Goal: Task Accomplishment & Management: Manage account settings

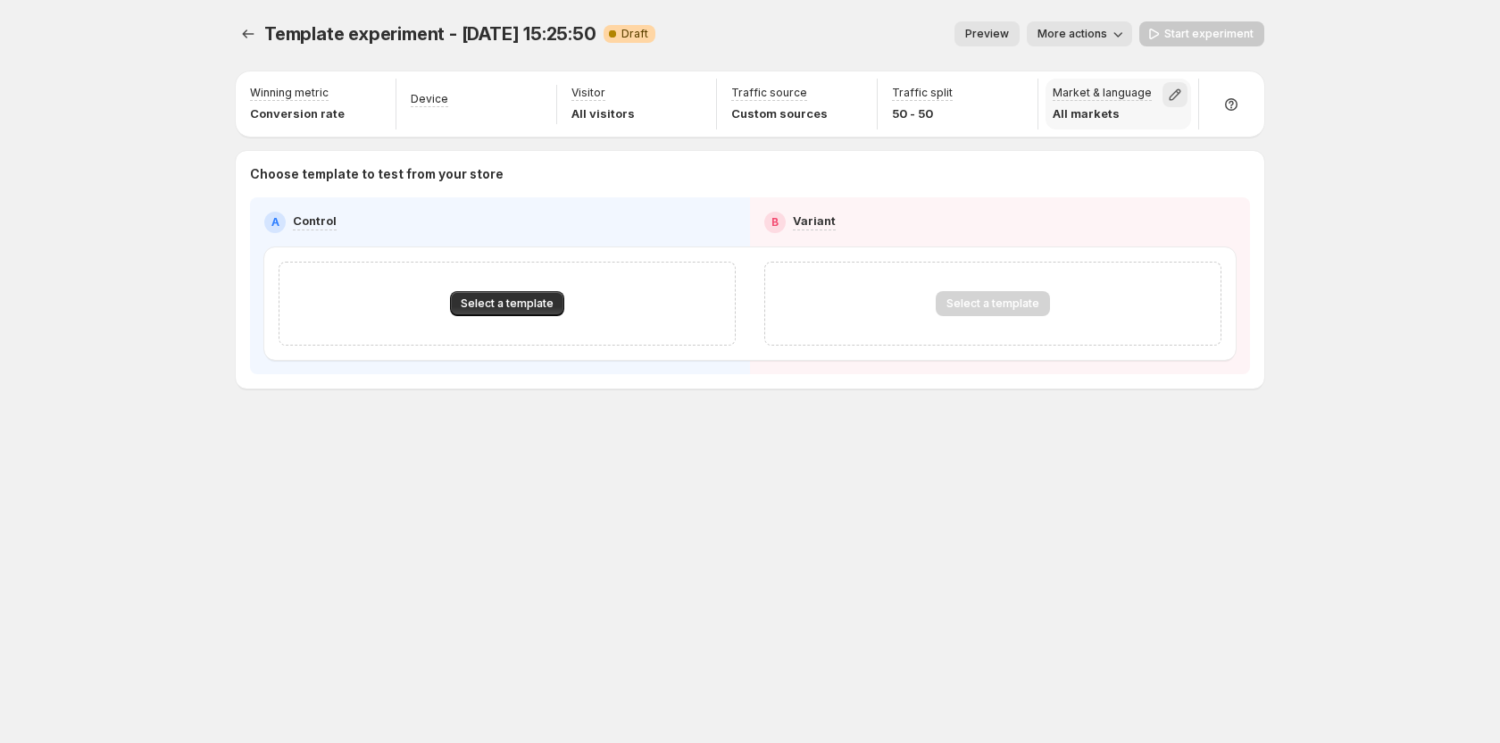
click at [1171, 85] on button "button" at bounding box center [1174, 94] width 25 height 25
click at [1346, 279] on div "Template experiment - [DATE] 15:25:50. This page is ready Template experiment -…" at bounding box center [750, 371] width 1500 height 743
drag, startPoint x: 1045, startPoint y: 77, endPoint x: 1152, endPoint y: 90, distance: 108.0
click at [1152, 90] on div "Market & language All markets" at bounding box center [1118, 104] width 161 height 58
copy p "Market & language"
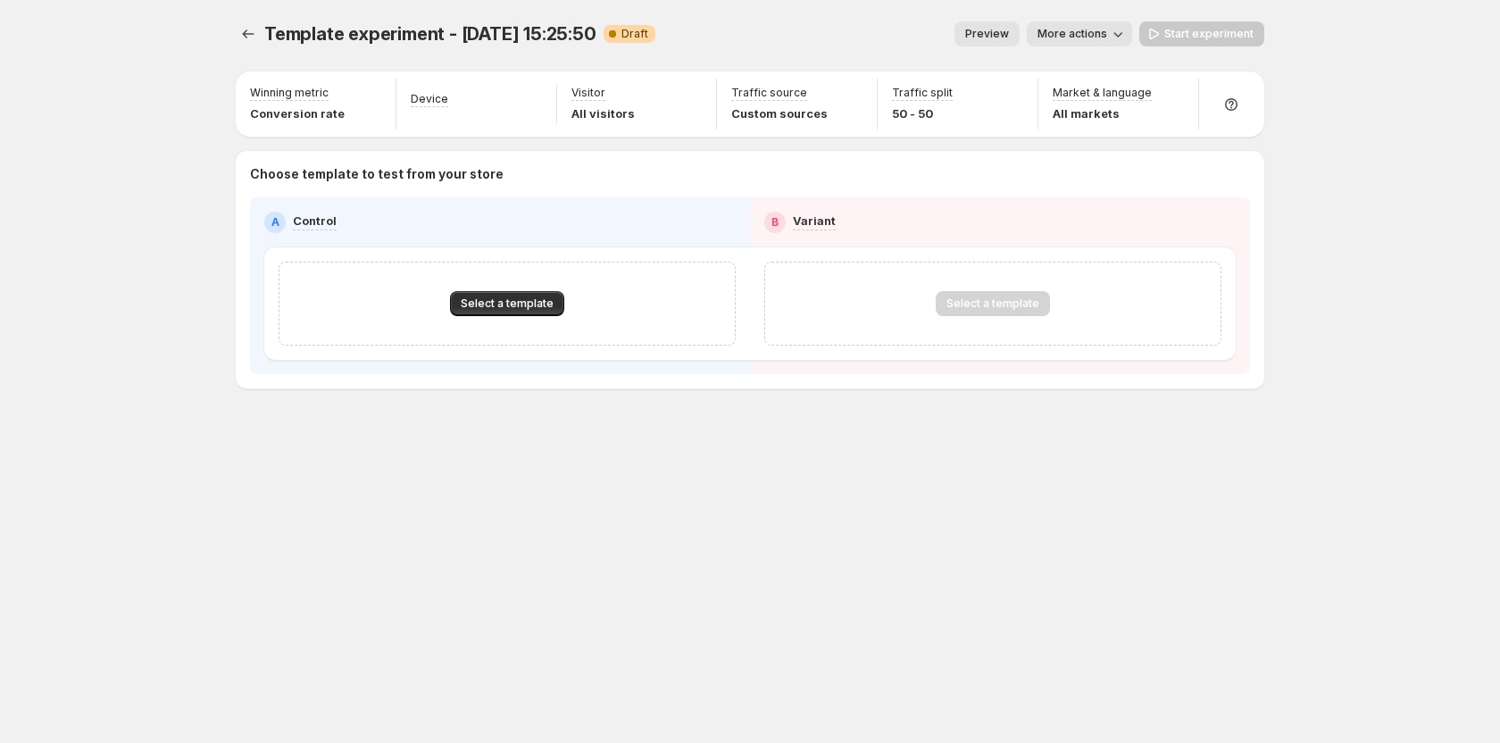
click at [772, 12] on div "Template experiment - Aug 15, 15:25:50. This page is ready Template experiment …" at bounding box center [750, 34] width 1029 height 68
drag, startPoint x: 1024, startPoint y: 149, endPoint x: 1152, endPoint y: 190, distance: 134.1
click at [1152, 190] on div "Market & language Show page only to visitors coming from selected markets and l…" at bounding box center [1101, 158] width 186 height 114
drag, startPoint x: 1131, startPoint y: 183, endPoint x: 1090, endPoint y: 163, distance: 45.5
click at [1100, 163] on div "Market & language Show page only to visitors coming from selected markets and l…" at bounding box center [1101, 158] width 186 height 114
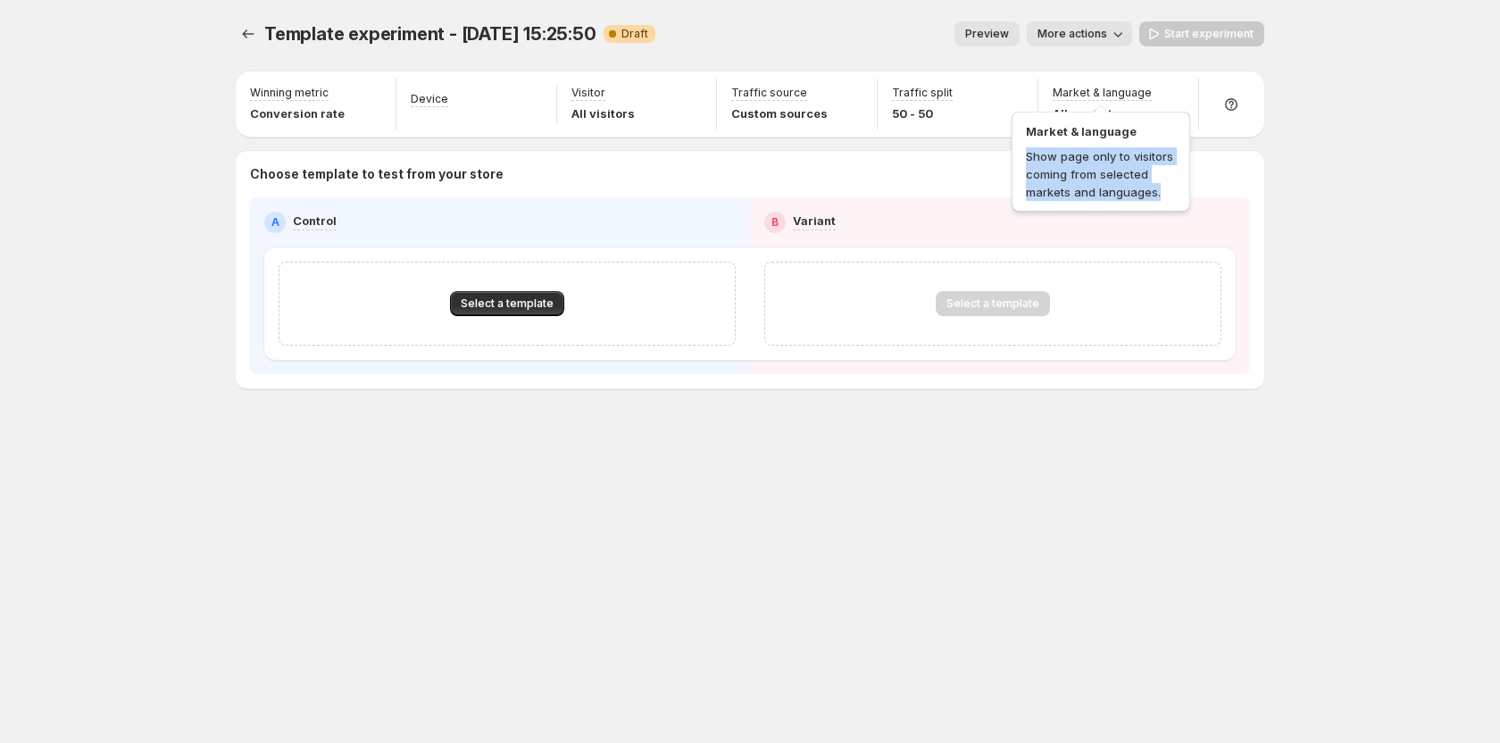
drag, startPoint x: 1029, startPoint y: 154, endPoint x: 1164, endPoint y: 194, distance: 141.5
click at [1164, 194] on div "Market & language Show page only to visitors coming from selected markets and l…" at bounding box center [1101, 158] width 186 height 114
copy p "Show page only to visitors coming from selected markets and languages."
click at [1443, 236] on div "Template experiment - Aug 15, 15:25:50. This page is ready Template experiment …" at bounding box center [750, 371] width 1500 height 743
drag, startPoint x: 1029, startPoint y: 135, endPoint x: 1142, endPoint y: 136, distance: 112.5
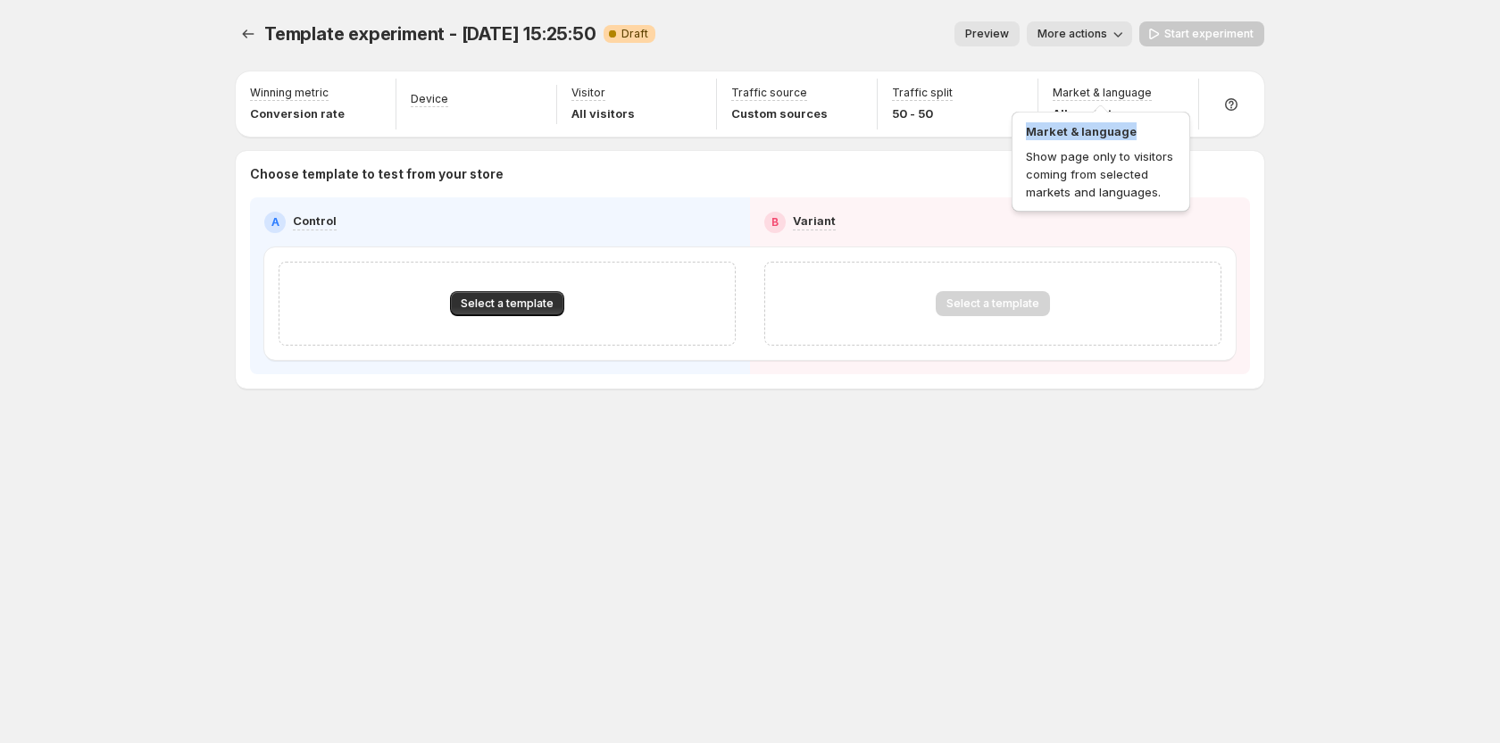
click at [1142, 136] on div "Market & language Show page only to visitors coming from selected markets and l…" at bounding box center [1101, 158] width 186 height 114
copy p "Market & language"
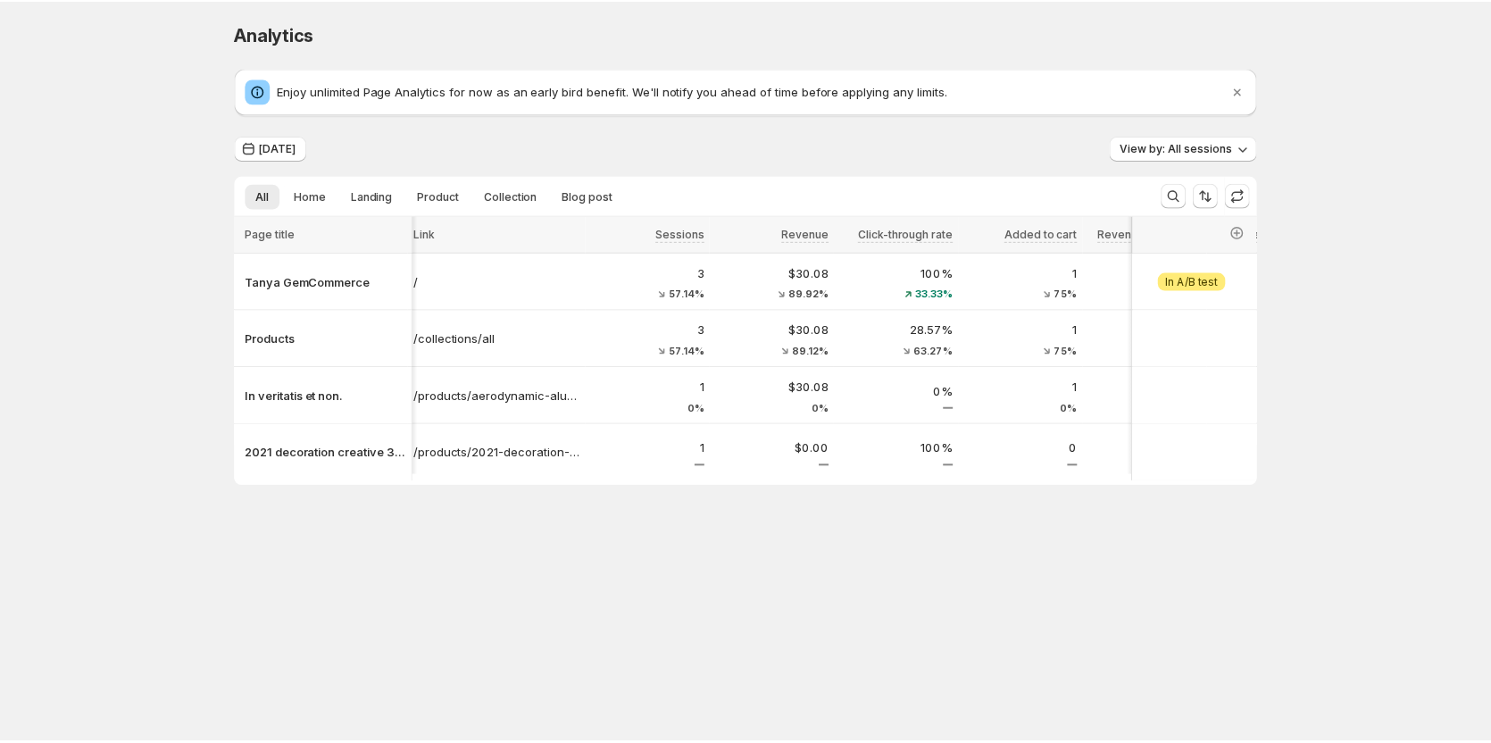
scroll to position [0, 7]
click at [287, 154] on span "Today" at bounding box center [279, 148] width 37 height 14
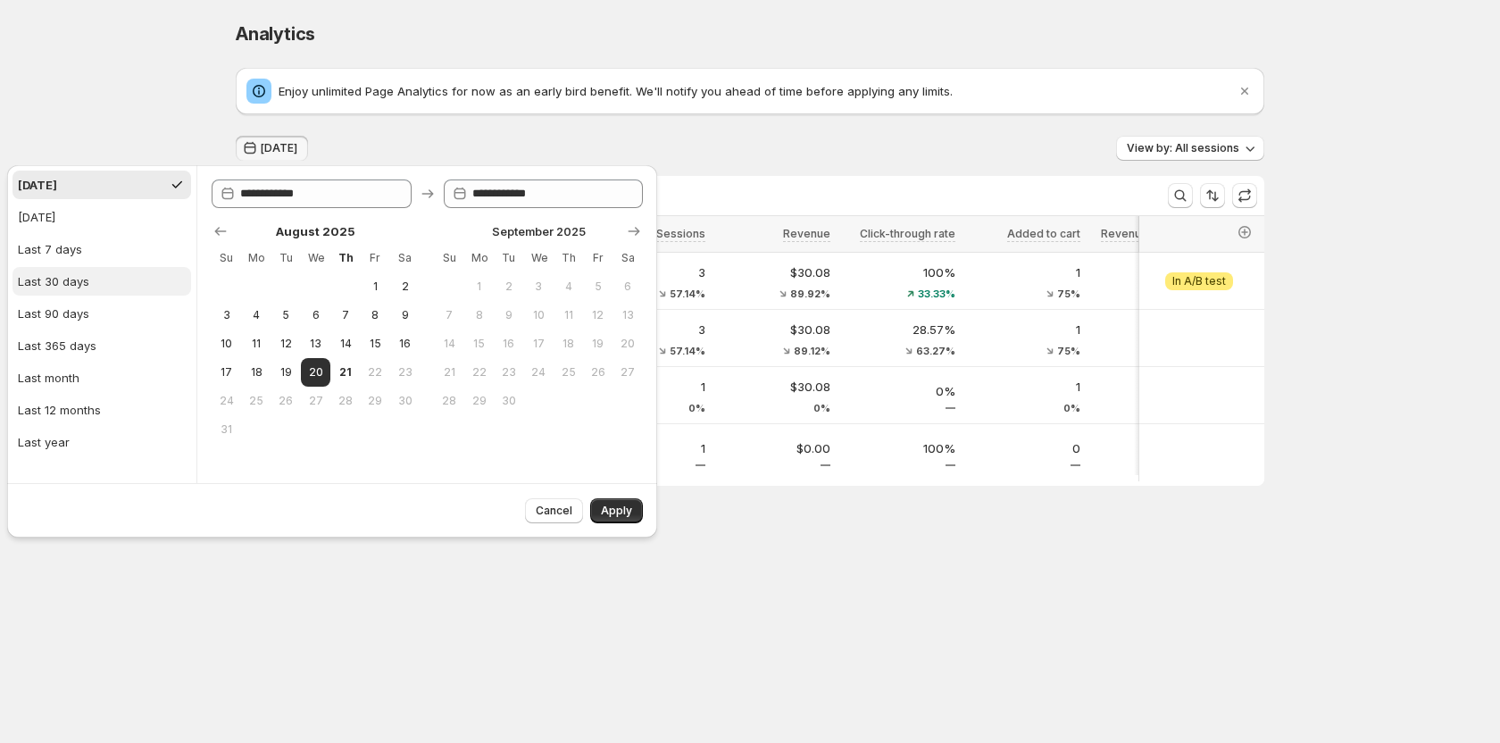
click at [108, 284] on button "Last 30 days" at bounding box center [101, 281] width 179 height 29
type input "**********"
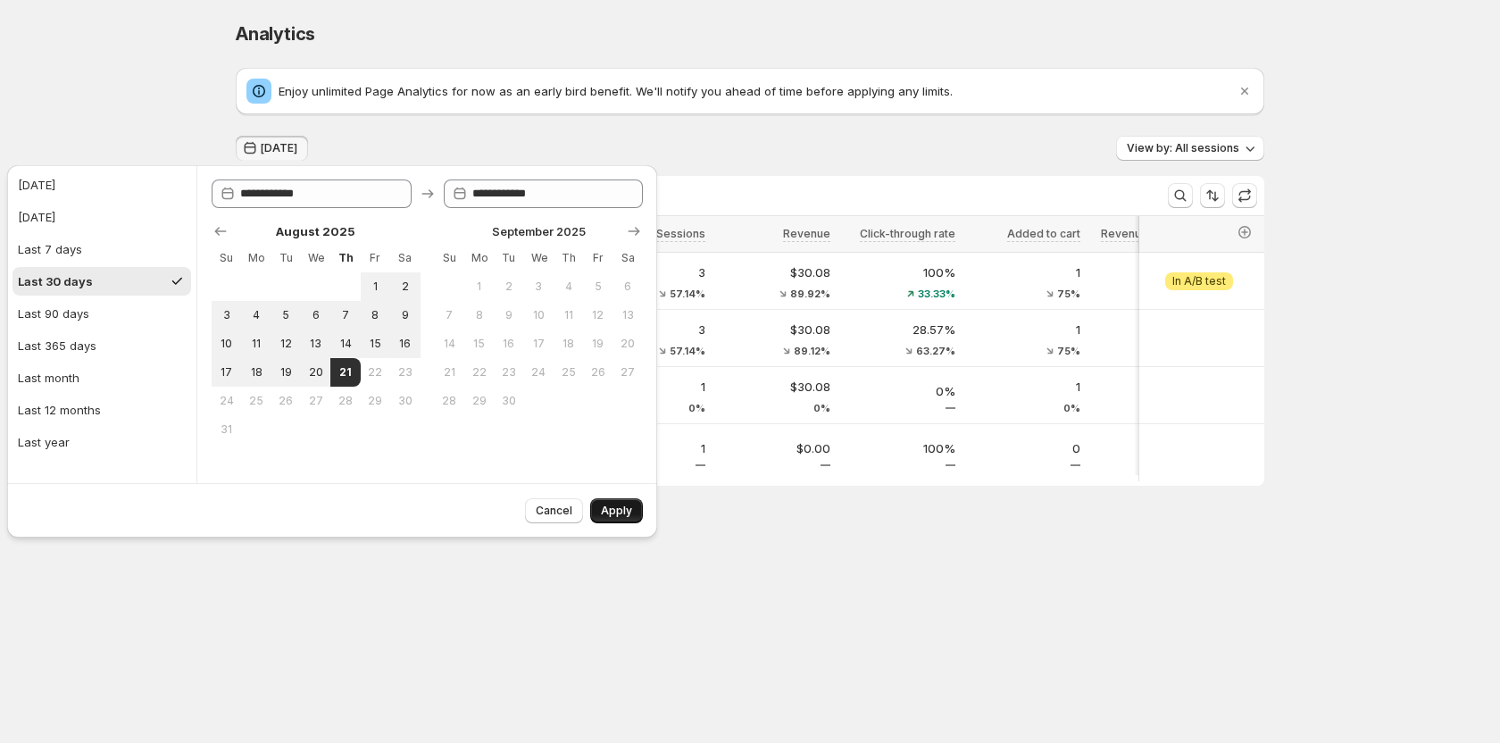
click at [612, 511] on span "Apply" at bounding box center [616, 511] width 31 height 14
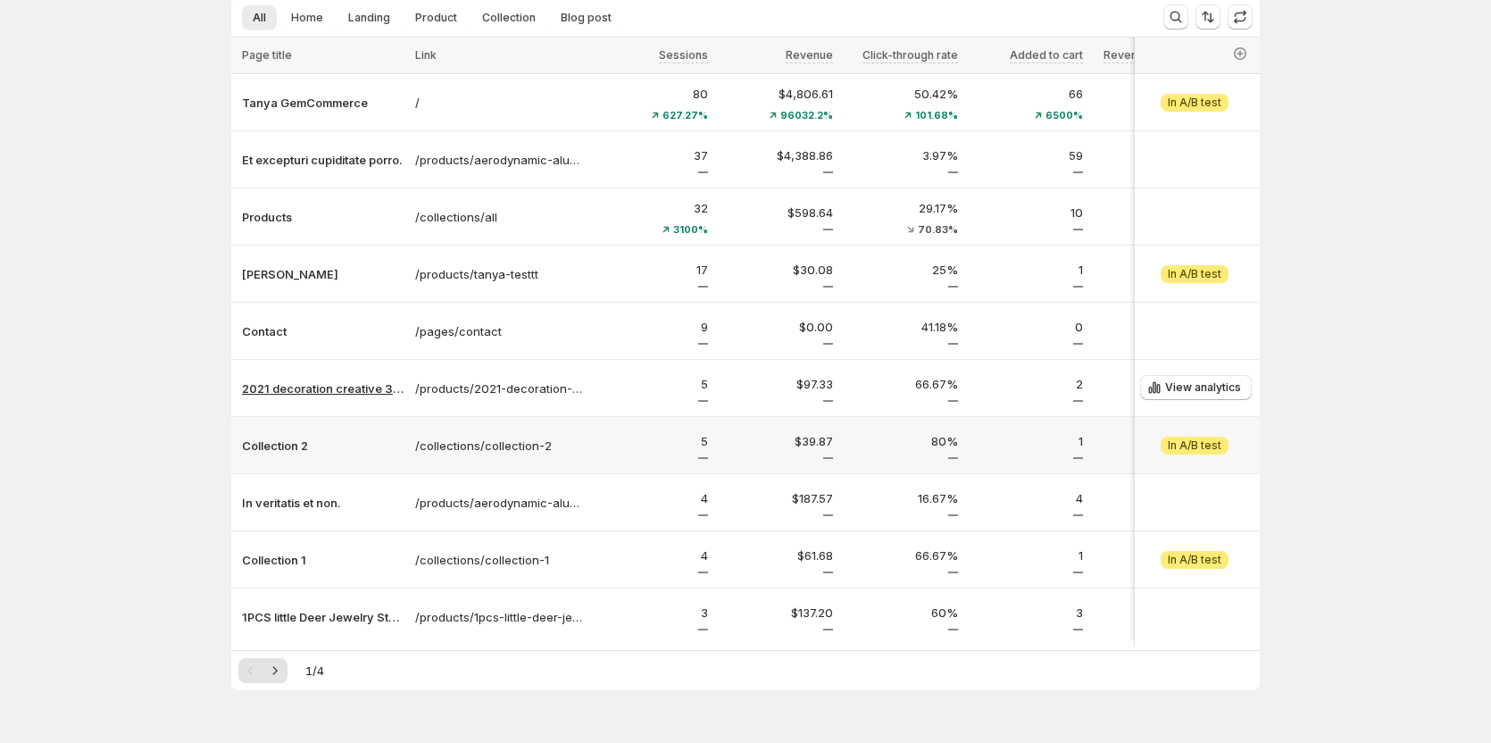
scroll to position [229, 0]
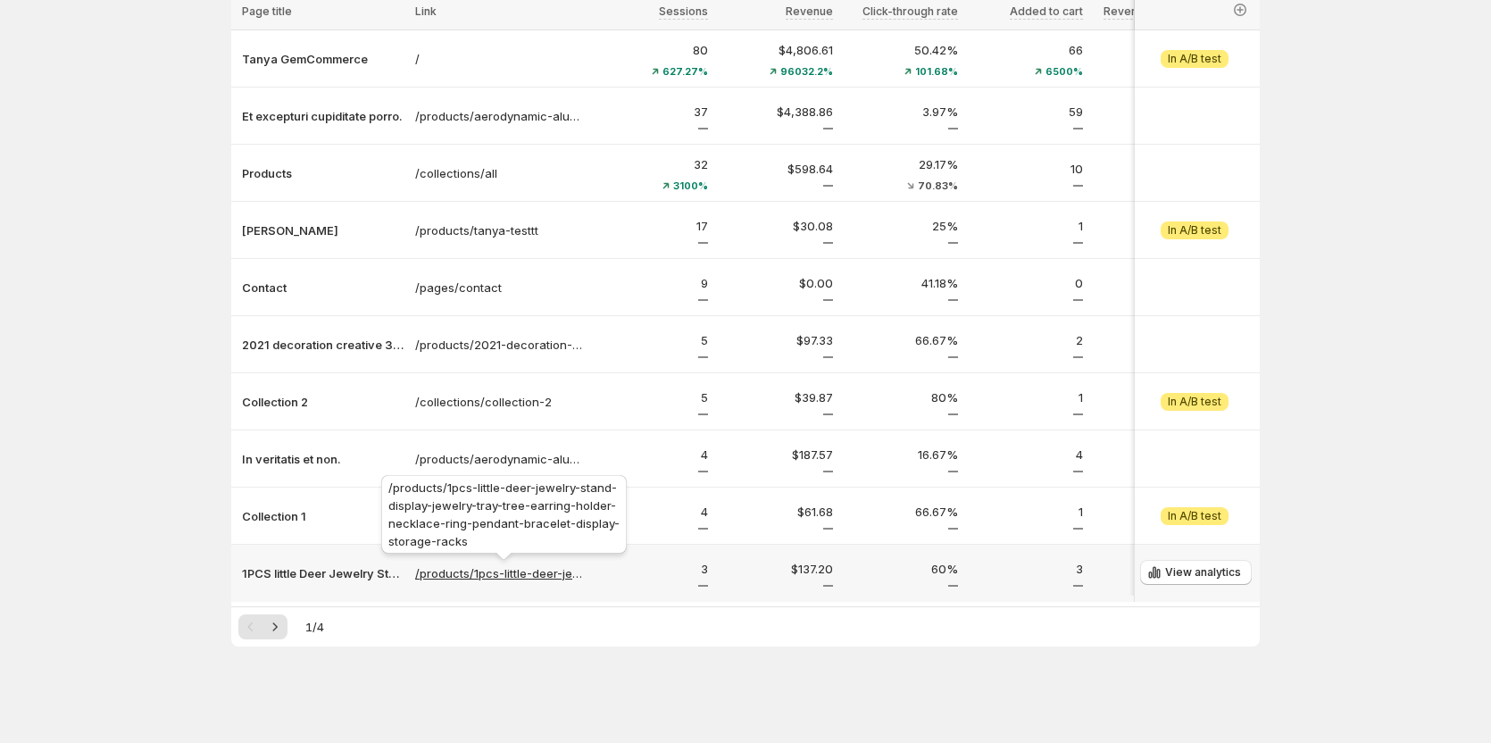
click at [469, 567] on p "/products/1pcs-little-deer-jewelry-stand-display-jewelry-tray-tree-earring-hold…" at bounding box center [499, 573] width 168 height 18
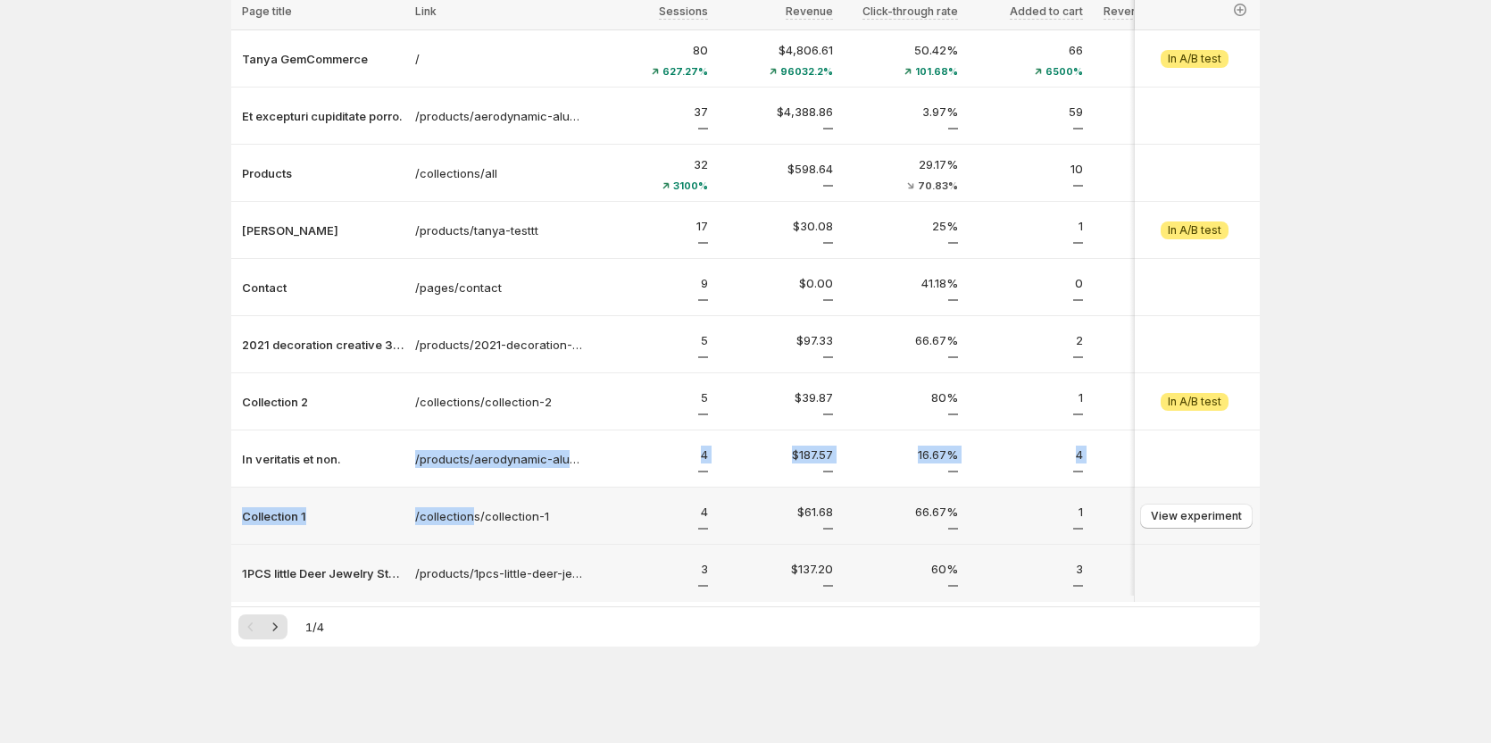
drag, startPoint x: 387, startPoint y: 478, endPoint x: 479, endPoint y: 528, distance: 105.5
click at [513, 535] on td "/collections/collection-1" at bounding box center [499, 515] width 179 height 57
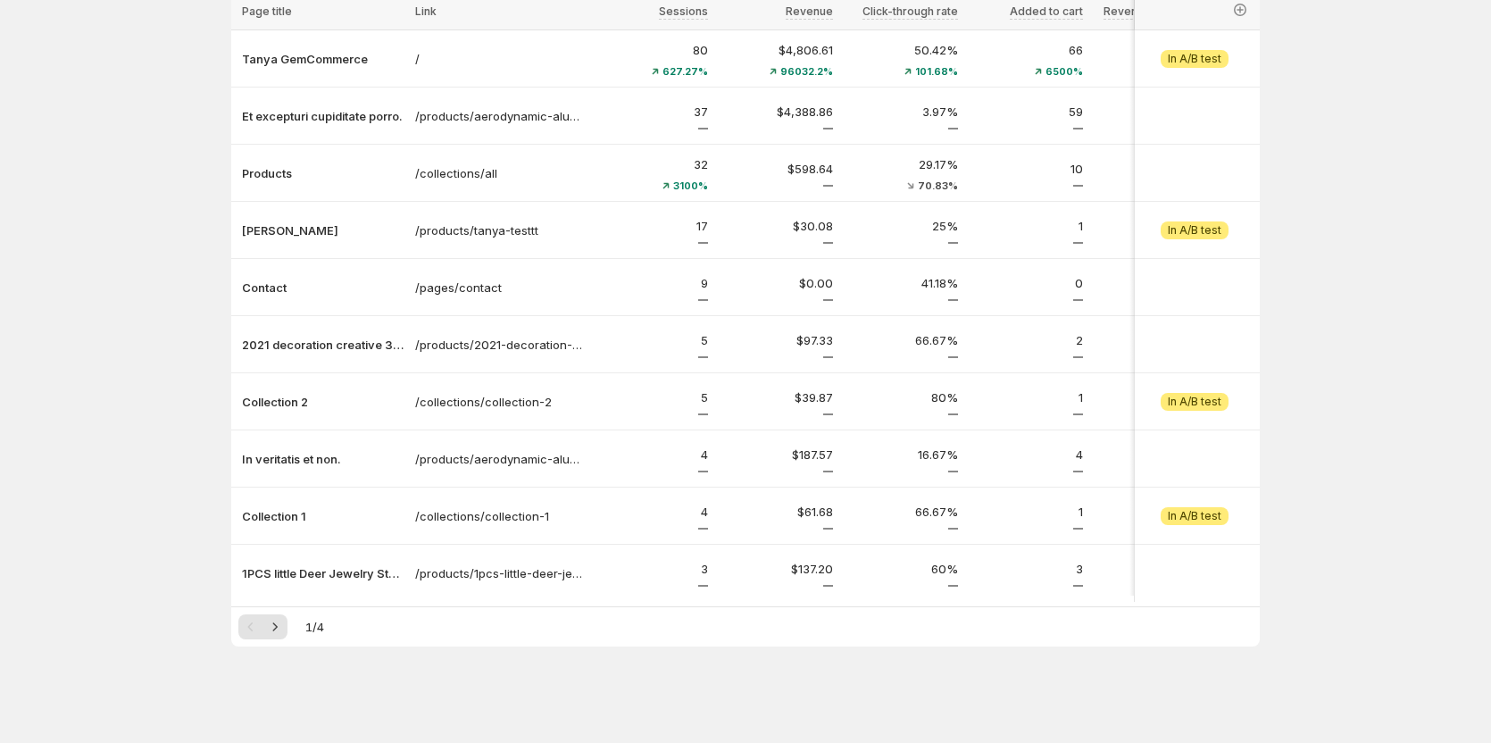
click at [537, 638] on div "1 / 4" at bounding box center [745, 626] width 1014 height 25
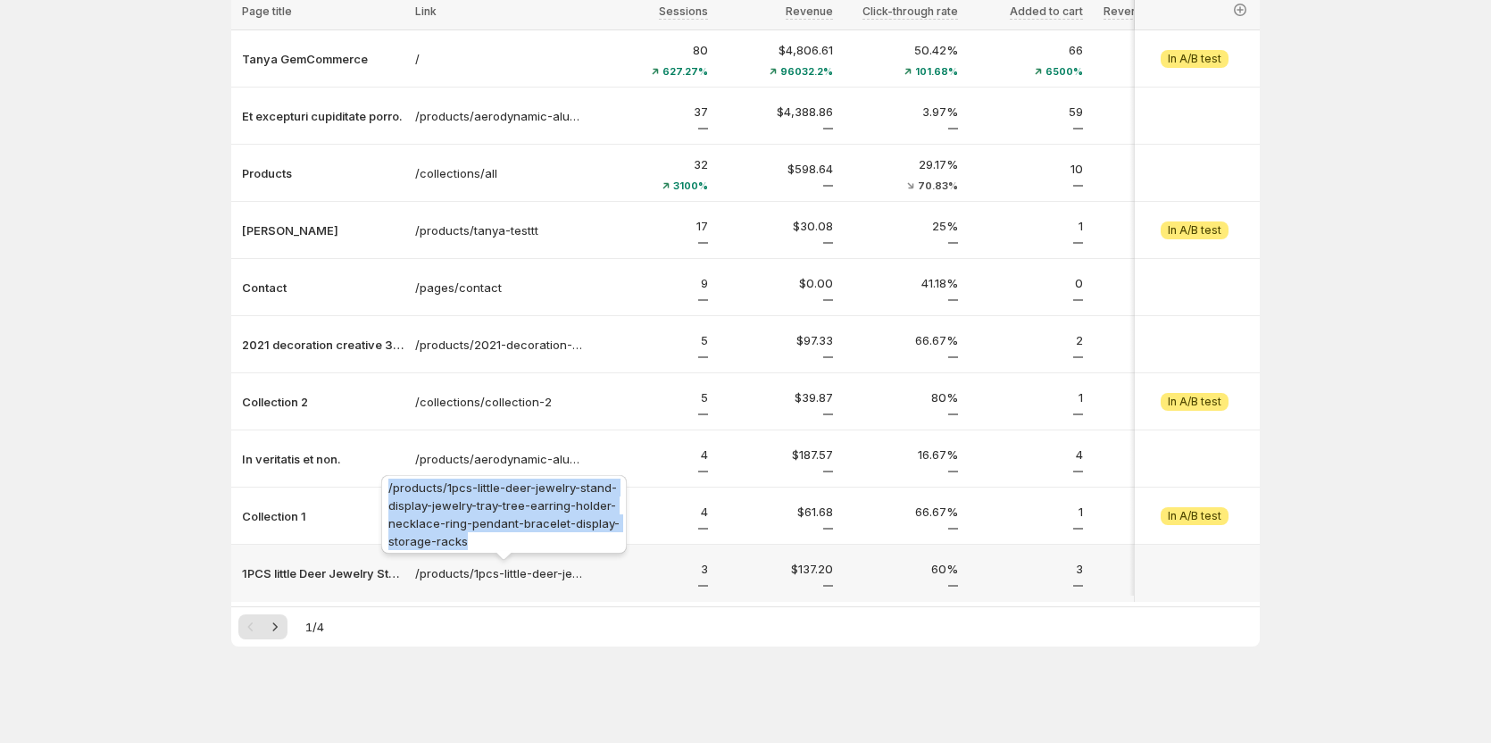
copy span "/products/1pcs-little-deer-jewelry-stand-display-jewelry-tray-tree-earring-hold…"
drag, startPoint x: 496, startPoint y: 525, endPoint x: 383, endPoint y: 485, distance: 120.3
click at [383, 485] on div "/products/1pcs-little-deer-jewelry-stand-display-jewelry-tray-tree-earring-hold…" at bounding box center [504, 517] width 253 height 93
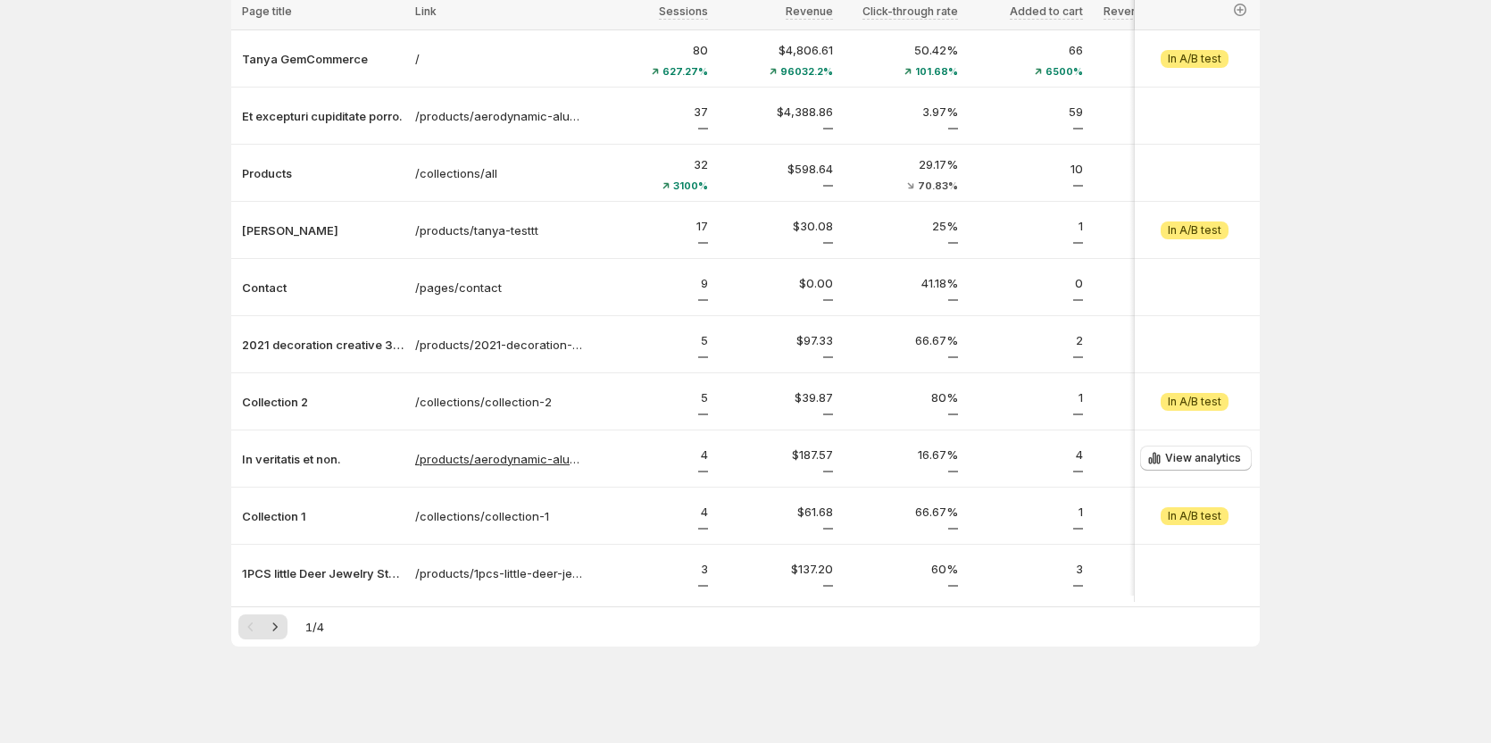
drag, startPoint x: 515, startPoint y: 684, endPoint x: 565, endPoint y: 460, distance: 229.6
click at [517, 685] on div "Analytics. This page is ready Analytics Enjoy unlimited Page Analytics for now …" at bounding box center [745, 260] width 1071 height 965
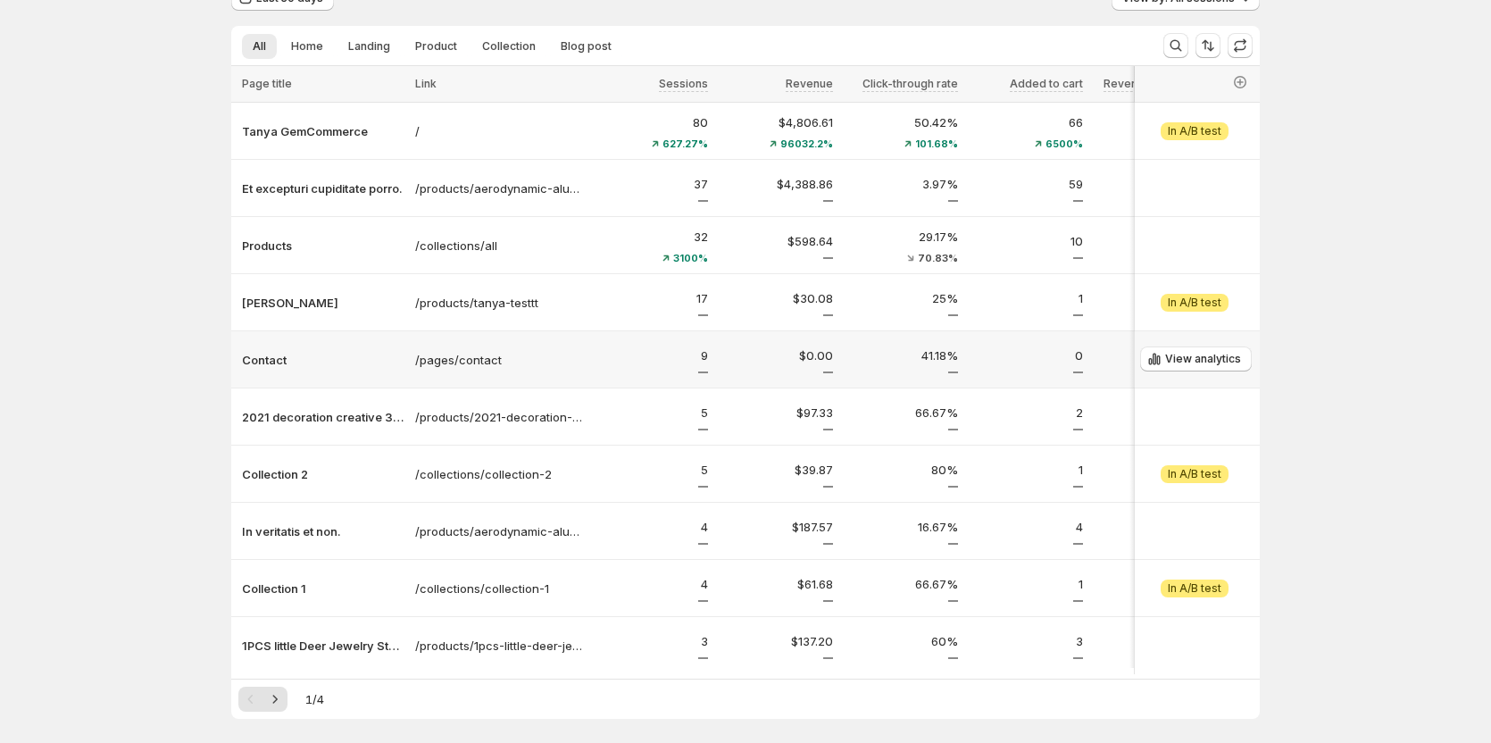
scroll to position [179, 0]
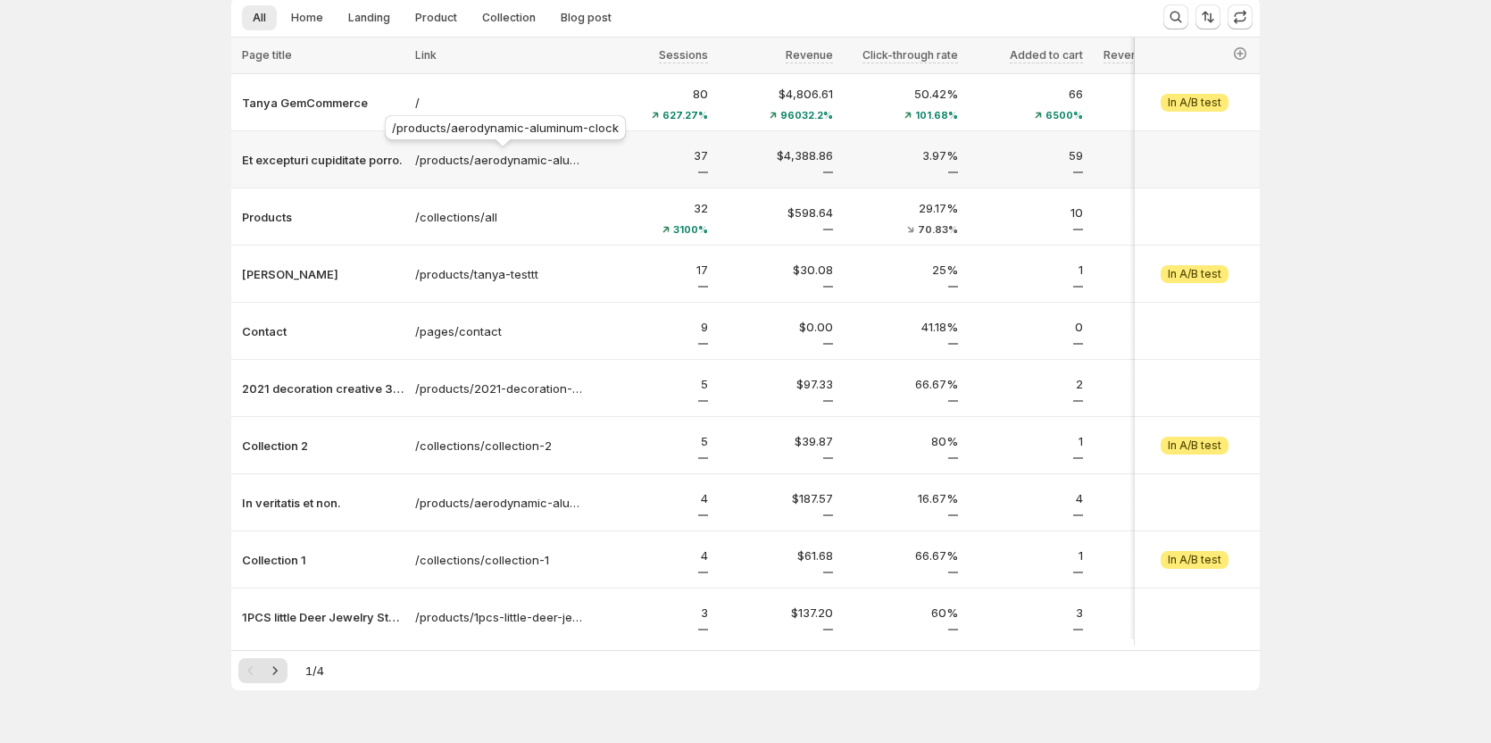
click at [501, 129] on div "/products/aerodynamic-aluminum-clock" at bounding box center [505, 131] width 248 height 39
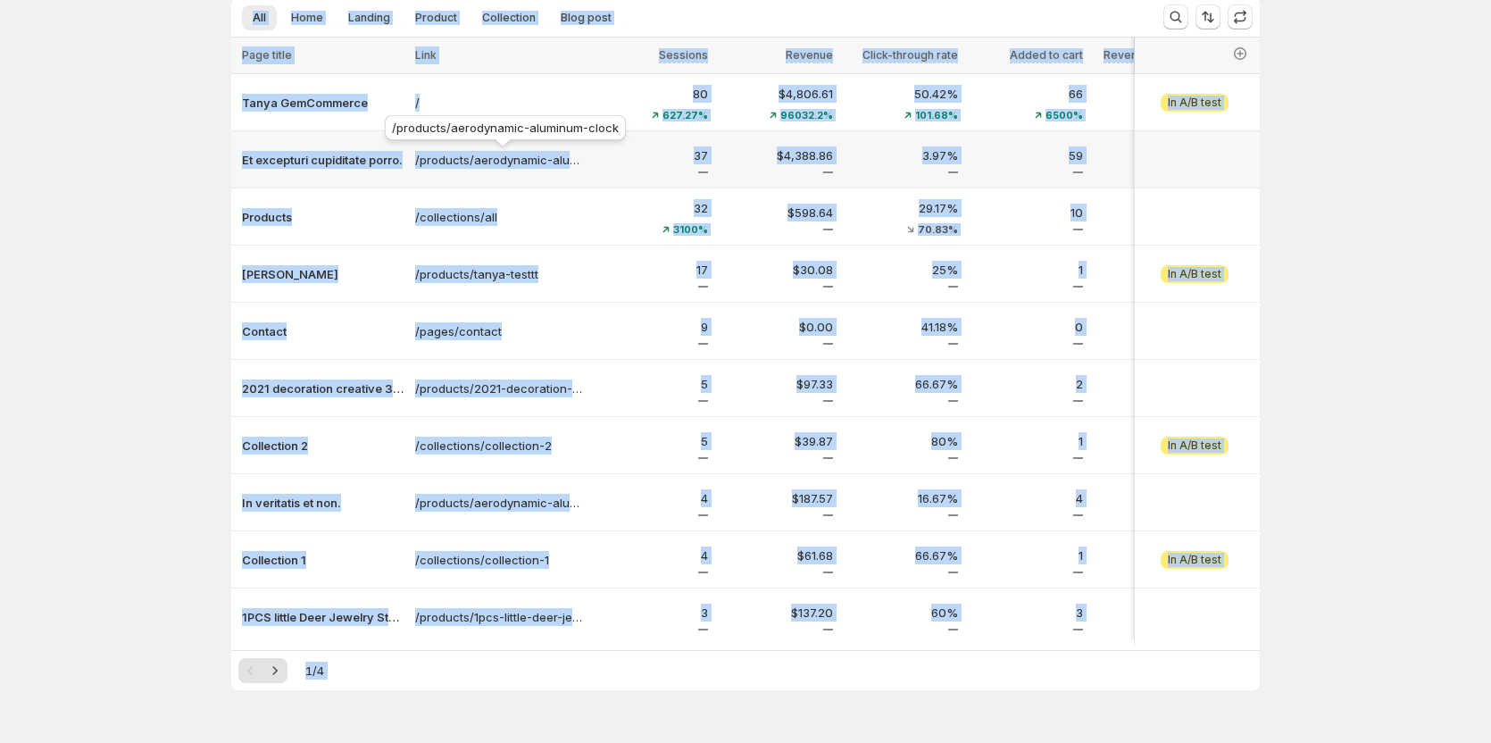
click at [501, 129] on div "/products/aerodynamic-aluminum-clock" at bounding box center [505, 131] width 248 height 39
copy div "Analytics. This page is ready Analytics Enjoy unlimited Page Analytics for now …"
click at [478, 133] on div "/products/aerodynamic-aluminum-clock" at bounding box center [505, 131] width 248 height 39
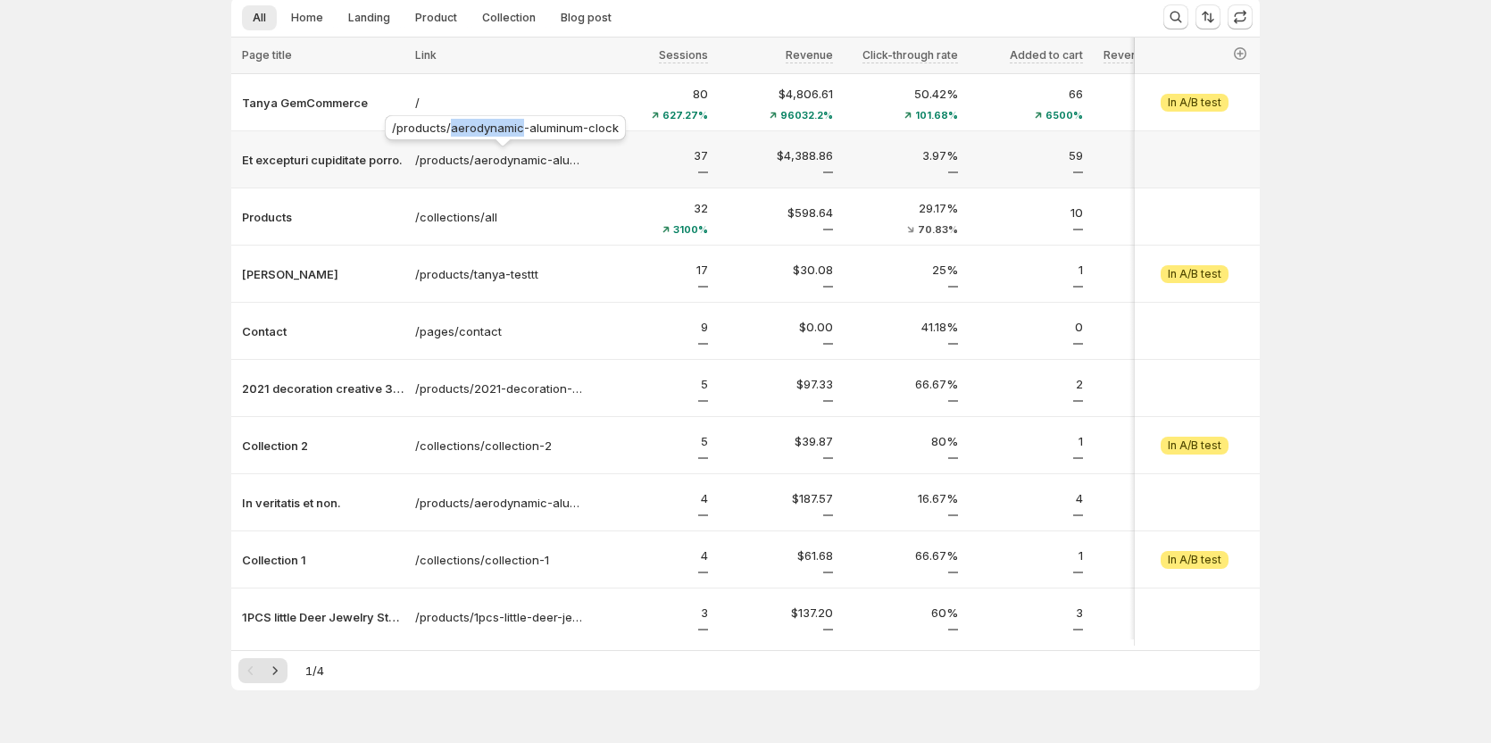
click at [478, 133] on div "/products/aerodynamic-aluminum-clock" at bounding box center [505, 131] width 248 height 39
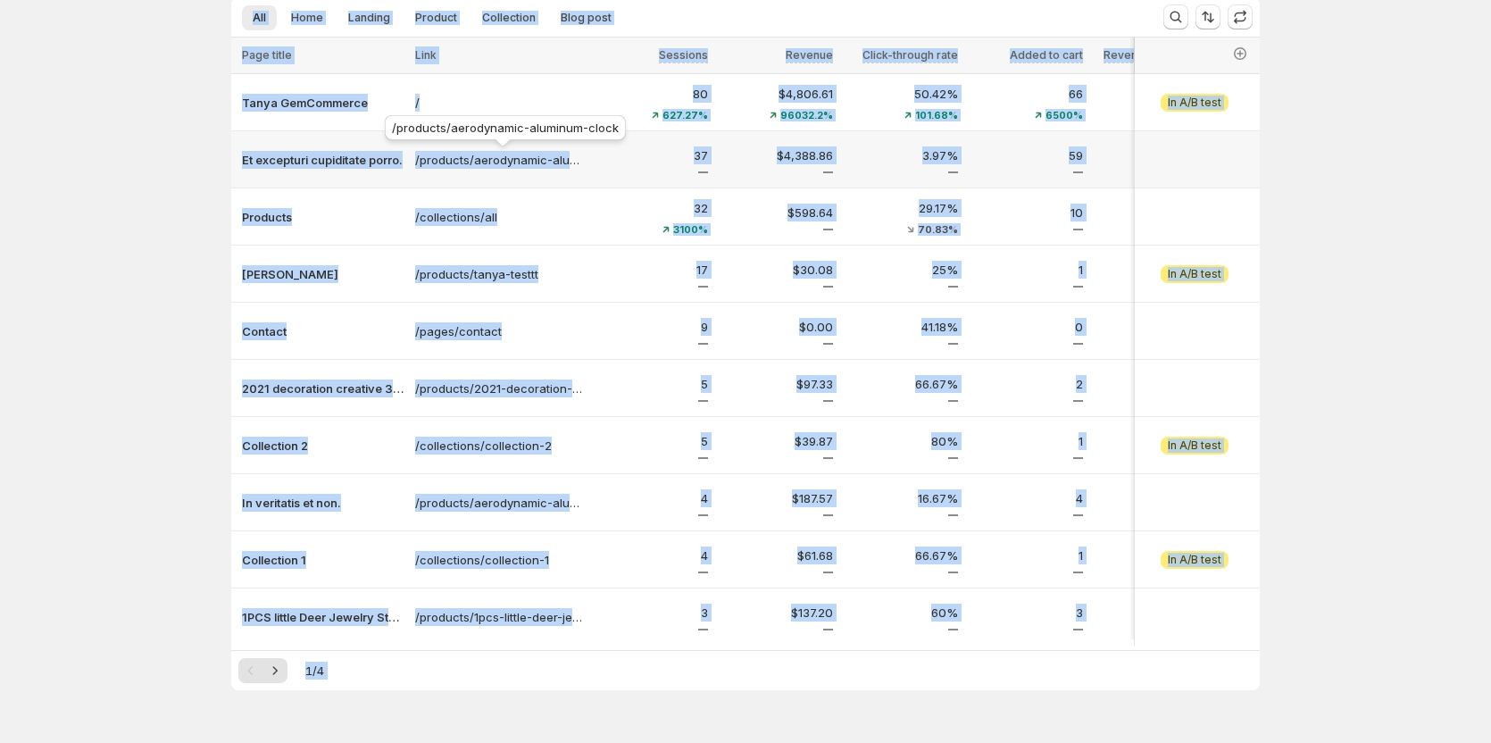
click at [478, 133] on div "/products/aerodynamic-aluminum-clock" at bounding box center [505, 131] width 248 height 39
click at [485, 164] on p "/products/aerodynamic-aluminum-clock" at bounding box center [499, 160] width 168 height 18
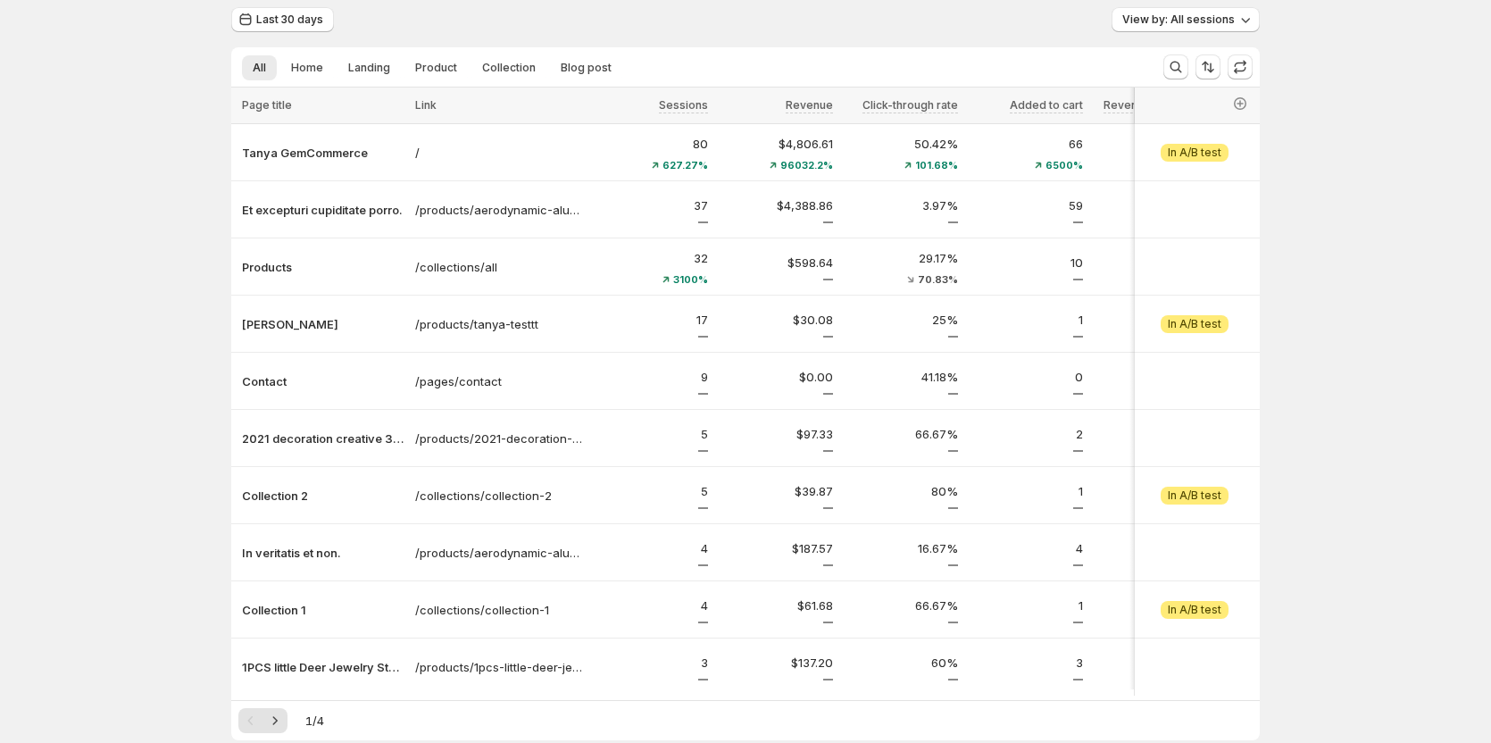
scroll to position [162, 0]
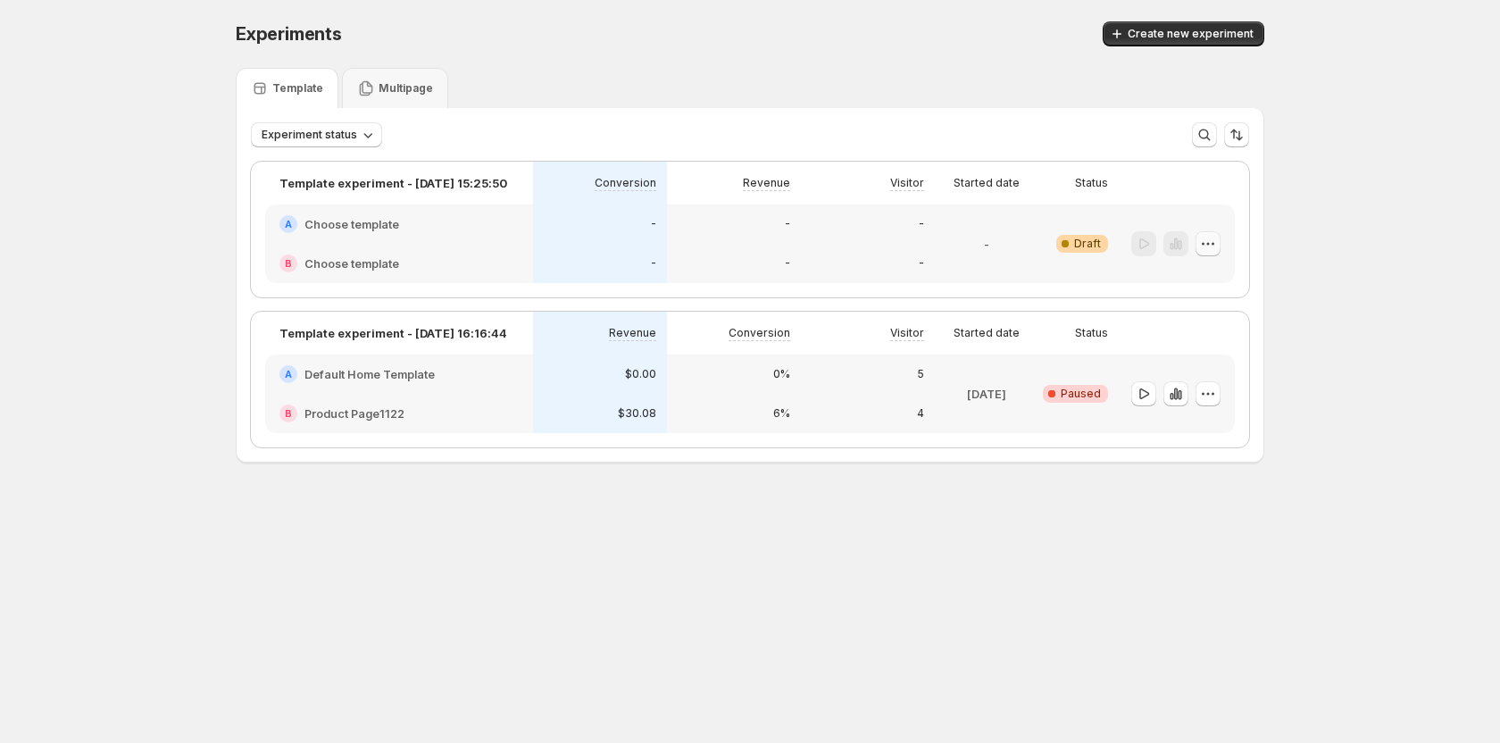
click at [1209, 249] on icon "button" at bounding box center [1208, 244] width 18 height 18
click at [1187, 290] on button "Edit" at bounding box center [1210, 280] width 163 height 29
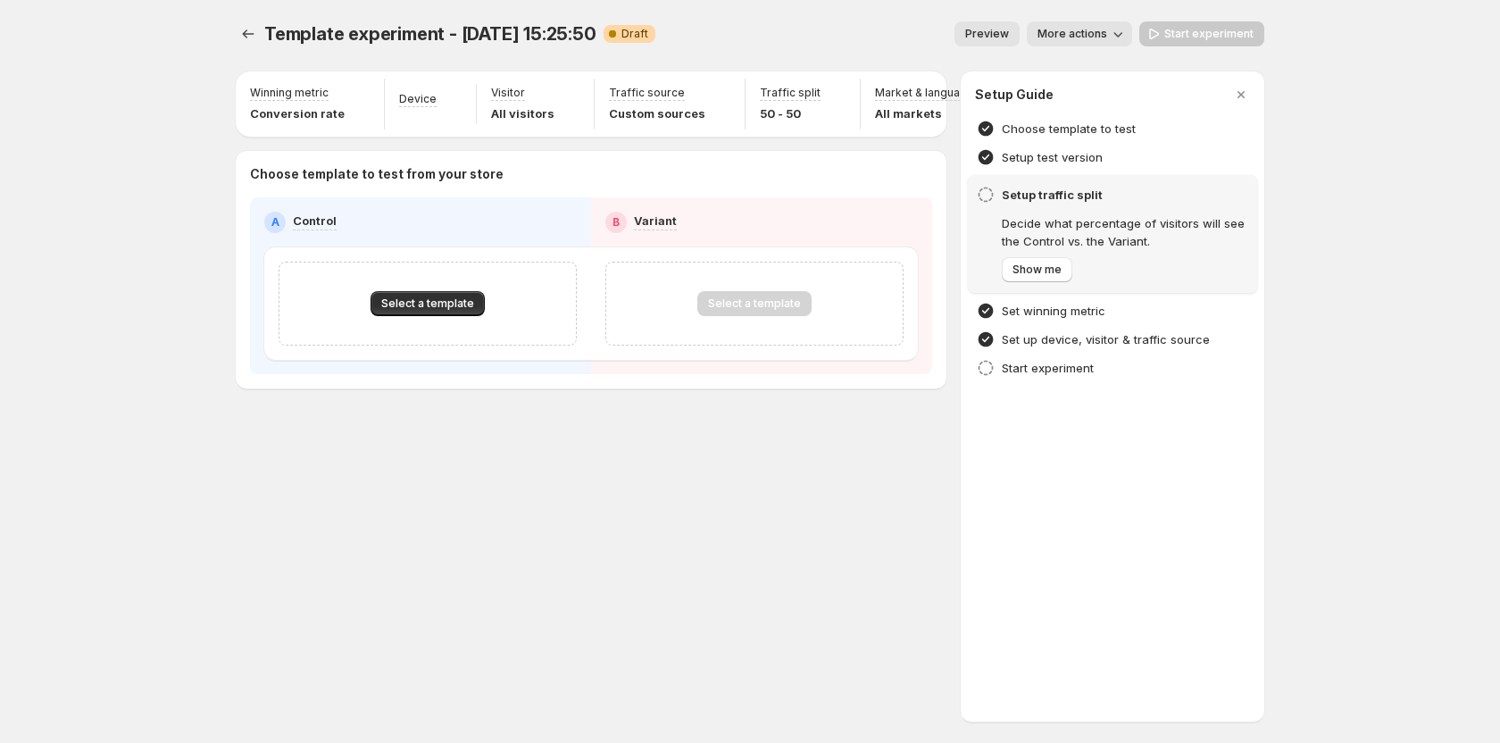
click at [871, 611] on div "Template experiment - Aug 15, 15:25:50. This page is ready Template experiment …" at bounding box center [749, 371] width 1071 height 743
drag, startPoint x: 1245, startPoint y: 91, endPoint x: 1197, endPoint y: 103, distance: 48.7
click at [1245, 91] on icon "button" at bounding box center [1241, 95] width 18 height 18
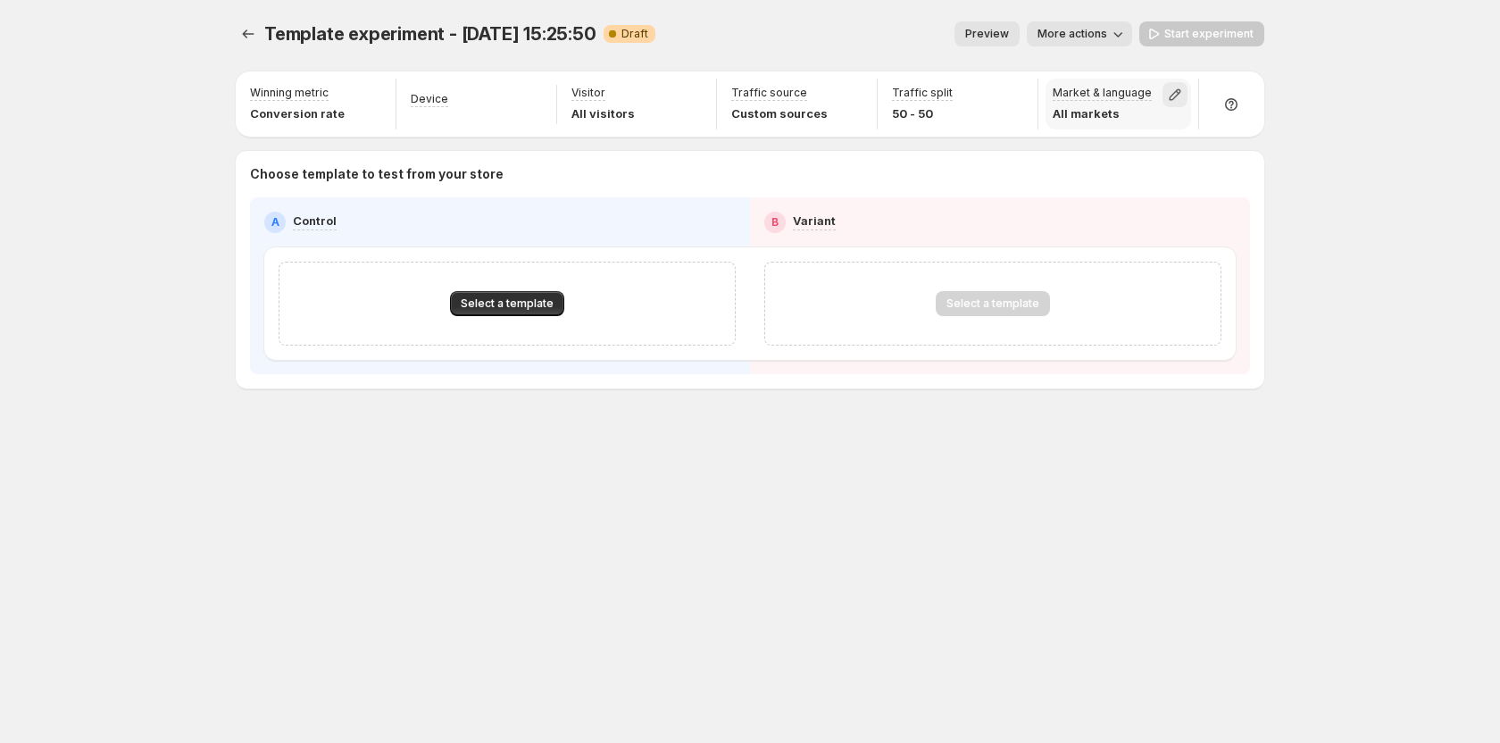
click at [1164, 92] on button "button" at bounding box center [1174, 94] width 25 height 25
click at [1084, 468] on div "Template experiment - Aug 15, 15:25:50. This page is ready Template experiment …" at bounding box center [749, 242] width 1071 height 485
click at [1420, 268] on div "Template experiment - Aug 15, 15:25:50. This page is ready Template experiment …" at bounding box center [750, 371] width 1500 height 743
click at [1172, 91] on icon "button" at bounding box center [1175, 95] width 18 height 18
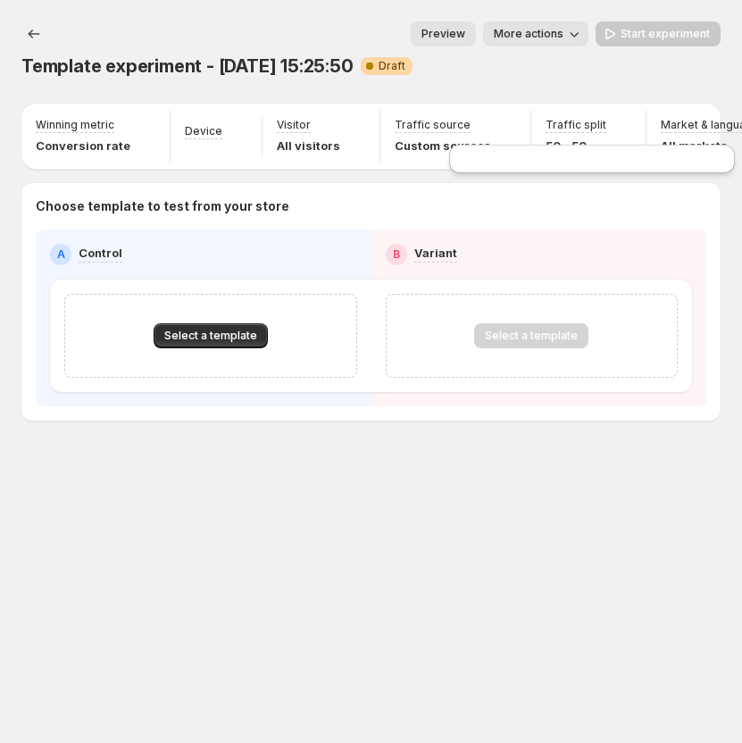
click at [495, 75] on div "Template experiment - Aug 15, 15:25:50 Warning Complete Draft" at bounding box center [370, 66] width 699 height 25
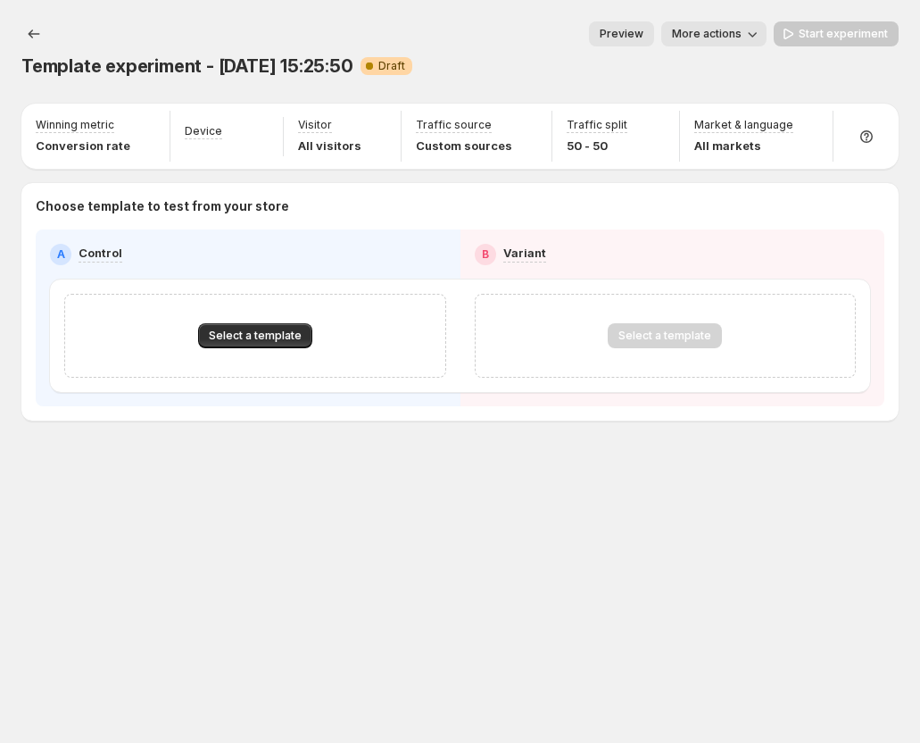
click at [529, 541] on div "Template experiment - Aug 15, 15:25:50. This page is ready Template experiment …" at bounding box center [460, 371] width 920 height 743
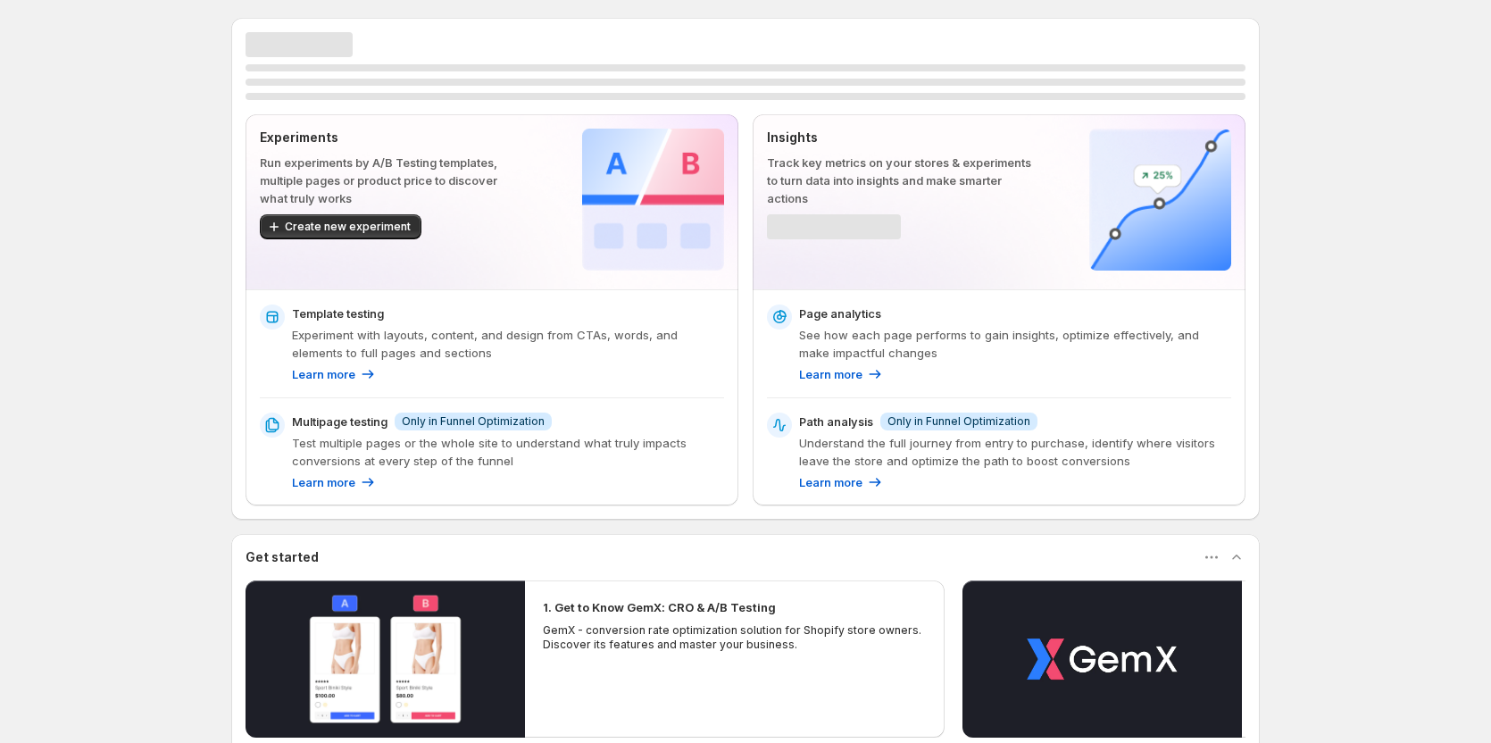
click at [714, 178] on img at bounding box center [653, 200] width 142 height 142
click at [64, 124] on div "Experiments Run experiments by A/B Testing templates, multiple pages or product…" at bounding box center [745, 508] width 1491 height 1016
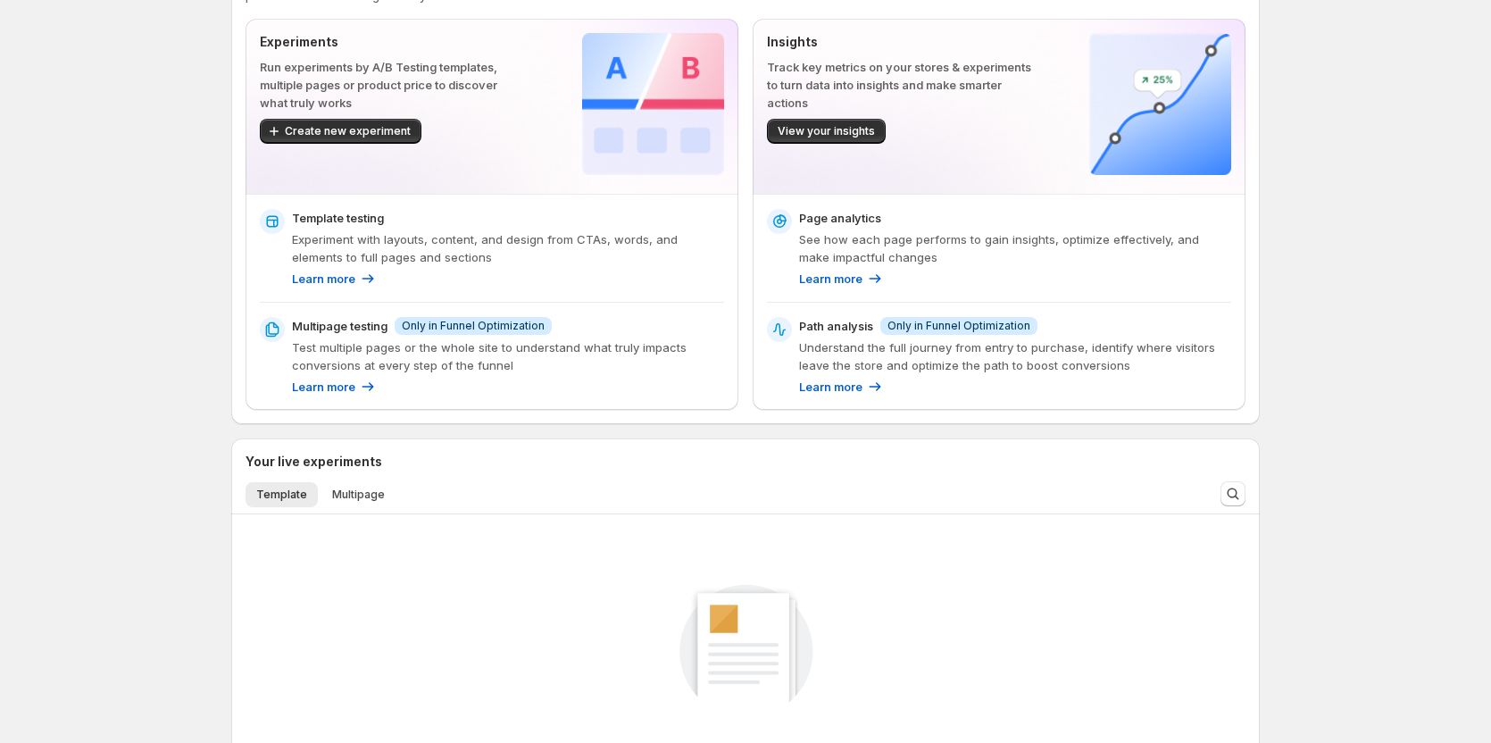
scroll to position [89, 0]
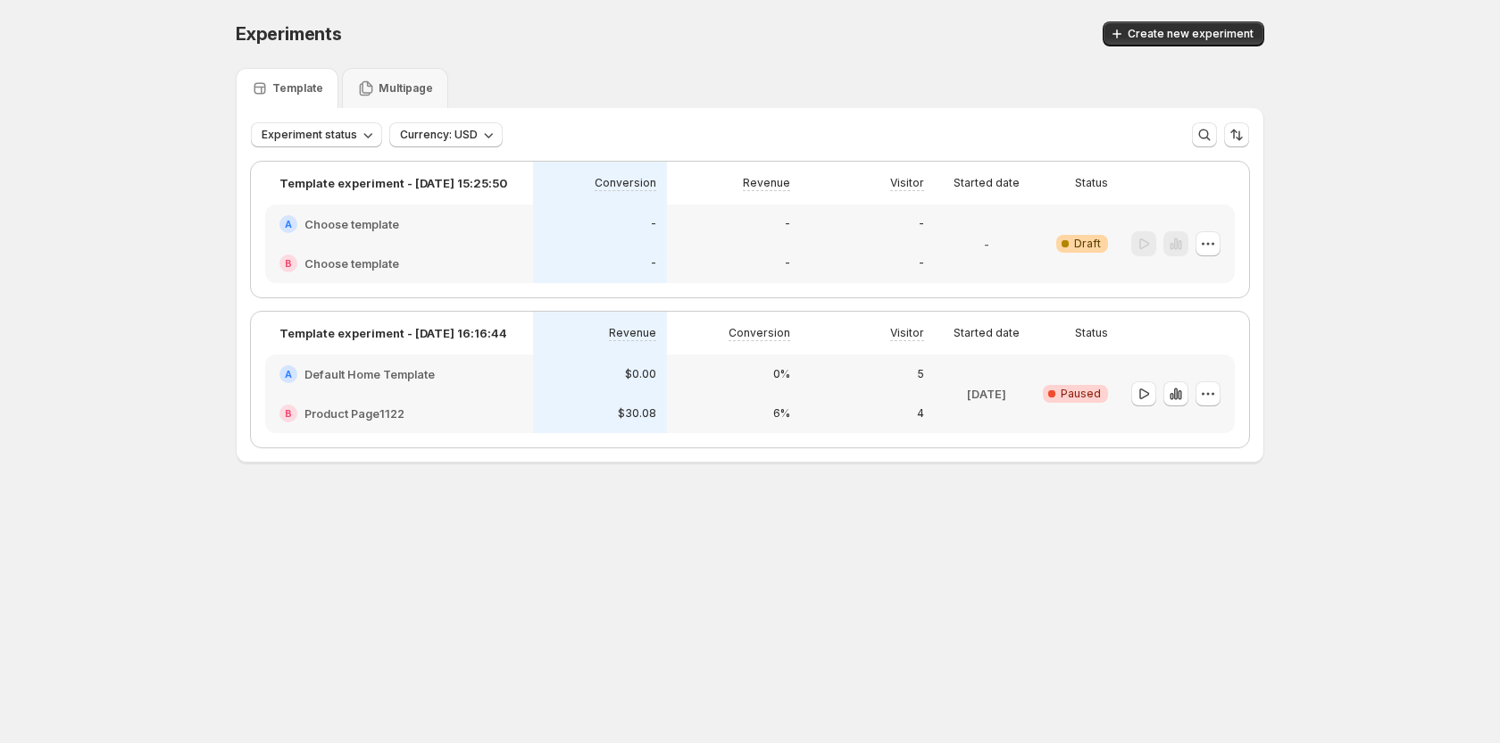
click at [1108, 237] on div "Warning Complete Draft" at bounding box center [1078, 243] width 80 height 79
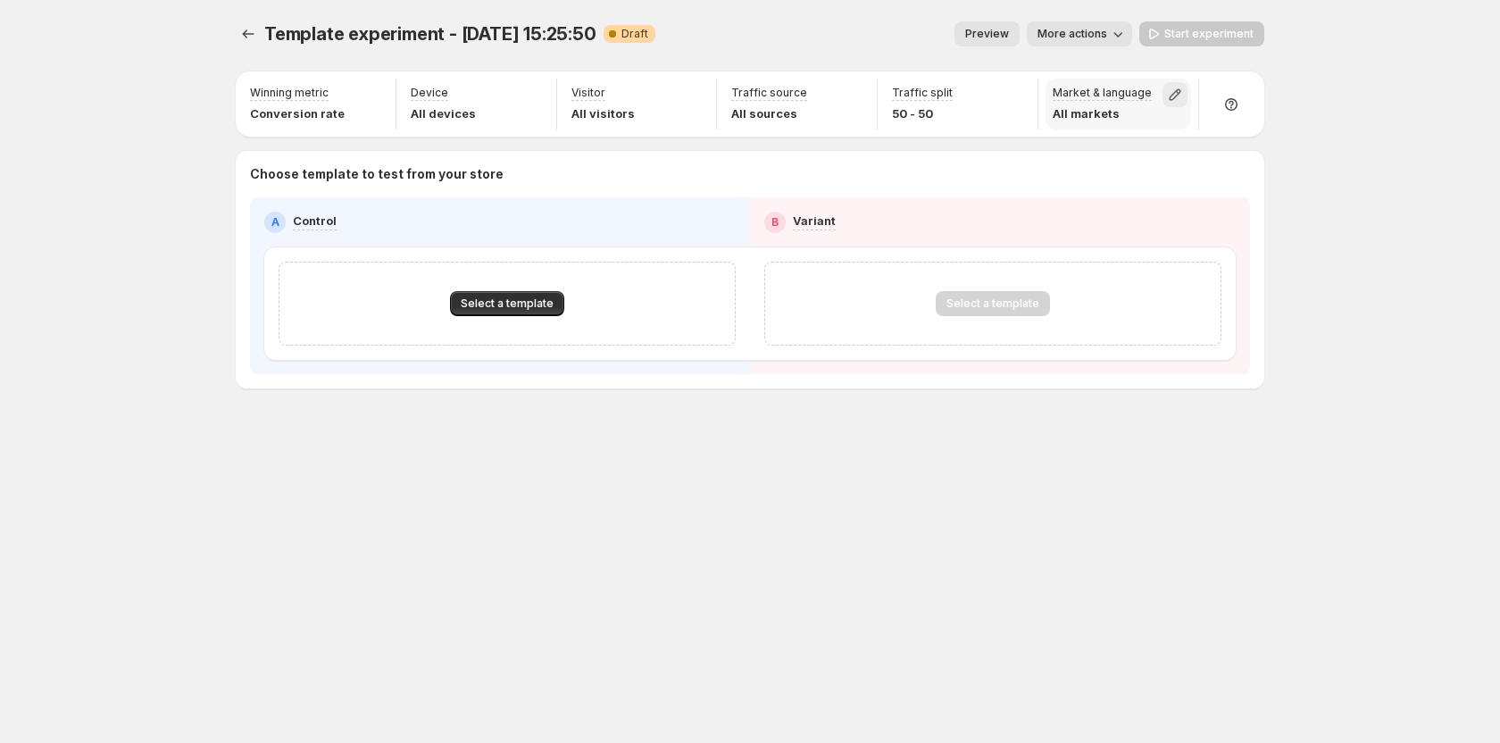
click at [1168, 87] on icon "button" at bounding box center [1175, 95] width 18 height 18
click at [1270, 324] on div "Setup Guide Choose template to test Setup test version Setup traffic split Set …" at bounding box center [1416, 396] width 304 height 650
drag, startPoint x: 1037, startPoint y: 79, endPoint x: 1153, endPoint y: 90, distance: 116.6
click at [1153, 90] on div "Winning metric Conversion rate Device All devices Visitor All visitors Traffic …" at bounding box center [750, 104] width 1029 height 58
copy p "Market & language"
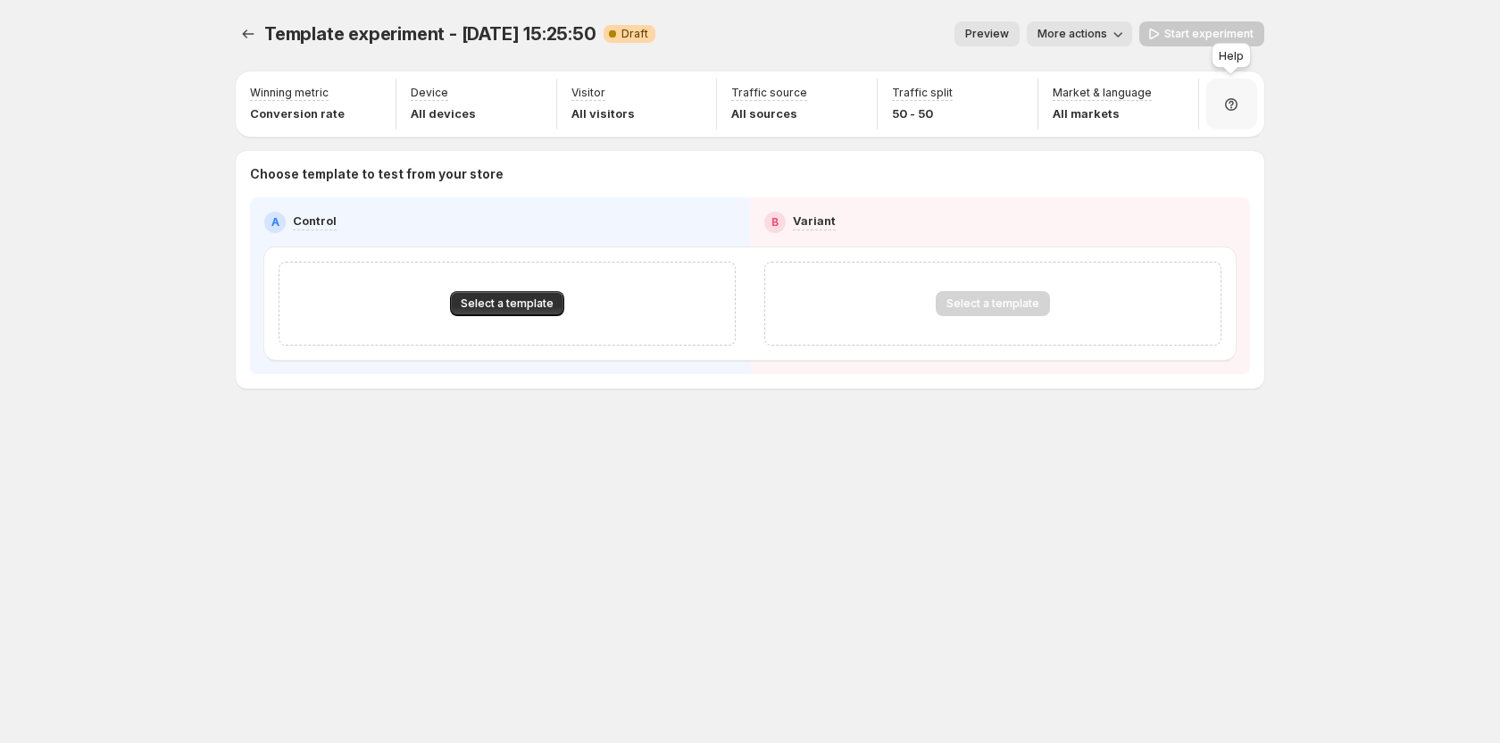
click at [1232, 96] on icon at bounding box center [1231, 105] width 18 height 18
click at [1219, 150] on span "Setup guide" at bounding box center [1225, 154] width 67 height 14
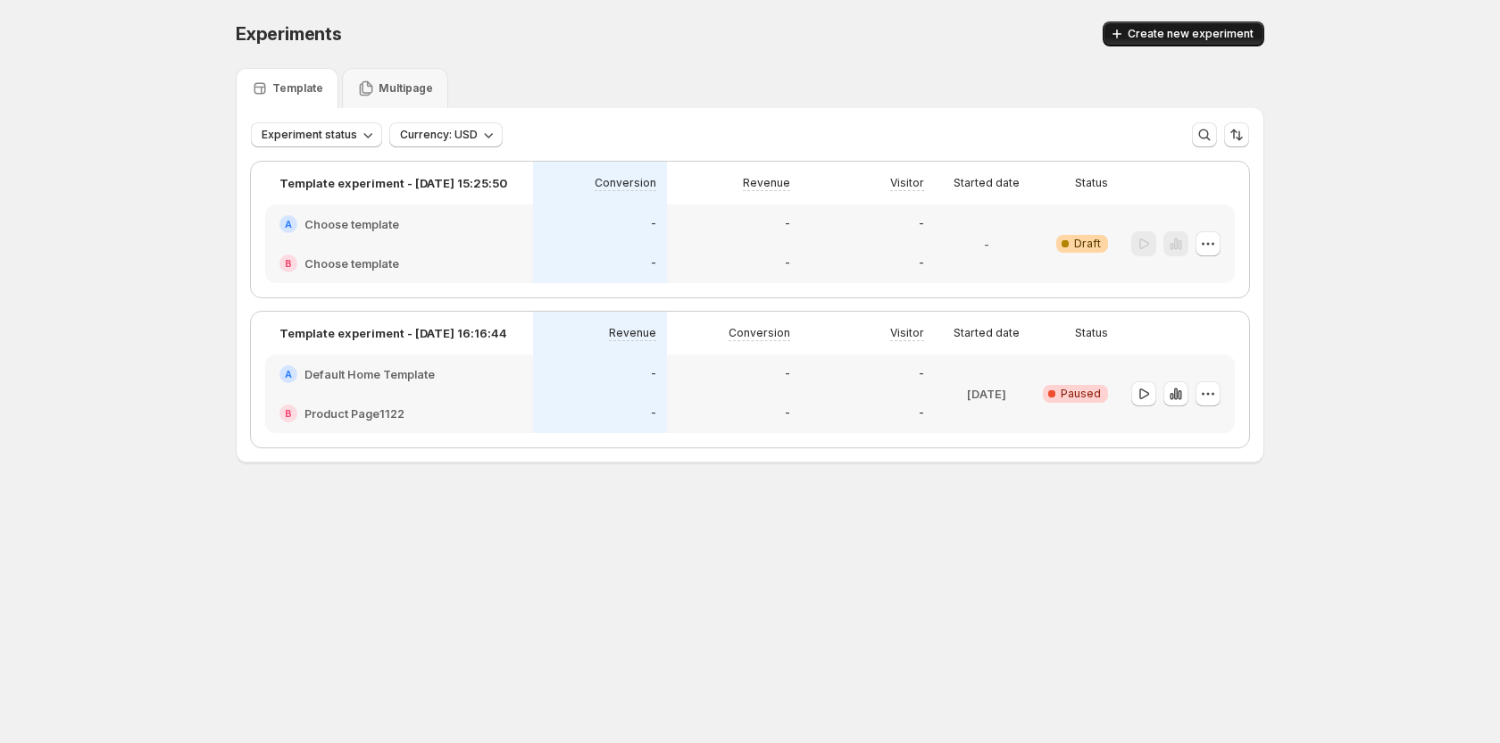
click at [1167, 34] on span "Create new experiment" at bounding box center [1191, 34] width 126 height 14
click at [1206, 245] on icon "button" at bounding box center [1208, 244] width 18 height 18
click at [1171, 273] on span "Edit" at bounding box center [1167, 280] width 20 height 14
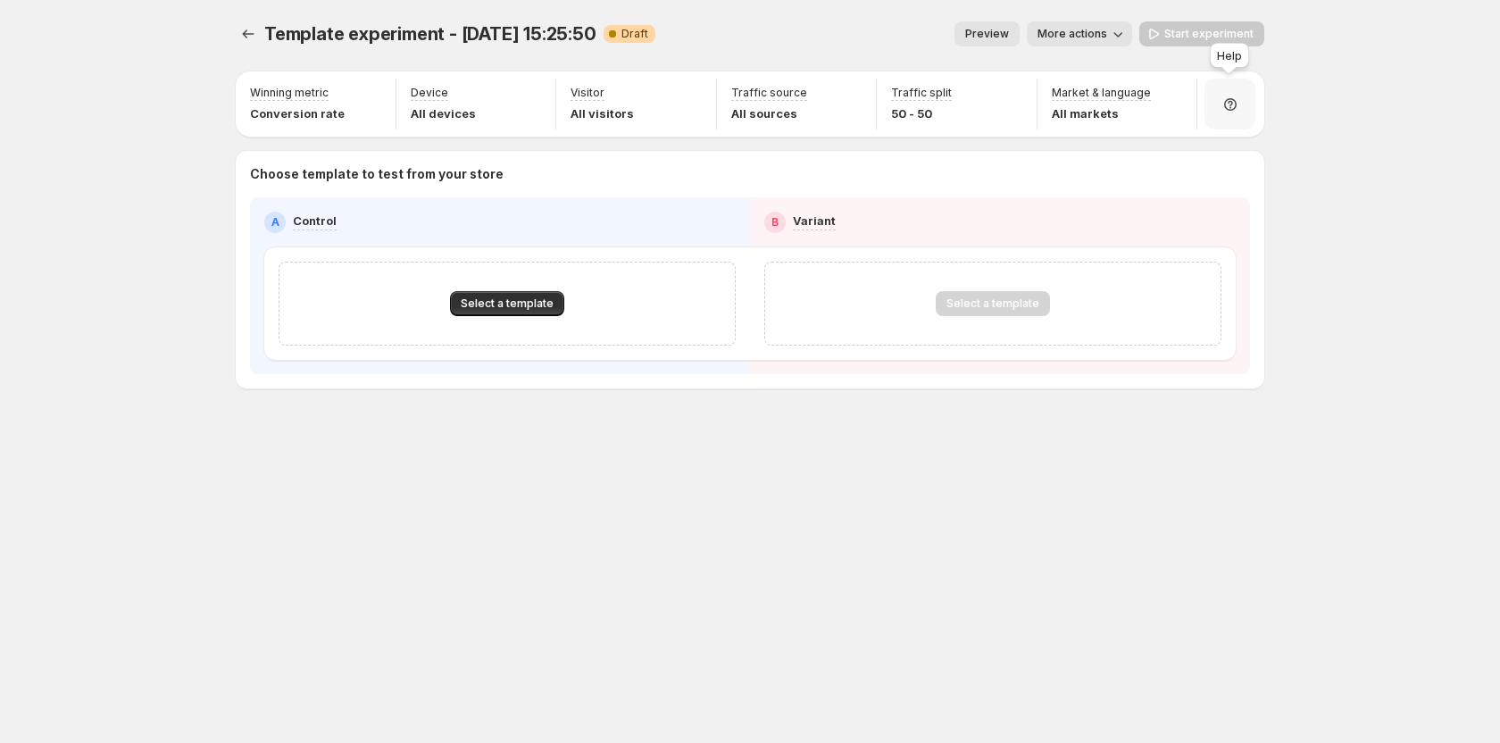
click at [1246, 110] on div at bounding box center [1229, 104] width 51 height 51
click at [1285, 149] on span "Setup guide" at bounding box center [1242, 155] width 105 height 18
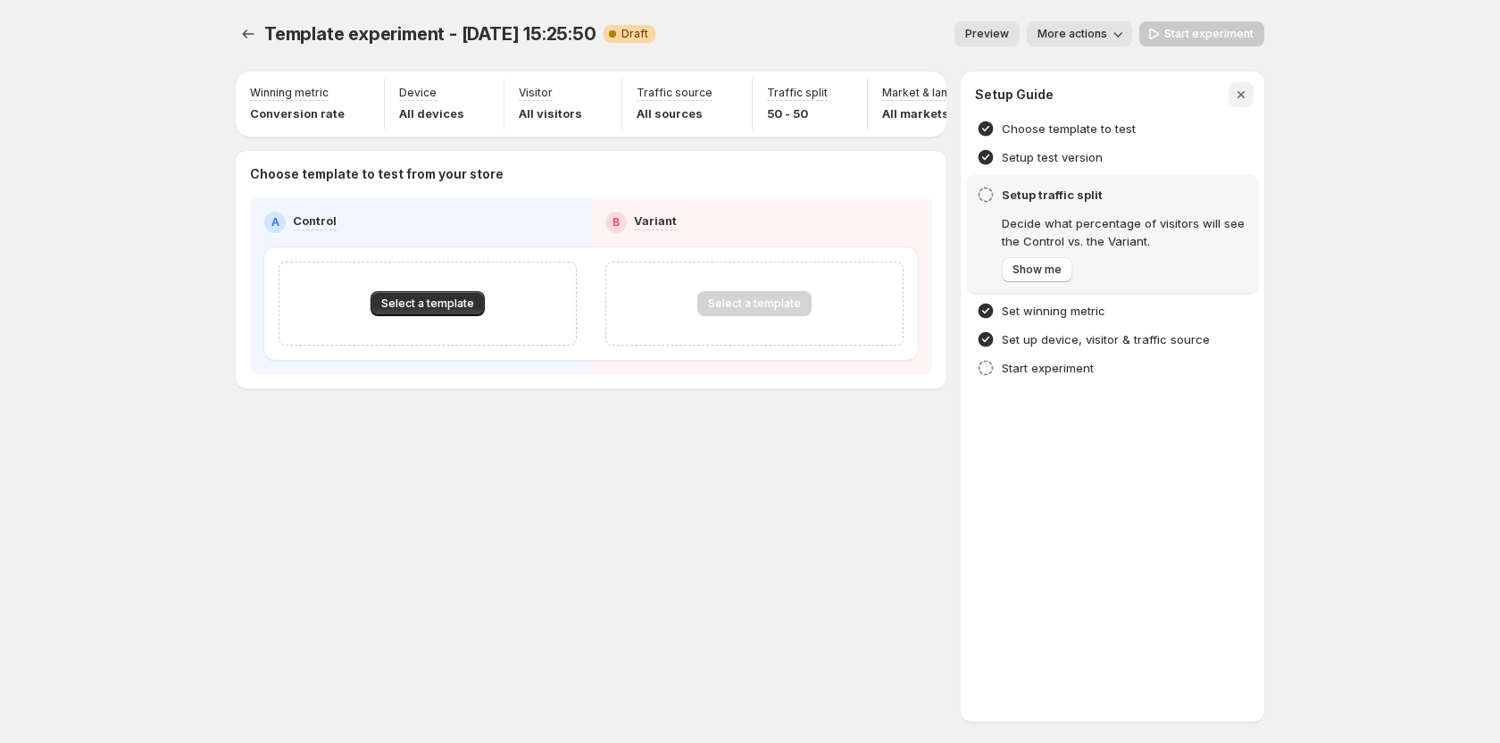
click at [1248, 95] on icon "button" at bounding box center [1241, 95] width 18 height 18
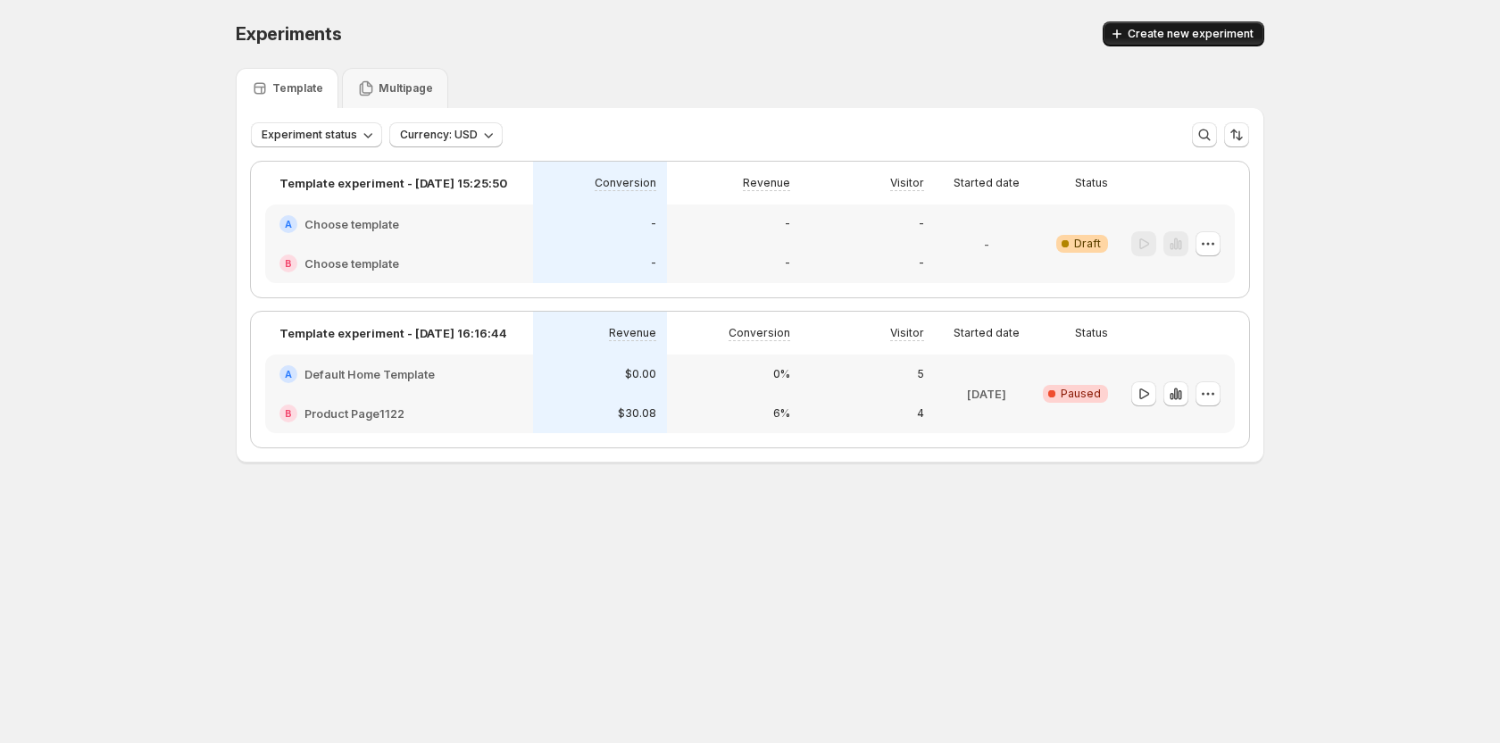
click at [1202, 35] on span "Create new experiment" at bounding box center [1191, 34] width 126 height 14
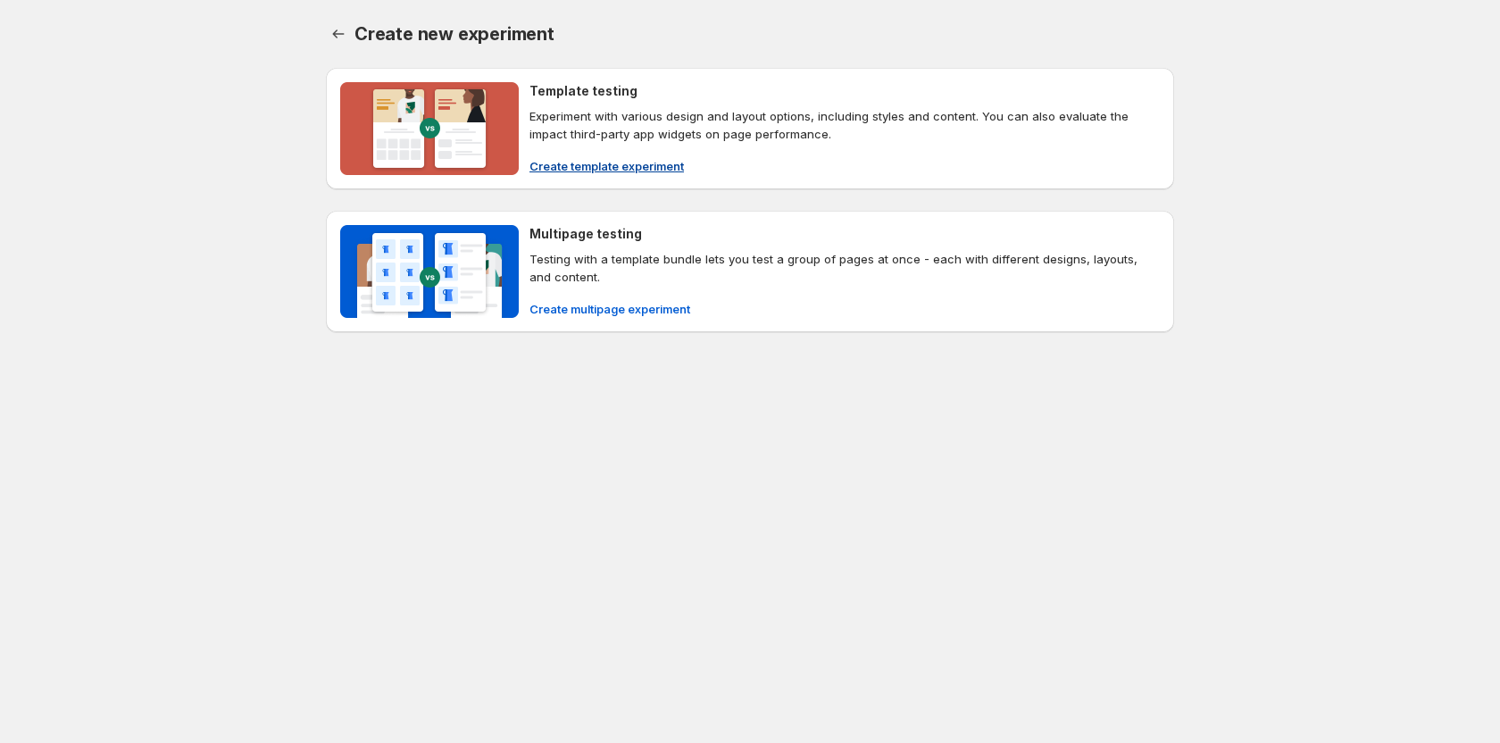
click at [612, 176] on button "Create template experiment" at bounding box center [607, 166] width 176 height 29
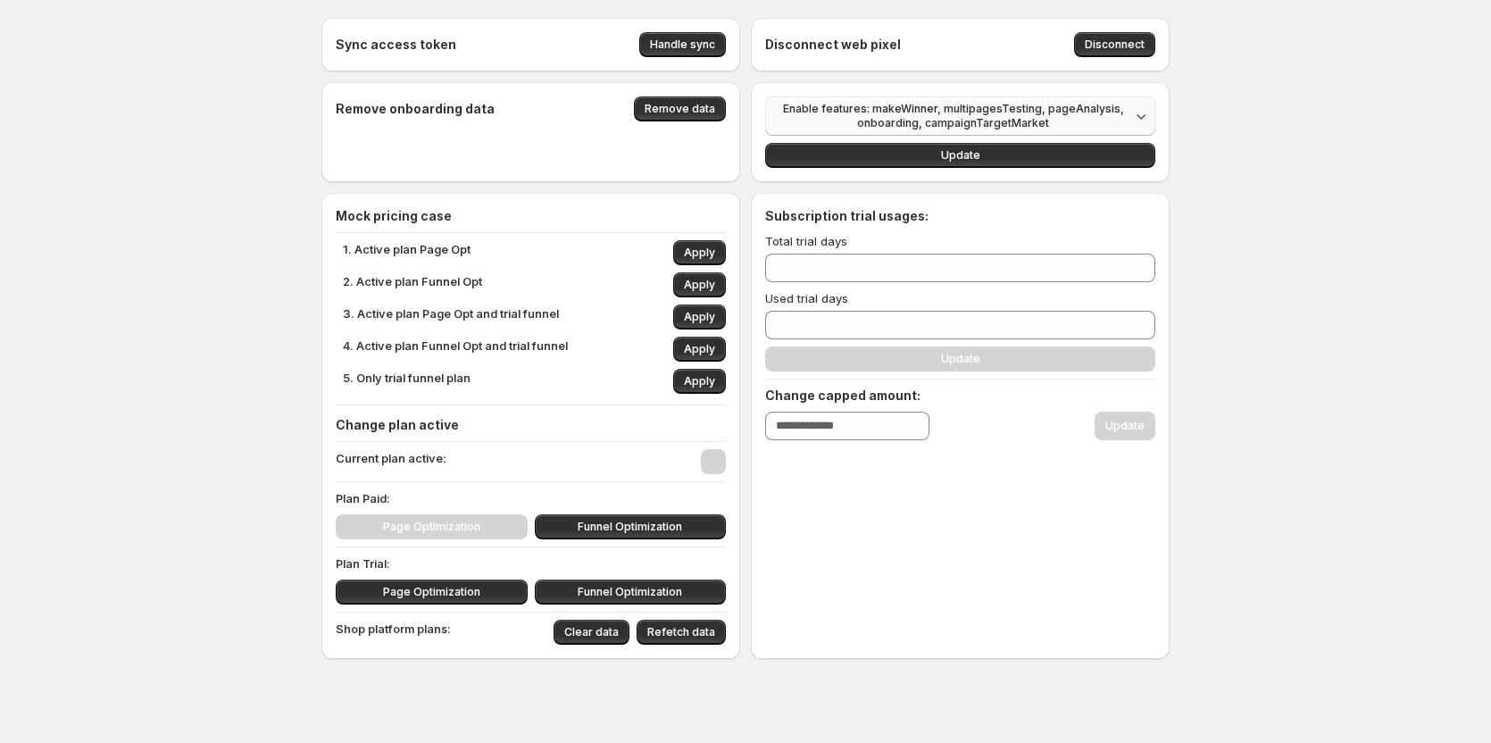
click at [902, 125] on span "Enable features: makeWinner, multipagesTesting, pageAnalysis, onboarding, campa…" at bounding box center [953, 116] width 354 height 29
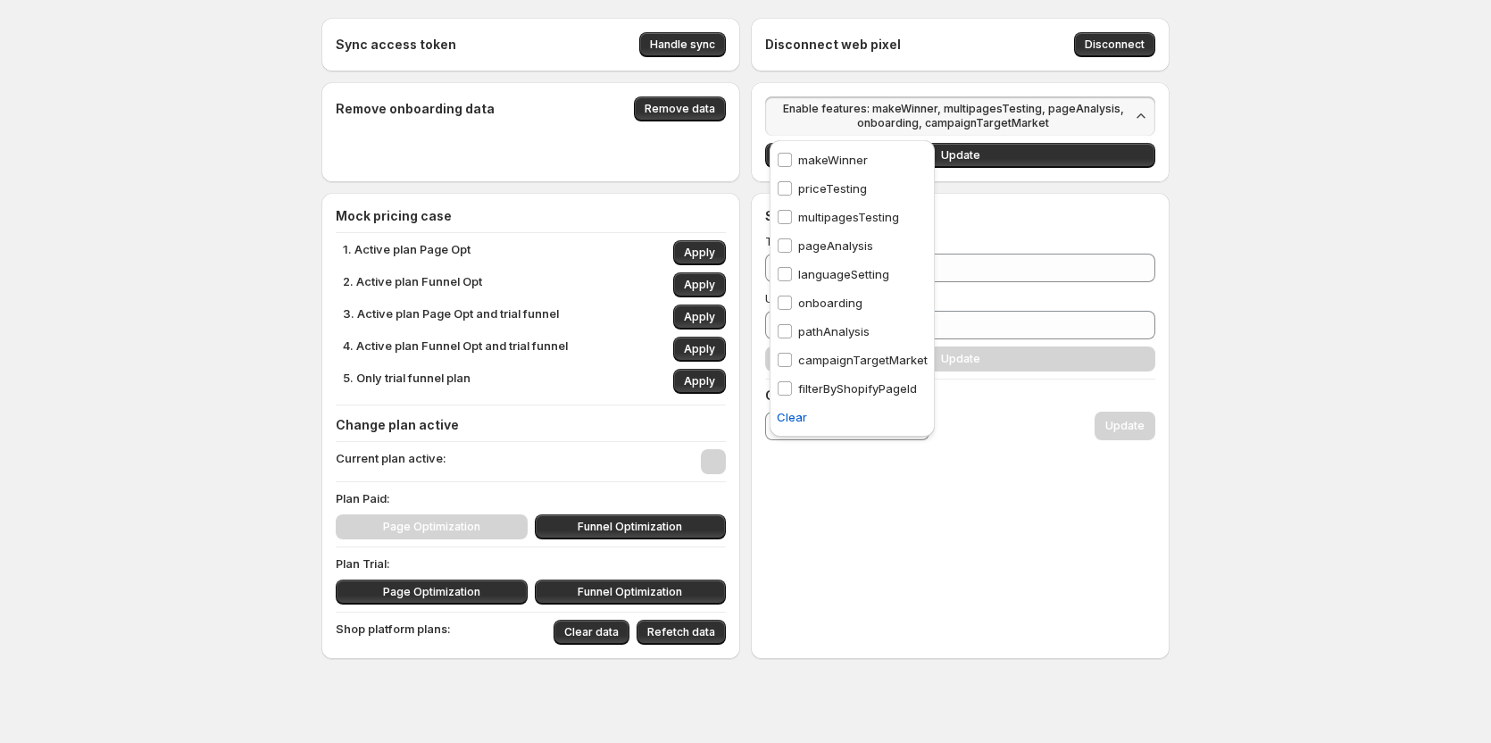
click at [154, 431] on div "Sync access token Handle sync Disconnect web pixel Disconnect Remove onboarding…" at bounding box center [745, 377] width 1491 height 755
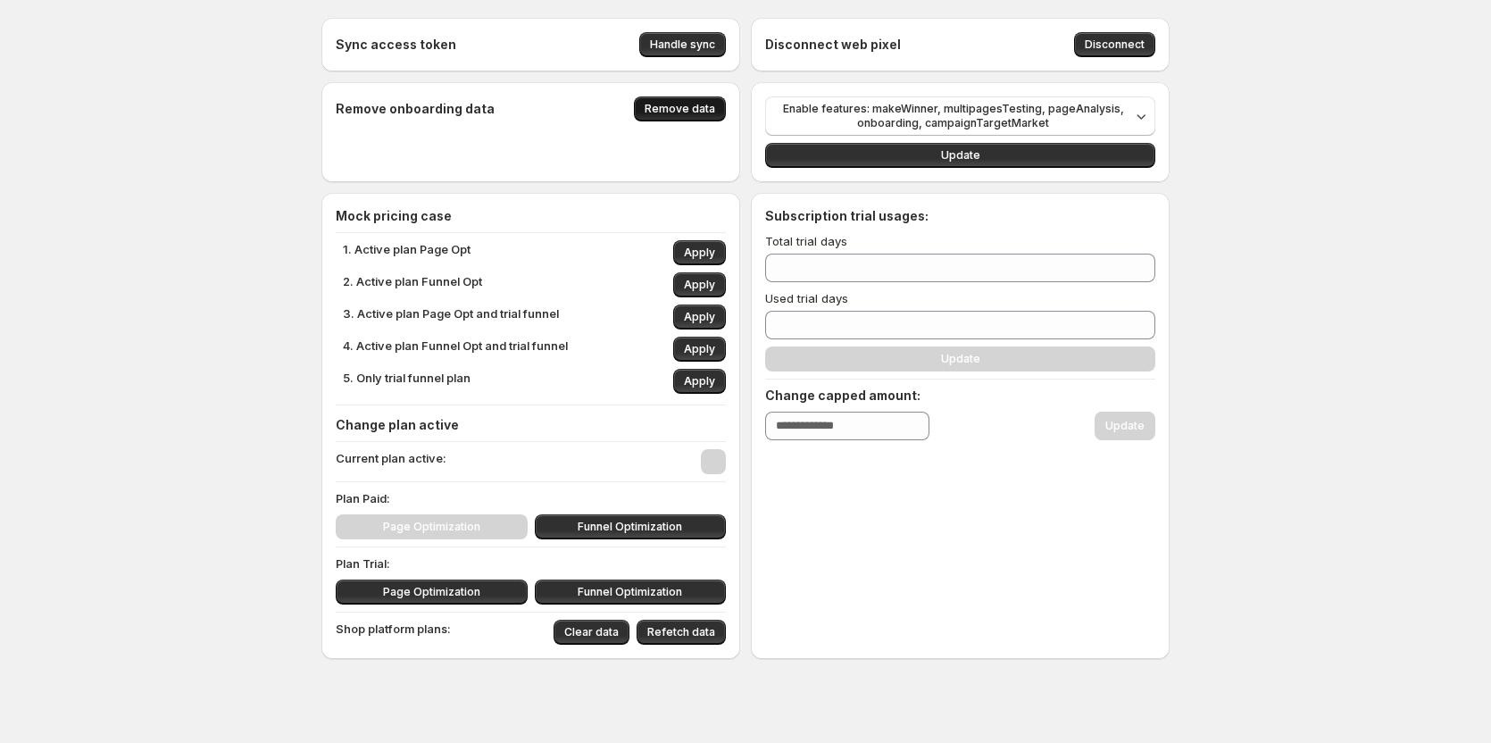
click at [683, 110] on span "Remove data" at bounding box center [680, 109] width 71 height 14
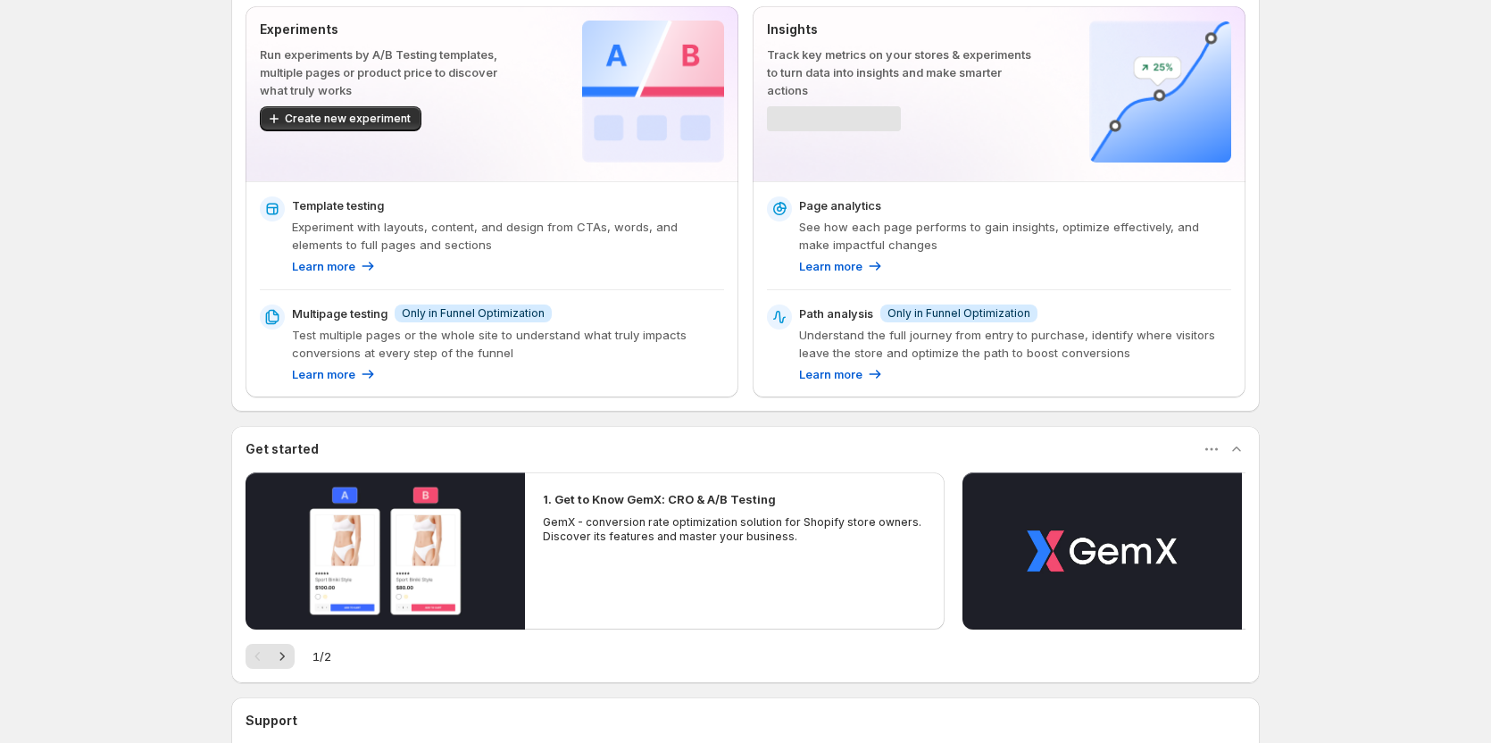
scroll to position [179, 0]
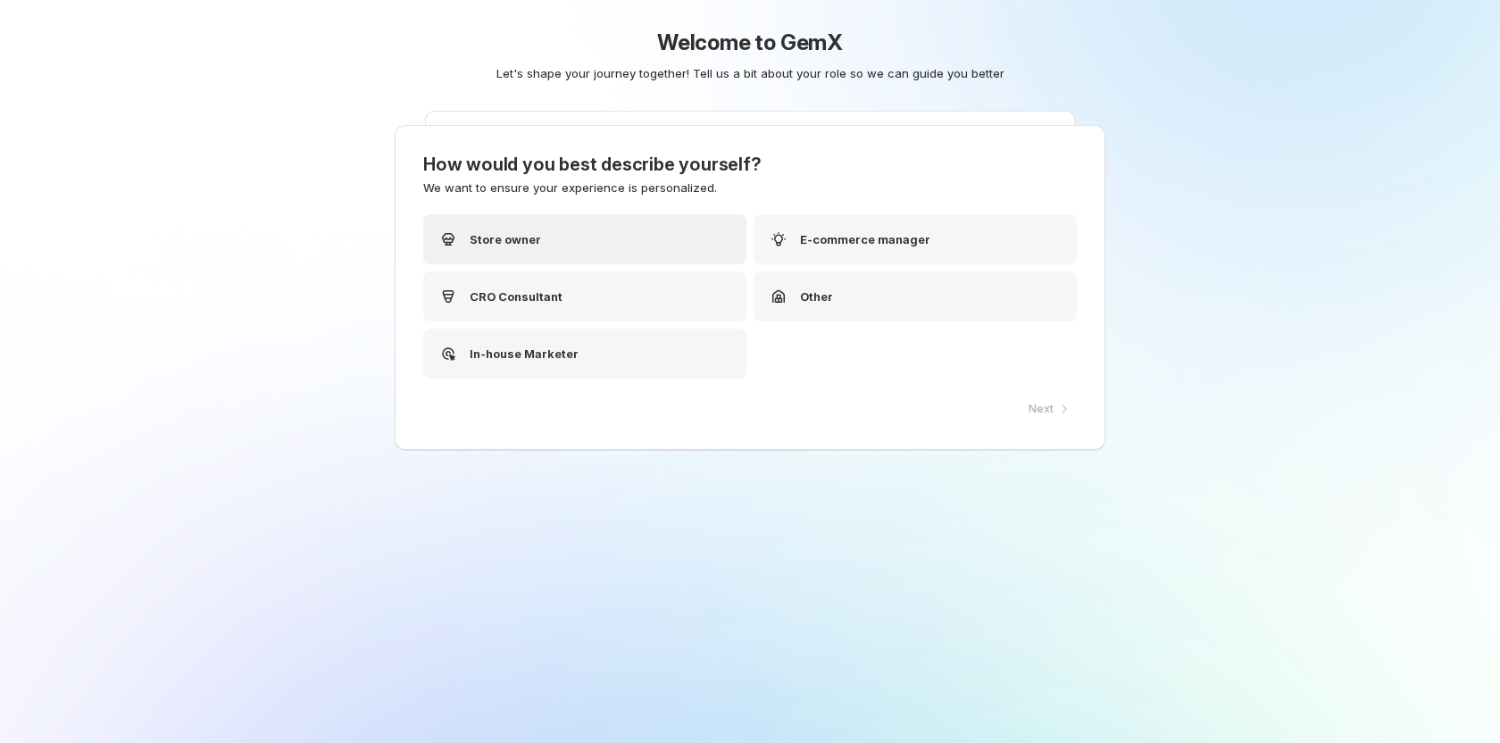
click at [603, 239] on div "Store owner" at bounding box center [584, 239] width 323 height 50
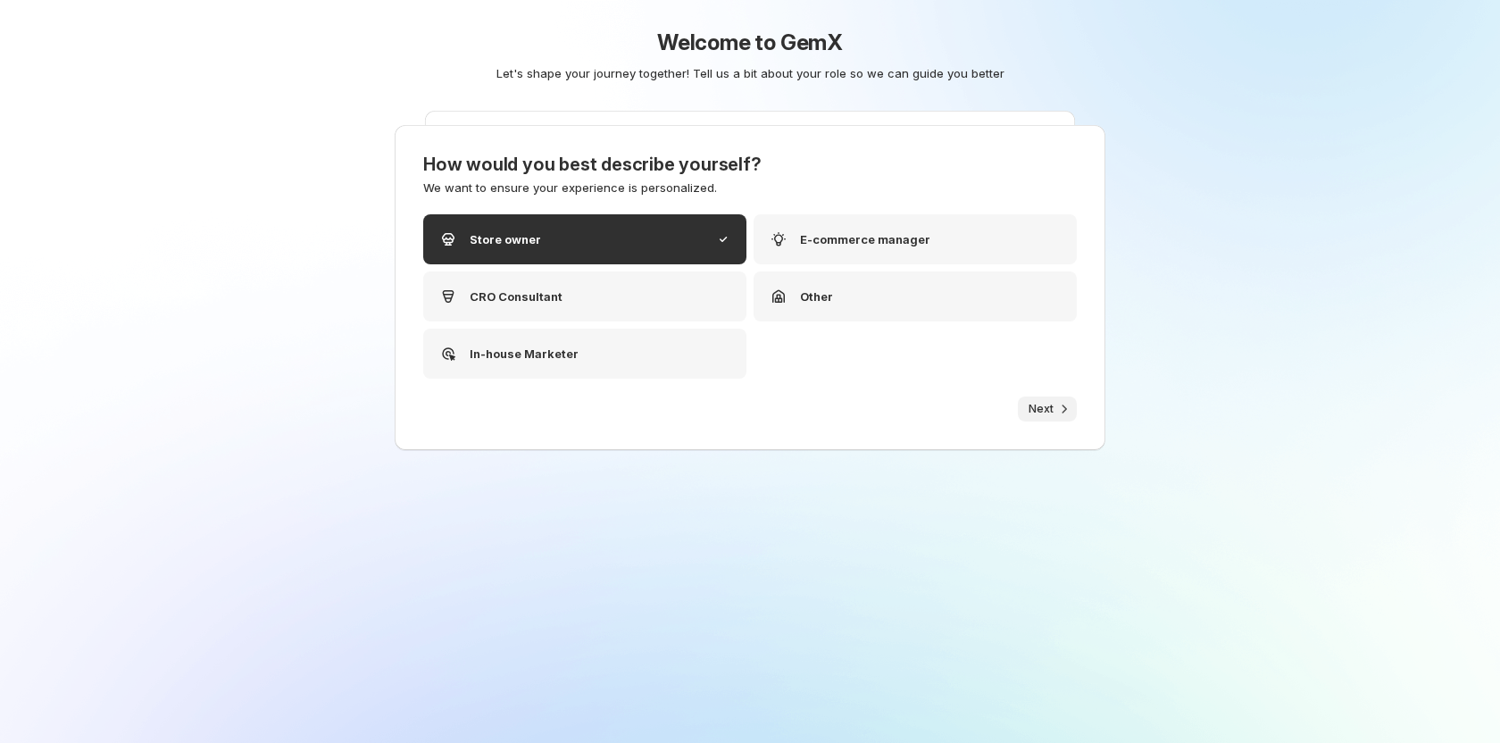
click at [1029, 405] on span "Next" at bounding box center [1041, 409] width 25 height 14
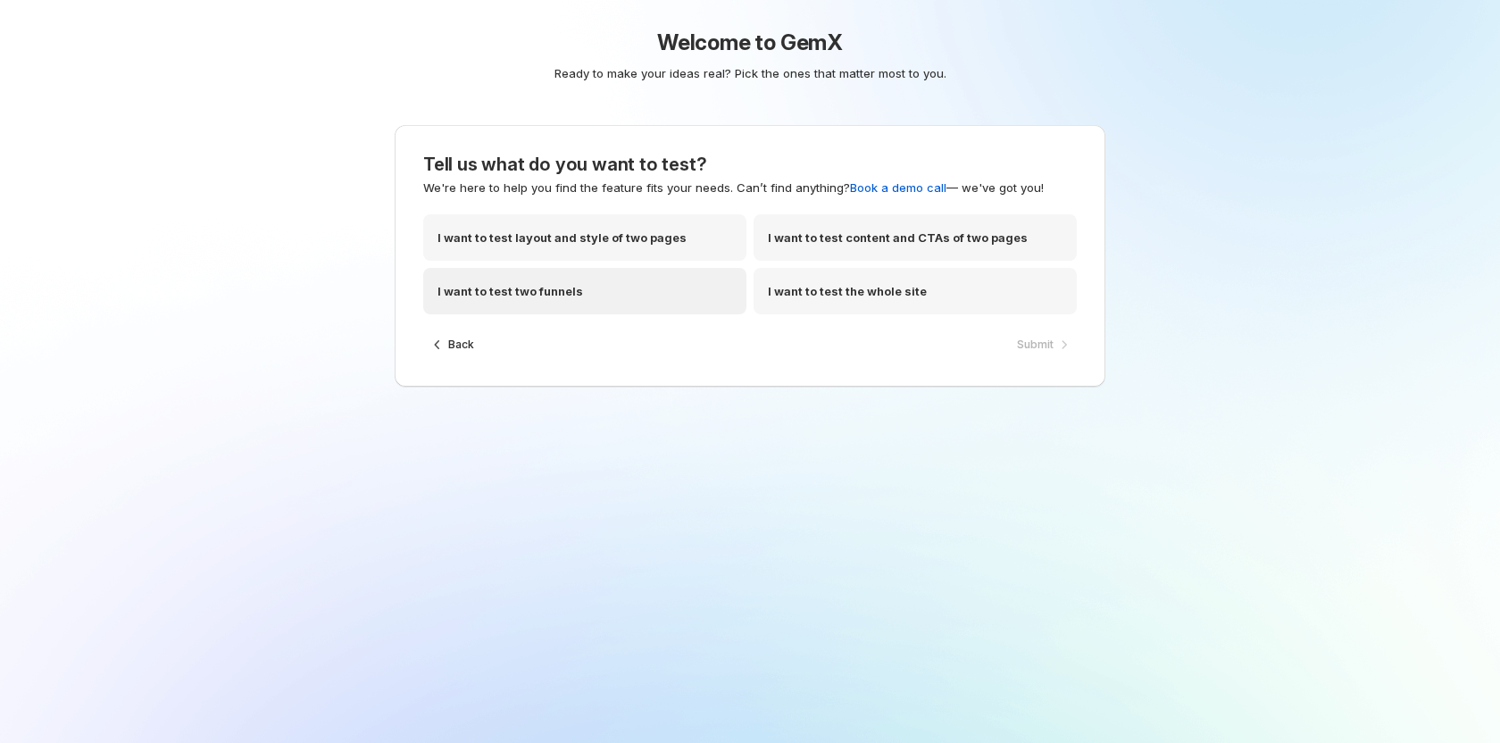
click at [585, 306] on div "I want to test two funnels" at bounding box center [584, 291] width 323 height 46
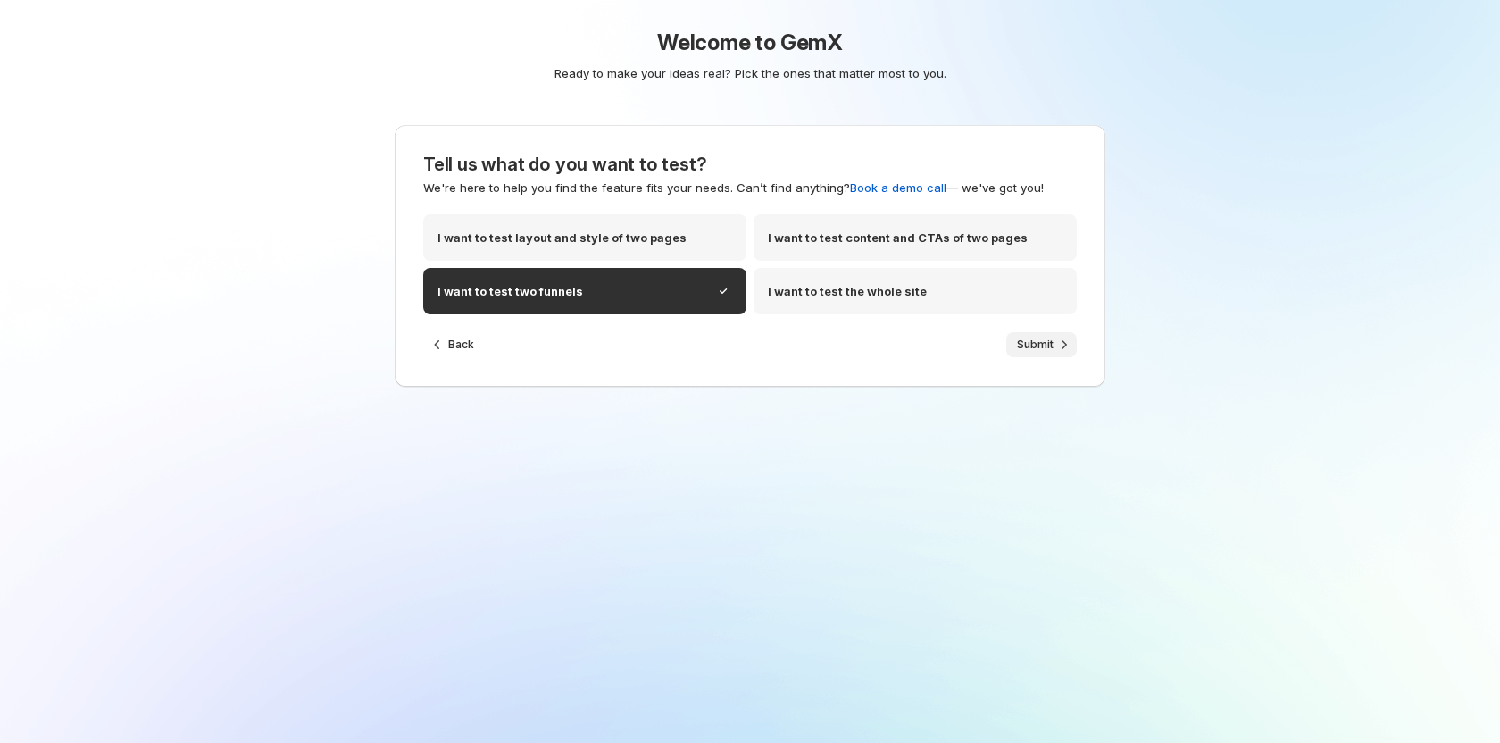
click at [1041, 347] on span "Submit" at bounding box center [1035, 344] width 37 height 14
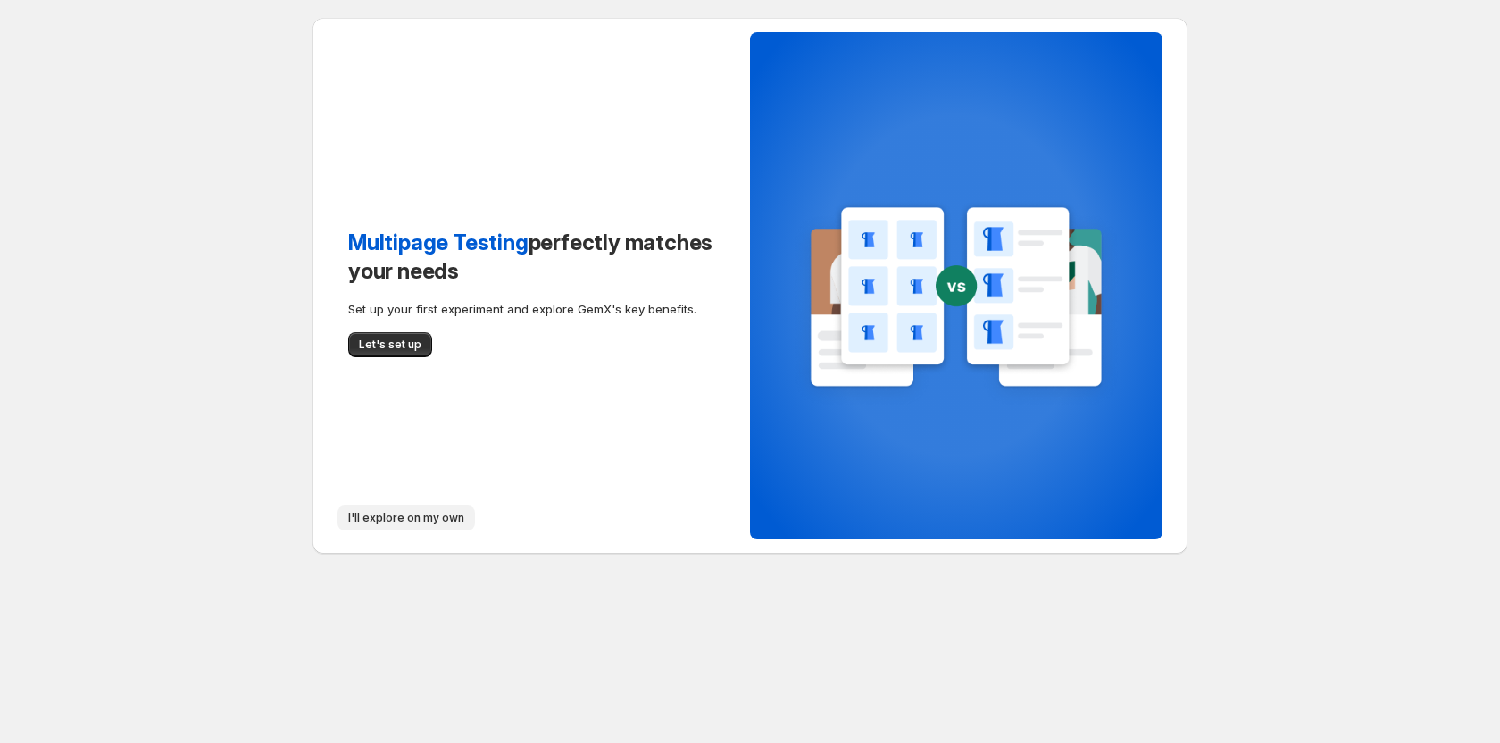
click at [394, 512] on span "I'll explore on my own" at bounding box center [406, 518] width 116 height 14
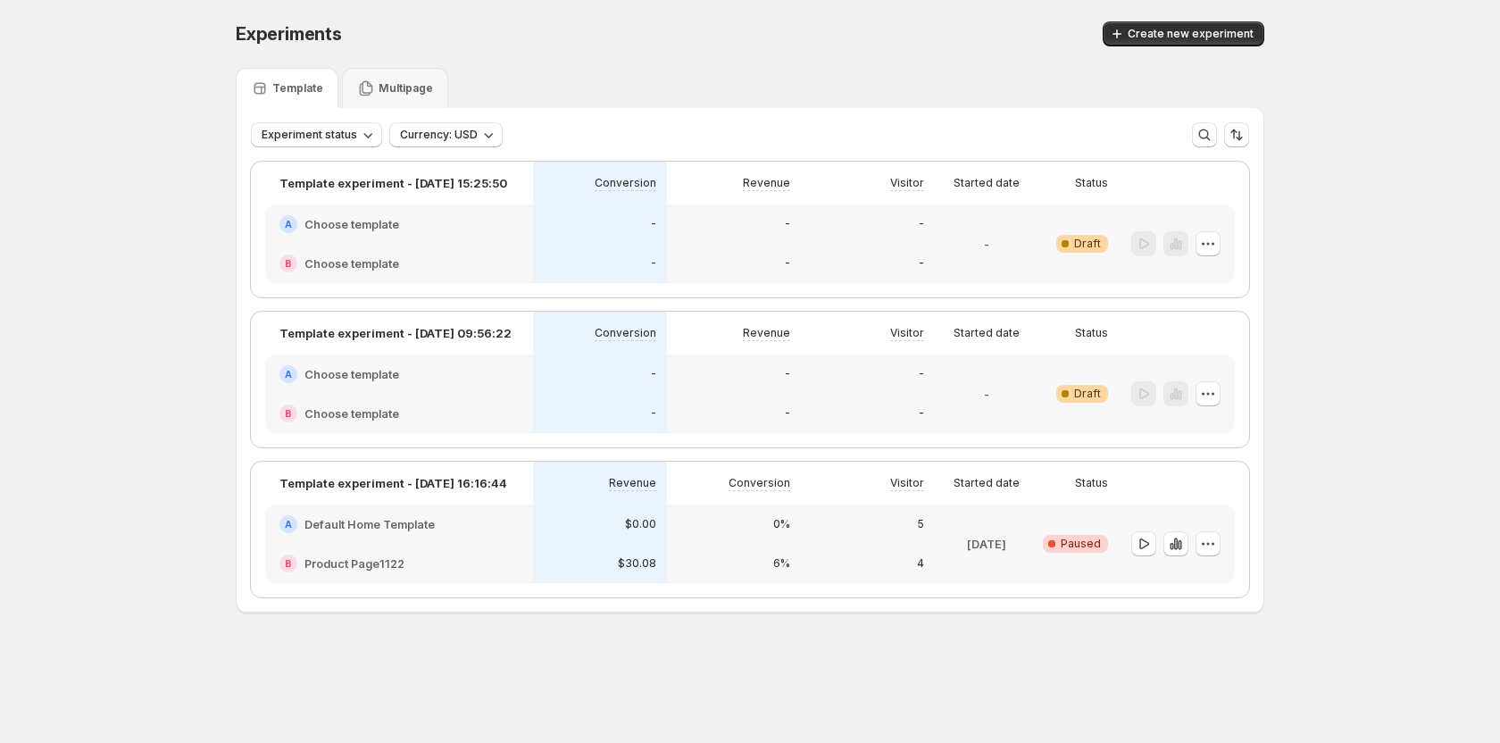
click at [1154, 49] on div "Experiments. This page is ready Experiments Create new experiment" at bounding box center [750, 34] width 1029 height 68
click at [1160, 33] on span "Create new experiment" at bounding box center [1191, 34] width 126 height 14
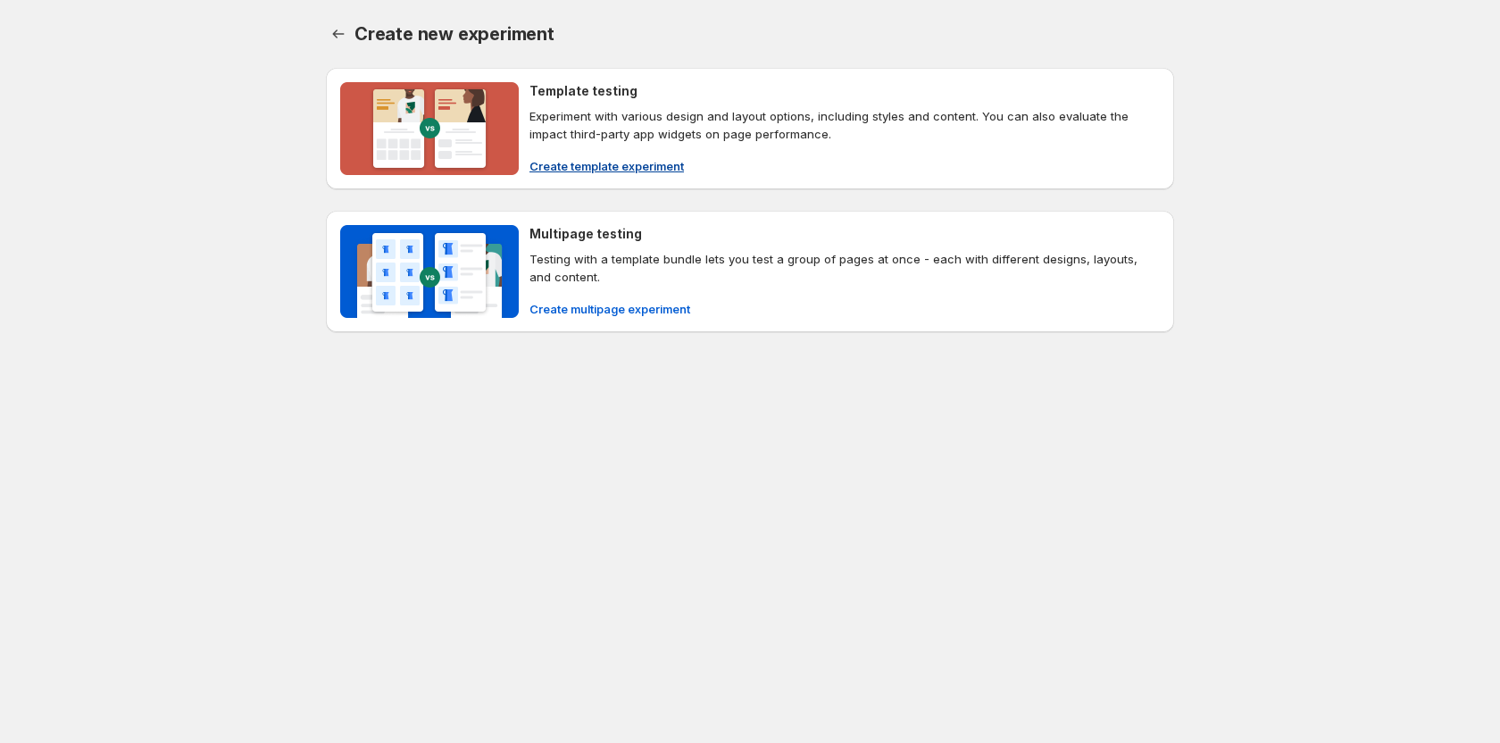
click at [612, 152] on button "Create template experiment" at bounding box center [607, 166] width 176 height 29
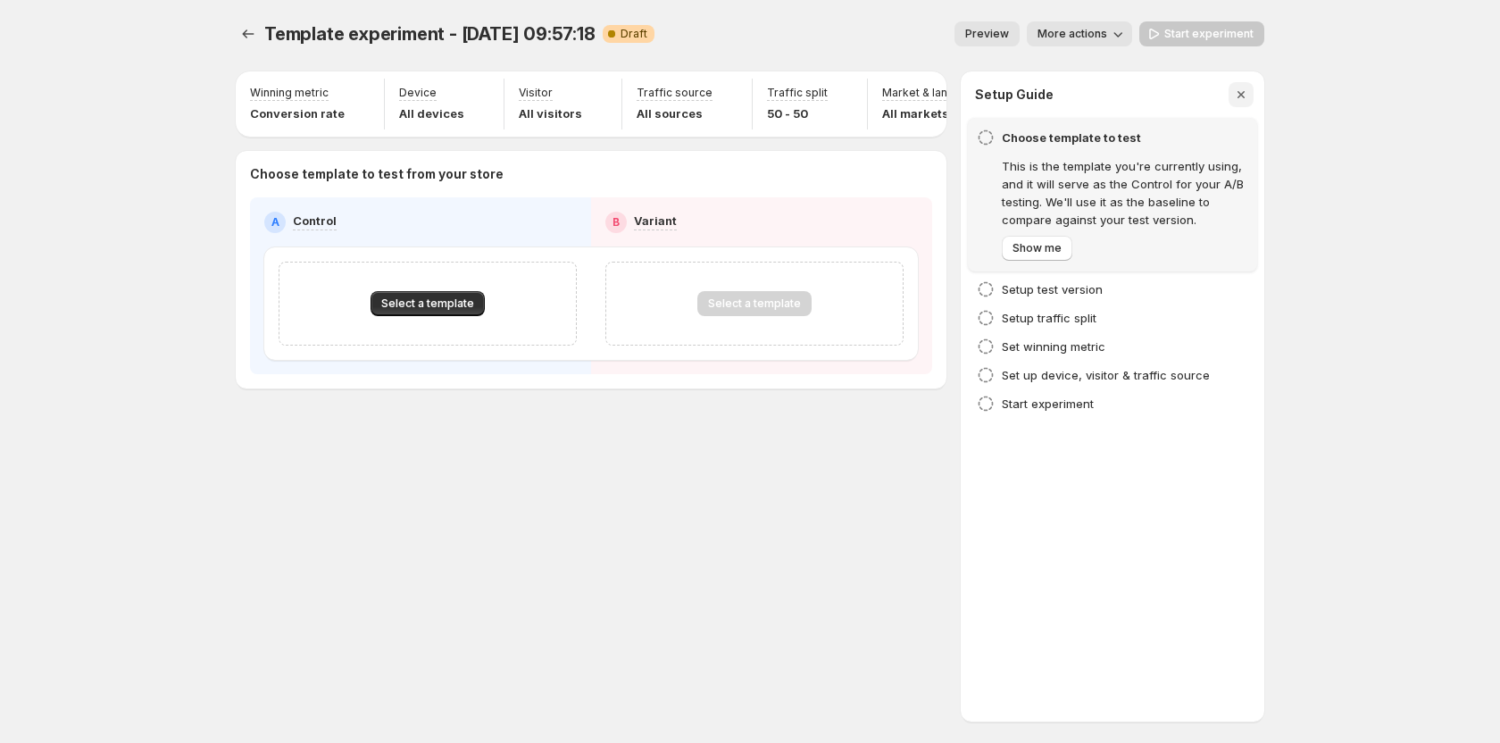
click at [1232, 95] on icon "button" at bounding box center [1241, 95] width 18 height 18
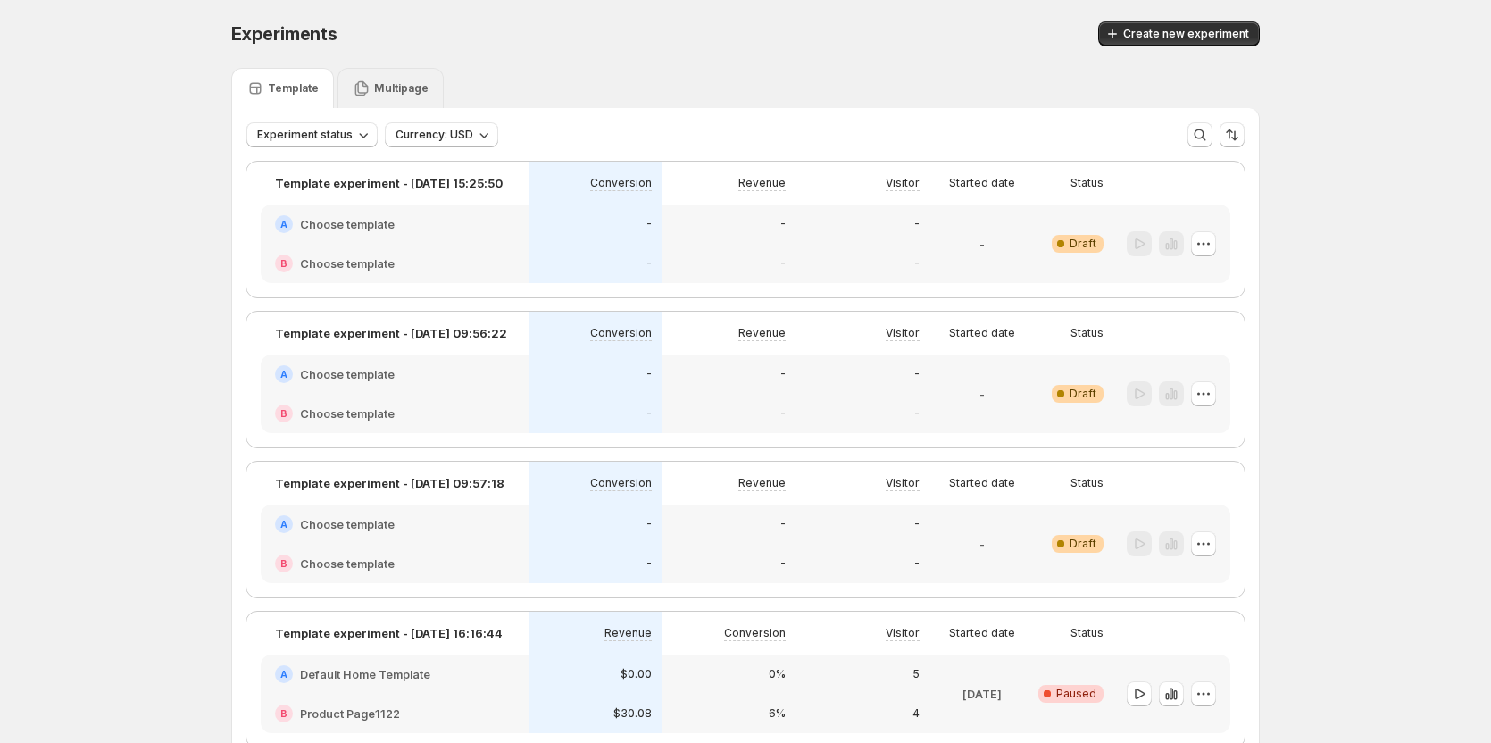
click at [425, 94] on p "Multipage" at bounding box center [401, 88] width 54 height 14
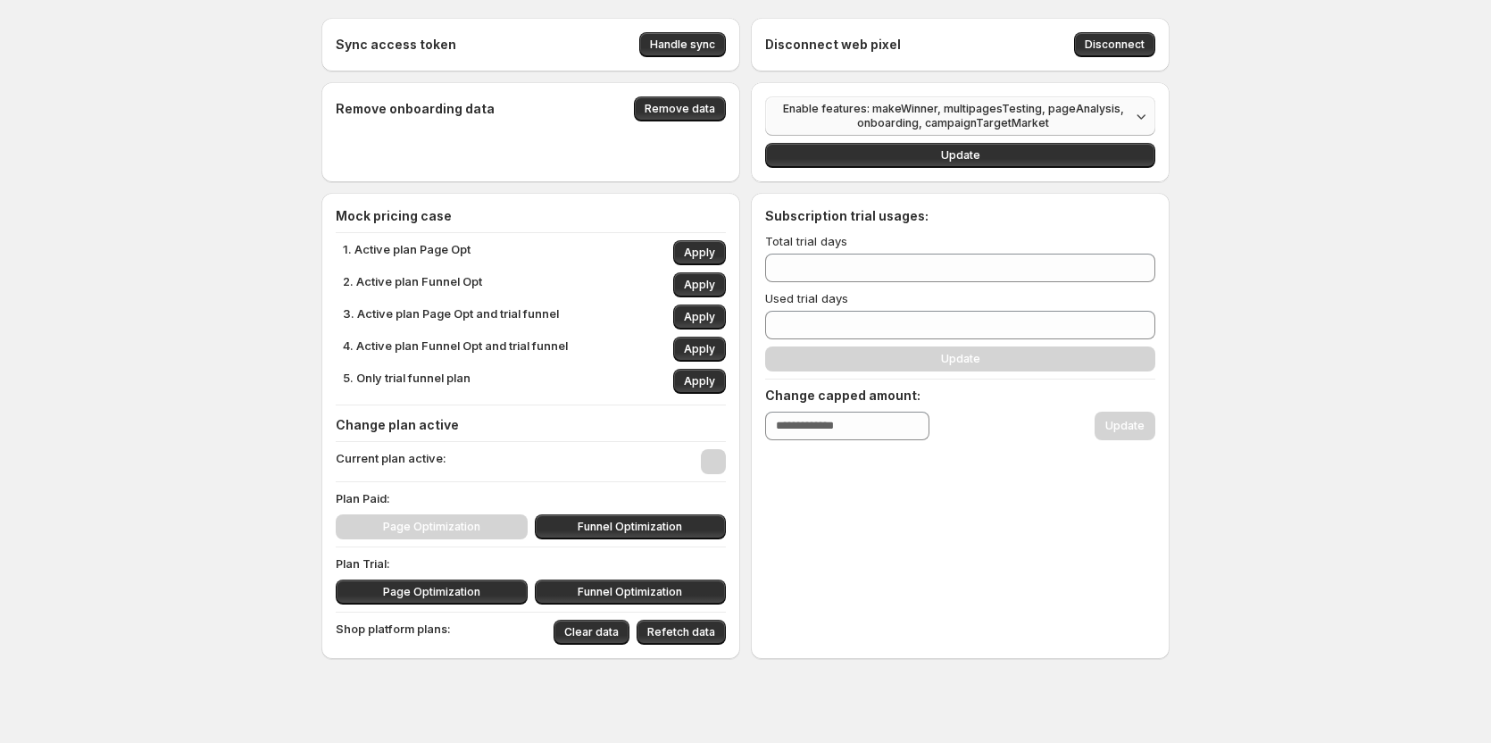
click at [931, 114] on span "Enable features: makeWinner, multipagesTesting, pageAnalysis, onboarding, campa…" at bounding box center [953, 116] width 354 height 29
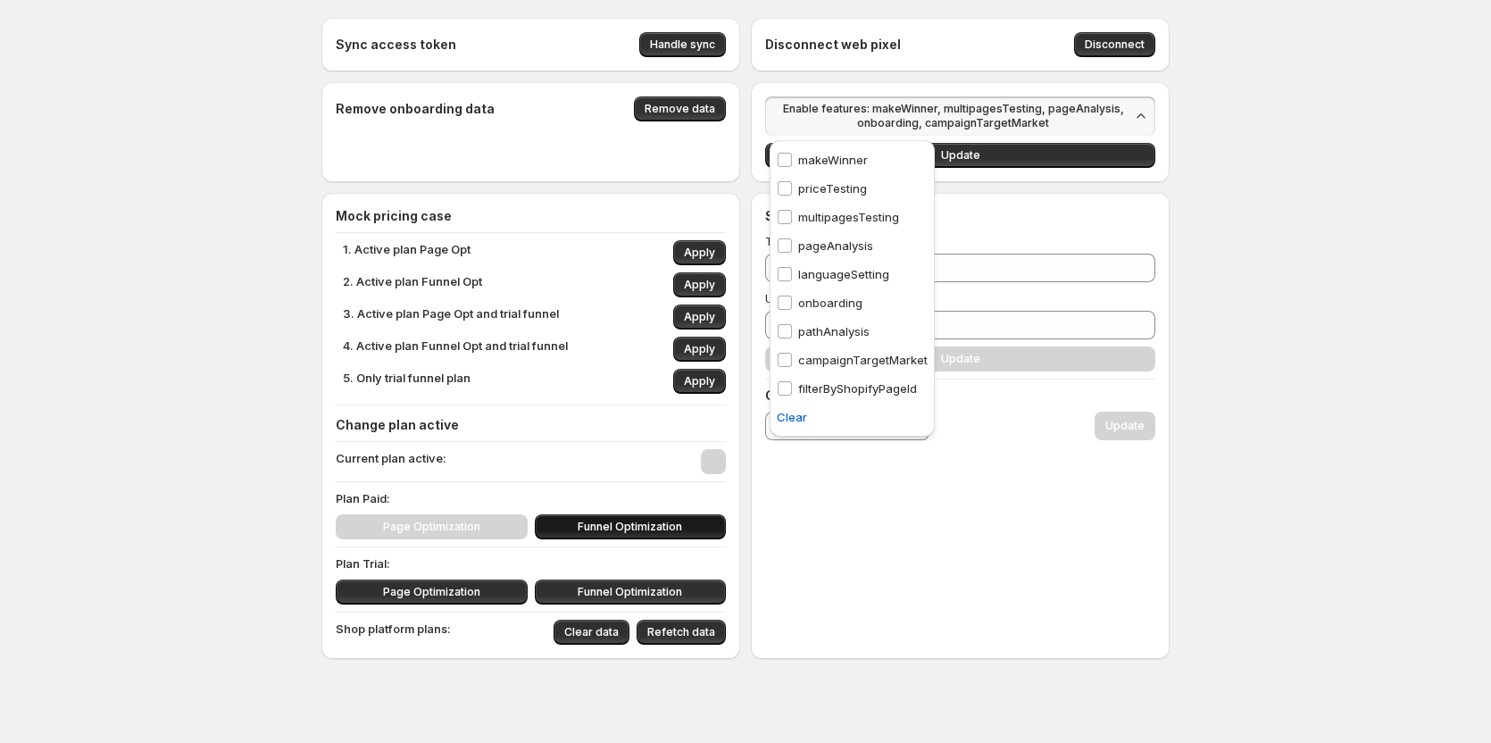
click at [646, 523] on span "Funnel Optimization" at bounding box center [630, 527] width 104 height 14
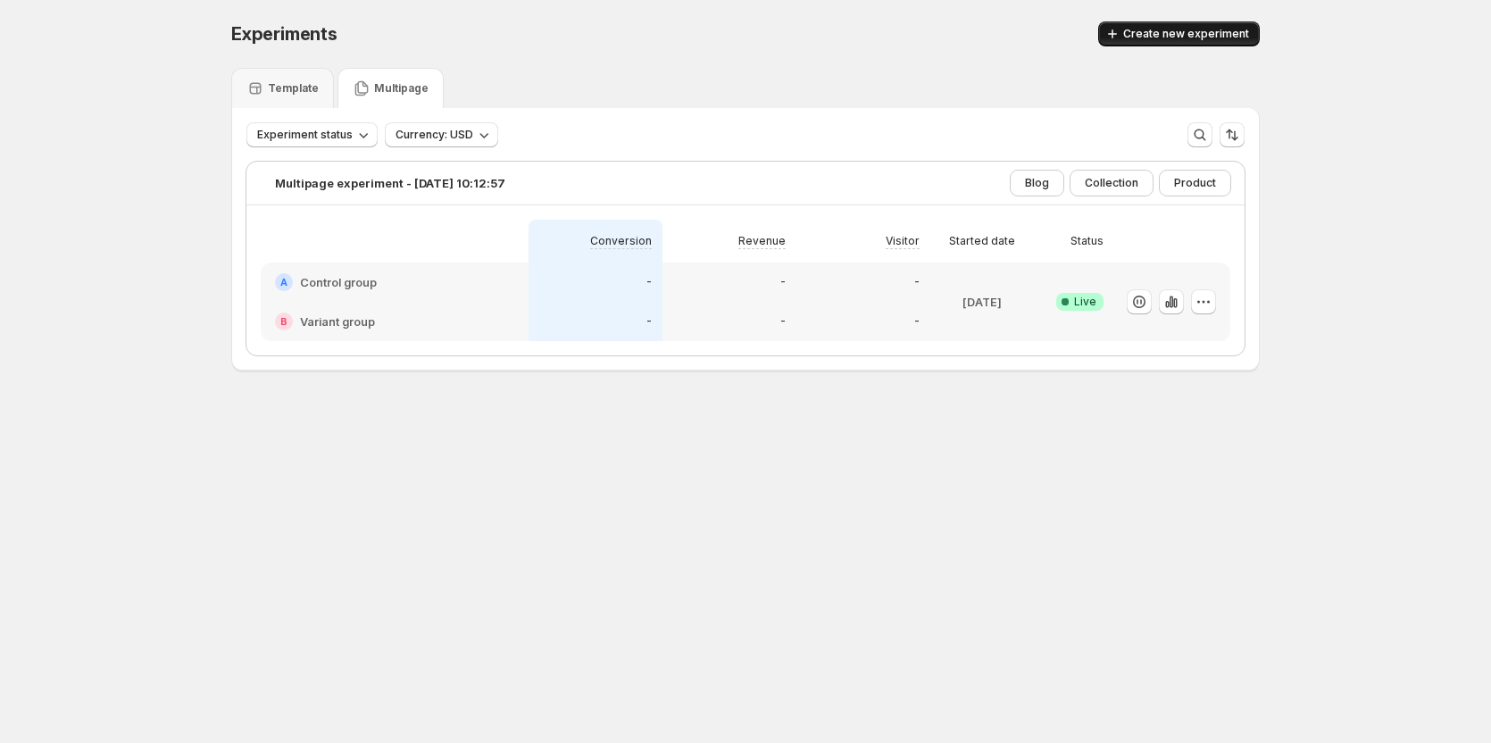
click at [1134, 22] on button "Create new experiment" at bounding box center [1179, 33] width 162 height 25
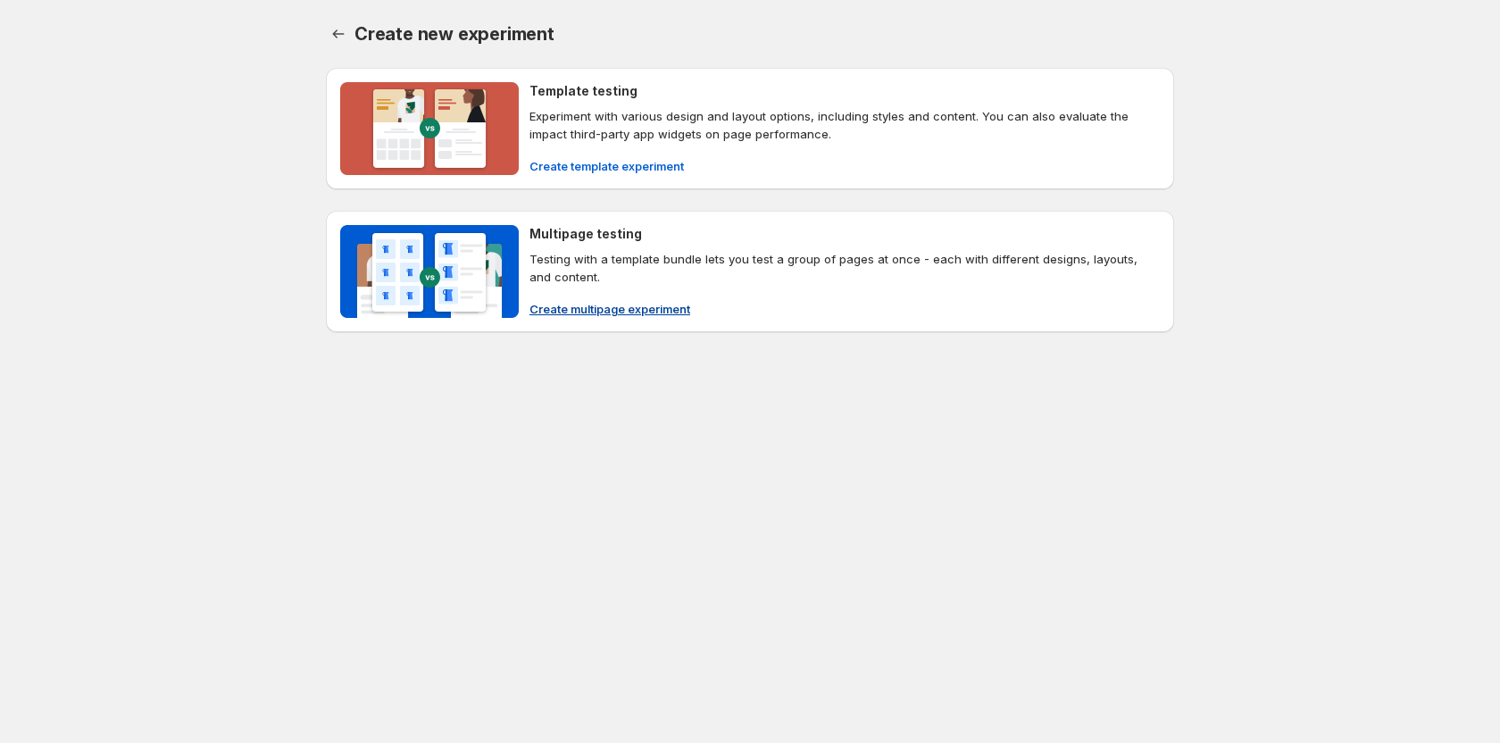
click at [561, 314] on span "Create multipage experiment" at bounding box center [609, 309] width 161 height 18
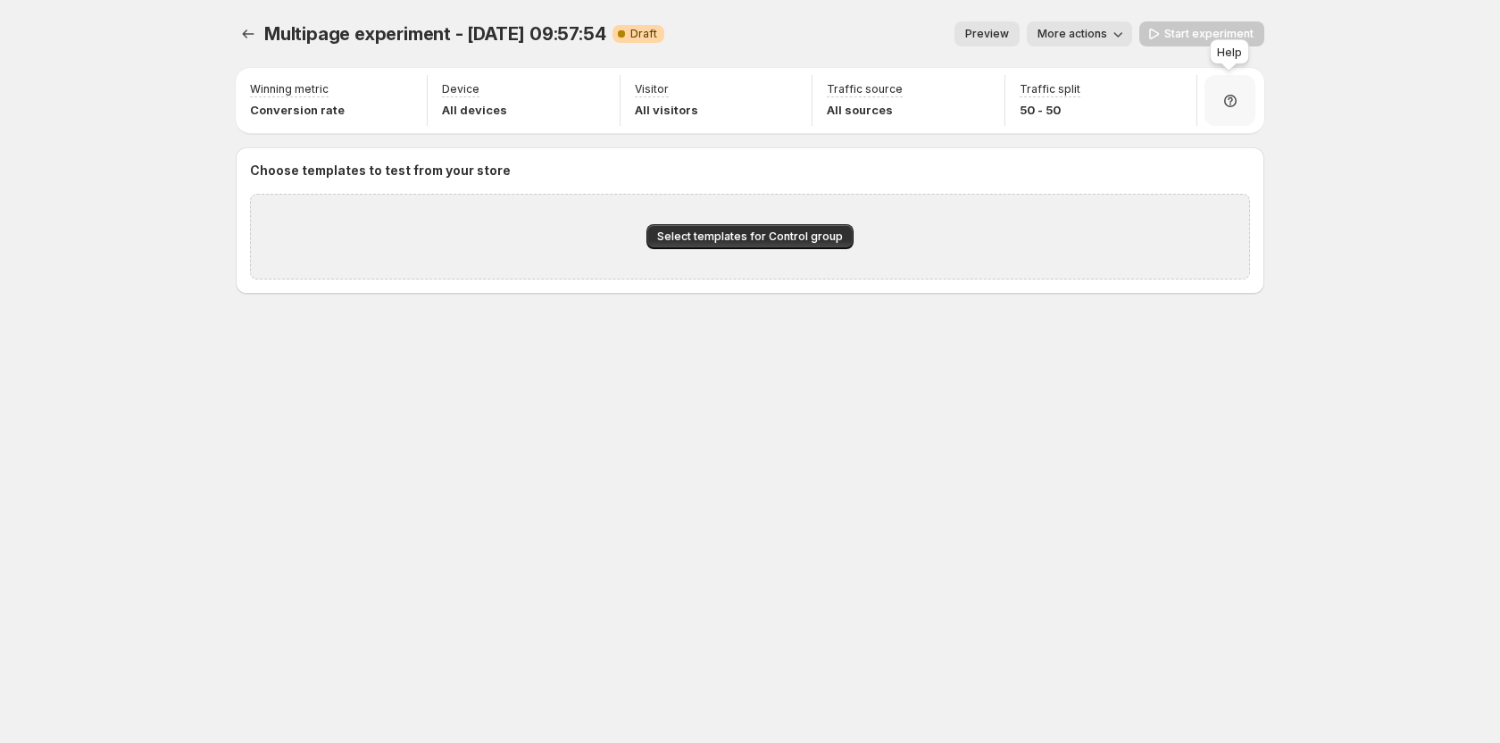
click at [1216, 97] on div at bounding box center [1229, 100] width 51 height 51
click at [1213, 147] on span "Setup guide" at bounding box center [1223, 151] width 67 height 14
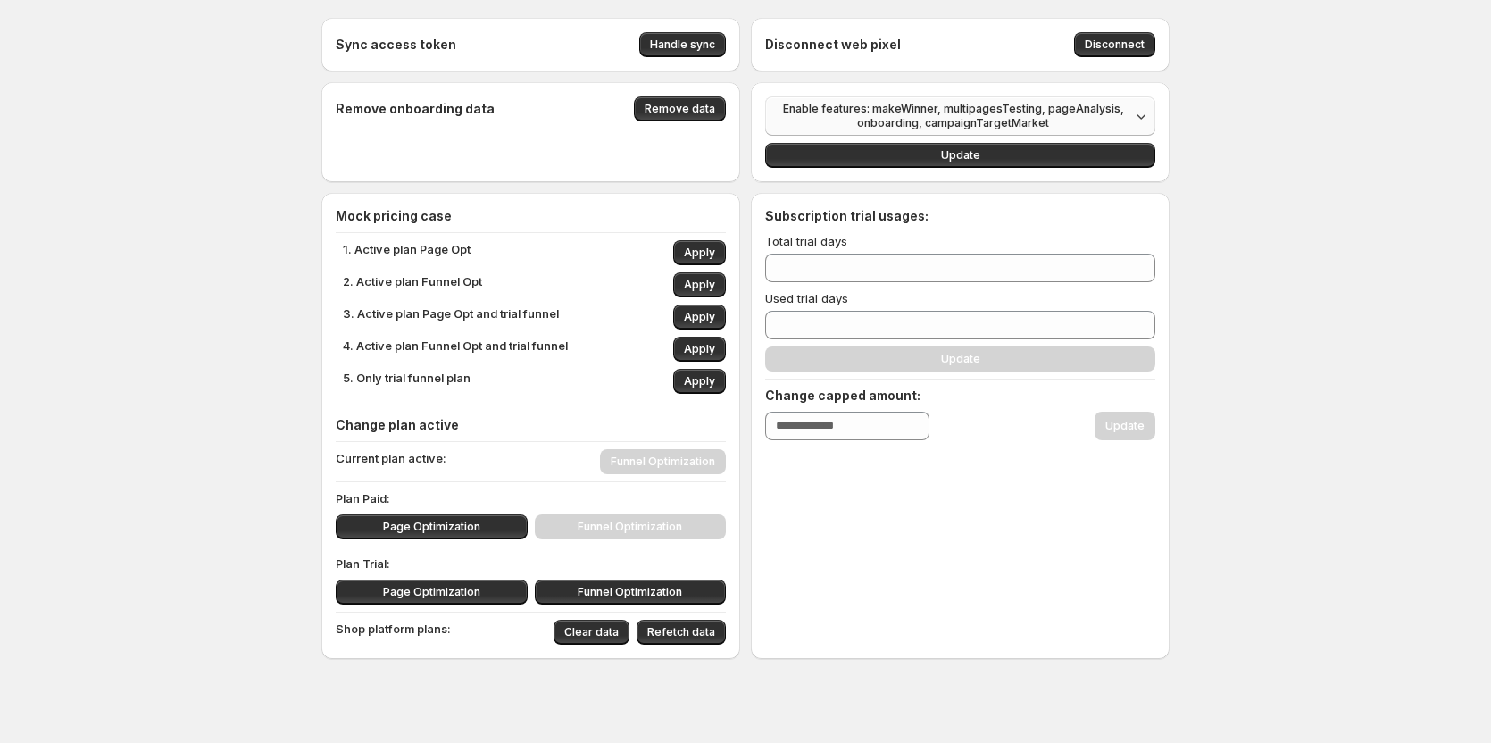
click at [1072, 105] on span "Enable features: makeWinner, multipagesTesting, pageAnalysis, onboarding, campa…" at bounding box center [953, 116] width 354 height 29
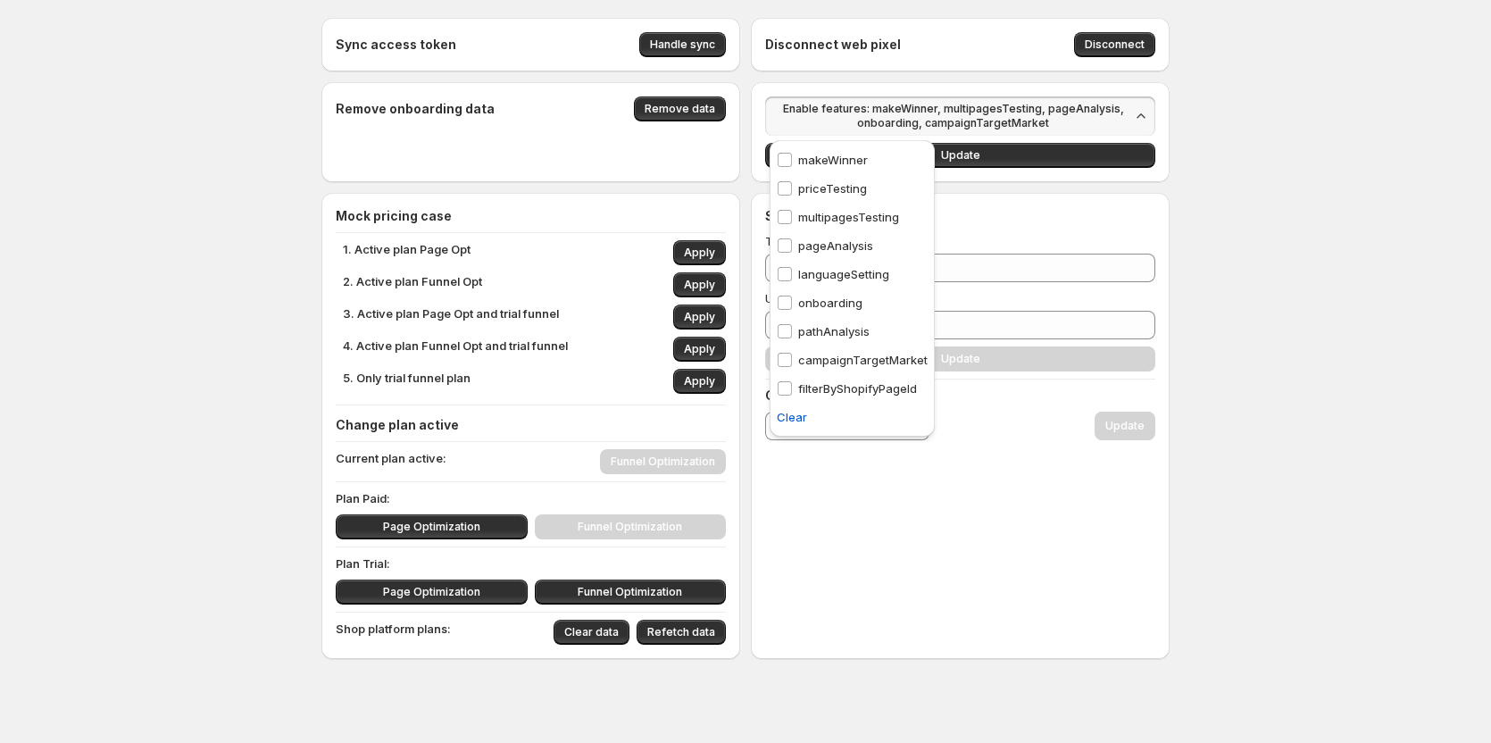
click at [830, 275] on p "languageSetting" at bounding box center [843, 274] width 91 height 18
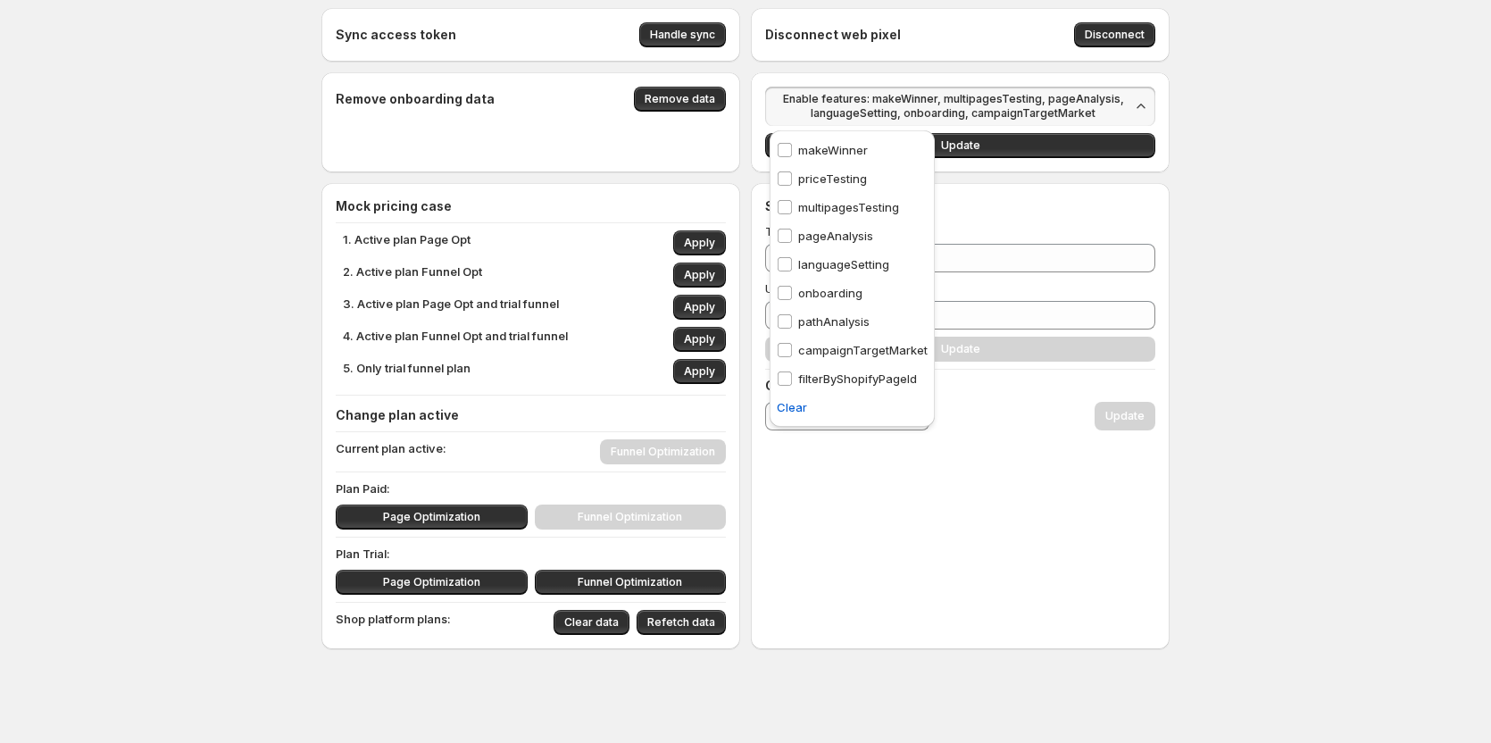
scroll to position [12, 0]
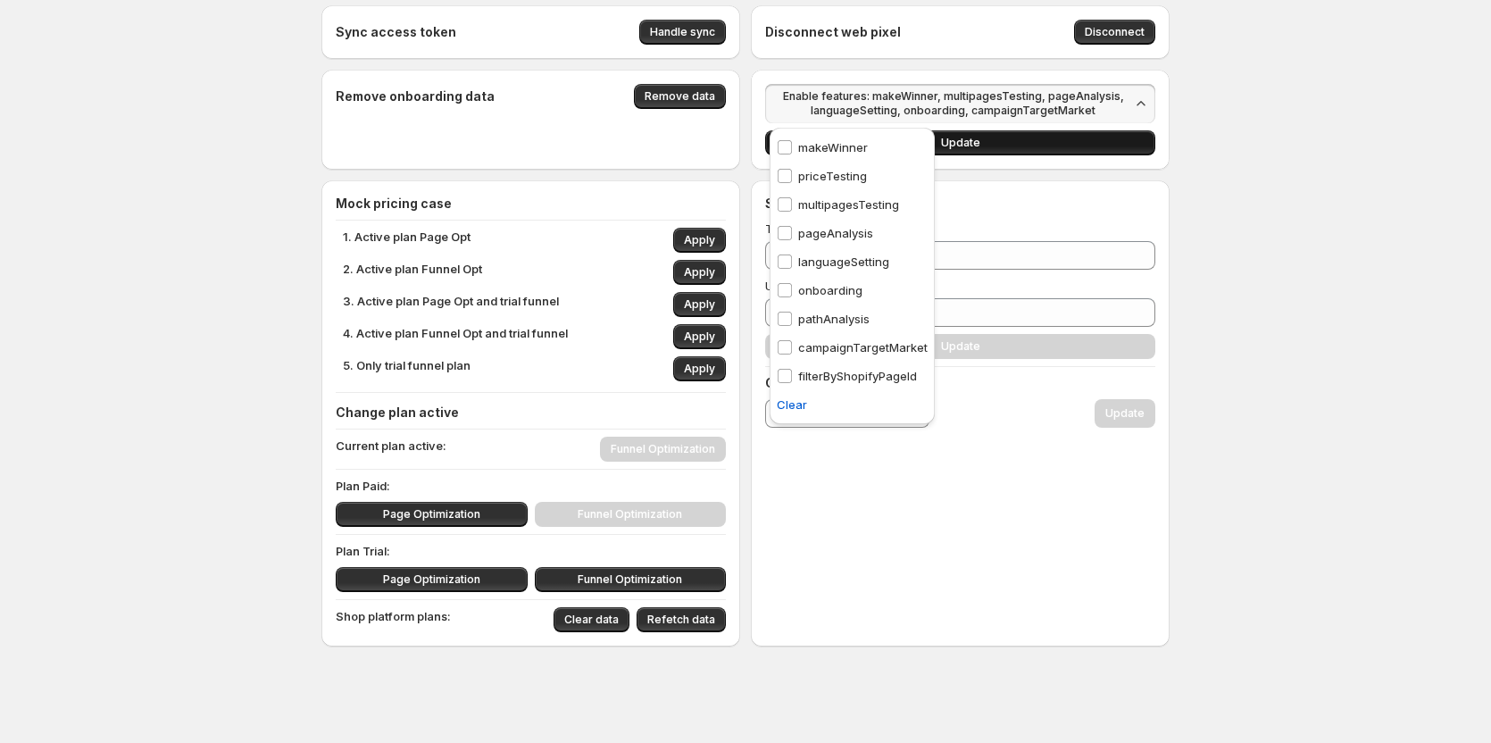
click at [1026, 144] on button "Update" at bounding box center [960, 142] width 390 height 25
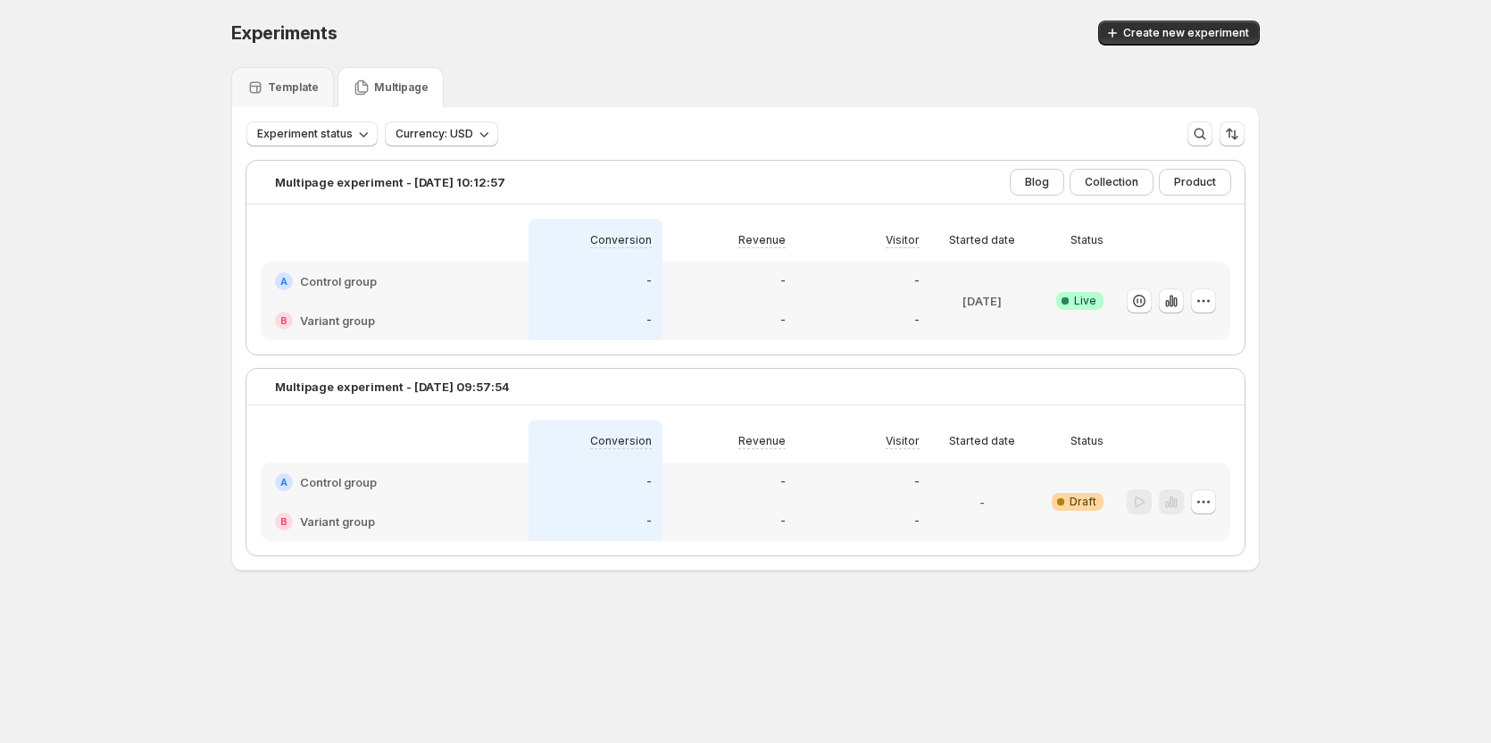
scroll to position [1, 0]
click at [1200, 502] on icon "button" at bounding box center [1204, 502] width 18 height 18
click at [1204, 531] on span "Edit" at bounding box center [1220, 538] width 87 height 18
click at [280, 89] on p "Template" at bounding box center [293, 88] width 51 height 14
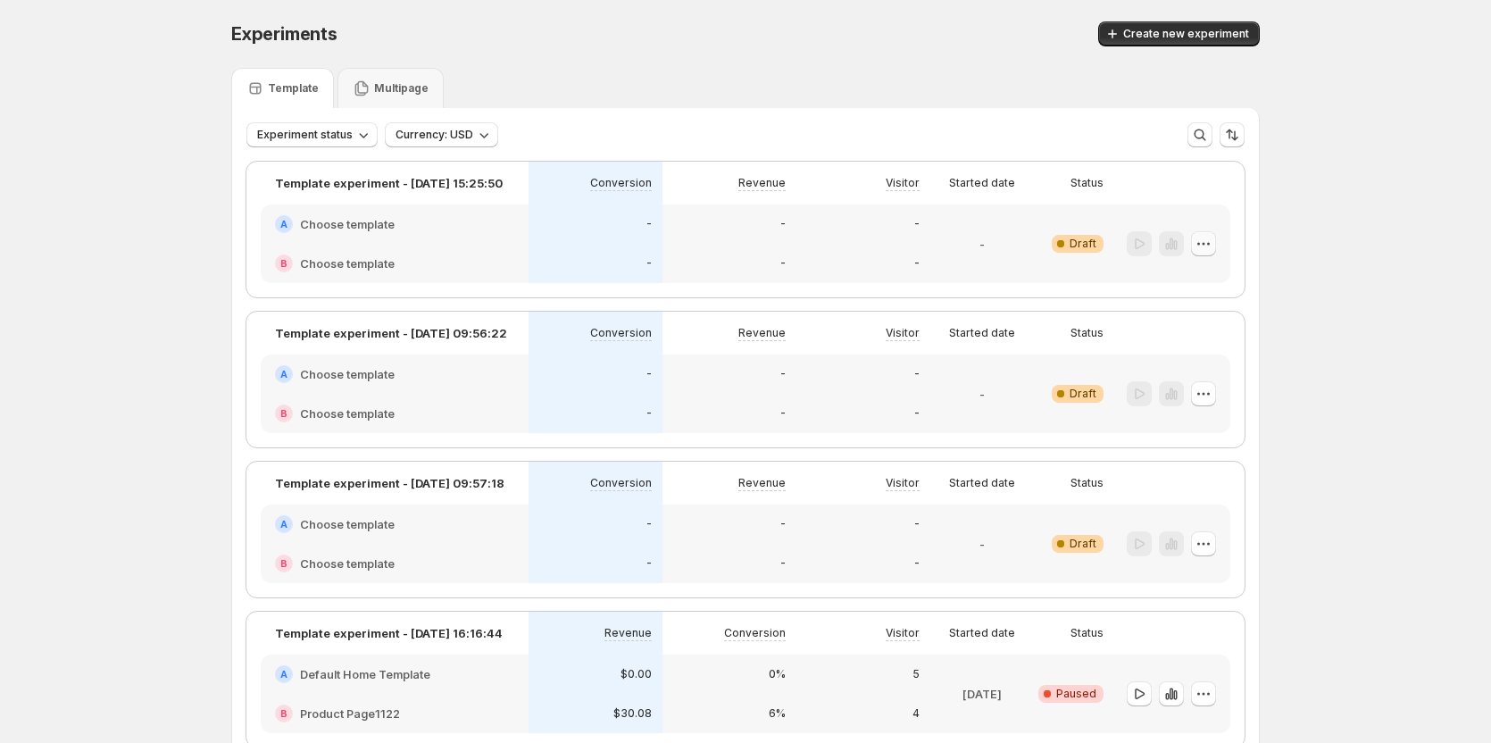
click at [1210, 240] on icon "button" at bounding box center [1204, 244] width 18 height 18
click at [1176, 281] on span "Edit" at bounding box center [1167, 280] width 20 height 14
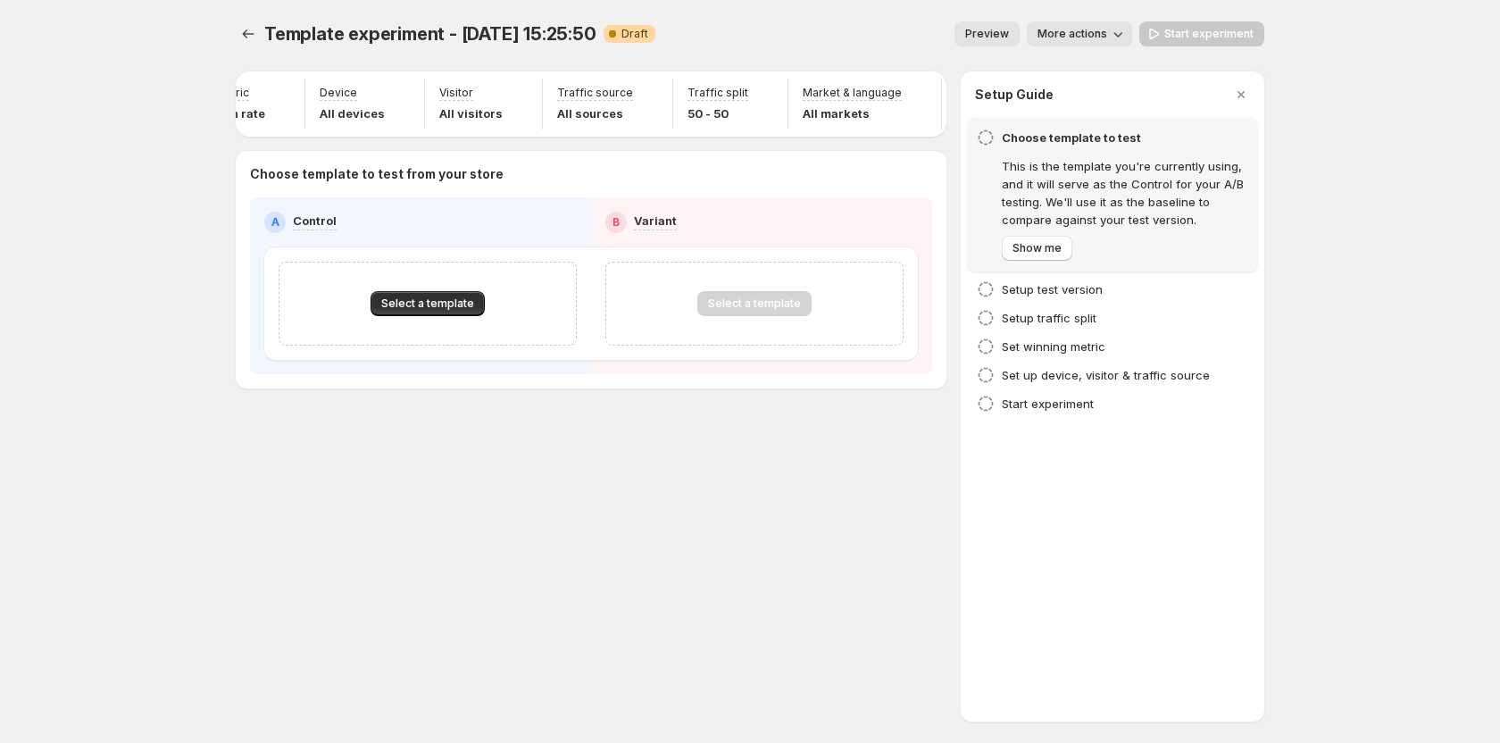
scroll to position [0, 116]
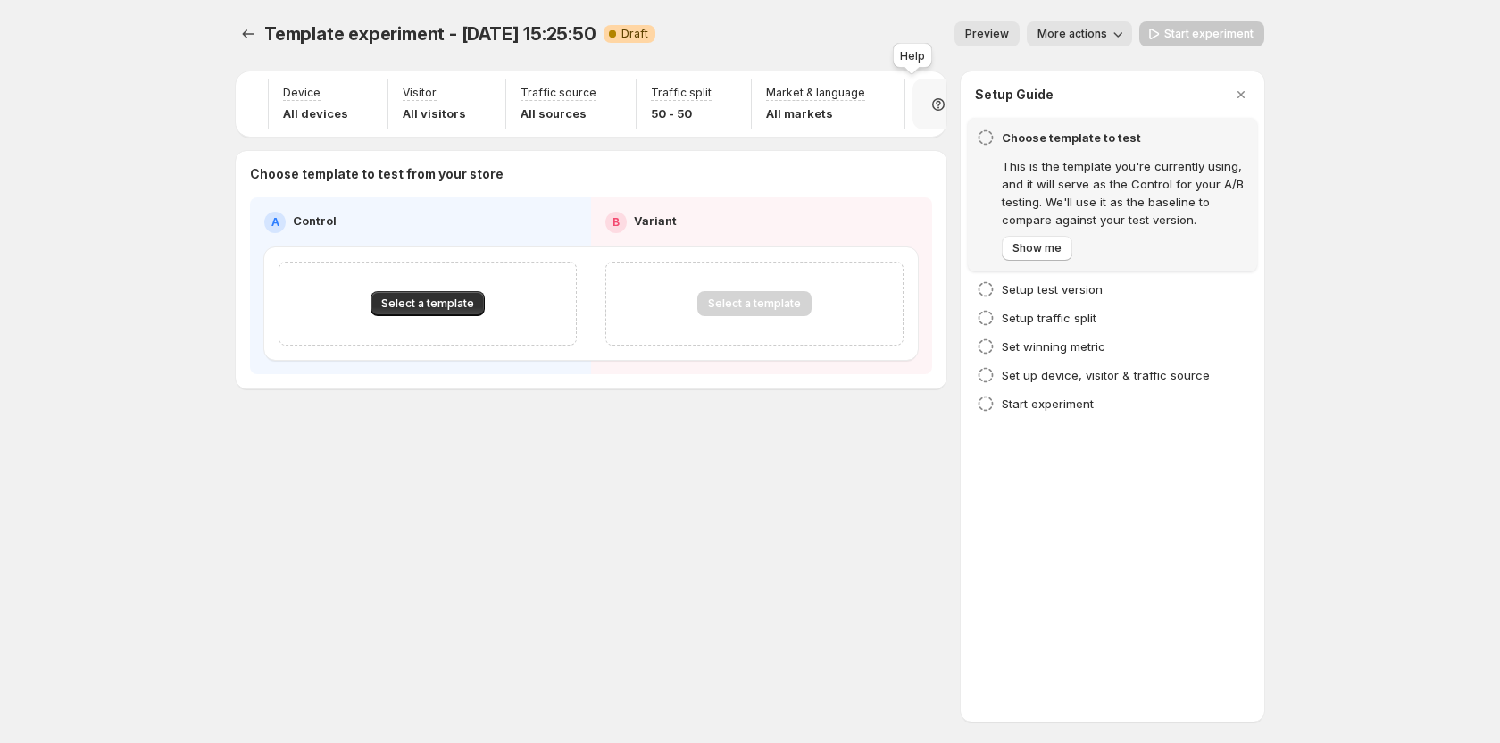
click at [929, 105] on icon at bounding box center [938, 105] width 18 height 18
click at [939, 148] on span "Setup guide" at bounding box center [906, 154] width 67 height 14
click at [1250, 94] on button "button" at bounding box center [1241, 94] width 25 height 25
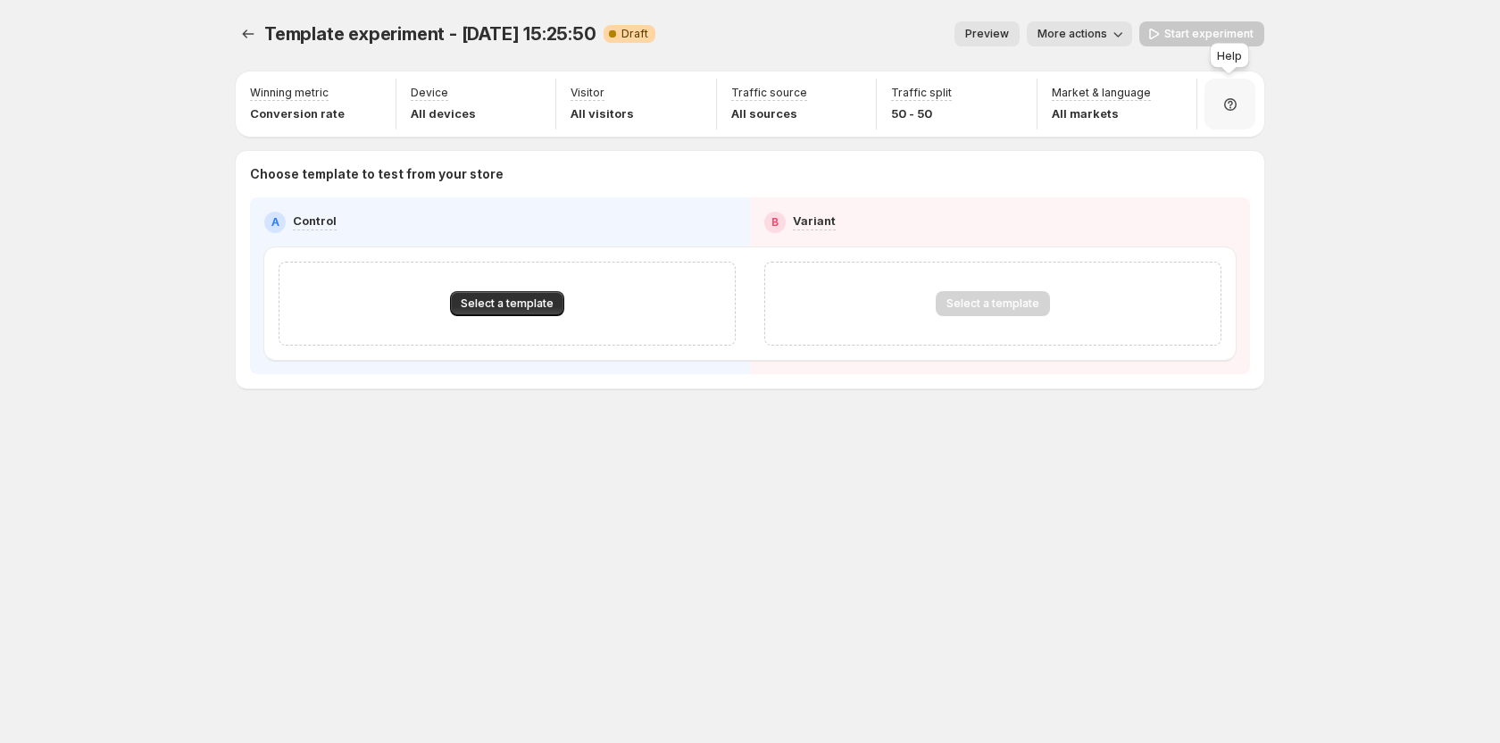
click at [1226, 112] on icon at bounding box center [1230, 105] width 18 height 18
click at [1192, 152] on span "Setup guide" at bounding box center [1223, 154] width 67 height 14
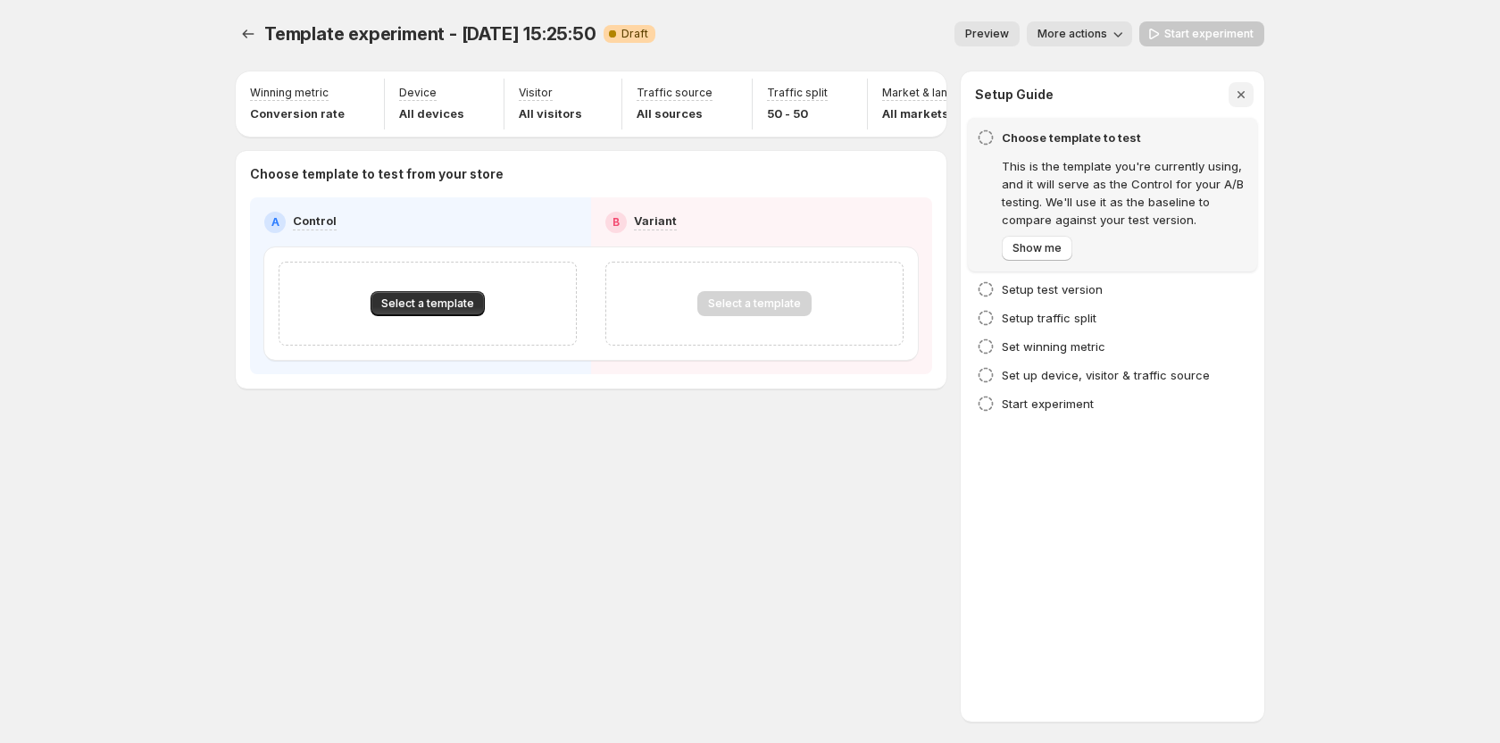
click at [1240, 89] on icon "button" at bounding box center [1241, 95] width 18 height 18
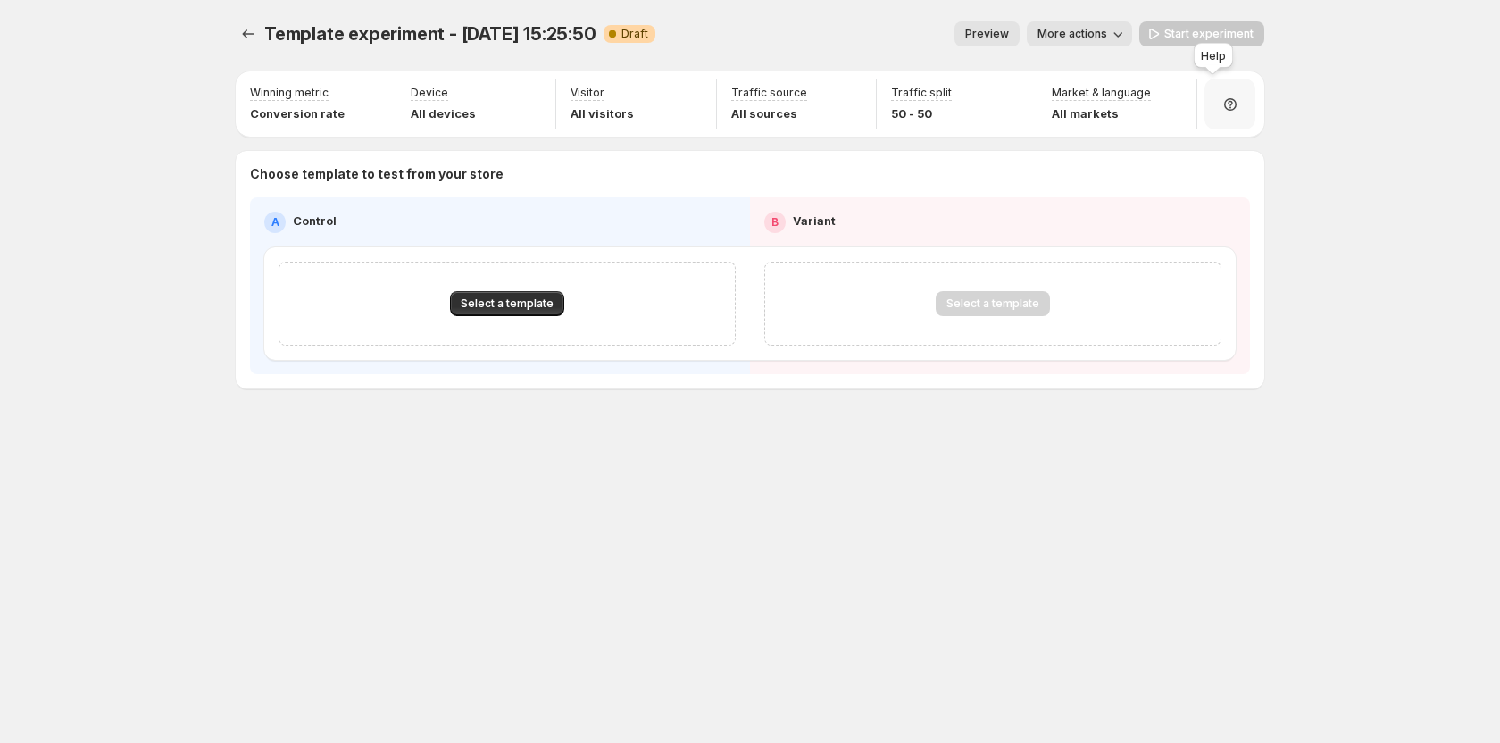
click at [1215, 100] on div at bounding box center [1229, 104] width 51 height 51
click at [1236, 143] on button "Setup guide" at bounding box center [1231, 153] width 139 height 29
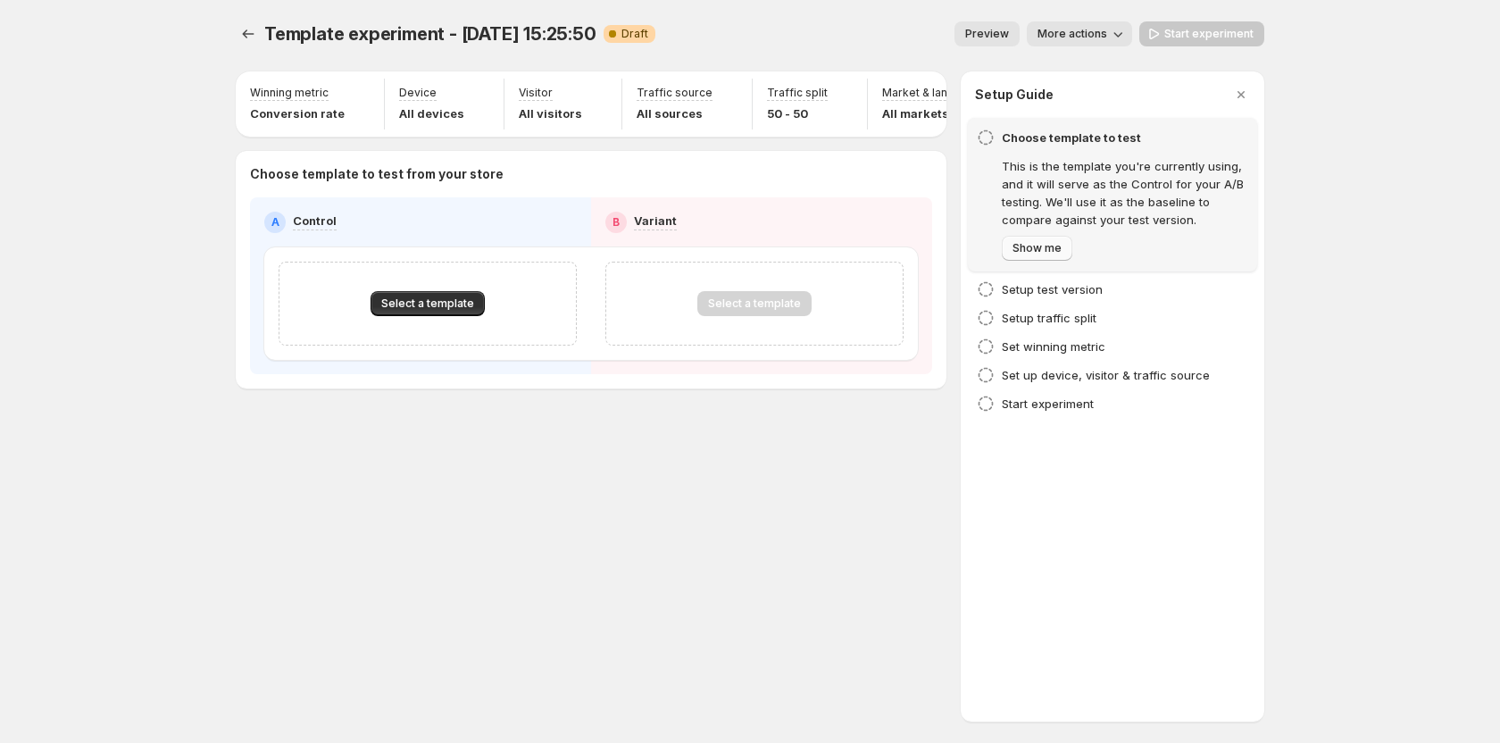
click at [1044, 250] on span "Show me" at bounding box center [1036, 248] width 49 height 14
click at [1044, 250] on button "Next" at bounding box center [1025, 248] width 46 height 25
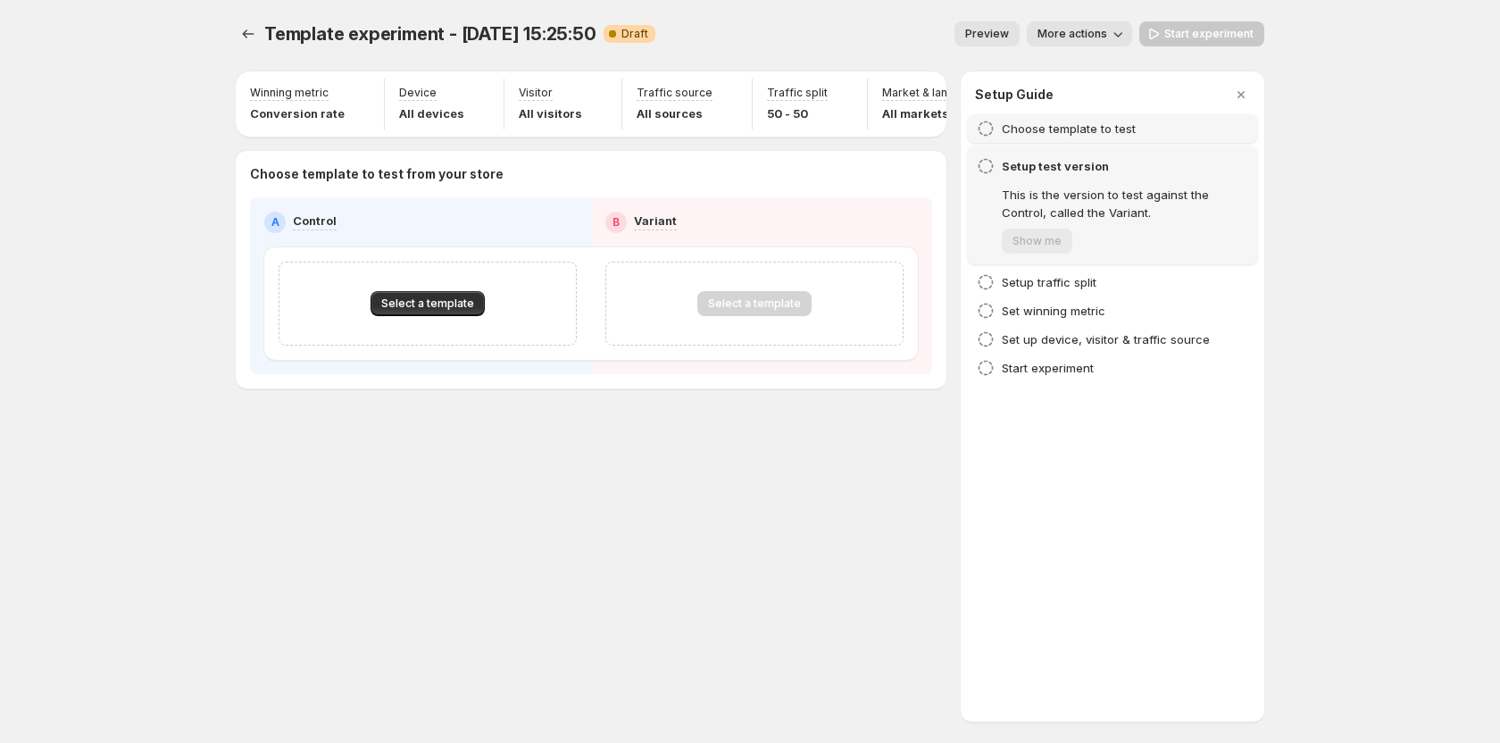
scroll to position [0, 116]
click at [1040, 274] on h4 "Setup traffic split" at bounding box center [1049, 282] width 95 height 18
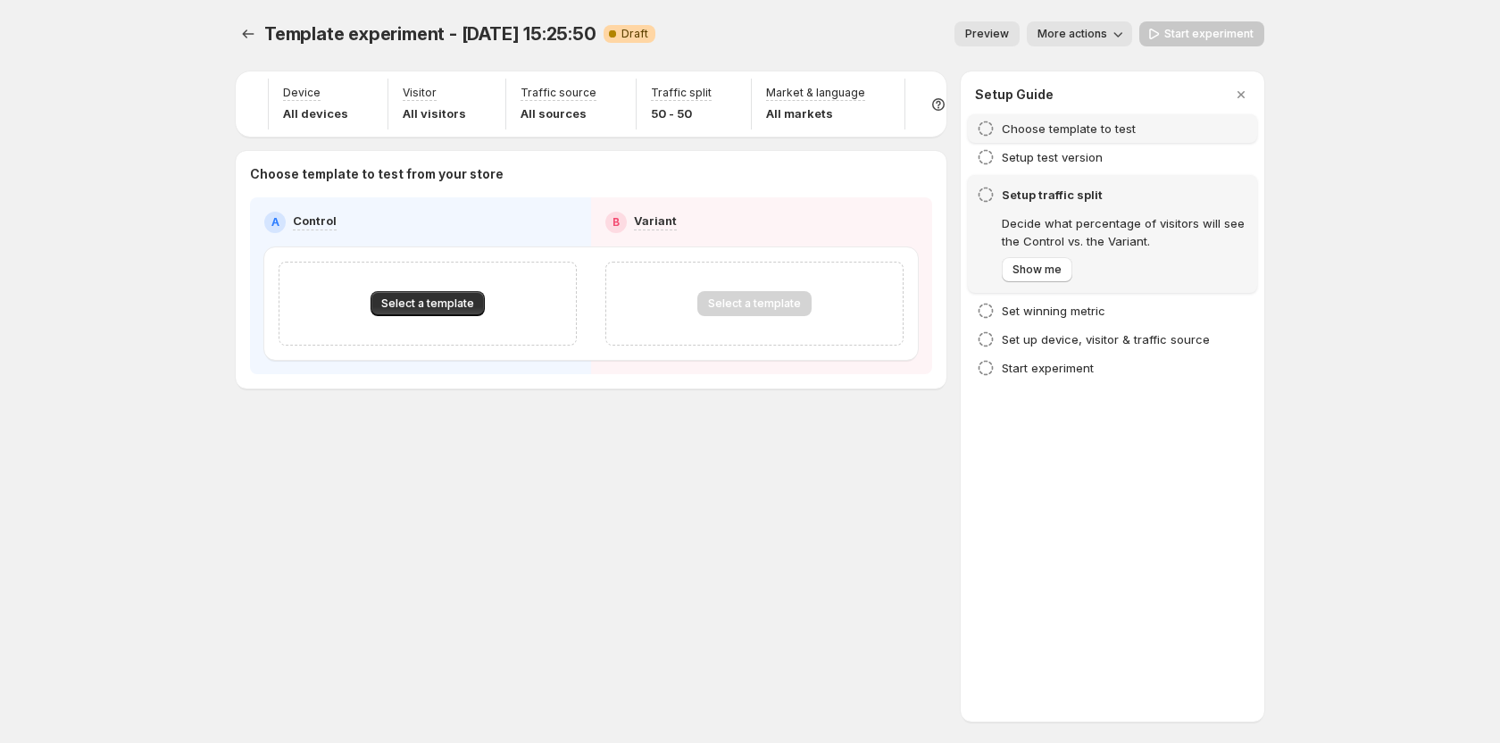
click at [1040, 274] on span "Show me" at bounding box center [1036, 269] width 49 height 14
click at [1033, 274] on span "Next" at bounding box center [1024, 269] width 25 height 14
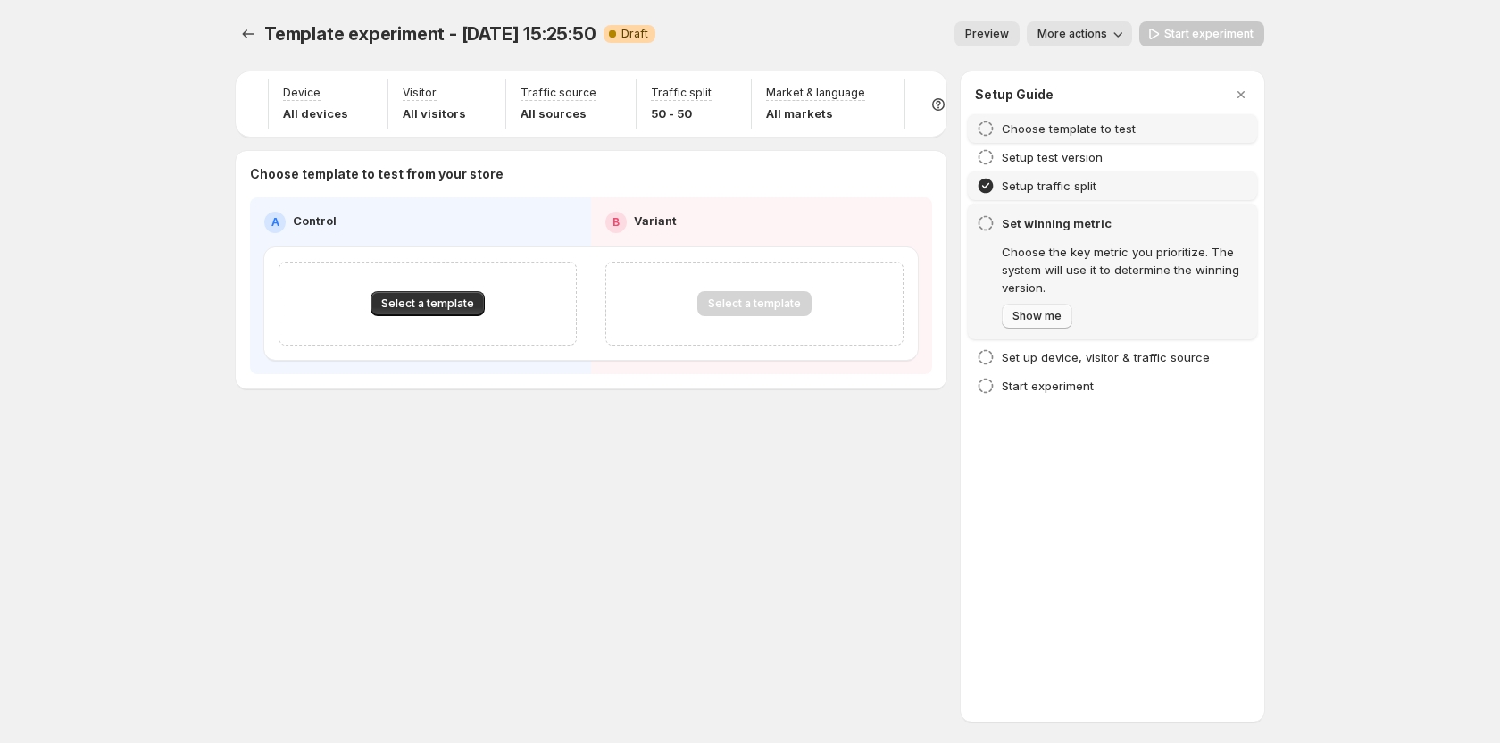
click at [1045, 312] on span "Show me" at bounding box center [1036, 316] width 49 height 14
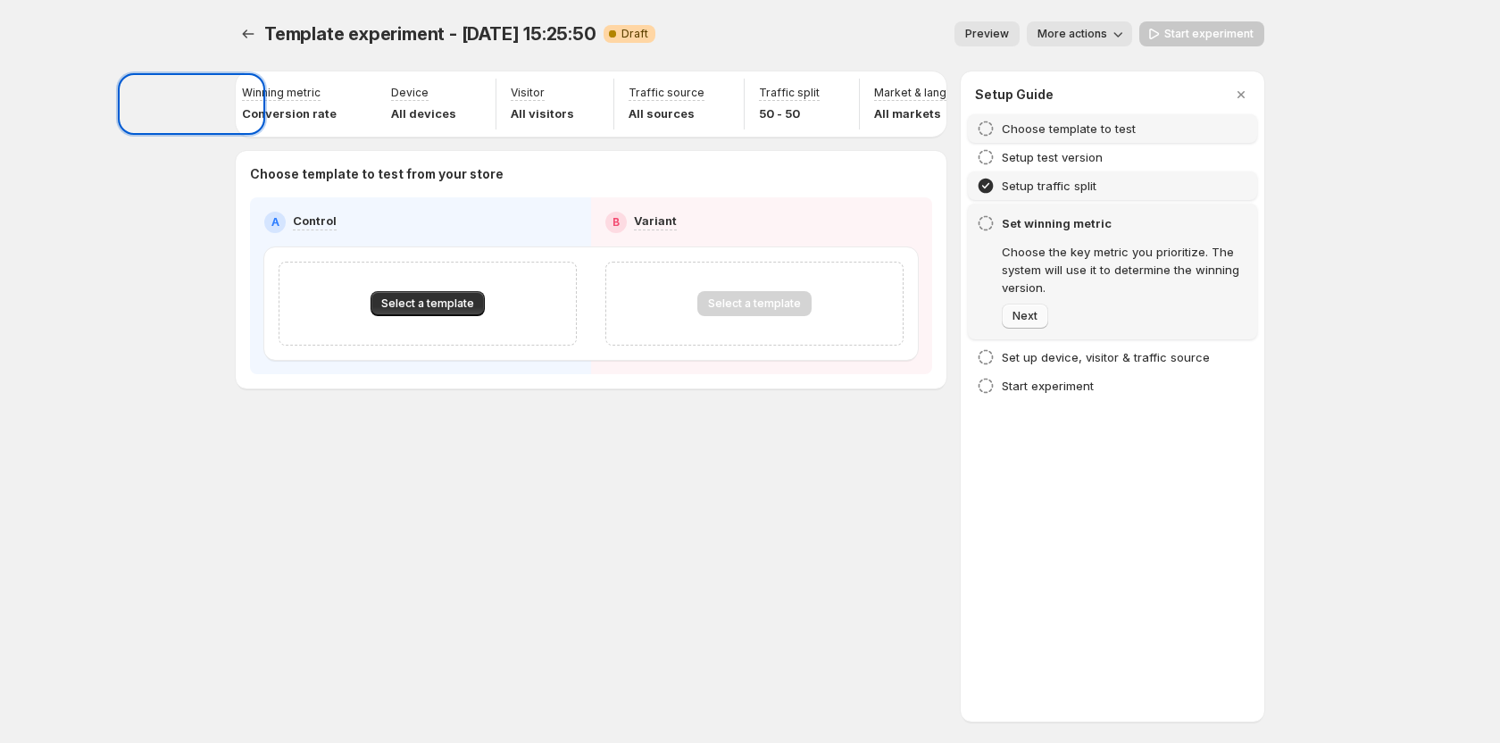
scroll to position [0, 0]
click at [1037, 314] on button "Next" at bounding box center [1025, 316] width 46 height 25
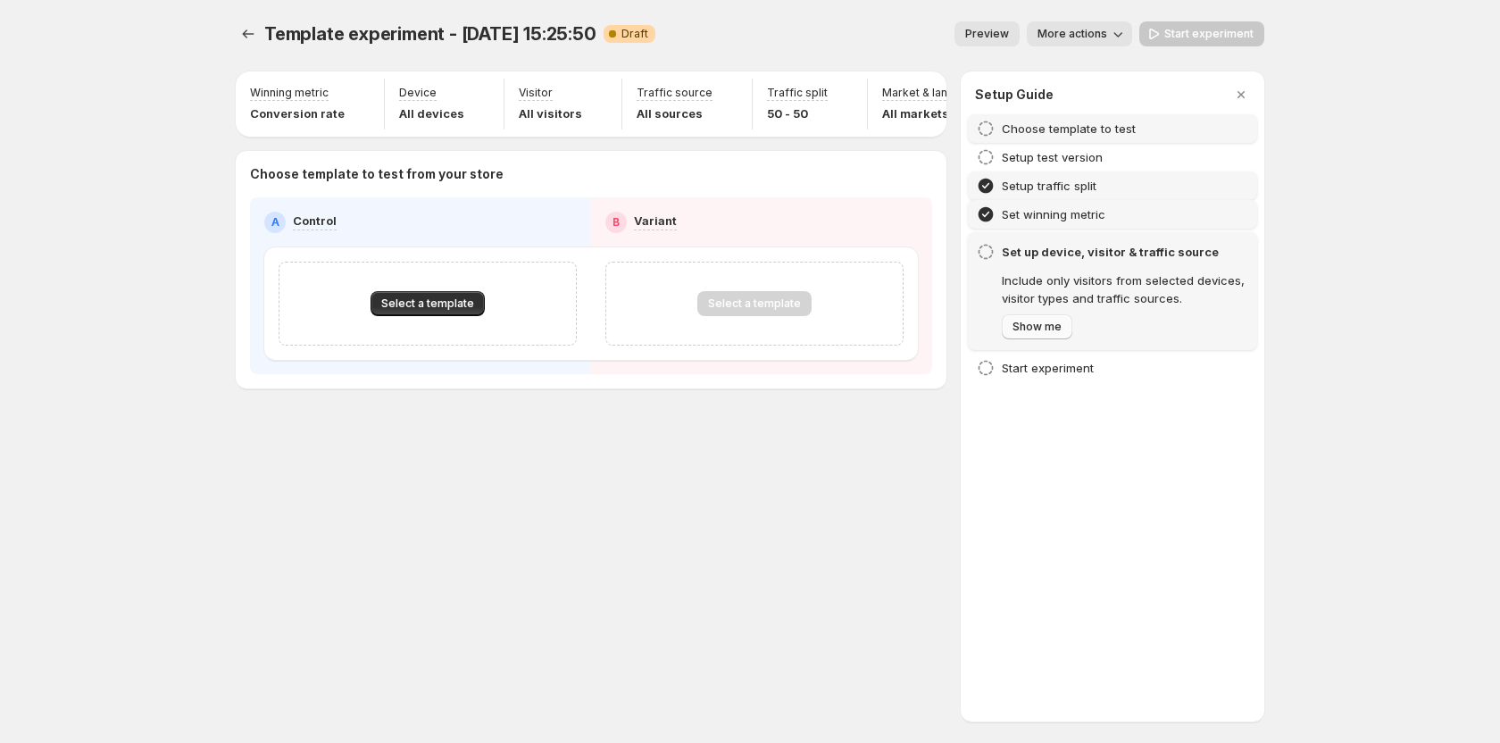
click at [1036, 324] on span "Show me" at bounding box center [1036, 327] width 49 height 14
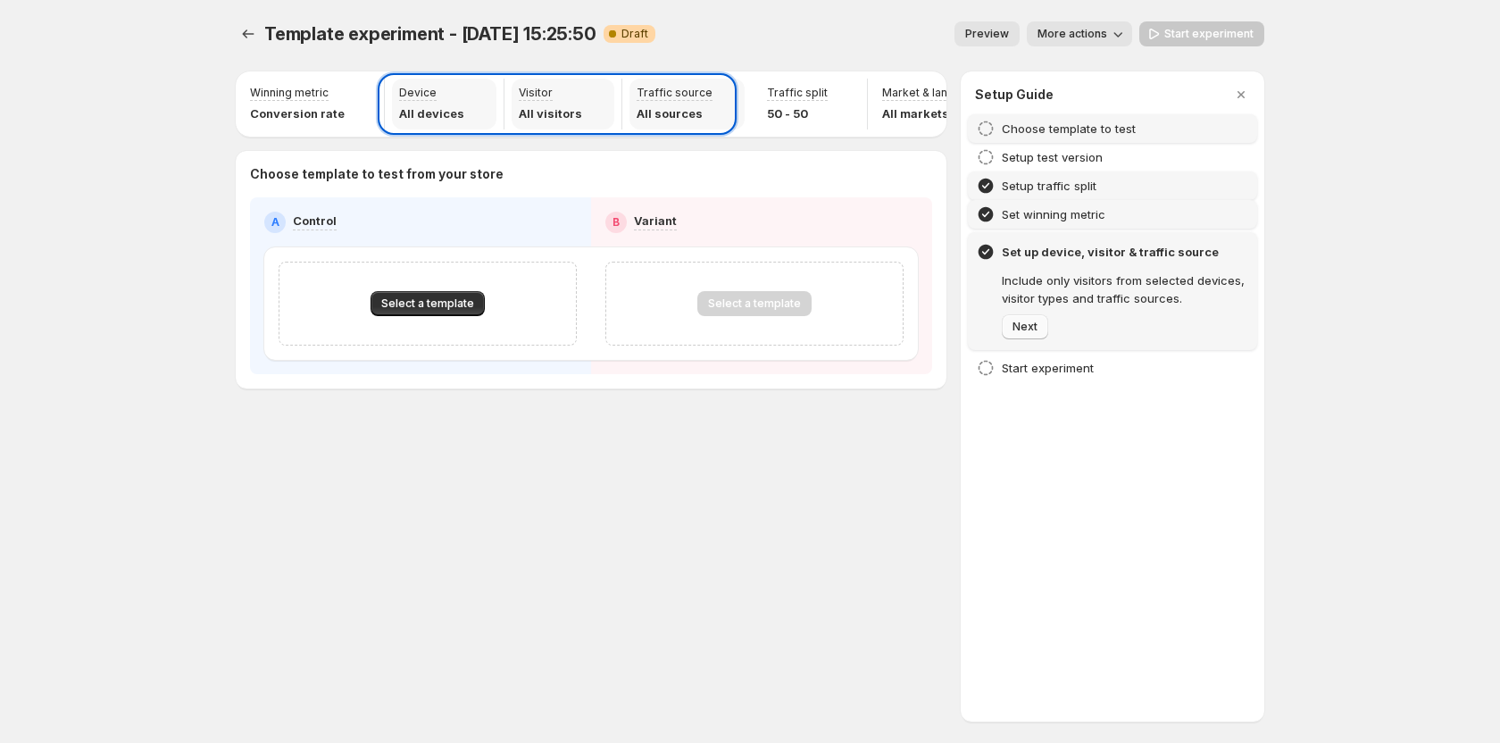
click at [1036, 324] on span "Next" at bounding box center [1024, 327] width 25 height 14
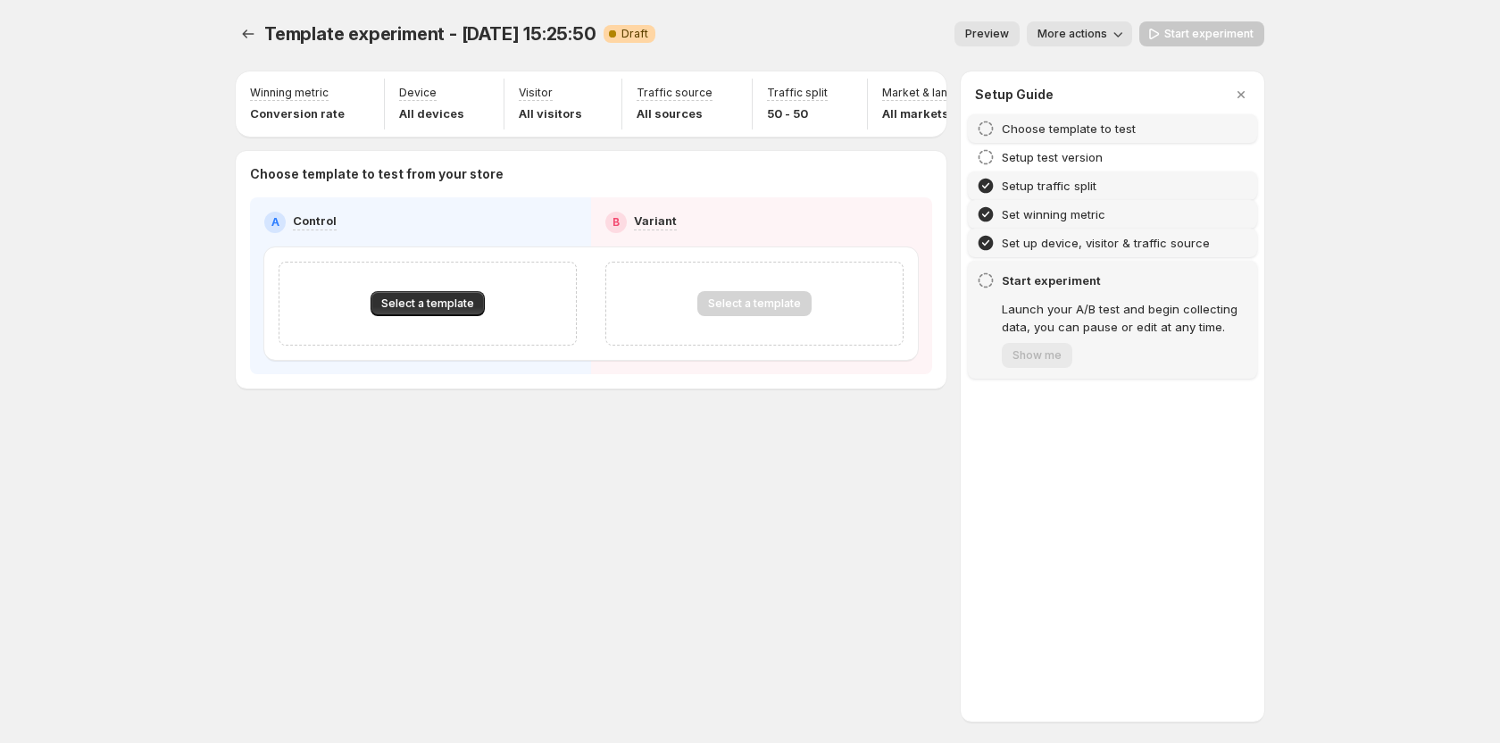
click at [995, 280] on div "Start experiment Launch your A/B test and begin collecting data, you can pause …" at bounding box center [1112, 319] width 271 height 96
click at [412, 316] on button "Select a template" at bounding box center [428, 303] width 114 height 25
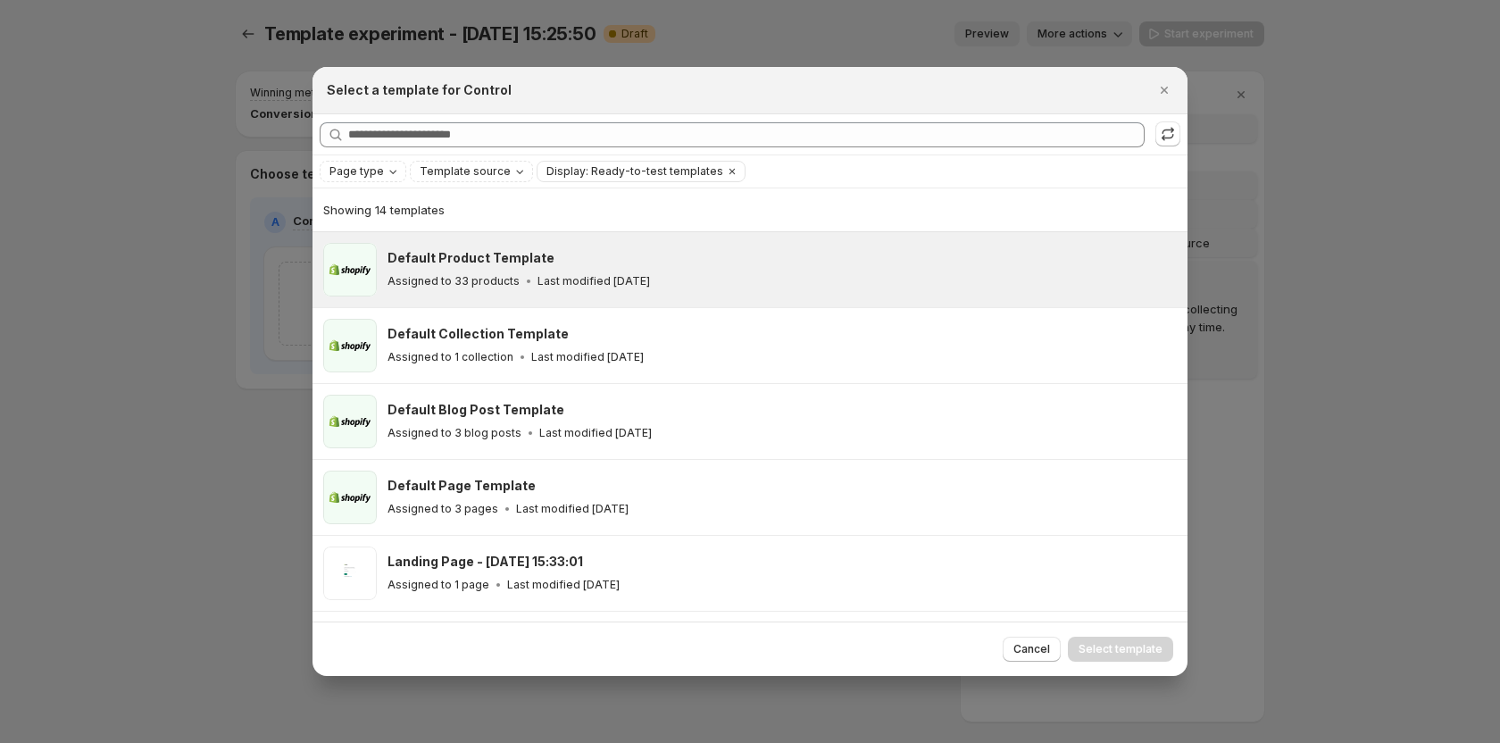
click at [496, 265] on h3 "Default Product Template" at bounding box center [470, 258] width 167 height 18
click at [1091, 650] on span "Select template" at bounding box center [1121, 649] width 84 height 14
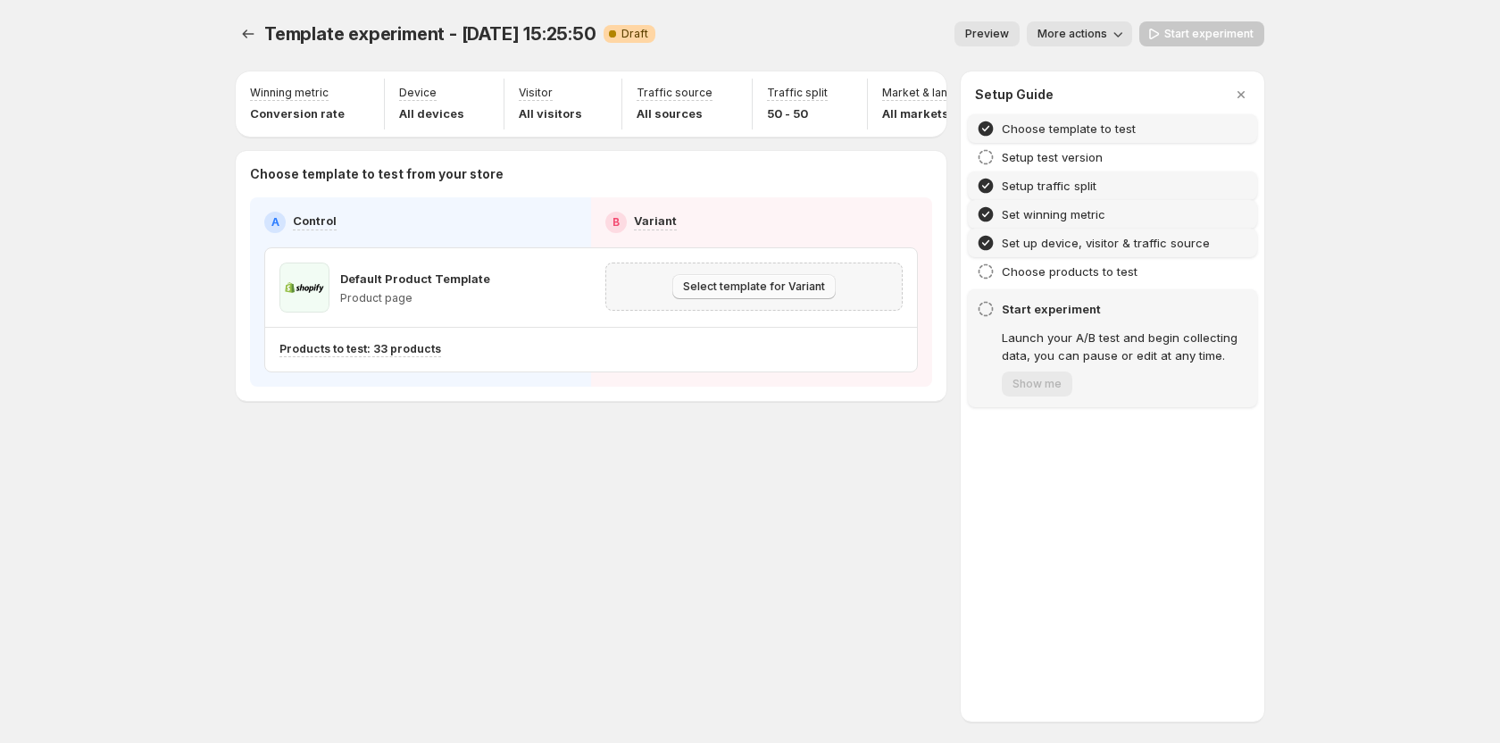
click at [761, 294] on span "Select template for Variant" at bounding box center [754, 286] width 142 height 14
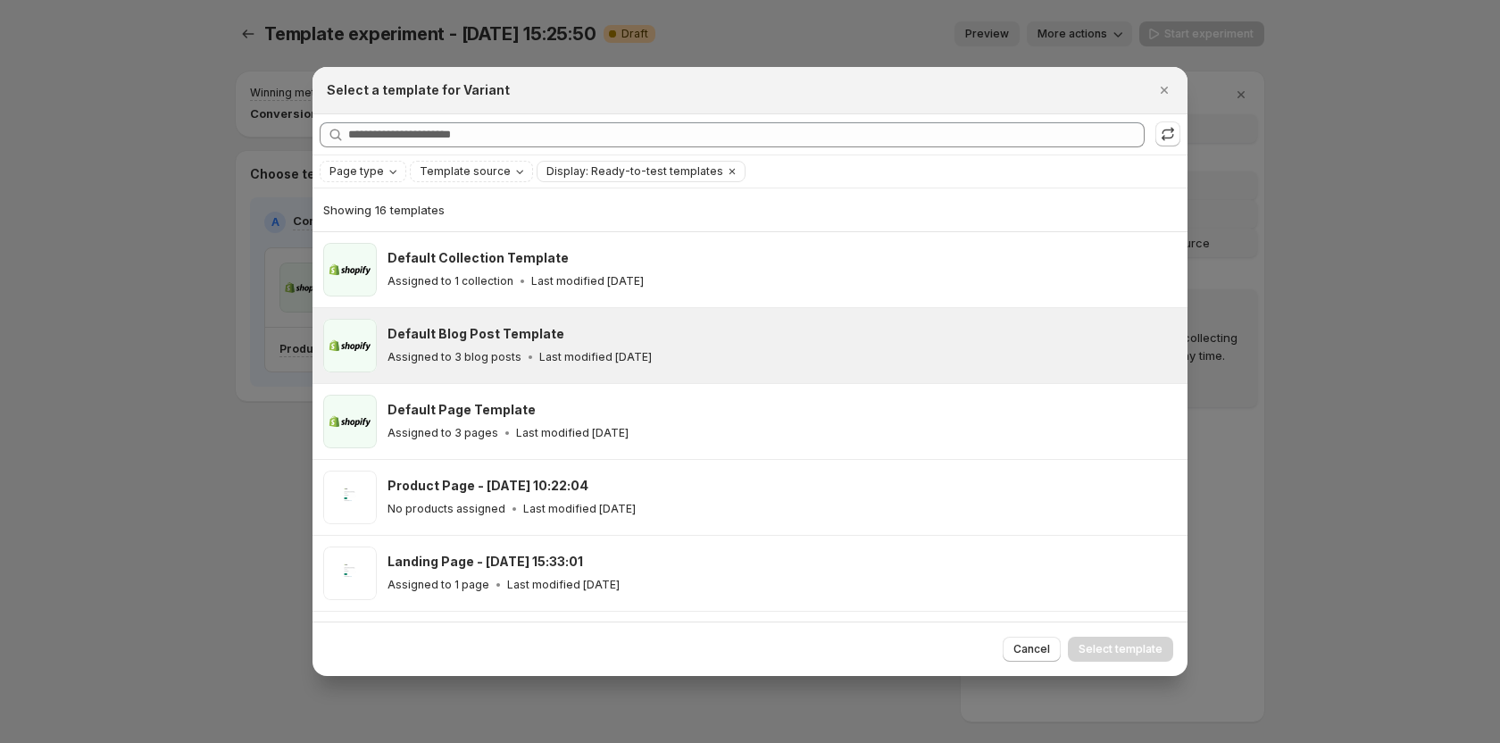
click at [557, 311] on div "Default Blog Post Template Assigned to 3 blog posts Last modified 3 months ago" at bounding box center [749, 345] width 875 height 75
click at [1126, 643] on span "Select template" at bounding box center [1121, 649] width 84 height 14
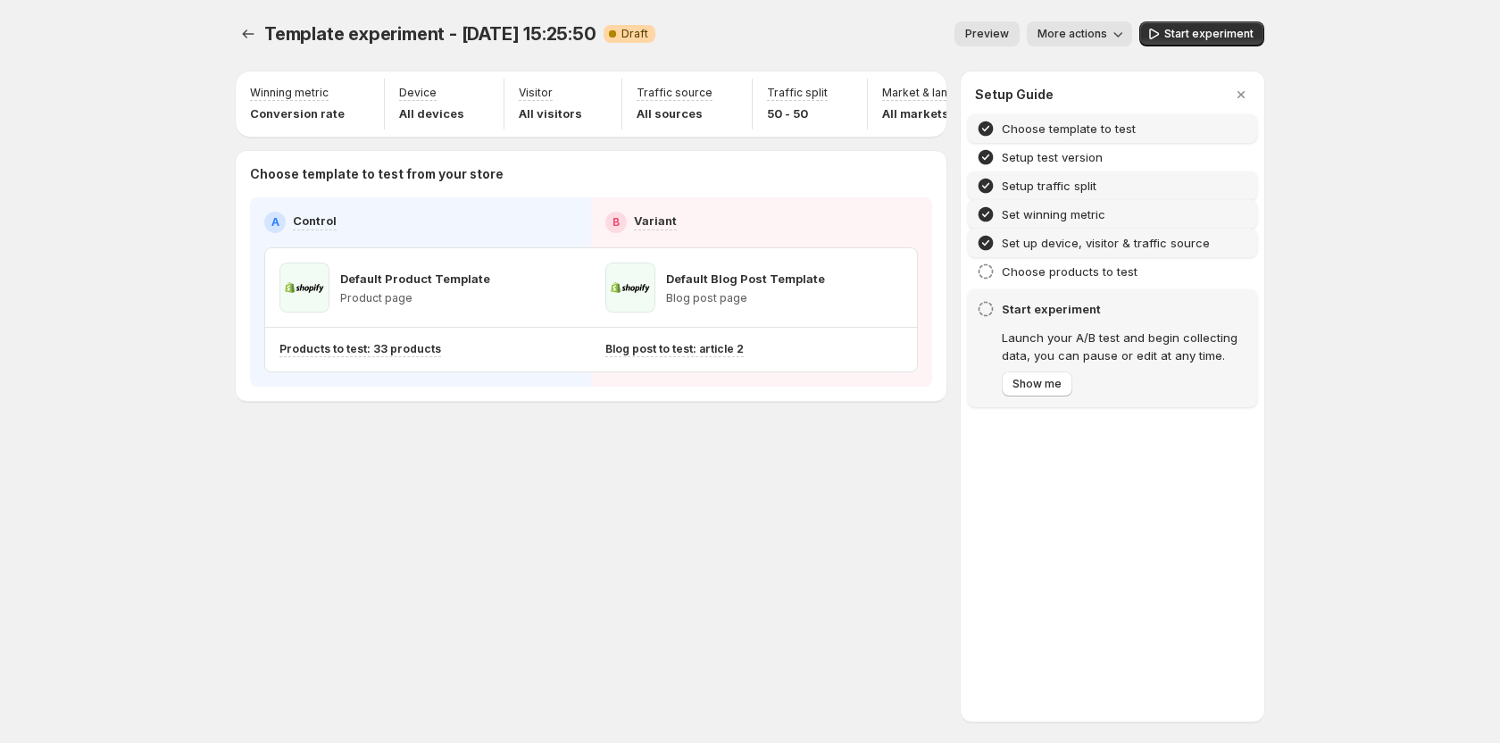
click at [1044, 129] on h4 "Choose template to test" at bounding box center [1069, 129] width 134 height 18
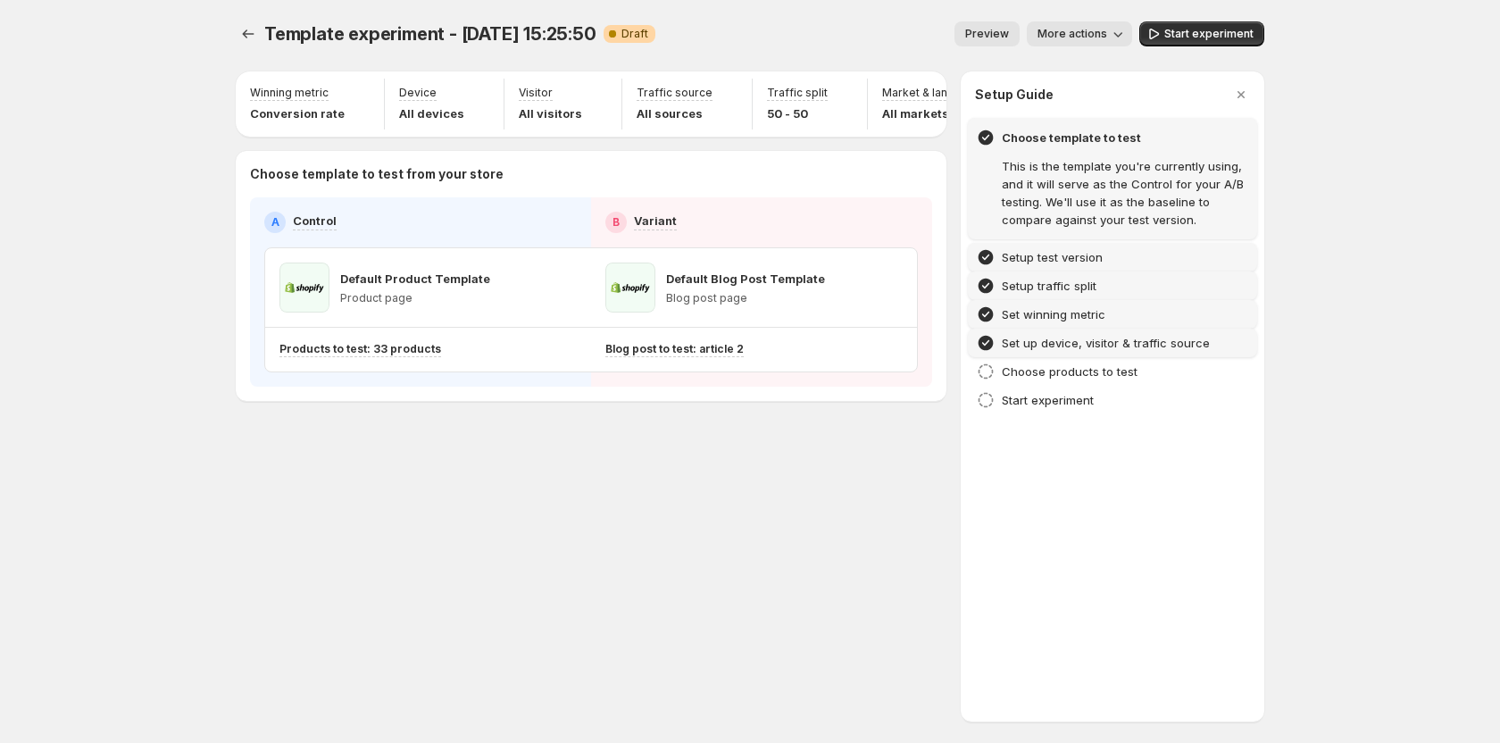
click at [1024, 250] on h4 "Setup test version" at bounding box center [1052, 257] width 101 height 18
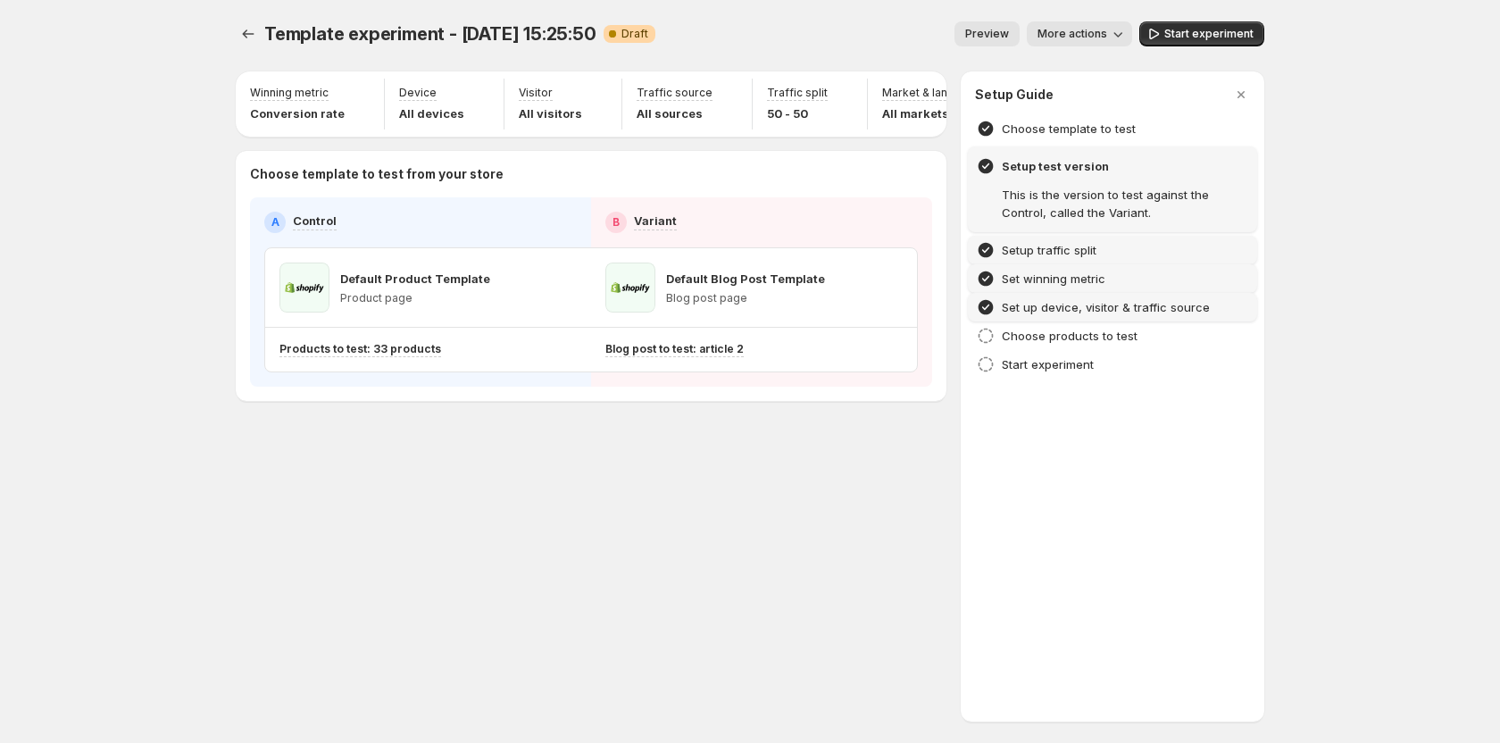
click at [1054, 247] on h4 "Setup traffic split" at bounding box center [1049, 250] width 95 height 18
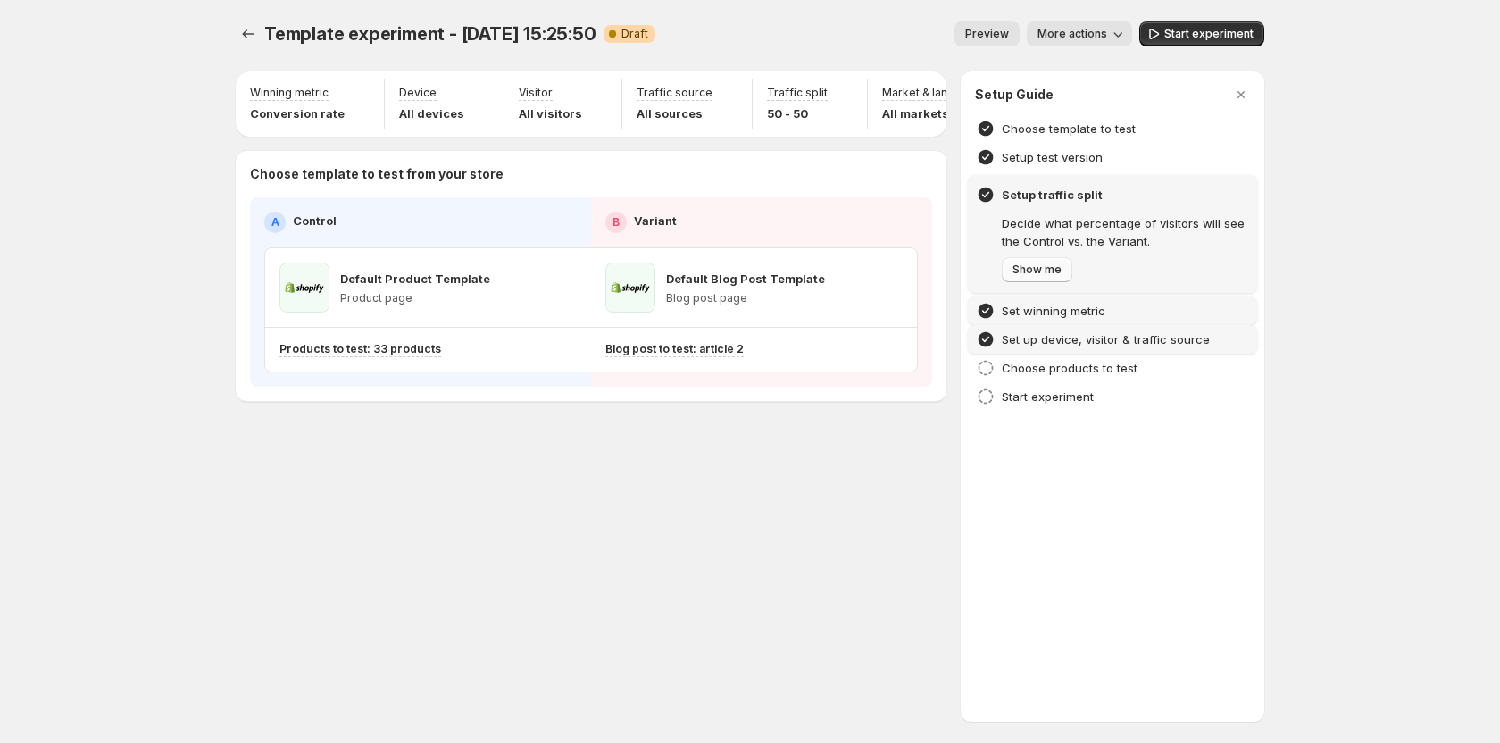
click at [1039, 270] on span "Show me" at bounding box center [1036, 269] width 49 height 14
click at [1041, 309] on h4 "Set winning metric" at bounding box center [1054, 311] width 104 height 18
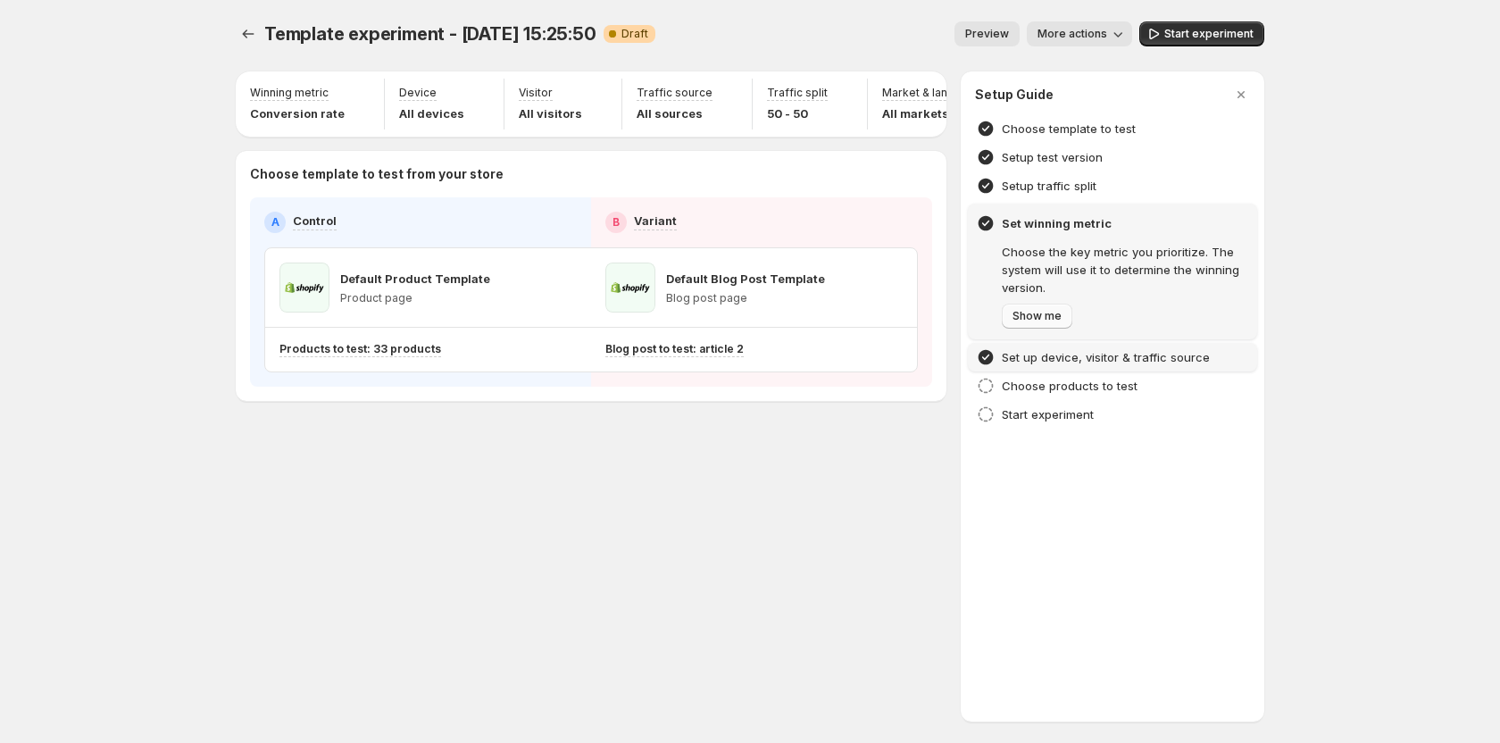
click at [1040, 318] on span "Show me" at bounding box center [1036, 316] width 49 height 14
click at [1030, 319] on span "Next" at bounding box center [1024, 316] width 25 height 14
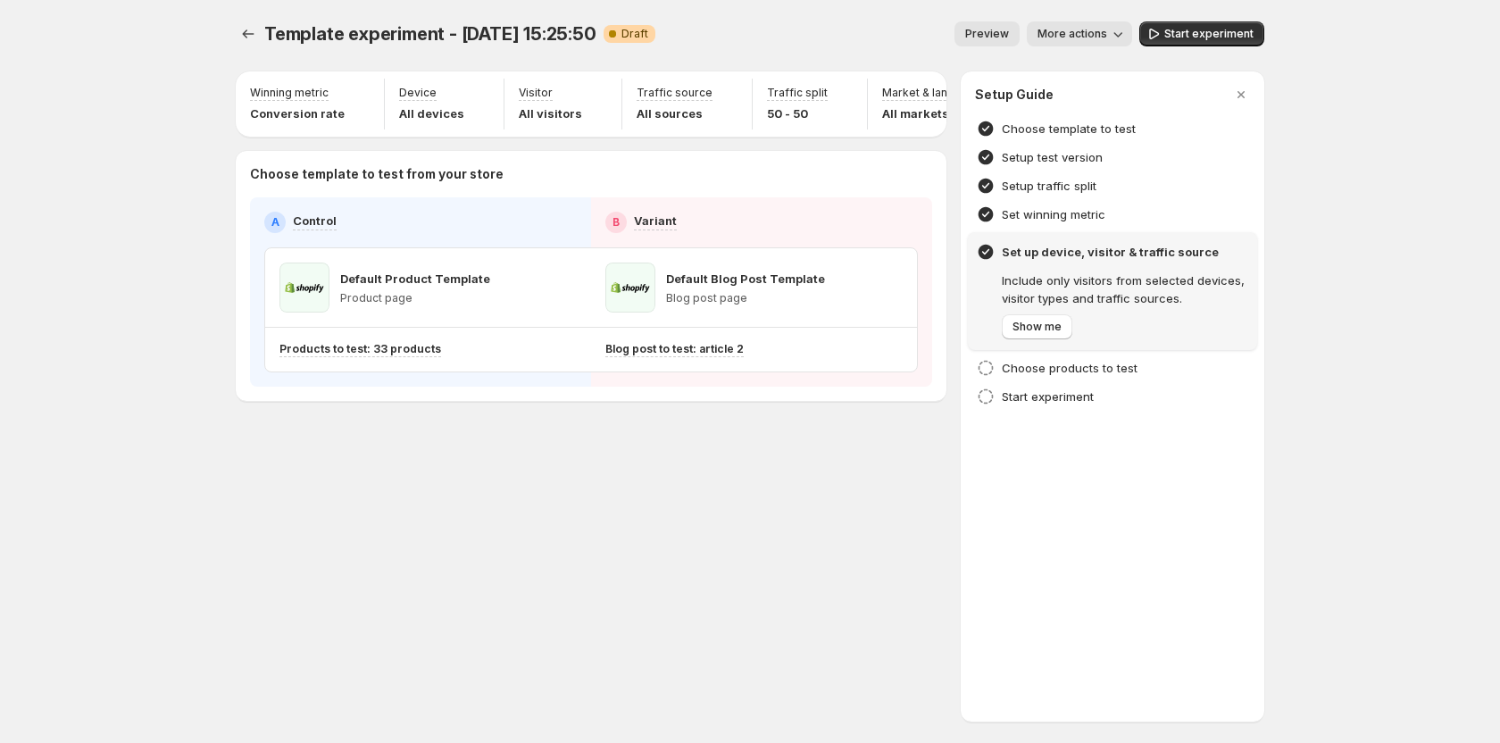
click at [1030, 319] on button "Show me" at bounding box center [1037, 326] width 71 height 25
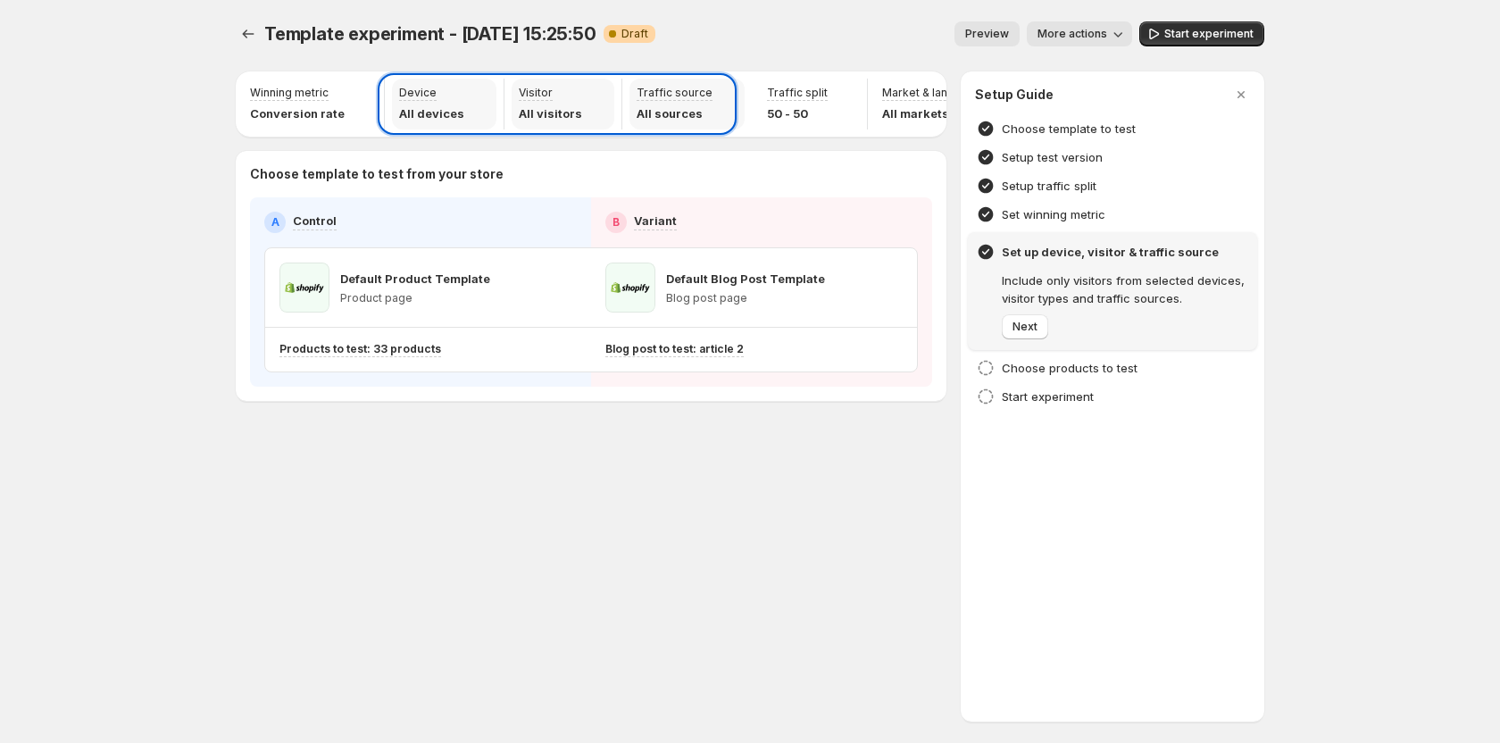
click at [1030, 319] on button "Next" at bounding box center [1025, 326] width 46 height 25
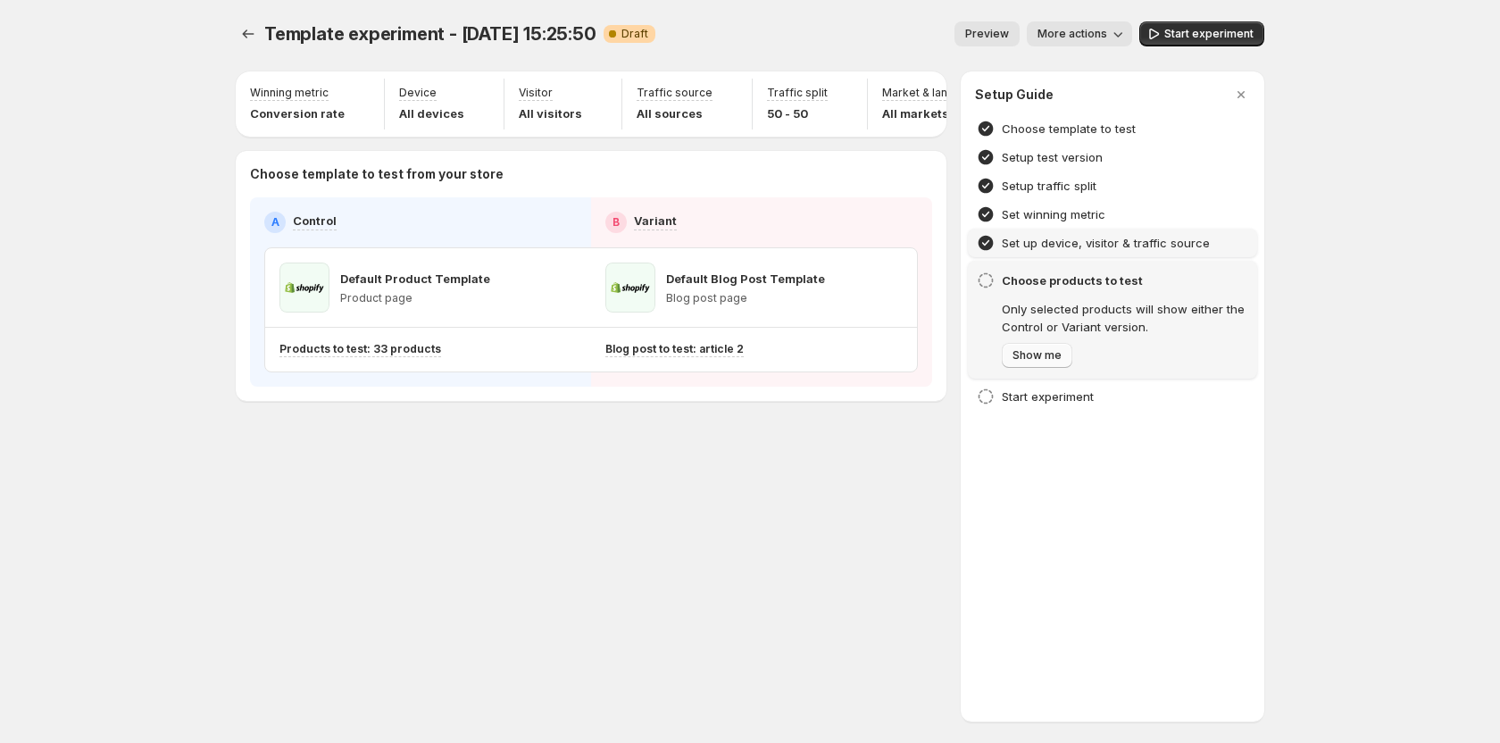
click at [1031, 352] on span "Show me" at bounding box center [1036, 355] width 49 height 14
drag, startPoint x: 777, startPoint y: 133, endPoint x: 887, endPoint y: 140, distance: 110.0
click at [887, 140] on div at bounding box center [750, 371] width 1500 height 743
click at [1030, 350] on span "Show me" at bounding box center [1036, 355] width 49 height 14
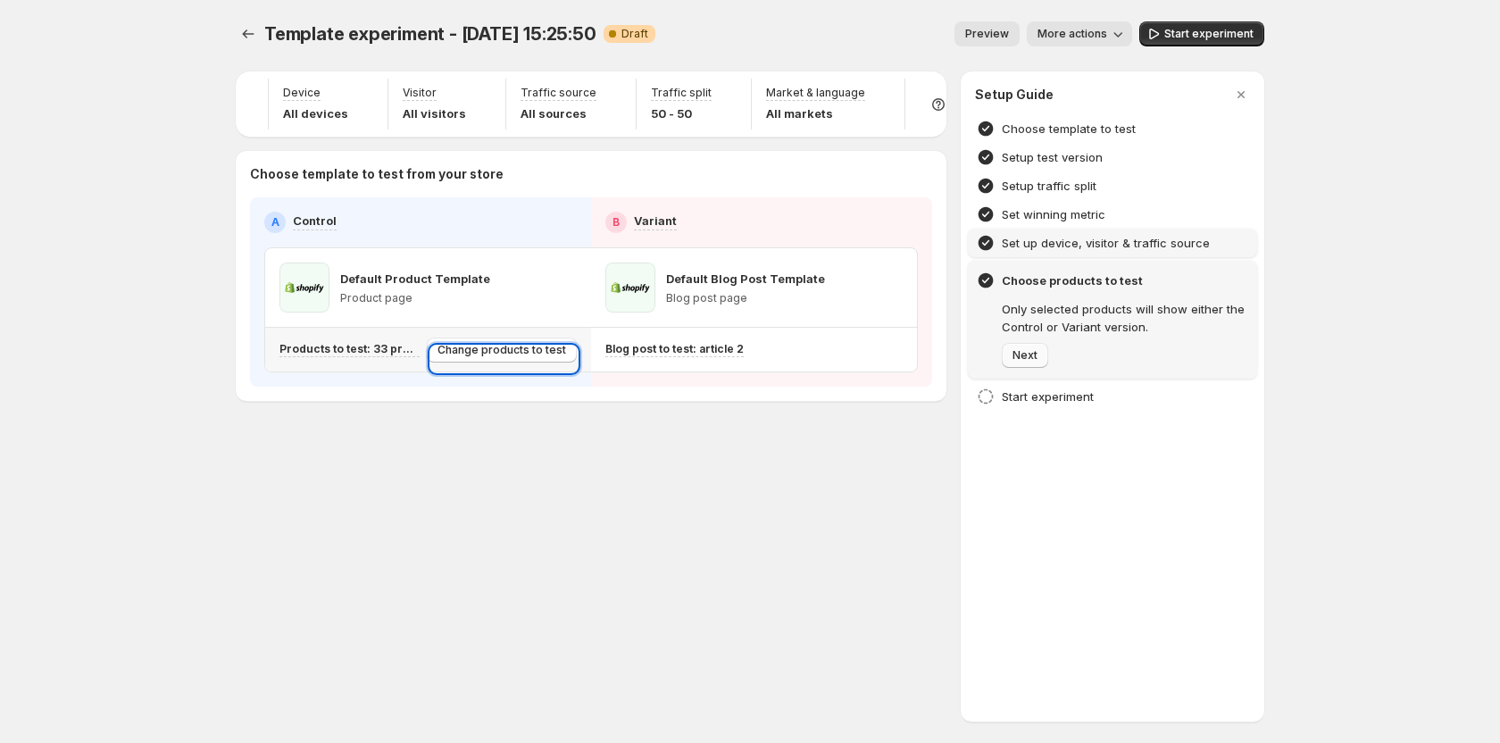
click at [1023, 363] on button "Next" at bounding box center [1025, 355] width 46 height 25
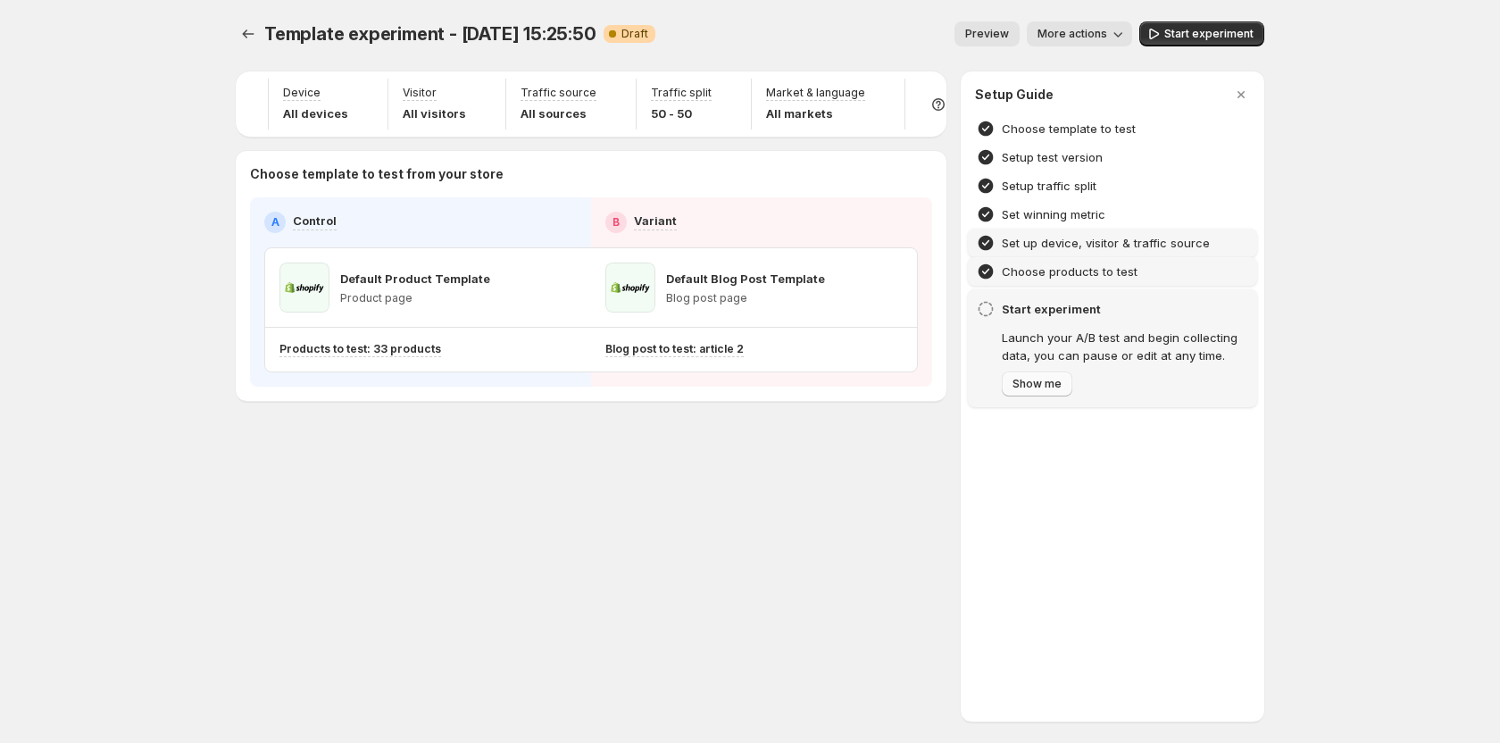
click at [1028, 381] on span "Show me" at bounding box center [1036, 384] width 49 height 14
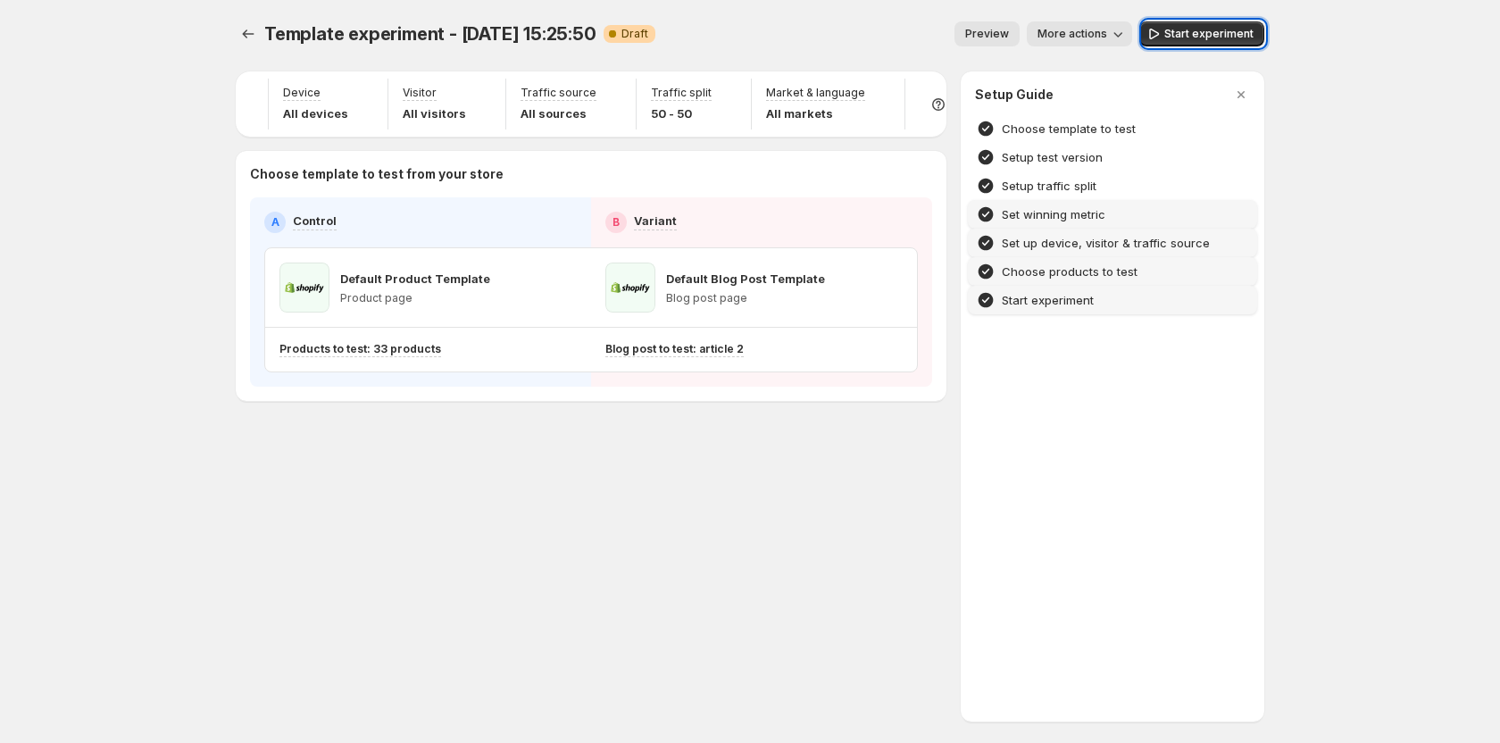
click at [1015, 220] on h4 "Set winning metric" at bounding box center [1054, 214] width 104 height 18
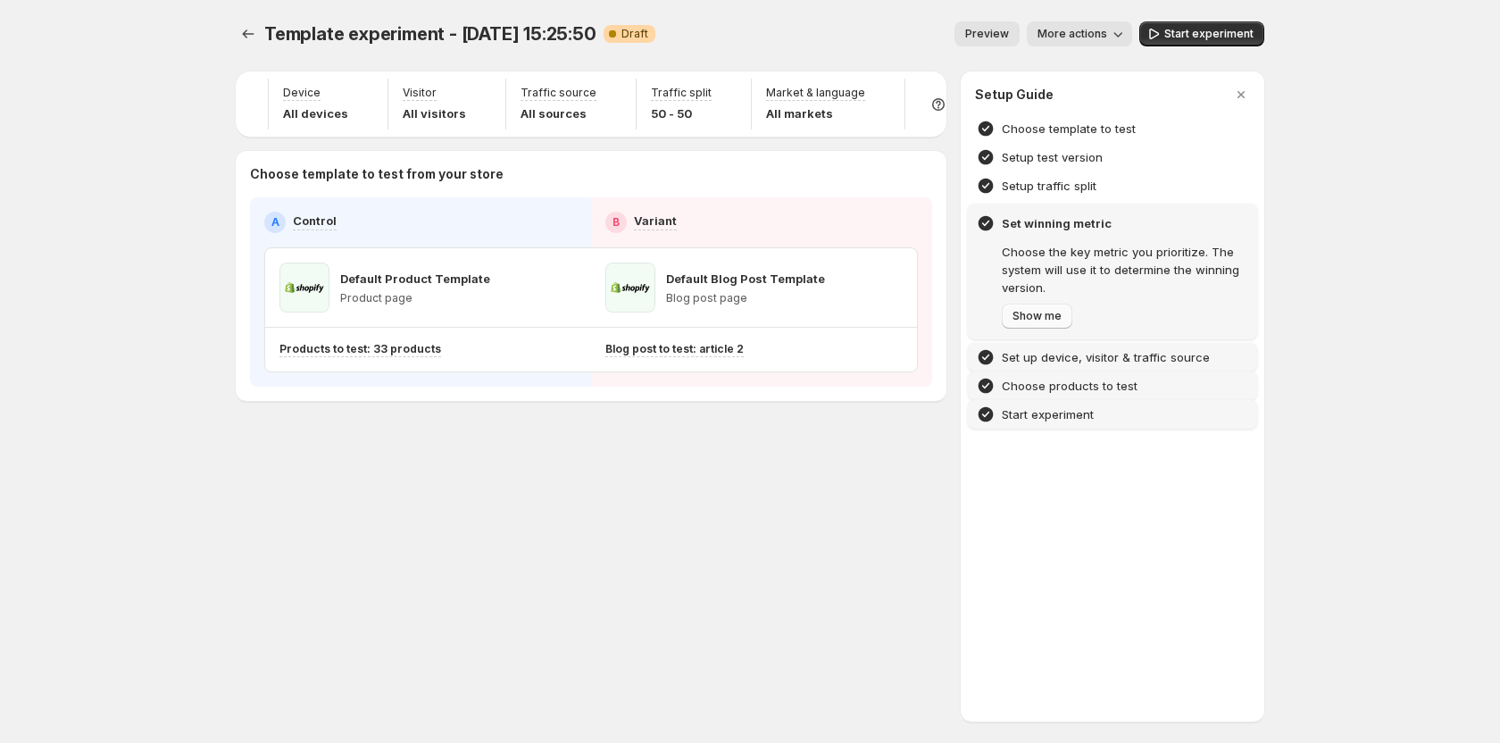
click at [1032, 312] on span "Show me" at bounding box center [1036, 316] width 49 height 14
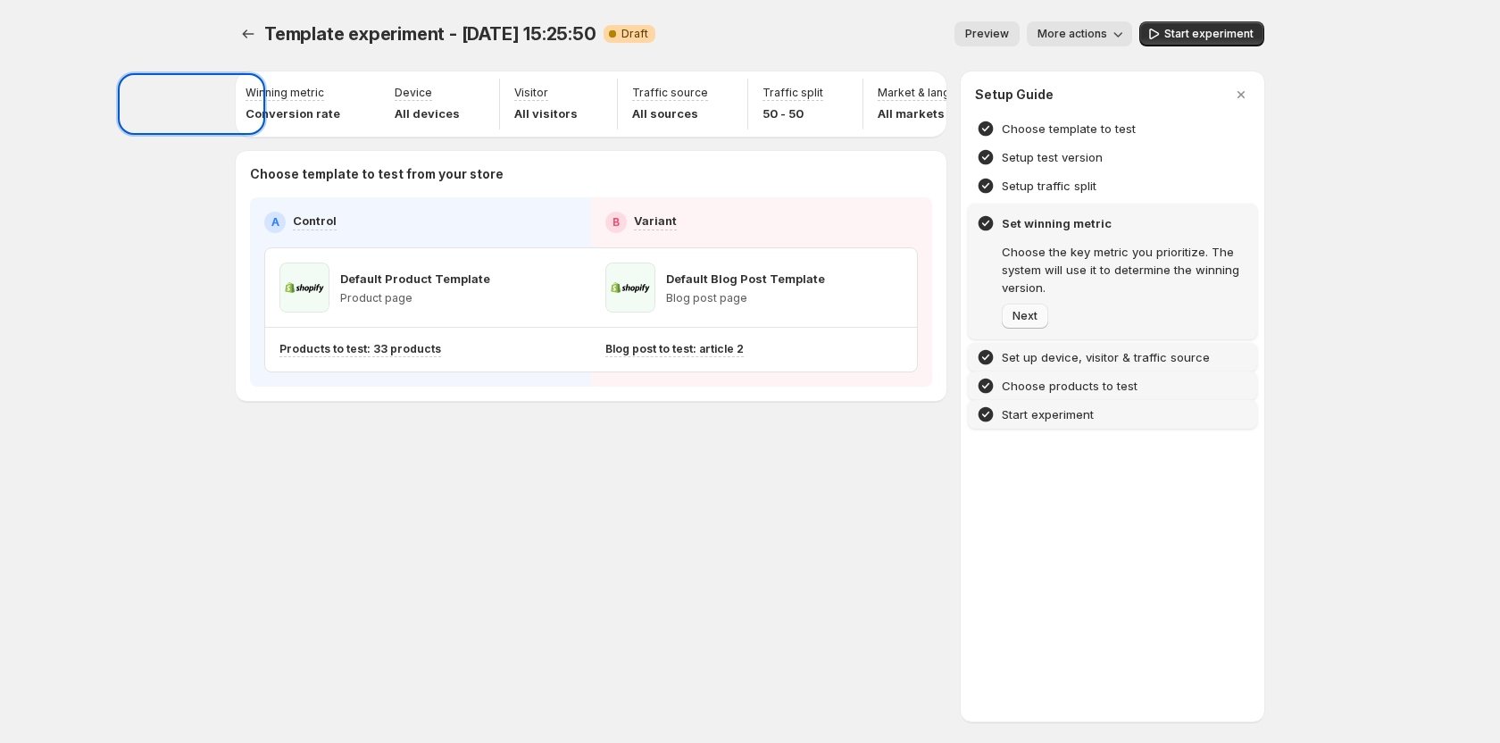
scroll to position [0, 0]
click at [587, 491] on div at bounding box center [750, 371] width 1500 height 743
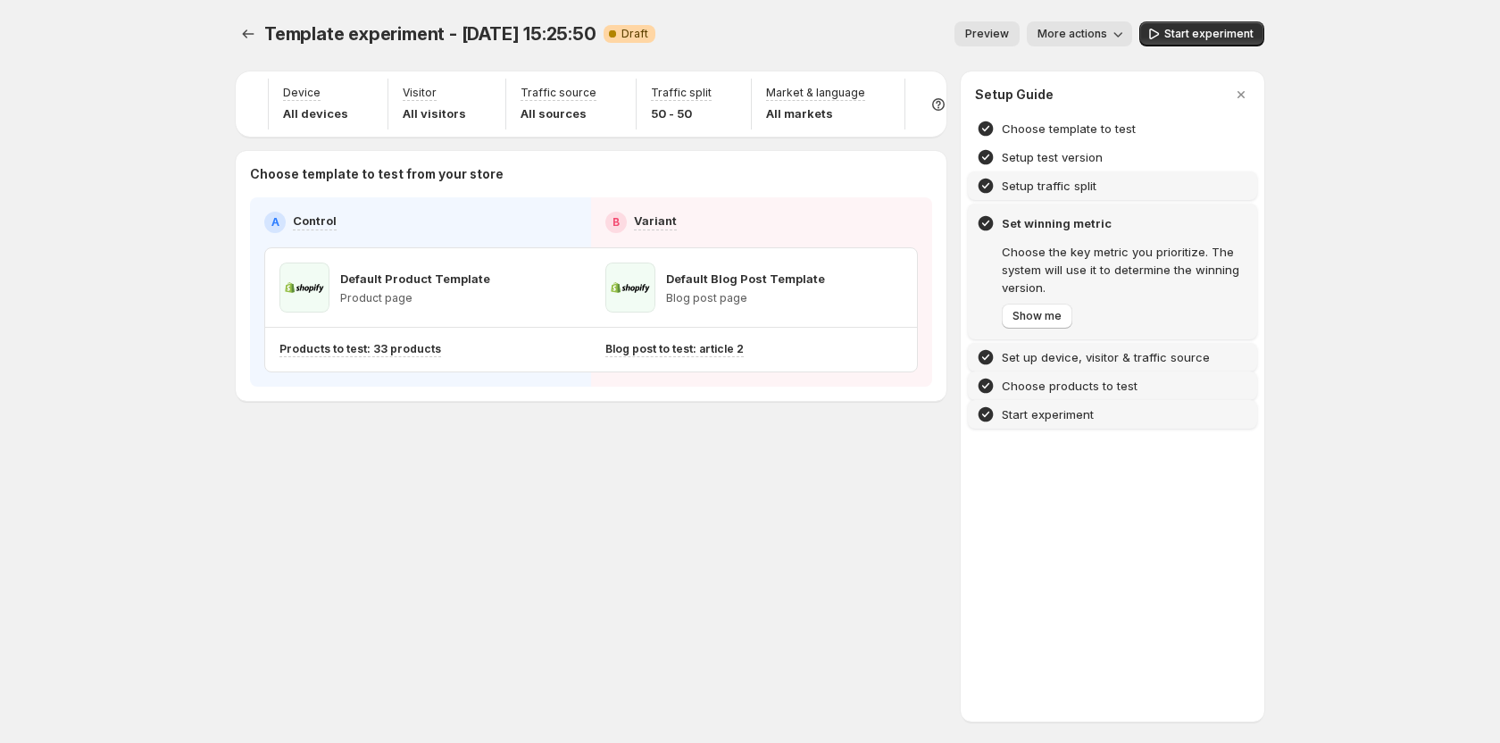
click at [1063, 196] on div "Setup traffic split" at bounding box center [1112, 185] width 289 height 29
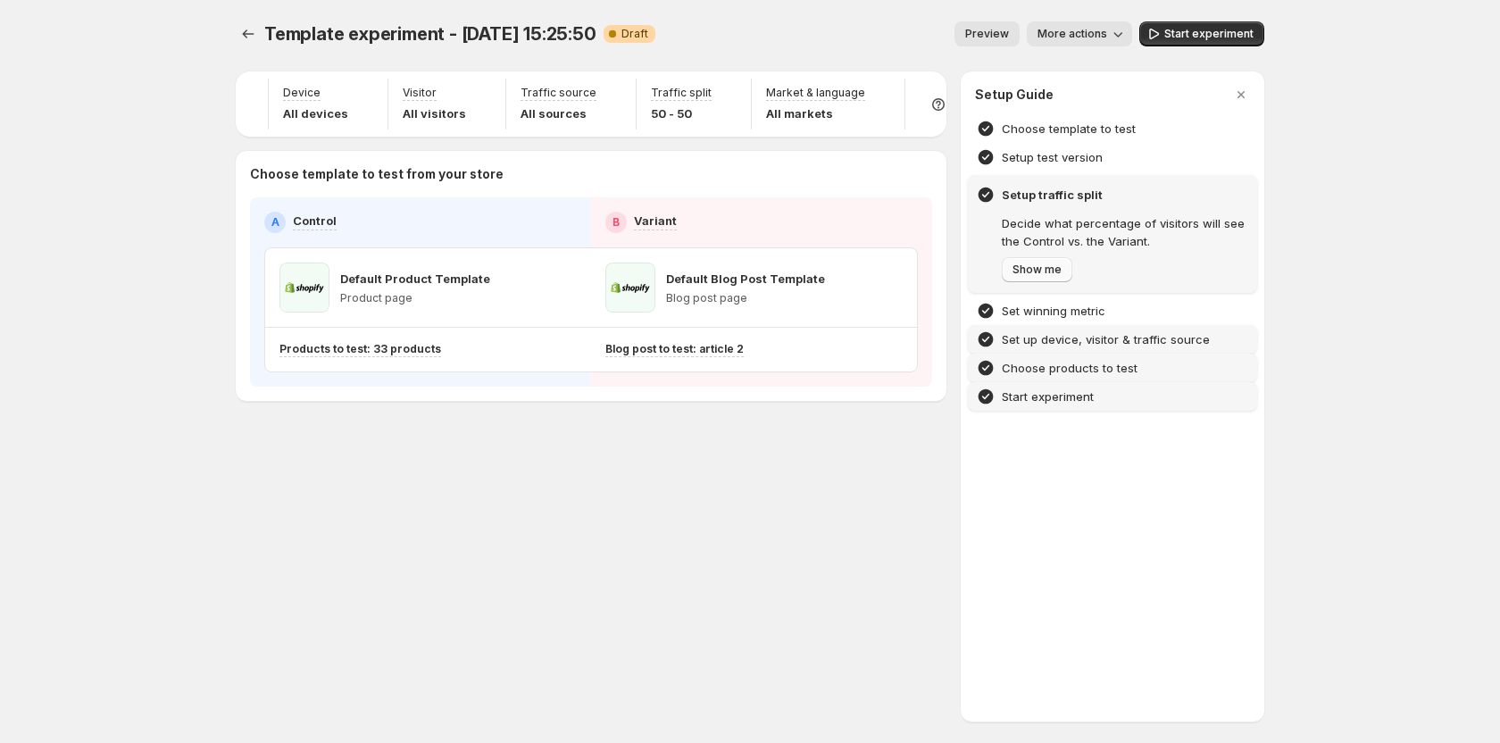
click at [1056, 271] on span "Show me" at bounding box center [1036, 269] width 49 height 14
click at [1048, 304] on h4 "Set winning metric" at bounding box center [1054, 311] width 104 height 18
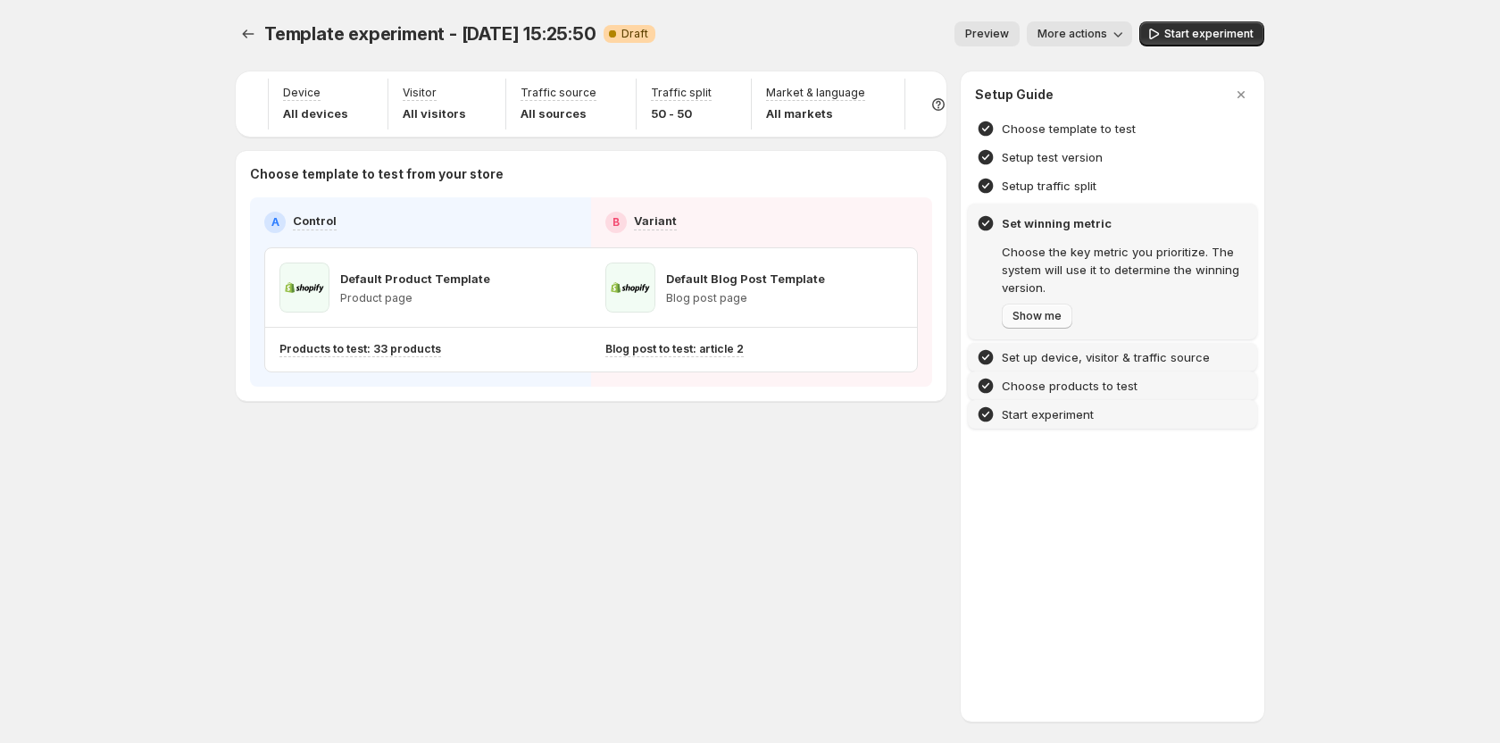
click at [1040, 315] on span "Show me" at bounding box center [1036, 316] width 49 height 14
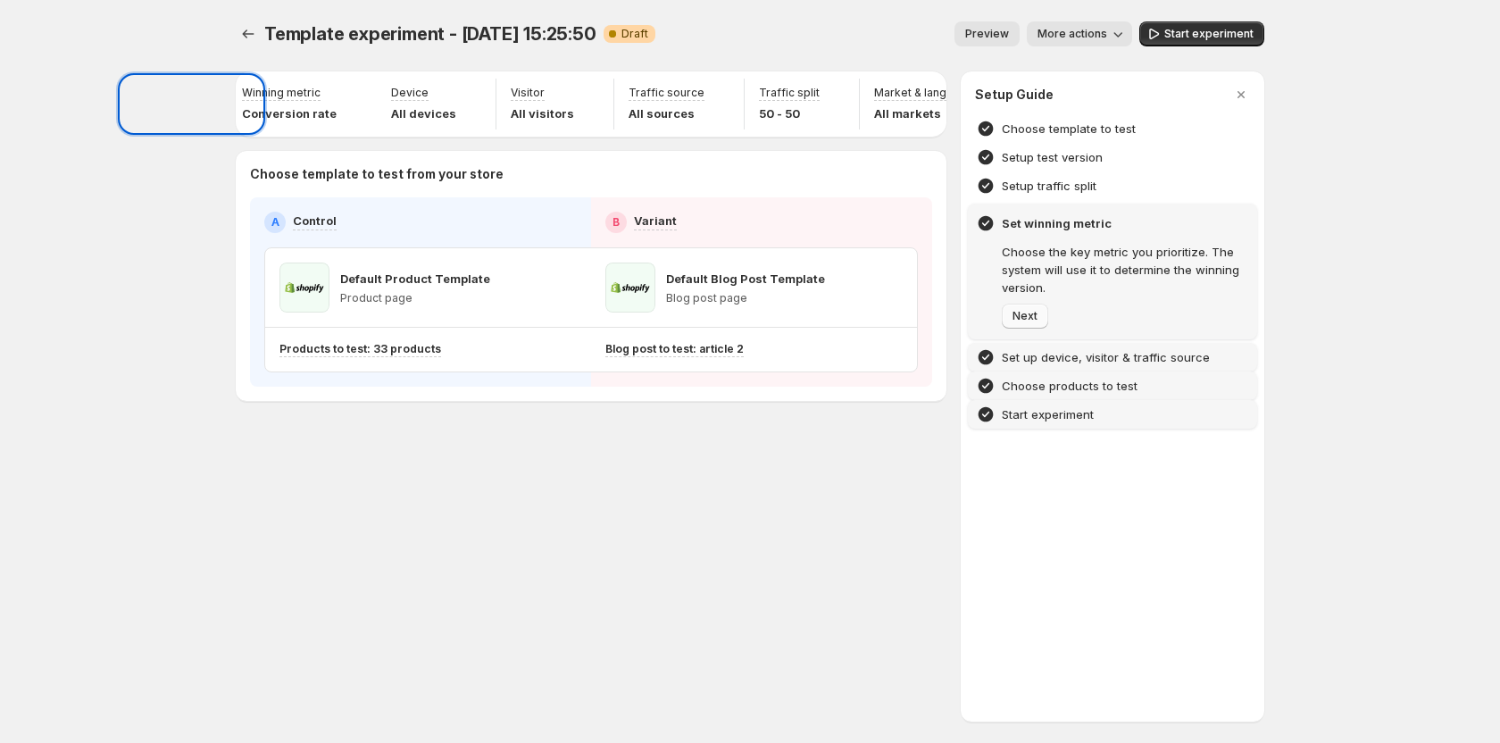
scroll to position [0, 0]
click at [322, 514] on div at bounding box center [750, 371] width 1500 height 743
click at [1245, 96] on icon "button" at bounding box center [1241, 95] width 18 height 18
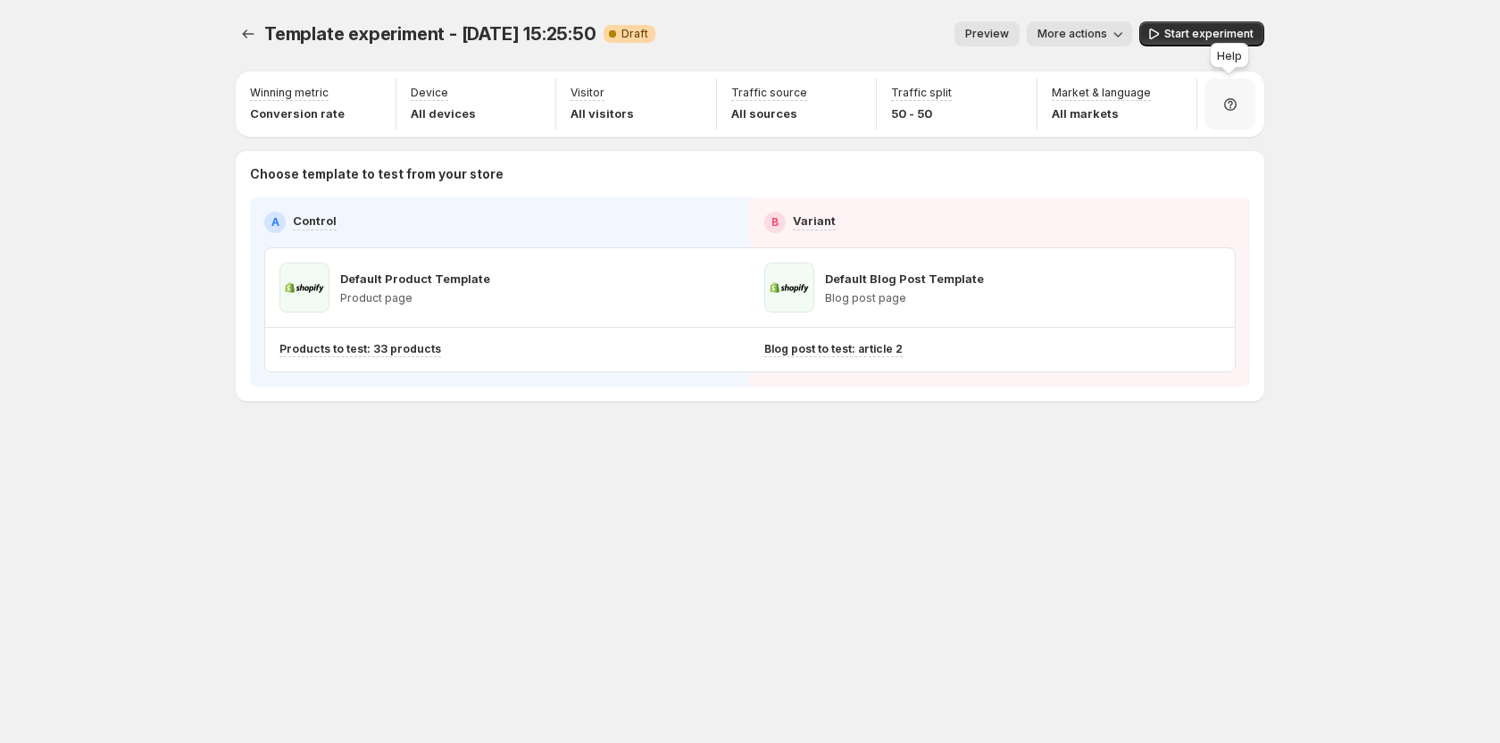
click at [1221, 112] on icon at bounding box center [1230, 105] width 18 height 18
click at [1221, 139] on button "Setup guide" at bounding box center [1231, 153] width 139 height 29
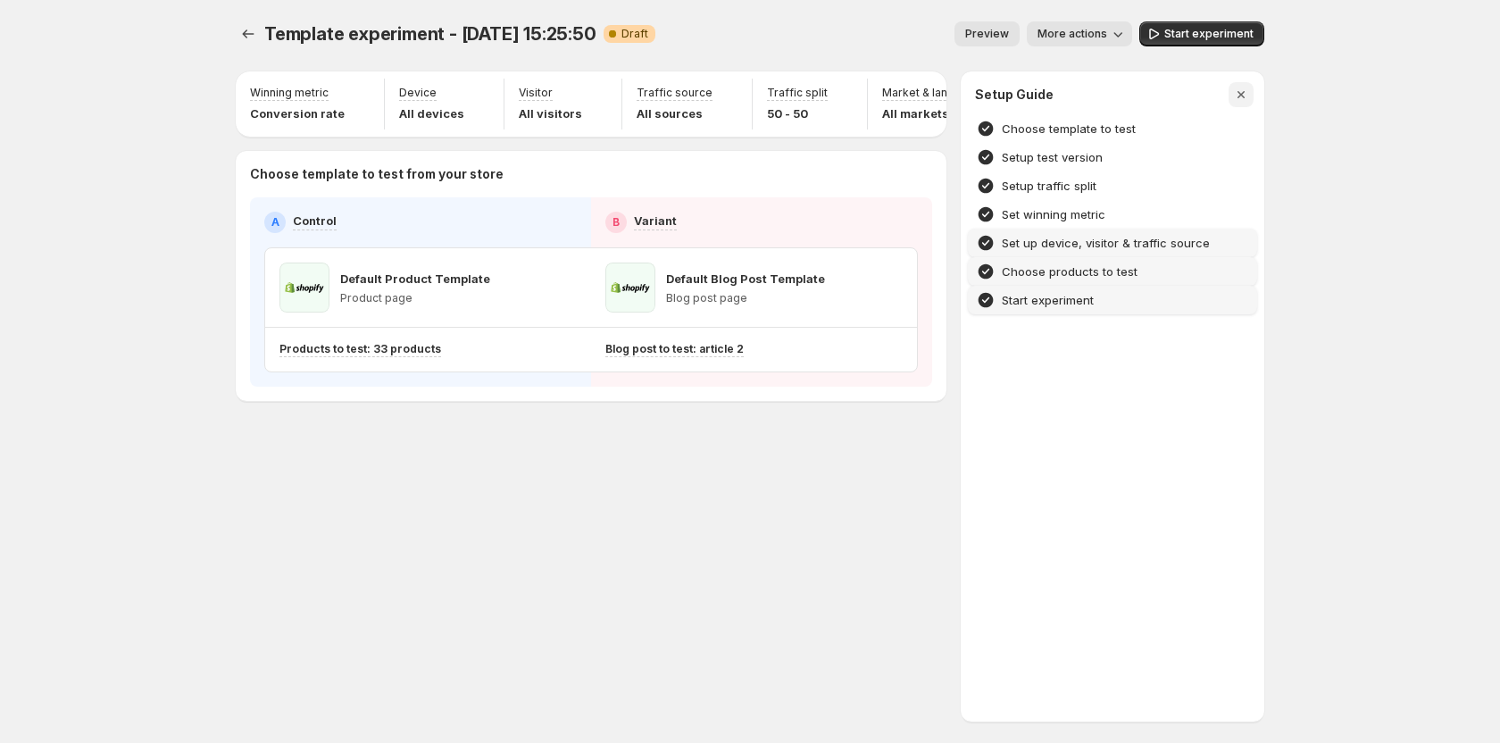
click at [1240, 90] on icon "button" at bounding box center [1241, 95] width 18 height 18
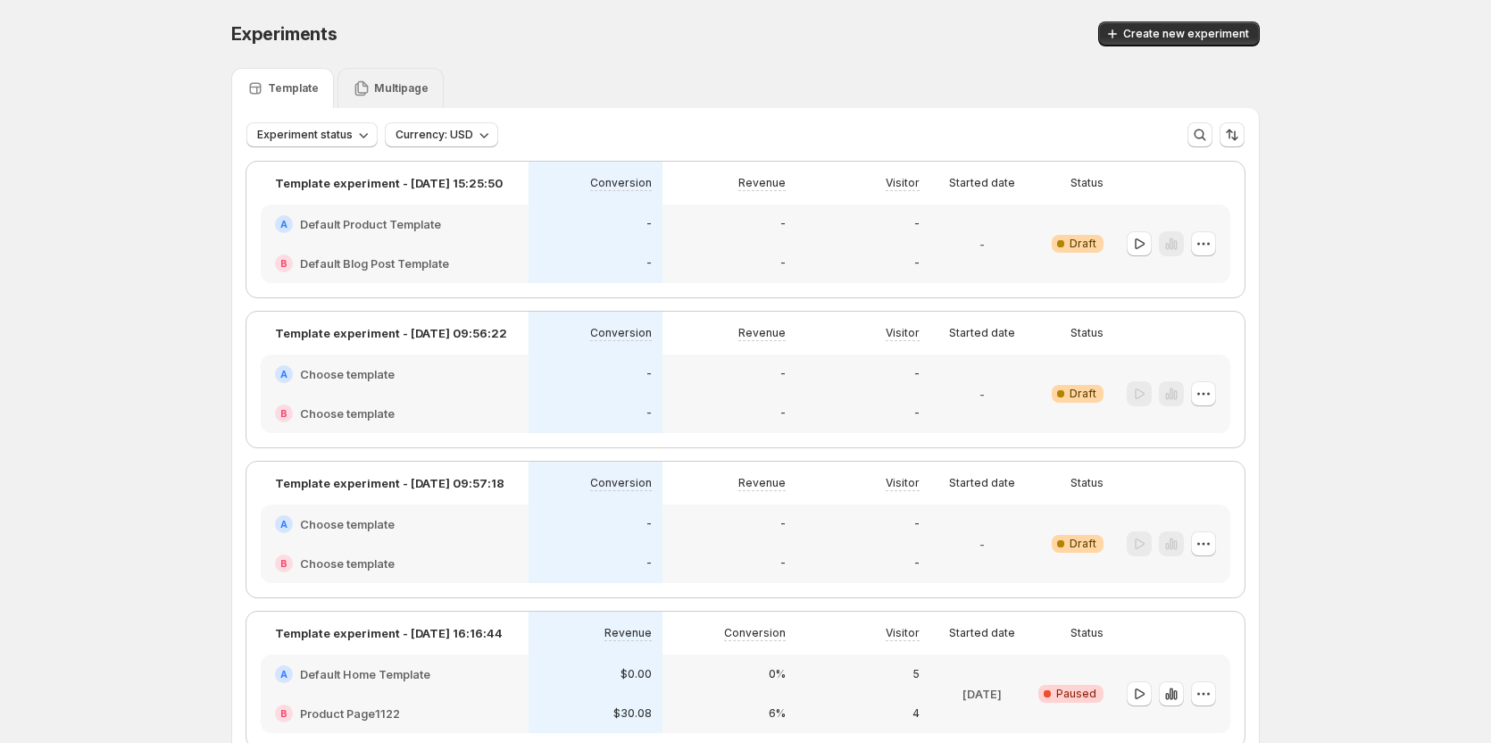
click at [413, 89] on p "Multipage" at bounding box center [401, 88] width 54 height 14
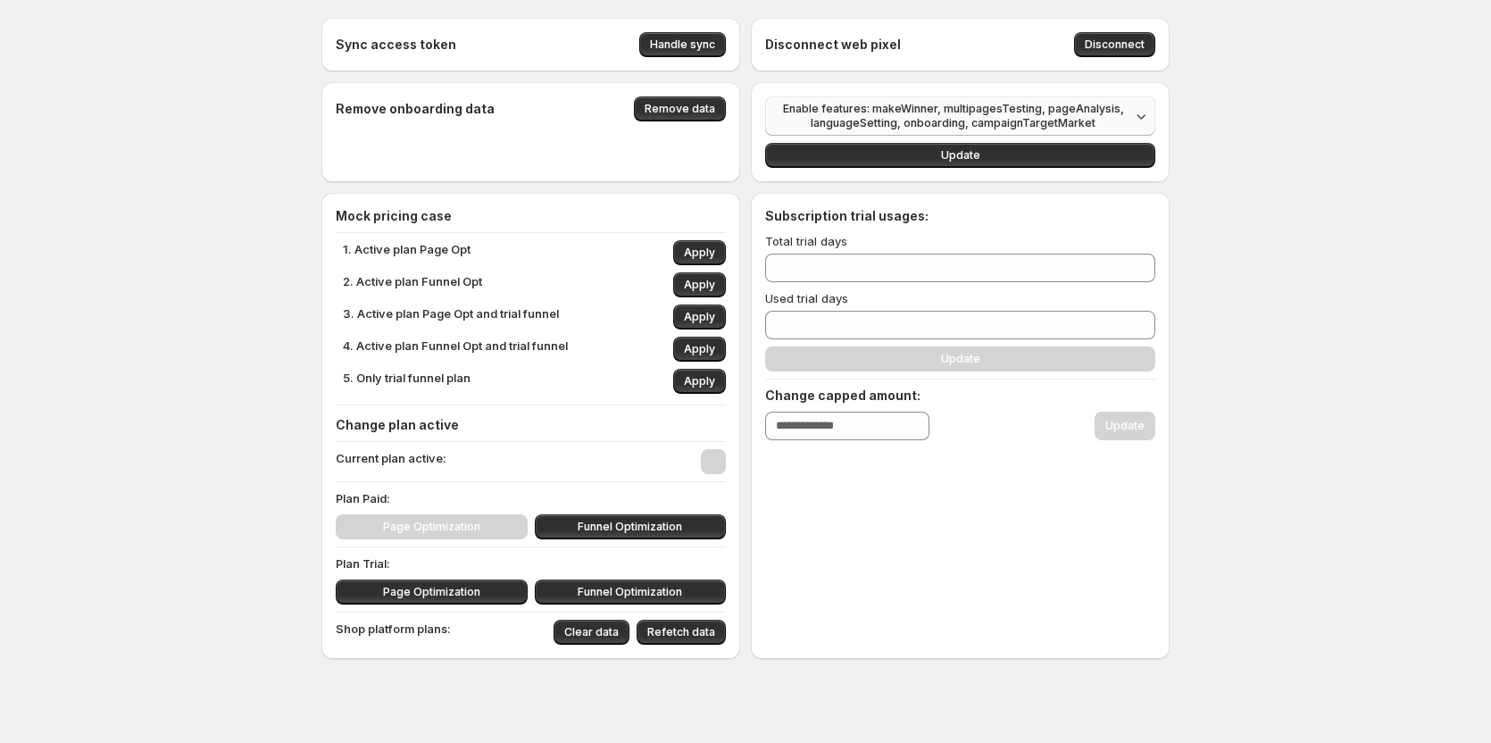
click at [964, 124] on span "Enable features: makeWinner, multipagesTesting, pageAnalysis, languageSetting, …" at bounding box center [953, 116] width 354 height 29
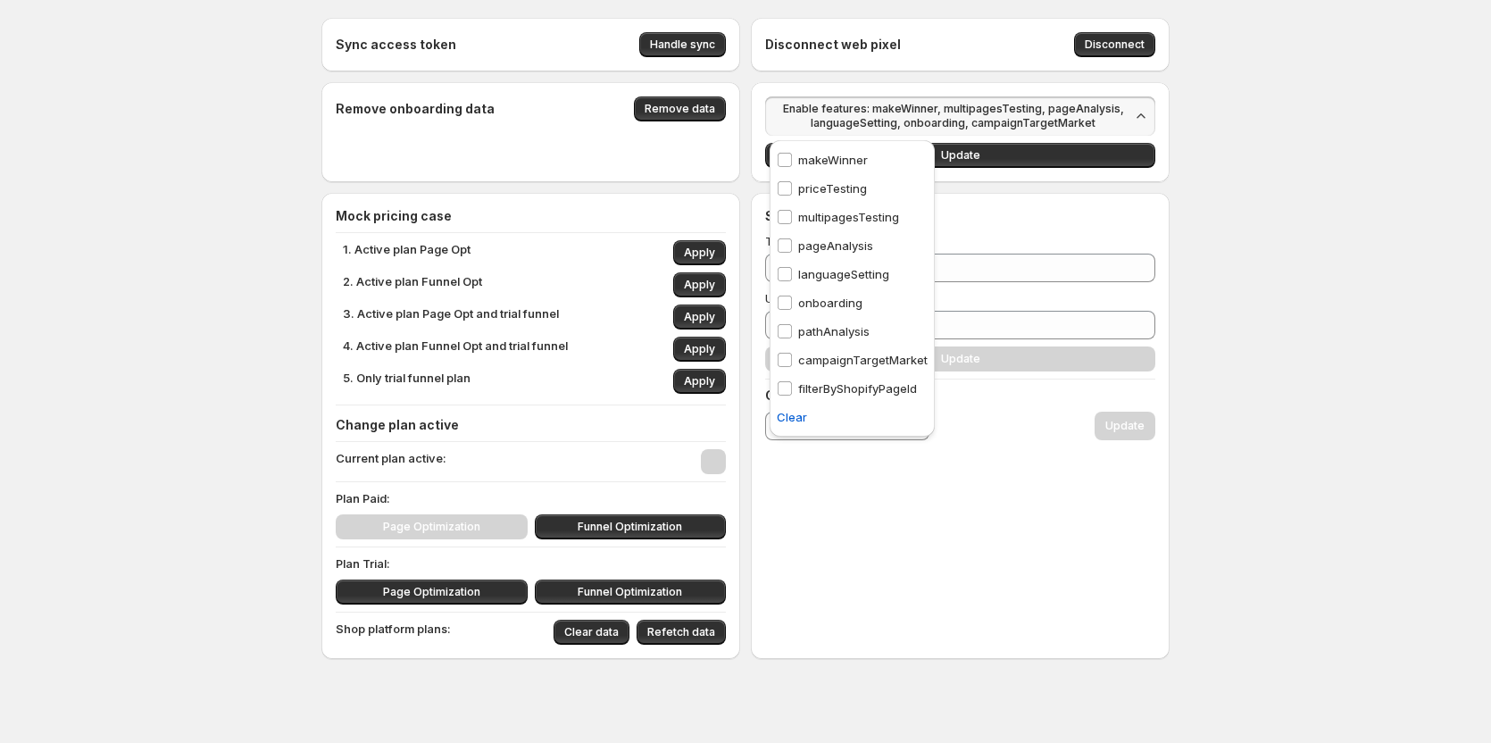
click at [964, 124] on span "Enable features: makeWinner, multipagesTesting, pageAnalysis, languageSetting, …" at bounding box center [953, 116] width 354 height 29
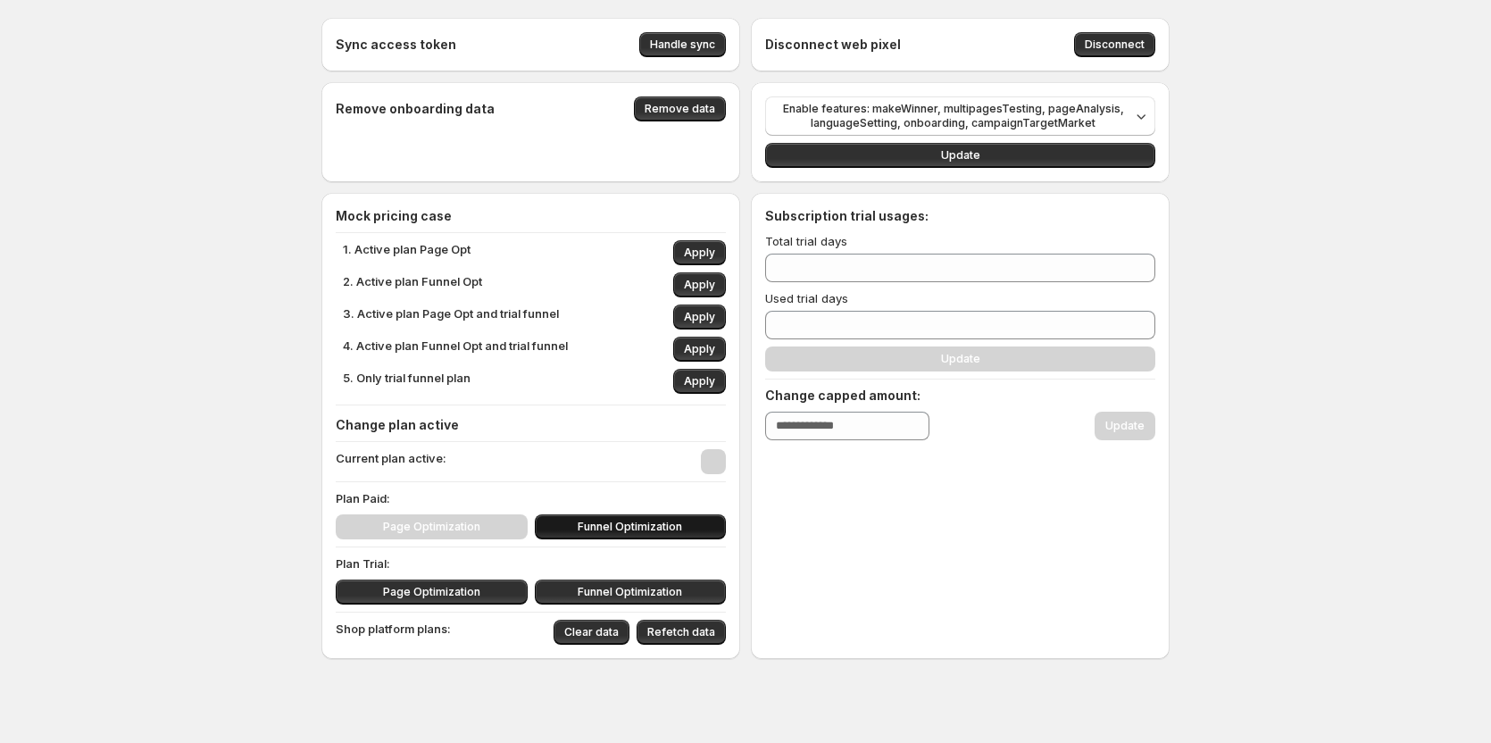
click at [652, 522] on span "Funnel Optimization" at bounding box center [630, 527] width 104 height 14
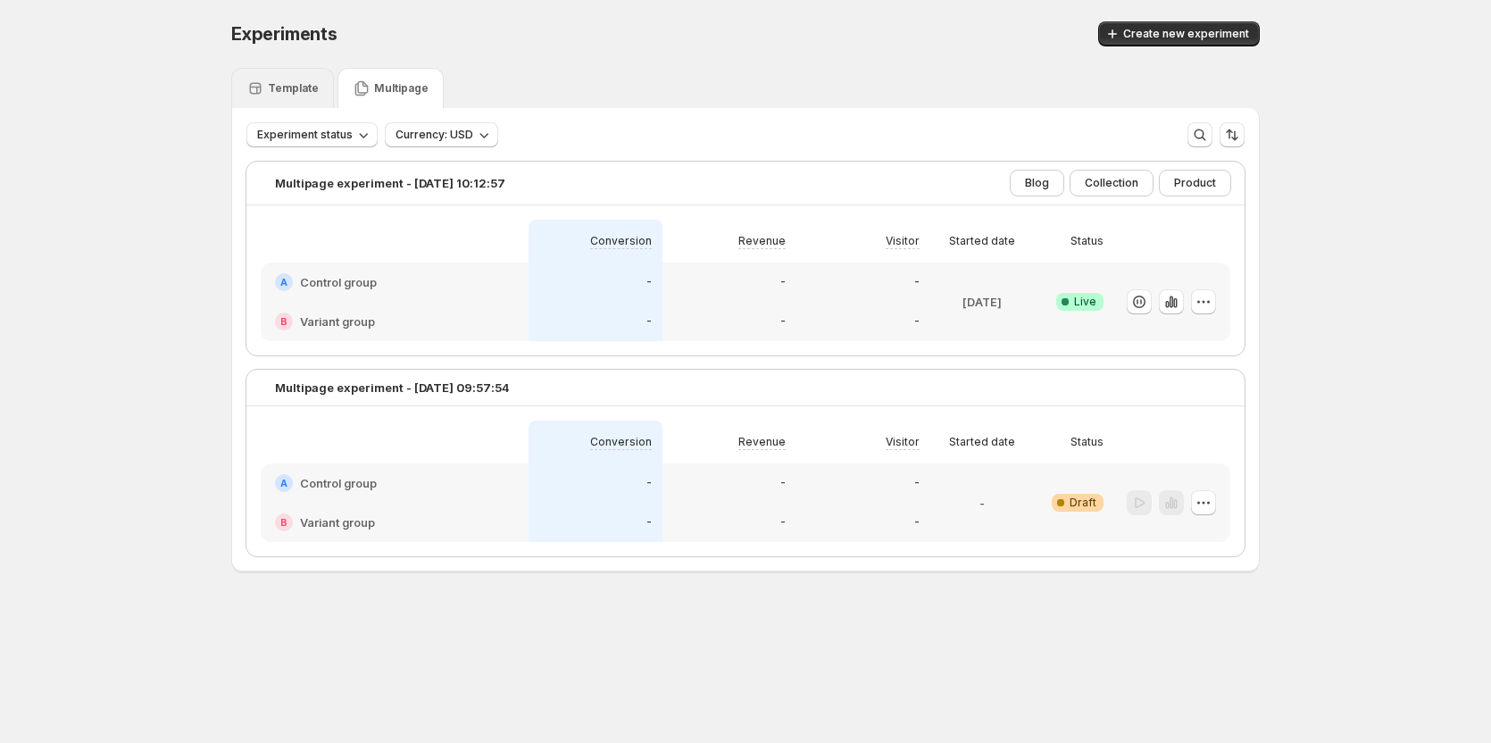
click at [294, 92] on p "Template" at bounding box center [293, 88] width 51 height 14
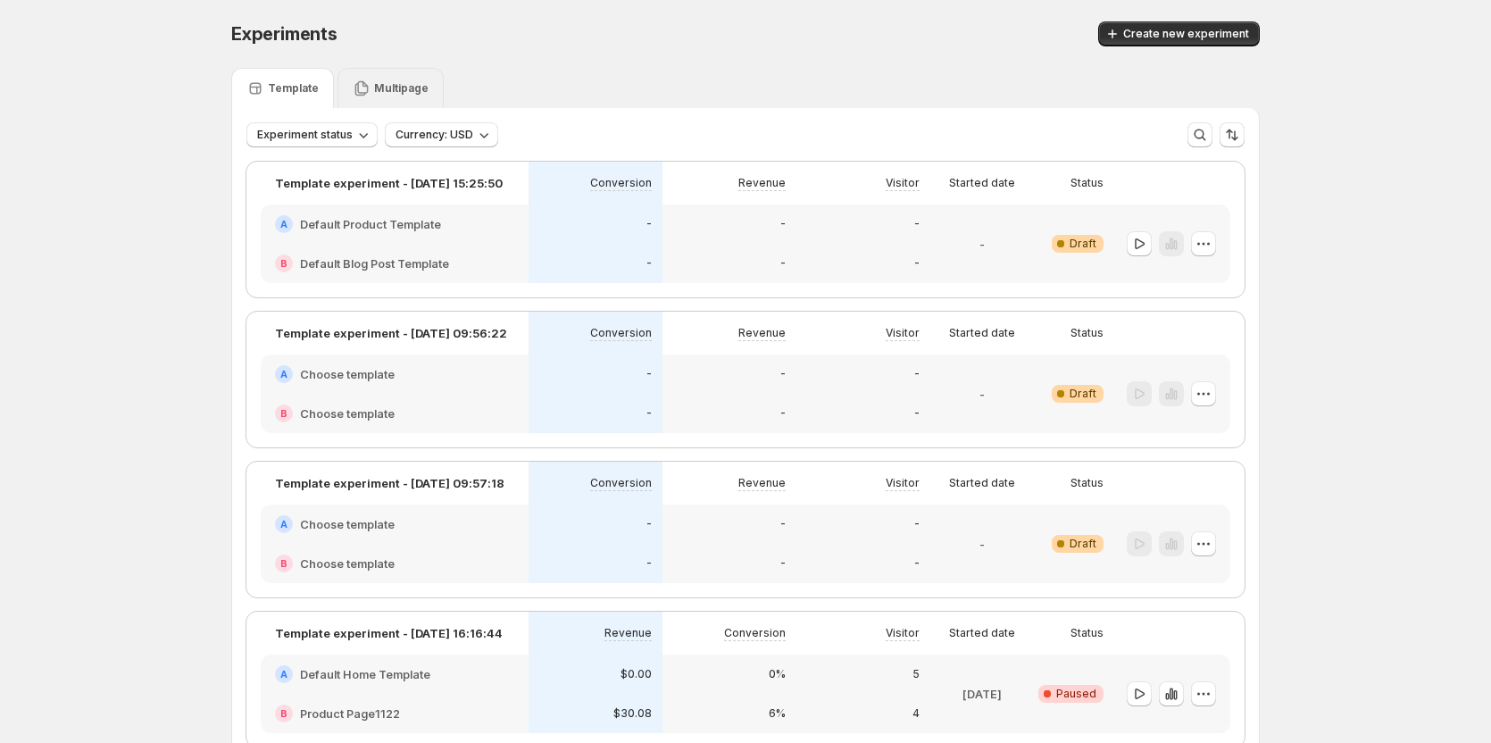
click at [396, 90] on p "Multipage" at bounding box center [401, 88] width 54 height 14
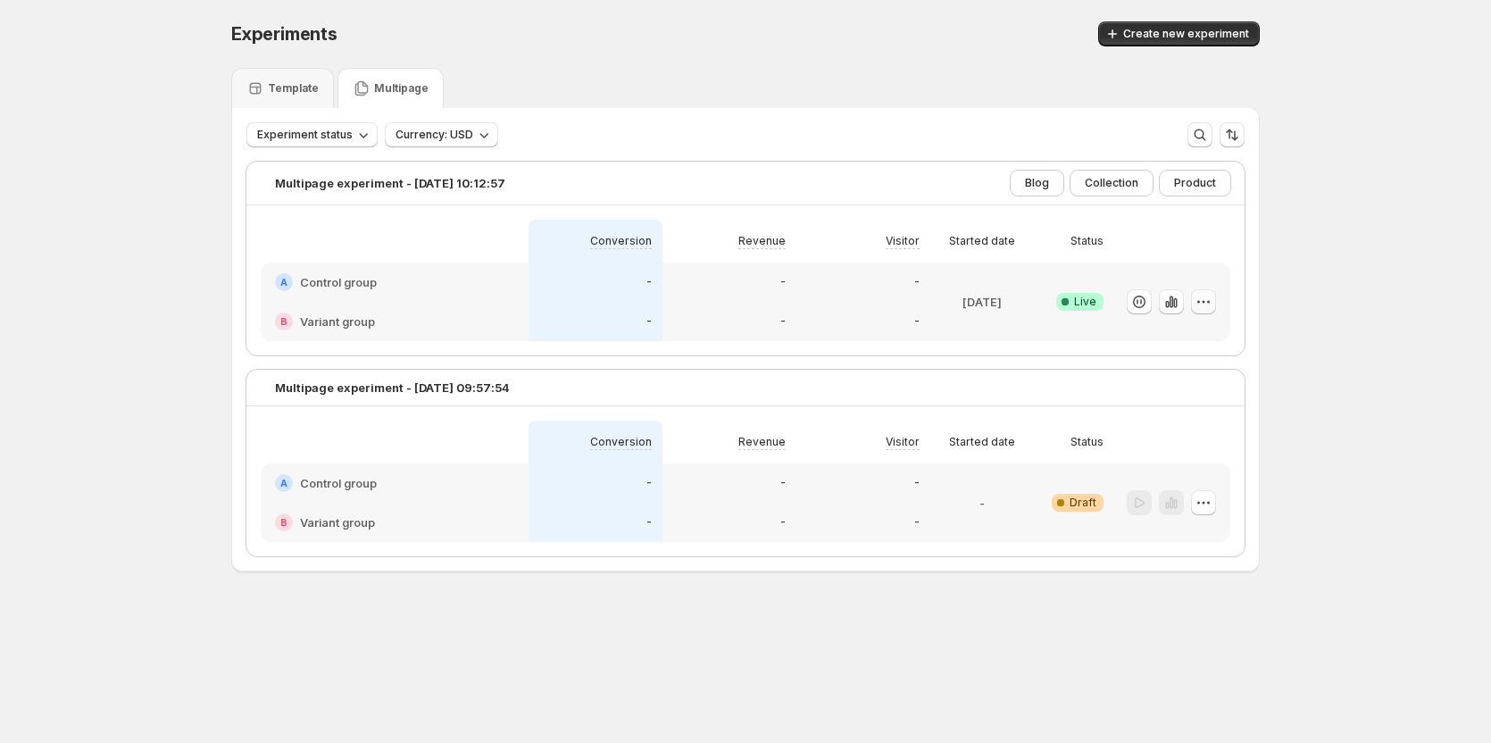
click at [1210, 302] on icon "button" at bounding box center [1204, 302] width 18 height 18
click at [1192, 338] on span "Edit" at bounding box center [1224, 338] width 187 height 18
click at [285, 81] on p "Template" at bounding box center [293, 88] width 51 height 14
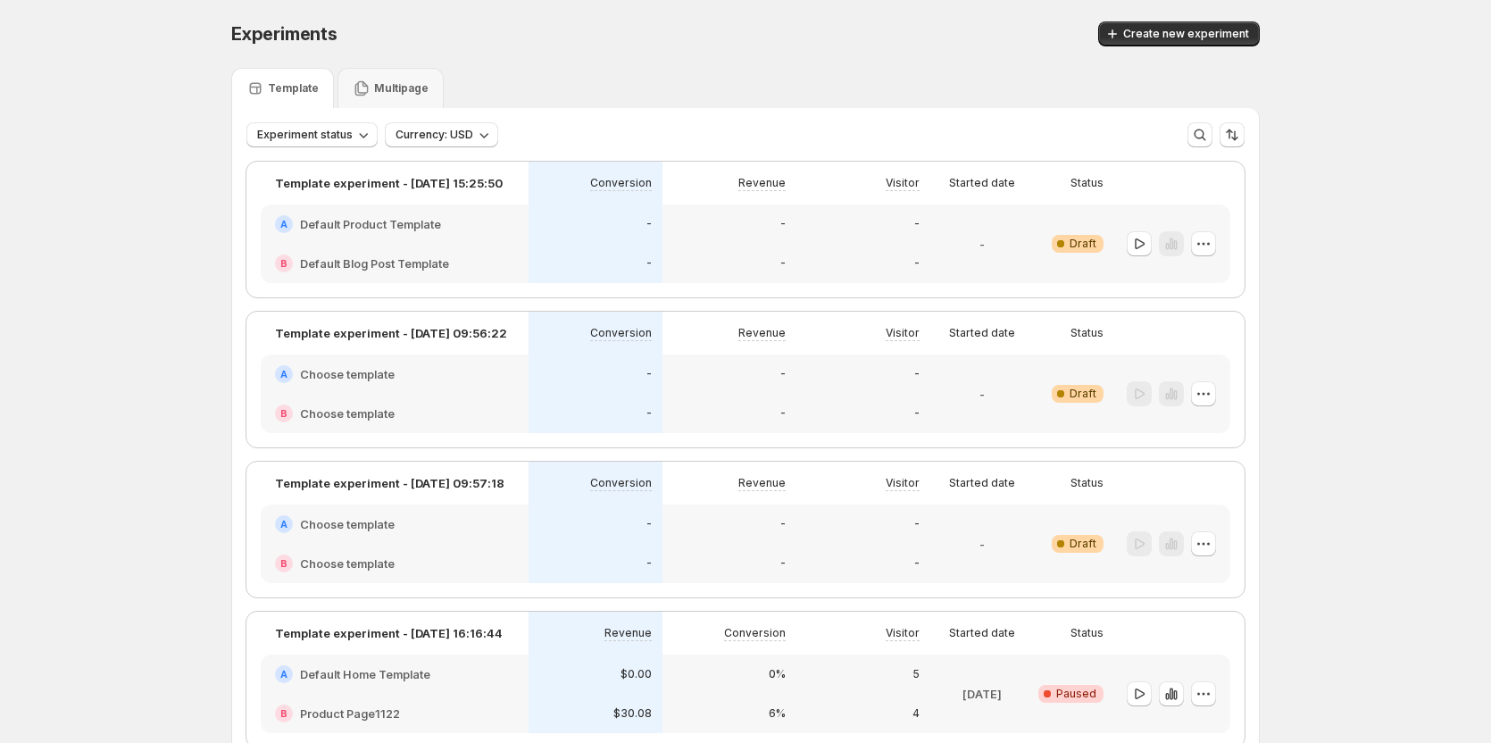
click at [1220, 238] on div at bounding box center [1172, 243] width 116 height 79
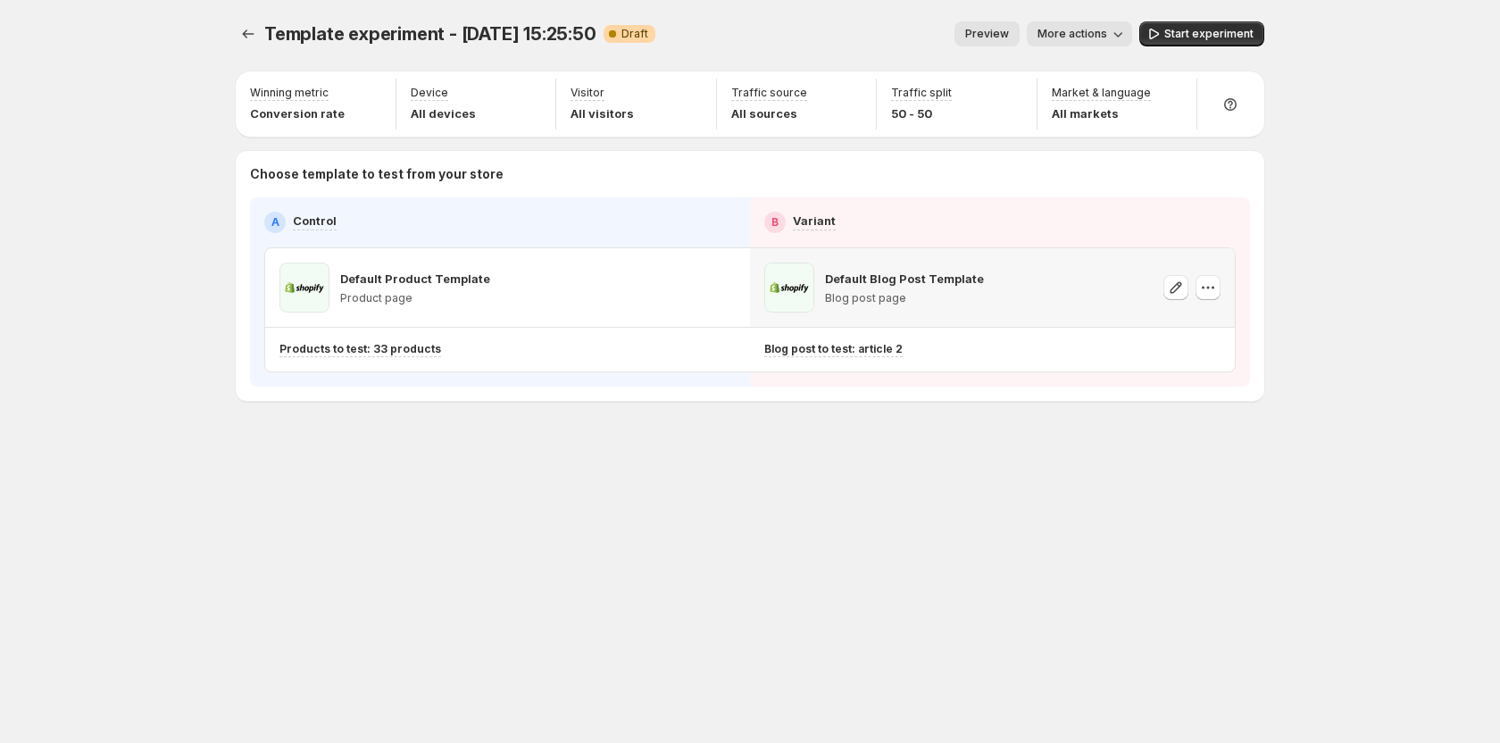
click at [1206, 247] on div "Default Product Template Product page Default Blog Post Template Blog post page…" at bounding box center [749, 309] width 971 height 125
click at [1173, 95] on icon "button" at bounding box center [1173, 95] width 18 height 18
click at [1297, 136] on icon "button" at bounding box center [1300, 136] width 9 height 5
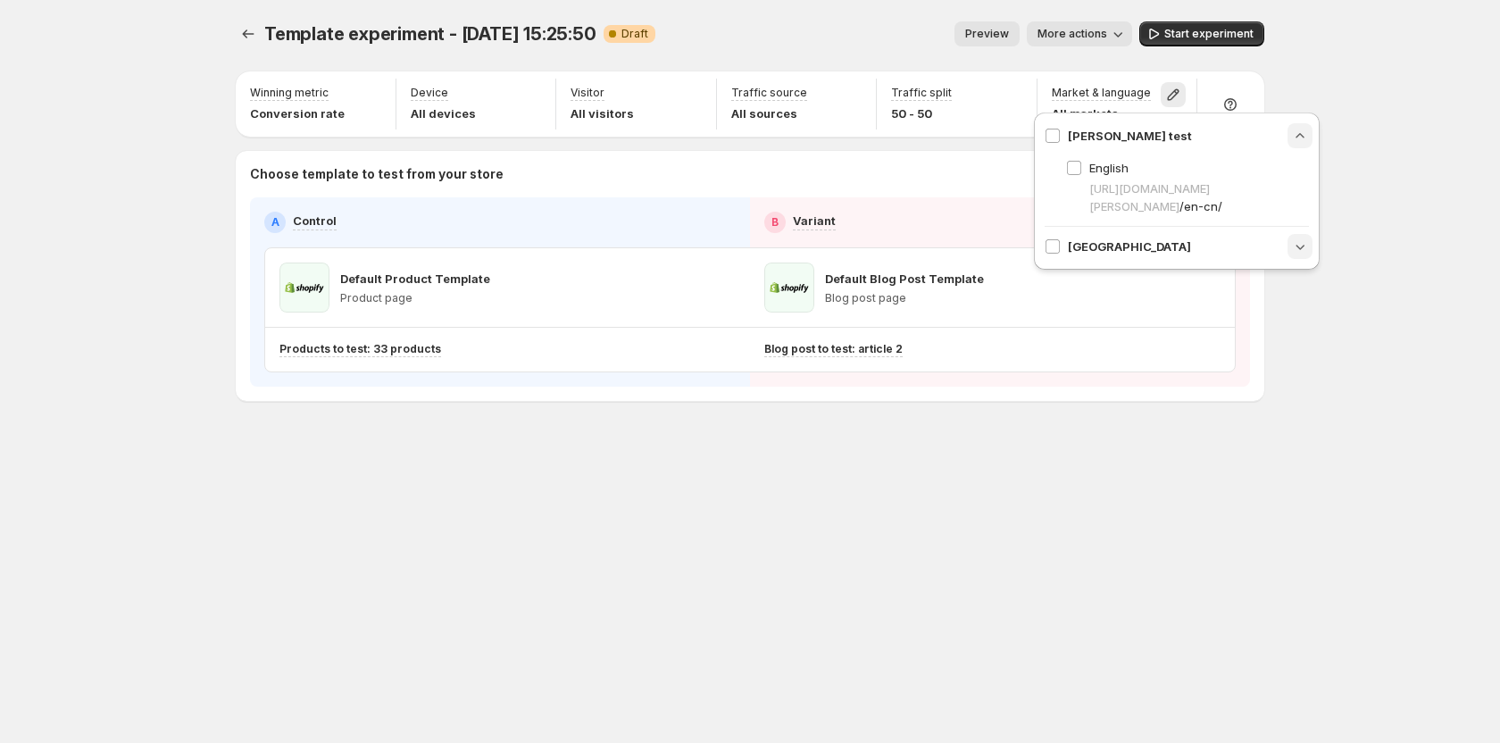
click at [1304, 251] on icon "button" at bounding box center [1300, 246] width 18 height 18
click at [1306, 146] on button "button" at bounding box center [1299, 135] width 25 height 25
click at [1295, 136] on icon "button" at bounding box center [1300, 136] width 18 height 18
click at [1061, 129] on div "[PERSON_NAME] test" at bounding box center [1118, 136] width 147 height 18
click at [1300, 135] on icon "button" at bounding box center [1300, 136] width 18 height 18
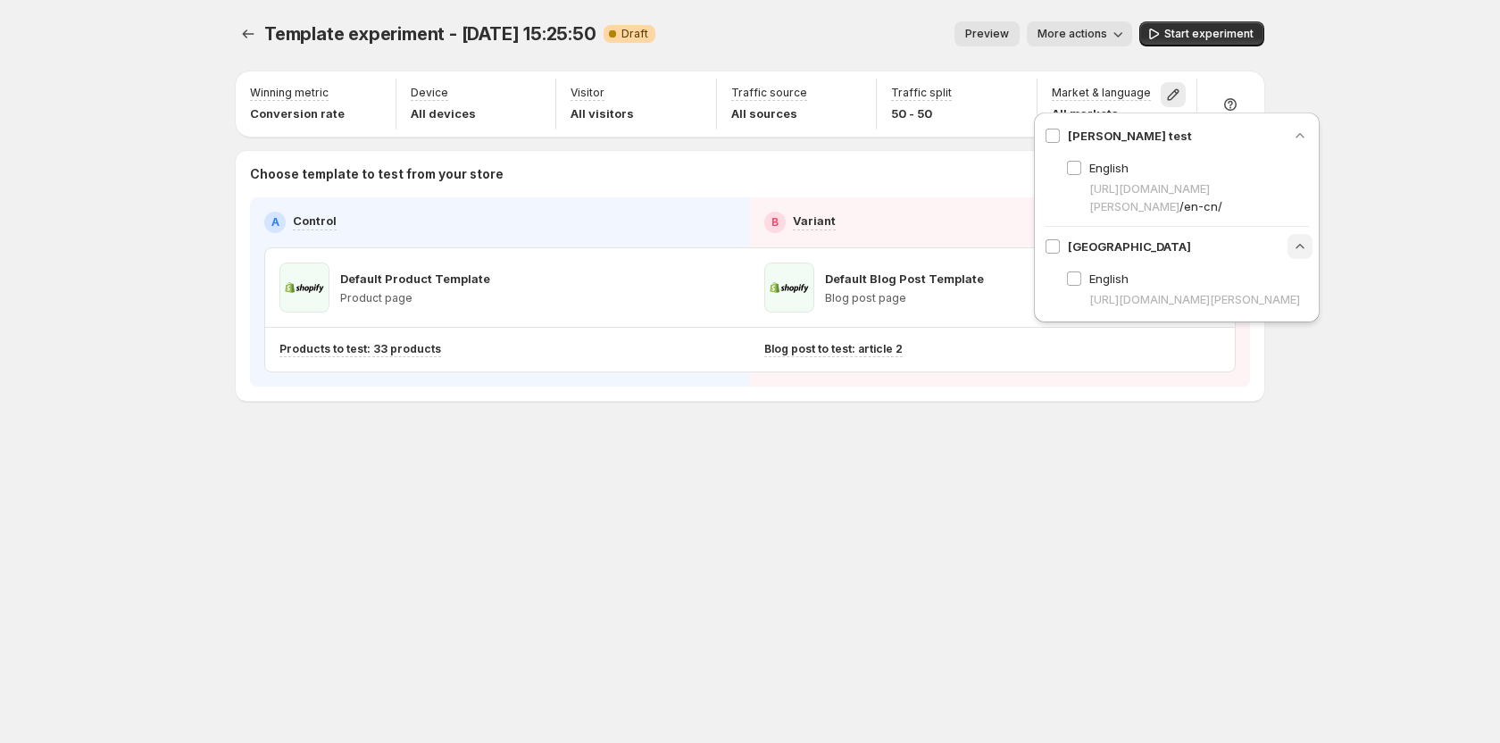
click at [1302, 138] on icon "button" at bounding box center [1300, 136] width 18 height 18
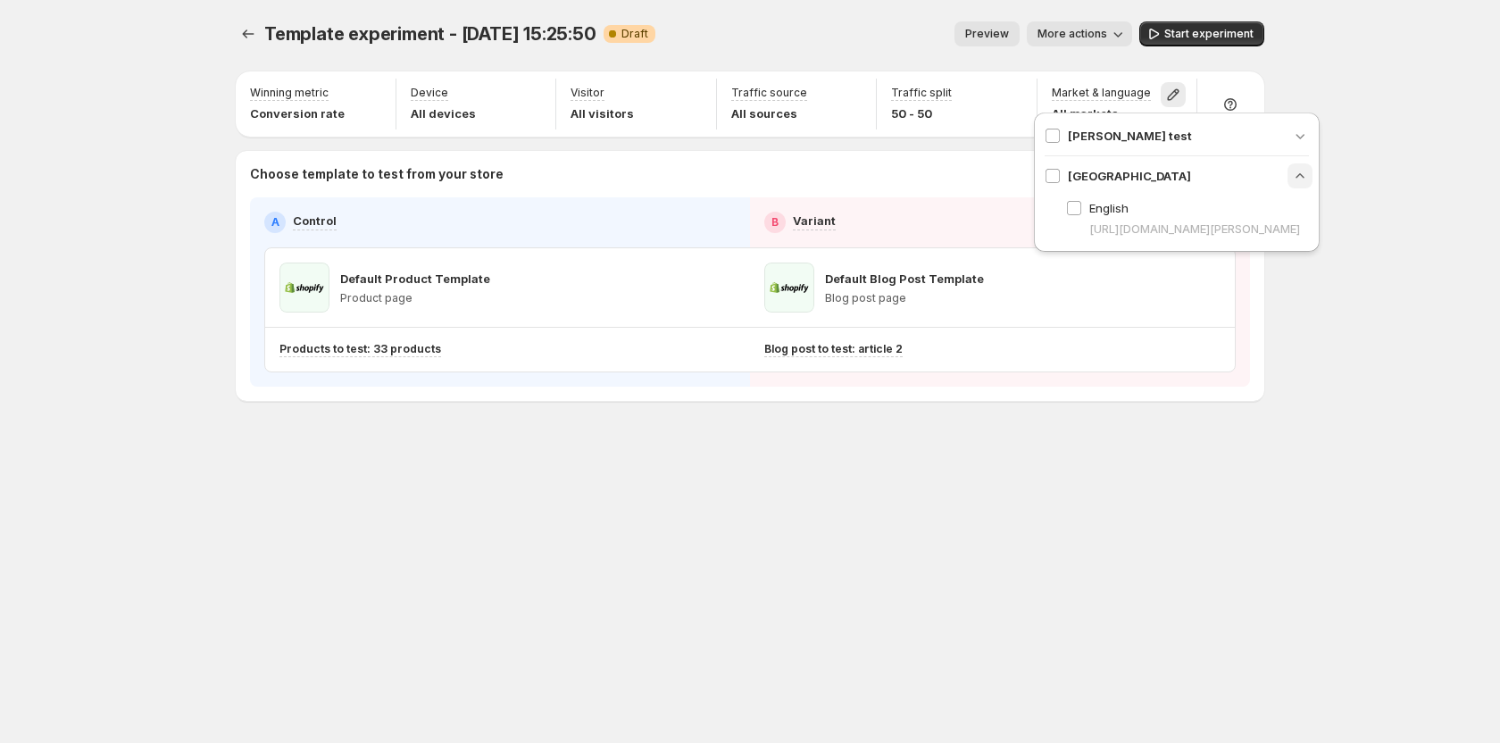
click at [1302, 178] on icon "button" at bounding box center [1300, 176] width 18 height 18
click at [1173, 91] on icon "button" at bounding box center [1173, 95] width 18 height 18
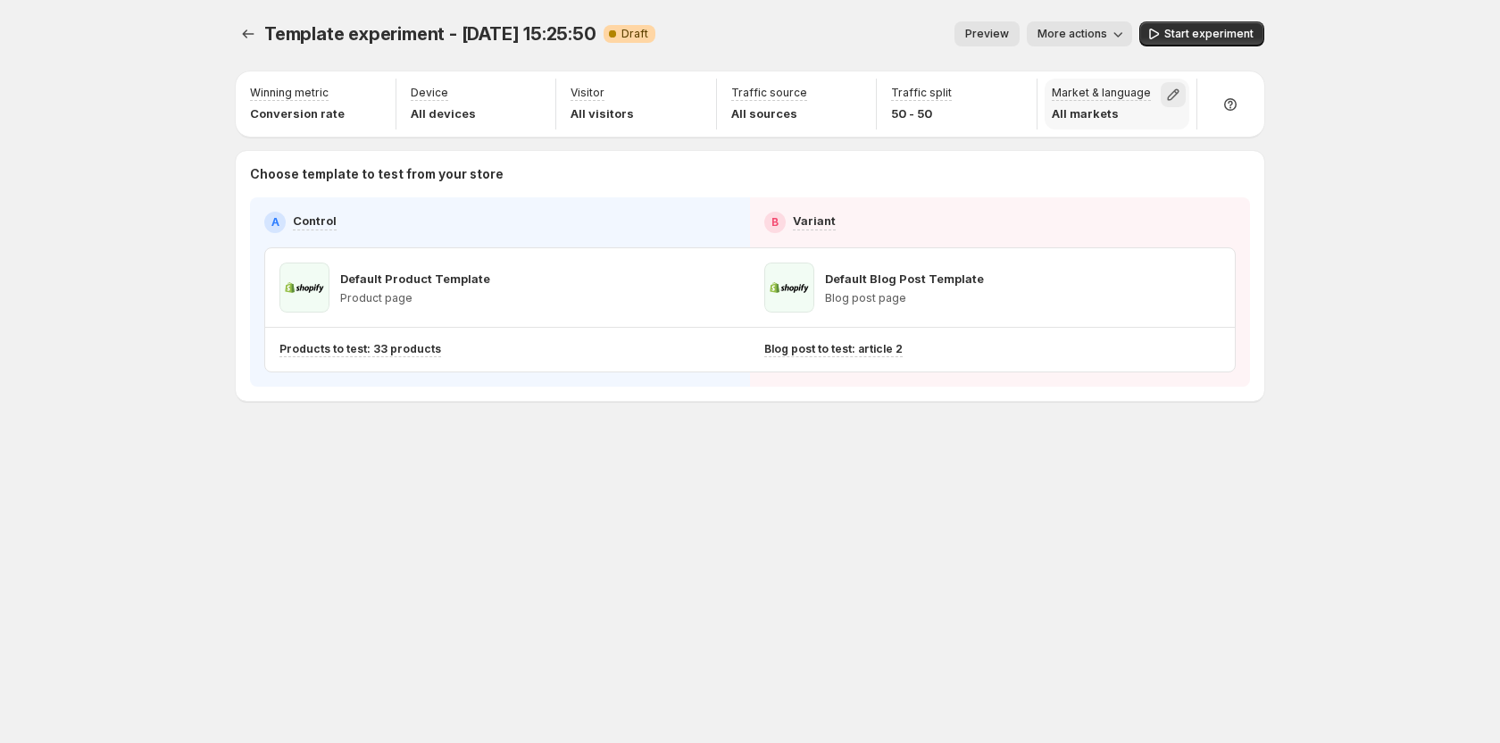
click at [1173, 91] on icon "button" at bounding box center [1173, 95] width 18 height 18
click at [1294, 178] on icon "button" at bounding box center [1300, 176] width 18 height 18
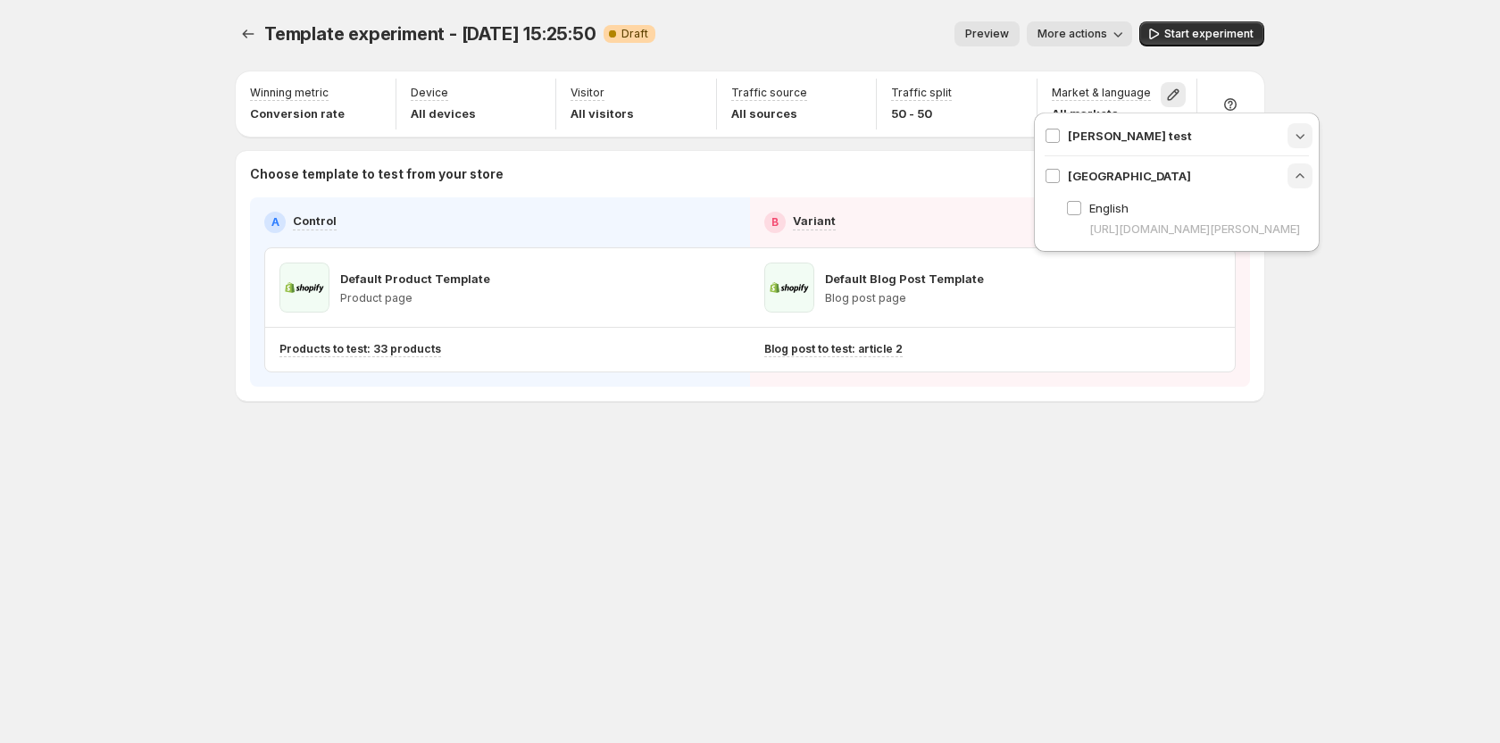
click at [1300, 138] on icon "button" at bounding box center [1300, 136] width 9 height 5
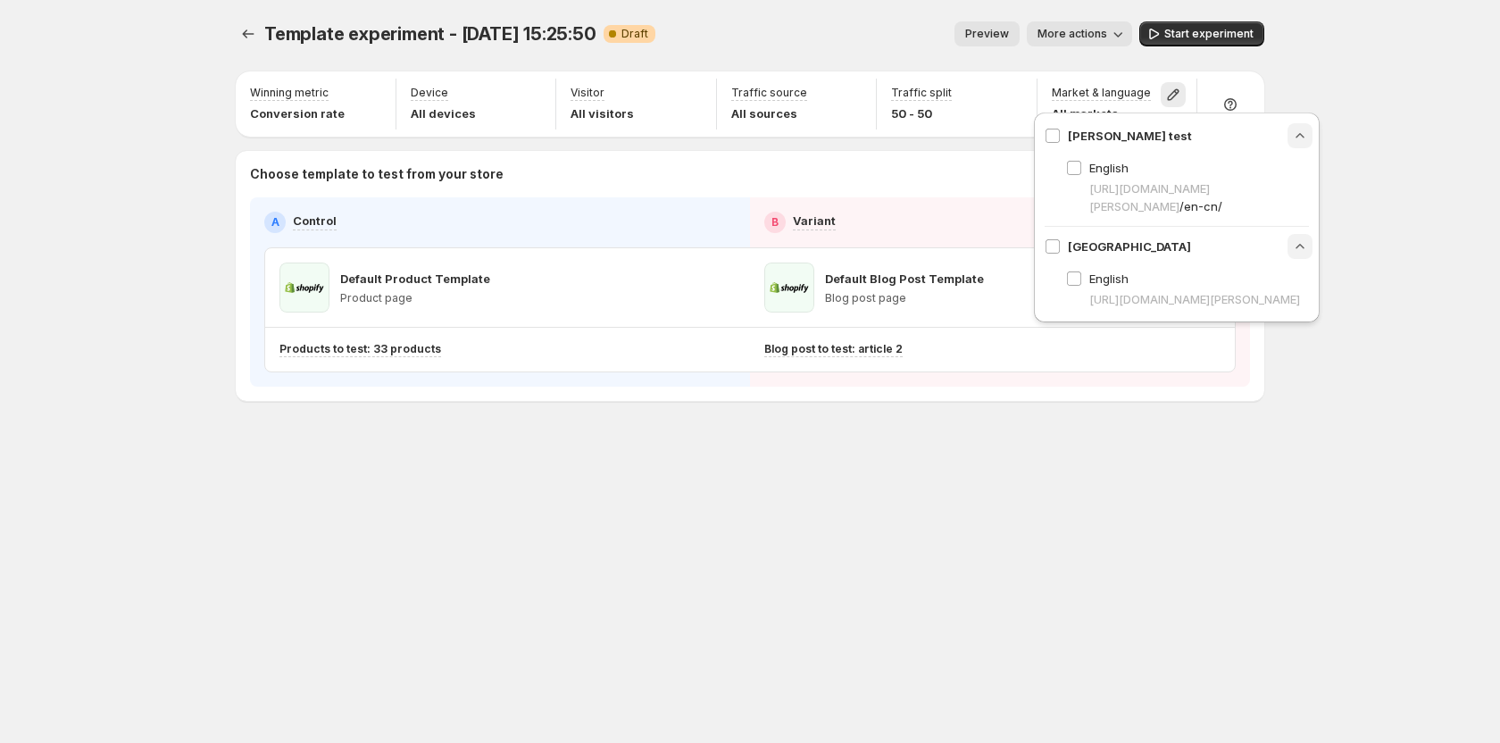
click at [1409, 158] on div "Template experiment - [DATE] 15:25:50. This page is ready Template experiment -…" at bounding box center [750, 371] width 1500 height 743
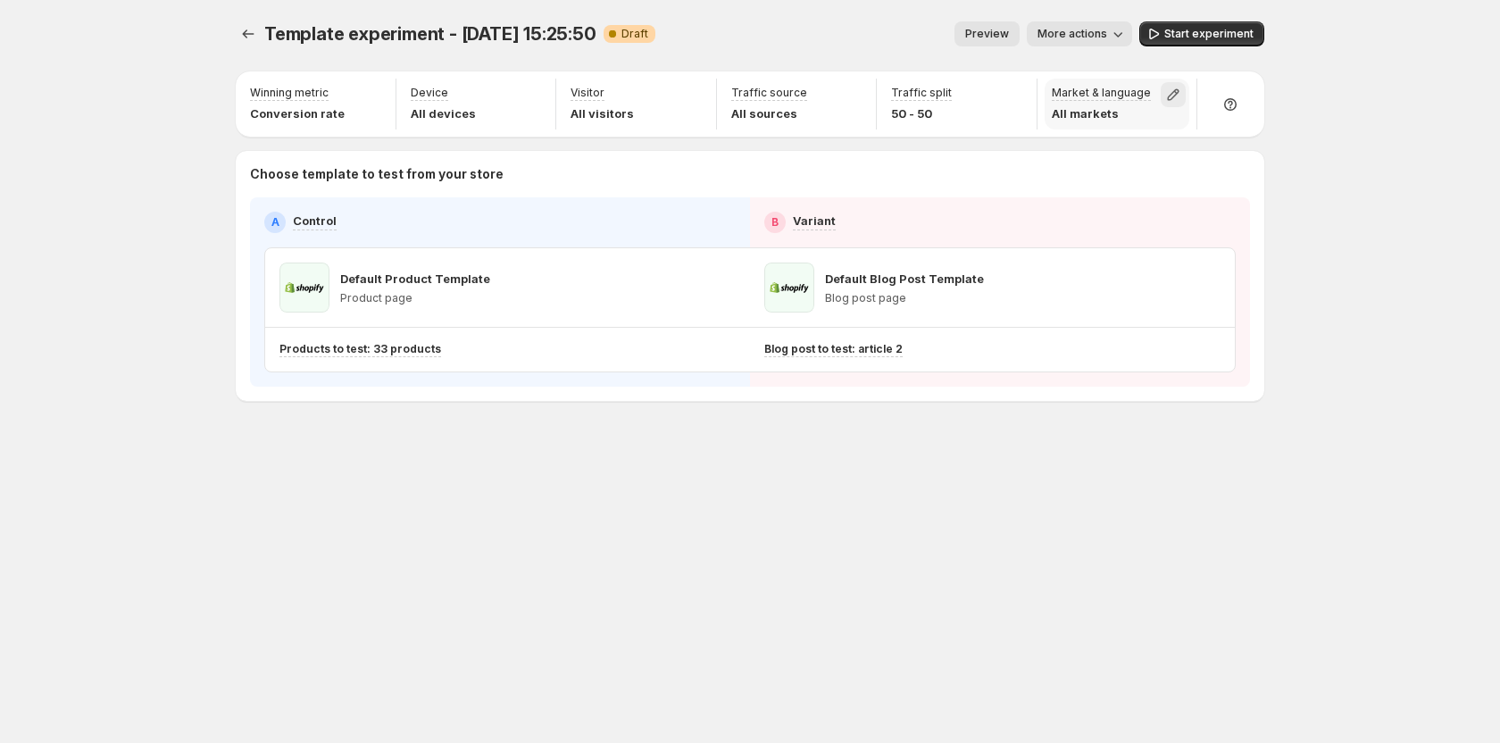
click at [1183, 85] on button "button" at bounding box center [1173, 94] width 25 height 25
click at [1386, 121] on div "Template experiment - [DATE] 15:25:50. This page is ready Template experiment -…" at bounding box center [750, 371] width 1500 height 743
click at [1178, 96] on icon "button" at bounding box center [1173, 95] width 18 height 18
click at [1391, 190] on div "Template experiment - [DATE] 15:25:50. This page is ready Template experiment -…" at bounding box center [750, 371] width 1500 height 743
click at [1179, 93] on icon "button" at bounding box center [1173, 95] width 18 height 18
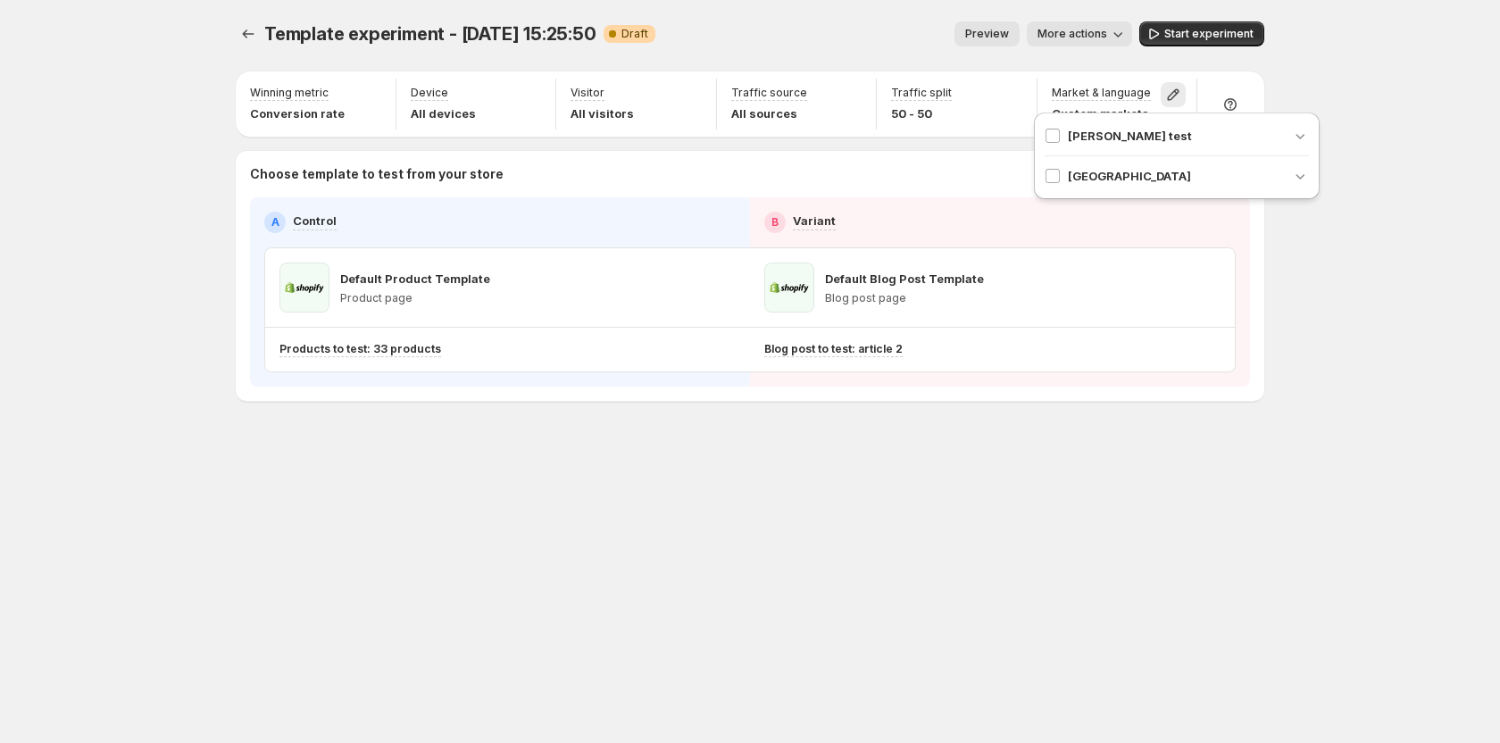
click at [1368, 229] on div "Template experiment - [DATE] 15:25:50. This page is ready Template experiment -…" at bounding box center [750, 371] width 1500 height 743
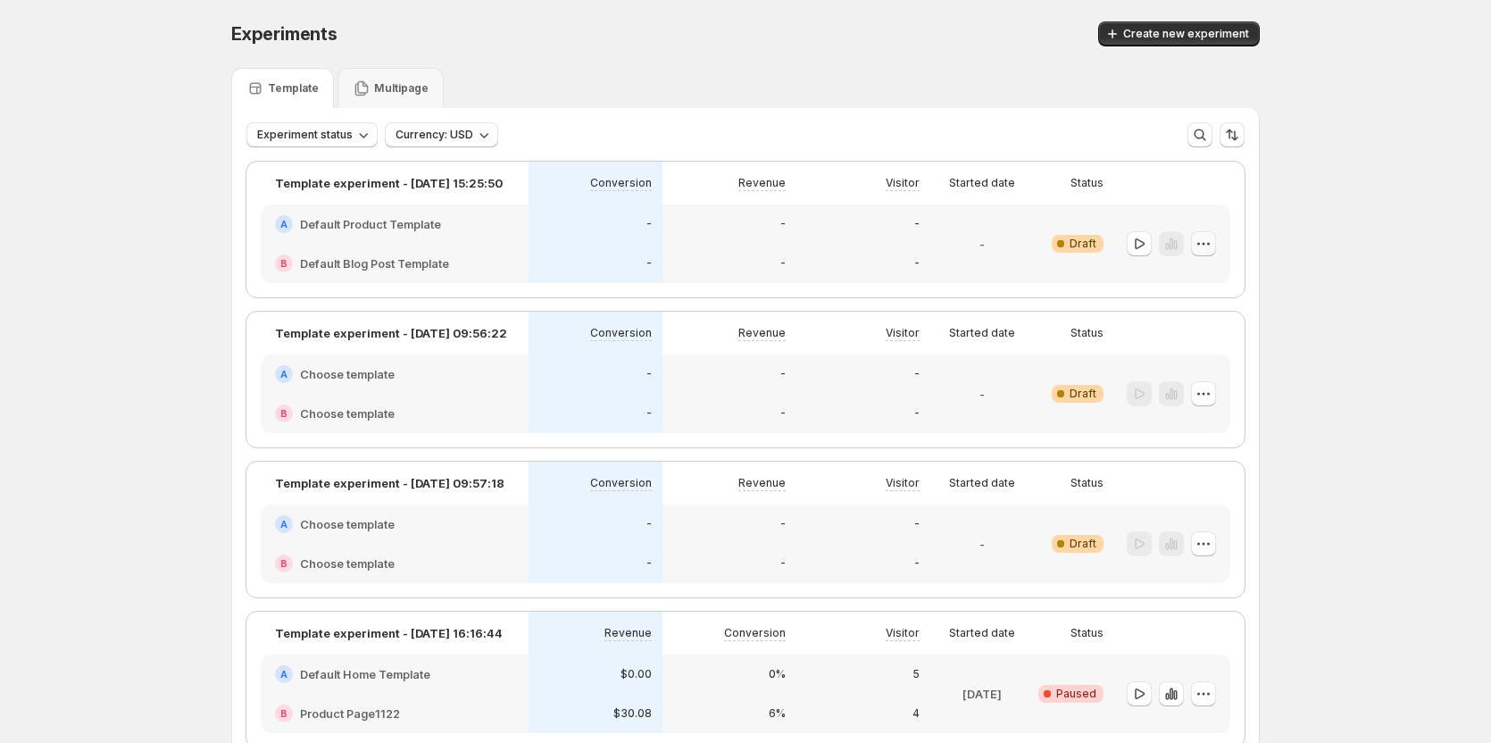
click at [1200, 244] on icon "button" at bounding box center [1198, 243] width 3 height 3
click at [1184, 288] on span "Edit" at bounding box center [1221, 280] width 129 height 18
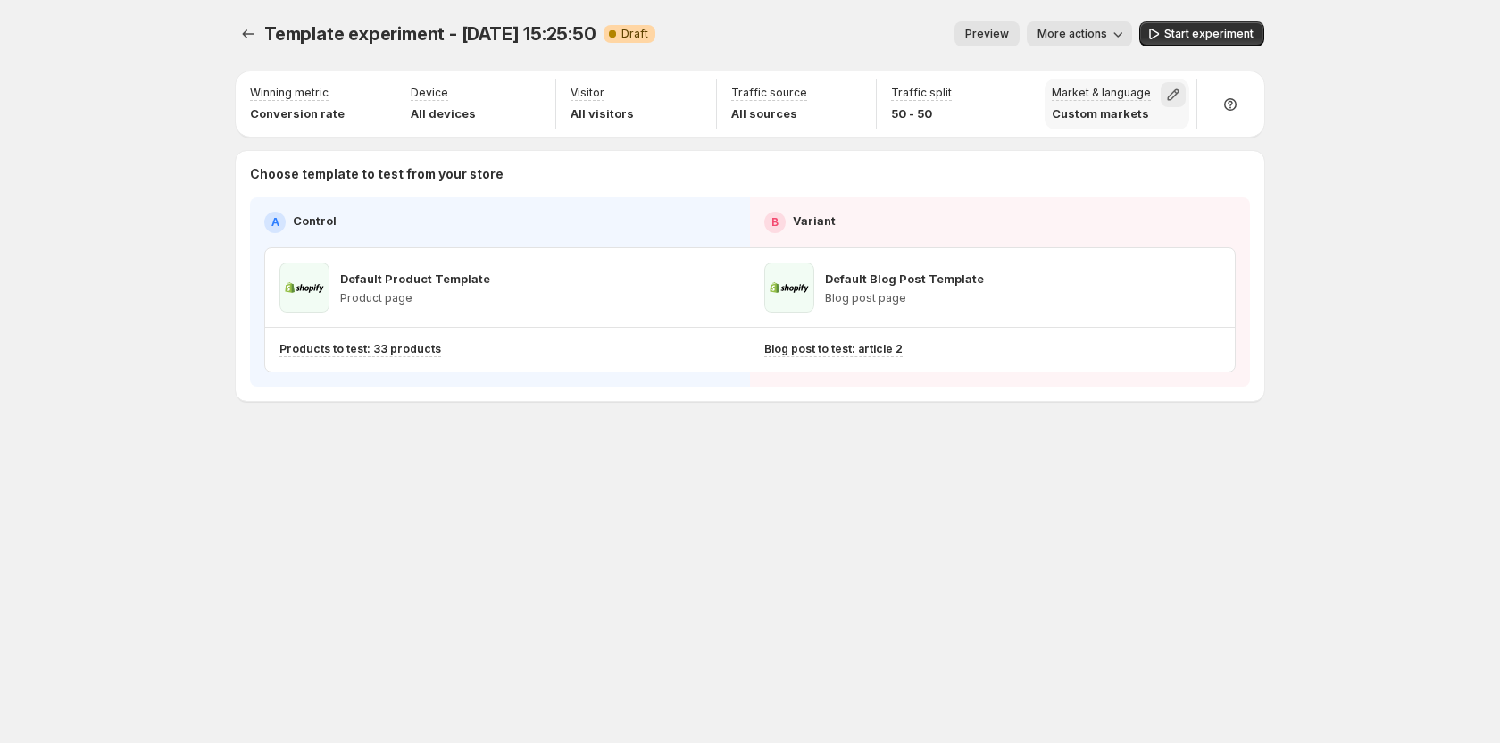
click at [1177, 96] on icon "button" at bounding box center [1173, 95] width 18 height 18
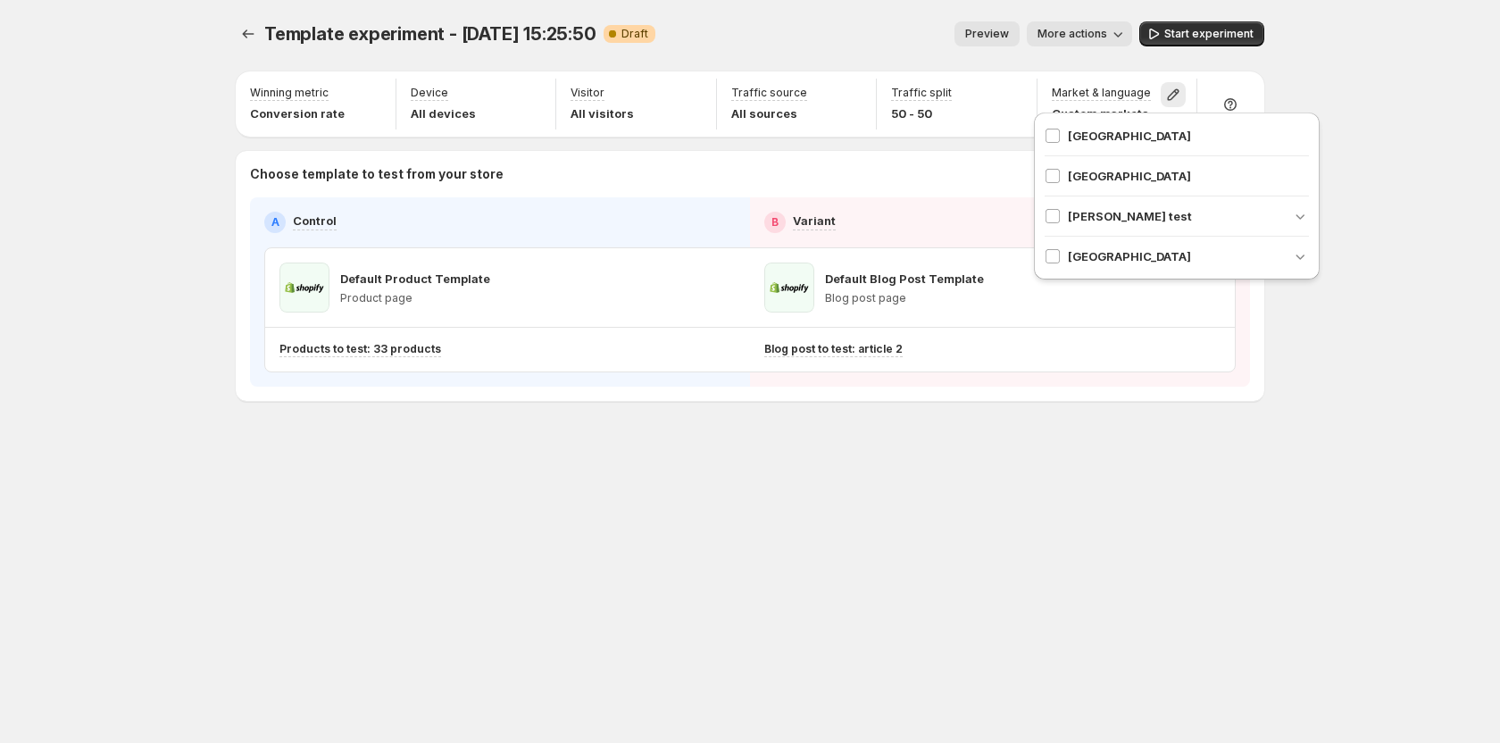
click at [1089, 182] on span "[GEOGRAPHIC_DATA]" at bounding box center [1129, 176] width 123 height 18
click at [1367, 182] on div "Template experiment - Aug 15, 15:25:50. This page is ready Template experiment …" at bounding box center [750, 371] width 1500 height 743
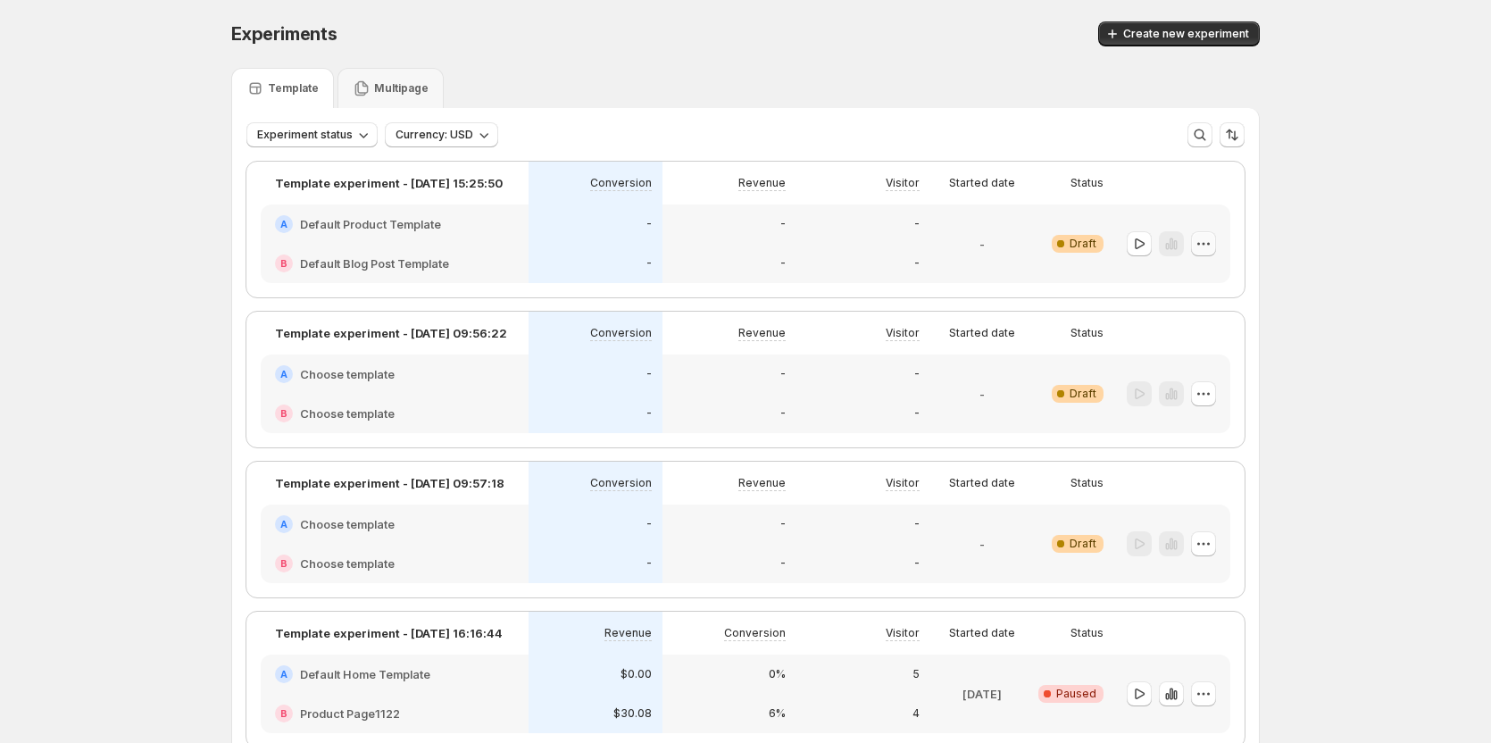
click at [1212, 241] on icon "button" at bounding box center [1204, 244] width 18 height 18
click at [1199, 280] on span "Edit" at bounding box center [1221, 280] width 129 height 18
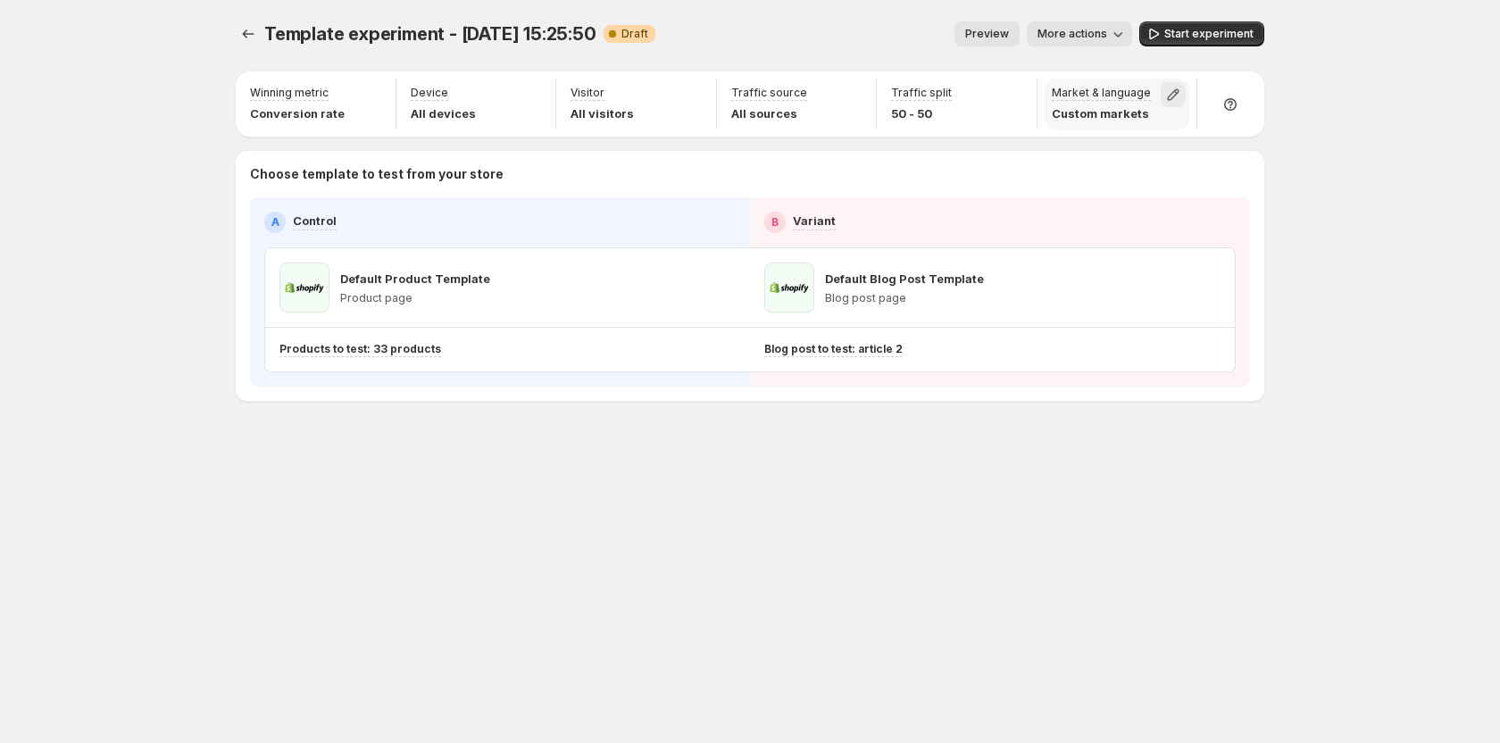
click at [1181, 86] on icon "button" at bounding box center [1173, 95] width 18 height 18
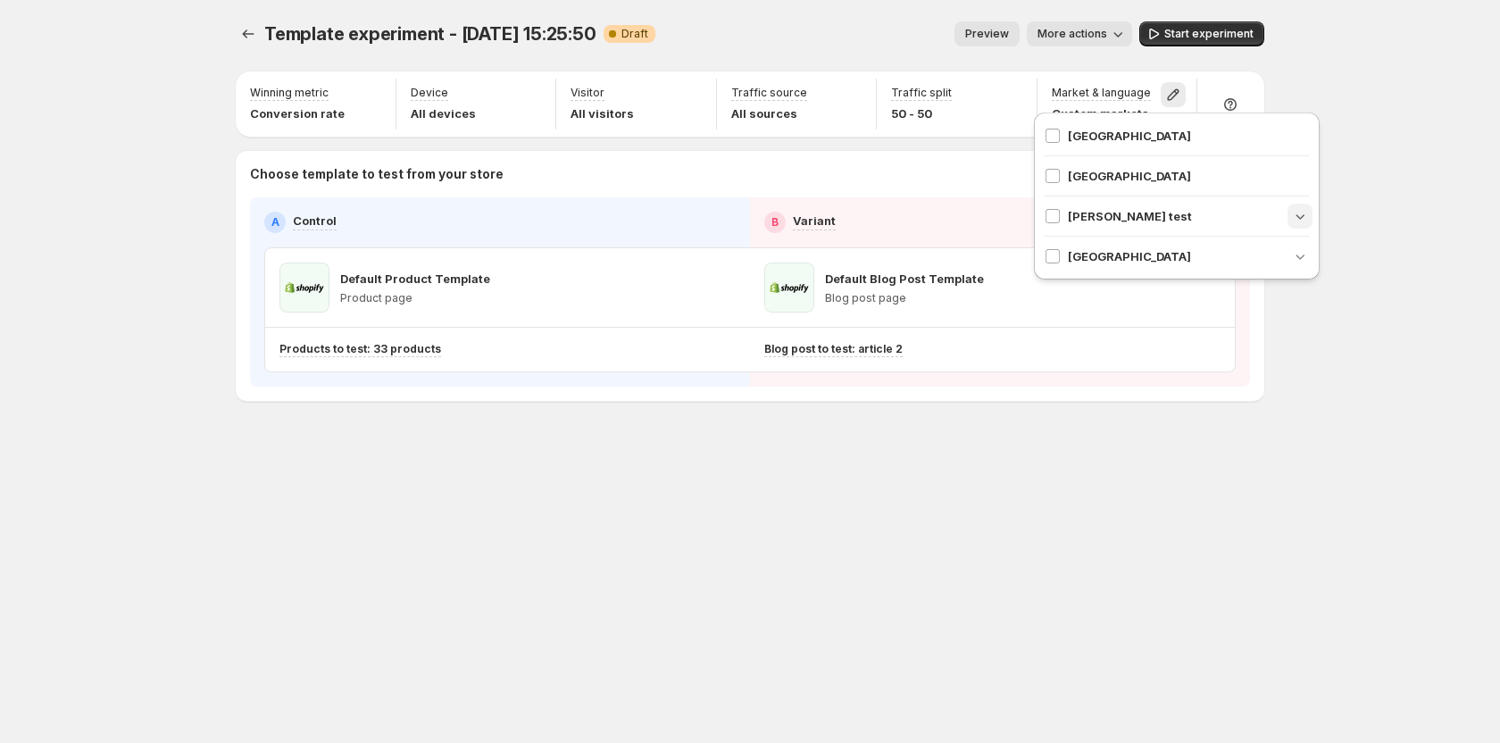
click at [1297, 222] on icon "button" at bounding box center [1300, 216] width 18 height 18
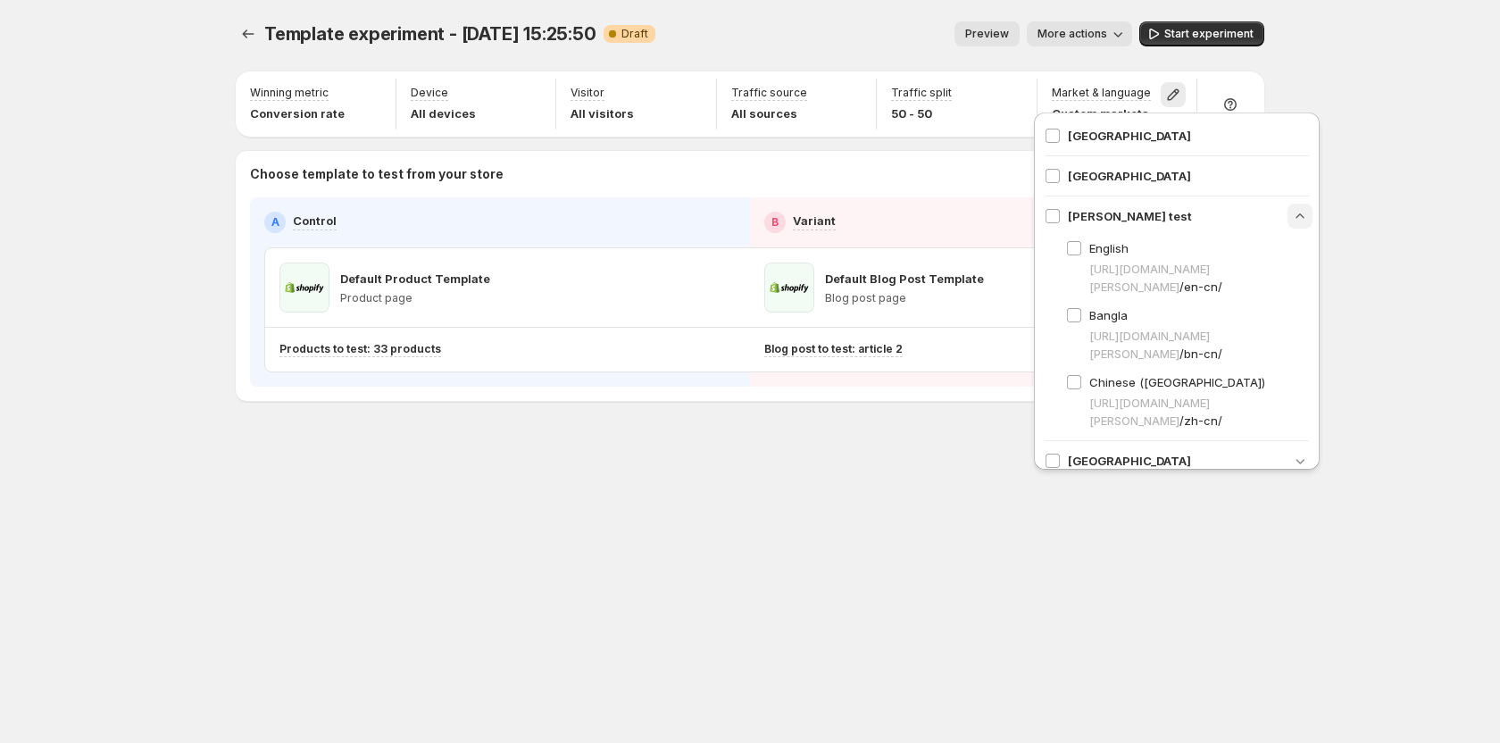
click at [1295, 216] on icon "button" at bounding box center [1300, 216] width 18 height 18
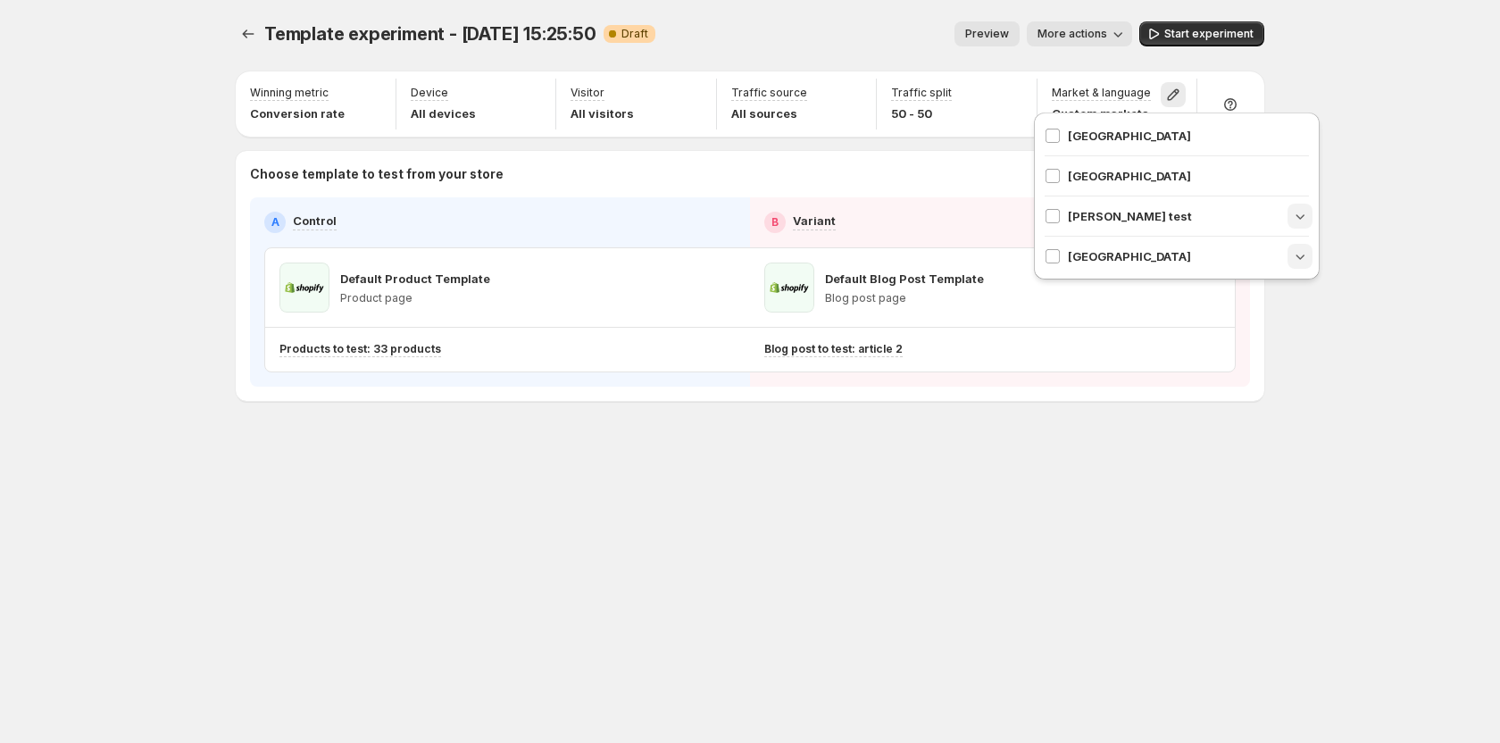
click at [1306, 254] on icon "button" at bounding box center [1300, 256] width 18 height 18
click at [1294, 214] on icon "button" at bounding box center [1300, 216] width 18 height 18
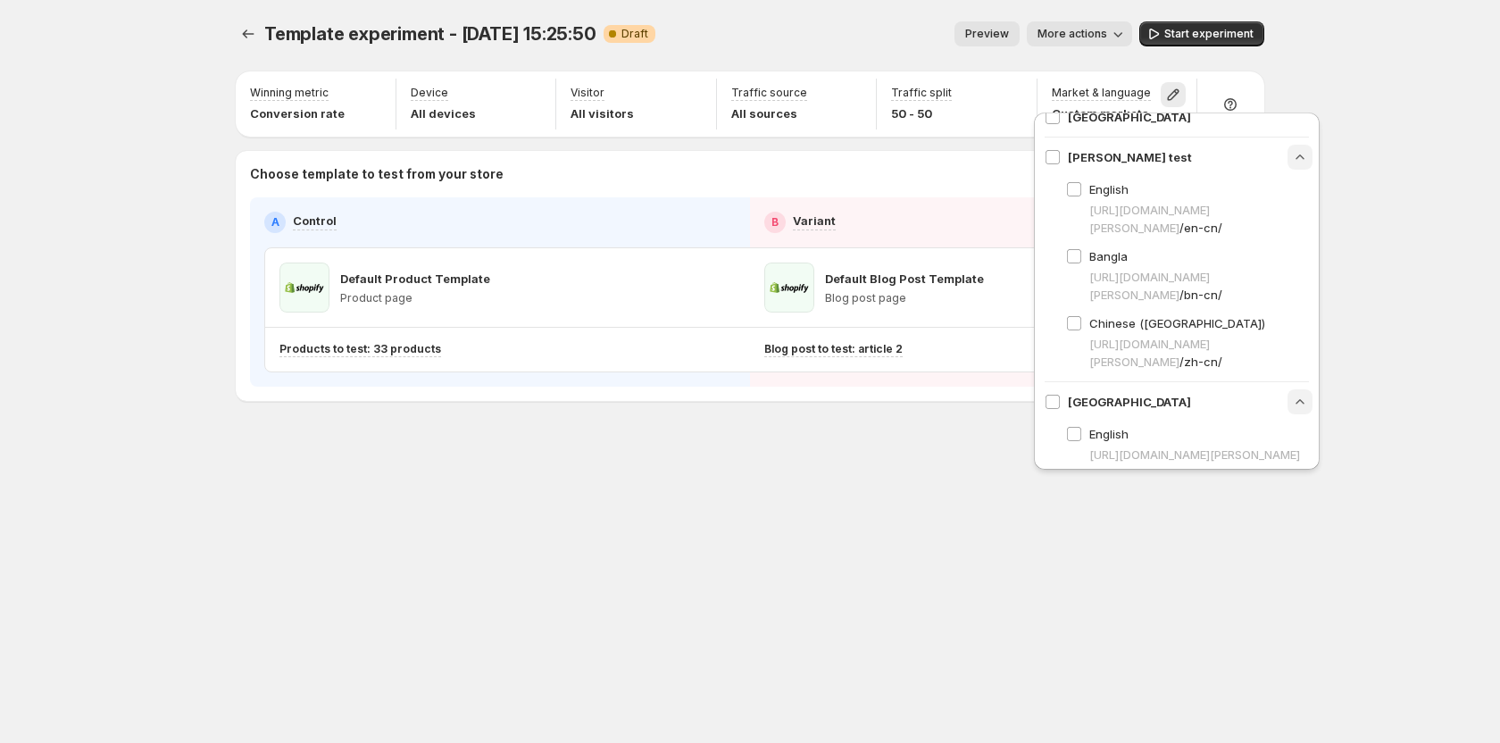
scroll to position [89, 0]
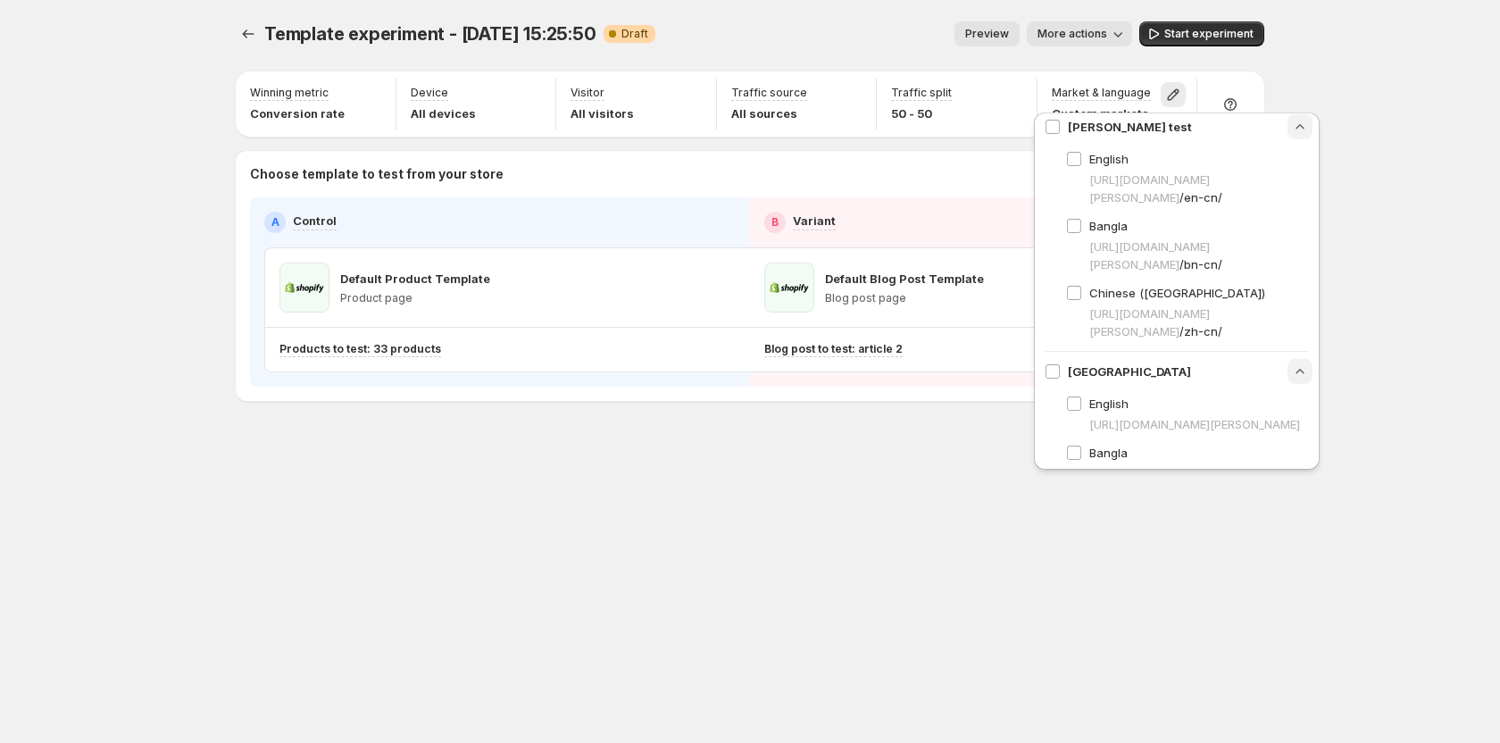
click at [1110, 530] on div "Template experiment - [DATE] 15:25:50. This page is ready Template experiment -…" at bounding box center [749, 371] width 1071 height 743
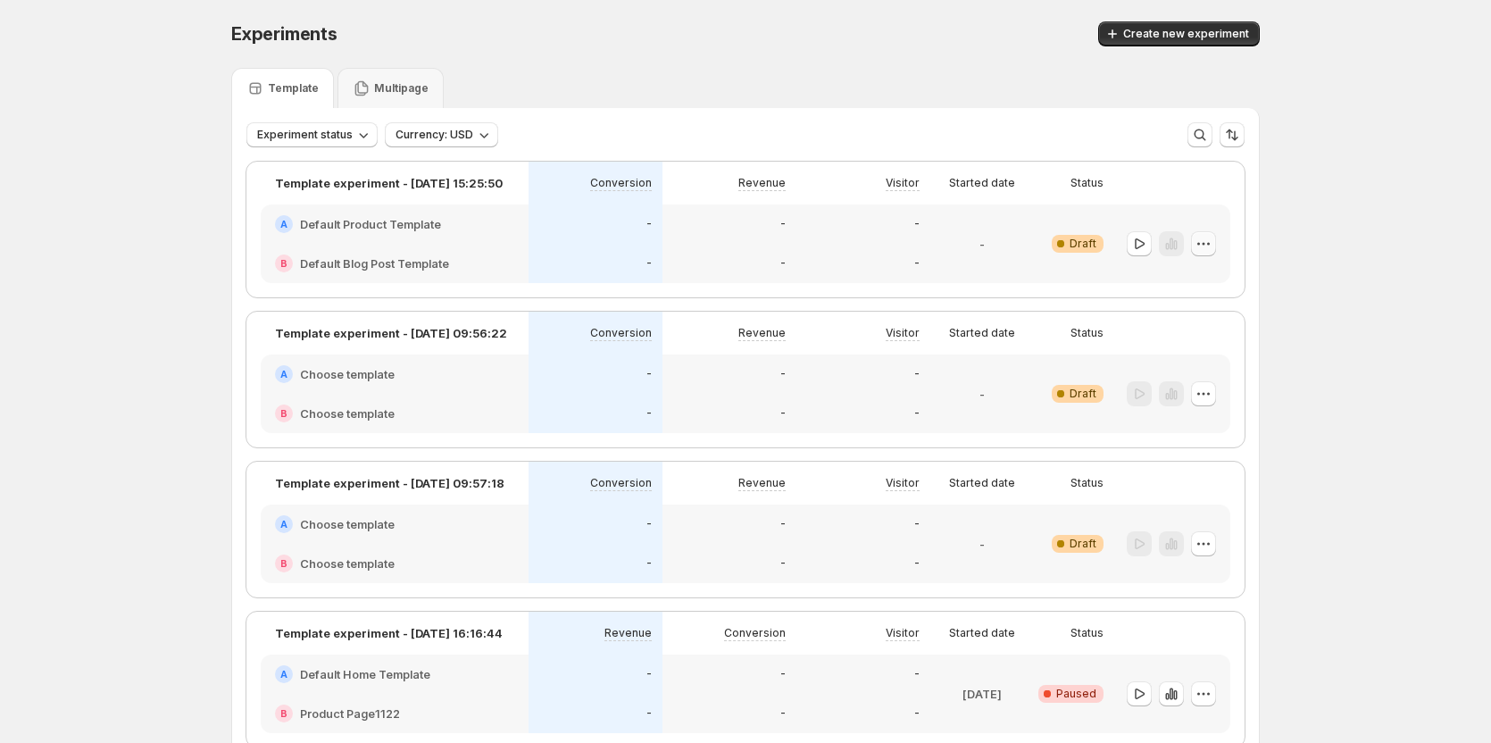
click at [1212, 231] on button "button" at bounding box center [1203, 243] width 25 height 25
click at [1165, 276] on span "Edit" at bounding box center [1167, 280] width 20 height 14
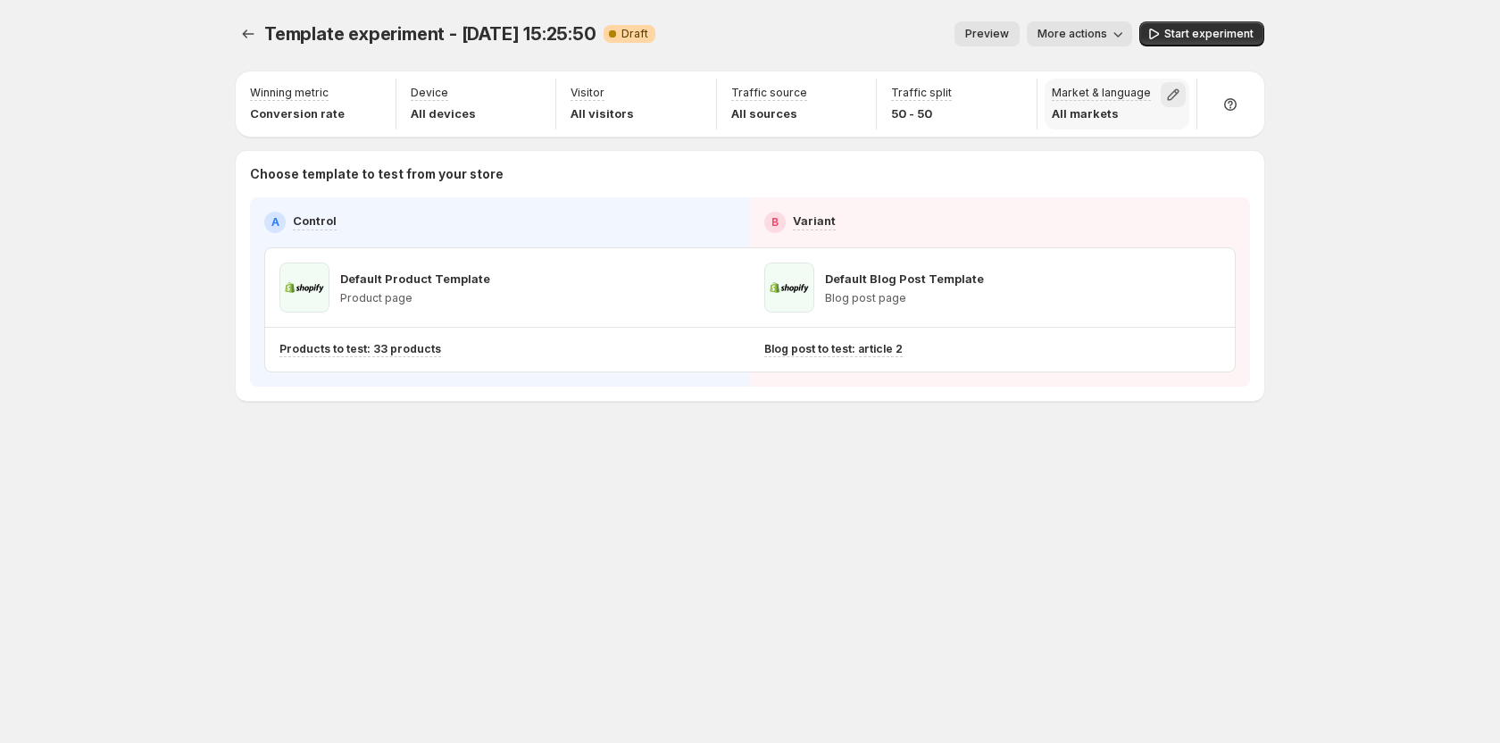
click at [1166, 96] on icon "button" at bounding box center [1173, 95] width 18 height 18
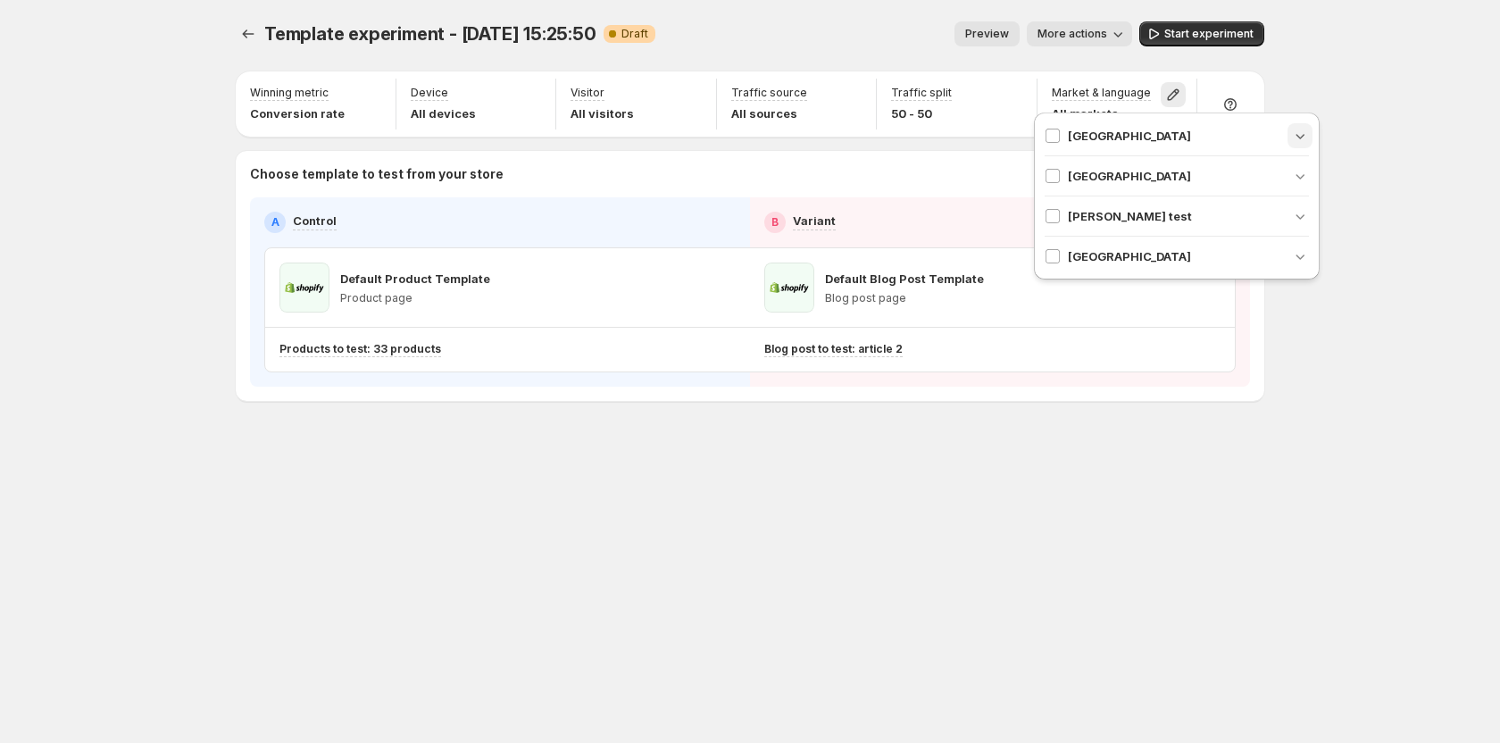
click at [1292, 140] on icon "button" at bounding box center [1300, 136] width 18 height 18
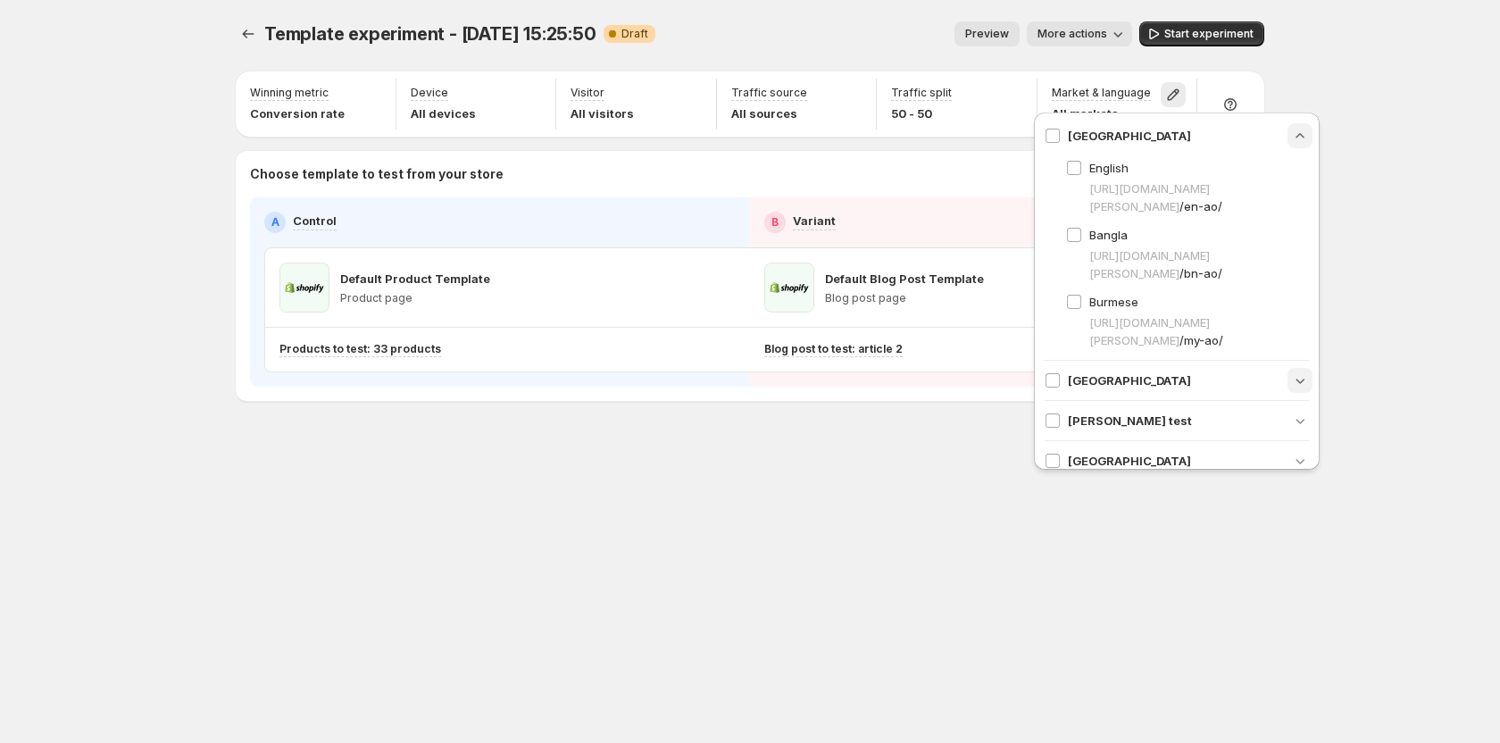
click at [1291, 377] on icon "button" at bounding box center [1300, 380] width 18 height 18
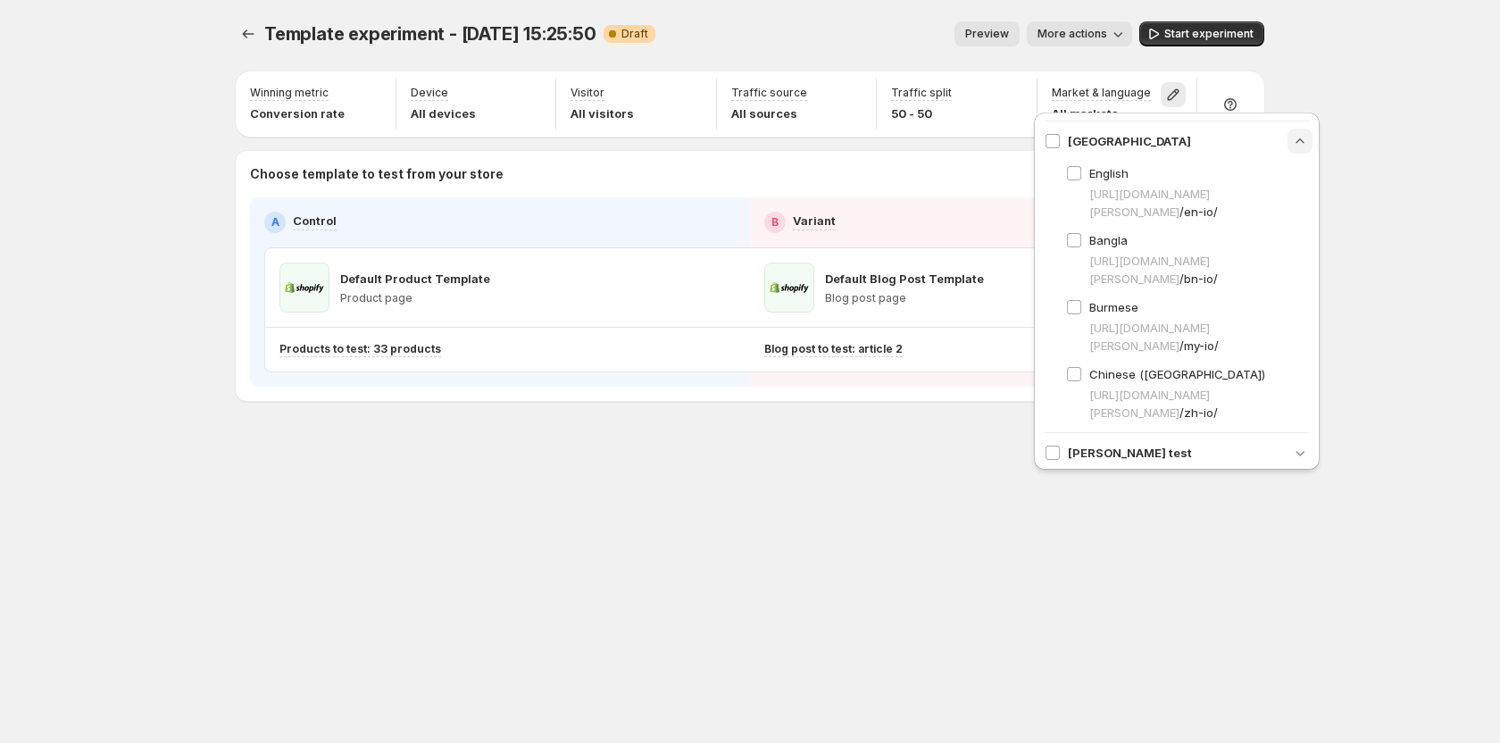
scroll to position [286, 0]
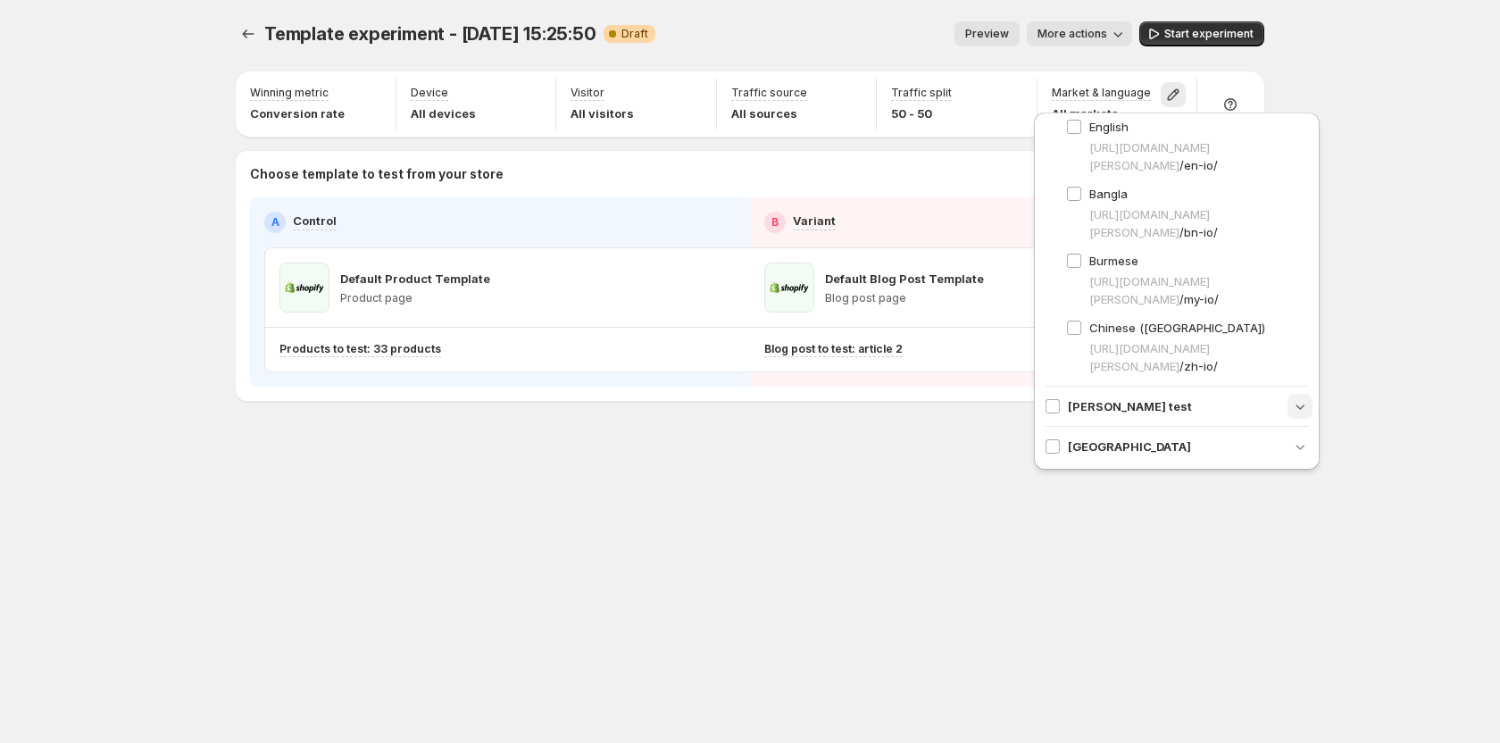
click at [1296, 408] on icon "button" at bounding box center [1300, 406] width 9 height 5
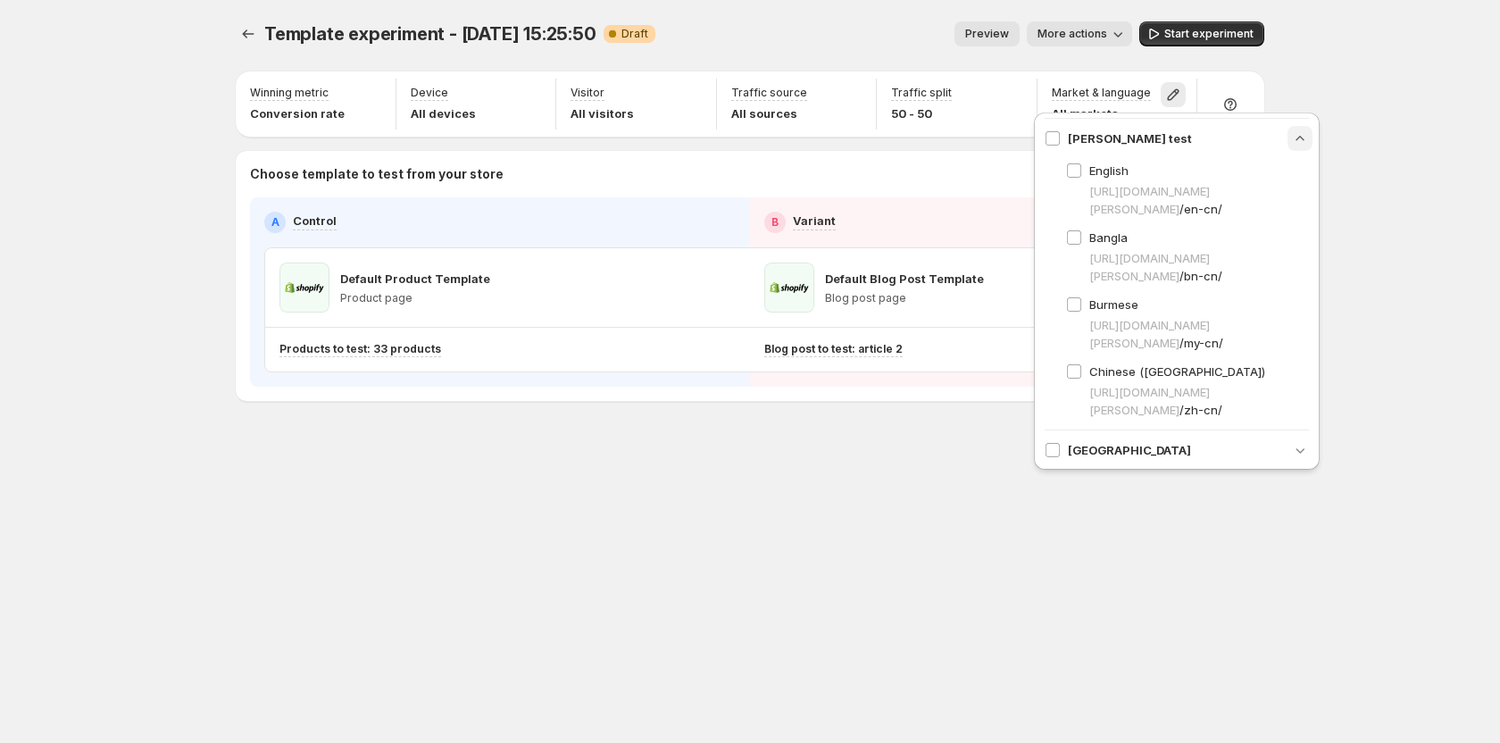
scroll to position [557, 0]
click at [1296, 446] on icon "button" at bounding box center [1300, 447] width 9 height 5
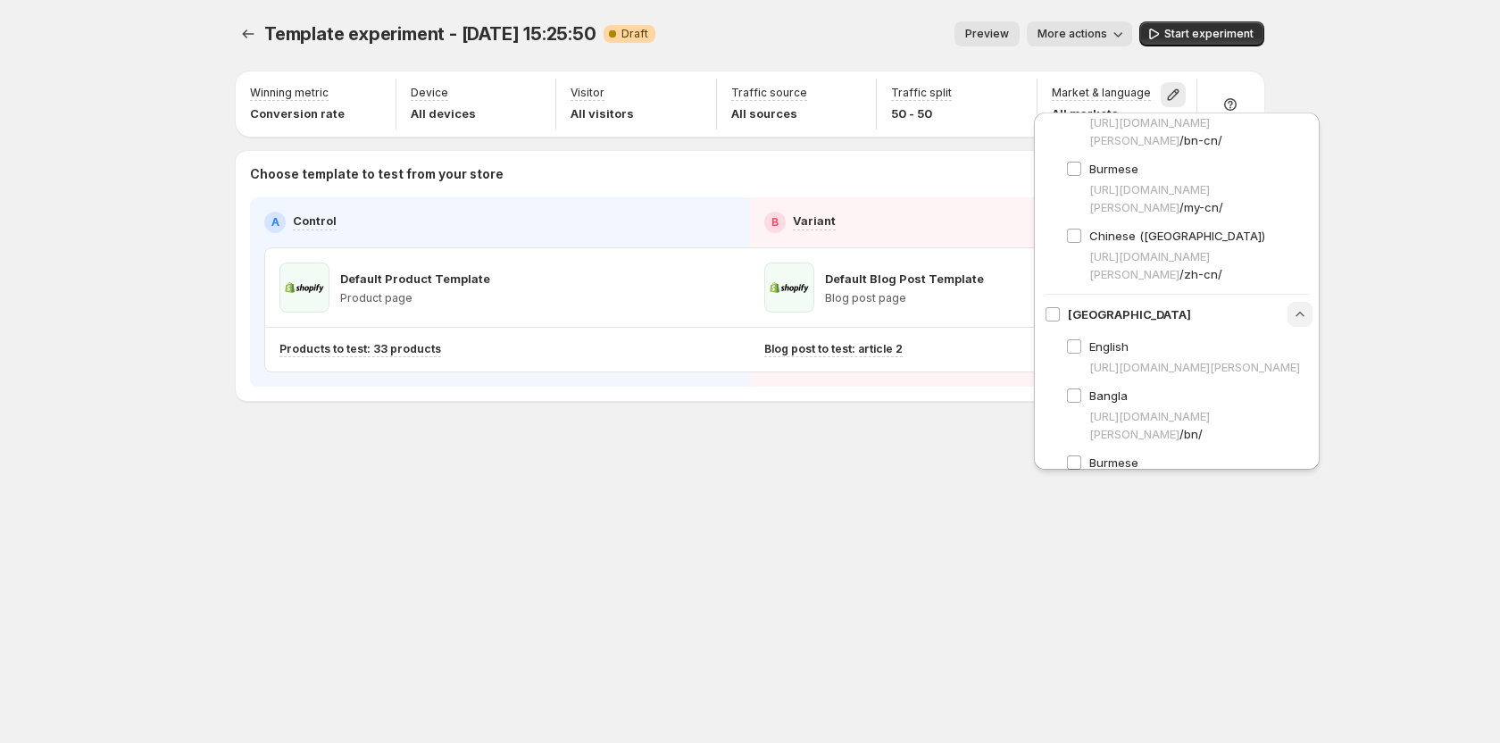
scroll to position [583, 0]
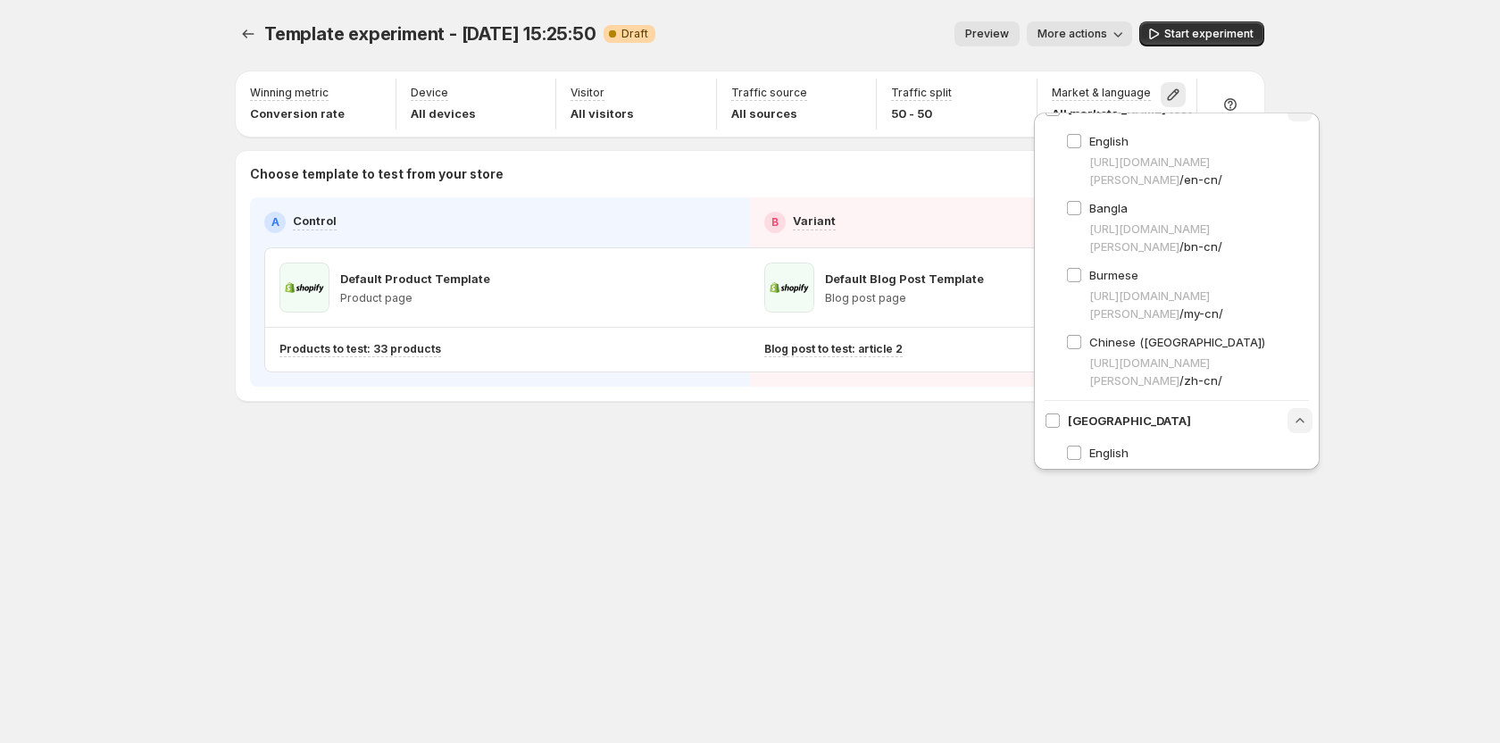
click at [1420, 204] on div "Template experiment - Aug 15, 15:25:50. This page is ready Template experiment …" at bounding box center [750, 371] width 1500 height 743
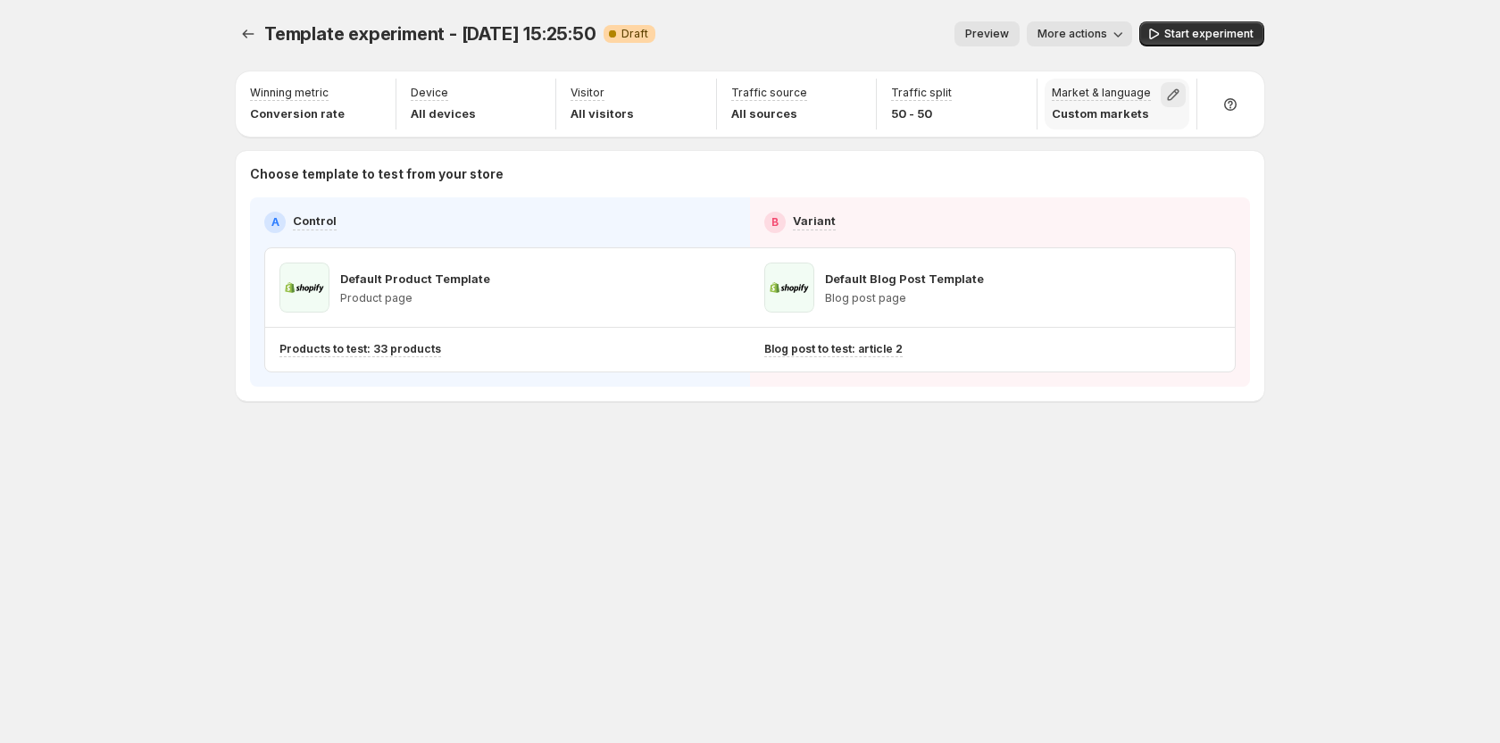
click at [1182, 91] on button "button" at bounding box center [1173, 94] width 25 height 25
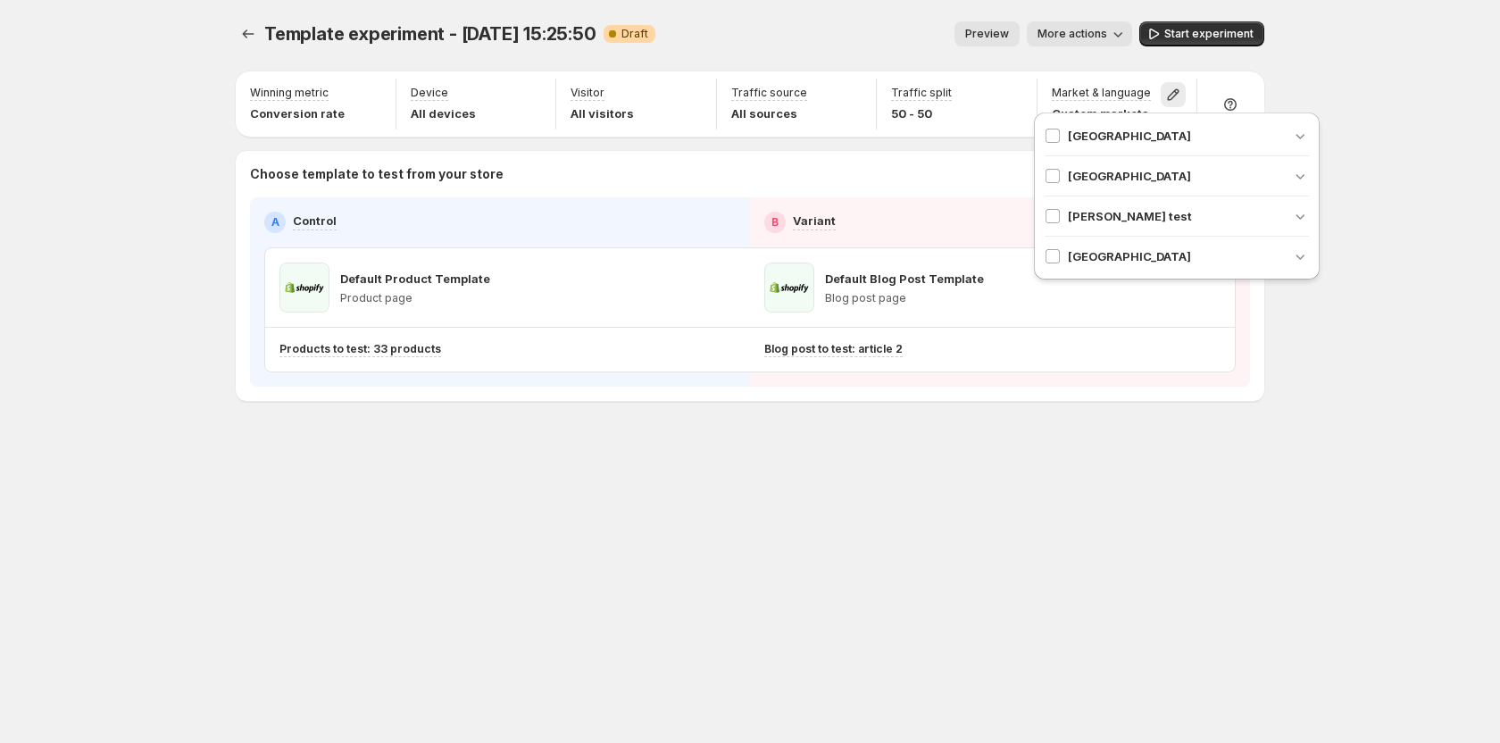
click at [1352, 351] on div "Template experiment - Aug 15, 15:25:50. This page is ready Template experiment …" at bounding box center [750, 371] width 1500 height 743
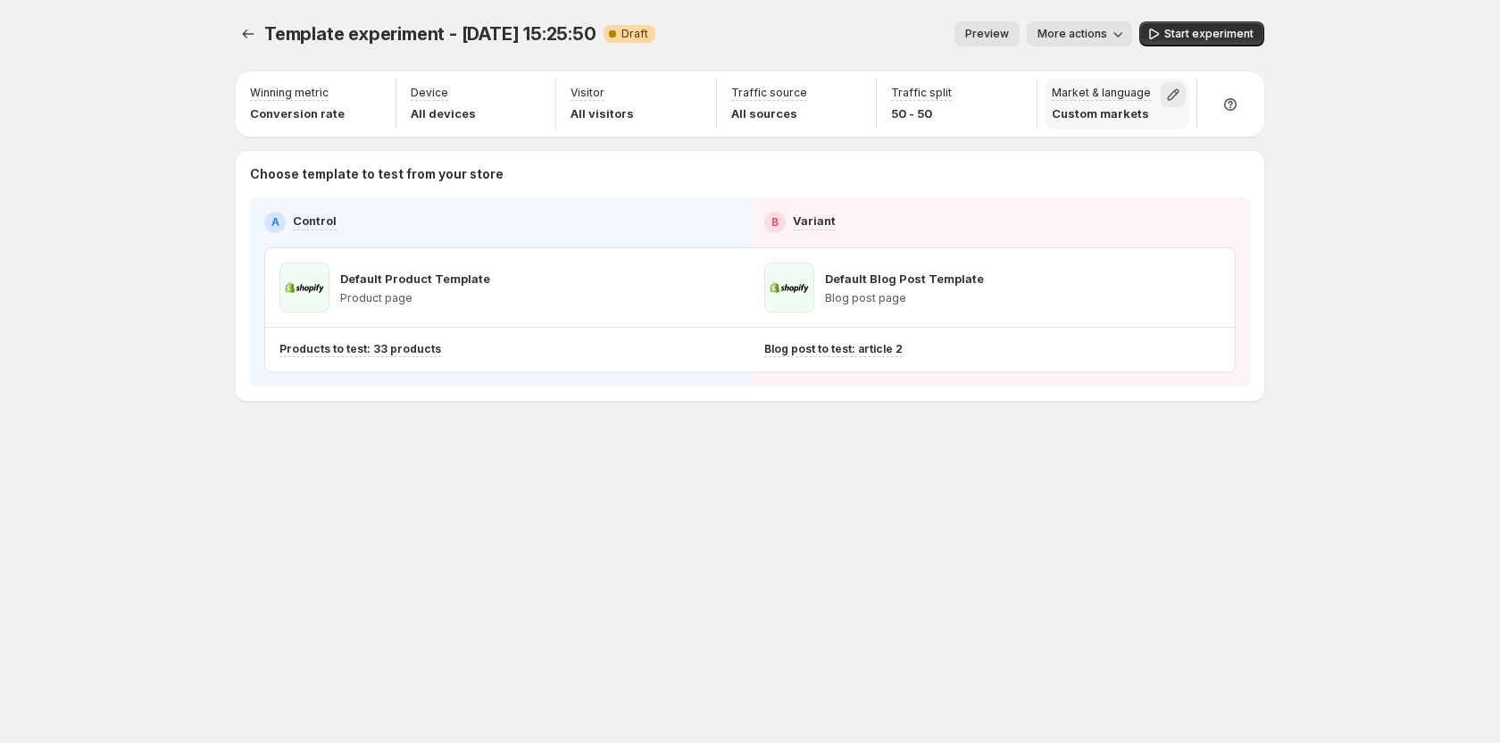
click at [1169, 97] on icon "button" at bounding box center [1174, 95] width 12 height 12
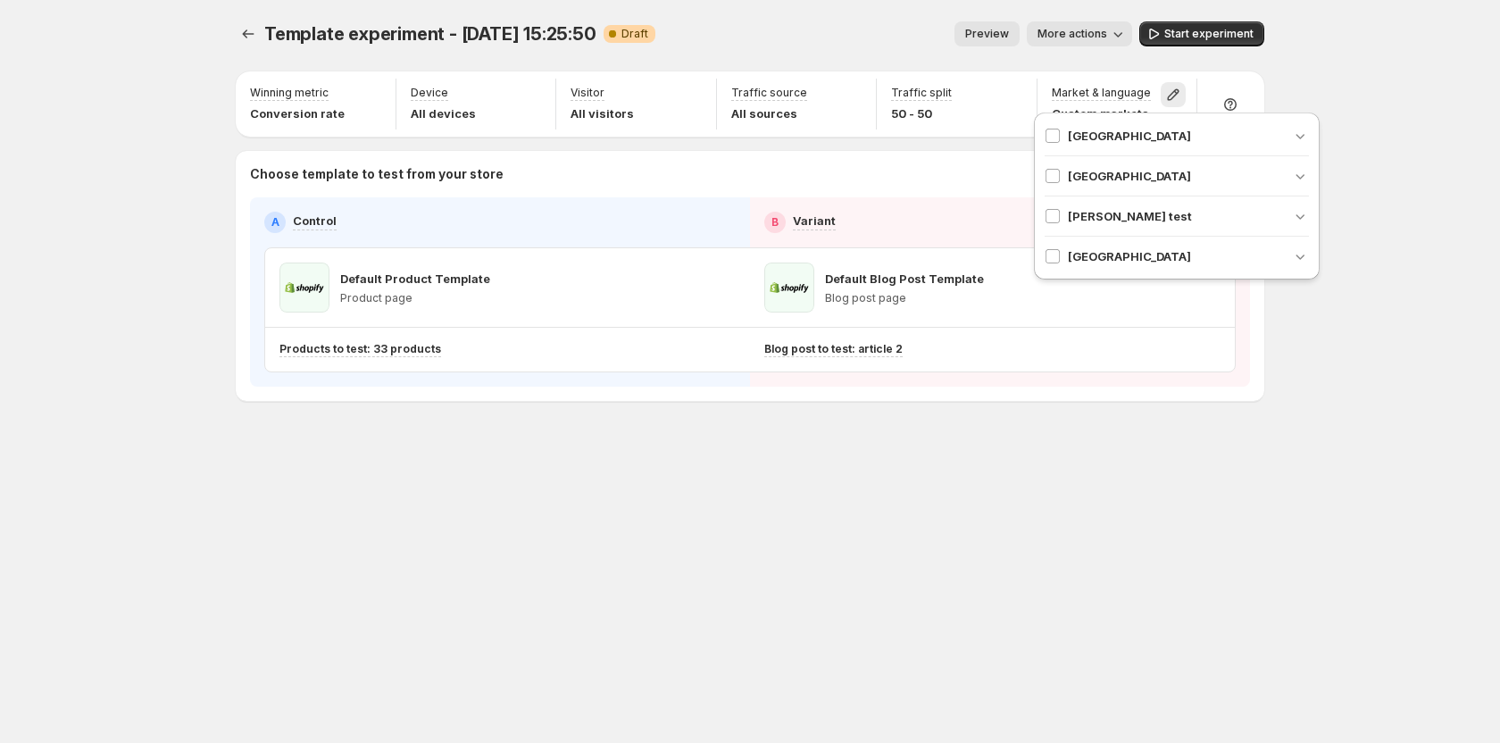
click at [1403, 118] on div "Template experiment - Aug 15, 15:25:50. This page is ready Template experiment …" at bounding box center [750, 371] width 1500 height 743
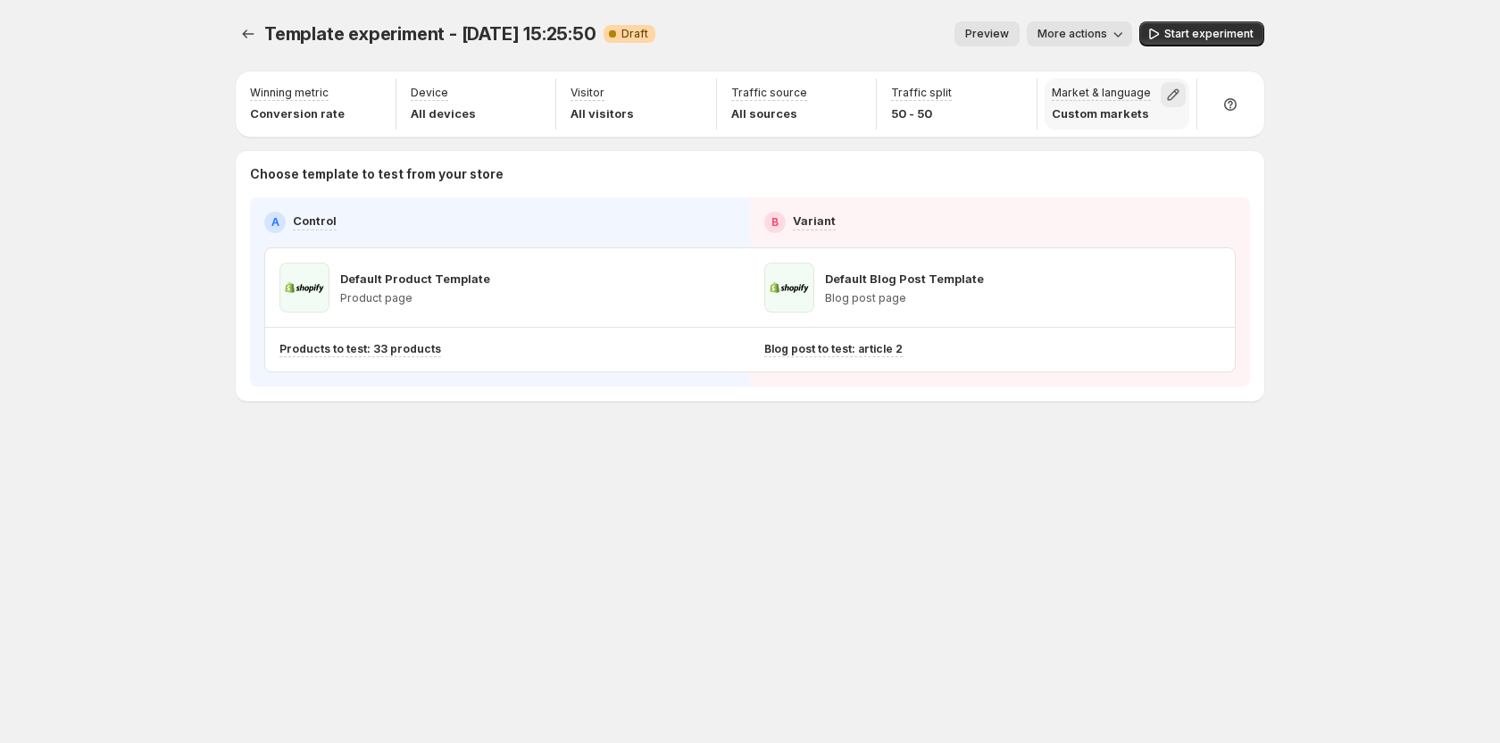
click at [1165, 94] on icon "button" at bounding box center [1173, 95] width 18 height 18
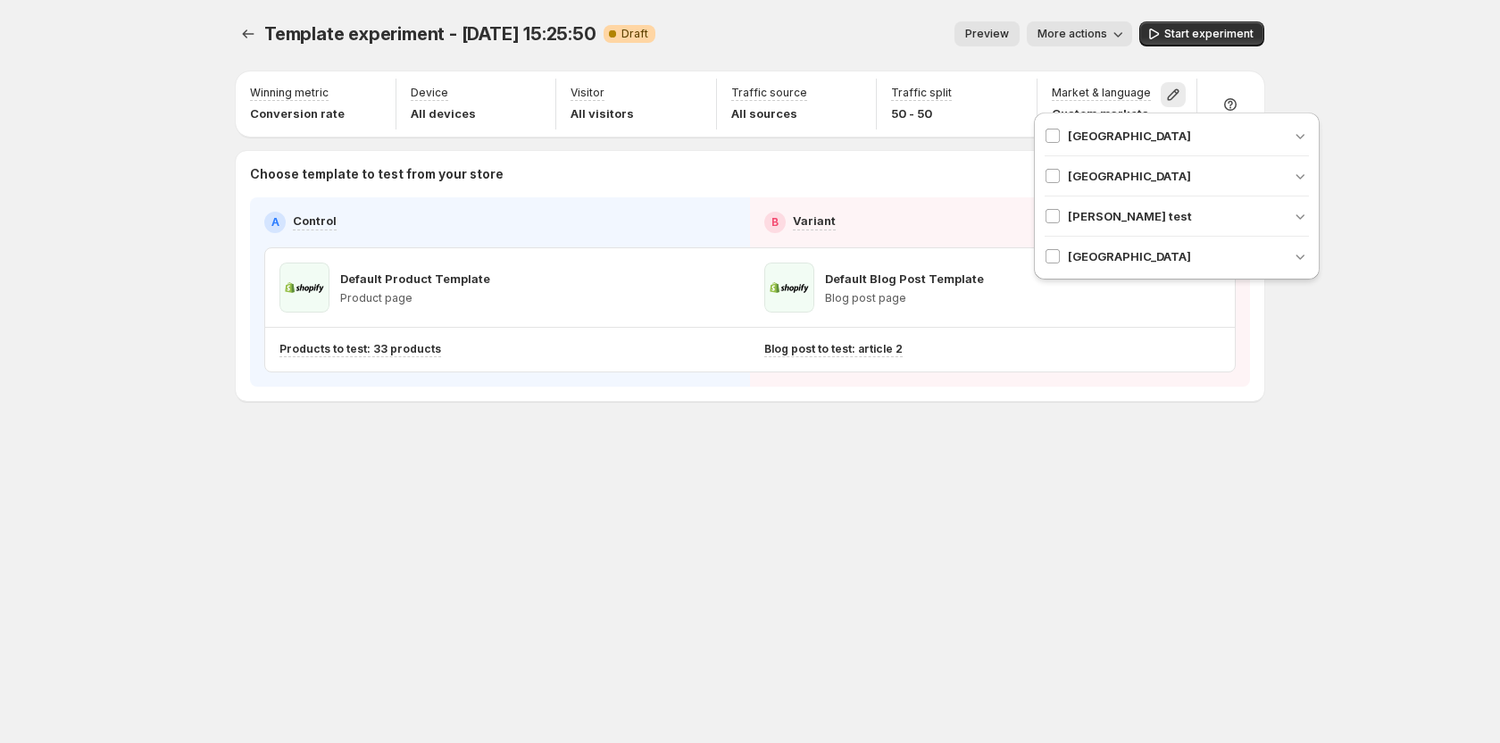
click at [1062, 217] on div "[PERSON_NAME] test" at bounding box center [1118, 216] width 147 height 18
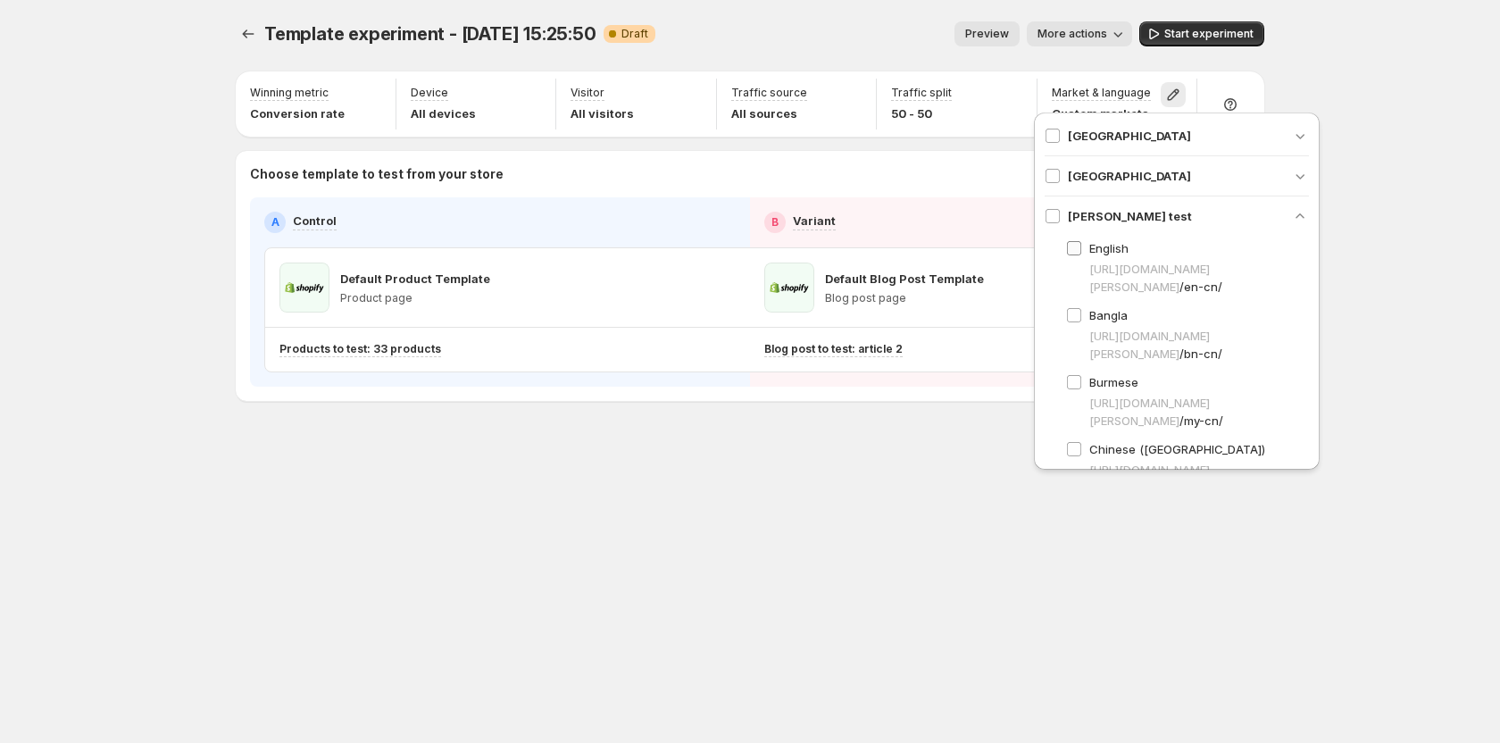
click at [1103, 254] on span "English" at bounding box center [1108, 248] width 39 height 14
click at [1362, 242] on div "Template experiment - Aug 15, 15:25:50. This page is ready Template experiment …" at bounding box center [750, 371] width 1500 height 743
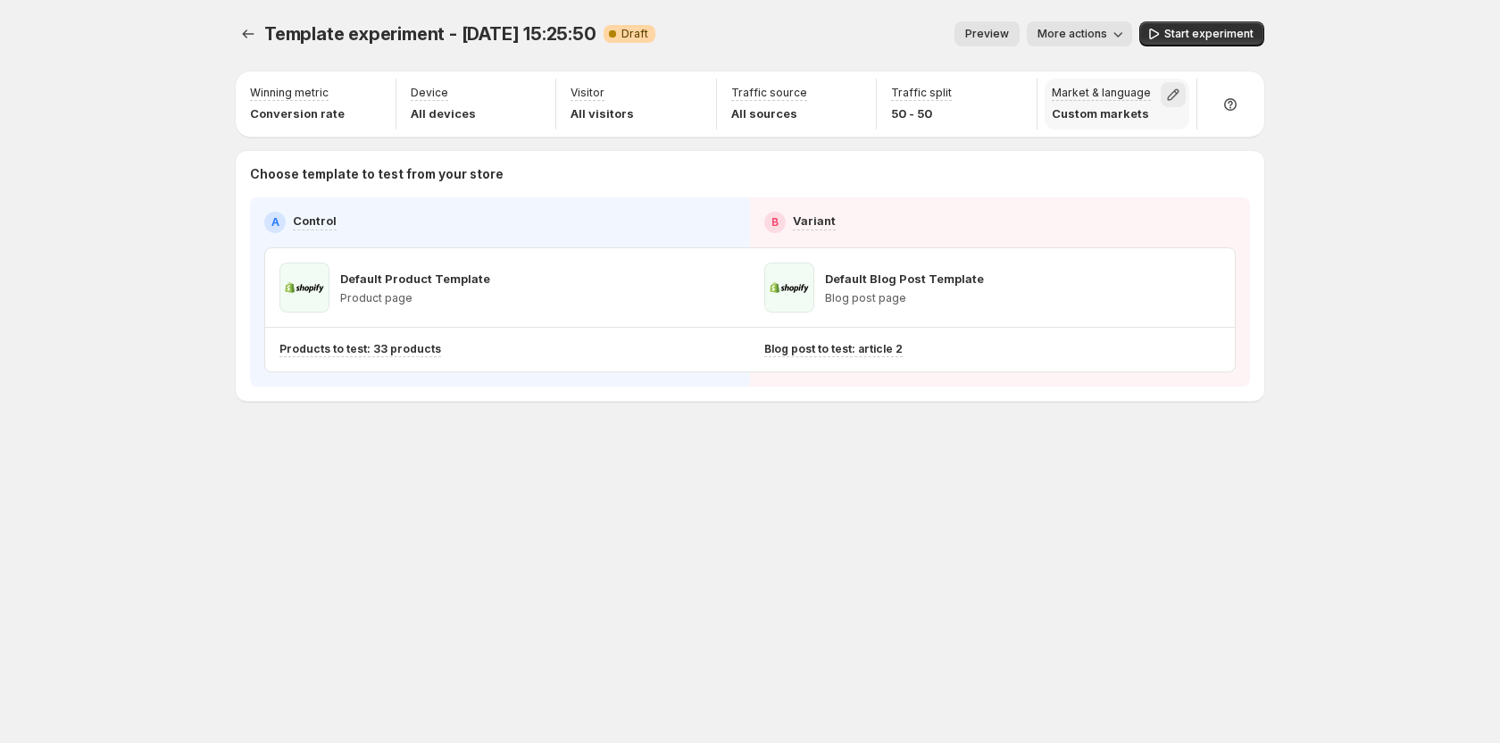
click at [1171, 95] on icon "button" at bounding box center [1174, 95] width 12 height 12
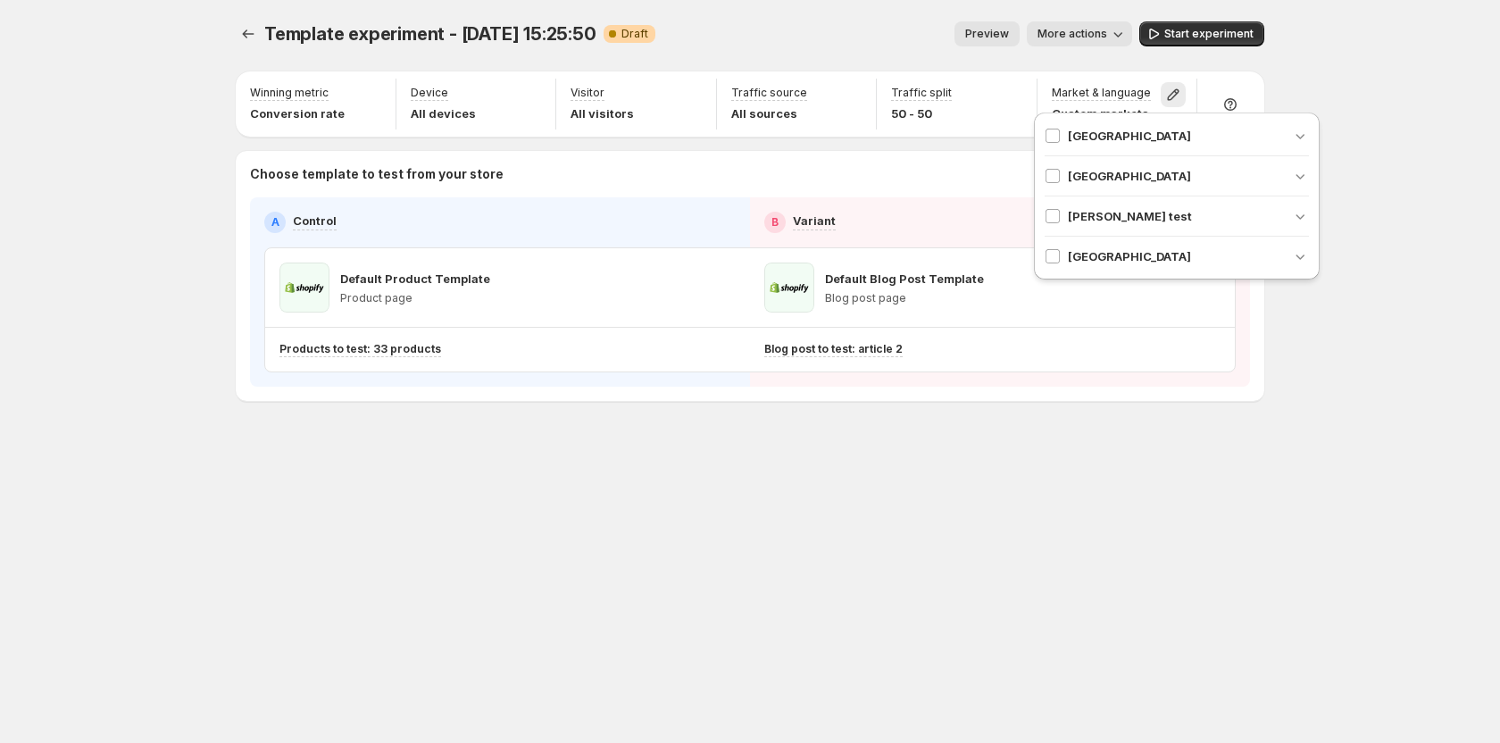
click at [1345, 349] on div "Template experiment - Aug 15, 15:25:50. This page is ready Template experiment …" at bounding box center [750, 371] width 1500 height 743
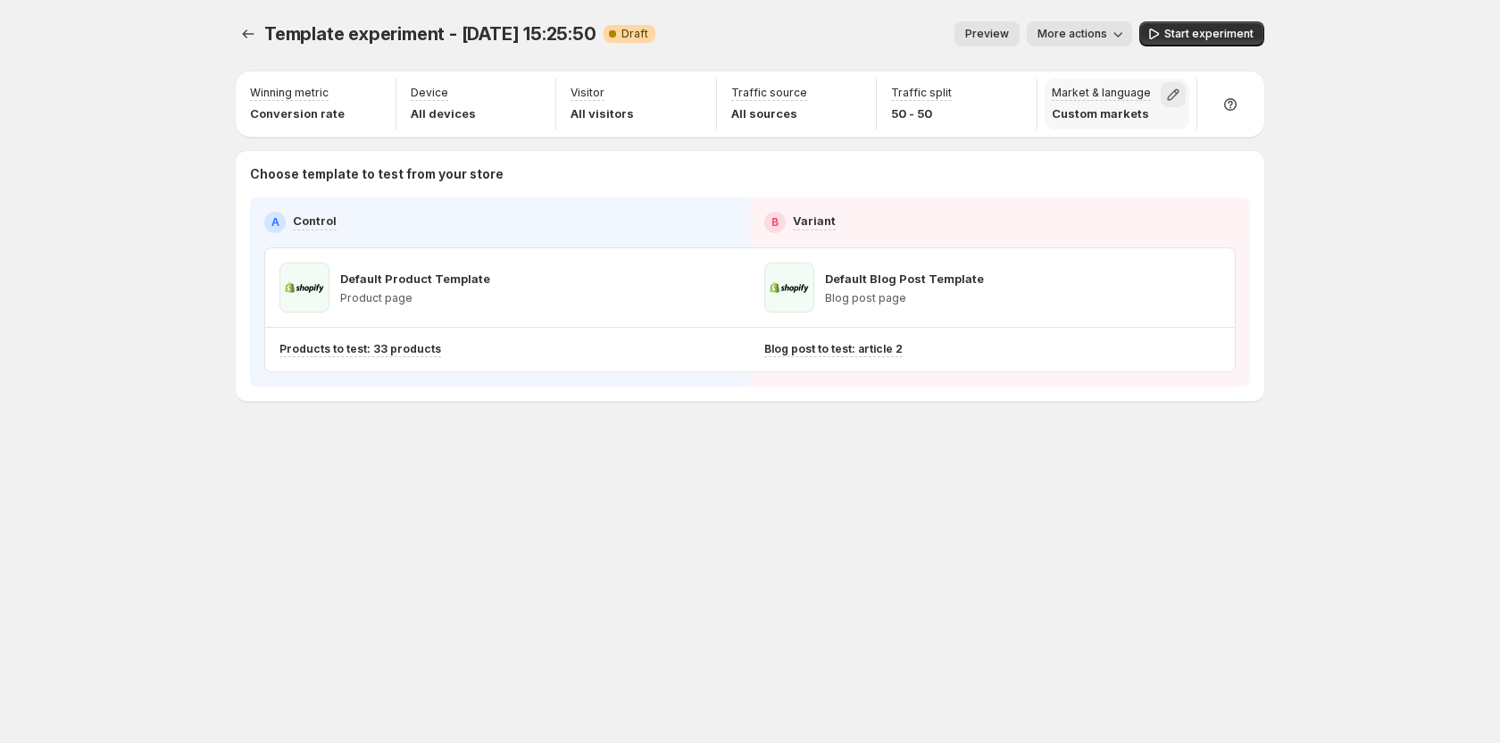
click at [1170, 99] on icon "button" at bounding box center [1174, 95] width 12 height 12
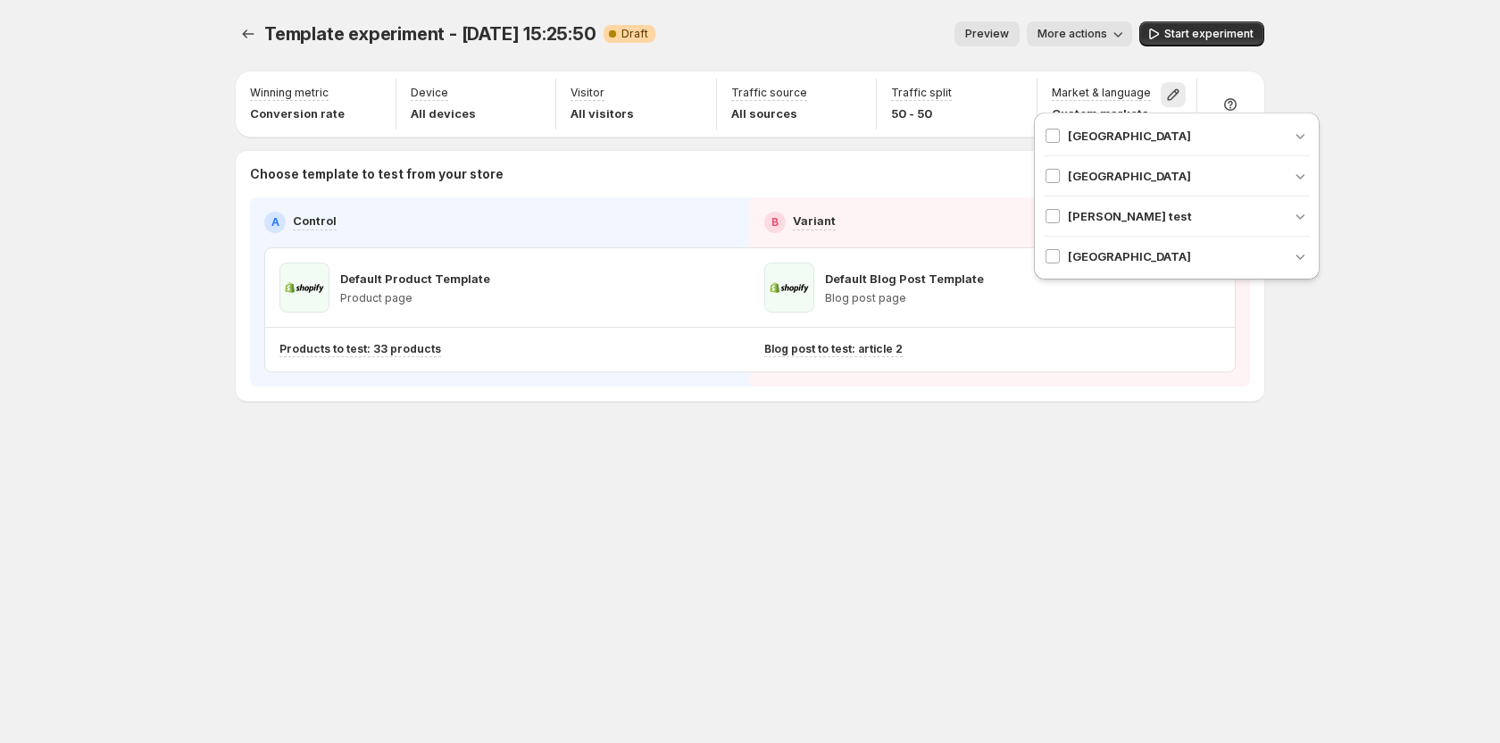
click at [1078, 258] on span "[GEOGRAPHIC_DATA]" at bounding box center [1129, 256] width 123 height 18
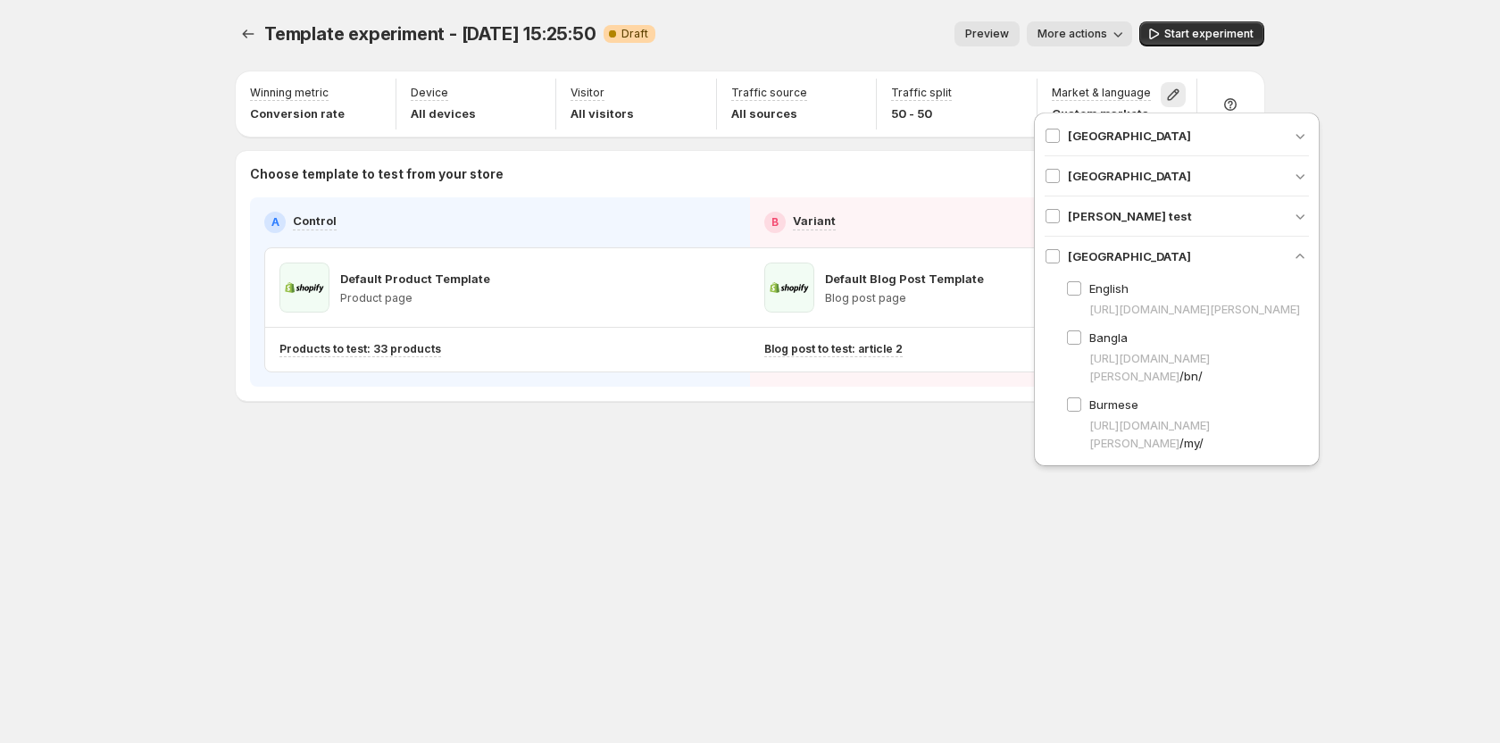
click at [1077, 254] on span "[GEOGRAPHIC_DATA]" at bounding box center [1129, 256] width 123 height 18
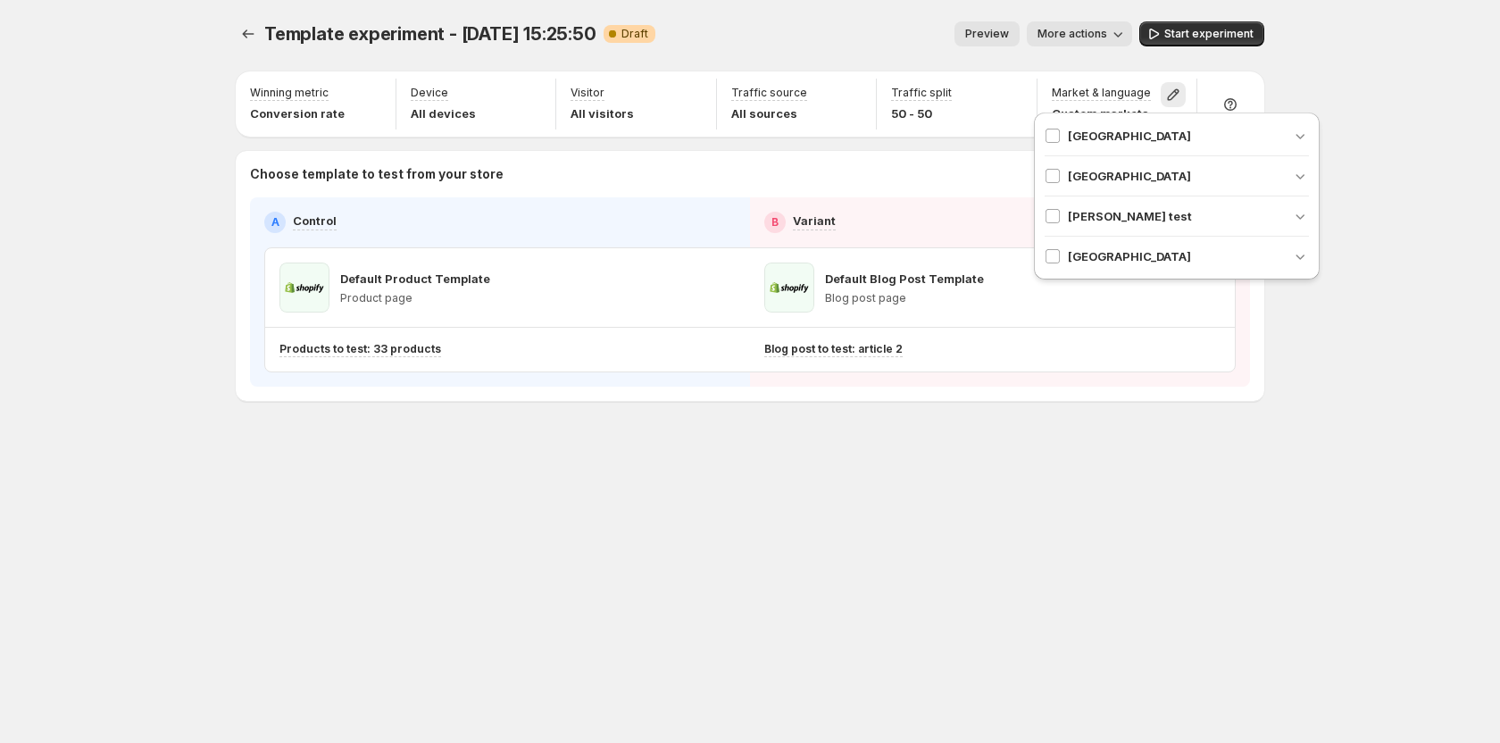
click at [1108, 259] on span "[GEOGRAPHIC_DATA]" at bounding box center [1129, 256] width 123 height 18
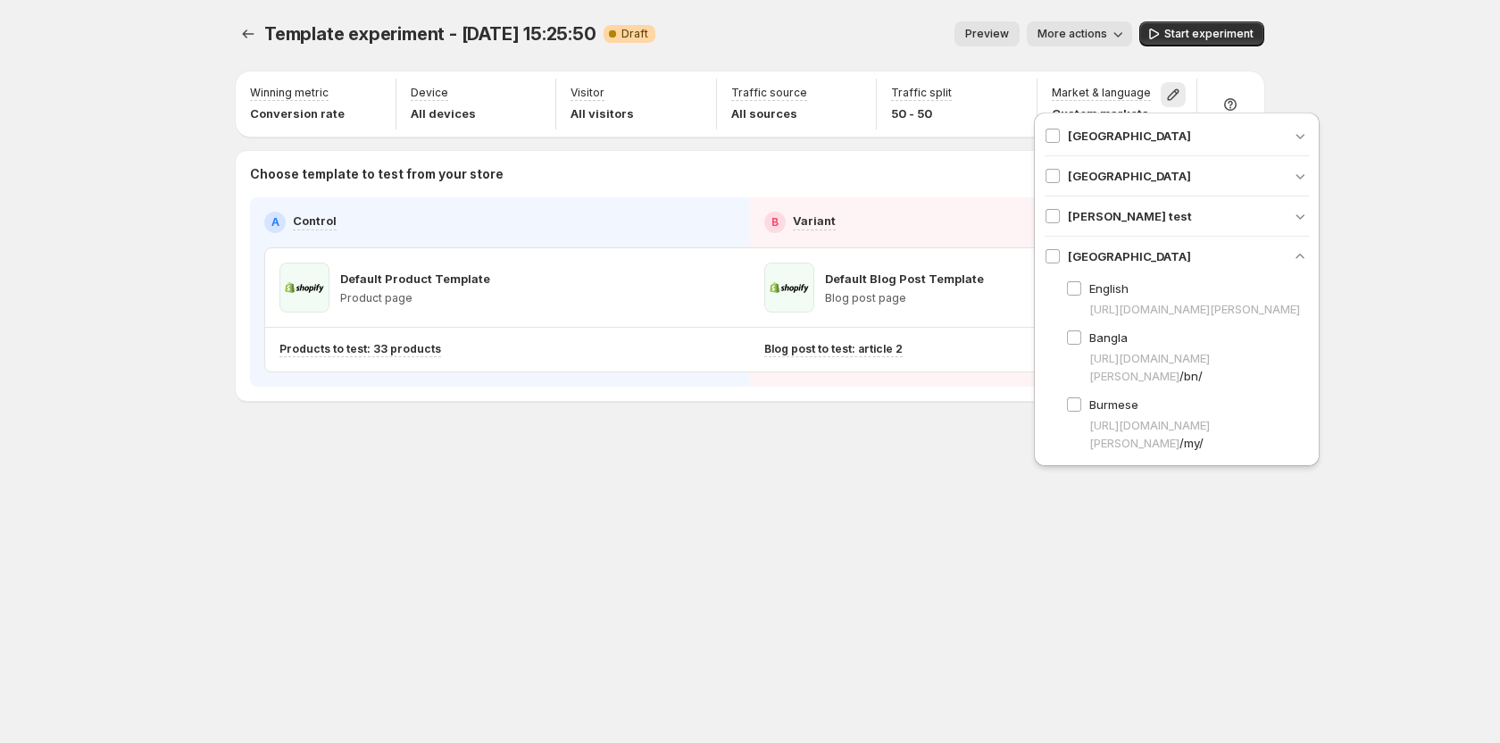
click at [1455, 137] on div "Template experiment - Aug 15, 15:25:50. This page is ready Template experiment …" at bounding box center [750, 371] width 1500 height 743
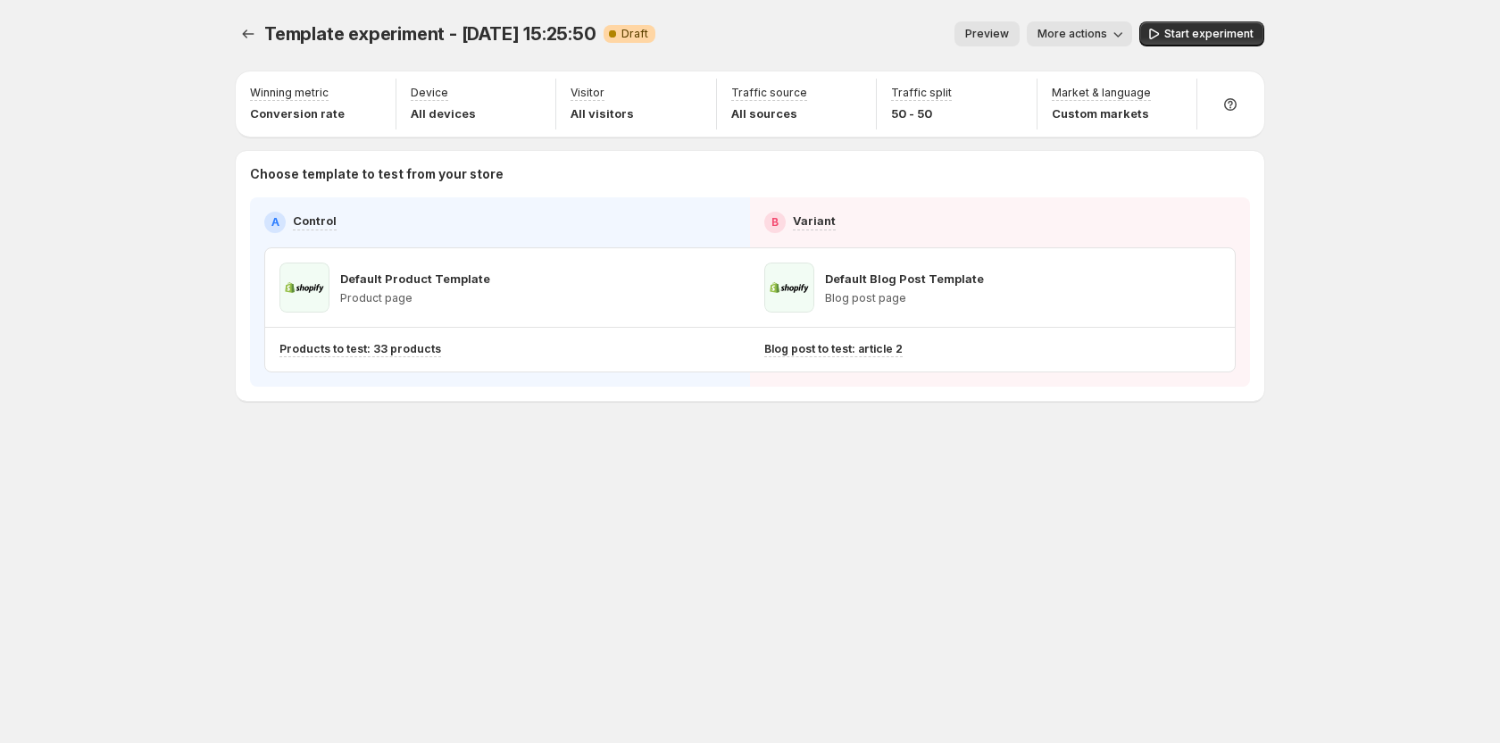
click at [856, 472] on div "Template experiment - Aug 15, 15:25:50. This page is ready Template experiment …" at bounding box center [749, 248] width 1071 height 497
click at [1180, 92] on icon "button" at bounding box center [1173, 95] width 18 height 18
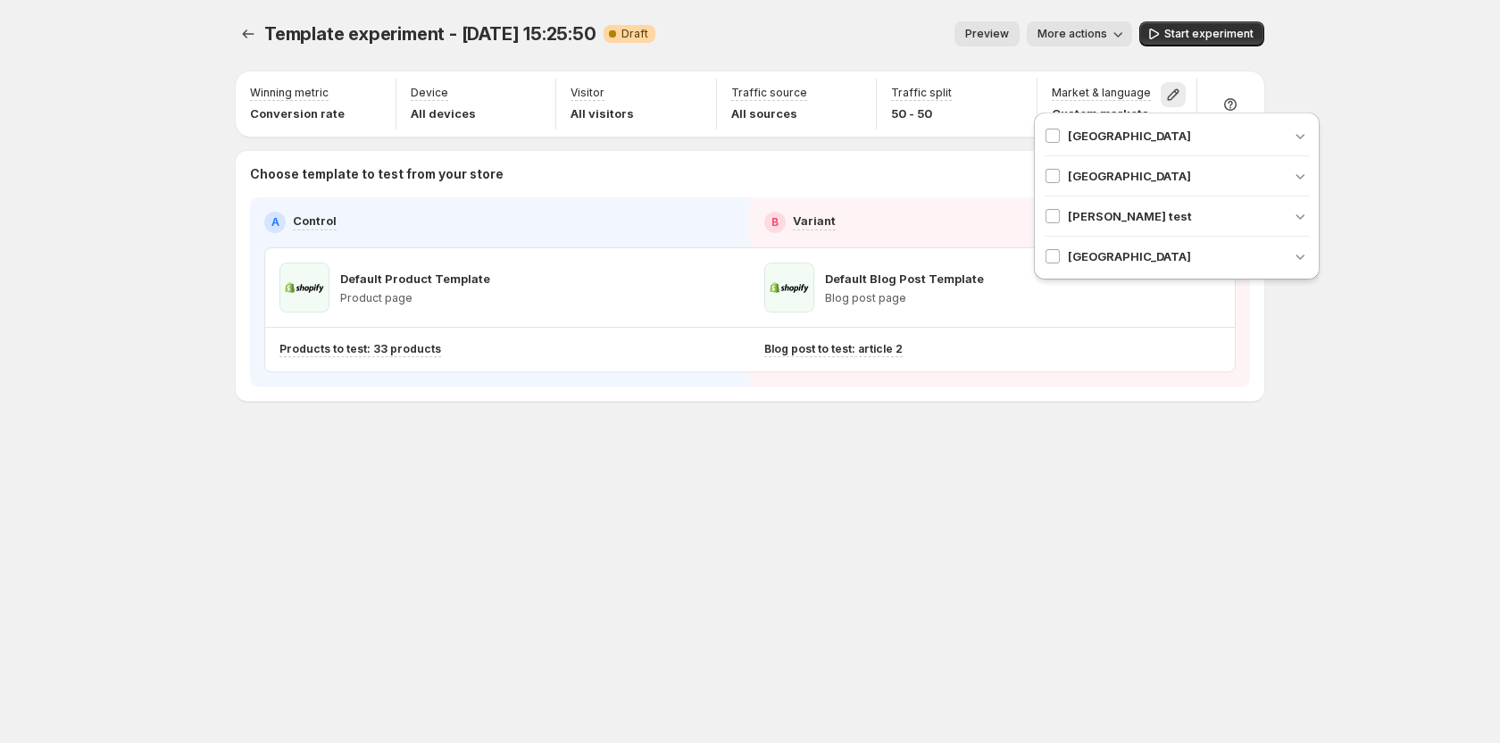
click at [1079, 564] on div "Template experiment - Aug 15, 15:25:50. This page is ready Template experiment …" at bounding box center [749, 371] width 1071 height 743
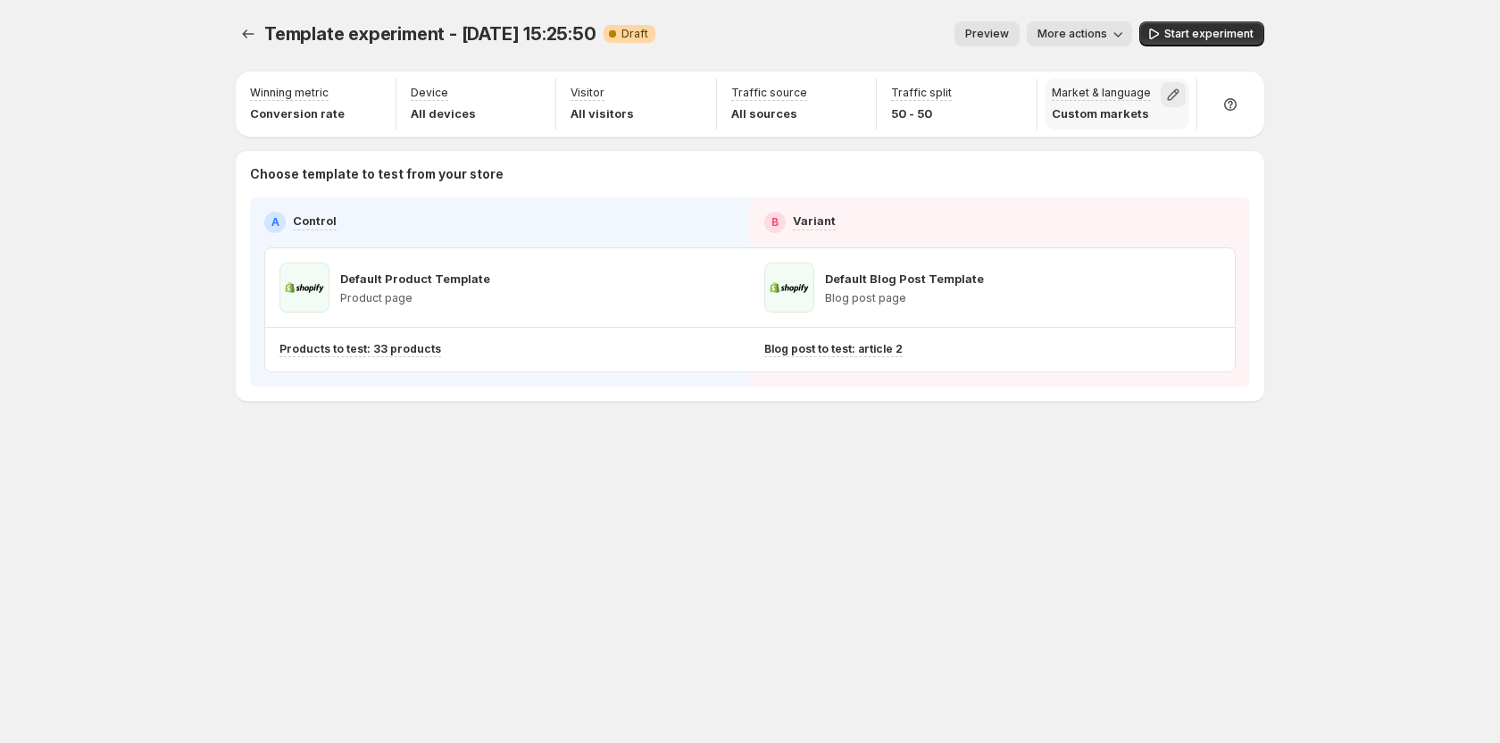
click at [1170, 94] on icon "button" at bounding box center [1173, 95] width 18 height 18
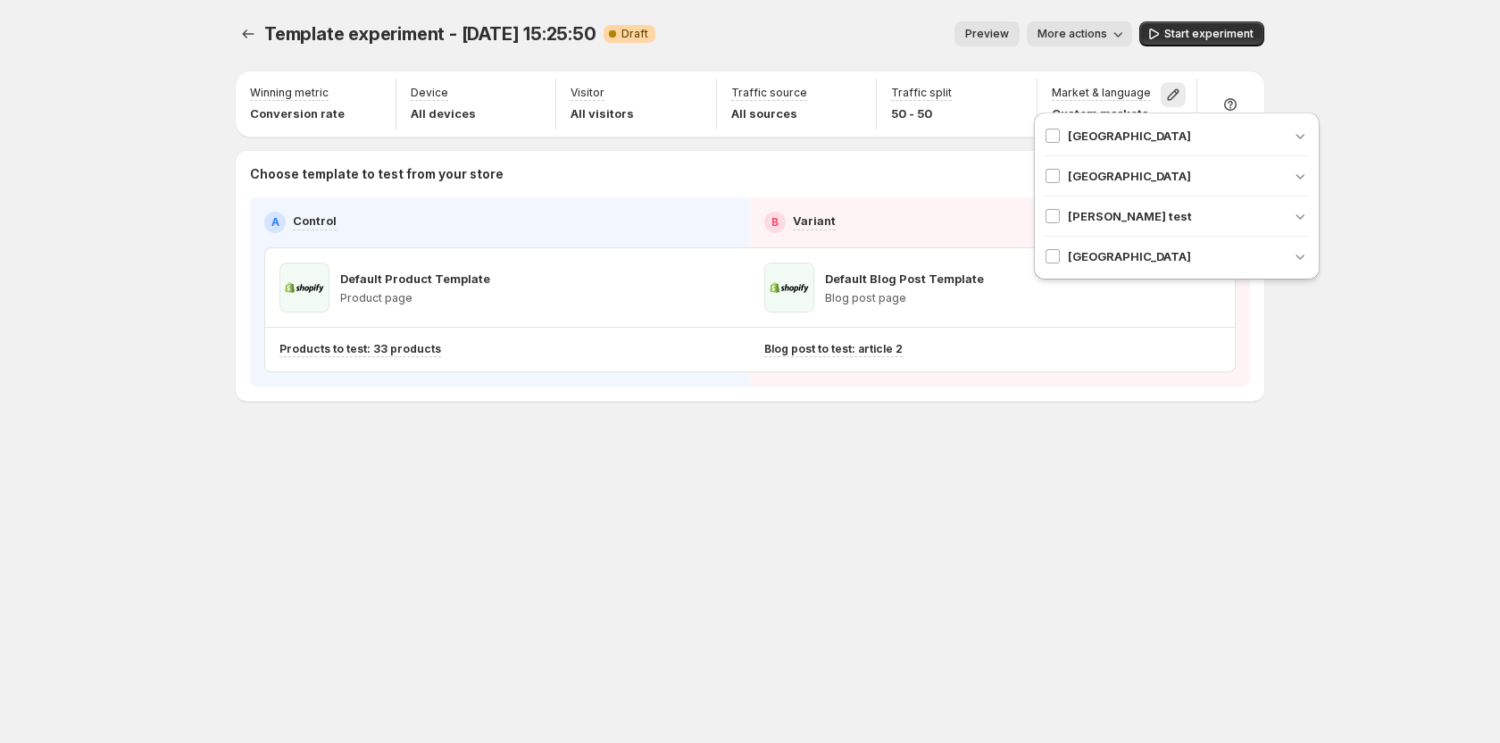
click at [1087, 216] on span "[PERSON_NAME] test" at bounding box center [1130, 216] width 124 height 18
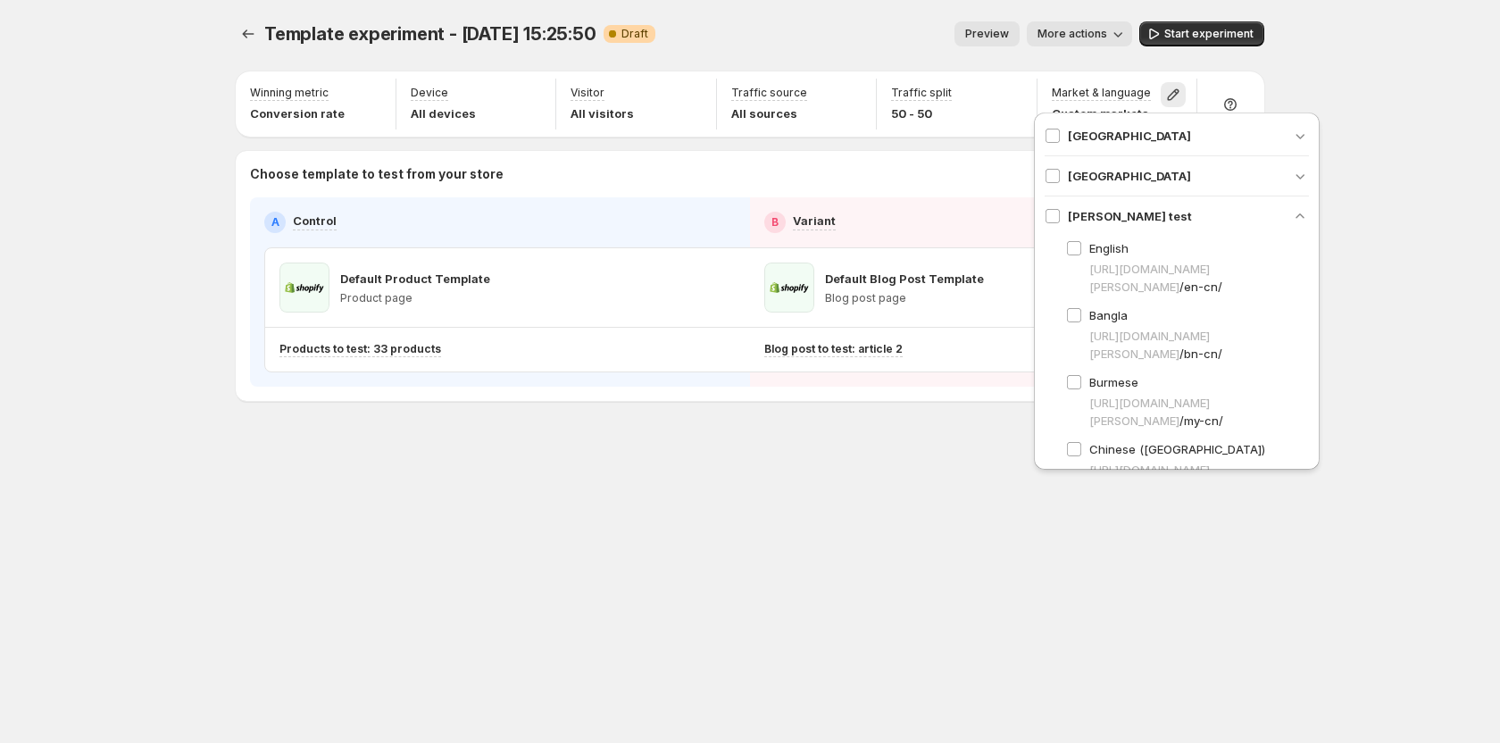
click at [1490, 273] on div "Template experiment - Aug 15, 15:25:50. This page is ready Template experiment …" at bounding box center [750, 371] width 1500 height 743
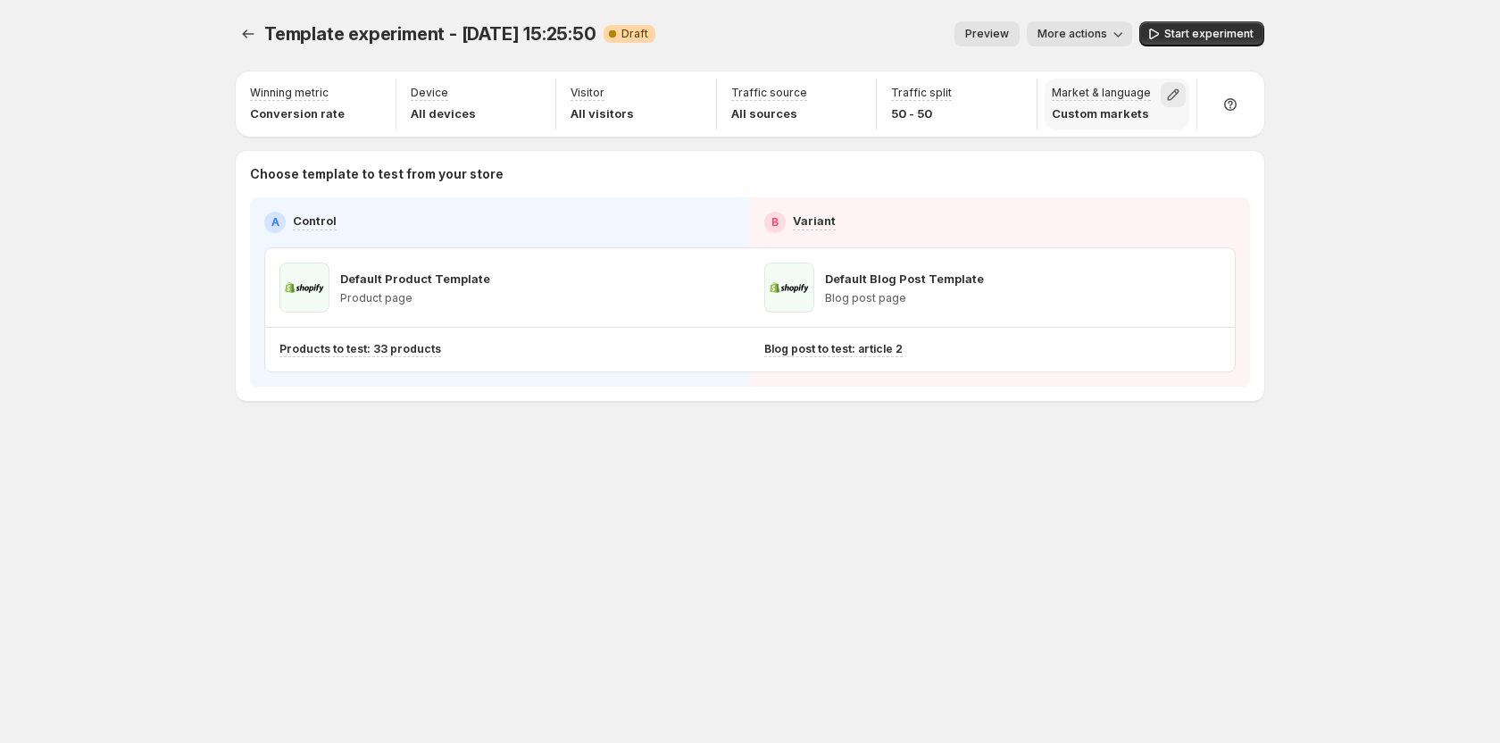
click at [1181, 90] on icon "button" at bounding box center [1173, 95] width 18 height 18
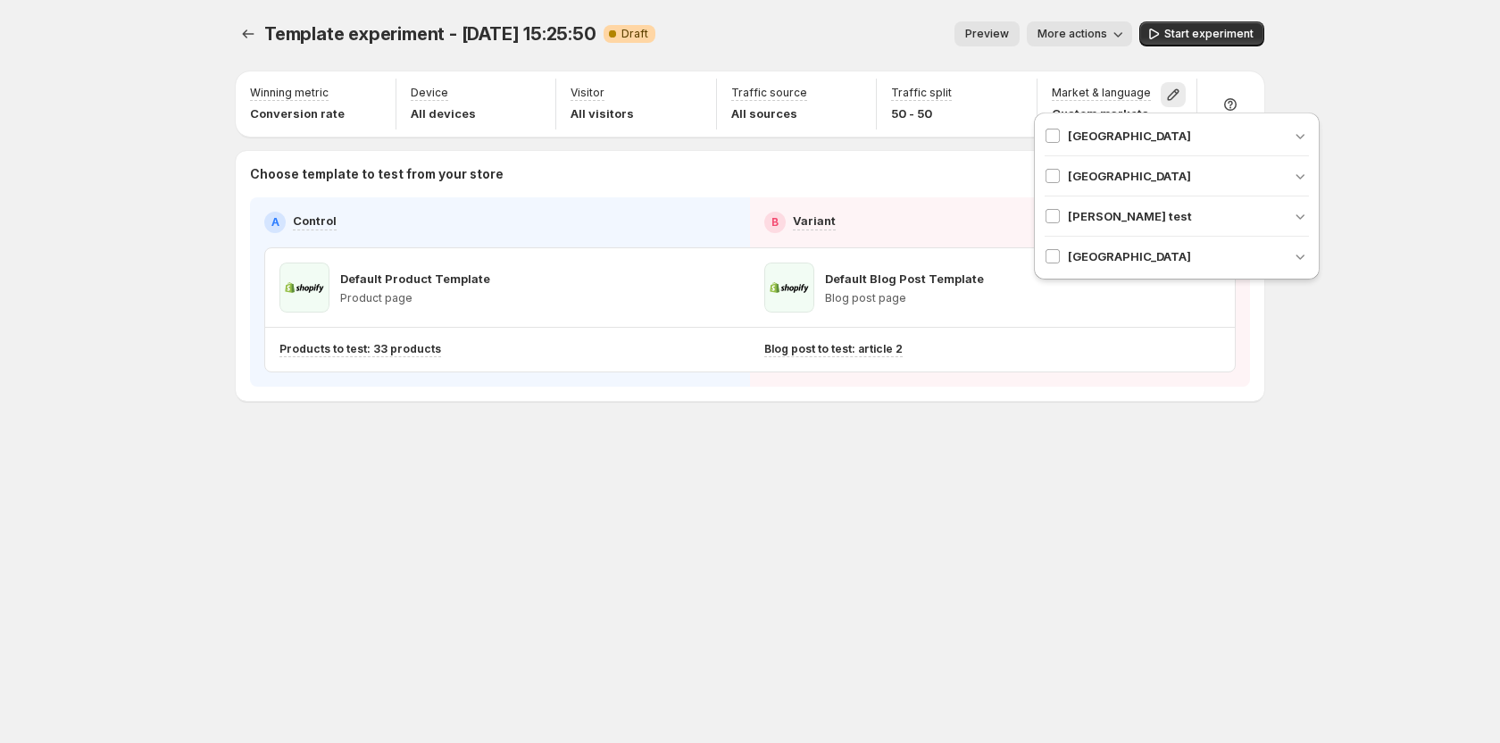
click at [1419, 325] on div "Template experiment - Aug 15, 15:25:50. This page is ready Template experiment …" at bounding box center [750, 371] width 1500 height 743
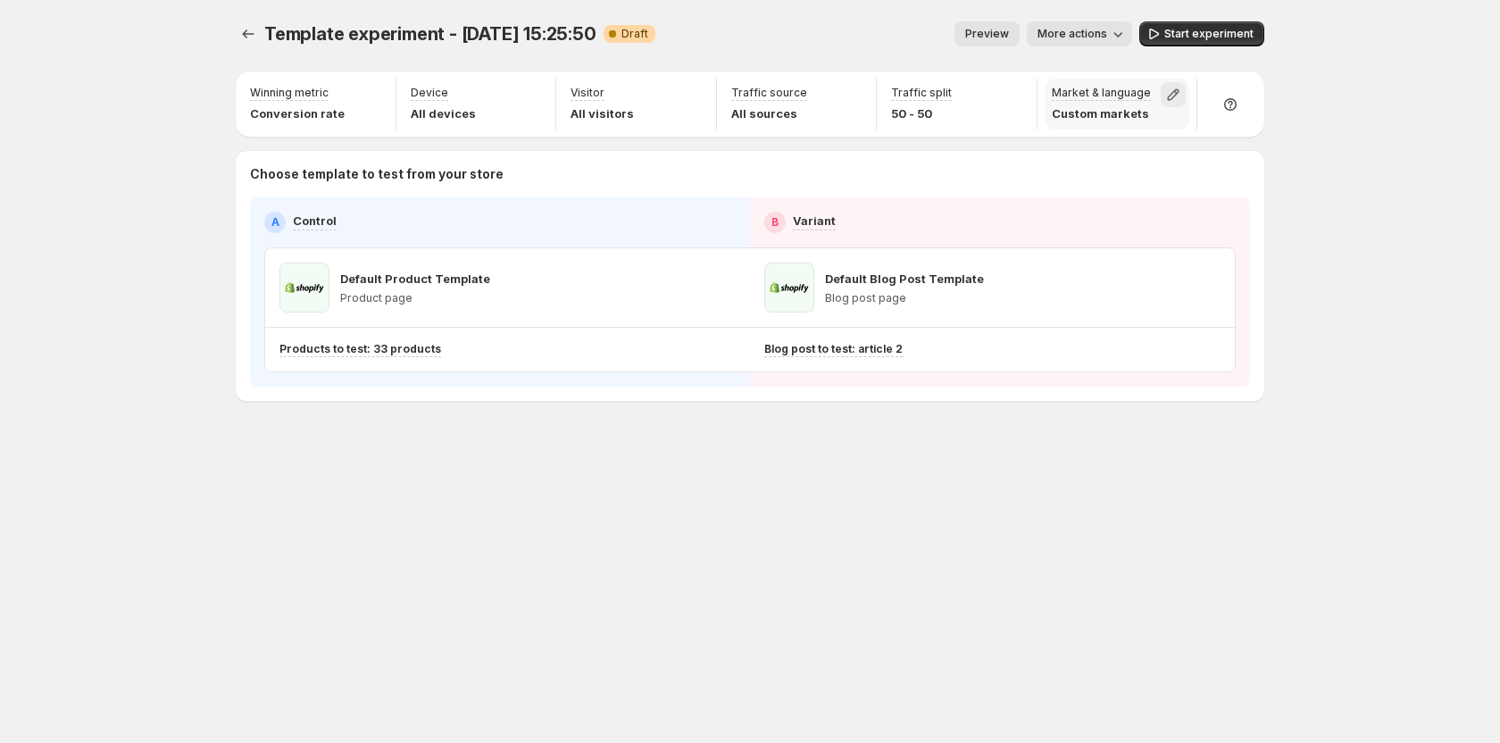
click at [1164, 94] on icon "button" at bounding box center [1173, 95] width 18 height 18
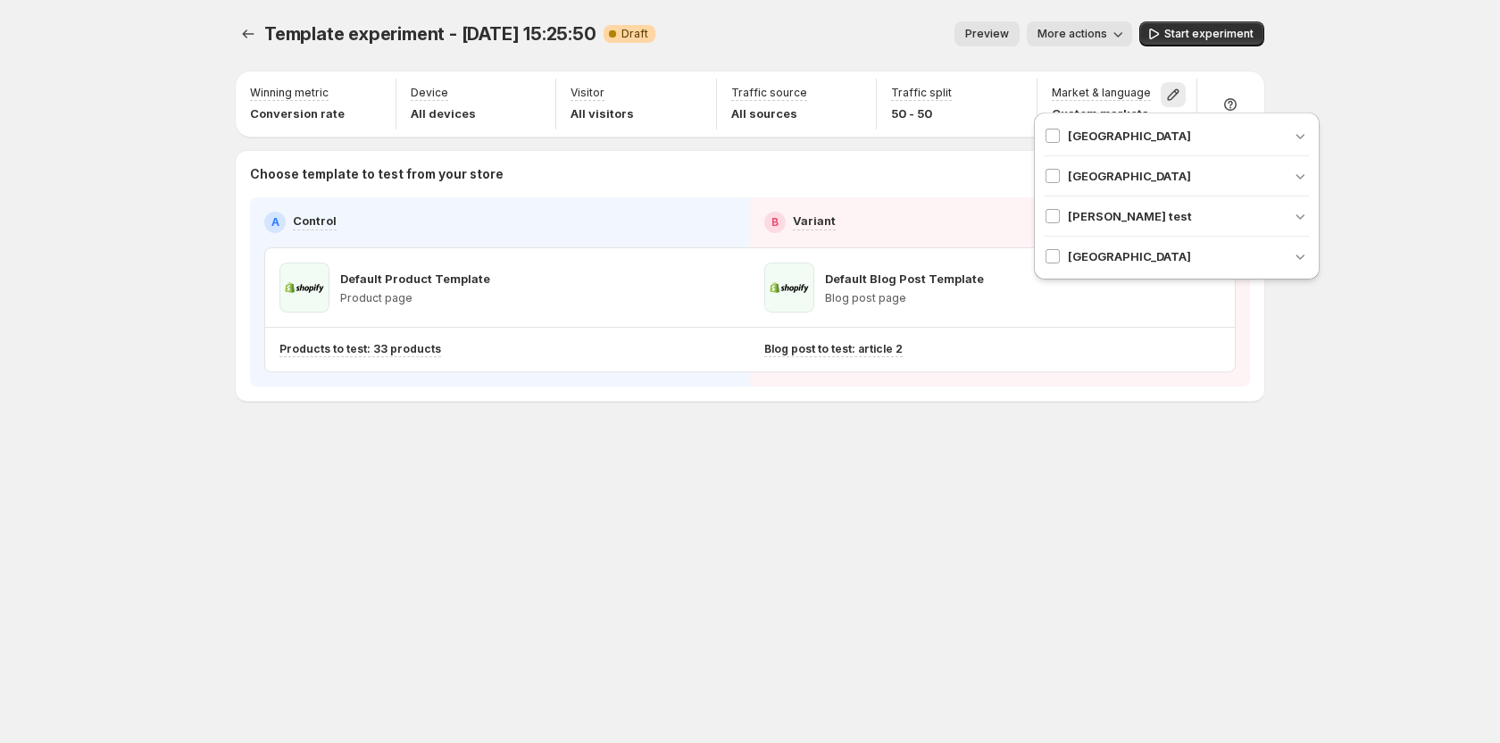
click at [1378, 256] on div "Template experiment - Aug 15, 15:25:50. This page is ready Template experiment …" at bounding box center [750, 371] width 1500 height 743
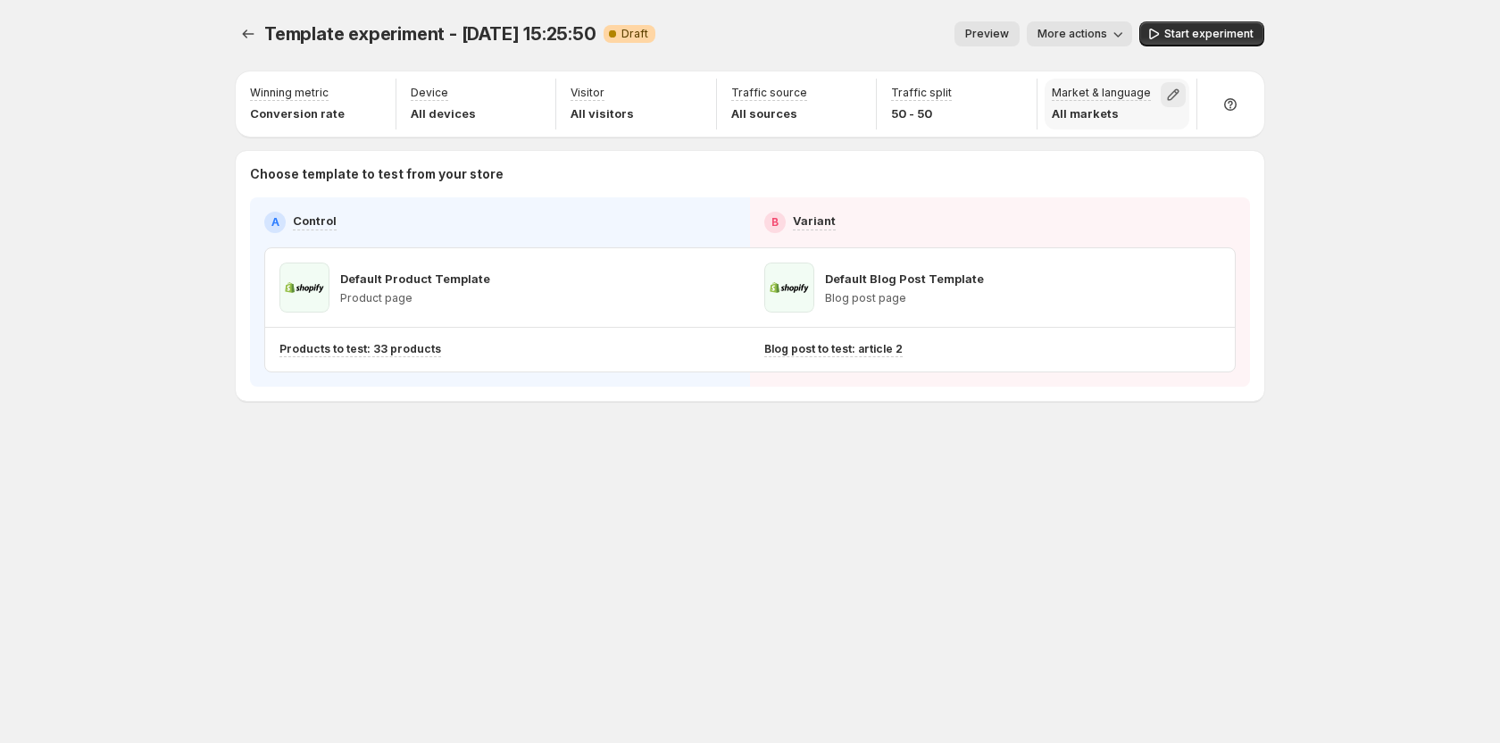
click at [1175, 94] on icon "button" at bounding box center [1173, 95] width 18 height 18
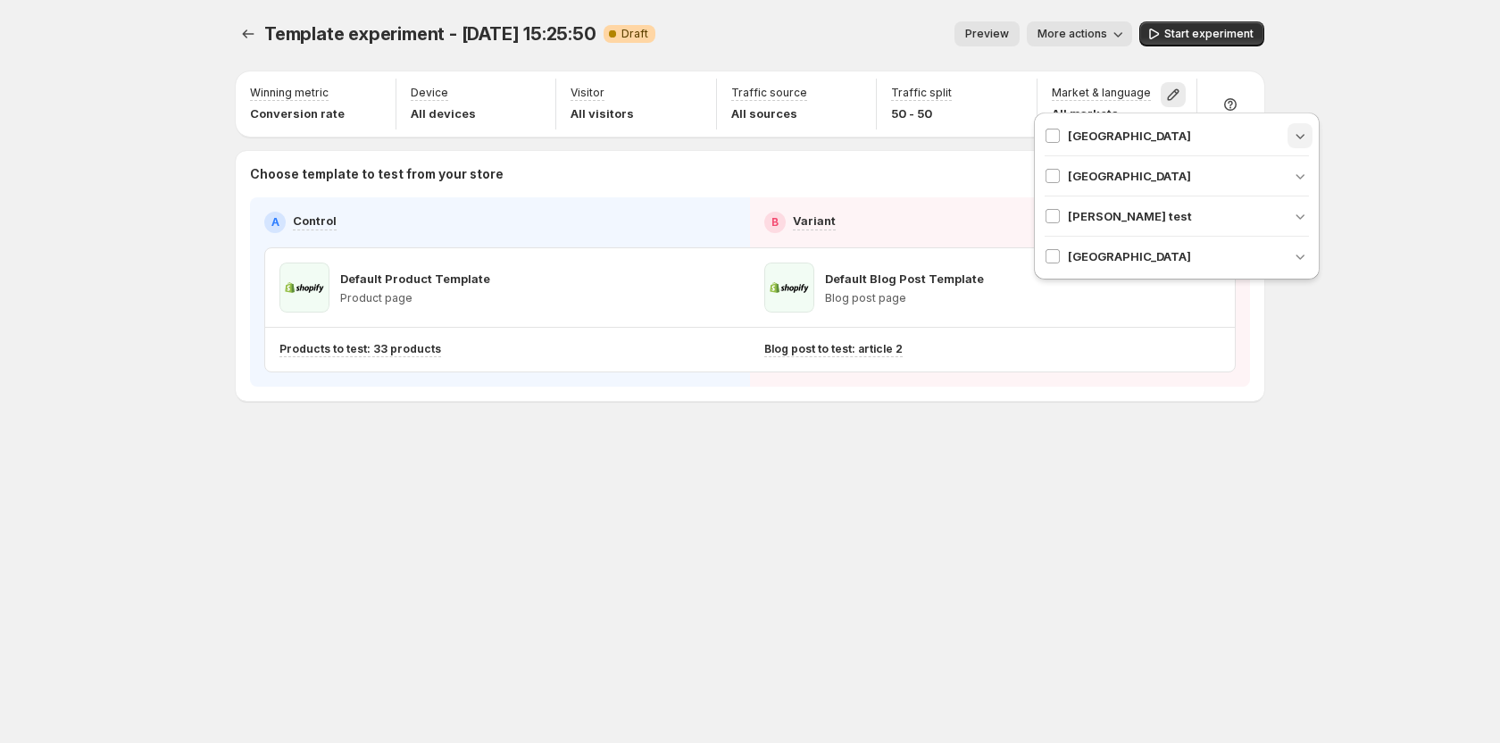
click at [1300, 137] on icon "button" at bounding box center [1300, 136] width 9 height 5
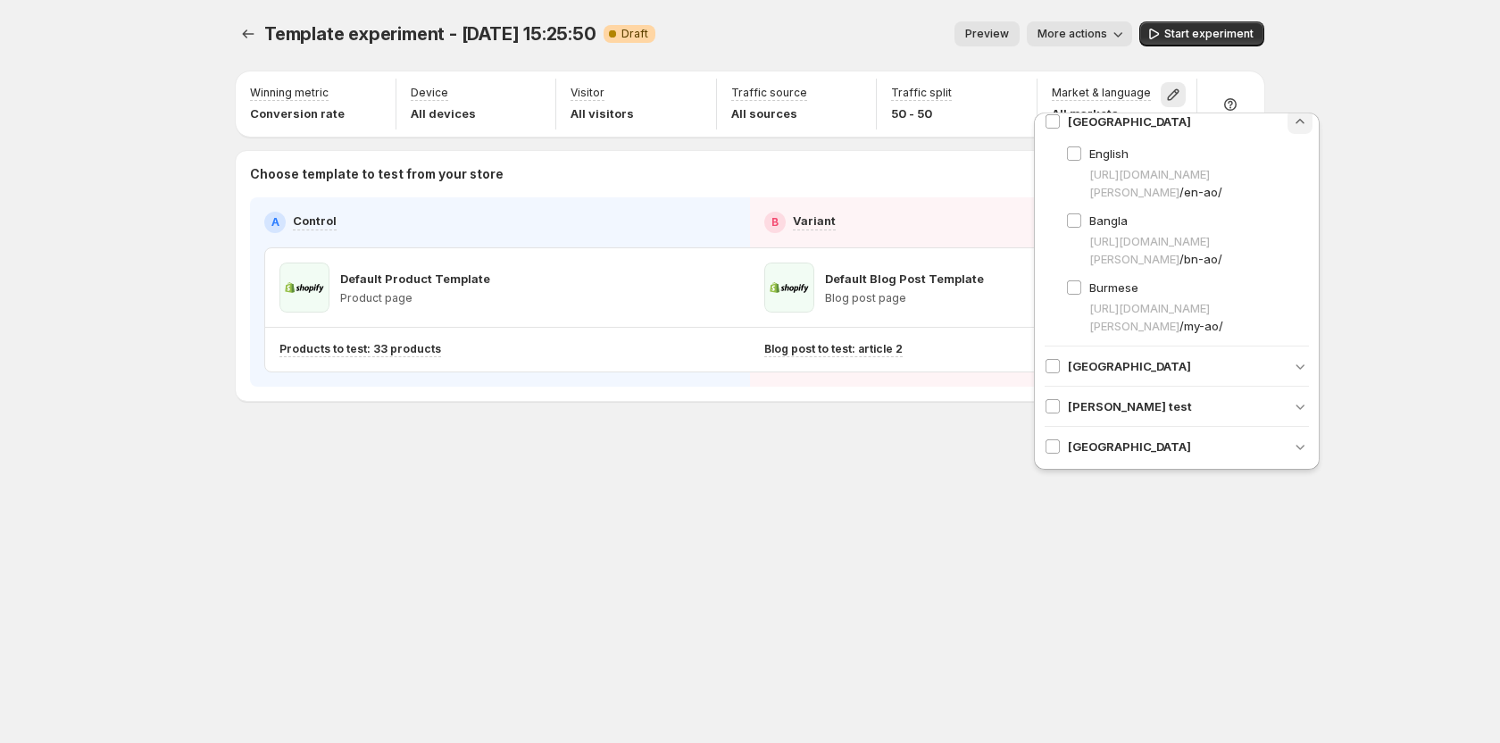
scroll to position [0, 0]
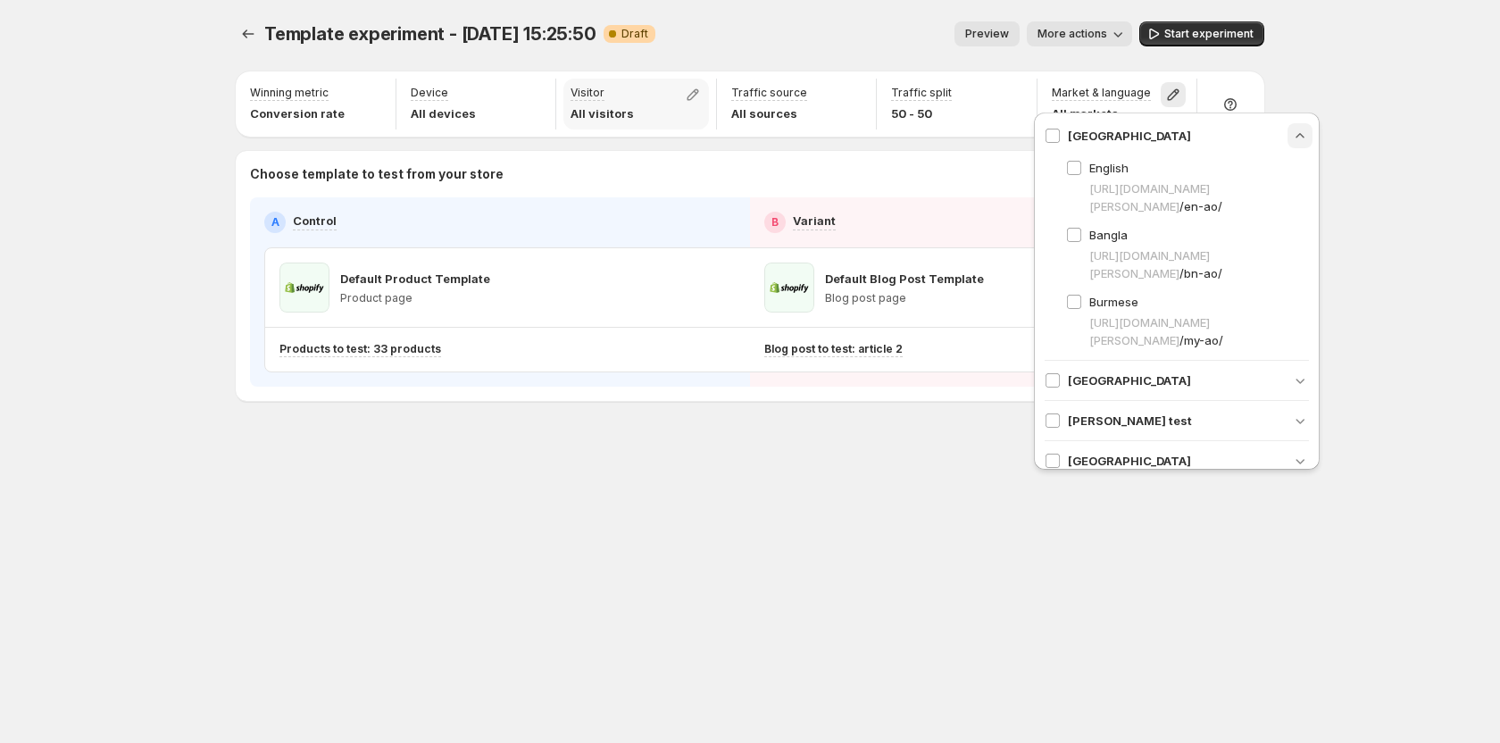
click at [611, 115] on p "All visitors" at bounding box center [602, 113] width 63 height 18
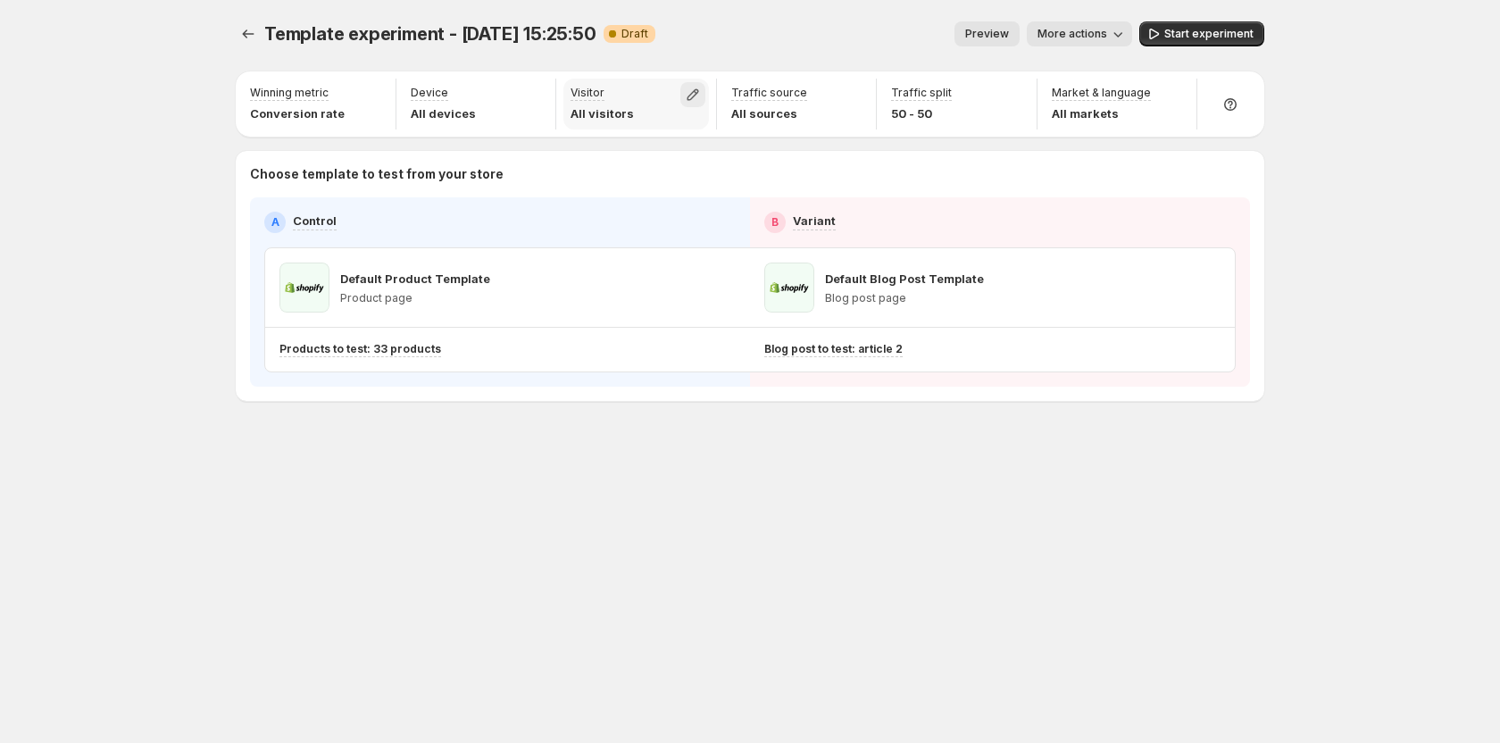
click at [699, 92] on icon "button" at bounding box center [693, 95] width 18 height 18
click at [1177, 87] on icon "button" at bounding box center [1173, 95] width 18 height 18
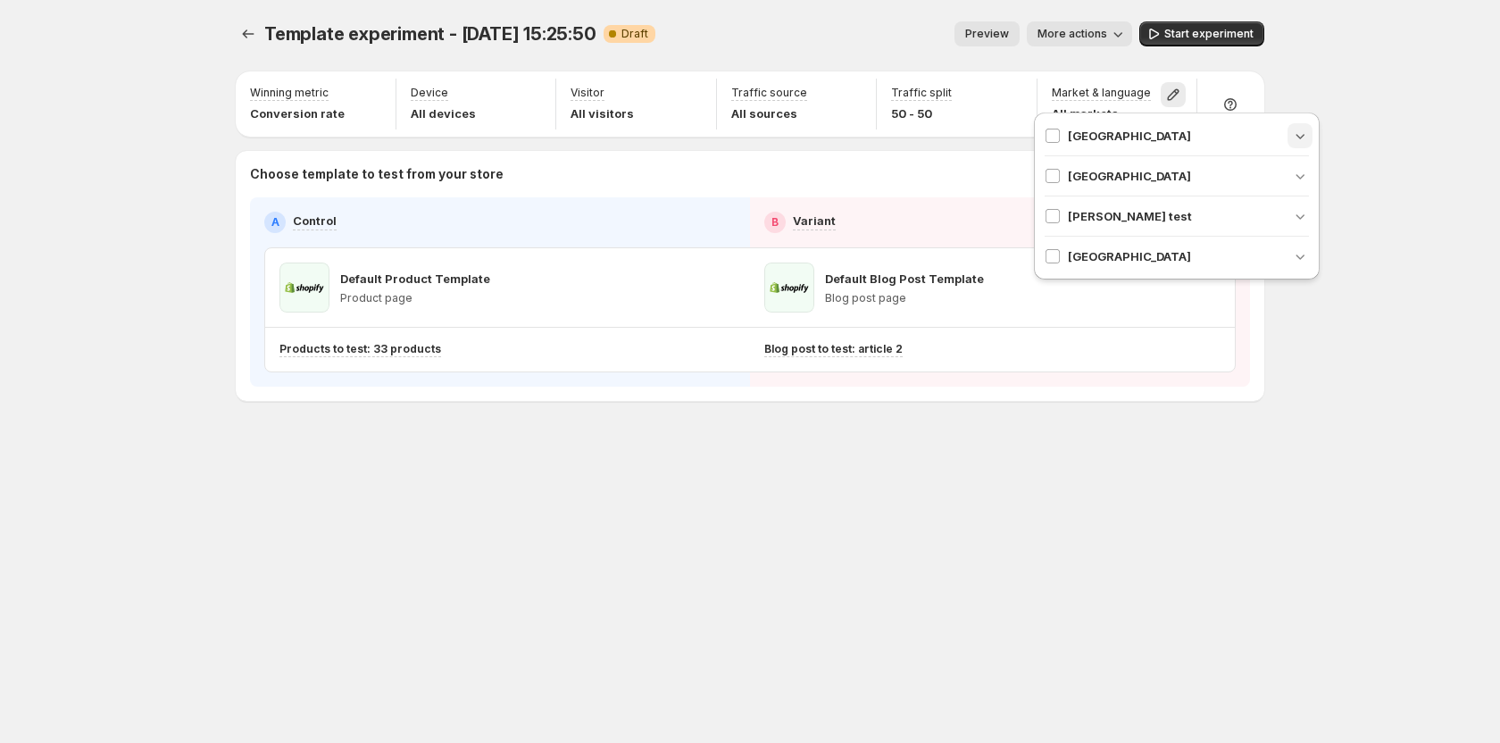
click at [1293, 134] on icon "button" at bounding box center [1300, 136] width 18 height 18
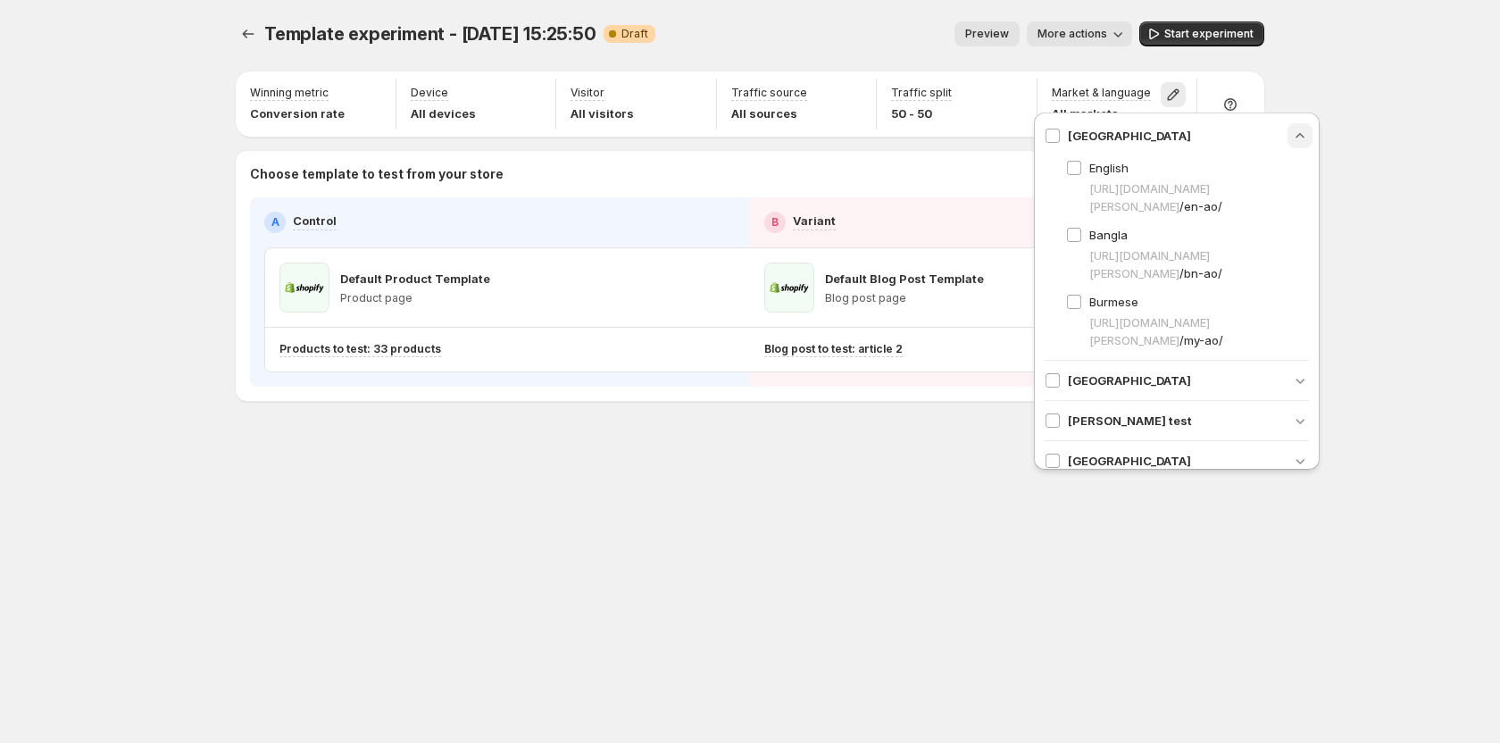
click at [1295, 137] on icon "button" at bounding box center [1299, 135] width 8 height 4
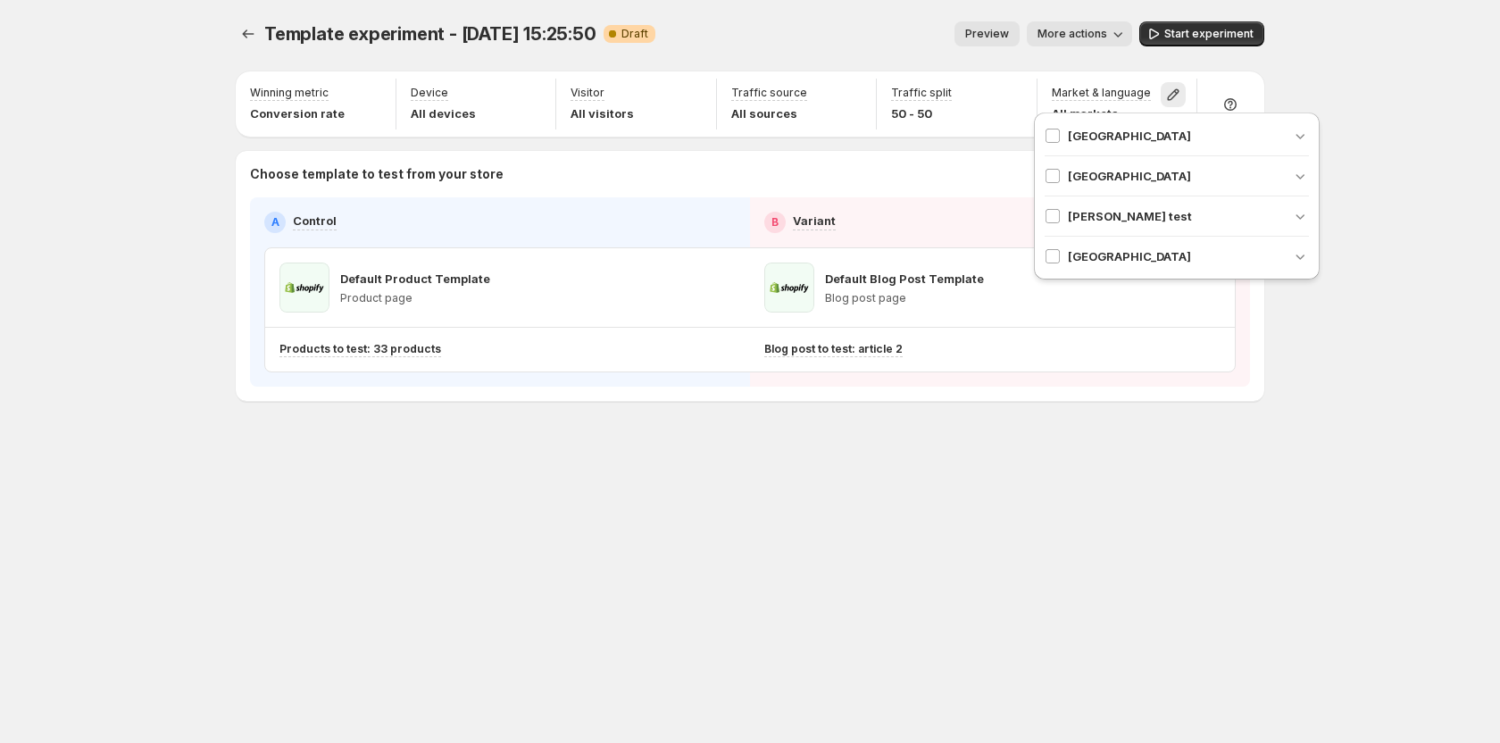
click at [1291, 137] on button "button" at bounding box center [1299, 135] width 25 height 25
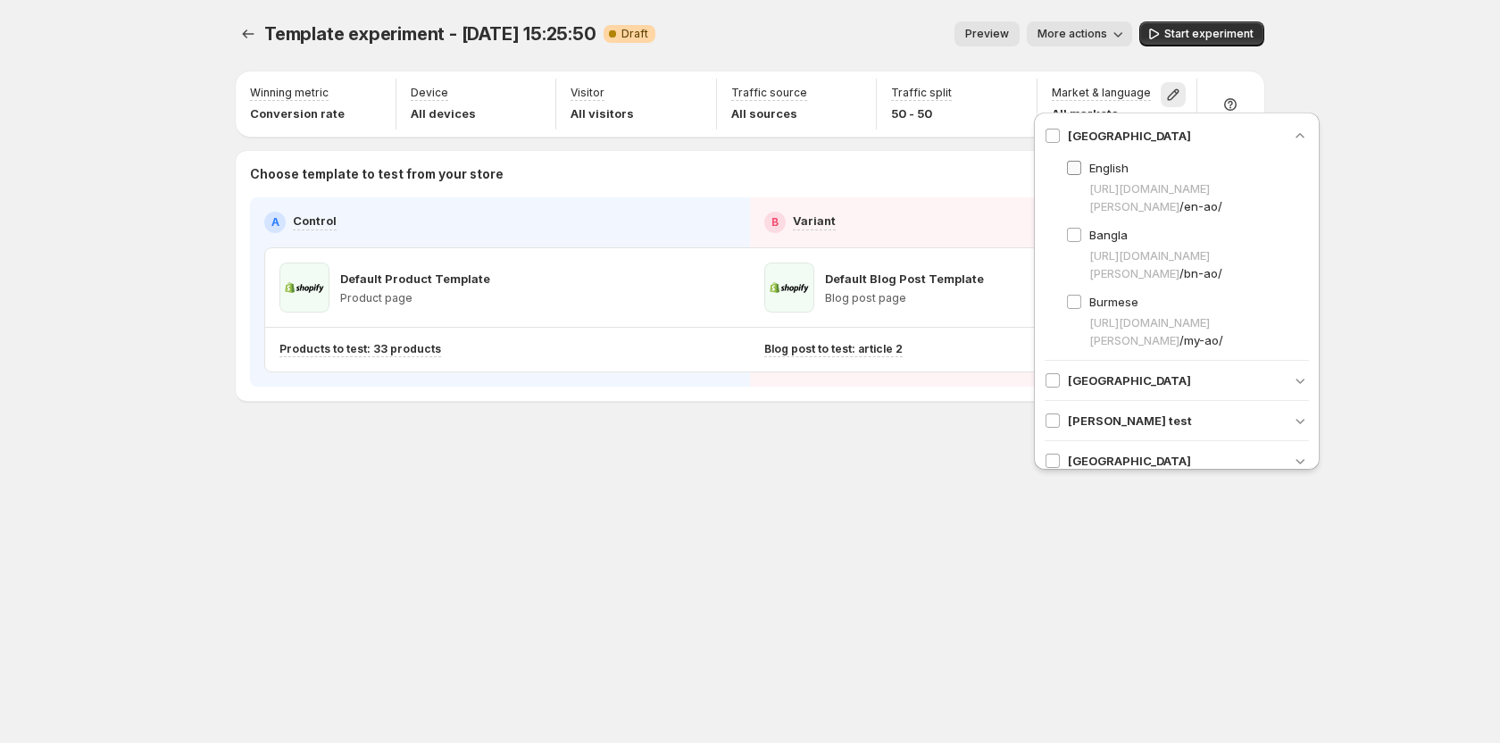
click at [1085, 171] on label "English" at bounding box center [1097, 168] width 62 height 18
click at [1095, 236] on span "Bangla" at bounding box center [1108, 235] width 38 height 14
click at [1081, 304] on span at bounding box center [1074, 302] width 16 height 16
click at [540, 93] on icon "button" at bounding box center [532, 95] width 18 height 18
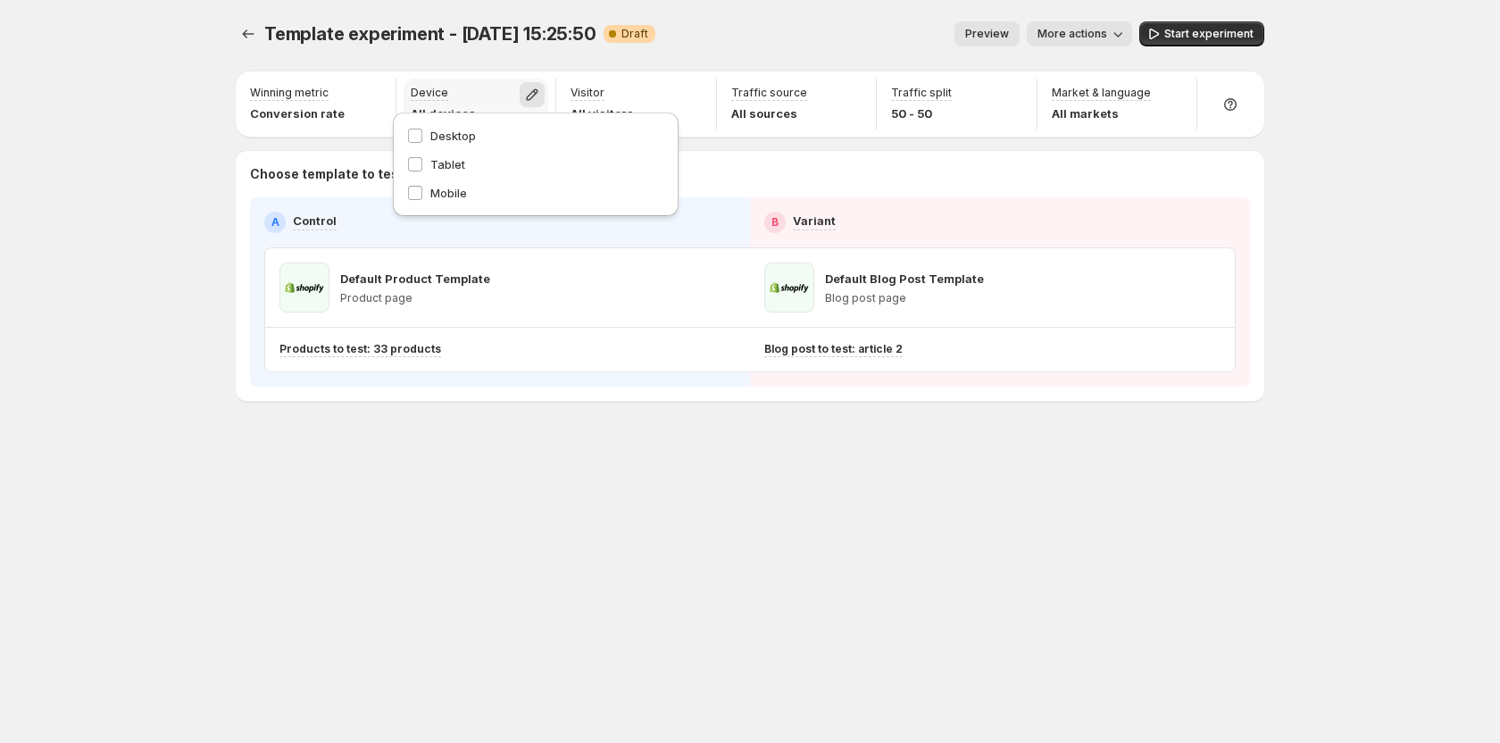
click at [524, 97] on icon "button" at bounding box center [532, 95] width 18 height 18
click at [1172, 93] on icon "button" at bounding box center [1174, 95] width 12 height 12
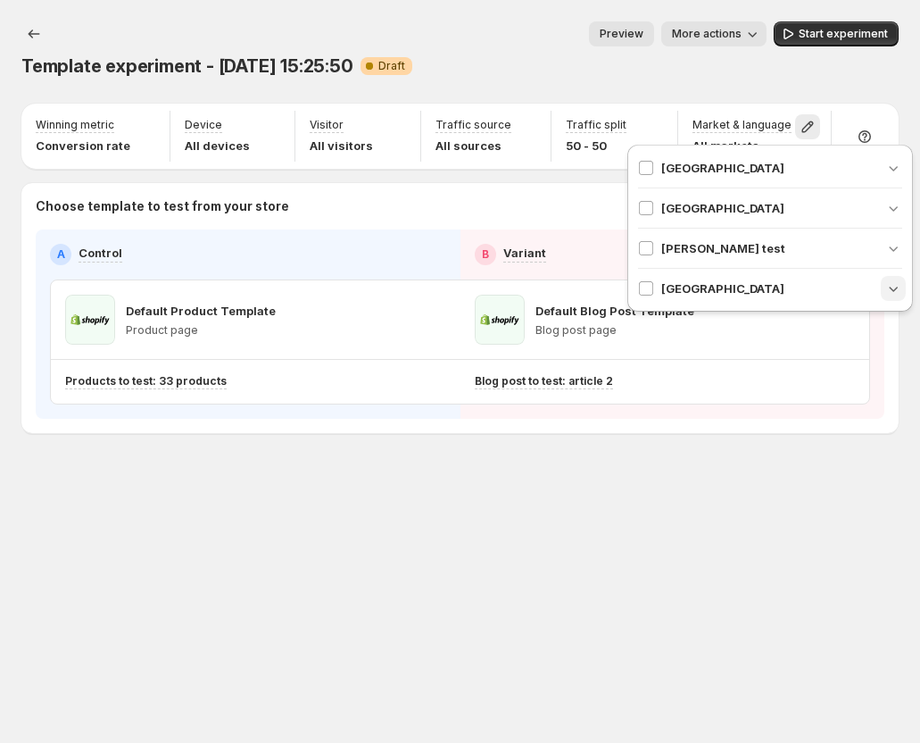
click at [895, 287] on icon "button" at bounding box center [894, 288] width 18 height 18
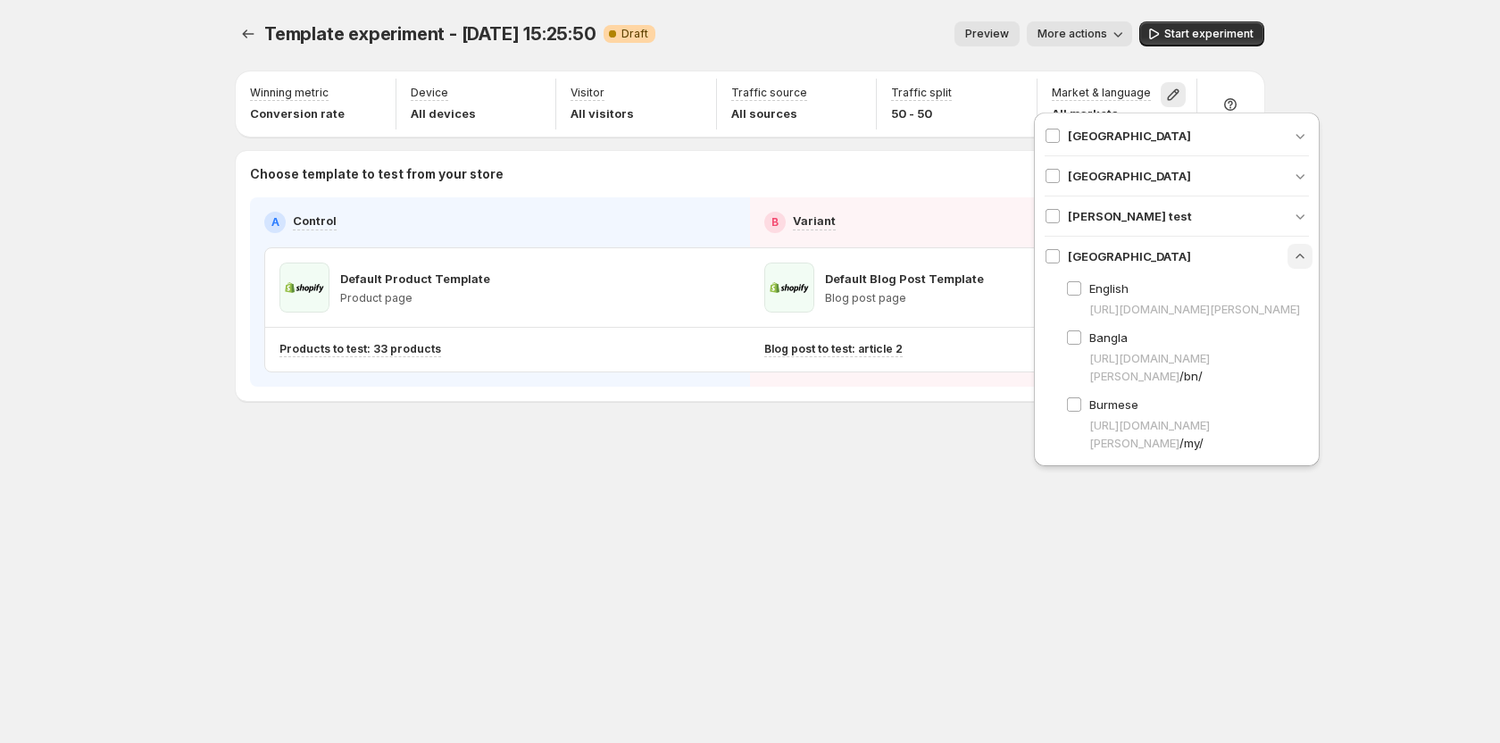
click at [1321, 97] on div "Template experiment - Aug 15, 15:25:50. This page is ready Template experiment …" at bounding box center [750, 371] width 1500 height 743
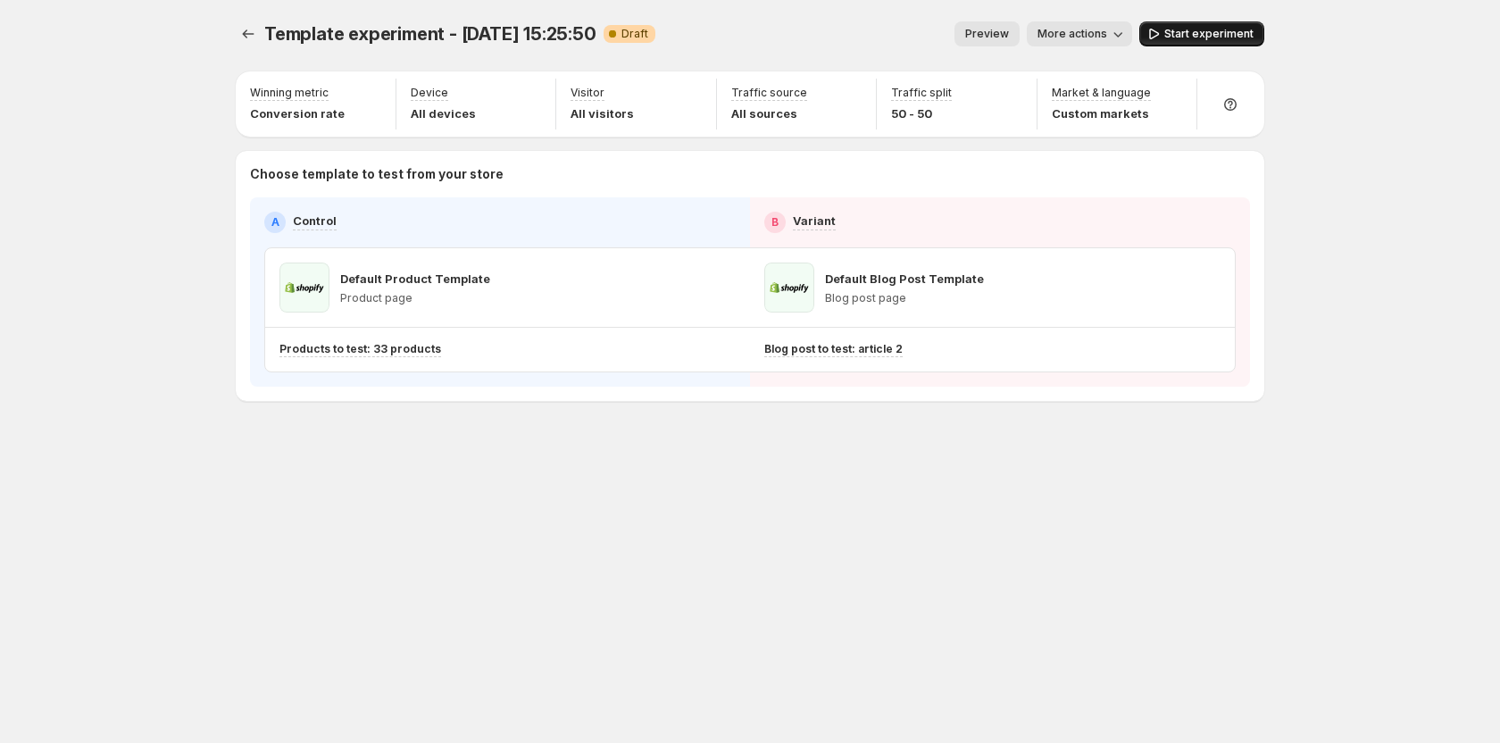
click at [1187, 37] on span "Start experiment" at bounding box center [1208, 34] width 89 height 14
click at [1175, 19] on div "Template experiment - Aug 15, 15:25:50. This page is ready Template experiment …" at bounding box center [750, 34] width 1029 height 68
click at [1178, 26] on button "Pause experiment" at bounding box center [1197, 33] width 133 height 25
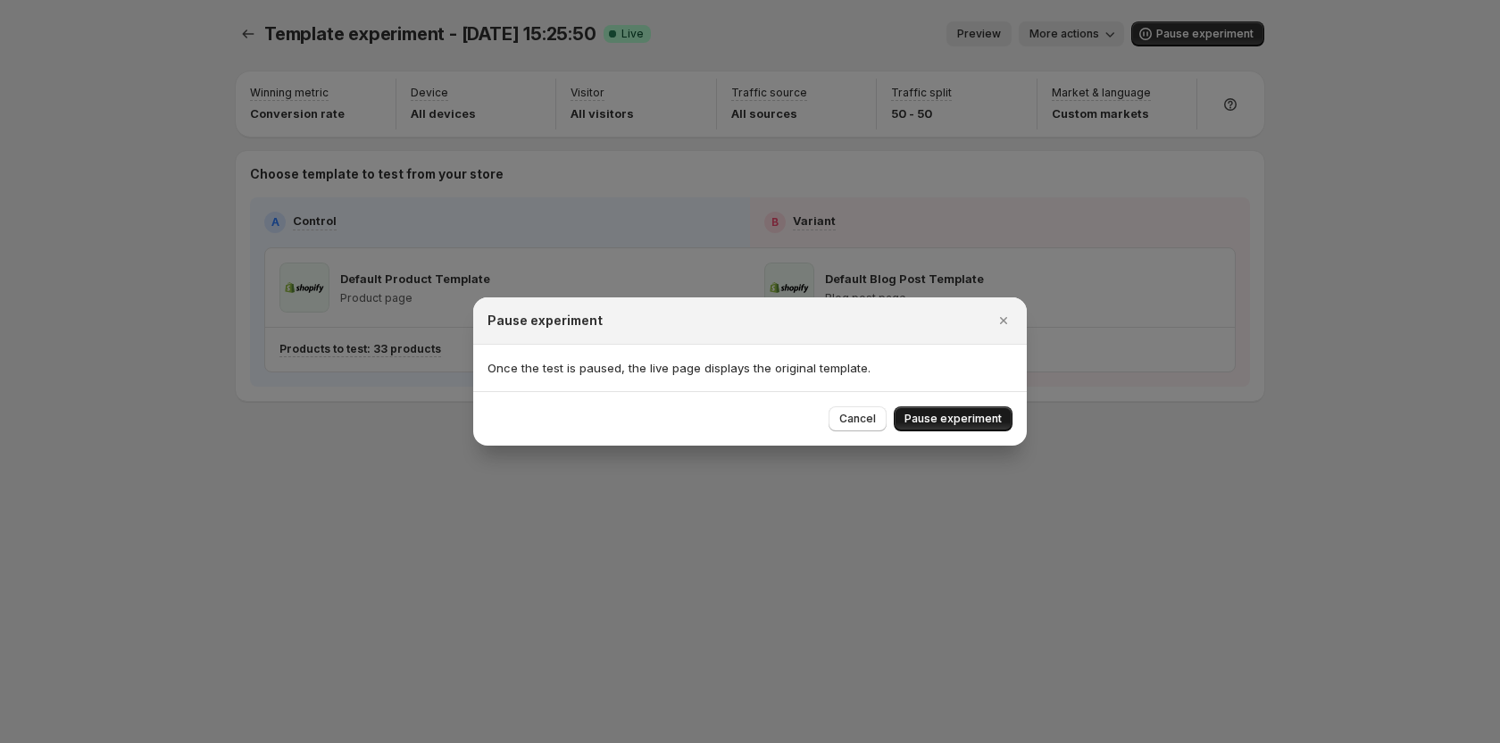
click at [945, 416] on span "Pause experiment" at bounding box center [952, 419] width 97 height 14
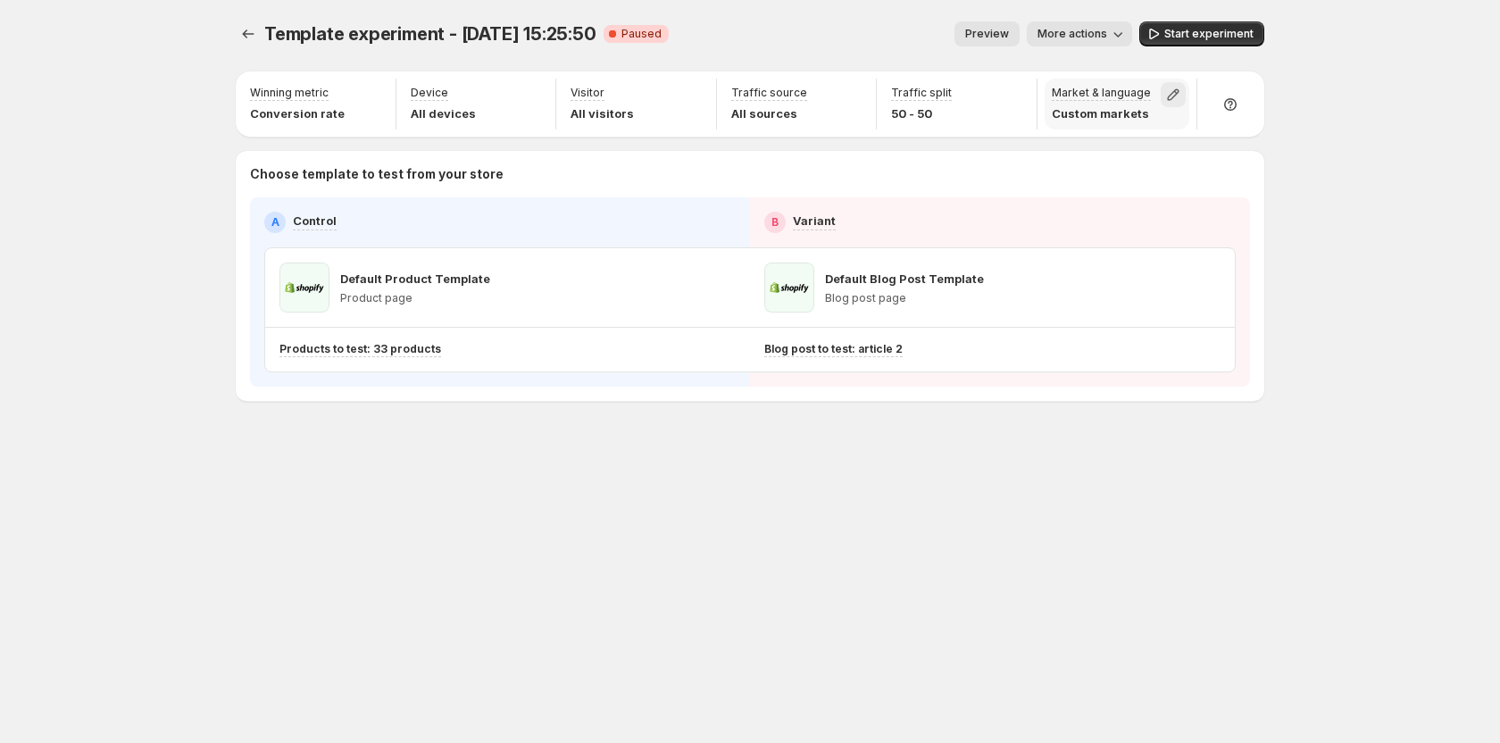
click at [1174, 98] on icon "button" at bounding box center [1173, 95] width 18 height 18
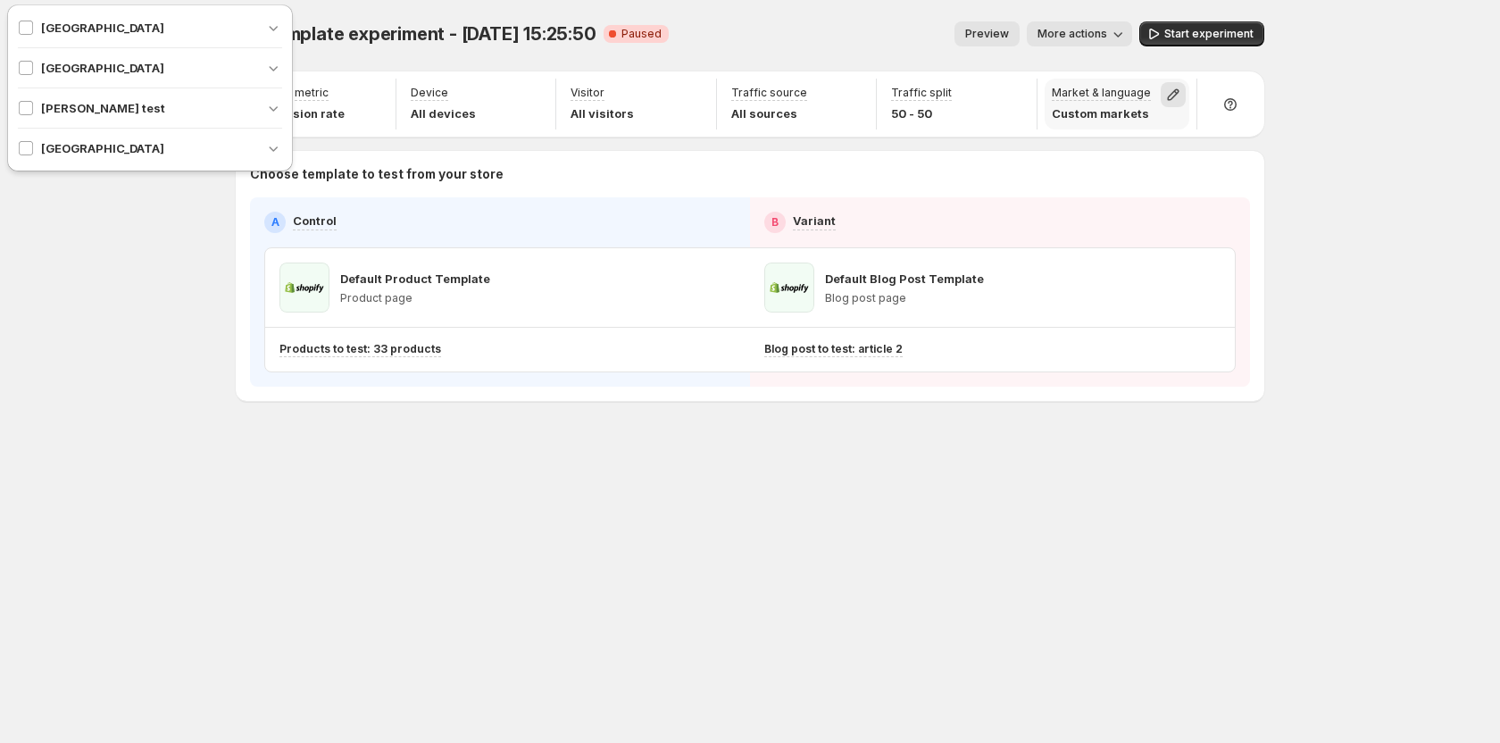
click at [1179, 96] on icon "button" at bounding box center [1173, 95] width 18 height 18
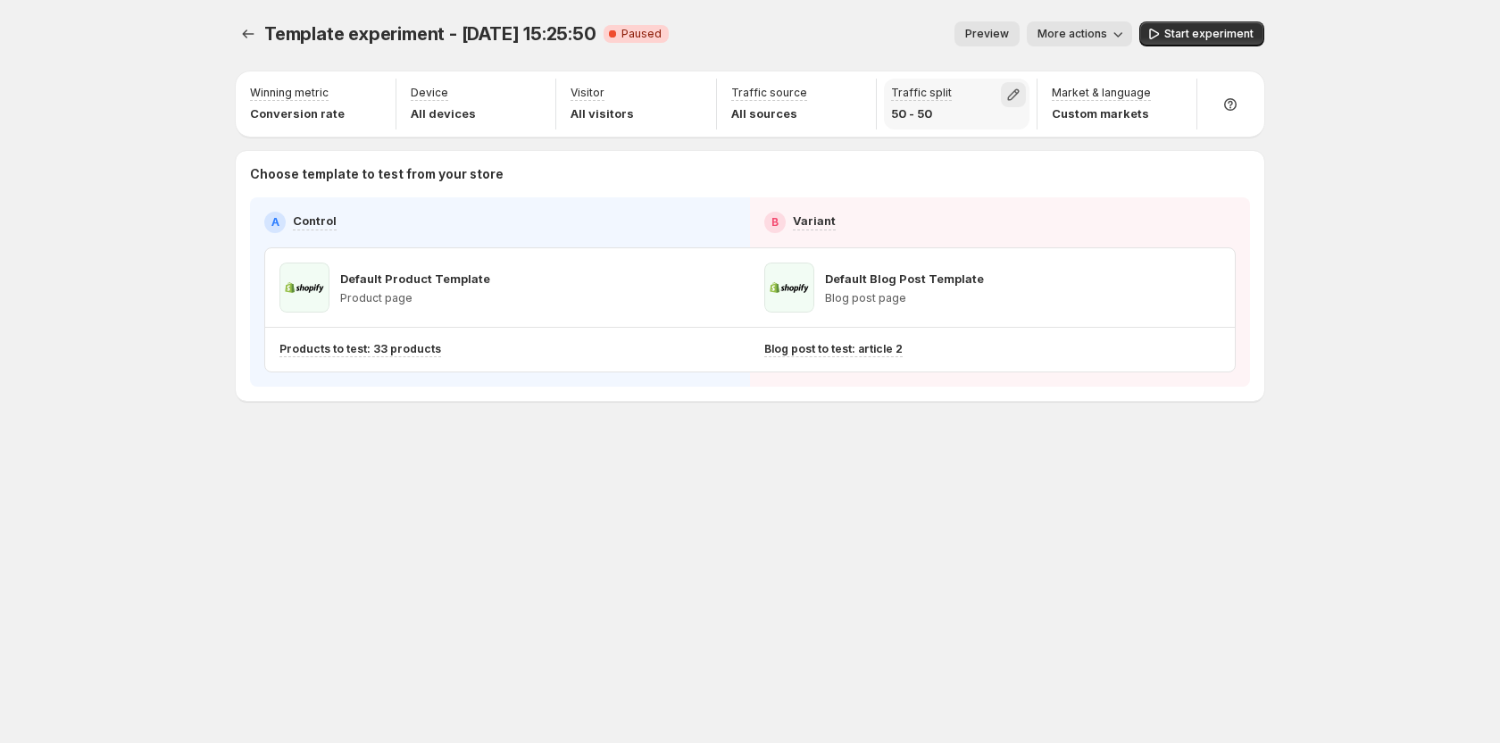
click at [1016, 93] on icon "button" at bounding box center [1013, 95] width 12 height 12
click at [850, 95] on icon "button" at bounding box center [853, 95] width 12 height 12
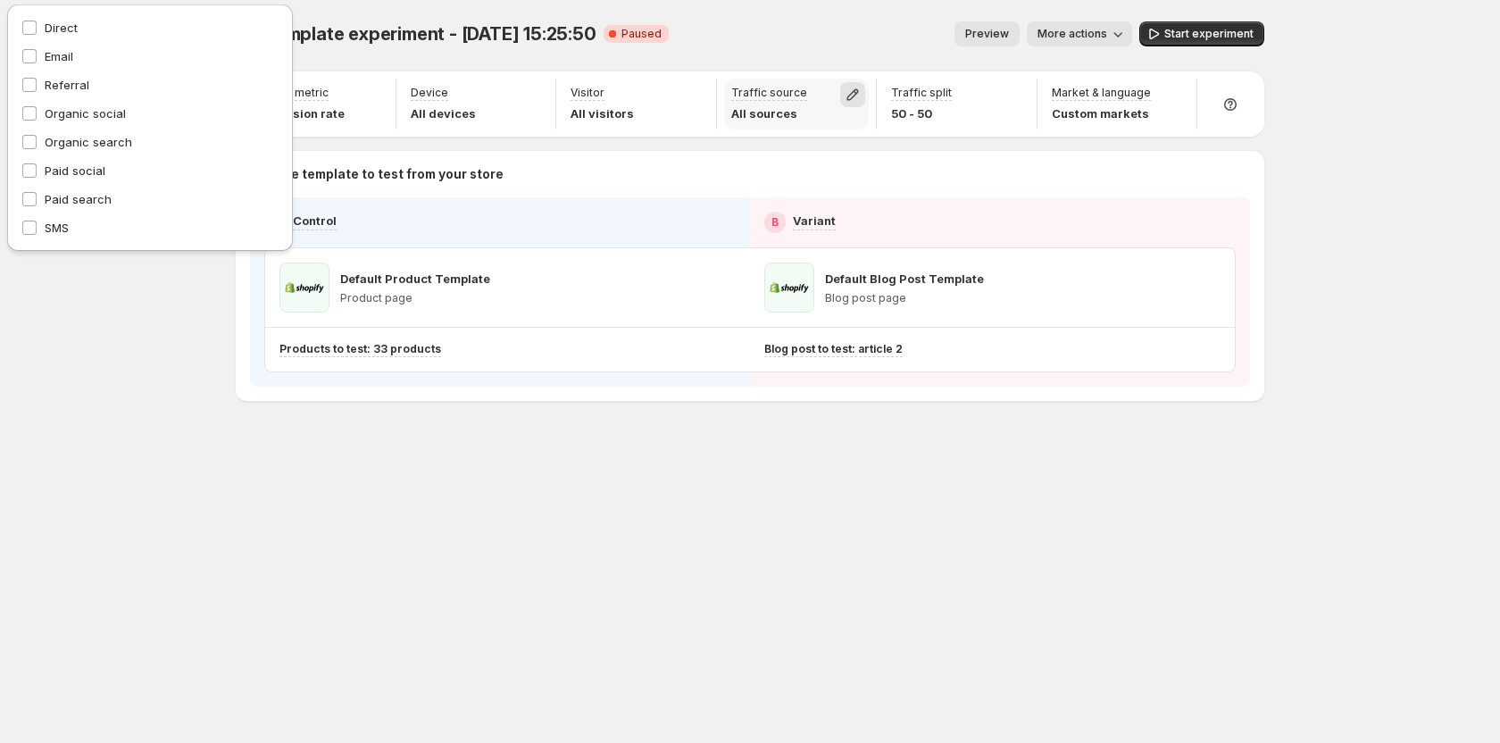
click at [850, 95] on icon "button" at bounding box center [853, 95] width 12 height 12
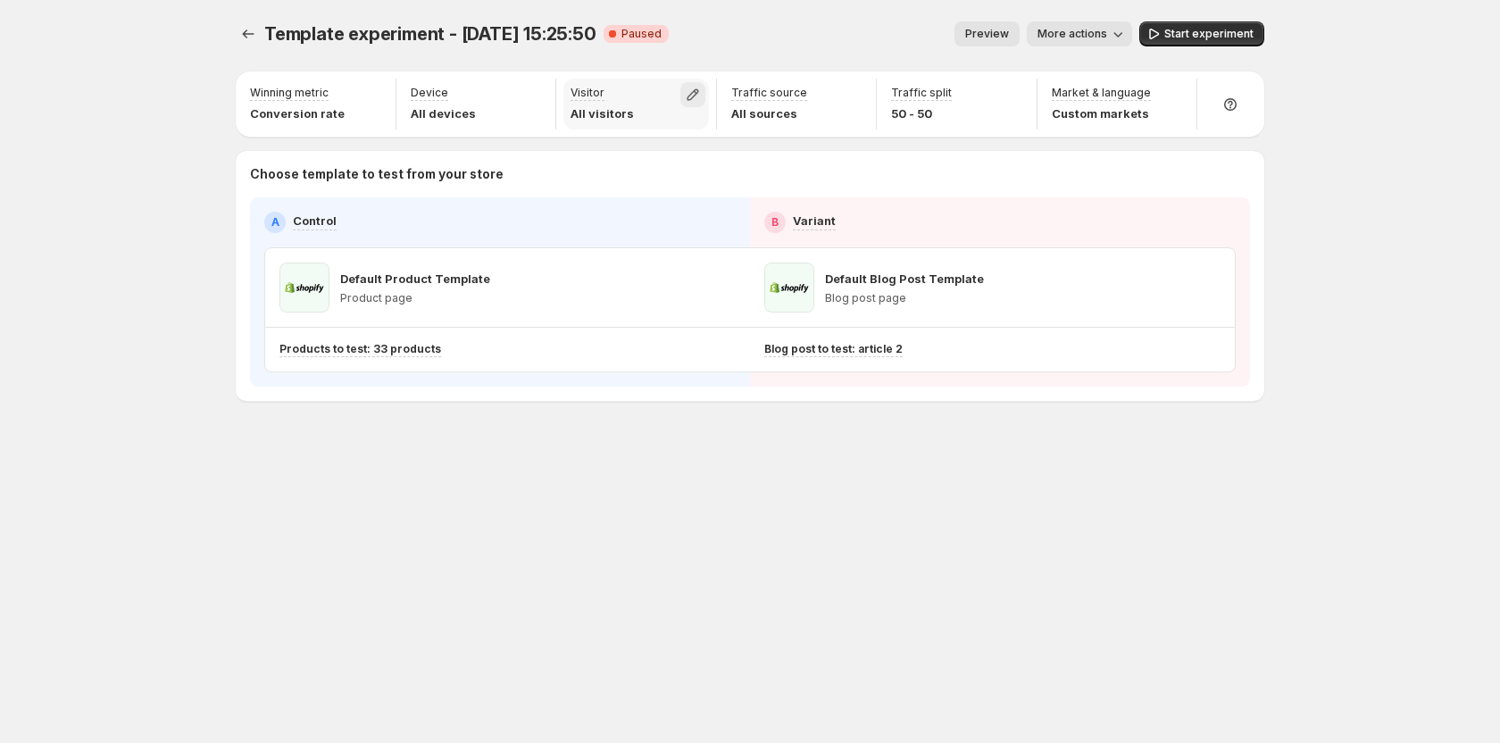
click at [691, 89] on icon "button" at bounding box center [693, 95] width 18 height 18
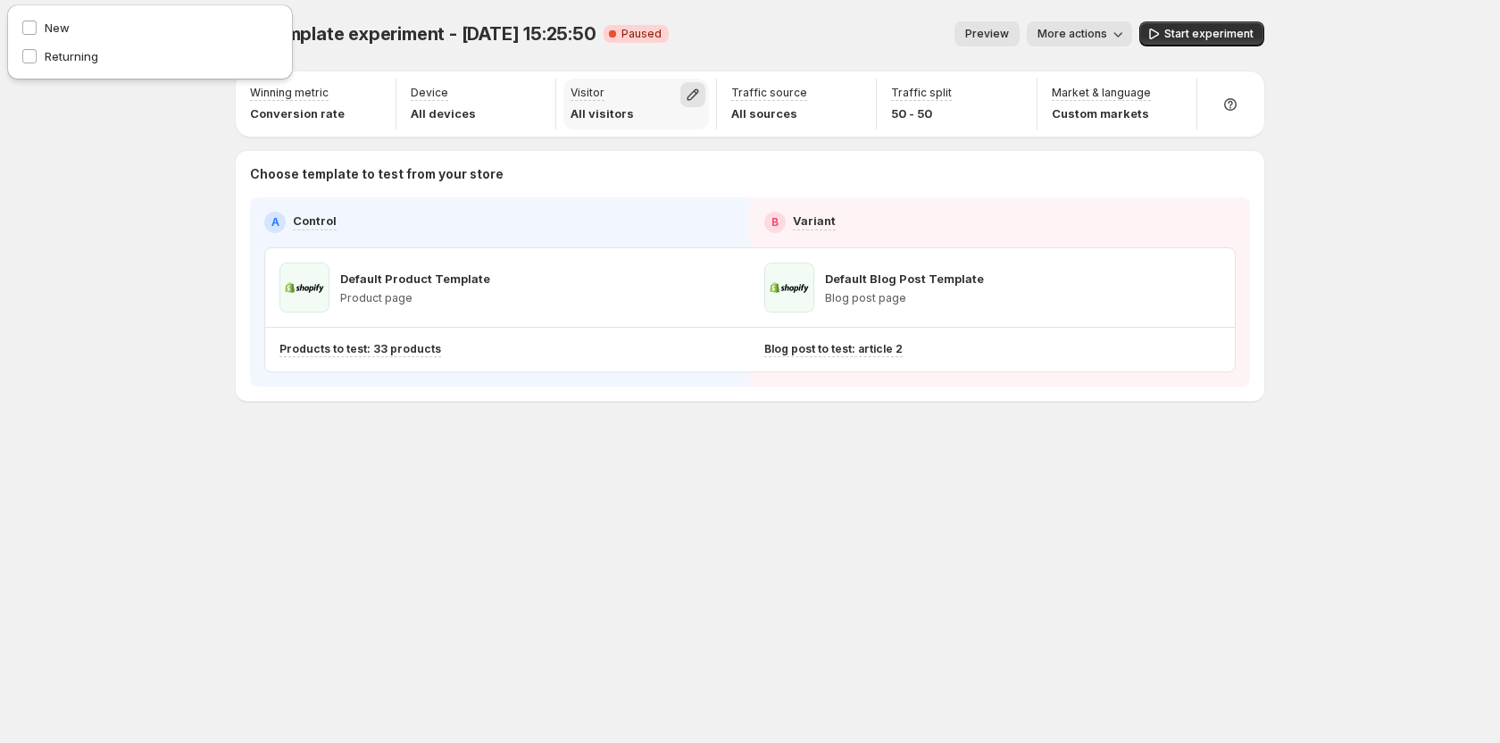
click at [691, 89] on icon "button" at bounding box center [693, 95] width 18 height 18
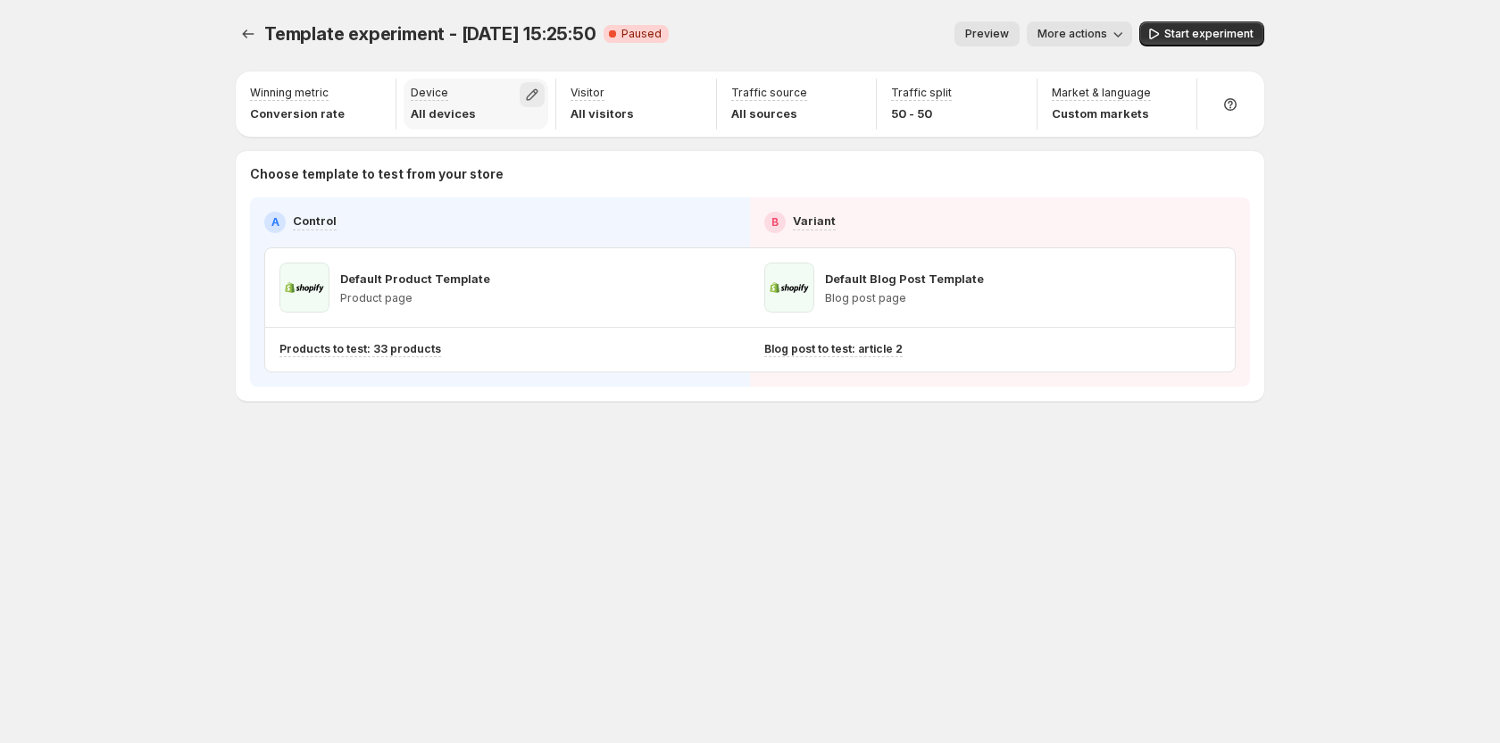
click at [534, 96] on icon "button" at bounding box center [533, 95] width 12 height 12
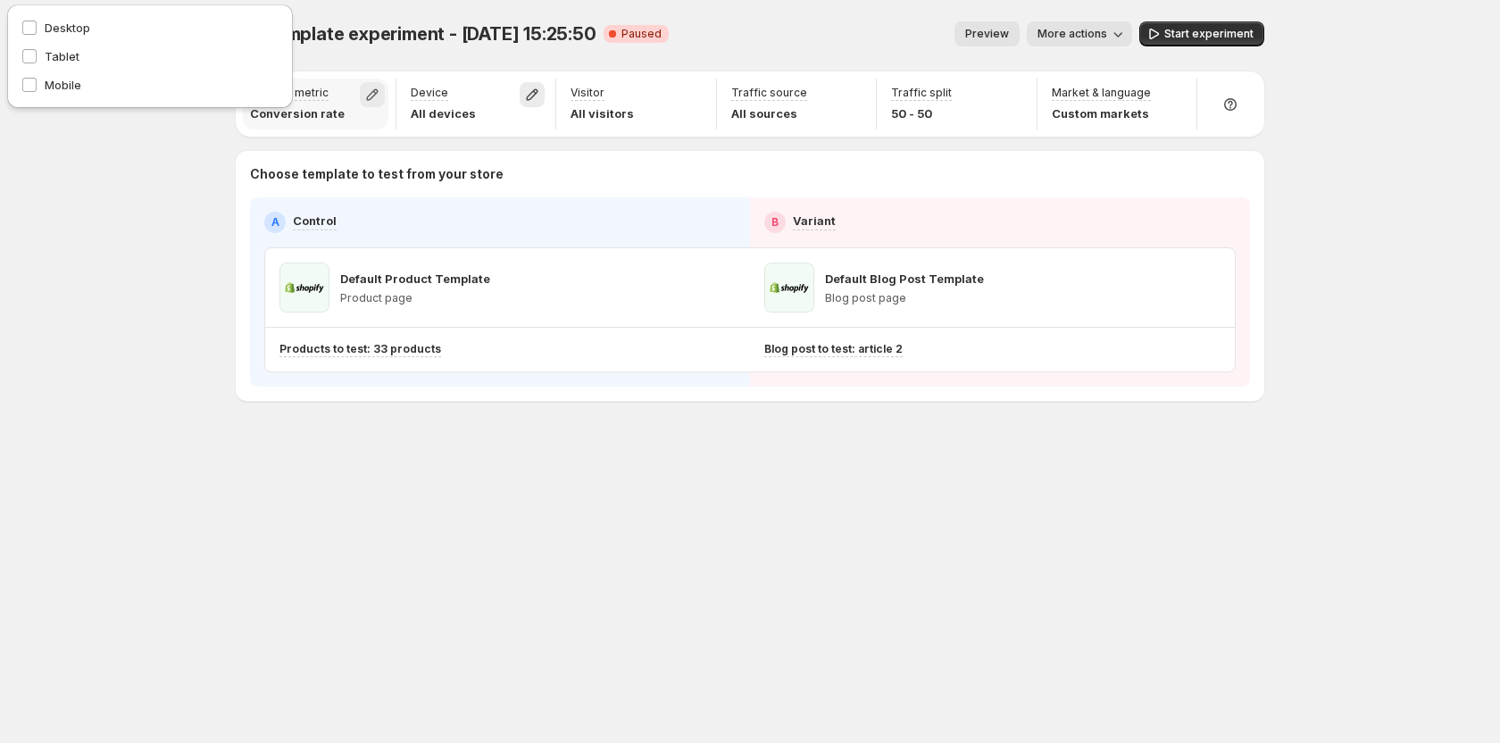
click at [375, 89] on icon "button" at bounding box center [372, 95] width 12 height 12
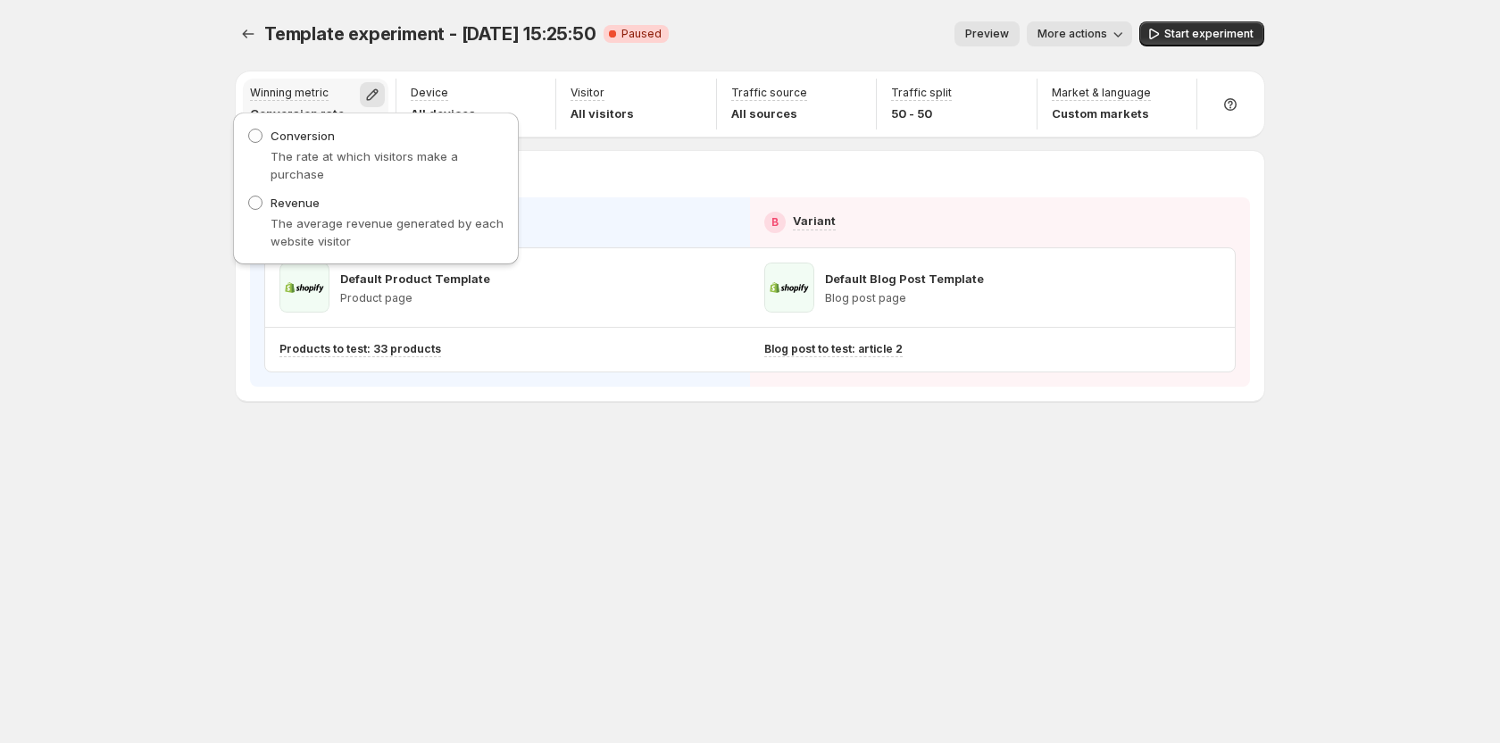
click at [375, 89] on icon "button" at bounding box center [372, 95] width 12 height 12
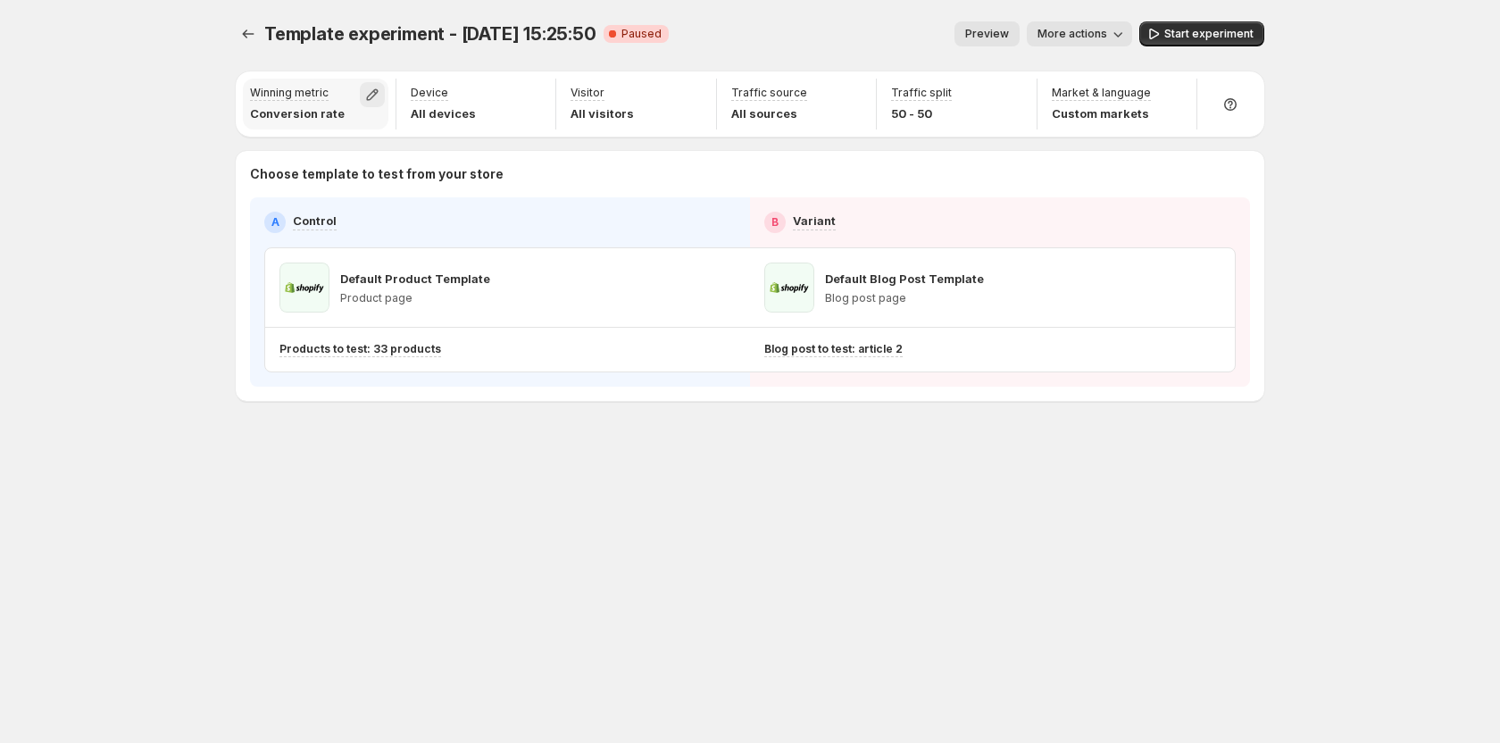
click at [376, 89] on icon "button" at bounding box center [372, 95] width 12 height 12
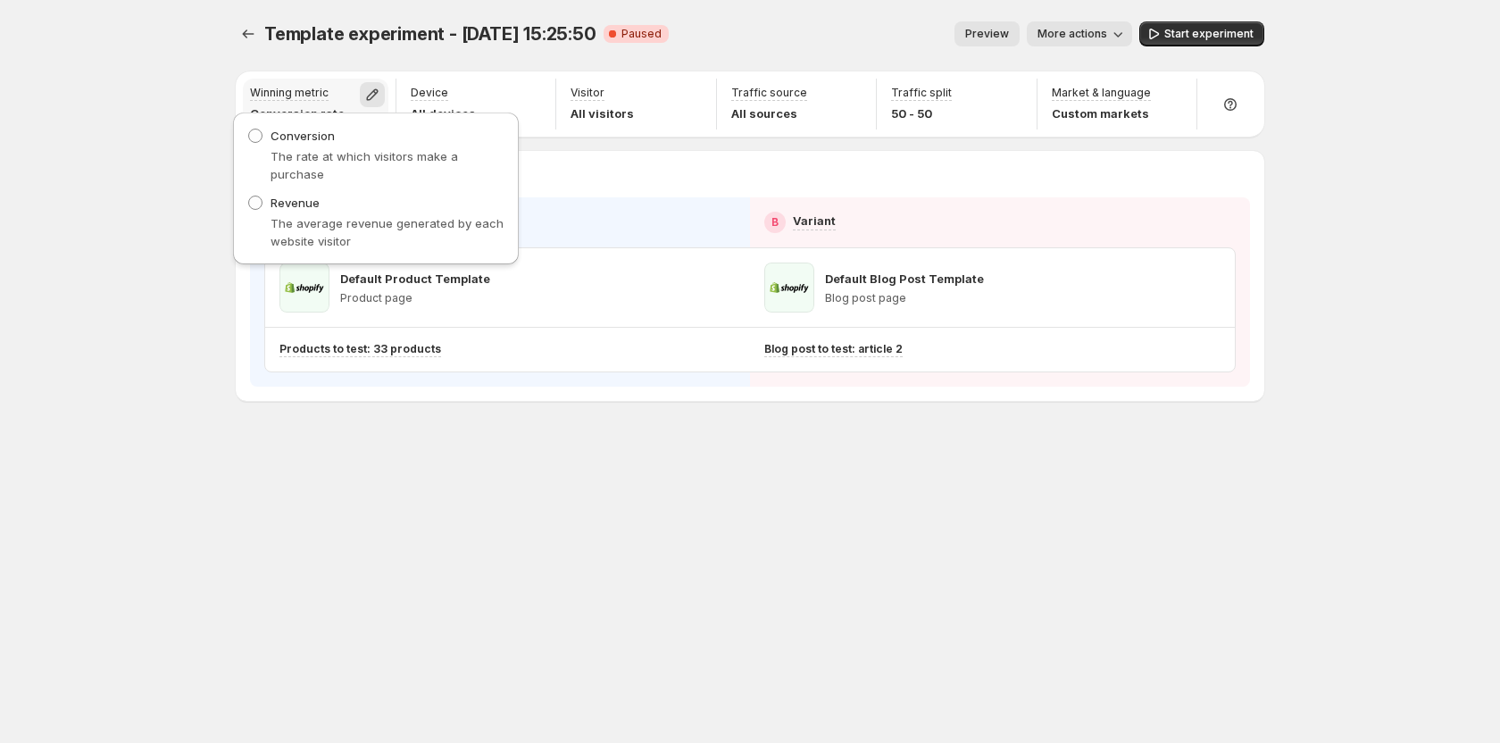
click at [376, 89] on icon "button" at bounding box center [372, 95] width 12 height 12
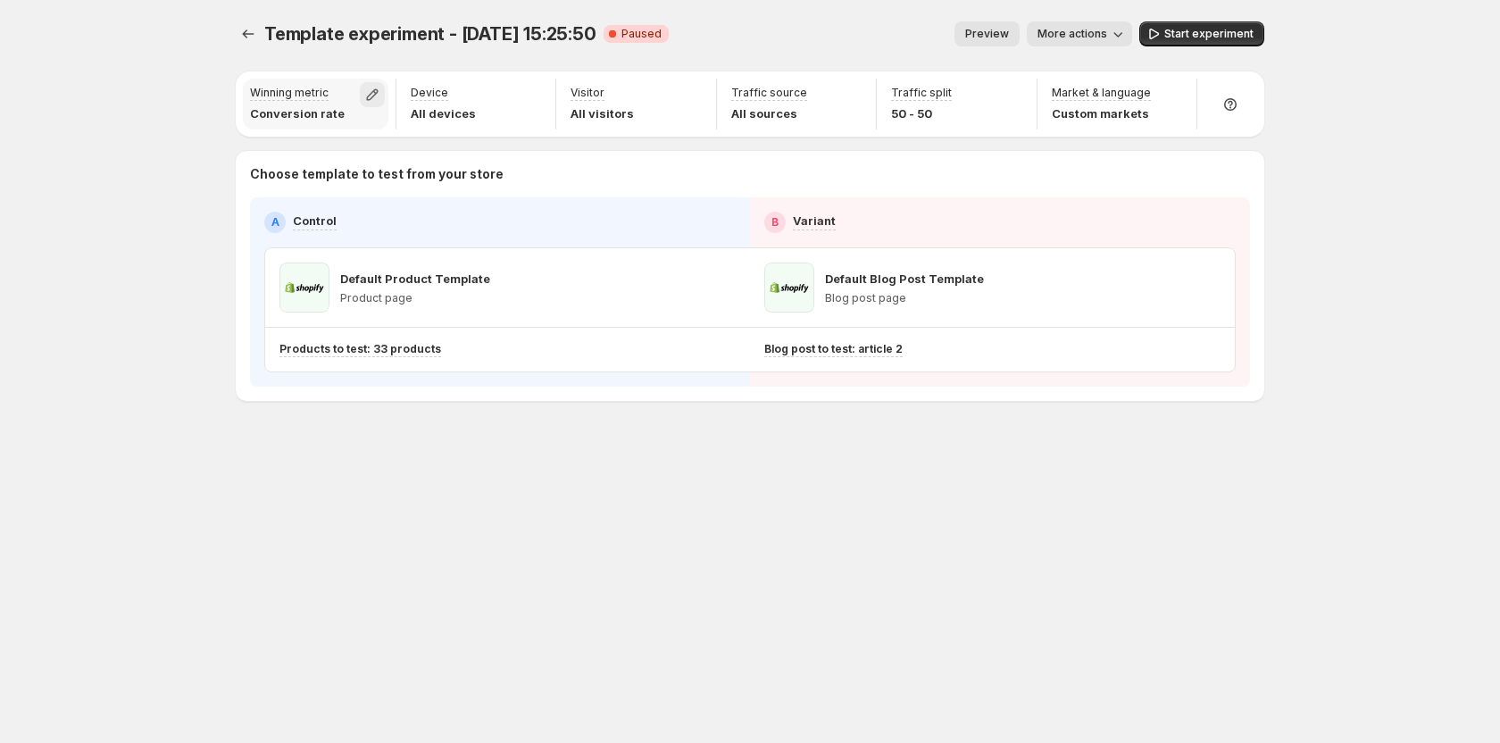
click at [376, 89] on icon "button" at bounding box center [372, 95] width 12 height 12
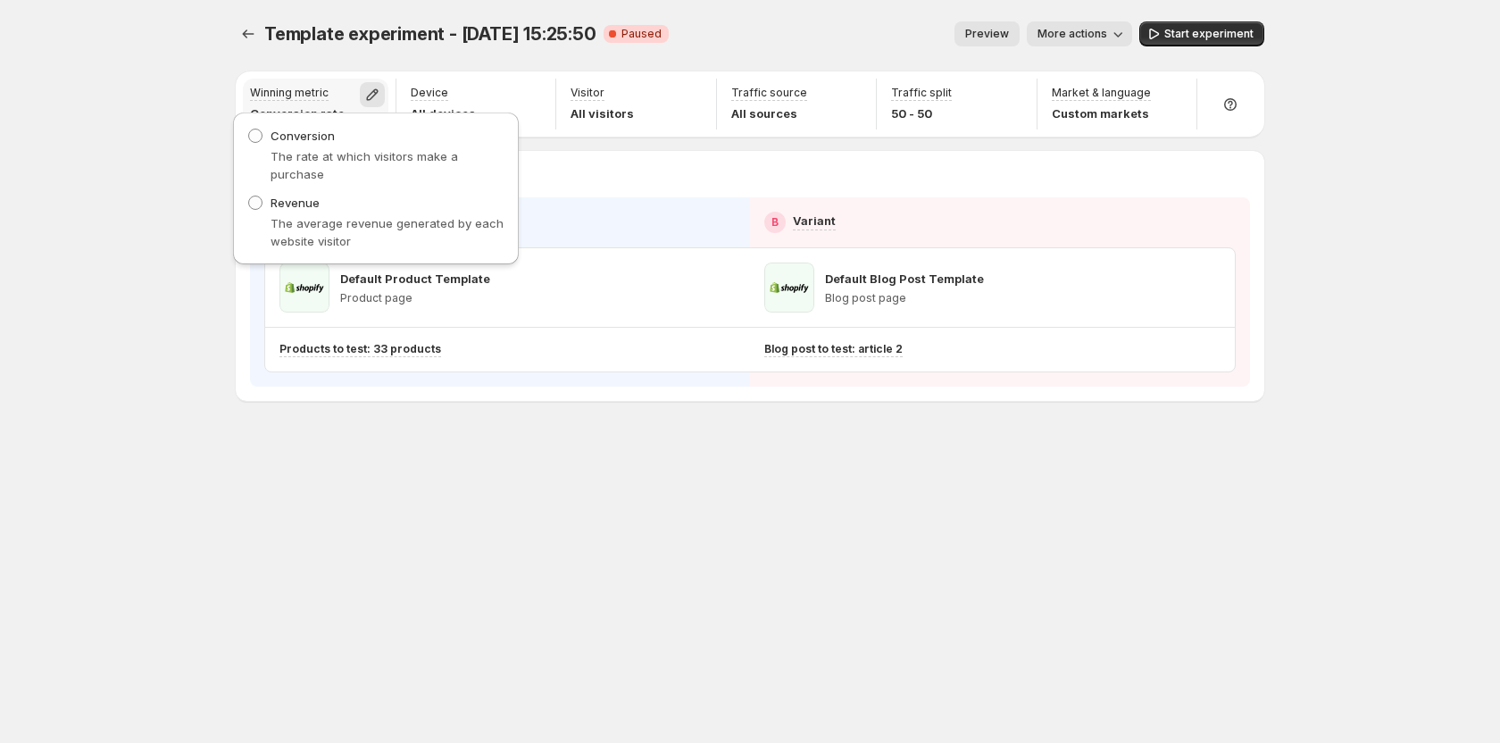
click at [376, 89] on icon "button" at bounding box center [372, 95] width 12 height 12
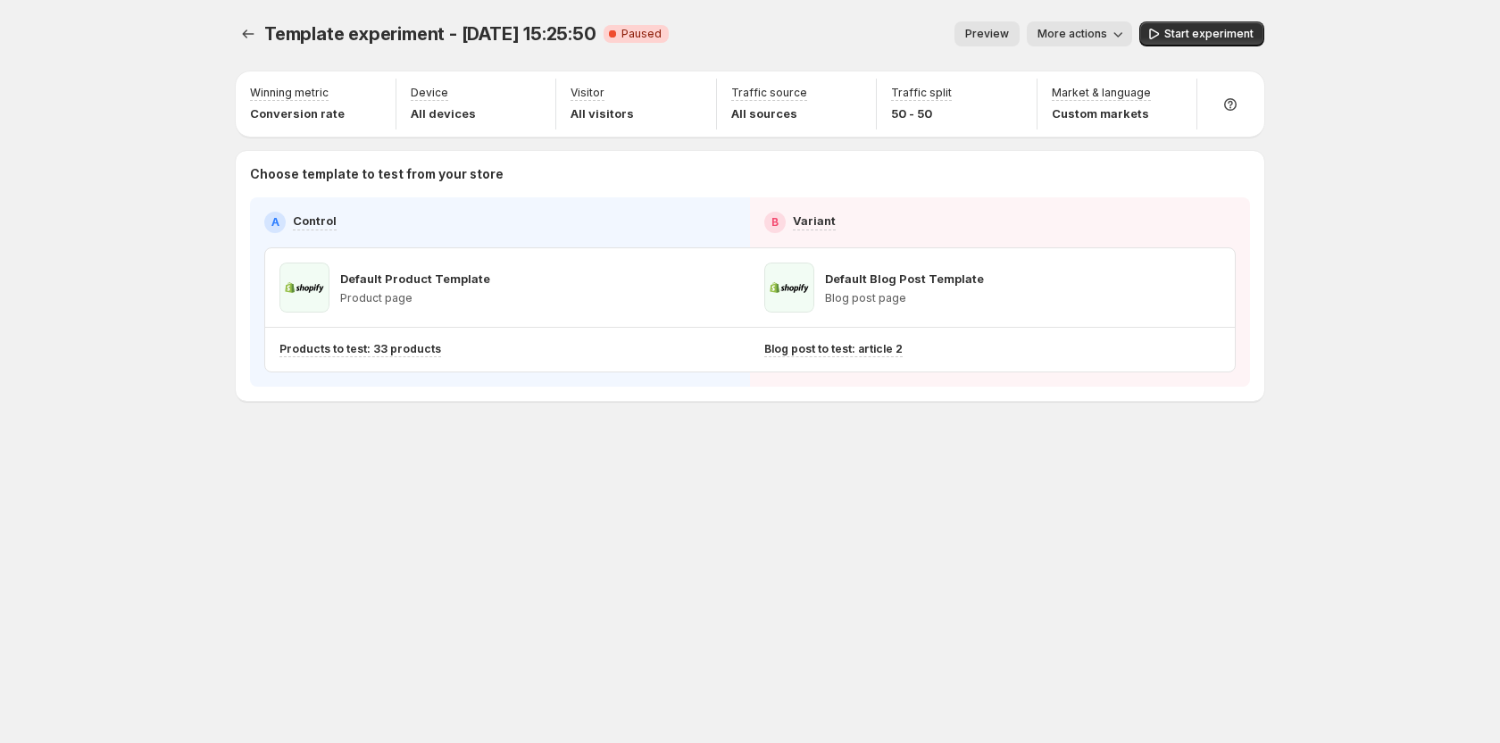
click at [1412, 311] on div "Template experiment - Aug 15, 15:25:50. This page is ready Template experiment …" at bounding box center [750, 371] width 1500 height 743
drag, startPoint x: 1219, startPoint y: 113, endPoint x: 1193, endPoint y: 128, distance: 29.6
click at [1219, 113] on div at bounding box center [1229, 104] width 51 height 51
click at [1220, 154] on span "Setup guide" at bounding box center [1223, 154] width 67 height 14
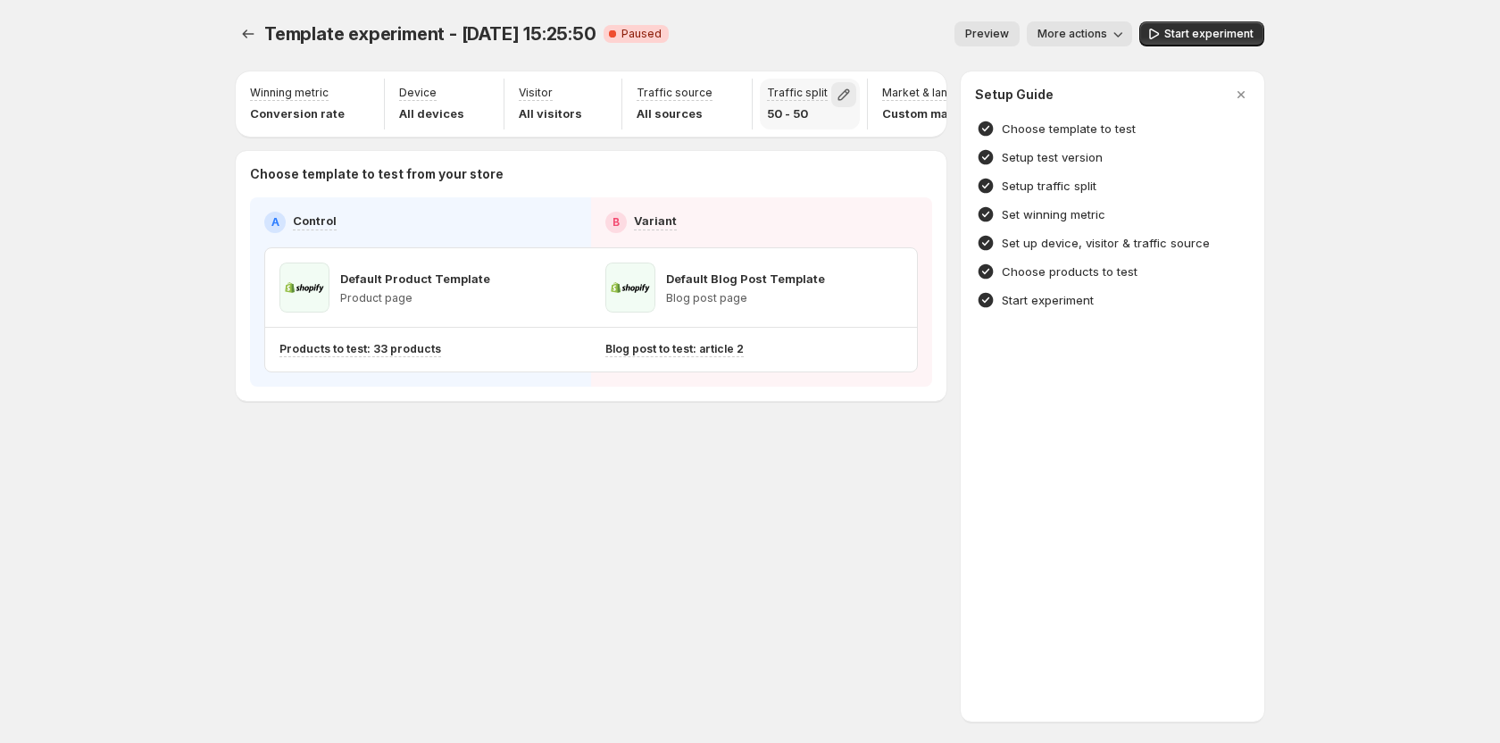
click at [835, 87] on icon "button" at bounding box center [844, 95] width 18 height 18
click at [1048, 205] on h4 "Set winning metric" at bounding box center [1054, 214] width 104 height 18
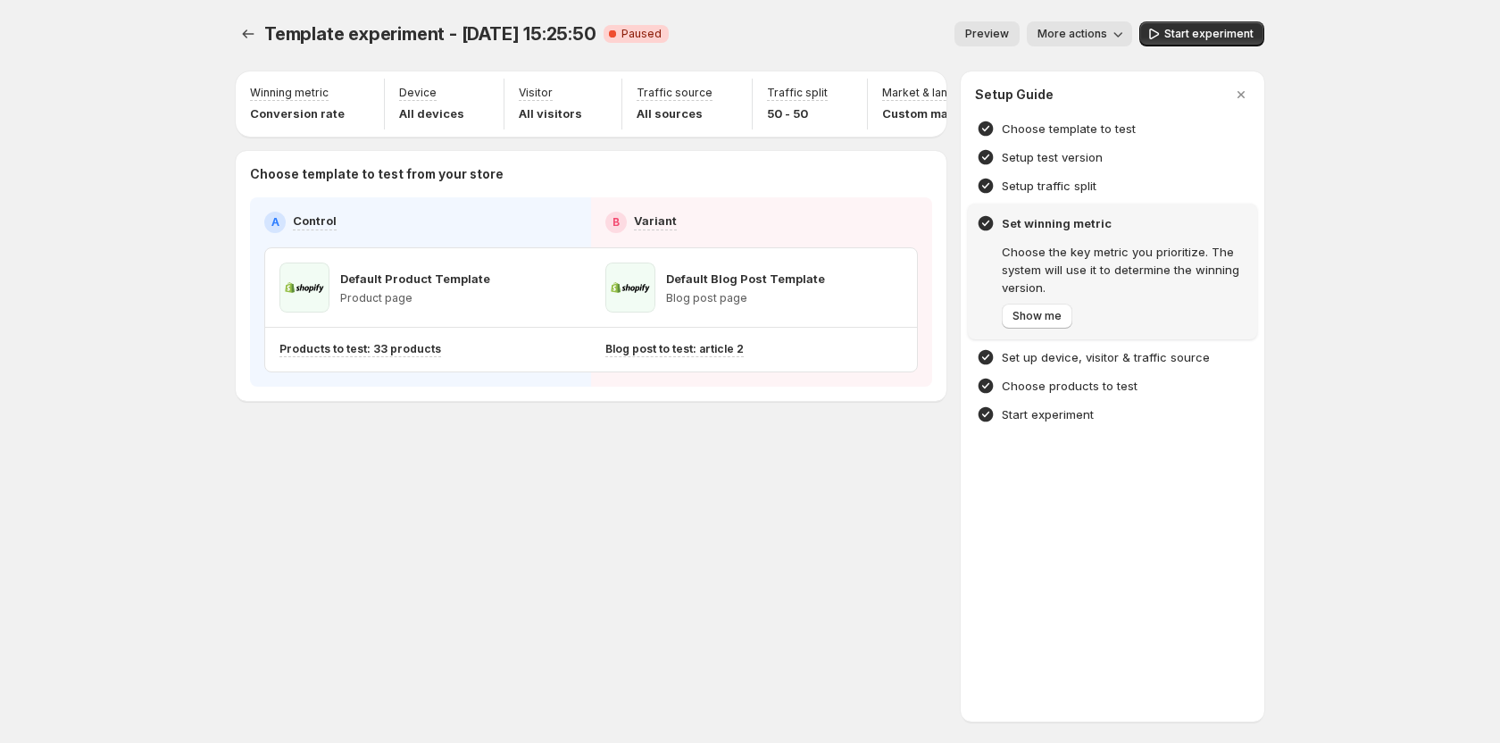
scroll to position [0, 116]
click at [1038, 320] on span "Show me" at bounding box center [1036, 316] width 49 height 14
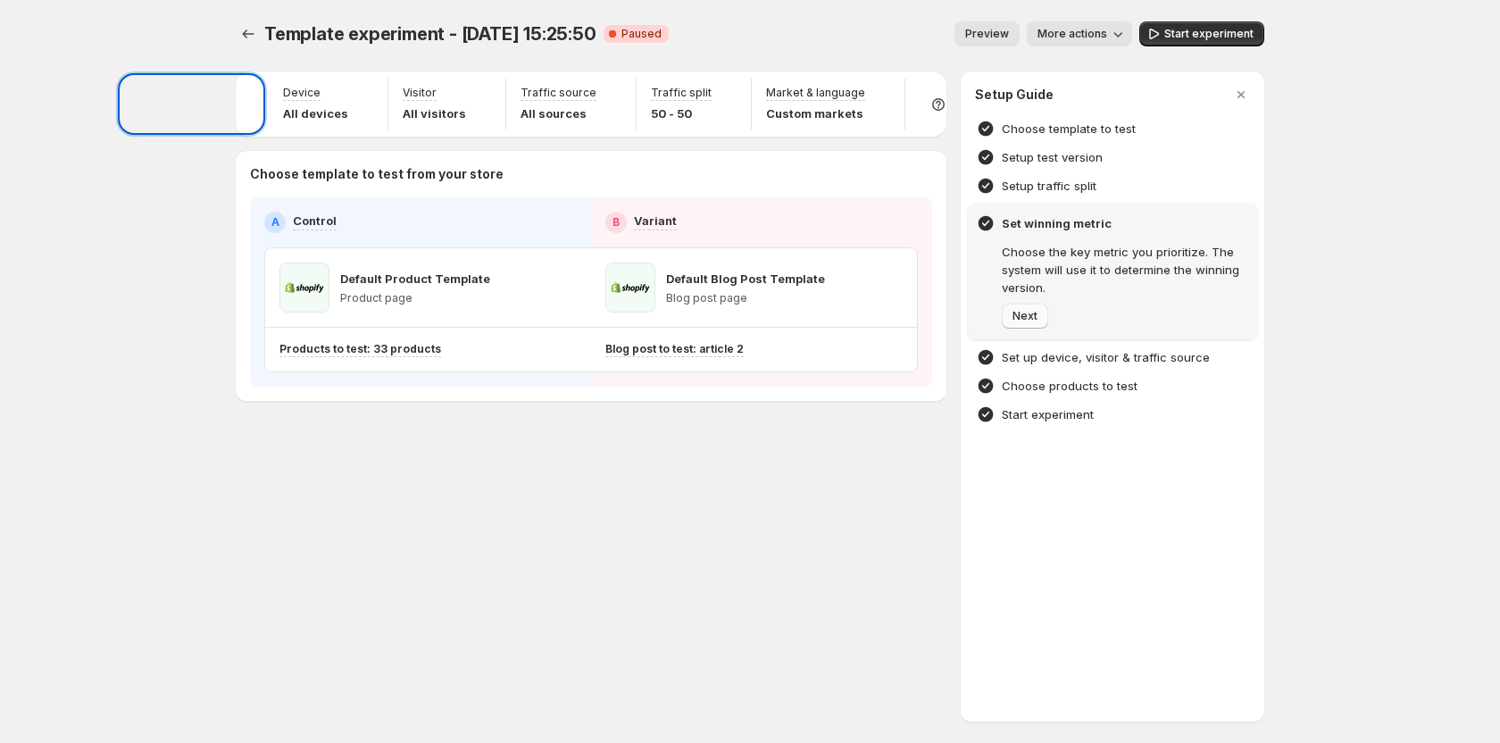
scroll to position [0, 0]
click at [1245, 100] on icon "button" at bounding box center [1241, 95] width 18 height 18
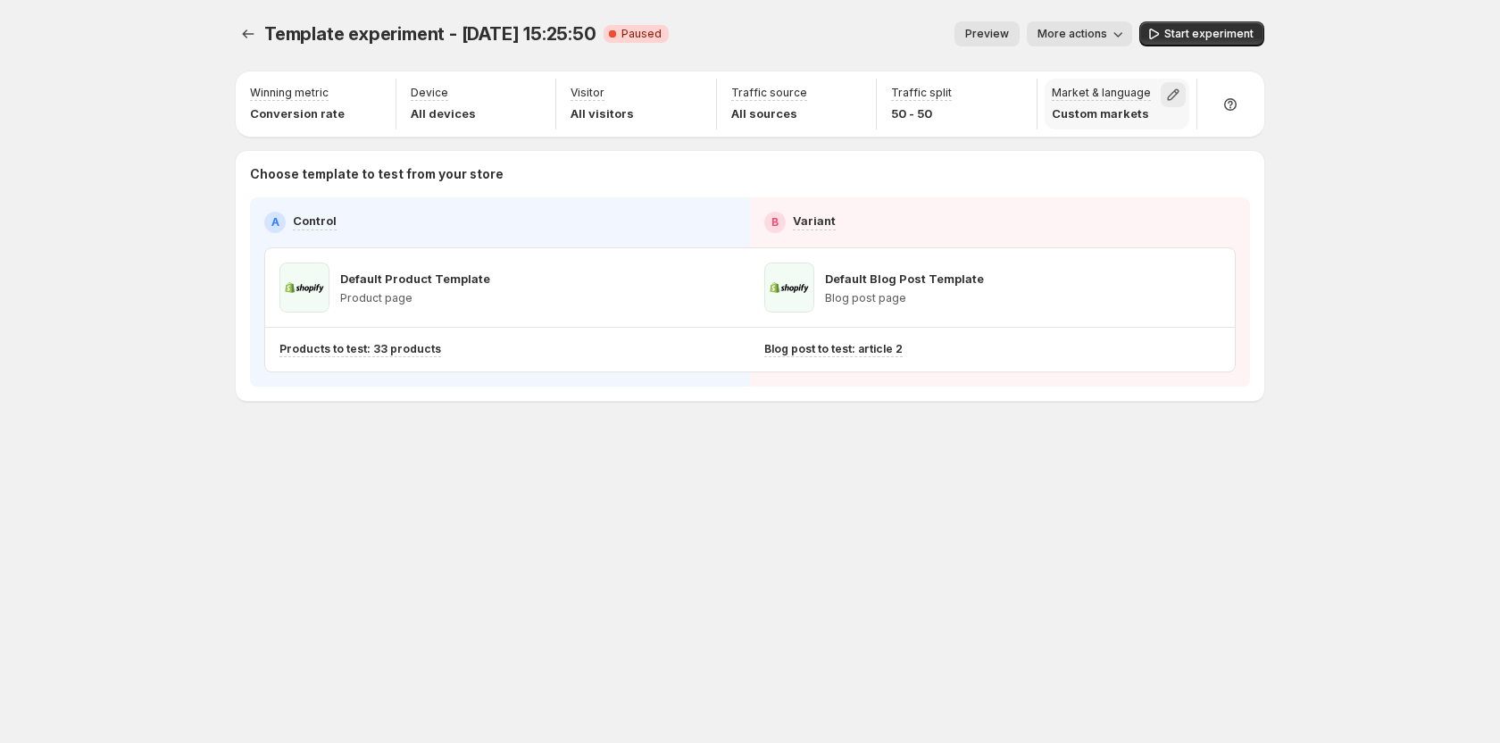
click at [1166, 101] on icon "button" at bounding box center [1173, 95] width 18 height 18
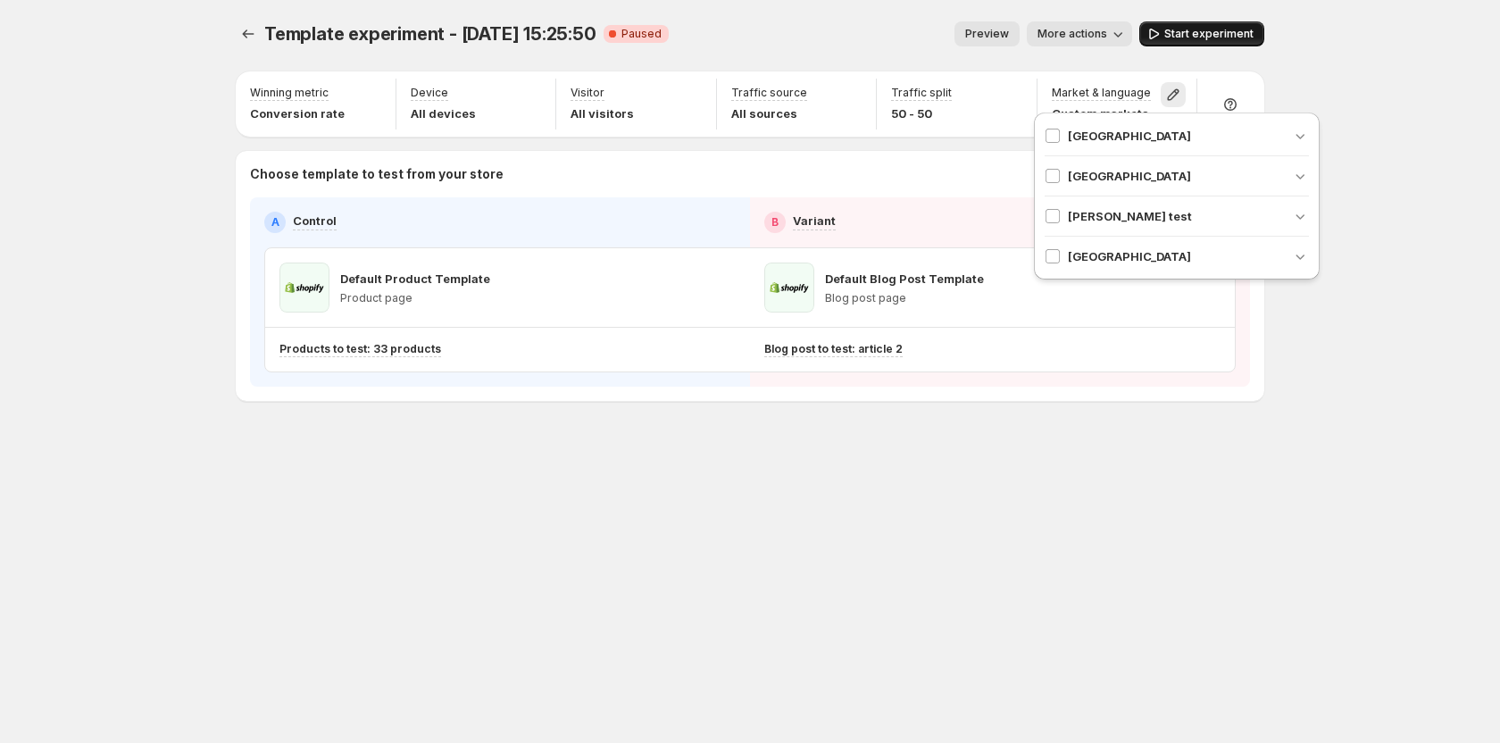
click at [1215, 34] on span "Start experiment" at bounding box center [1208, 34] width 89 height 14
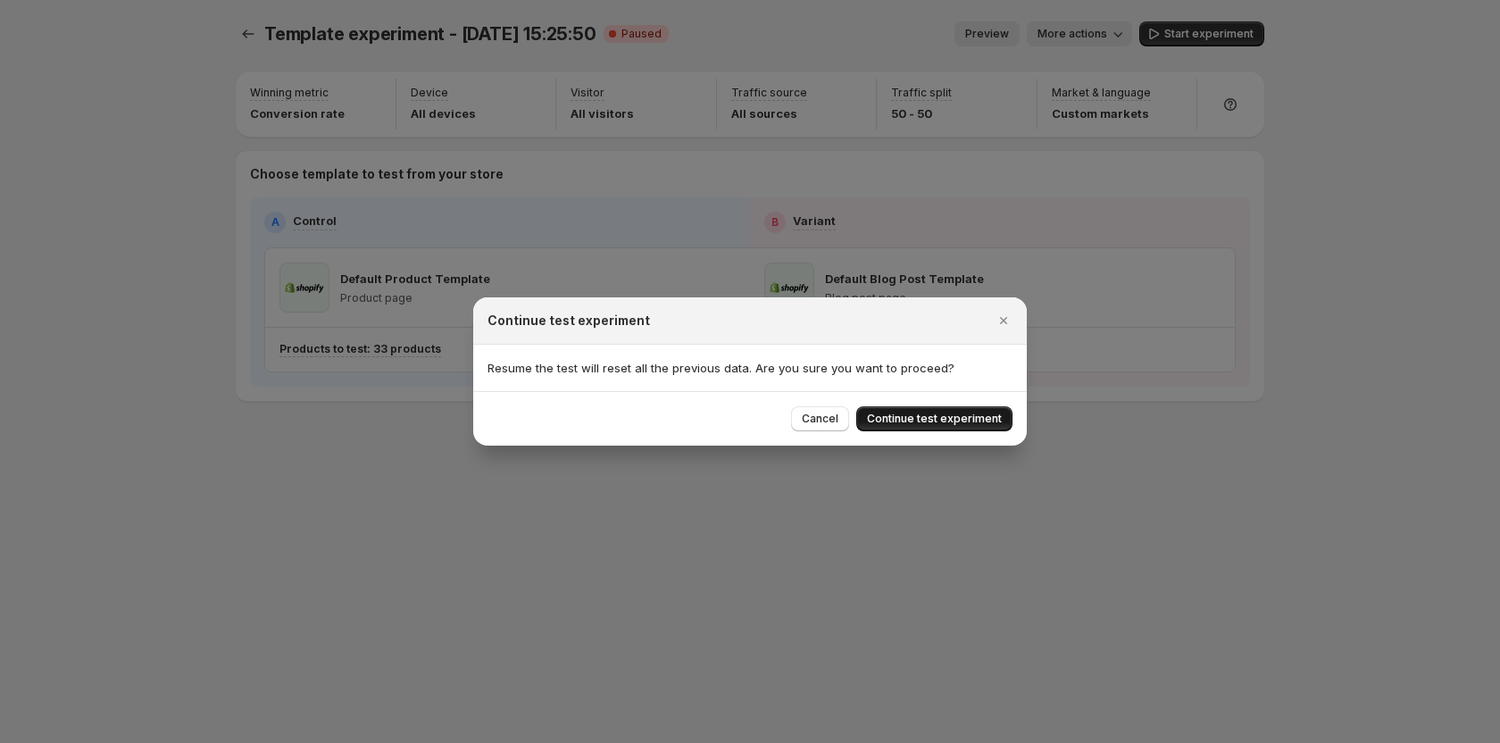
click at [959, 416] on span "Continue test experiment" at bounding box center [934, 419] width 135 height 14
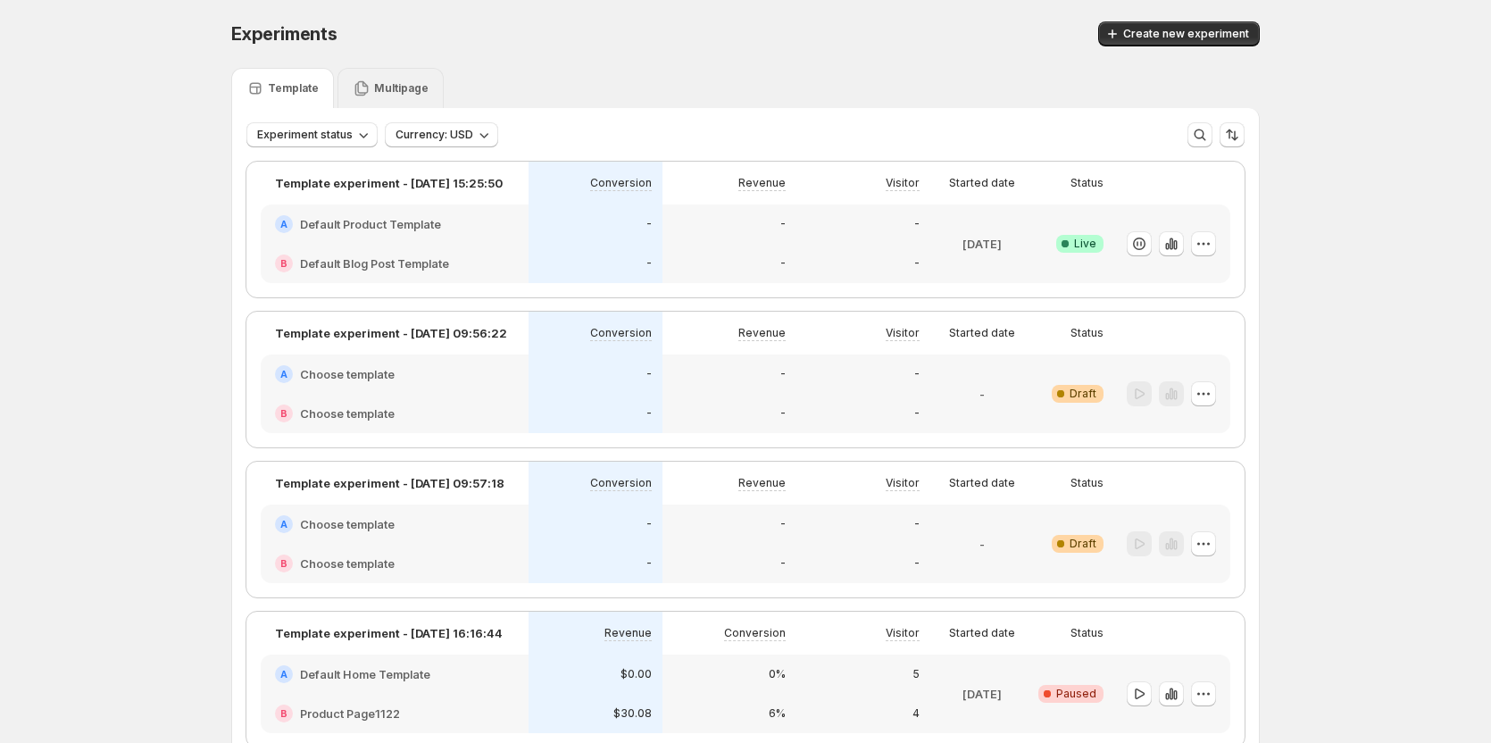
click at [392, 88] on p "Multipage" at bounding box center [401, 88] width 54 height 14
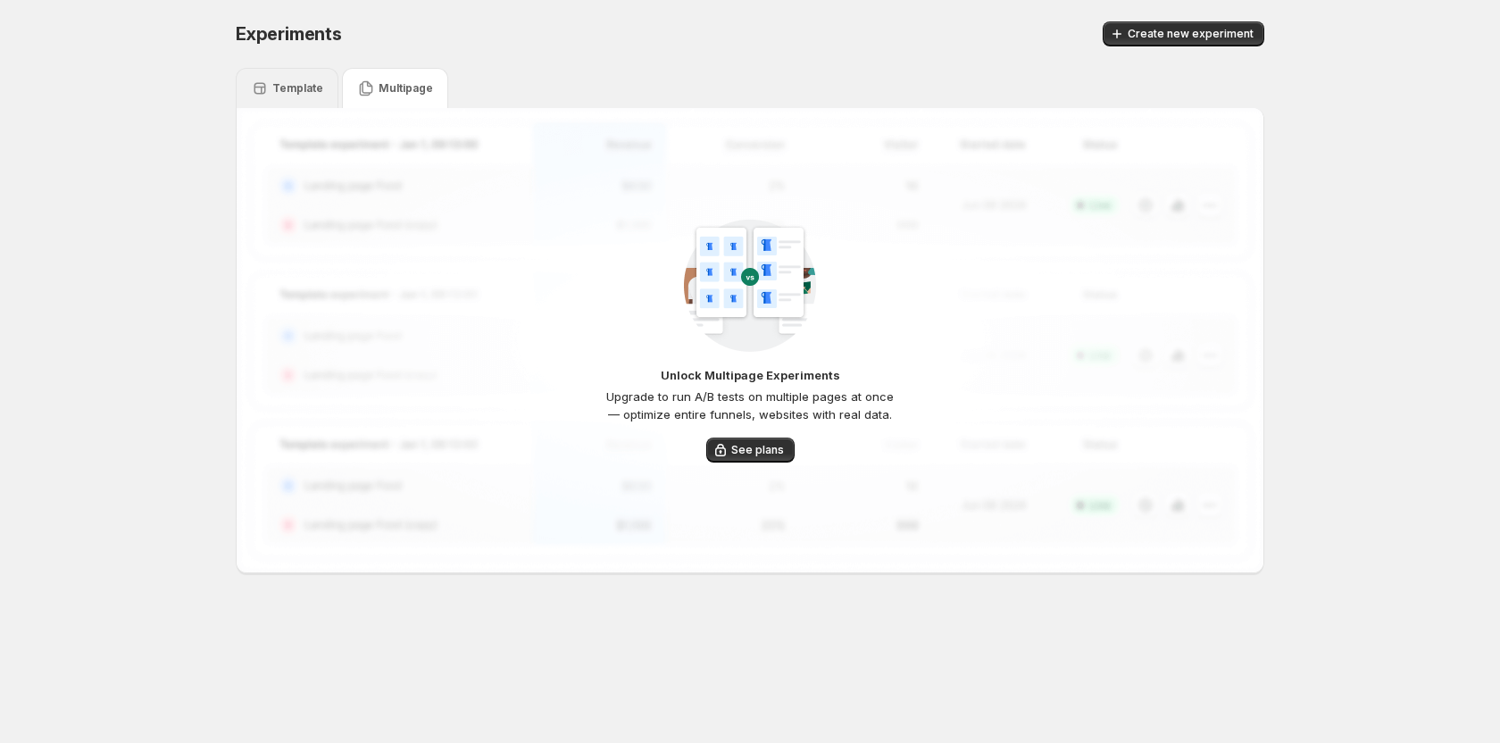
click at [261, 85] on icon at bounding box center [260, 88] width 18 height 18
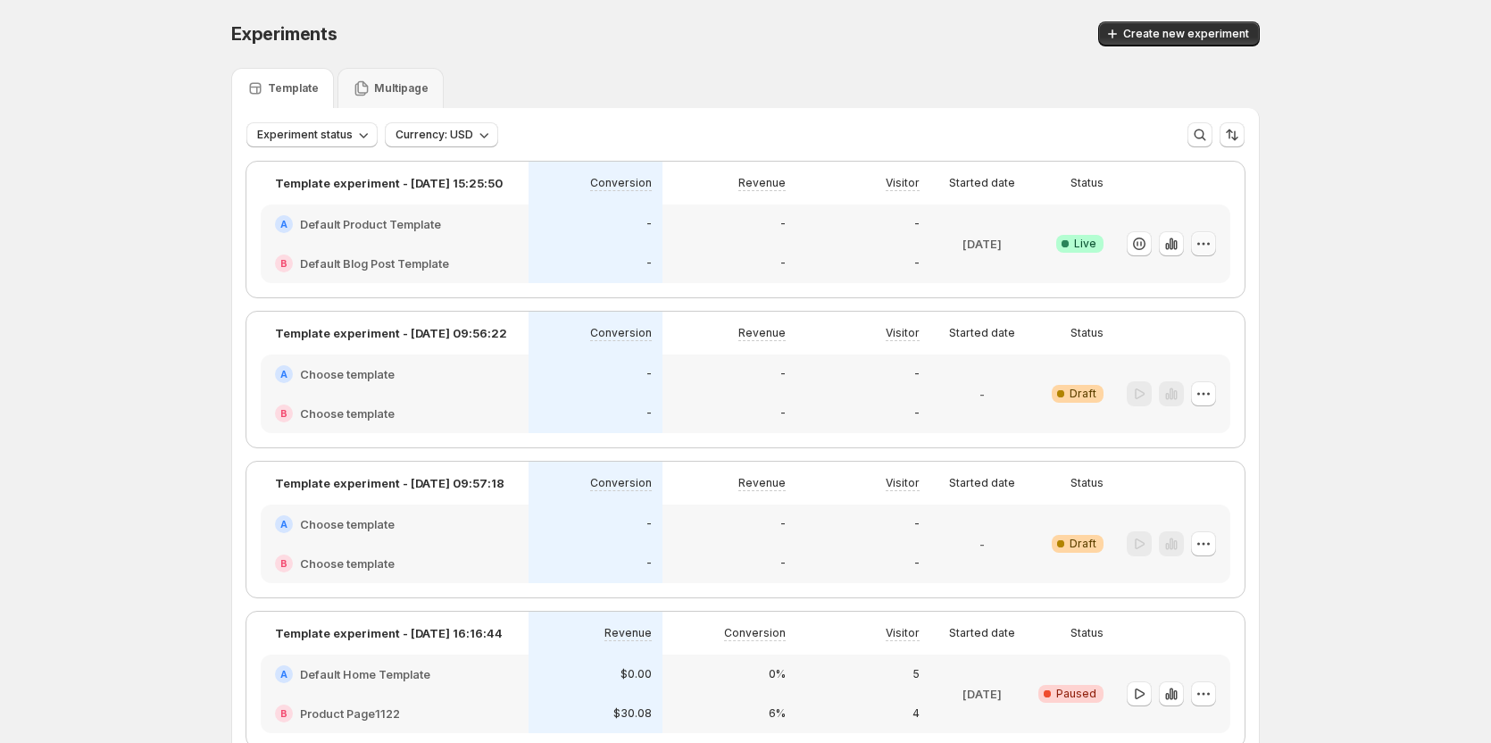
click at [1204, 239] on icon "button" at bounding box center [1204, 244] width 18 height 18
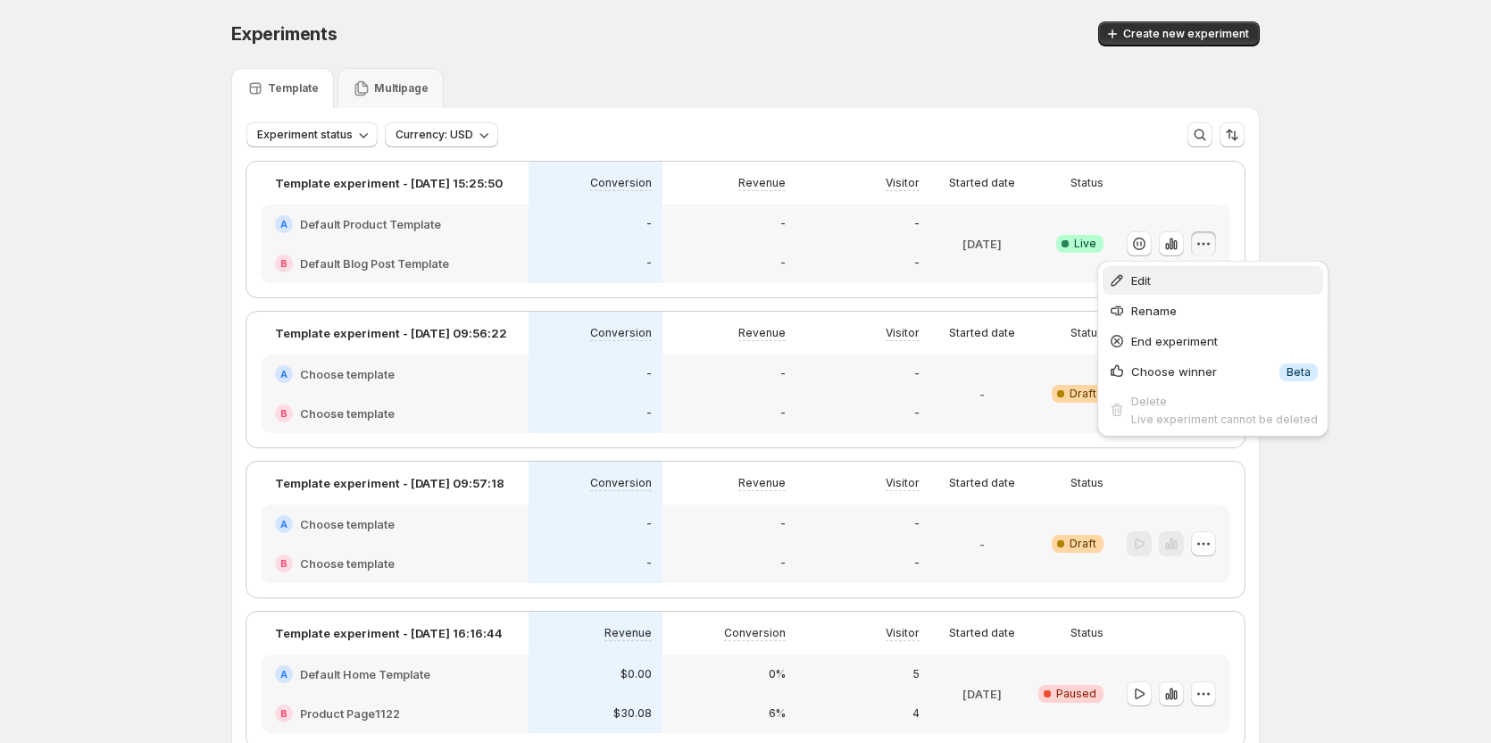
click at [1165, 280] on span "Edit" at bounding box center [1224, 280] width 187 height 18
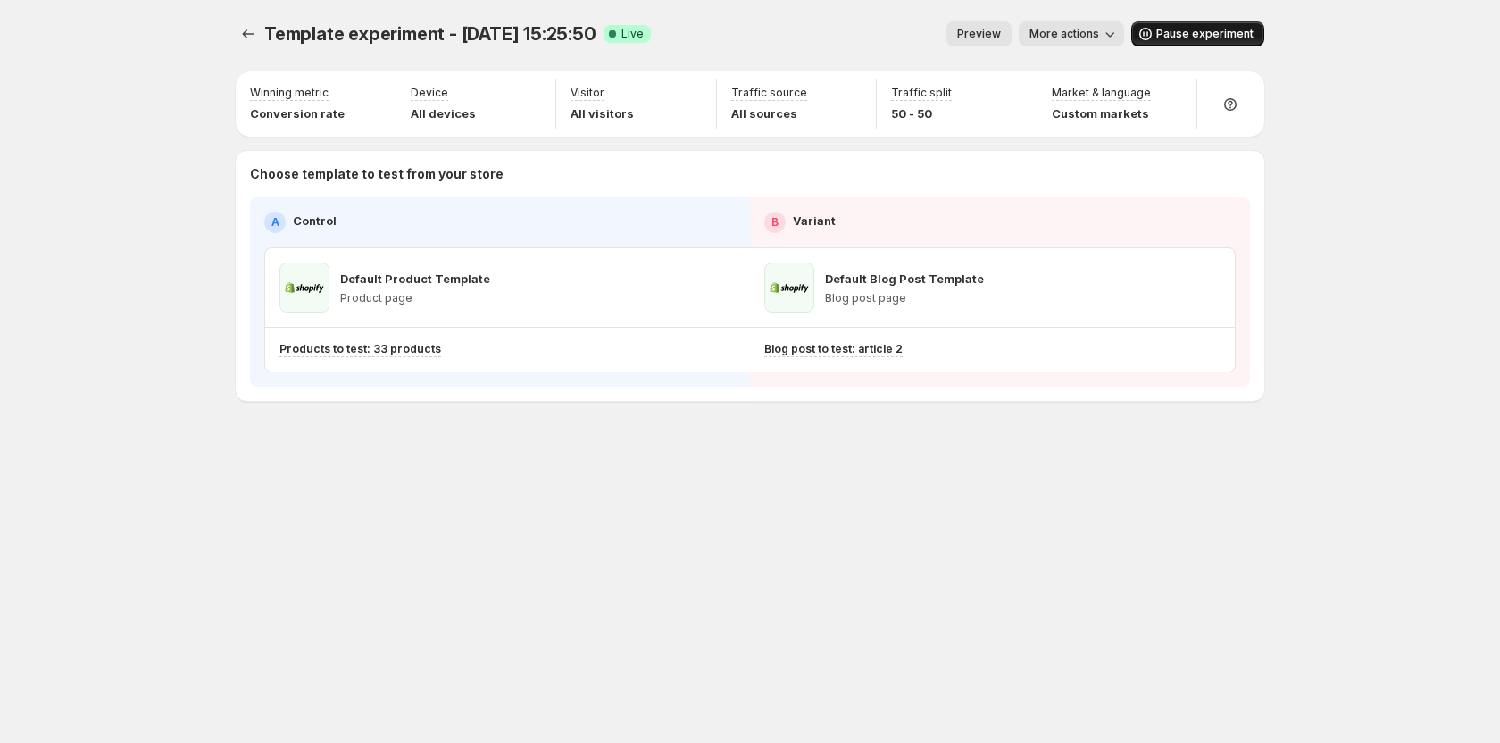
click at [1203, 29] on span "Pause experiment" at bounding box center [1204, 34] width 97 height 14
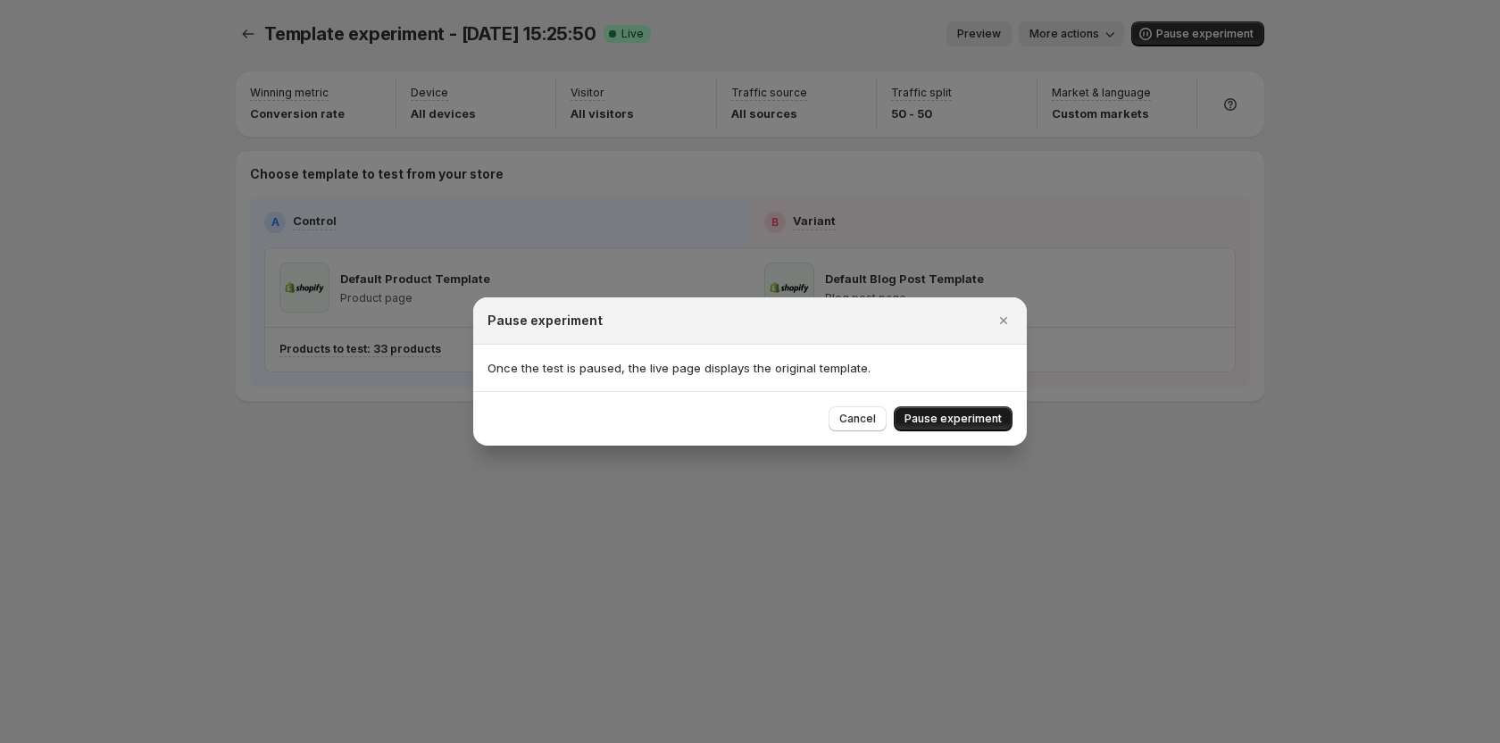
click at [977, 414] on span "Pause experiment" at bounding box center [952, 419] width 97 height 14
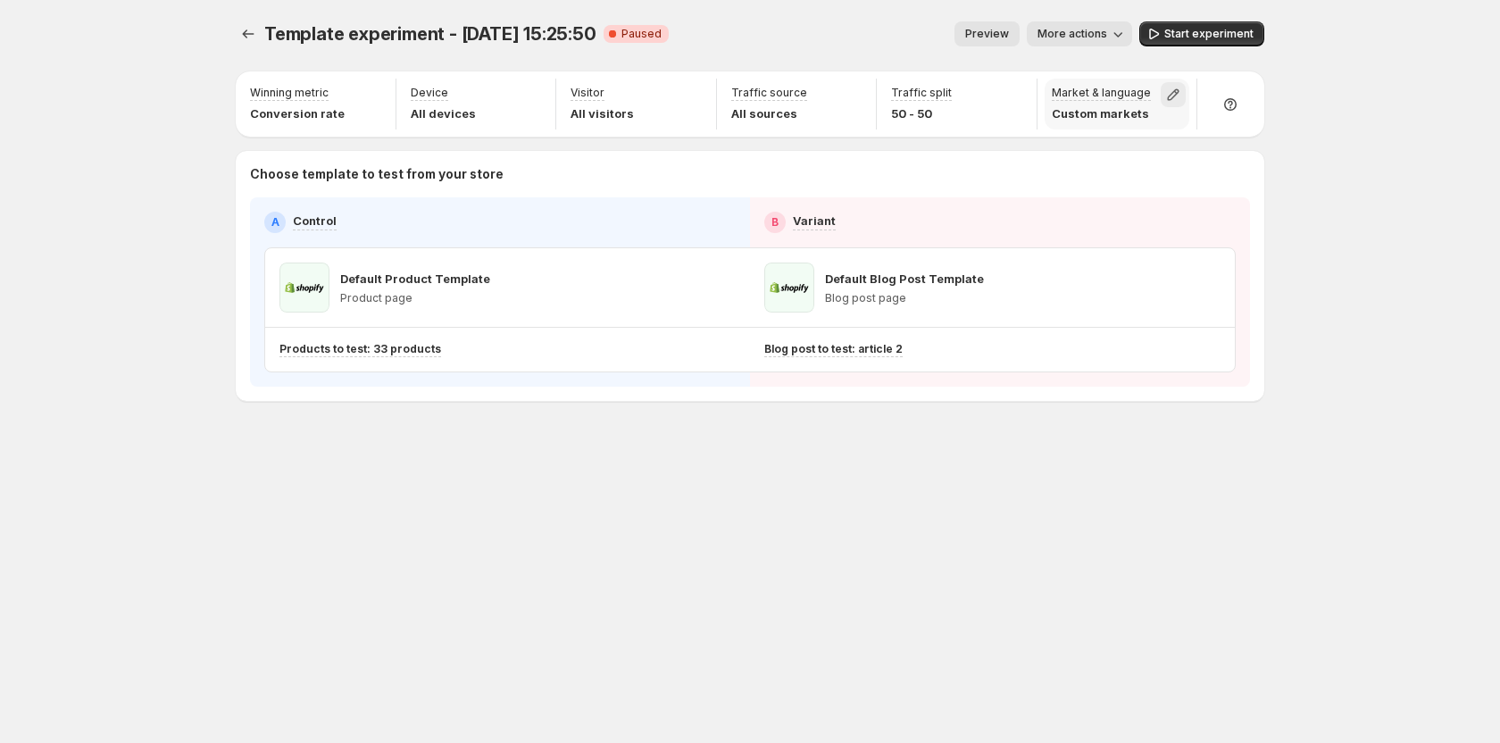
click at [1177, 93] on icon "button" at bounding box center [1174, 95] width 12 height 12
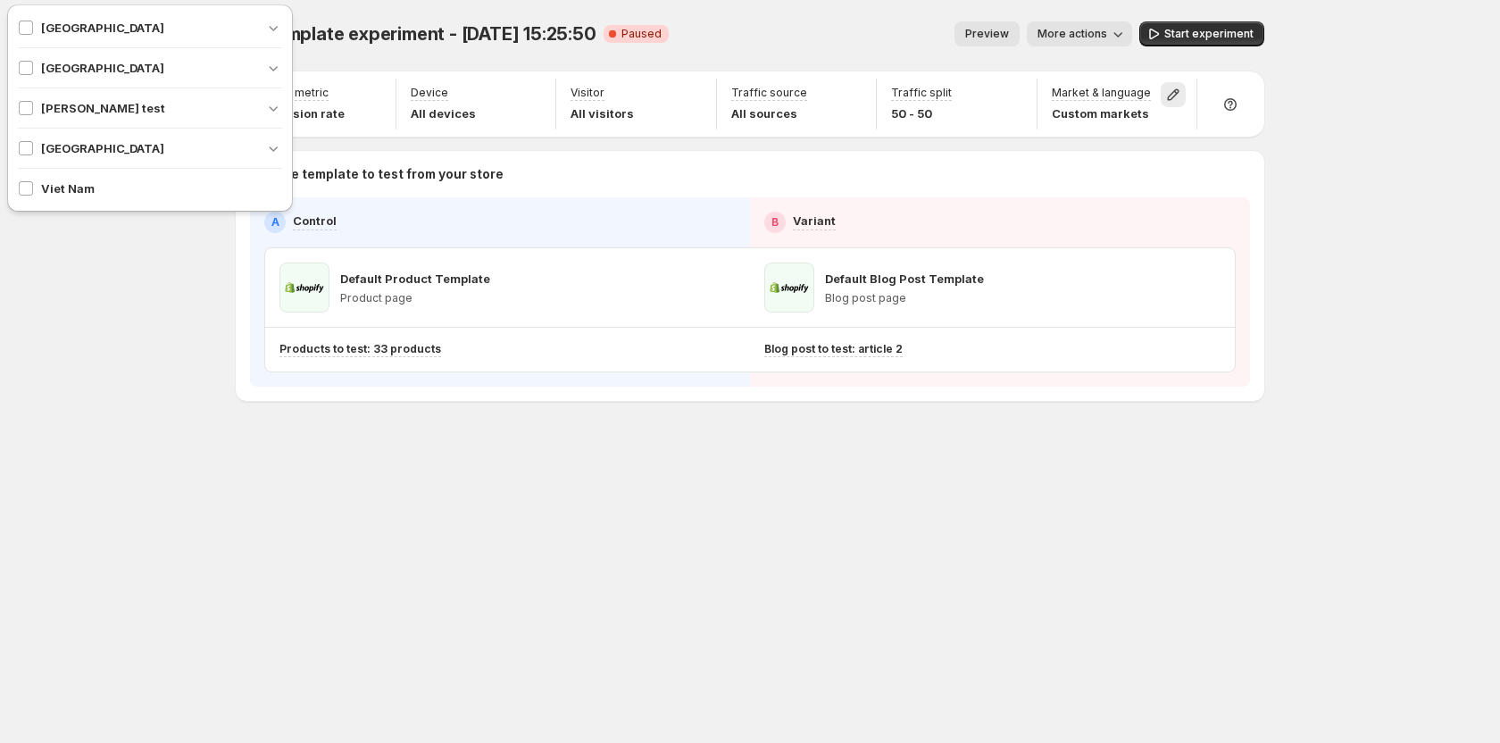
click at [889, 593] on div "Template experiment - Aug 15, 15:25:50. This page is ready Template experiment …" at bounding box center [749, 371] width 1071 height 743
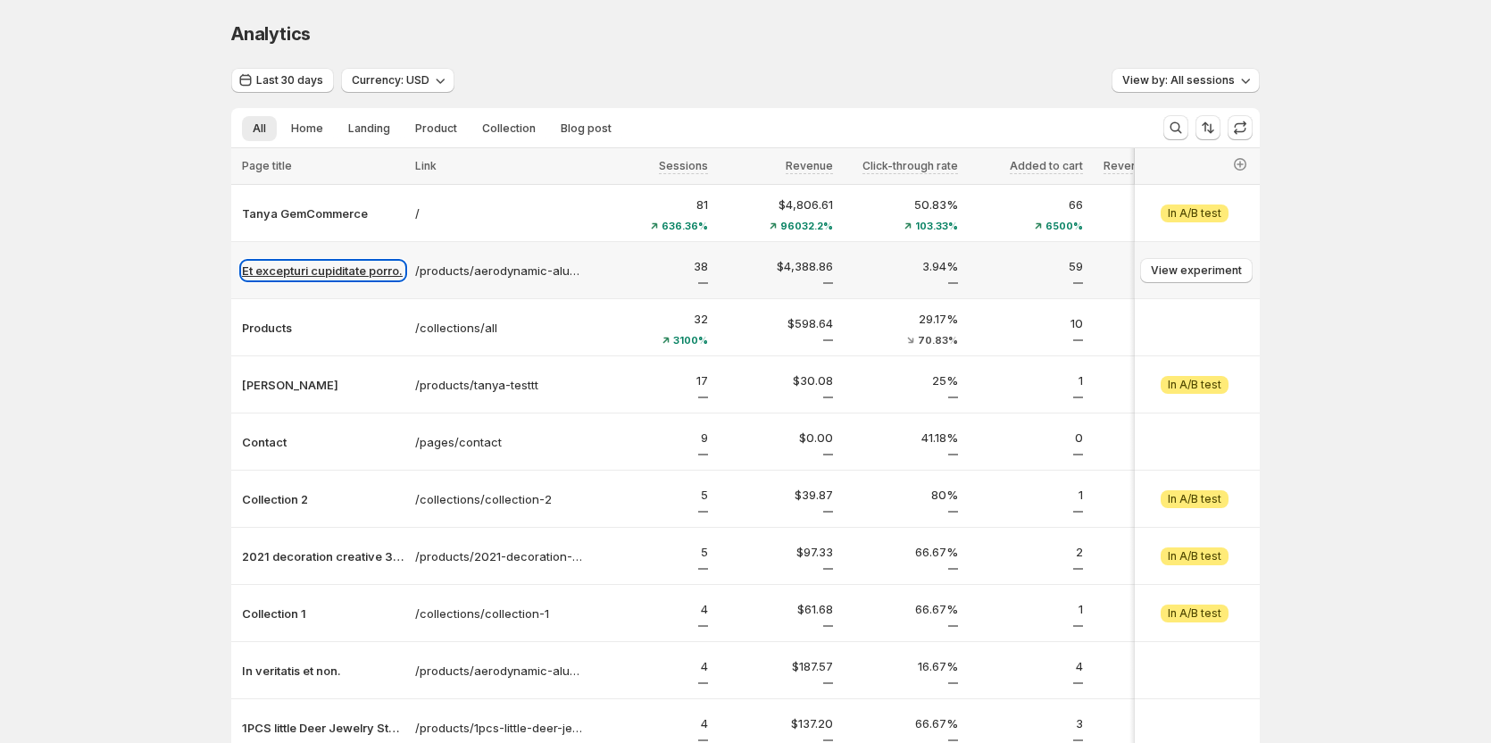
click at [314, 271] on p "Et excepturi cupiditate porro." at bounding box center [323, 271] width 162 height 18
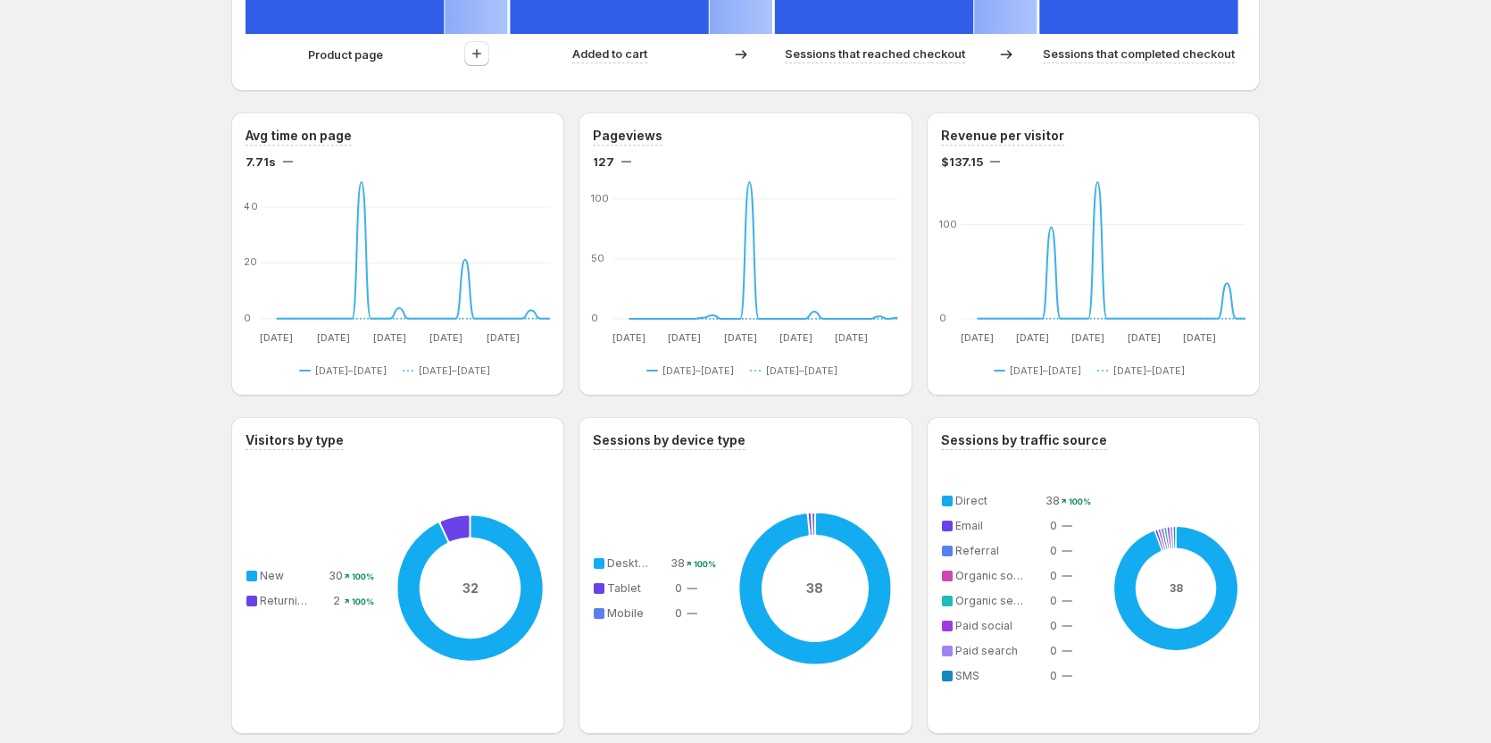
scroll to position [804, 0]
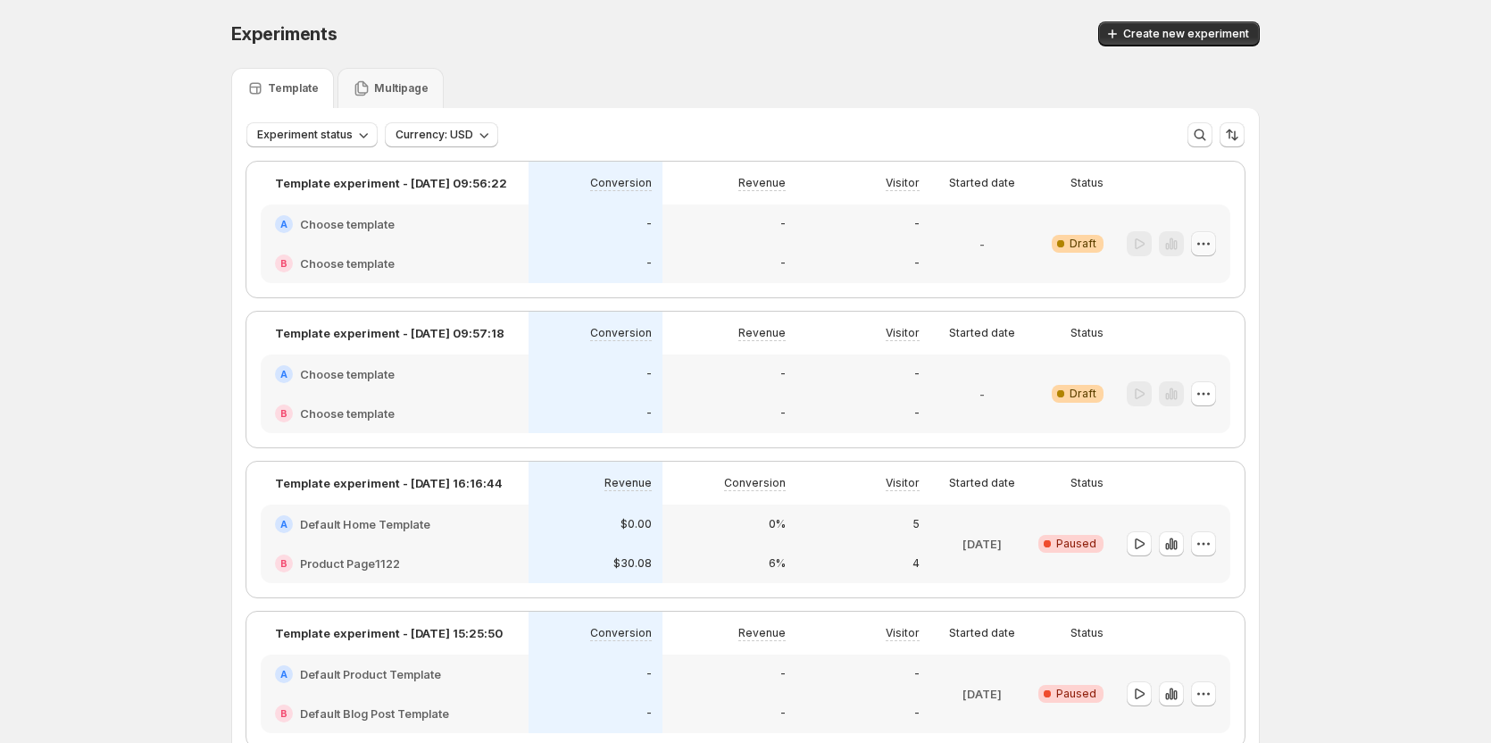
click at [1207, 246] on icon "button" at bounding box center [1204, 244] width 18 height 18
click at [1184, 283] on span "Edit" at bounding box center [1221, 280] width 129 height 18
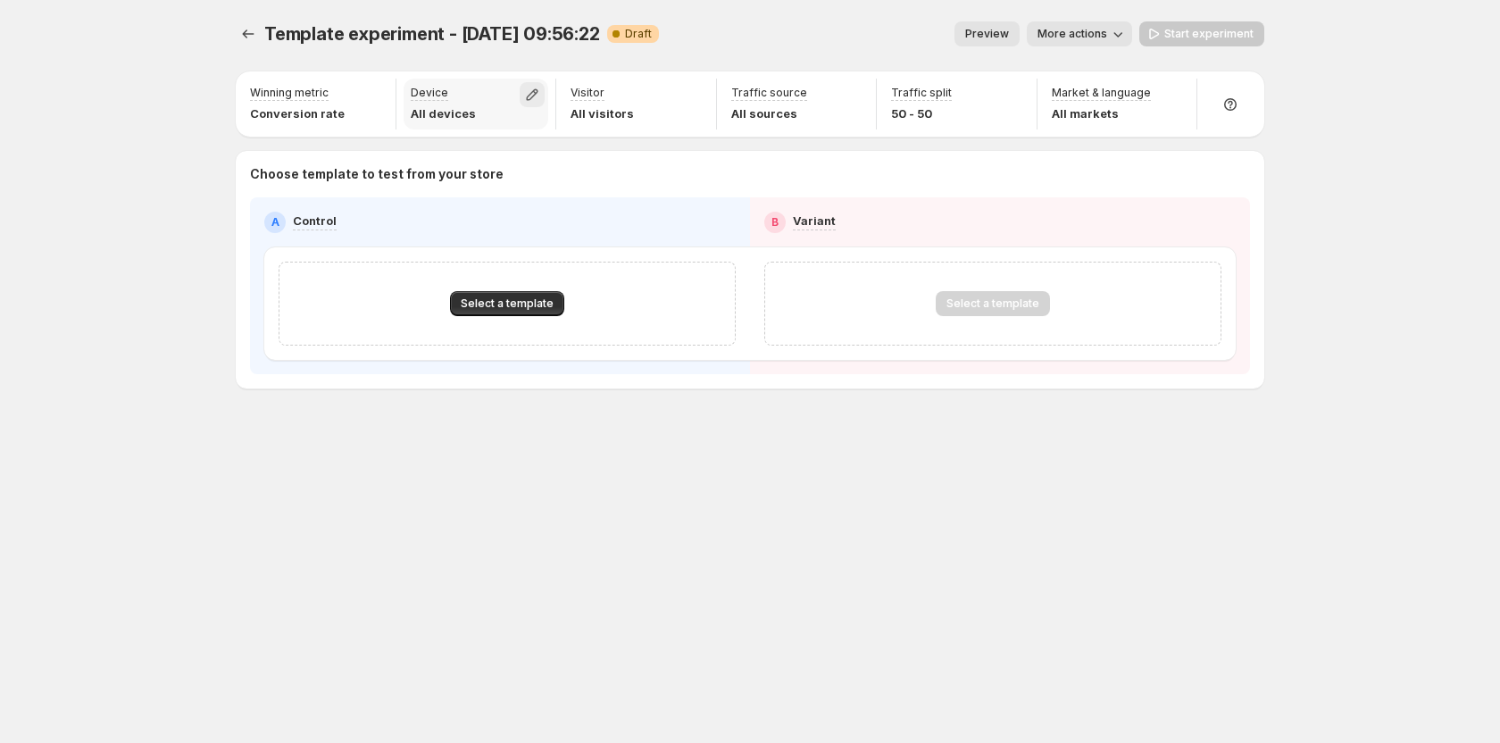
click at [539, 96] on icon "button" at bounding box center [532, 95] width 18 height 18
click at [438, 143] on span "Desktop" at bounding box center [453, 136] width 46 height 18
click at [446, 174] on div "Desktop Tablet Mobile" at bounding box center [535, 164] width 257 height 75
click at [435, 165] on span "Tablet" at bounding box center [447, 164] width 35 height 14
click at [1166, 96] on icon "button" at bounding box center [1173, 95] width 18 height 18
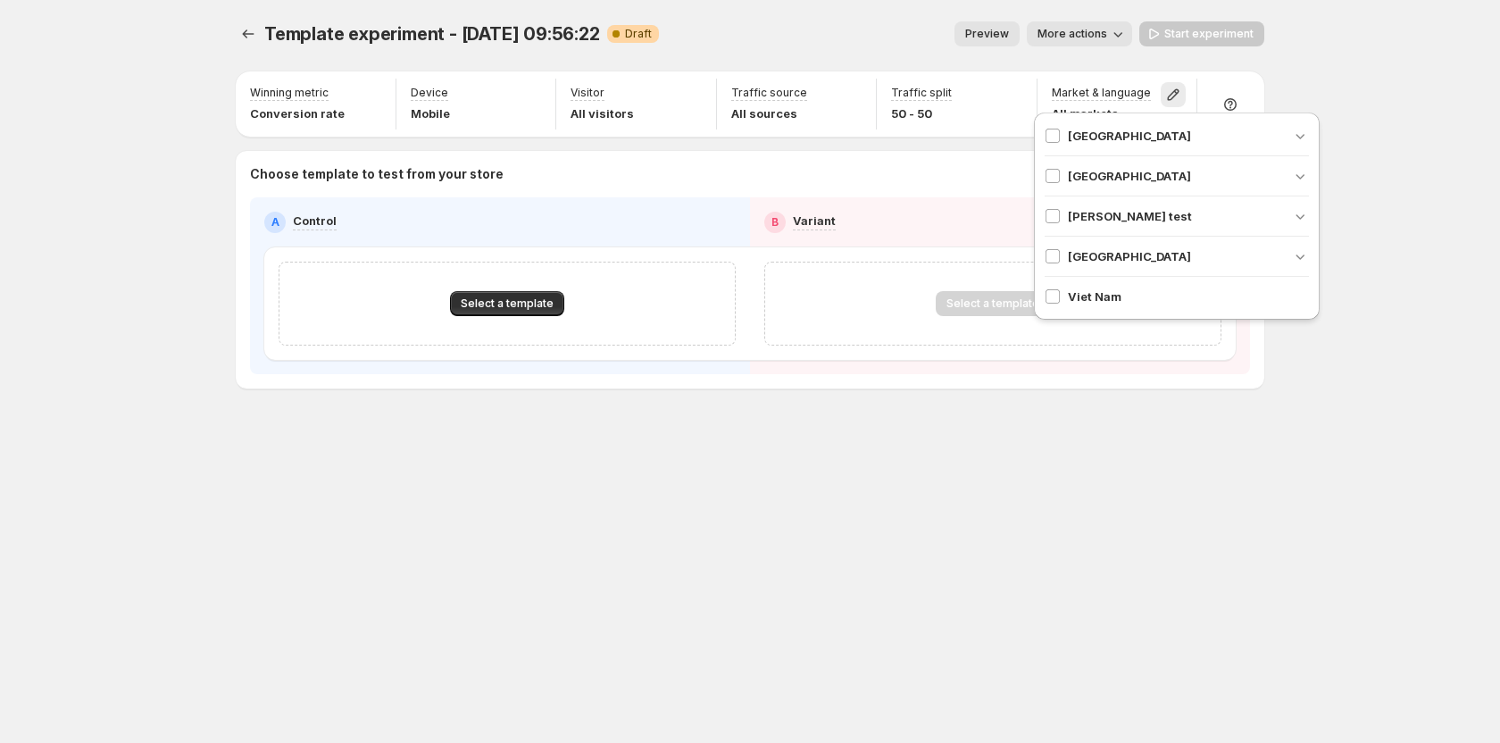
click at [1065, 296] on div "Viet Nam" at bounding box center [1083, 296] width 77 height 18
click at [1047, 255] on span at bounding box center [1053, 256] width 16 height 16
click at [1285, 385] on div "Setup Guide Choose template to test Setup test version Setup traffic split Set …" at bounding box center [1416, 396] width 304 height 650
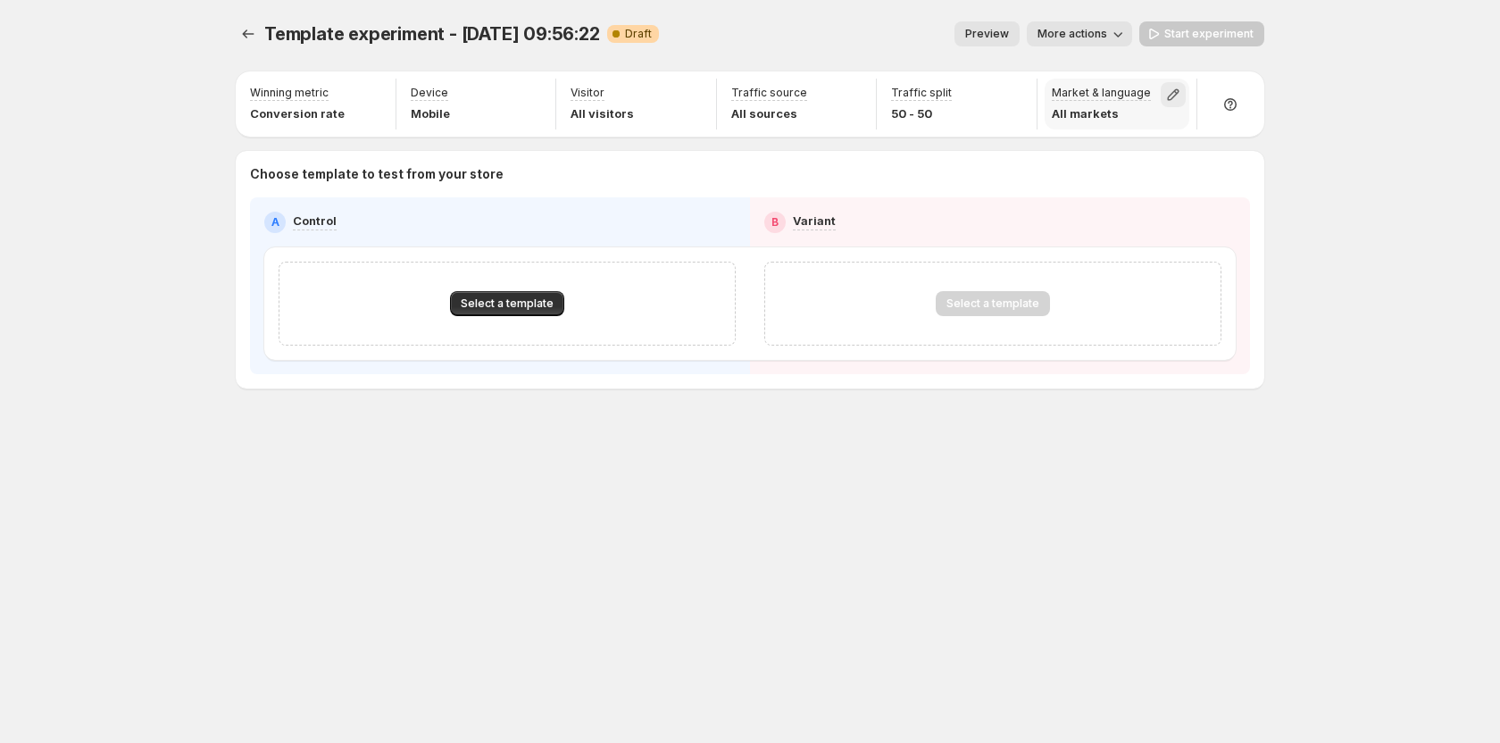
click at [1176, 96] on icon "button" at bounding box center [1173, 95] width 18 height 18
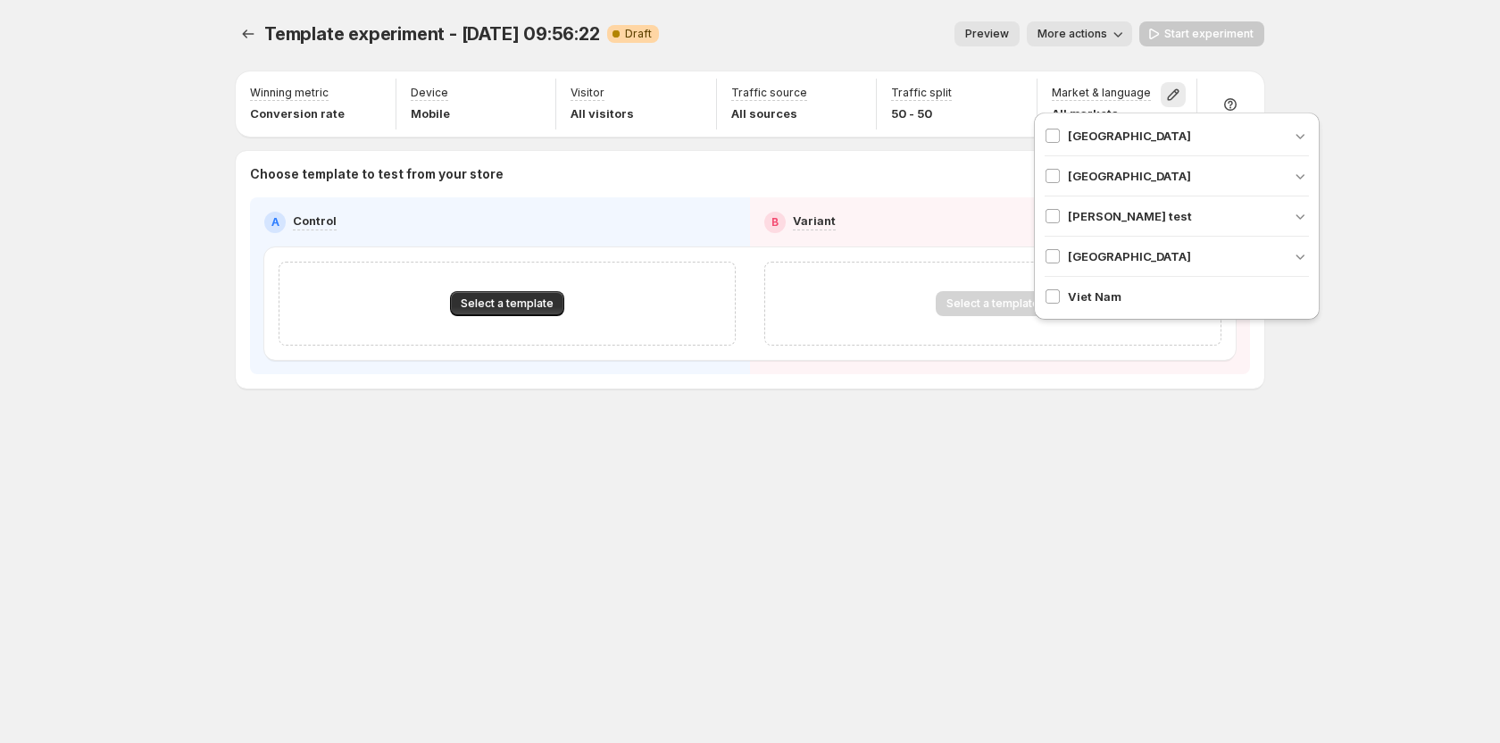
click at [1372, 230] on div "Template experiment - Aug 21, 09:56:22. This page is ready Template experiment …" at bounding box center [750, 371] width 1500 height 743
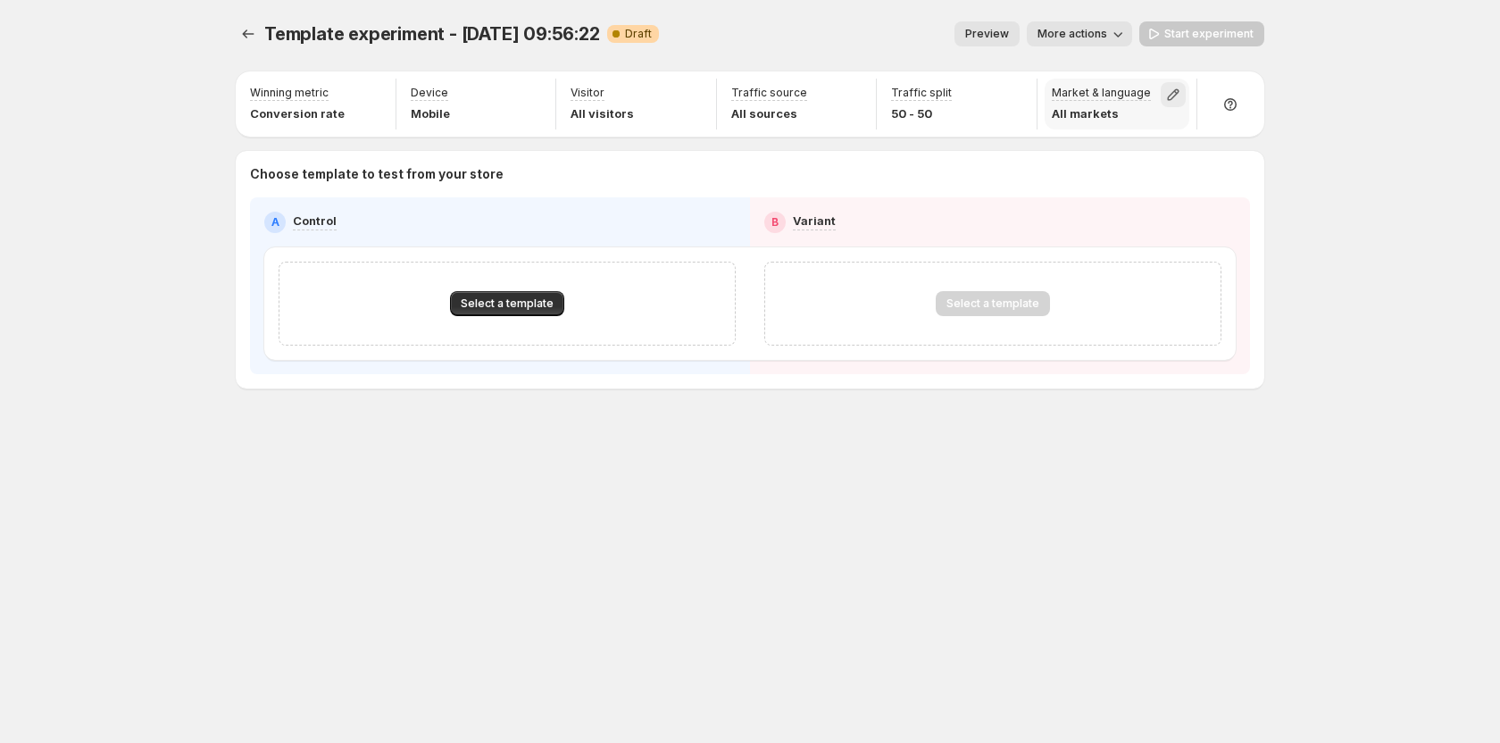
click at [1170, 88] on icon "button" at bounding box center [1173, 95] width 18 height 18
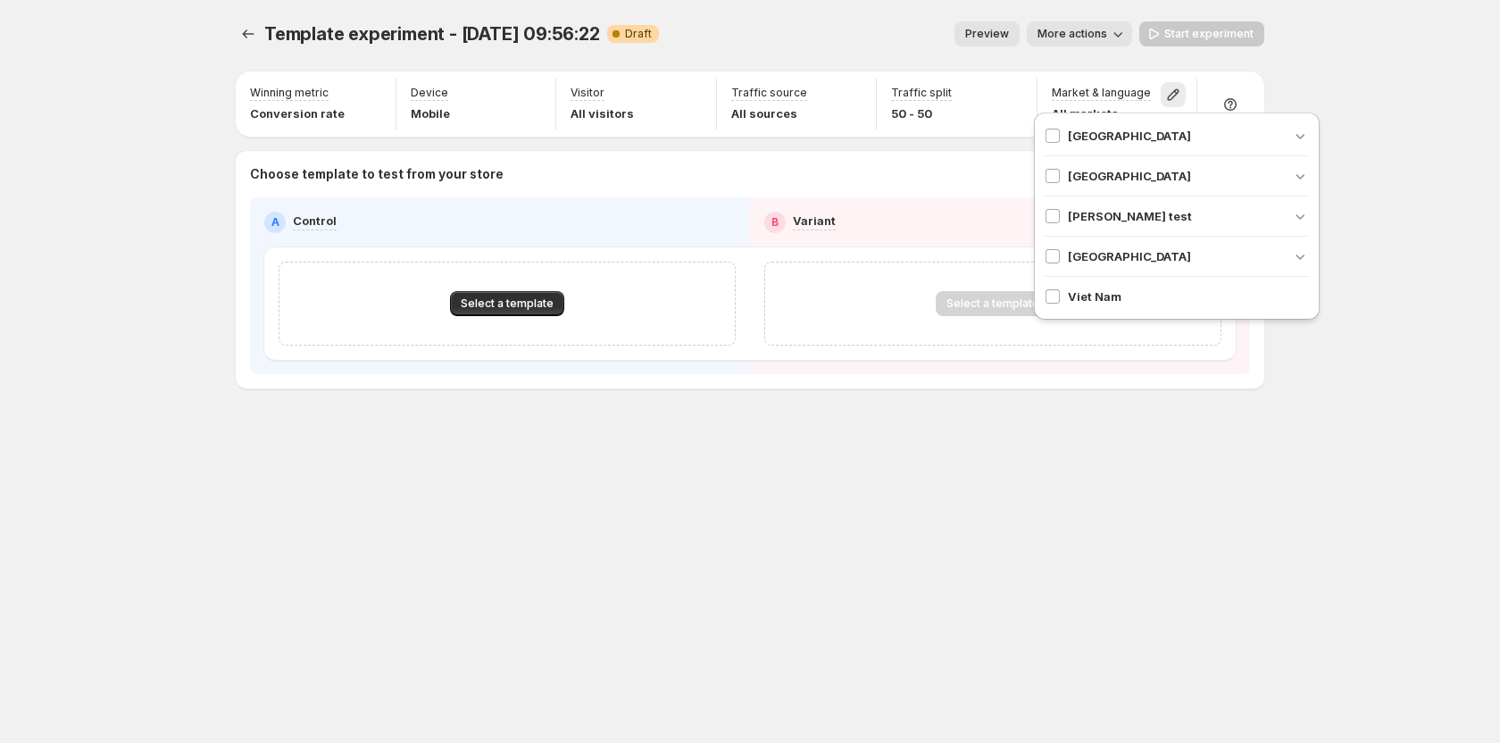
click at [1064, 133] on div "Angola" at bounding box center [1118, 136] width 146 height 18
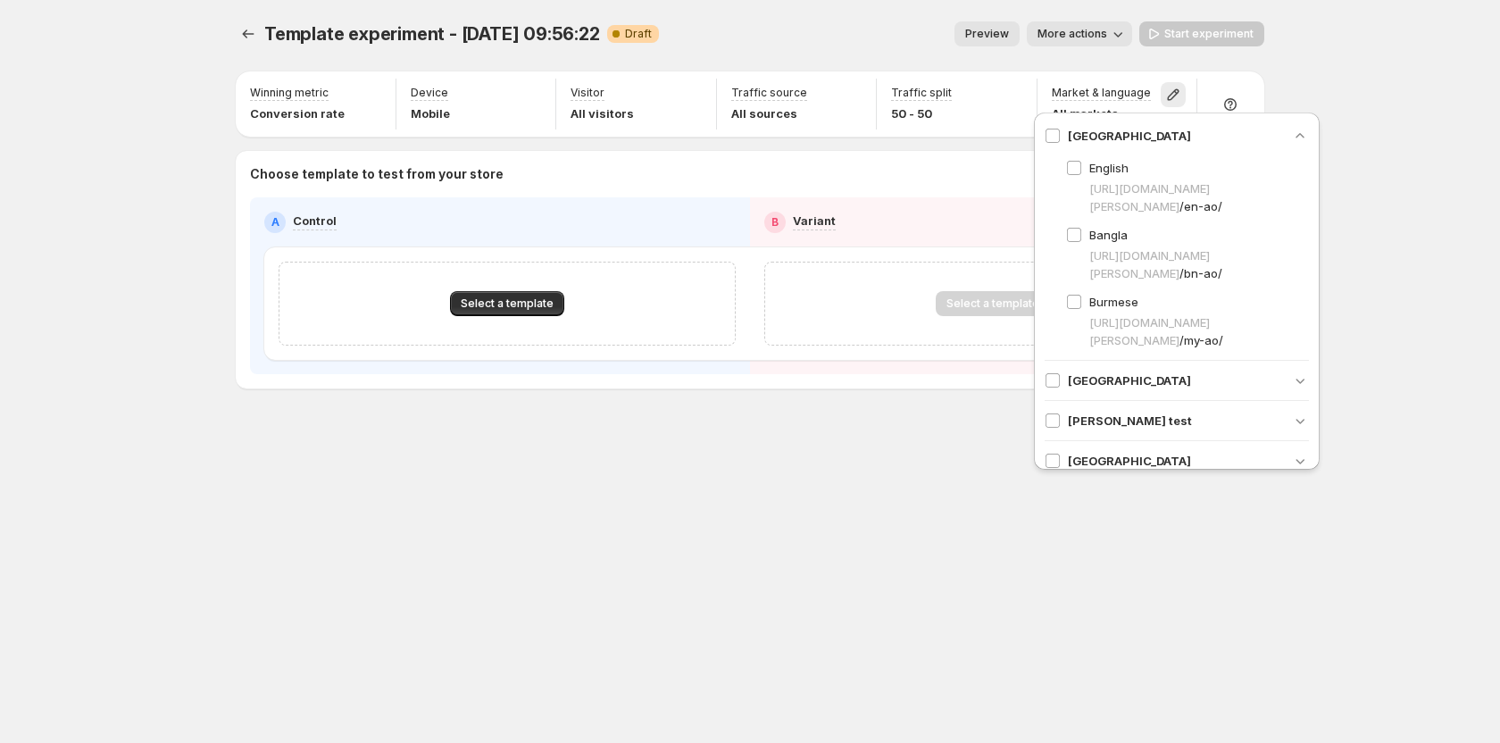
click at [1410, 178] on div "Template experiment - Aug 21, 09:56:22. This page is ready Template experiment …" at bounding box center [750, 371] width 1500 height 743
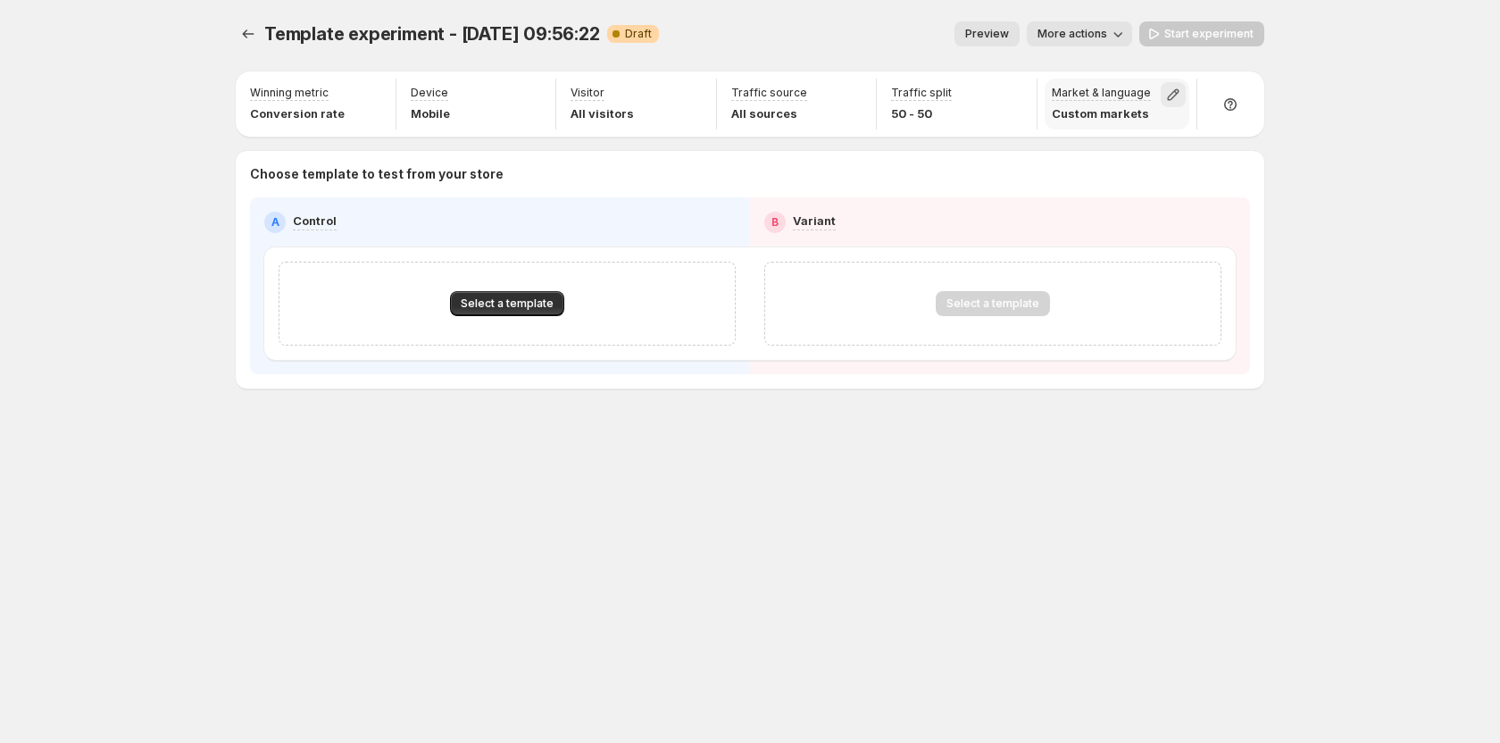
click at [1170, 95] on icon "button" at bounding box center [1174, 95] width 12 height 12
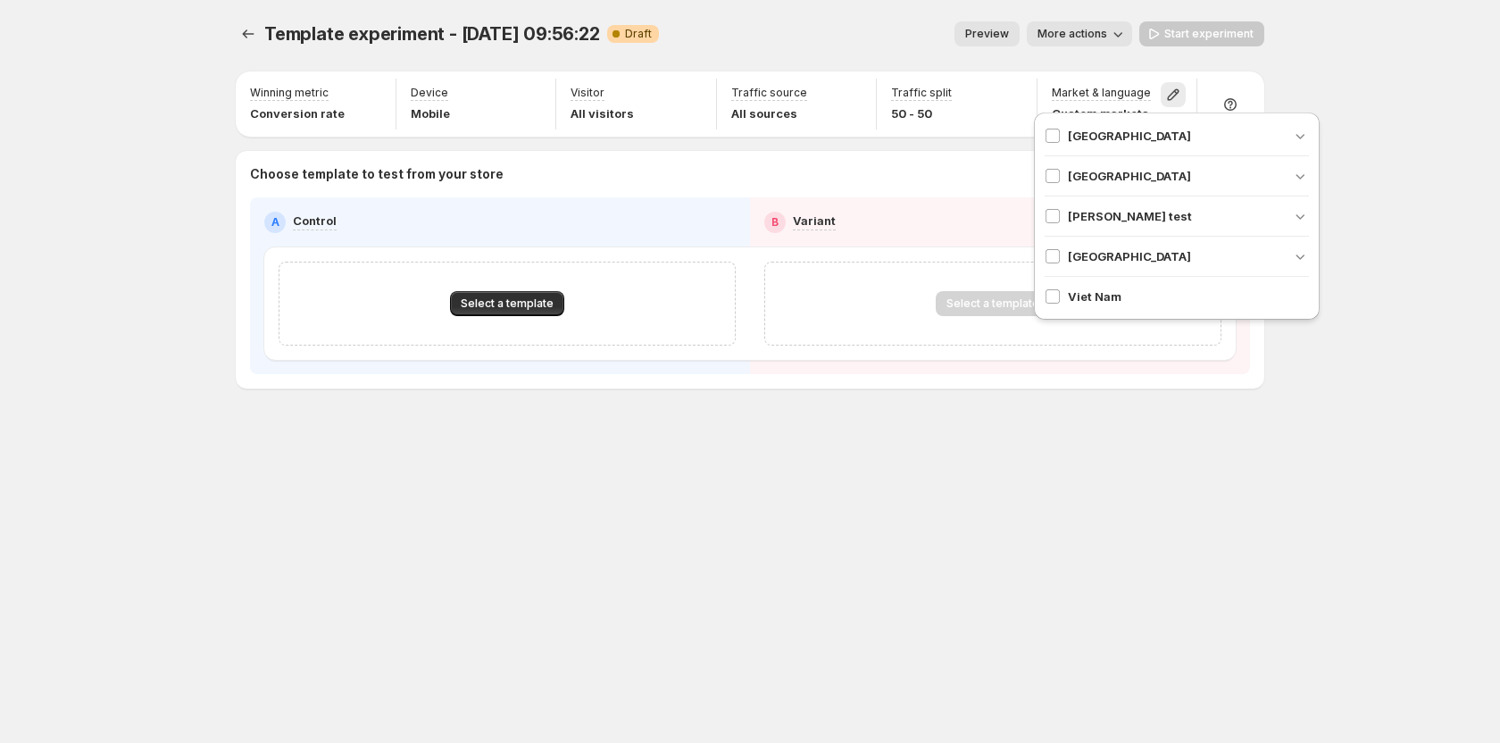
click at [1403, 60] on div "Template experiment - Aug 21, 09:56:22. This page is ready Template experiment …" at bounding box center [750, 371] width 1500 height 743
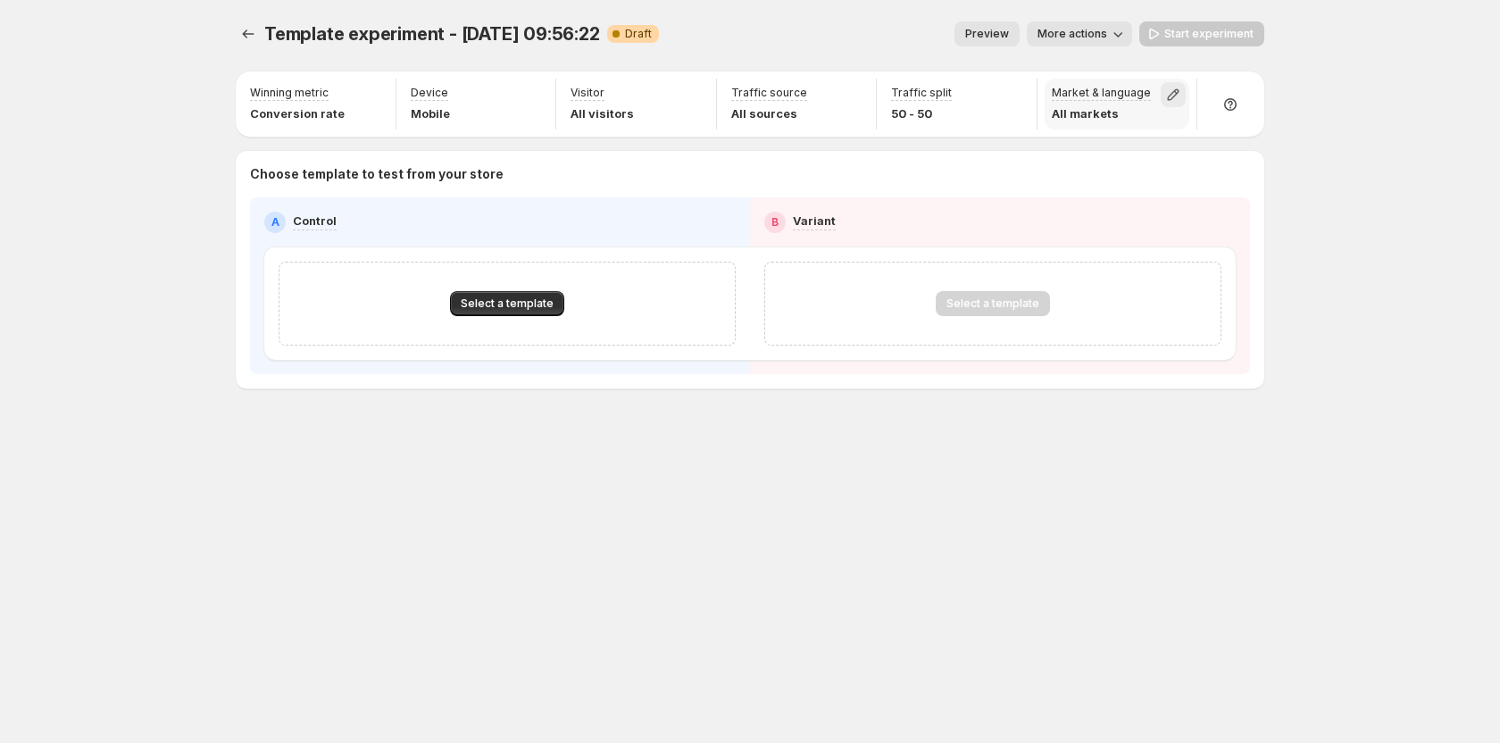
click at [1176, 94] on icon "button" at bounding box center [1174, 95] width 12 height 12
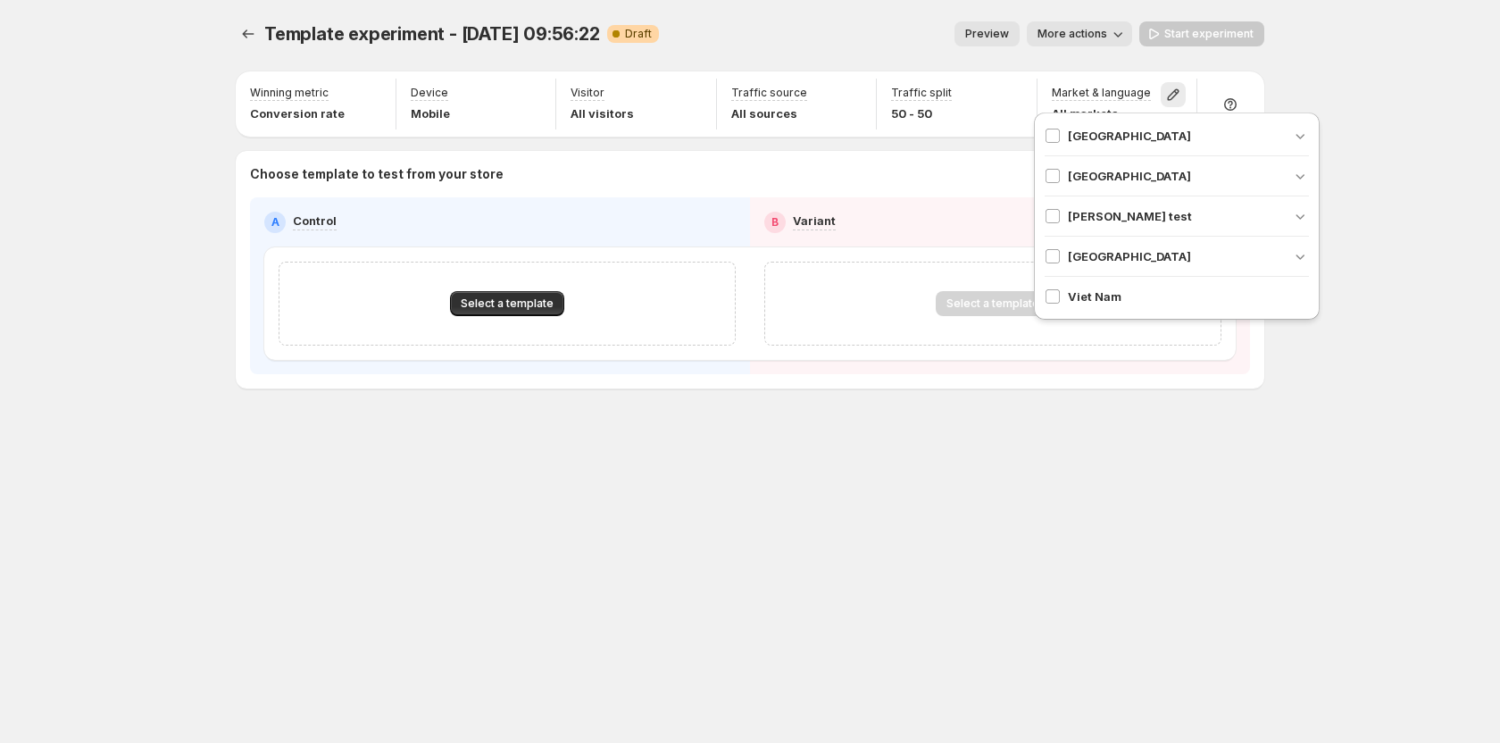
click at [1361, 442] on div "Template experiment - Aug 21, 09:56:22. This page is ready Template experiment …" at bounding box center [750, 371] width 1500 height 743
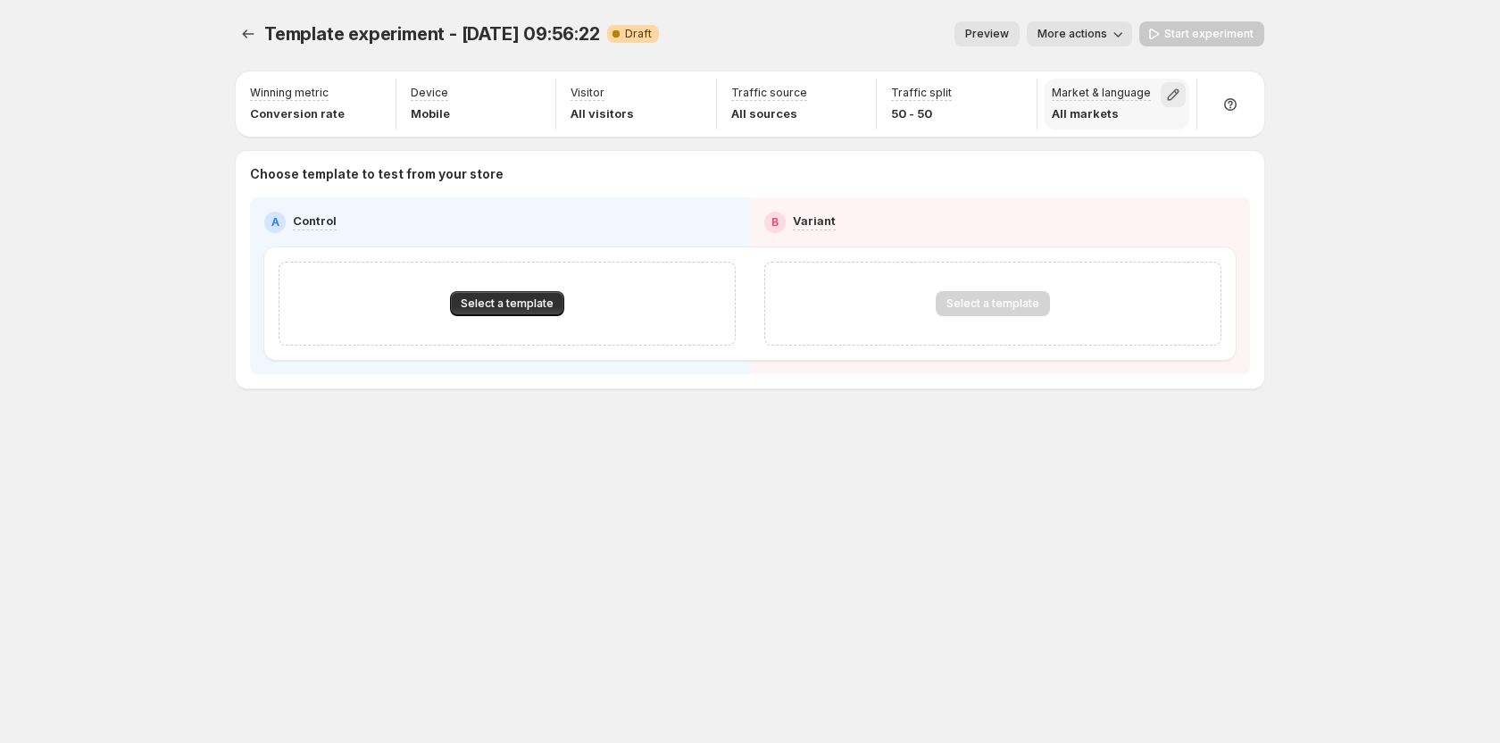
click at [1172, 96] on icon "button" at bounding box center [1173, 95] width 18 height 18
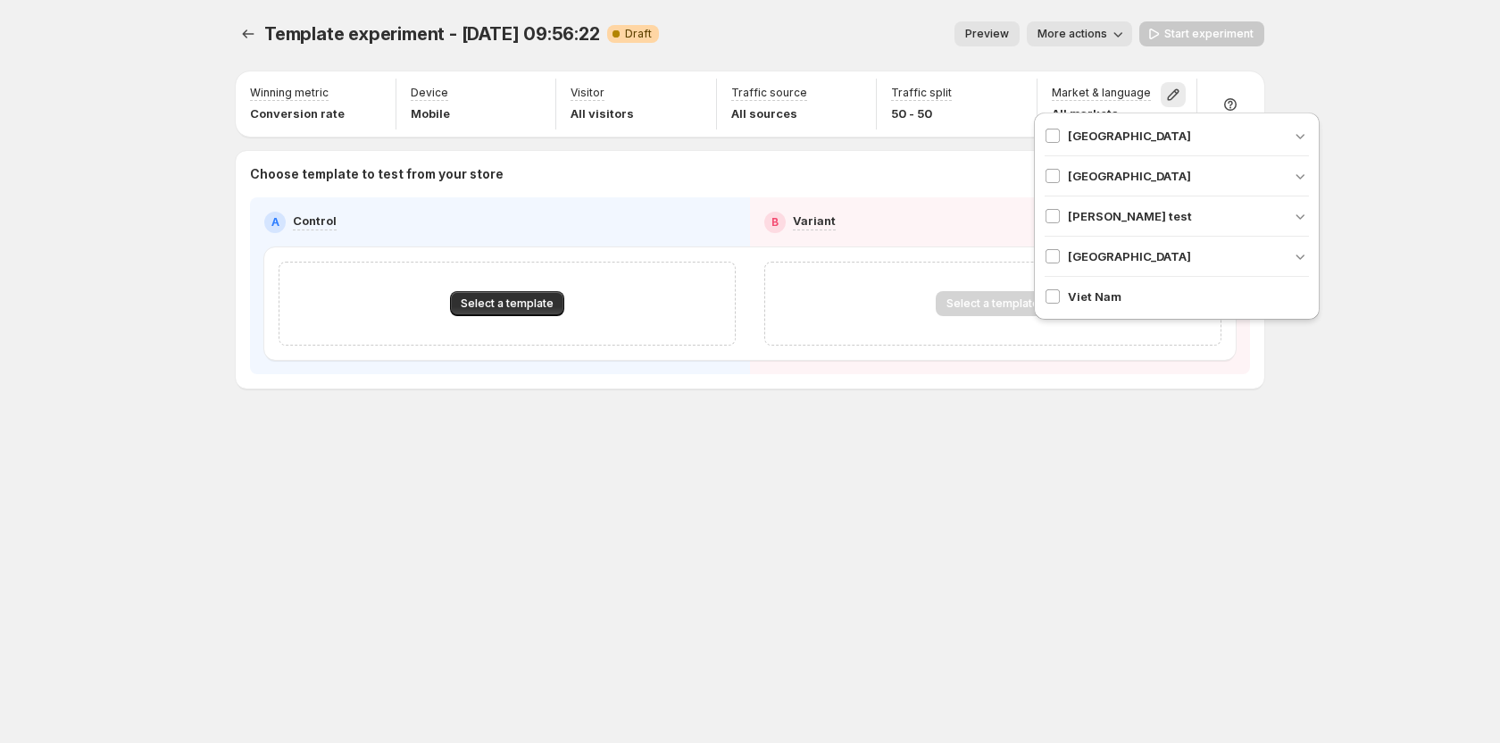
click at [1332, 93] on div "Template experiment - Aug 21, 09:56:22. This page is ready Template experiment …" at bounding box center [750, 371] width 1500 height 743
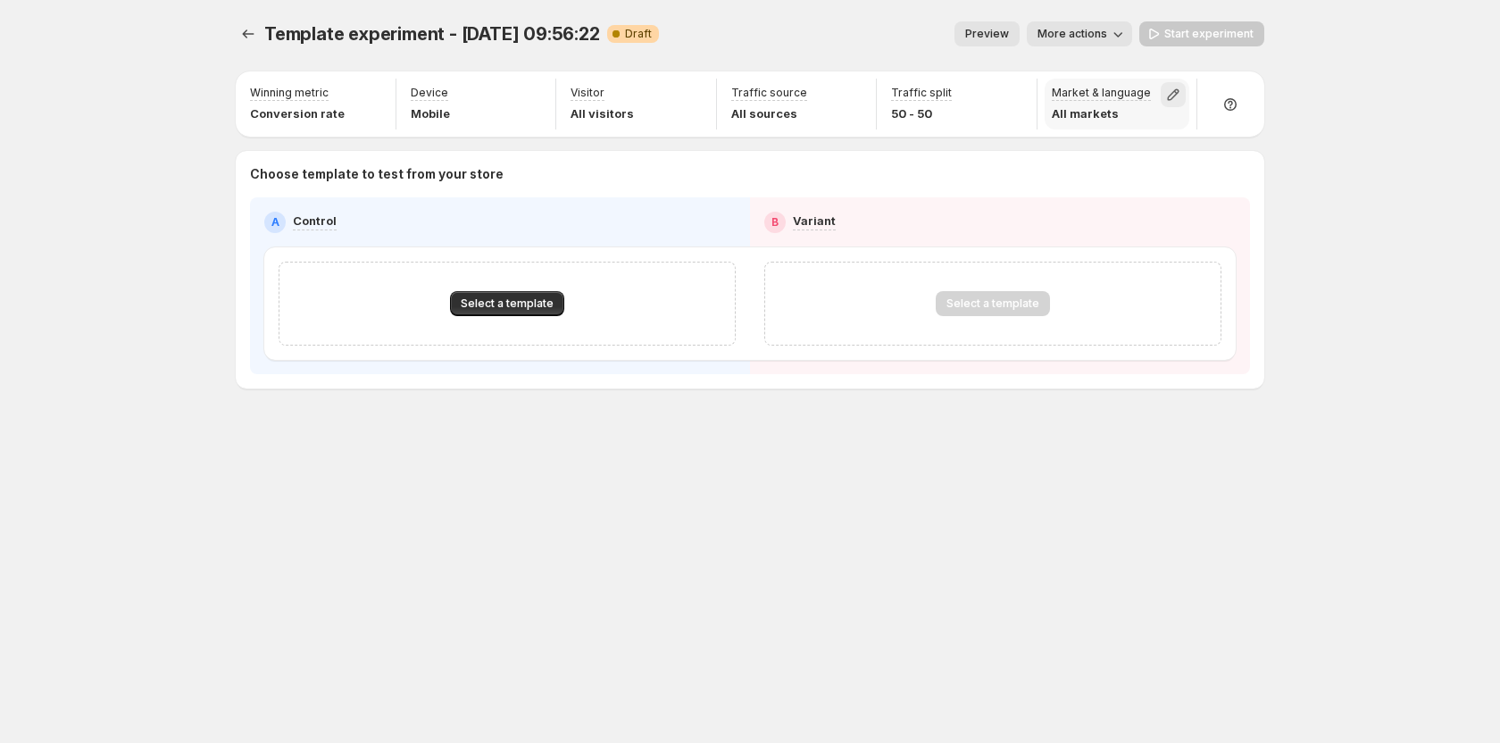
click at [1177, 95] on icon "button" at bounding box center [1173, 95] width 18 height 18
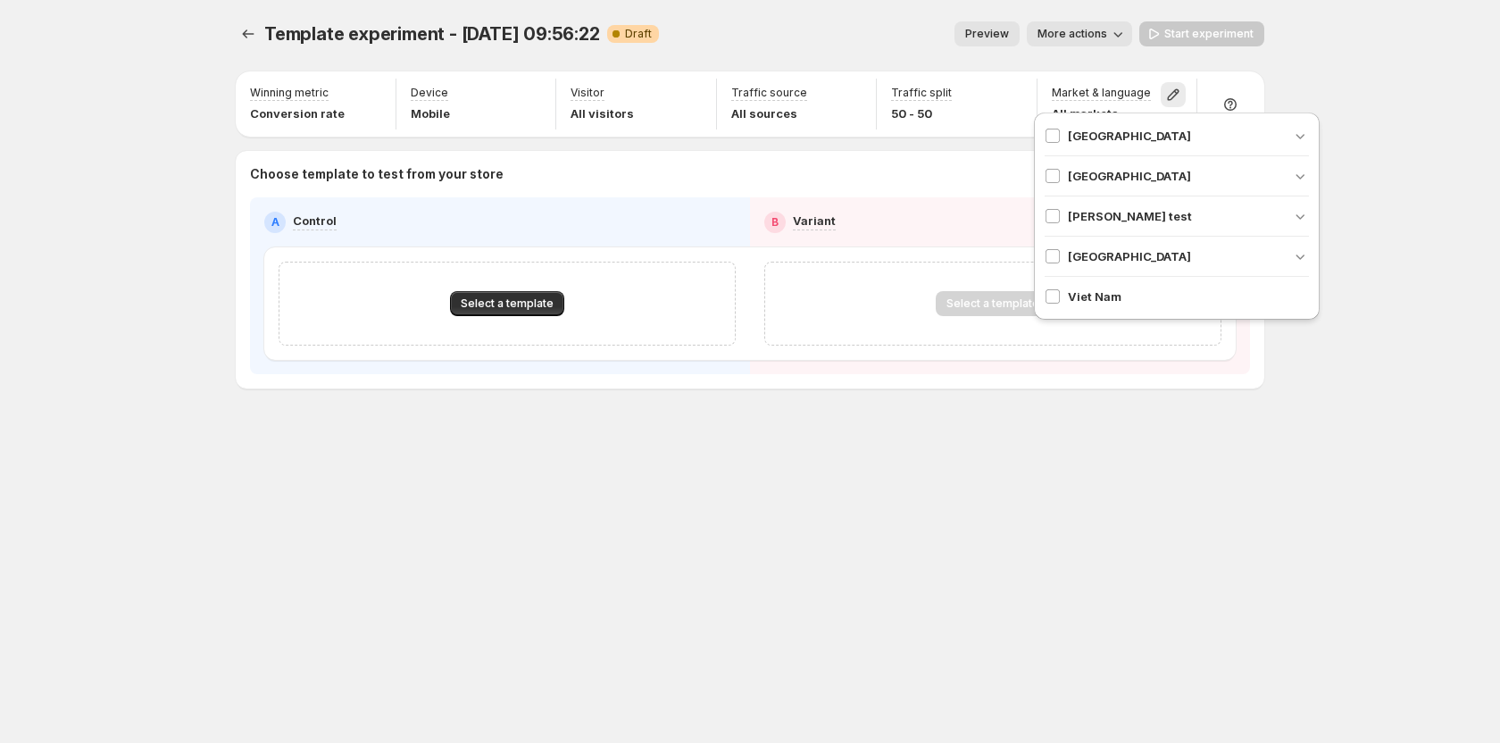
click at [1347, 88] on div "Template experiment - Aug 21, 09:56:22. This page is ready Template experiment …" at bounding box center [750, 371] width 1500 height 743
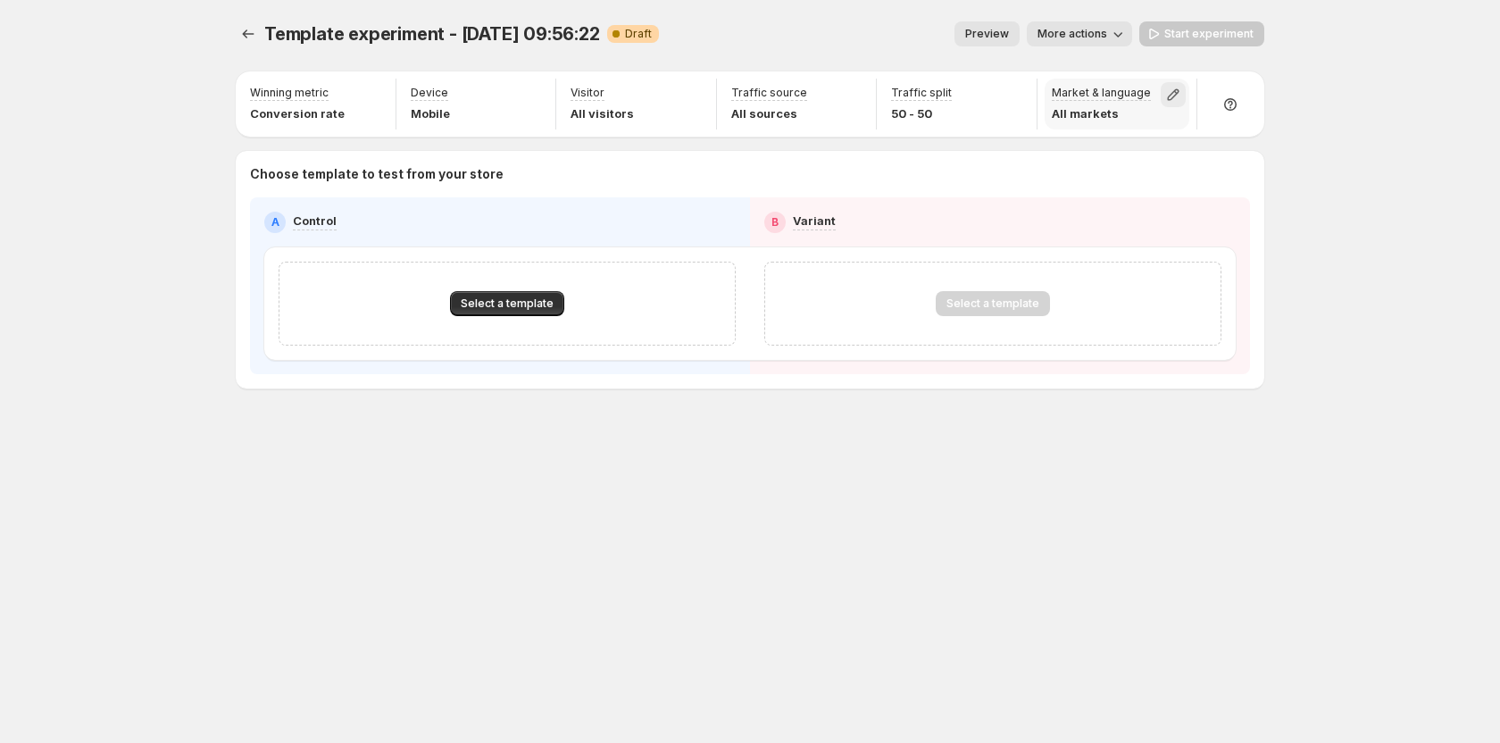
click at [1171, 91] on icon "button" at bounding box center [1173, 95] width 18 height 18
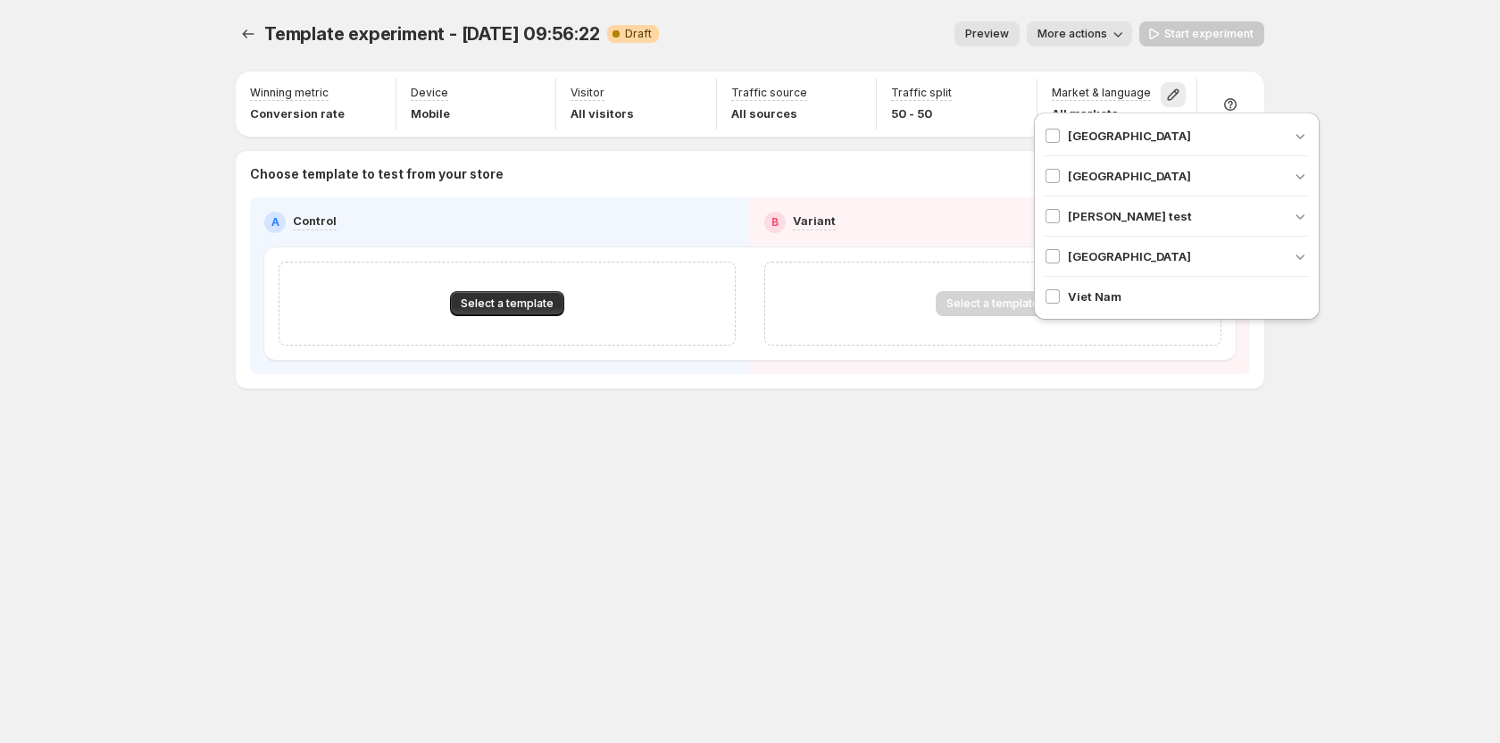
click at [1093, 140] on span "Angola" at bounding box center [1129, 136] width 123 height 18
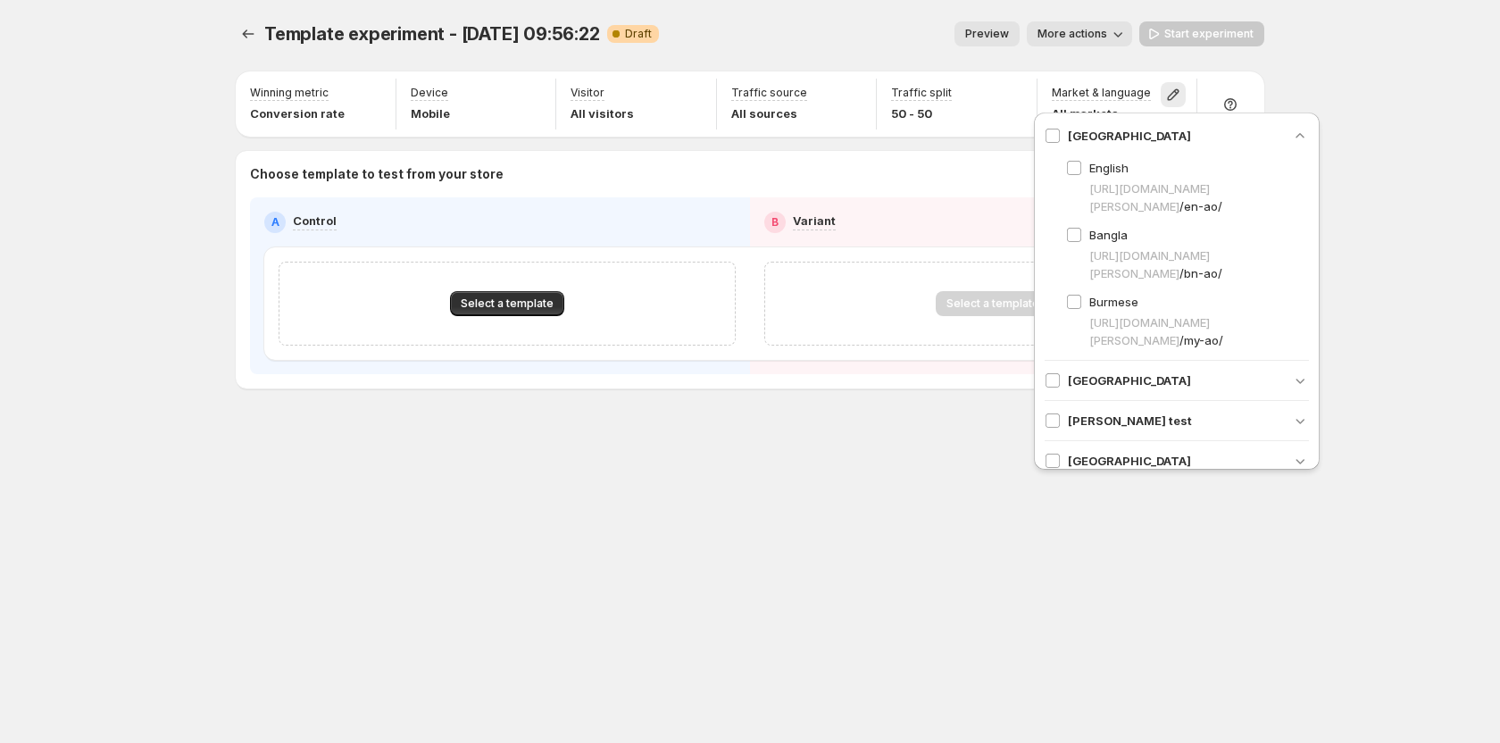
click at [1053, 432] on div "Tanya test" at bounding box center [1177, 421] width 264 height 40
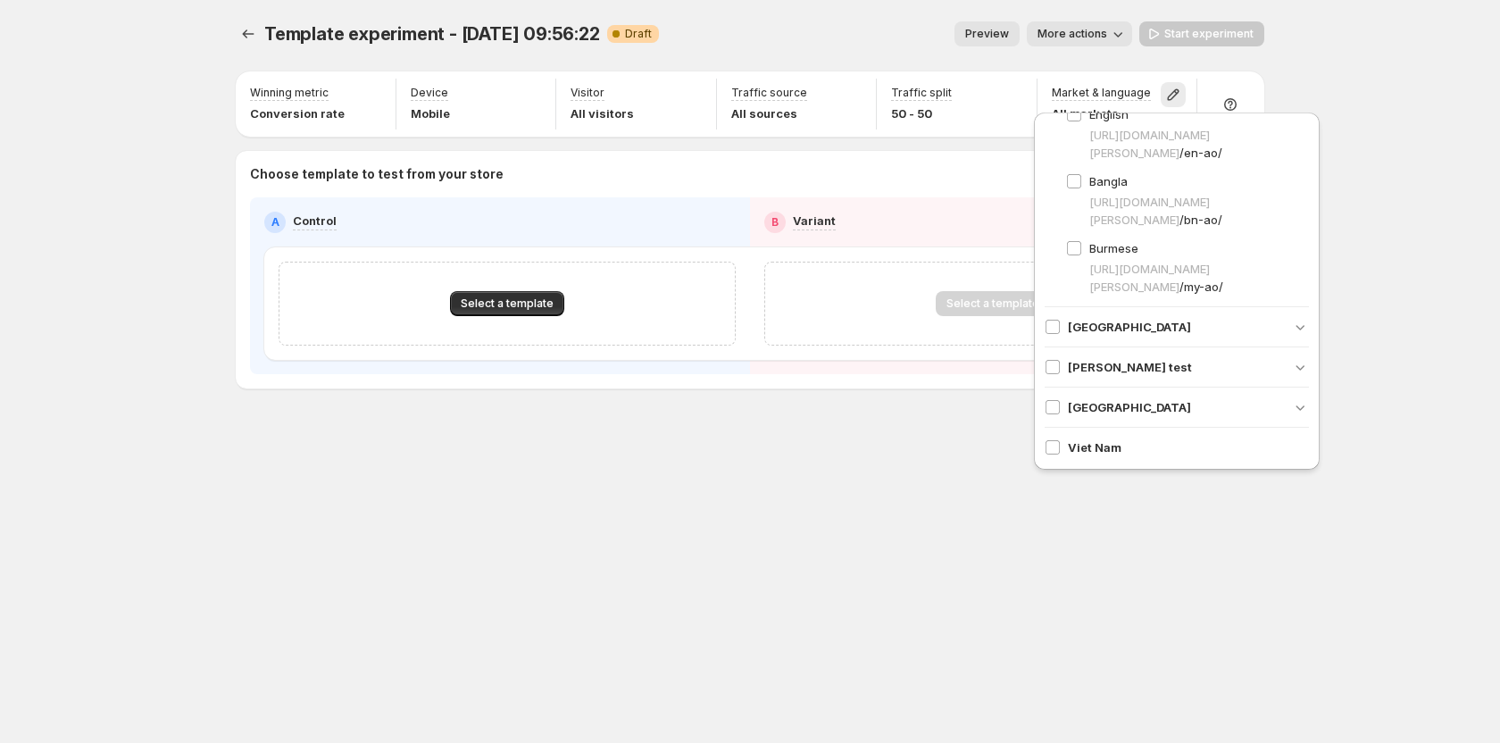
scroll to position [54, 0]
click at [1060, 404] on span at bounding box center [1053, 406] width 16 height 16
click at [1218, 510] on div "Template experiment - Aug 21, 09:56:22. This page is ready Template experiment …" at bounding box center [749, 371] width 1071 height 743
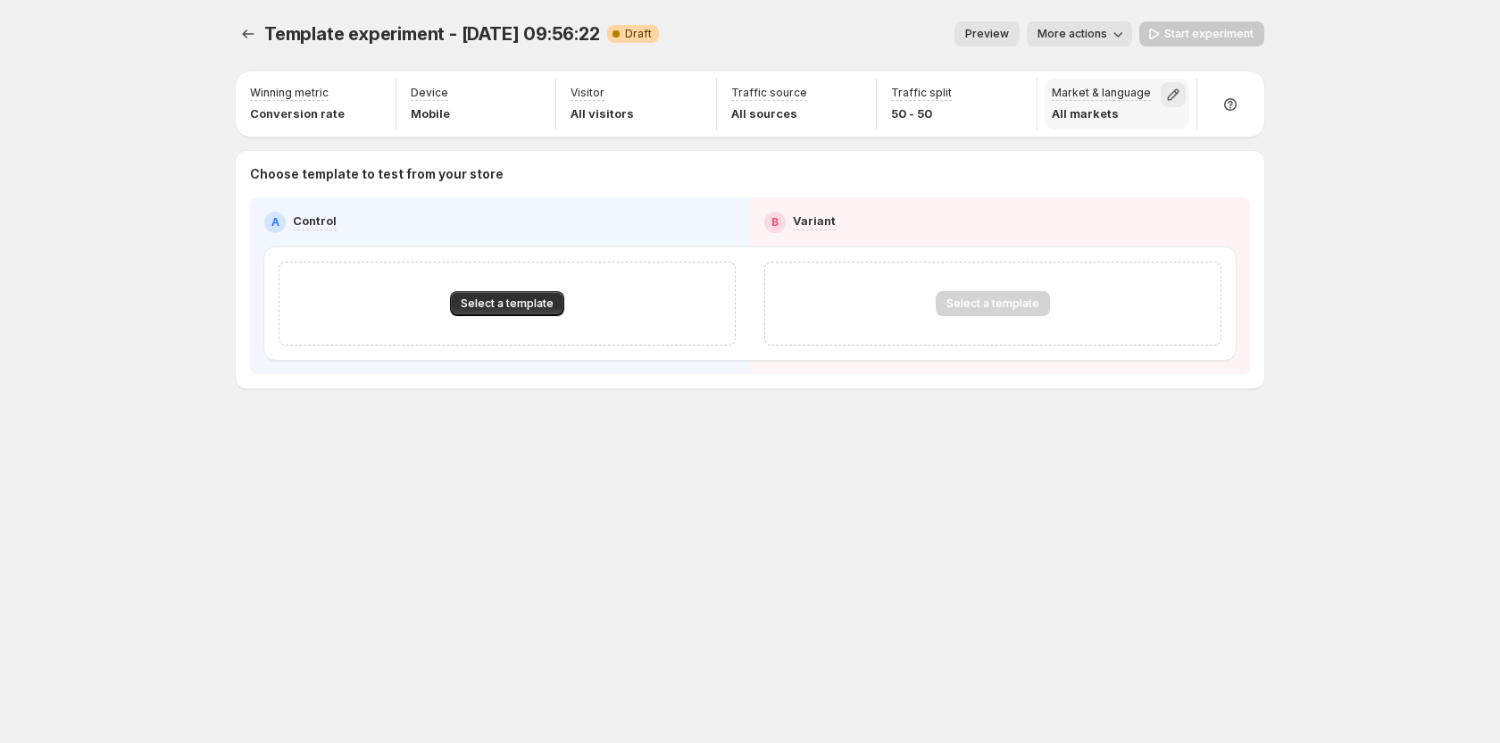
click at [1175, 93] on icon "button" at bounding box center [1173, 95] width 18 height 18
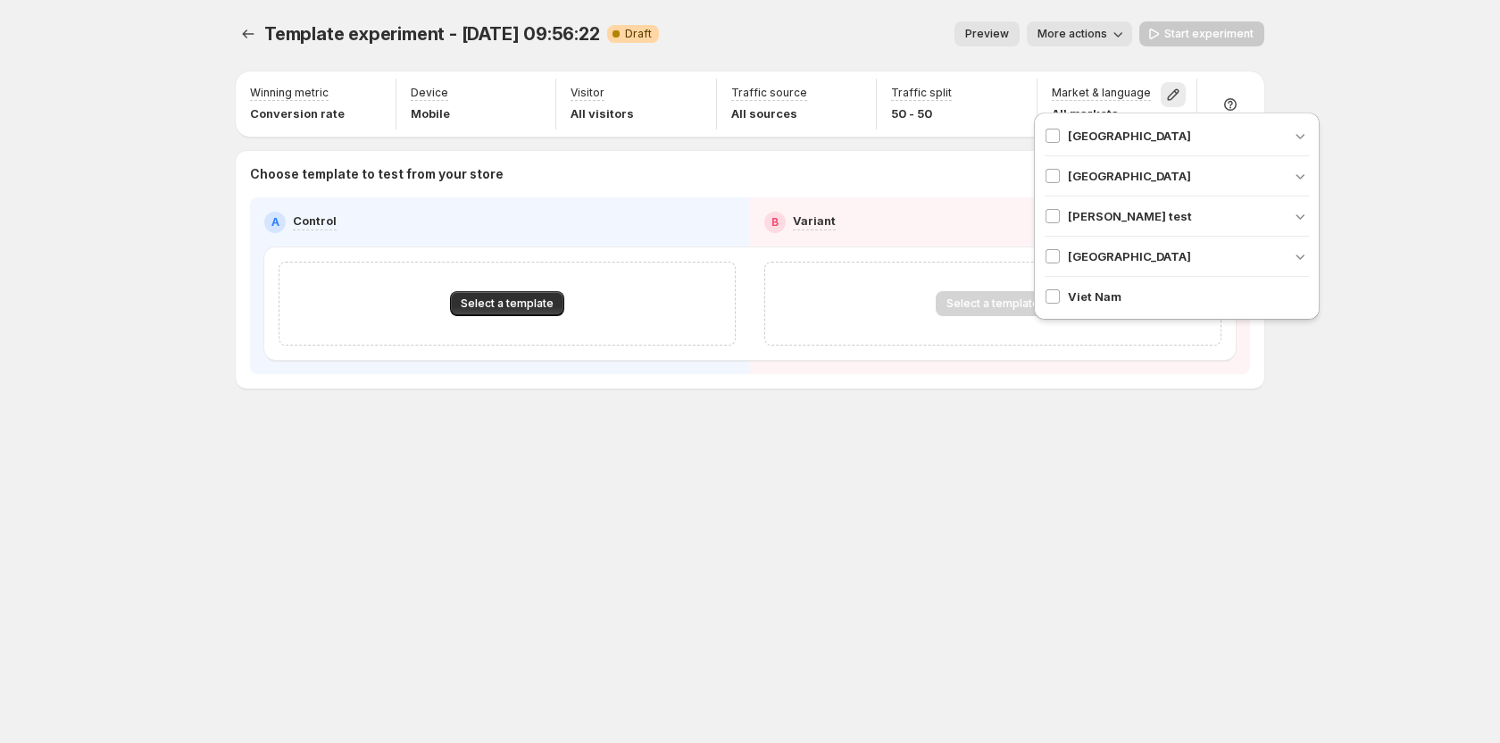
click at [1058, 503] on div "Template experiment - Aug 21, 09:56:22. This page is ready Template experiment …" at bounding box center [749, 371] width 1071 height 743
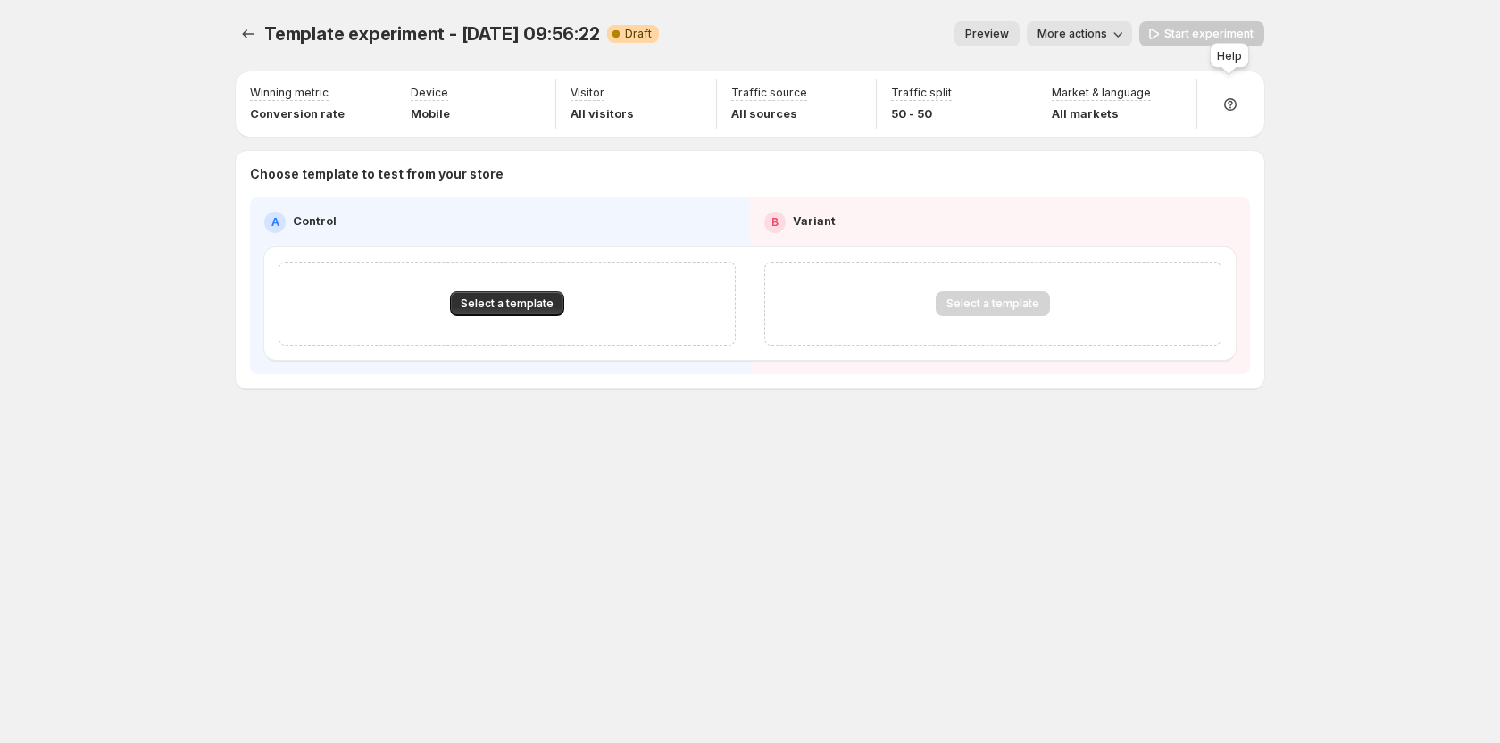
drag, startPoint x: 1239, startPoint y: 101, endPoint x: 1258, endPoint y: 104, distance: 19.1
click at [1240, 104] on div at bounding box center [1229, 104] width 51 height 51
click at [1200, 157] on span "Setup guide" at bounding box center [1223, 154] width 67 height 14
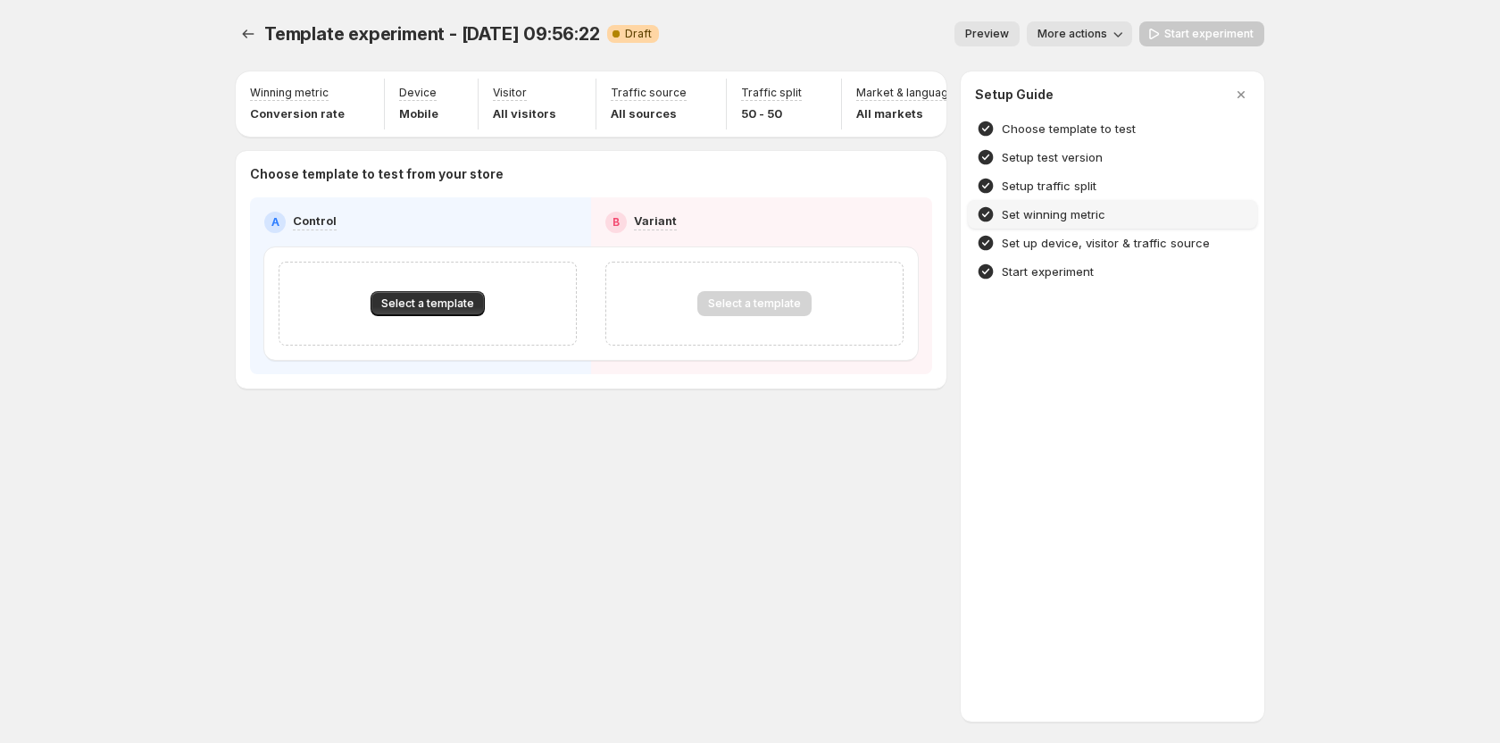
click at [1032, 211] on h4 "Set winning metric" at bounding box center [1054, 214] width 104 height 18
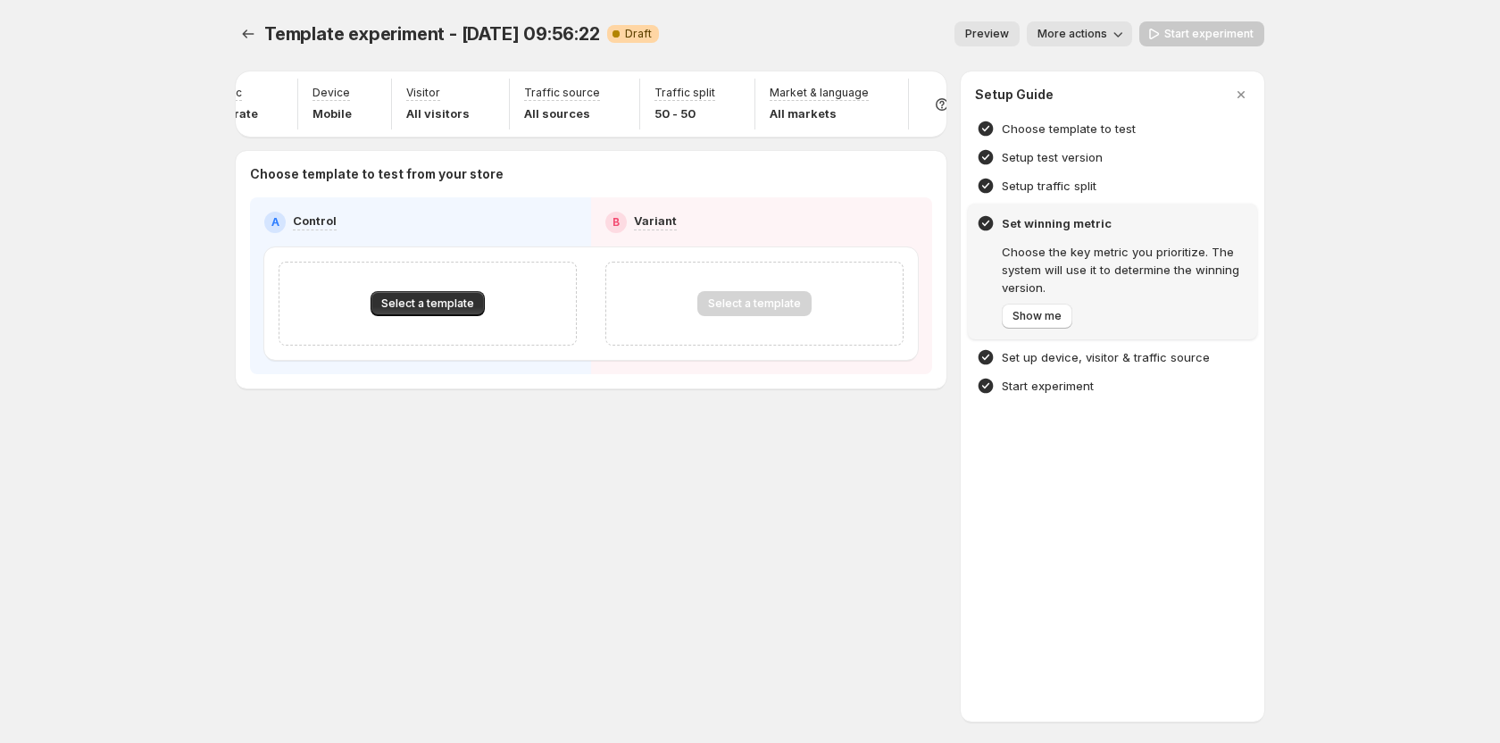
scroll to position [0, 93]
click at [1020, 308] on button "Show me" at bounding box center [1037, 316] width 71 height 25
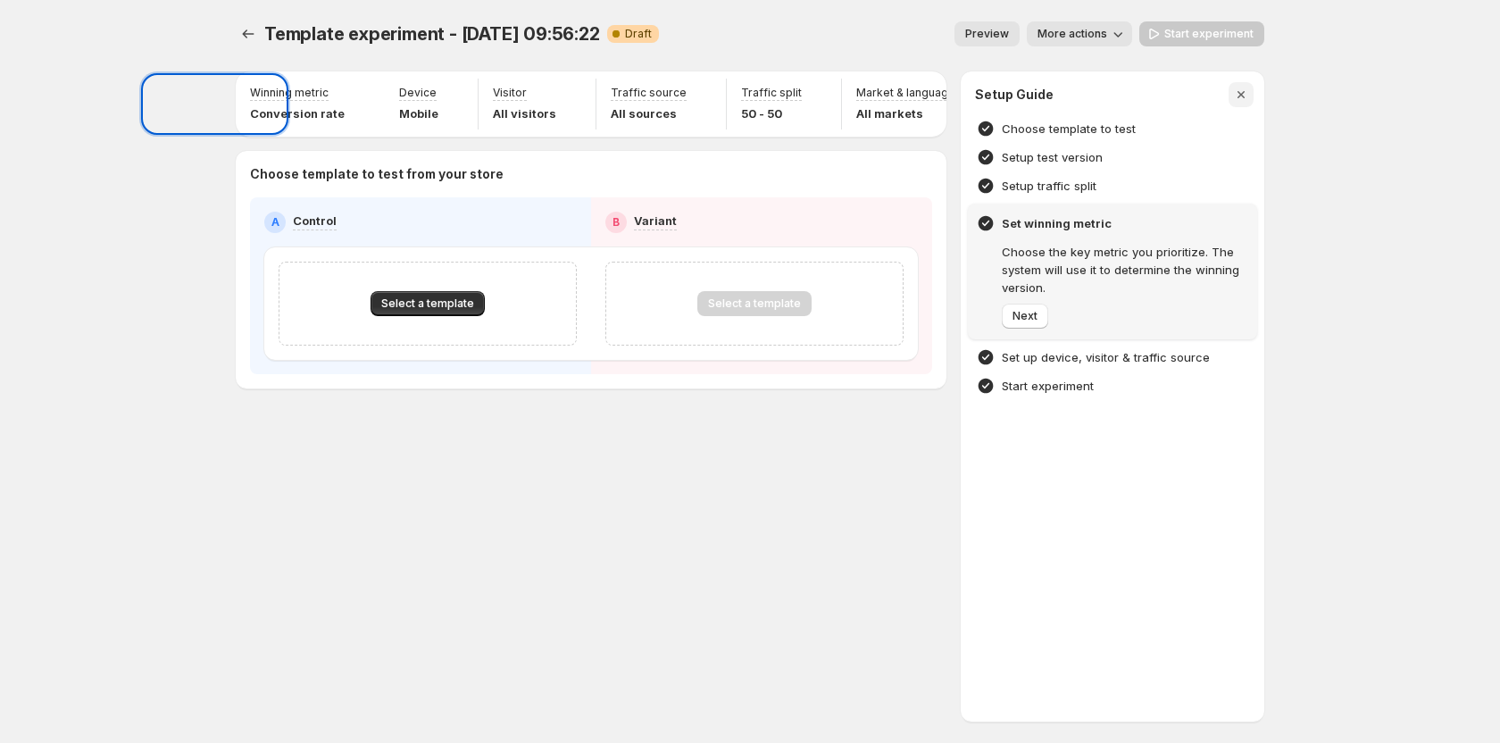
click at [1238, 96] on icon "button" at bounding box center [1240, 94] width 7 height 7
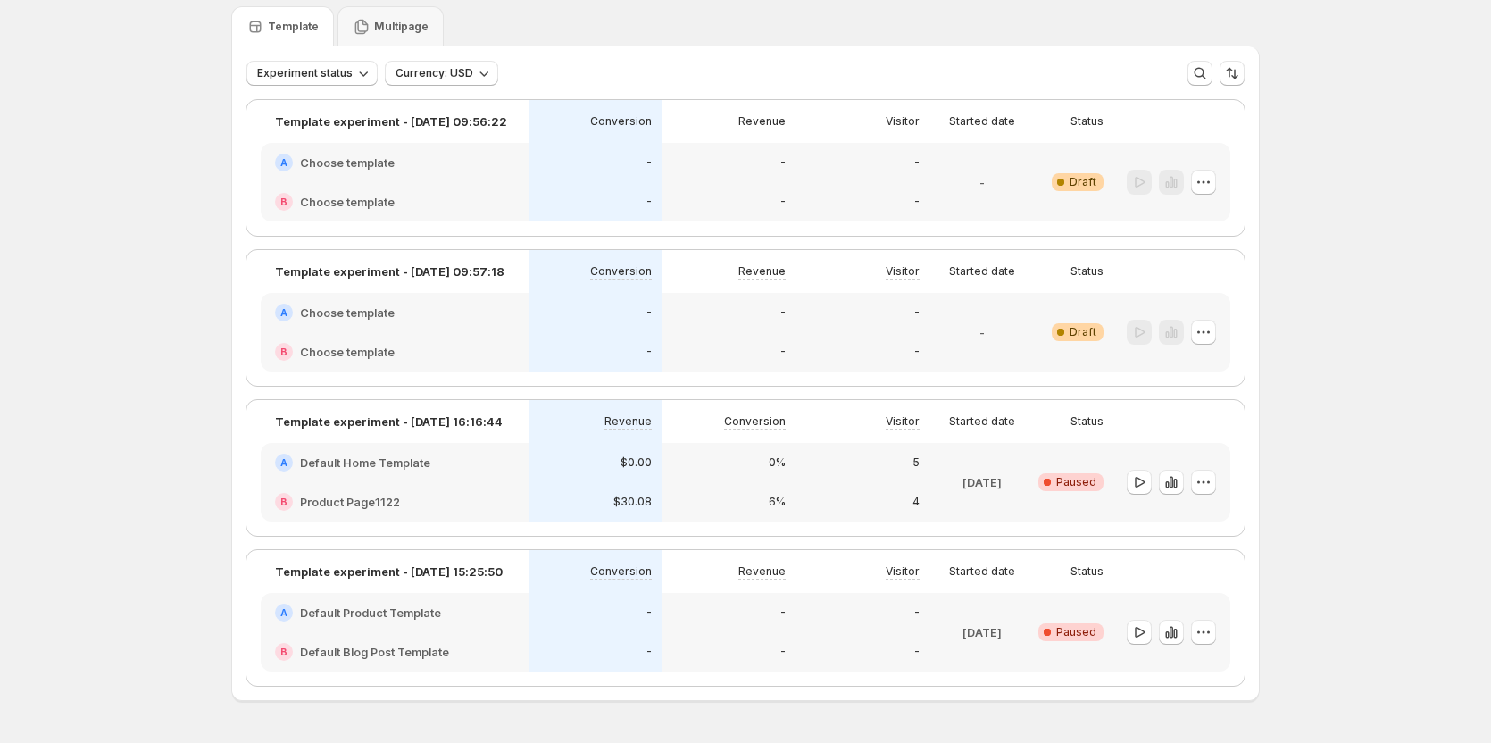
scroll to position [89, 0]
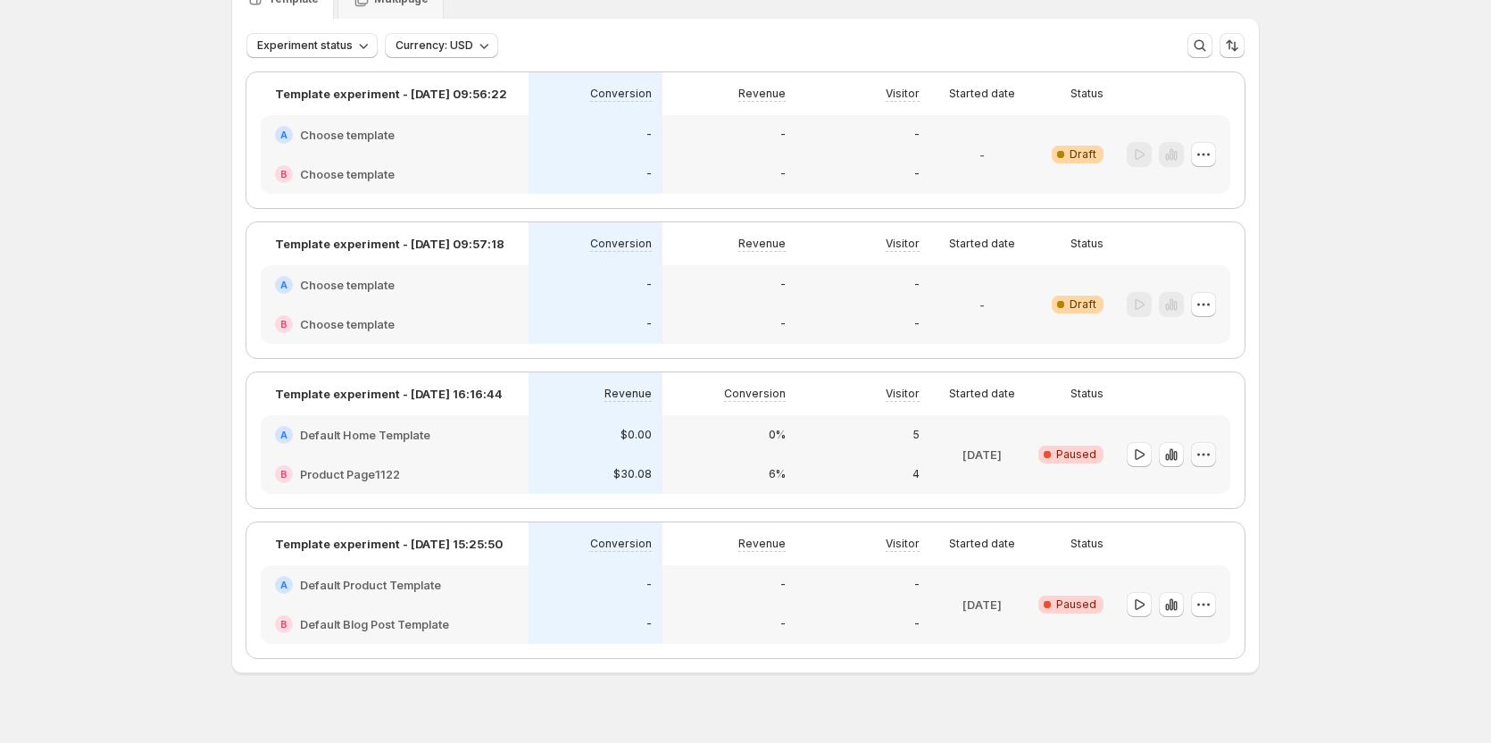
click at [1197, 456] on button "button" at bounding box center [1203, 454] width 25 height 25
click at [1177, 491] on span "Edit" at bounding box center [1167, 491] width 20 height 14
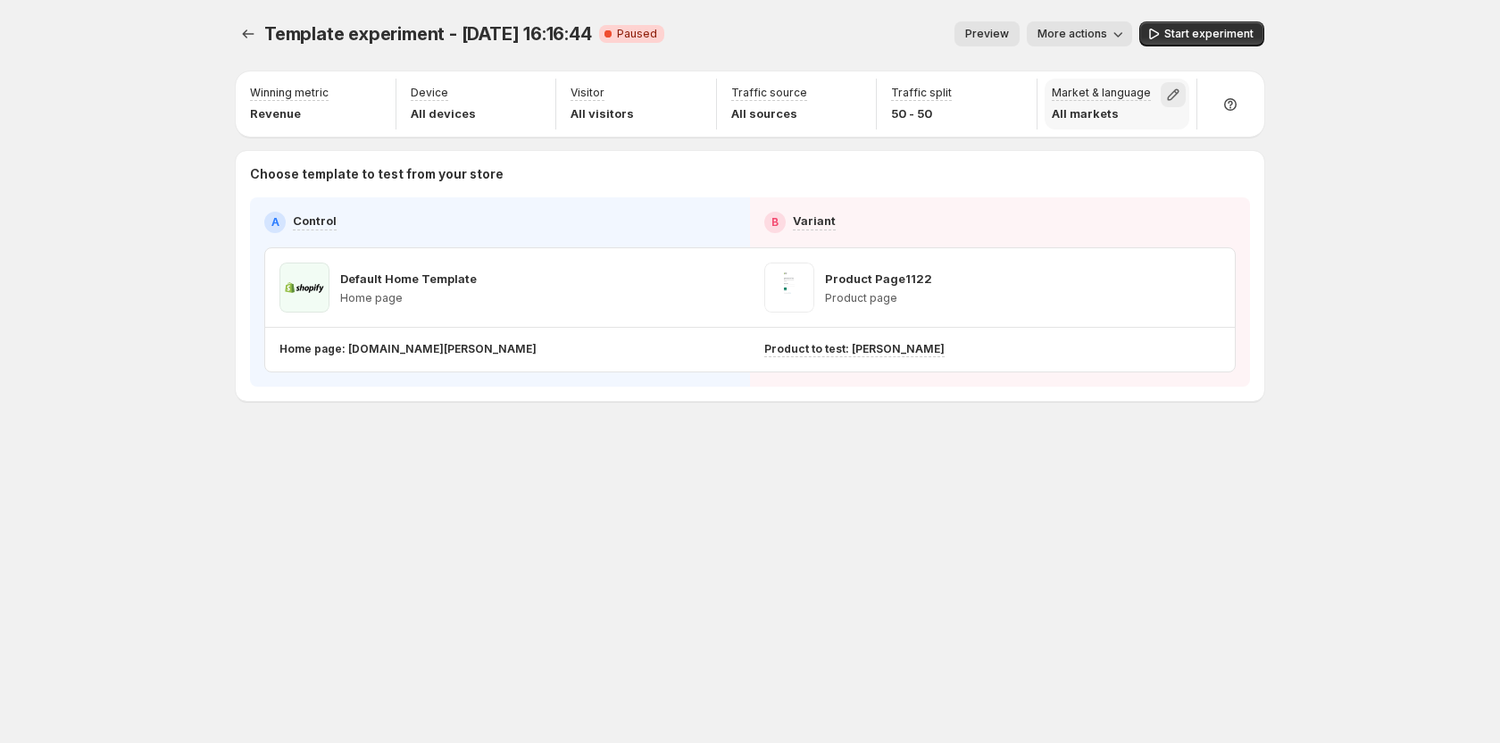
click at [1167, 94] on icon "button" at bounding box center [1173, 95] width 18 height 18
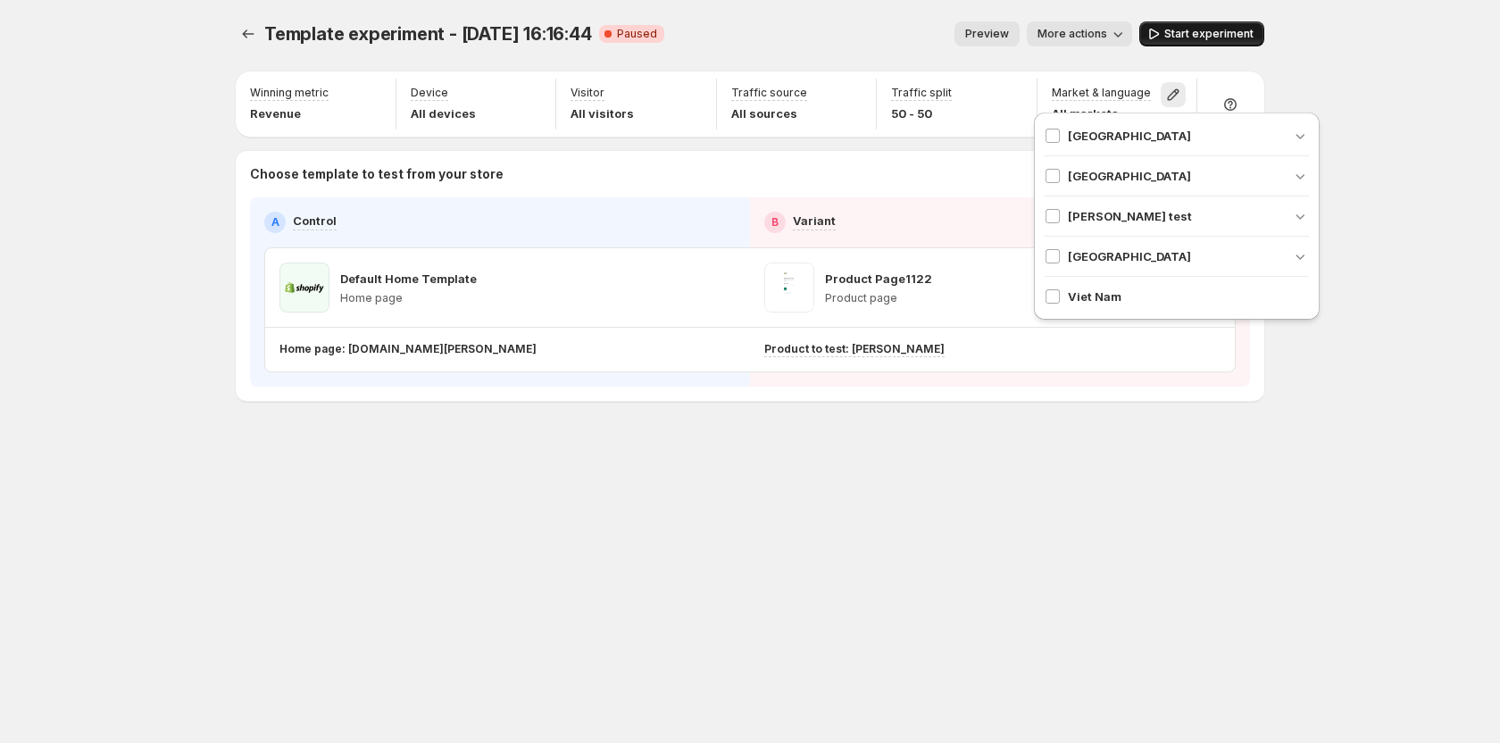
click at [1209, 30] on span "Start experiment" at bounding box center [1208, 34] width 89 height 14
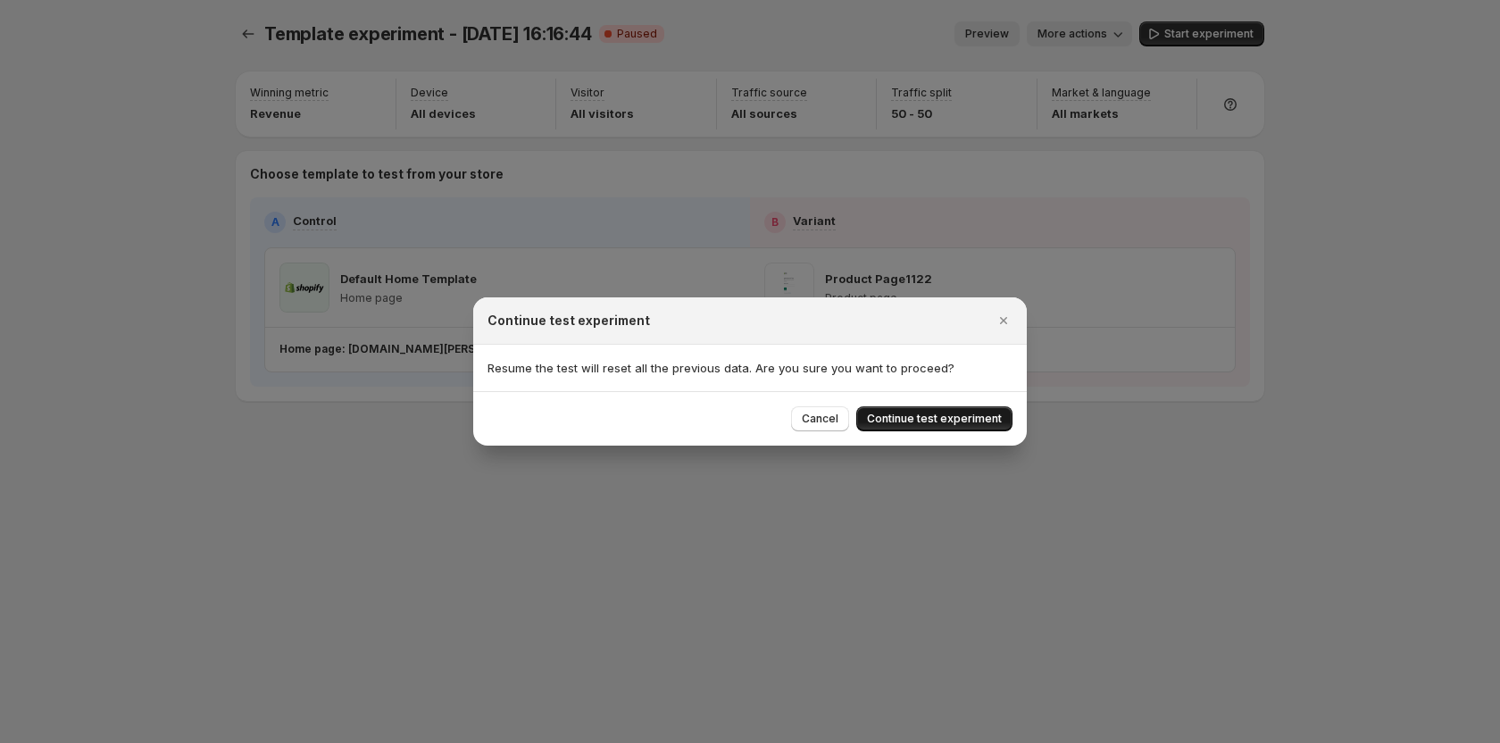
click at [929, 419] on span "Continue test experiment" at bounding box center [934, 419] width 135 height 14
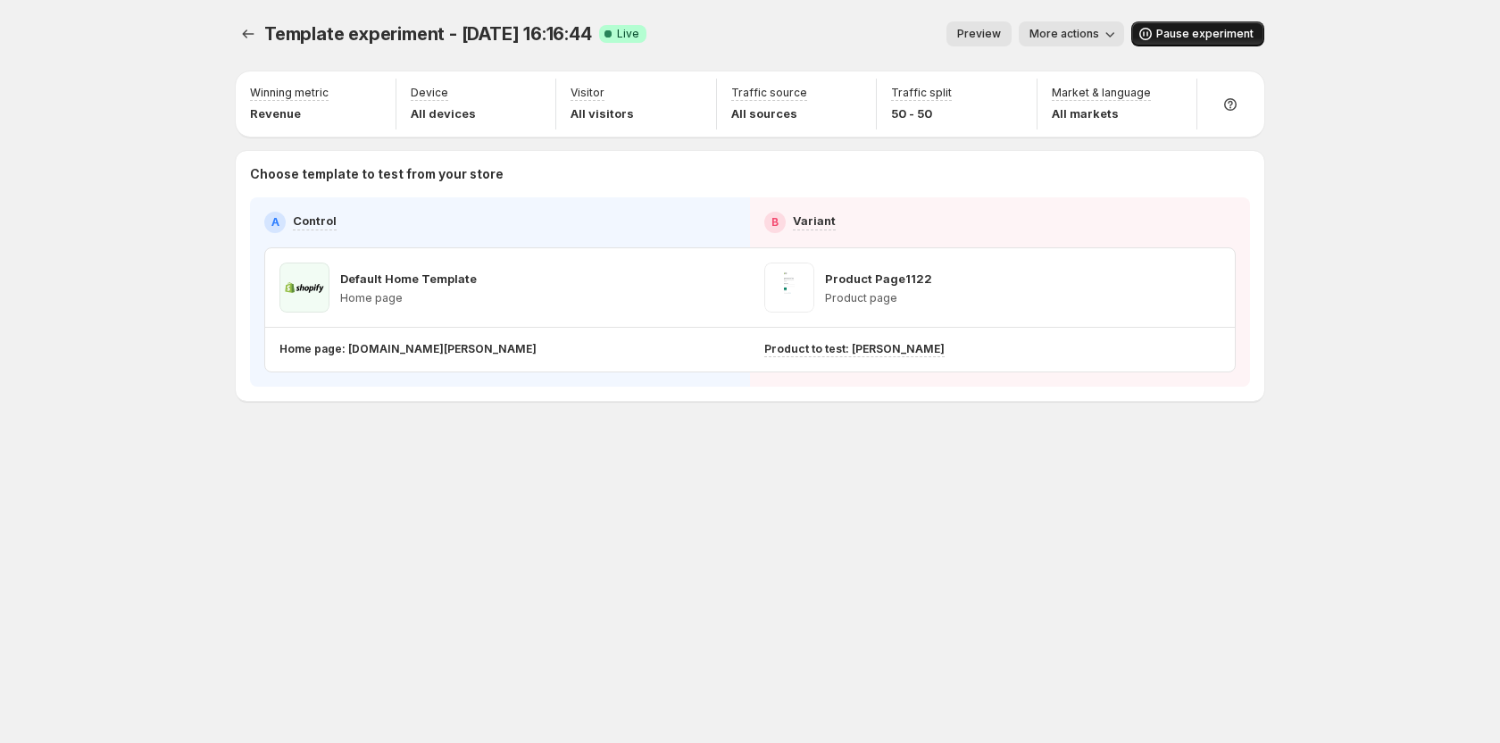
click at [1193, 29] on span "Pause experiment" at bounding box center [1204, 34] width 97 height 14
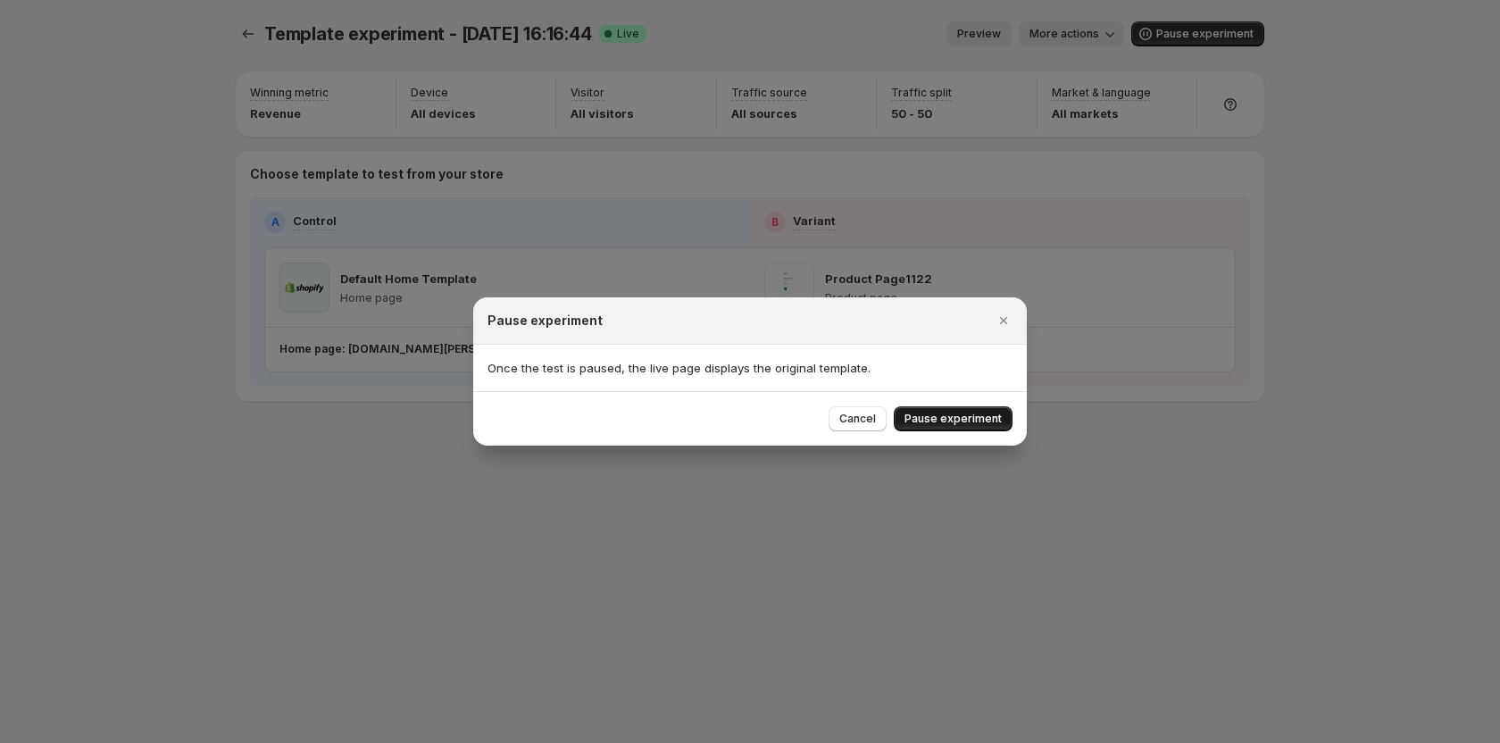
click at [960, 411] on button "Pause experiment" at bounding box center [953, 418] width 119 height 25
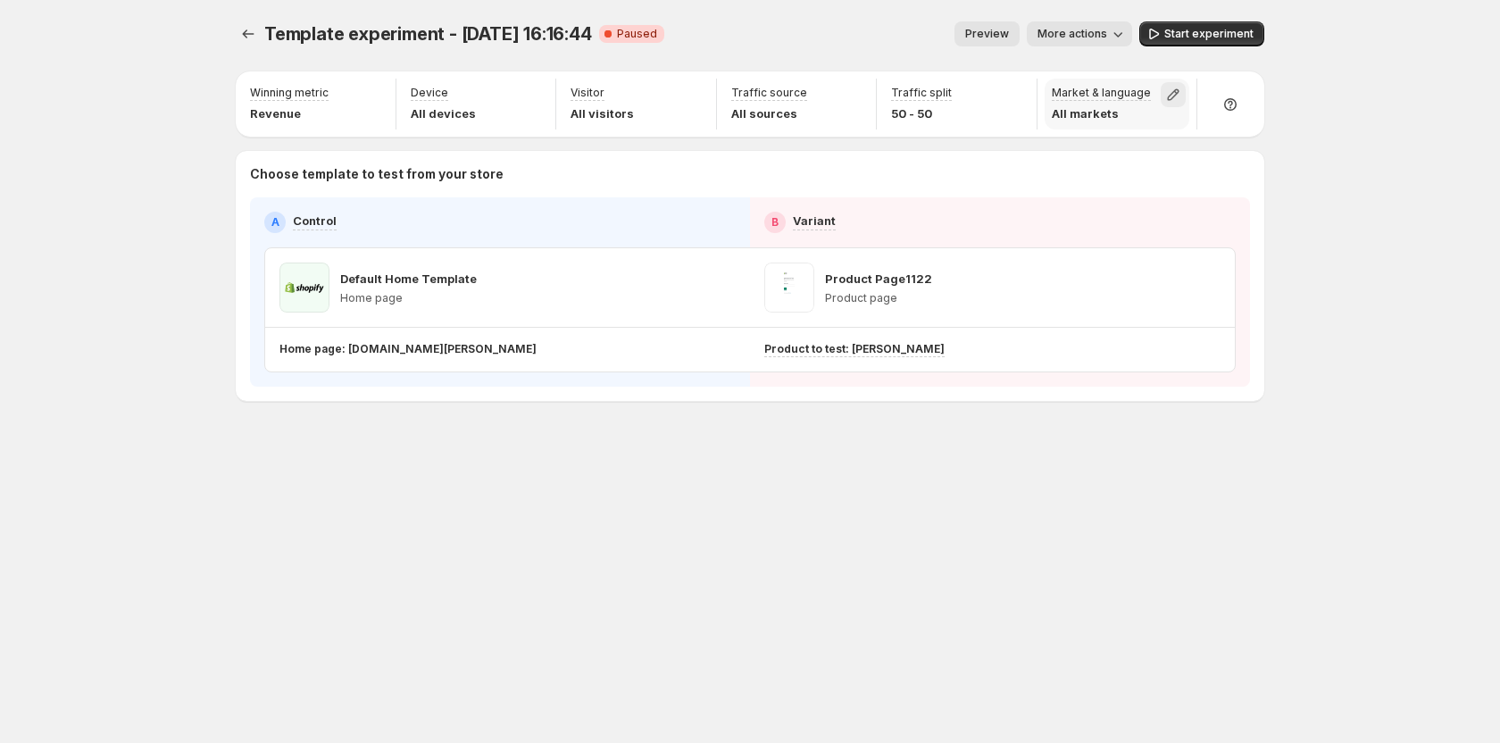
click at [1179, 95] on icon "button" at bounding box center [1173, 95] width 18 height 18
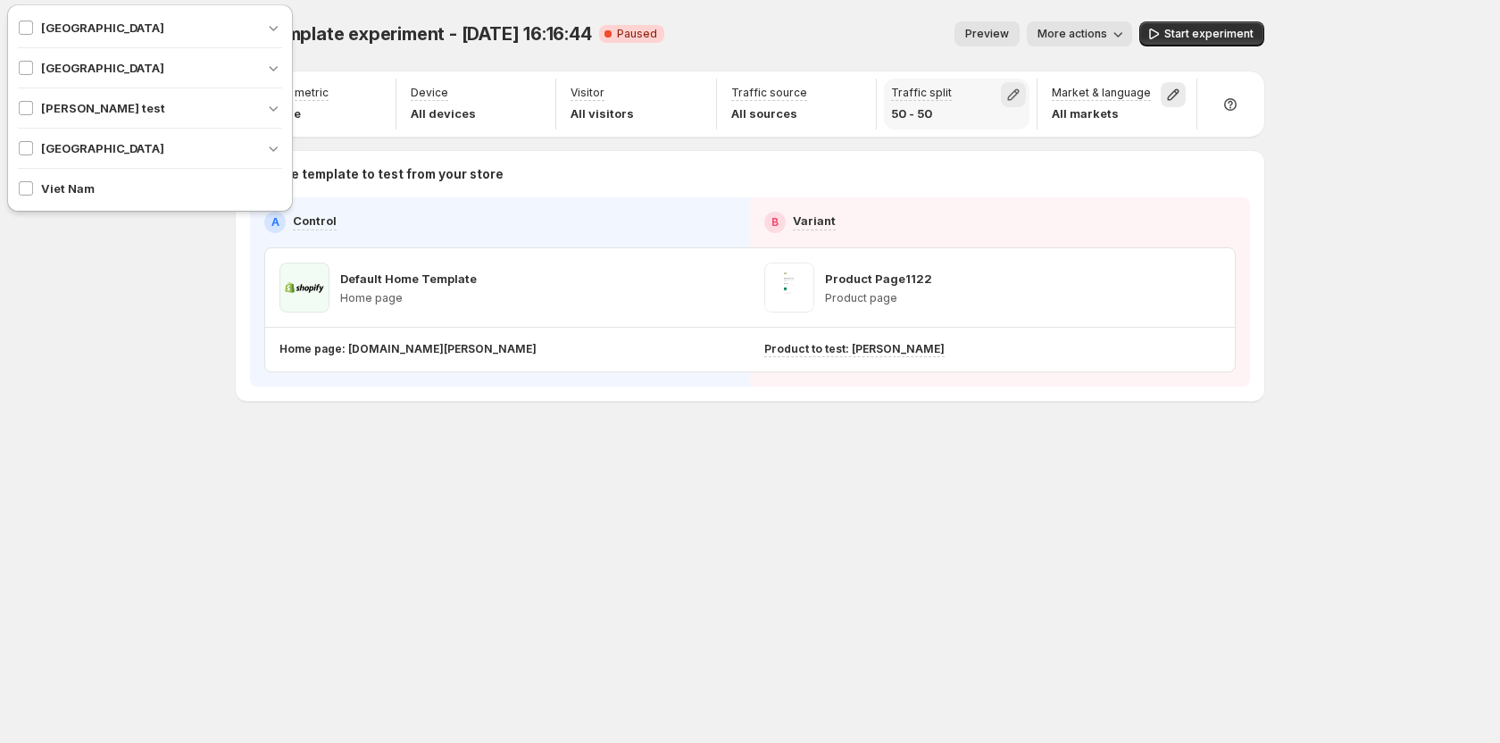
click at [1007, 92] on icon "button" at bounding box center [1013, 95] width 18 height 18
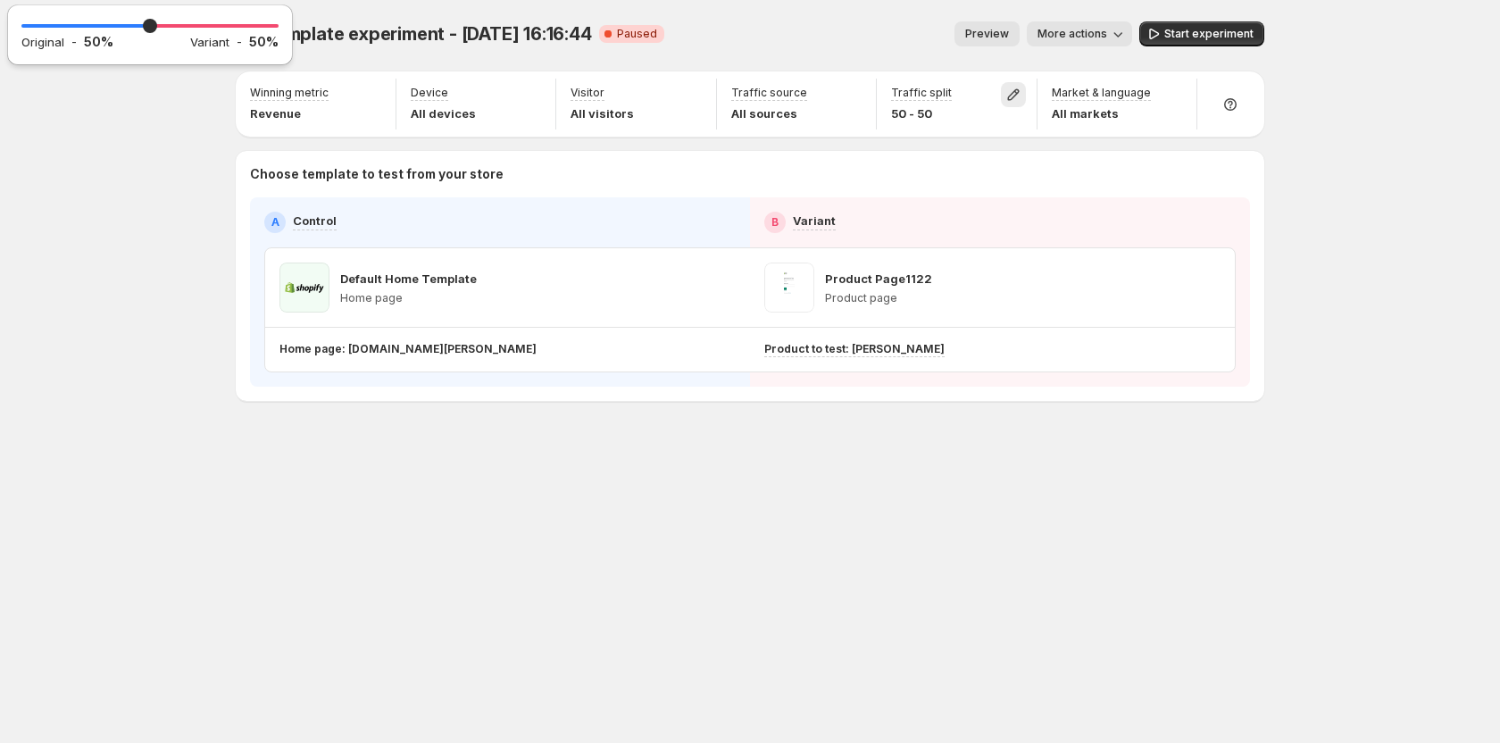
click at [1319, 129] on div "Template experiment - [DATE] 16:16:44. This page is ready Template experiment -…" at bounding box center [750, 371] width 1500 height 743
click at [1177, 96] on icon "button" at bounding box center [1173, 95] width 18 height 18
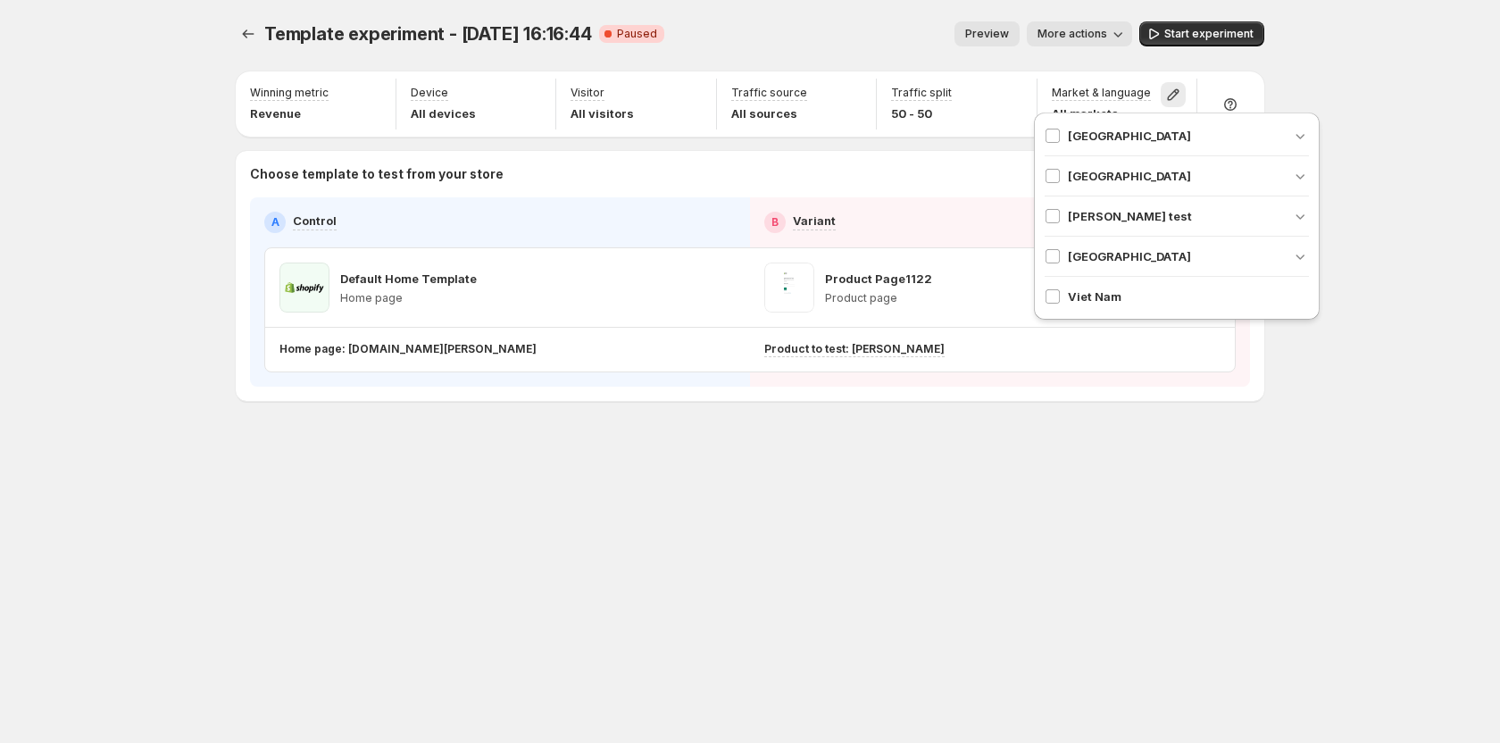
click at [1094, 263] on span "[GEOGRAPHIC_DATA]" at bounding box center [1129, 256] width 123 height 18
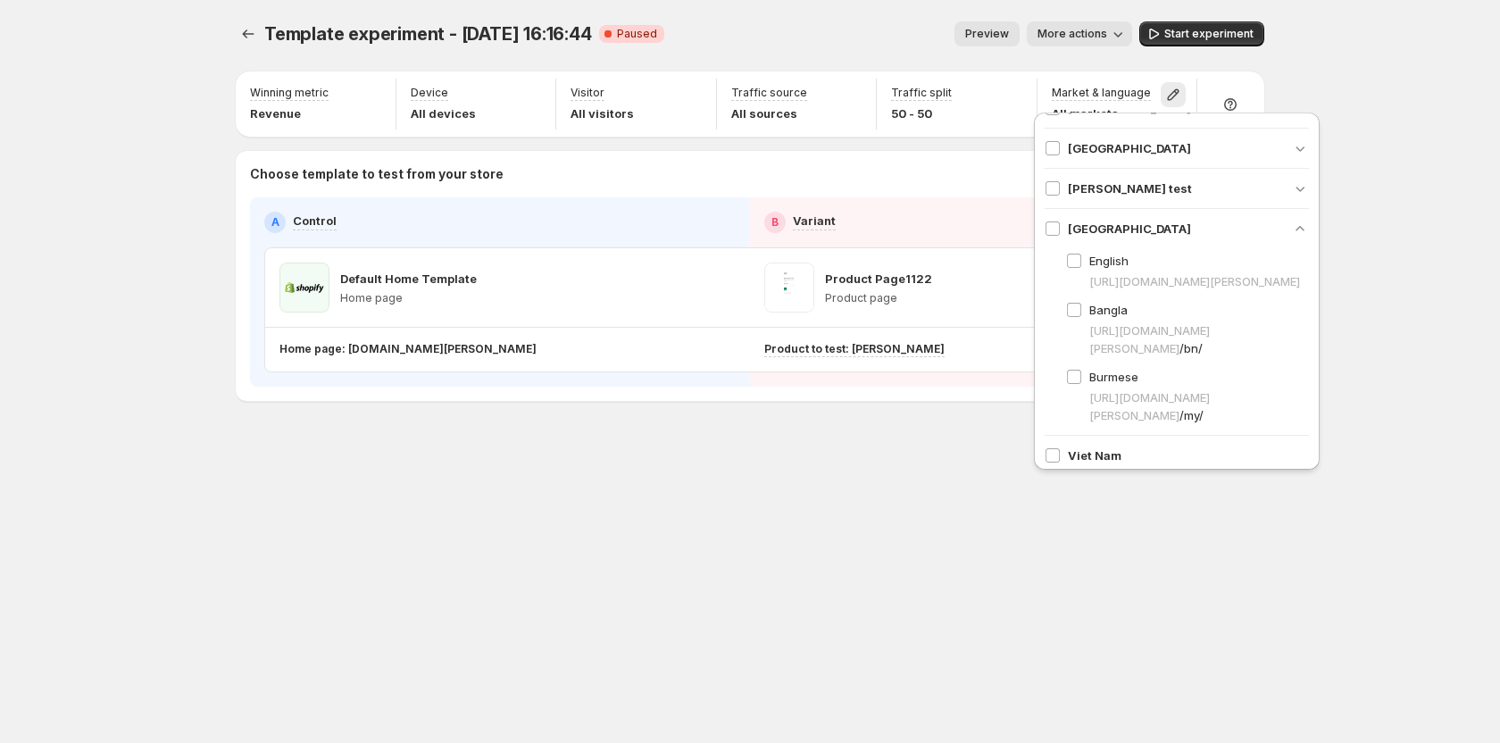
scroll to position [54, 0]
click at [1043, 442] on div "Angola British Indian Ocean Territory Tanya test United States English https://…" at bounding box center [1177, 273] width 286 height 394
click at [1409, 96] on div "Template experiment - [DATE] 16:16:44. This page is ready Template experiment -…" at bounding box center [750, 371] width 1500 height 743
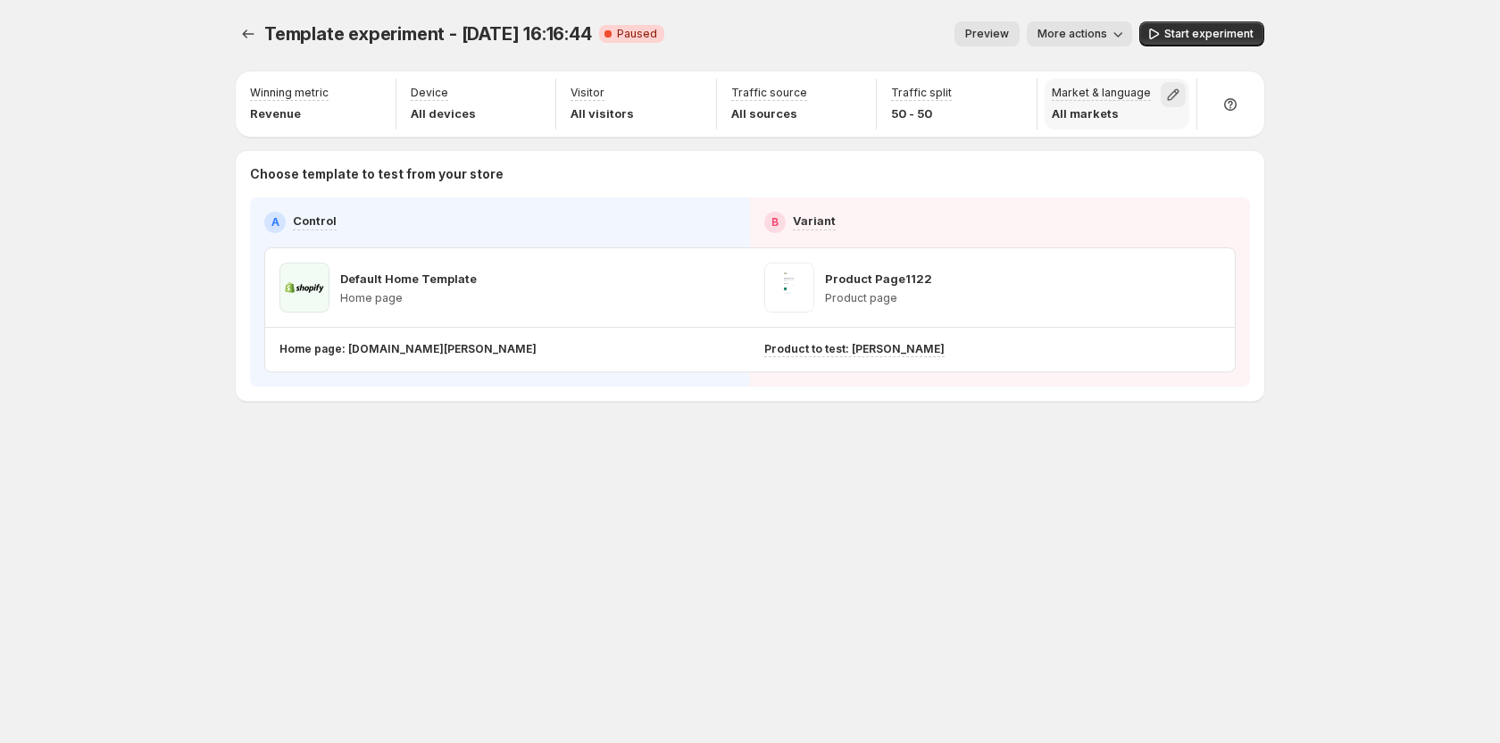
click at [1176, 94] on icon "button" at bounding box center [1174, 95] width 12 height 12
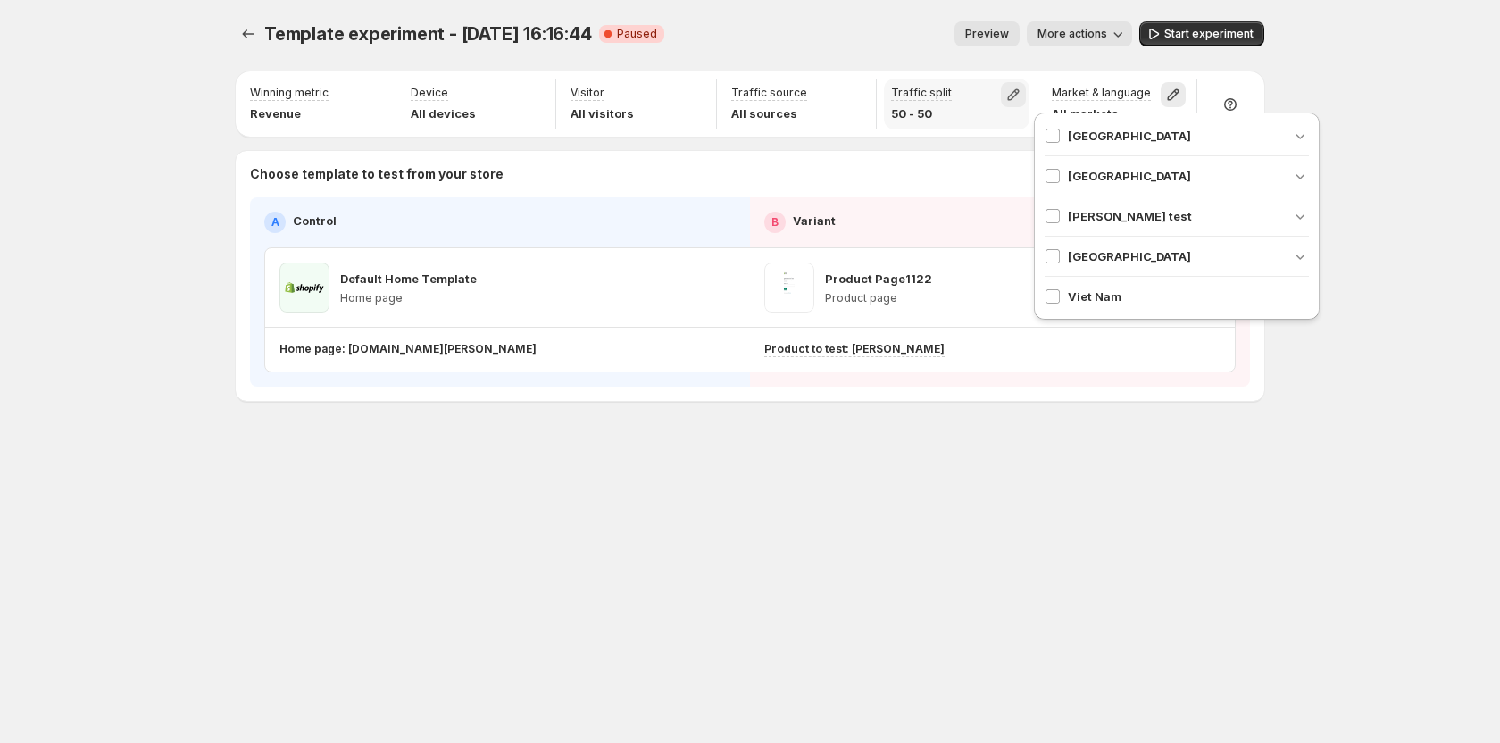
click at [1017, 95] on icon "button" at bounding box center [1013, 95] width 18 height 18
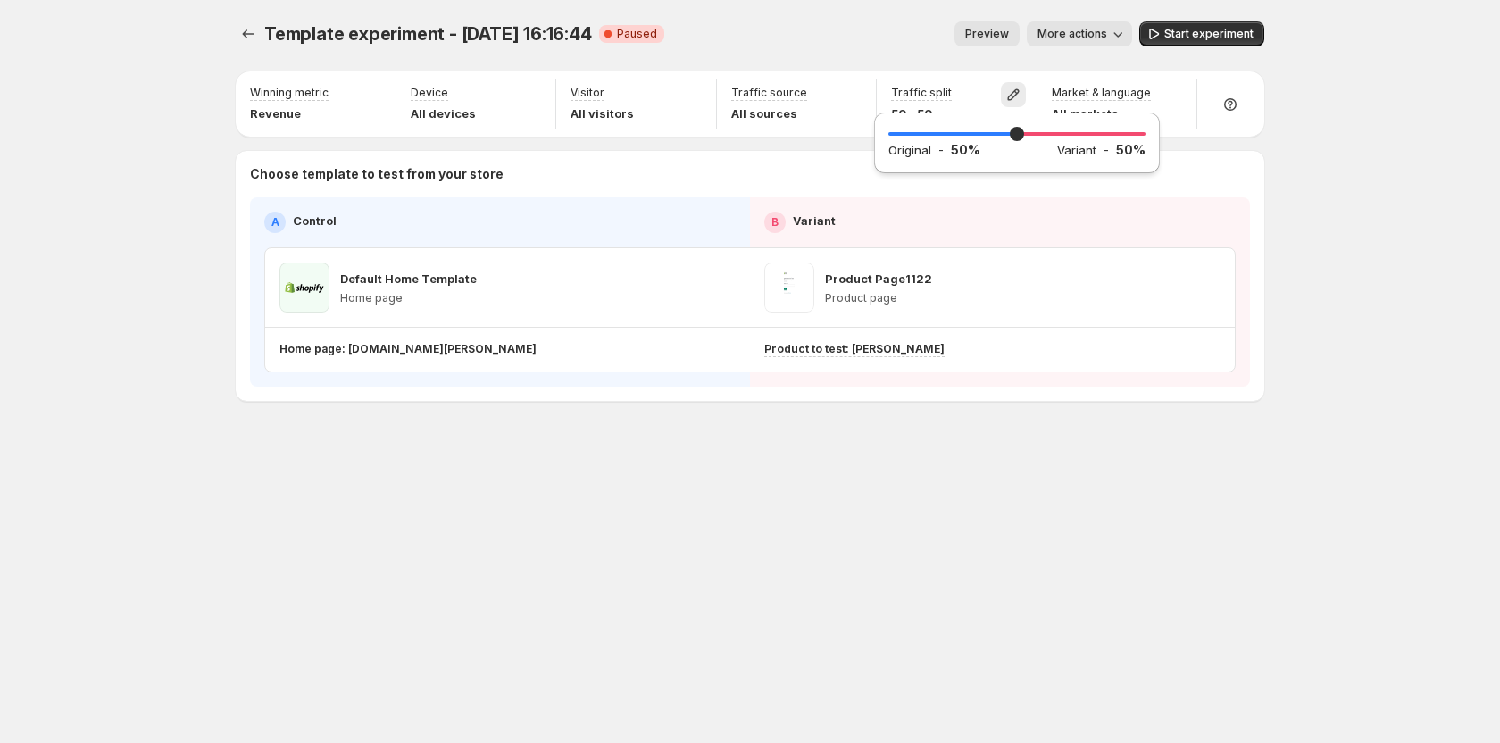
click at [1304, 54] on div "Template experiment - [DATE] 16:16:44. This page is ready Template experiment -…" at bounding box center [750, 371] width 1500 height 743
click at [1175, 90] on icon "button" at bounding box center [1174, 95] width 12 height 12
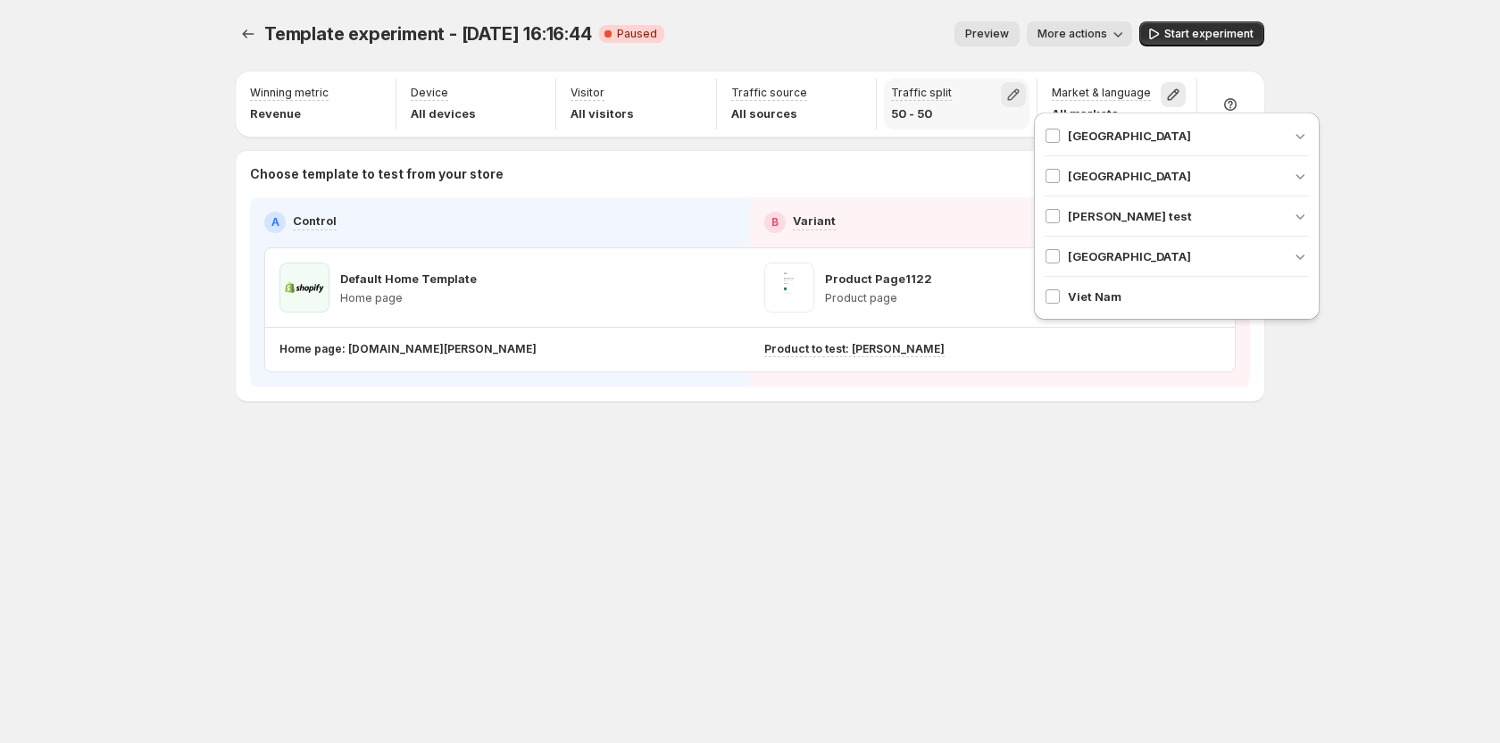
click at [1012, 92] on icon "button" at bounding box center [1013, 95] width 12 height 12
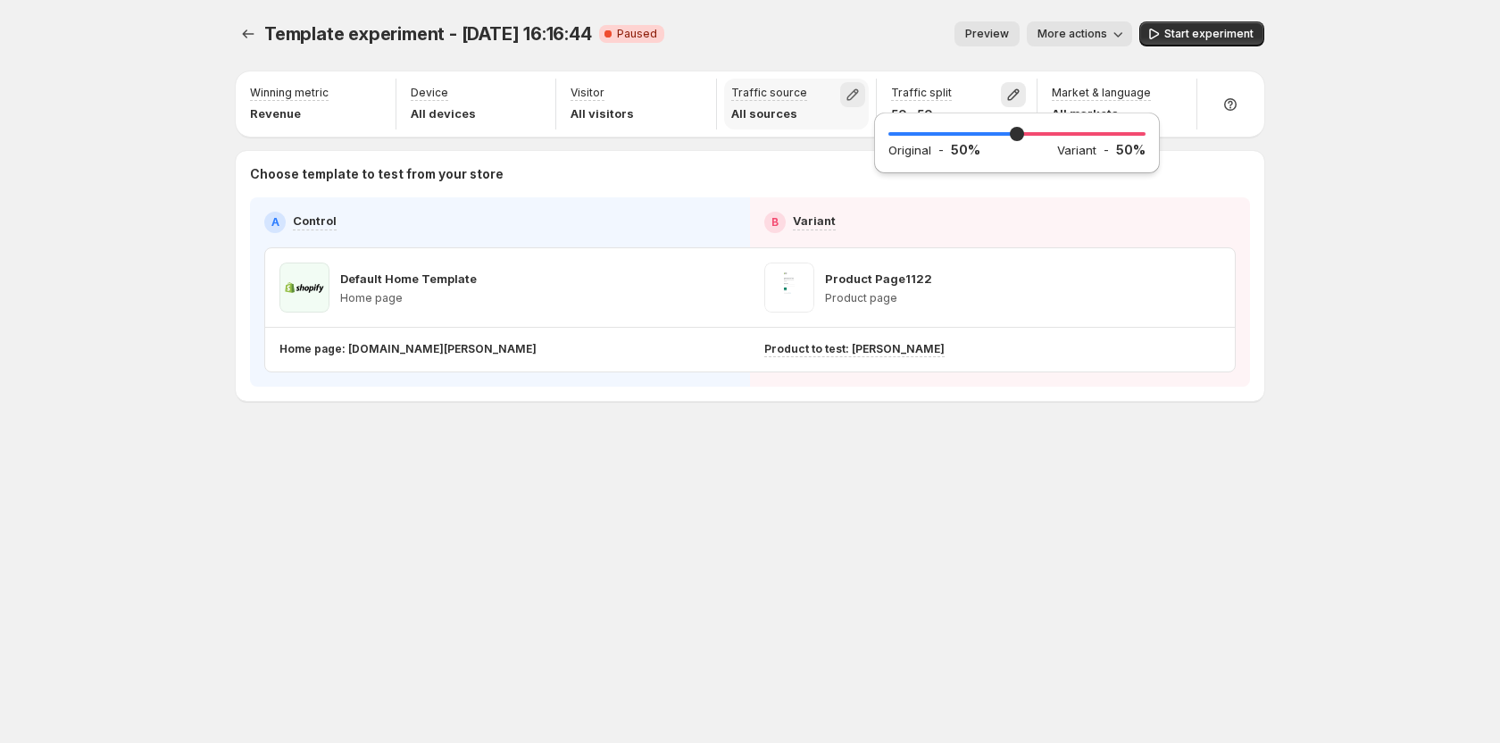
click at [847, 95] on icon "button" at bounding box center [853, 95] width 18 height 18
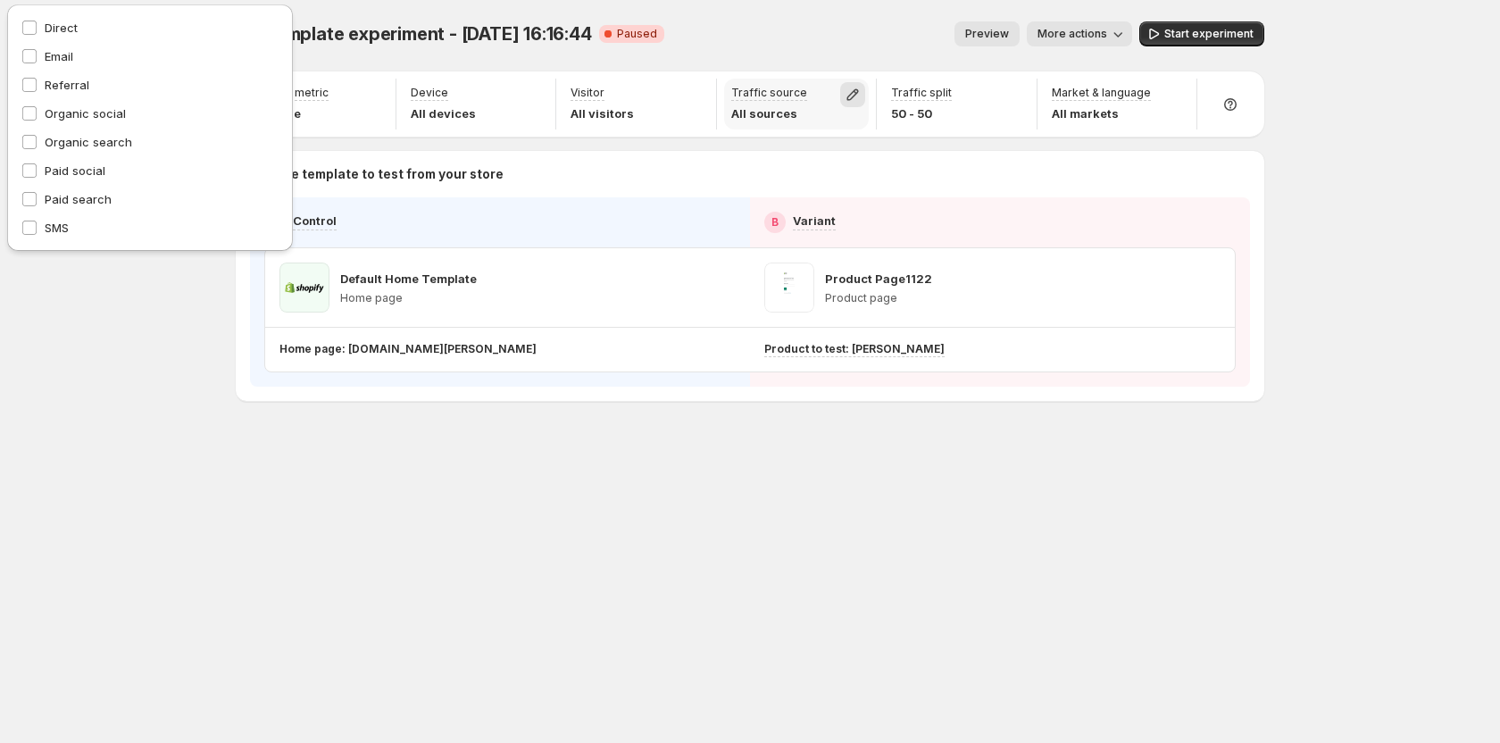
click at [850, 93] on icon "button" at bounding box center [853, 95] width 18 height 18
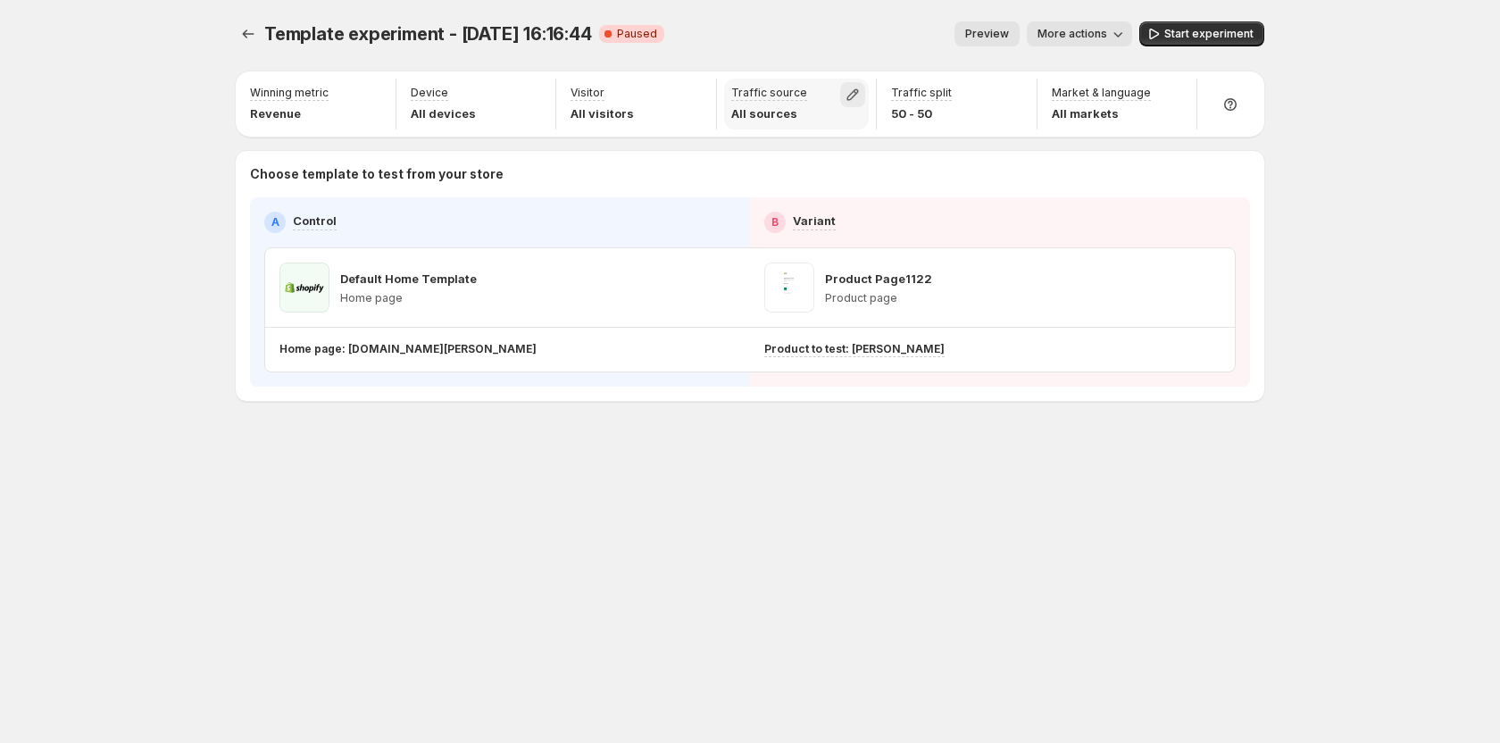
click at [848, 95] on icon "button" at bounding box center [853, 95] width 18 height 18
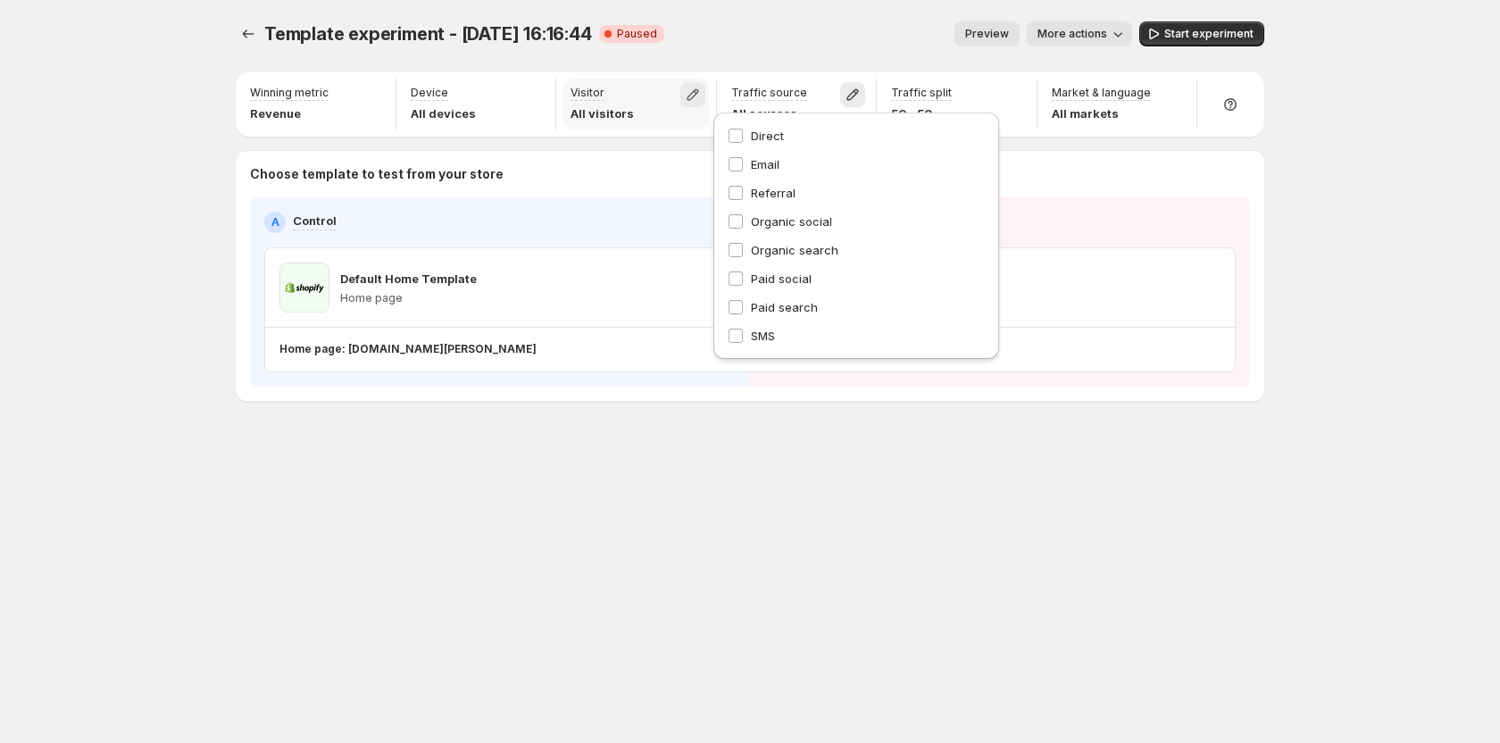
click at [682, 101] on button "button" at bounding box center [692, 94] width 25 height 25
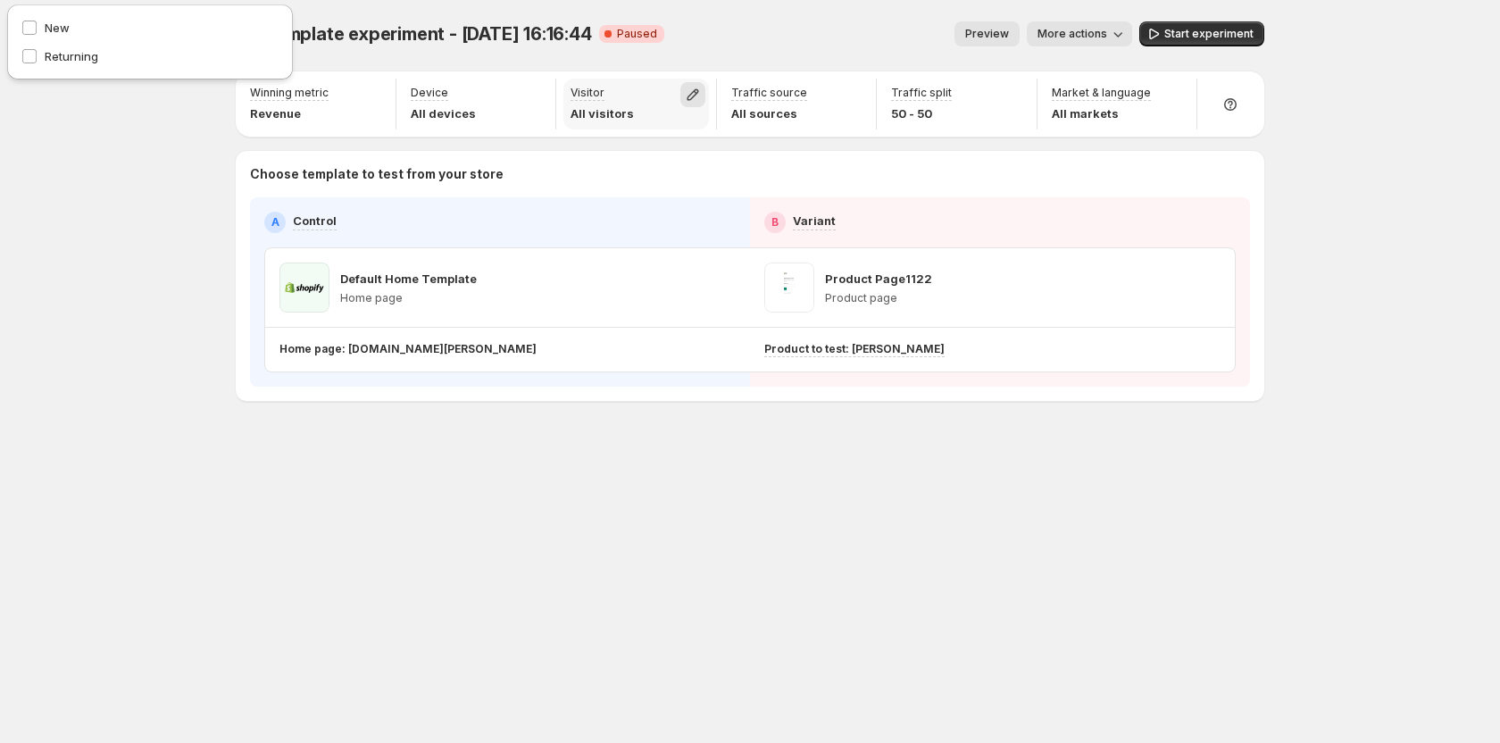
click at [687, 93] on icon "button" at bounding box center [693, 95] width 18 height 18
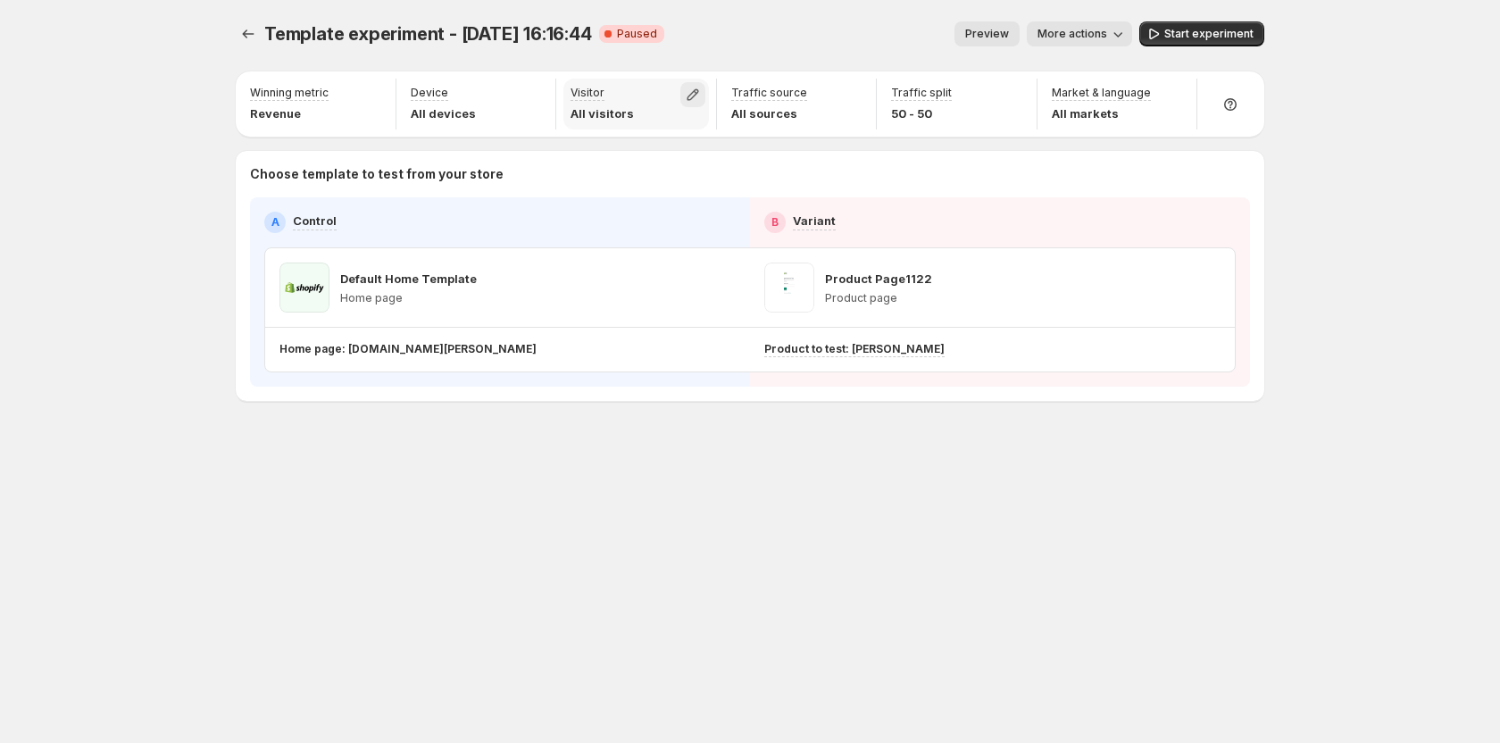
click at [687, 93] on icon "button" at bounding box center [693, 95] width 18 height 18
click at [692, 94] on icon "button" at bounding box center [693, 95] width 18 height 18
click at [854, 100] on icon "button" at bounding box center [853, 95] width 18 height 18
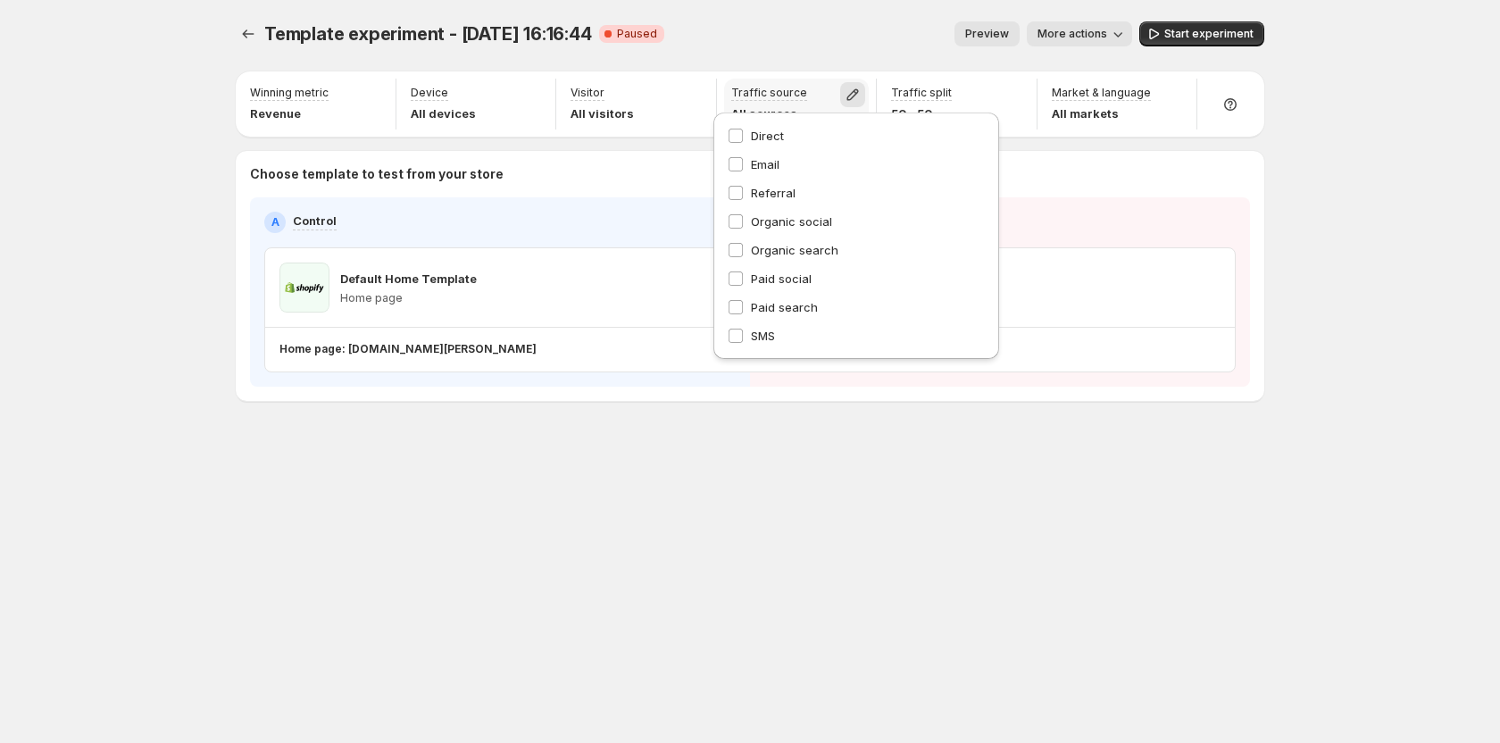
click at [854, 100] on icon "button" at bounding box center [853, 95] width 18 height 18
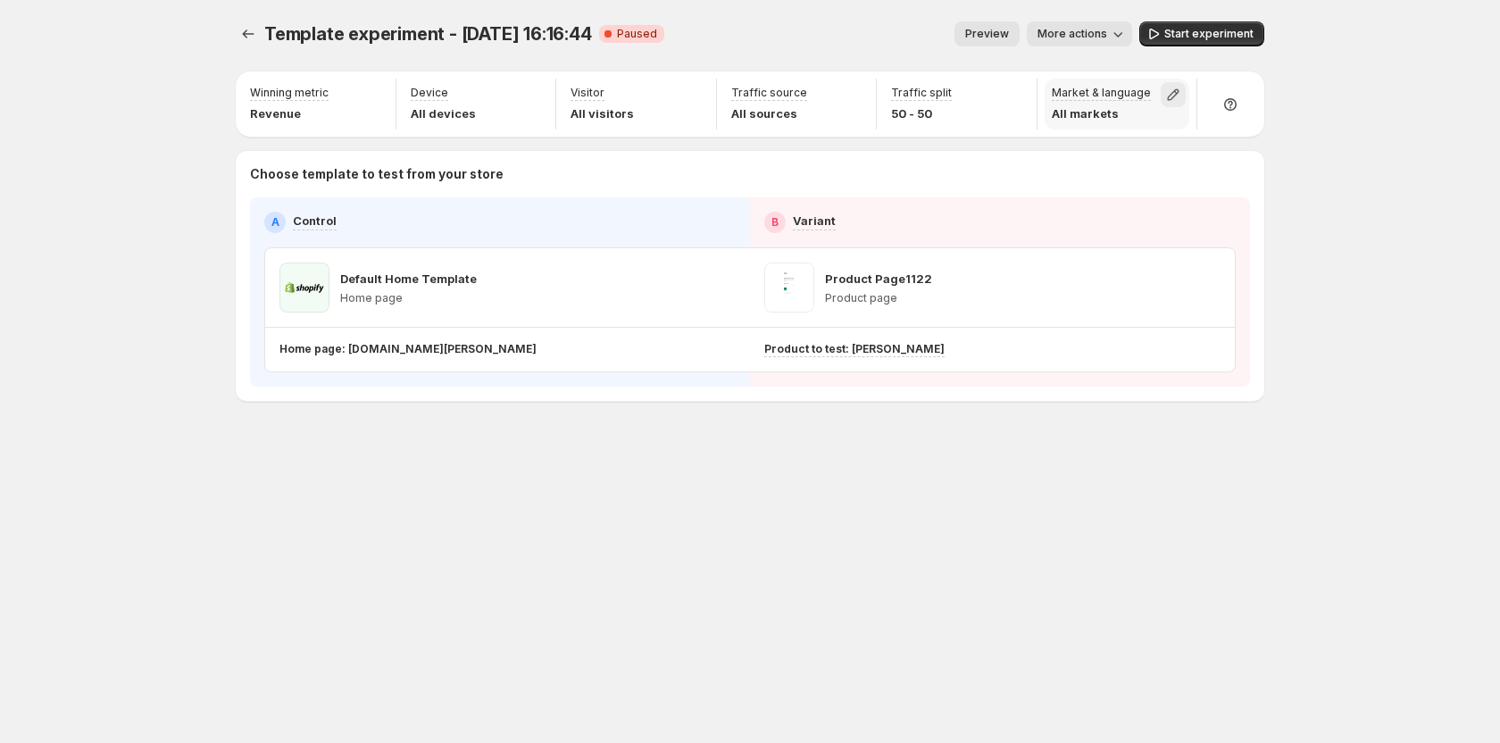
click at [1172, 87] on icon "button" at bounding box center [1173, 95] width 18 height 18
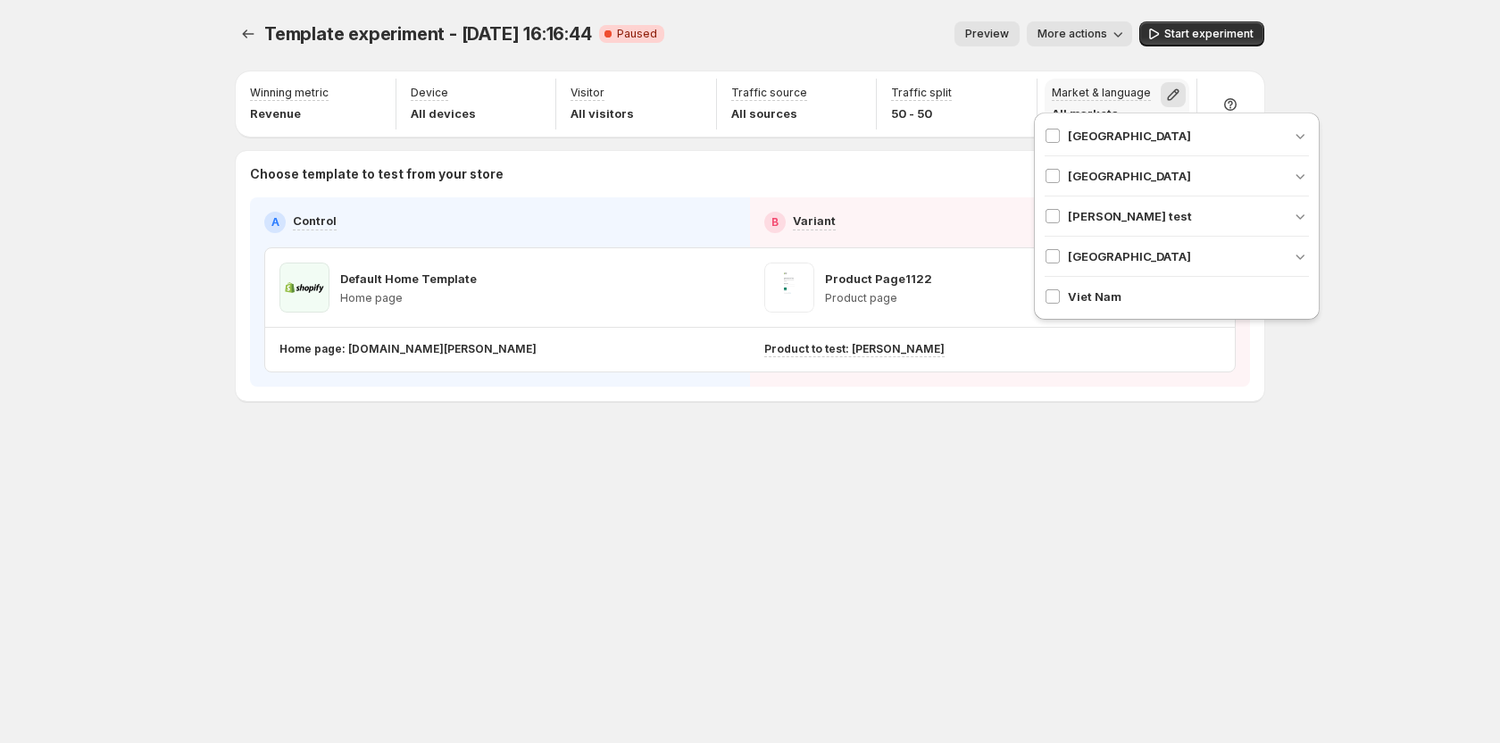
click at [1172, 87] on icon "button" at bounding box center [1173, 95] width 18 height 18
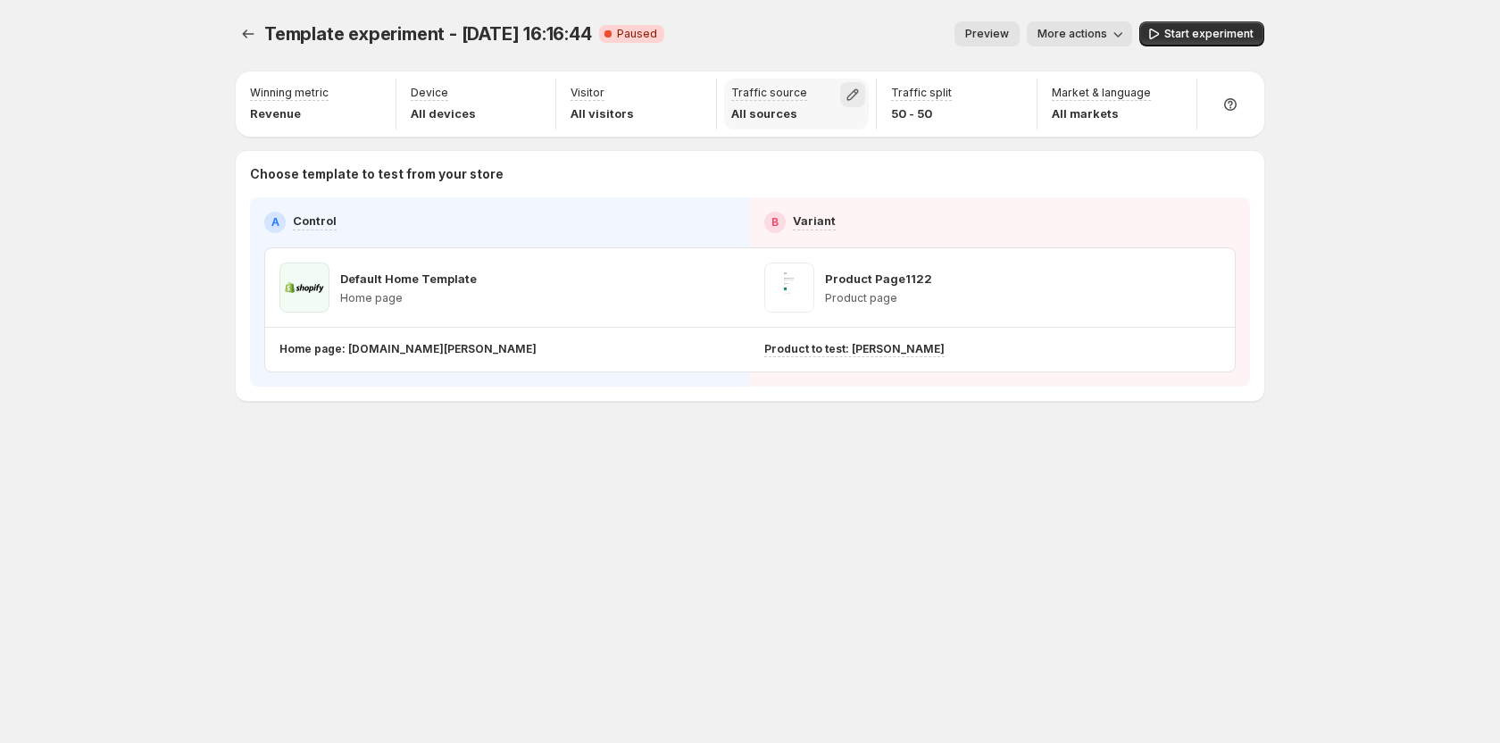
click at [846, 92] on icon "button" at bounding box center [853, 95] width 18 height 18
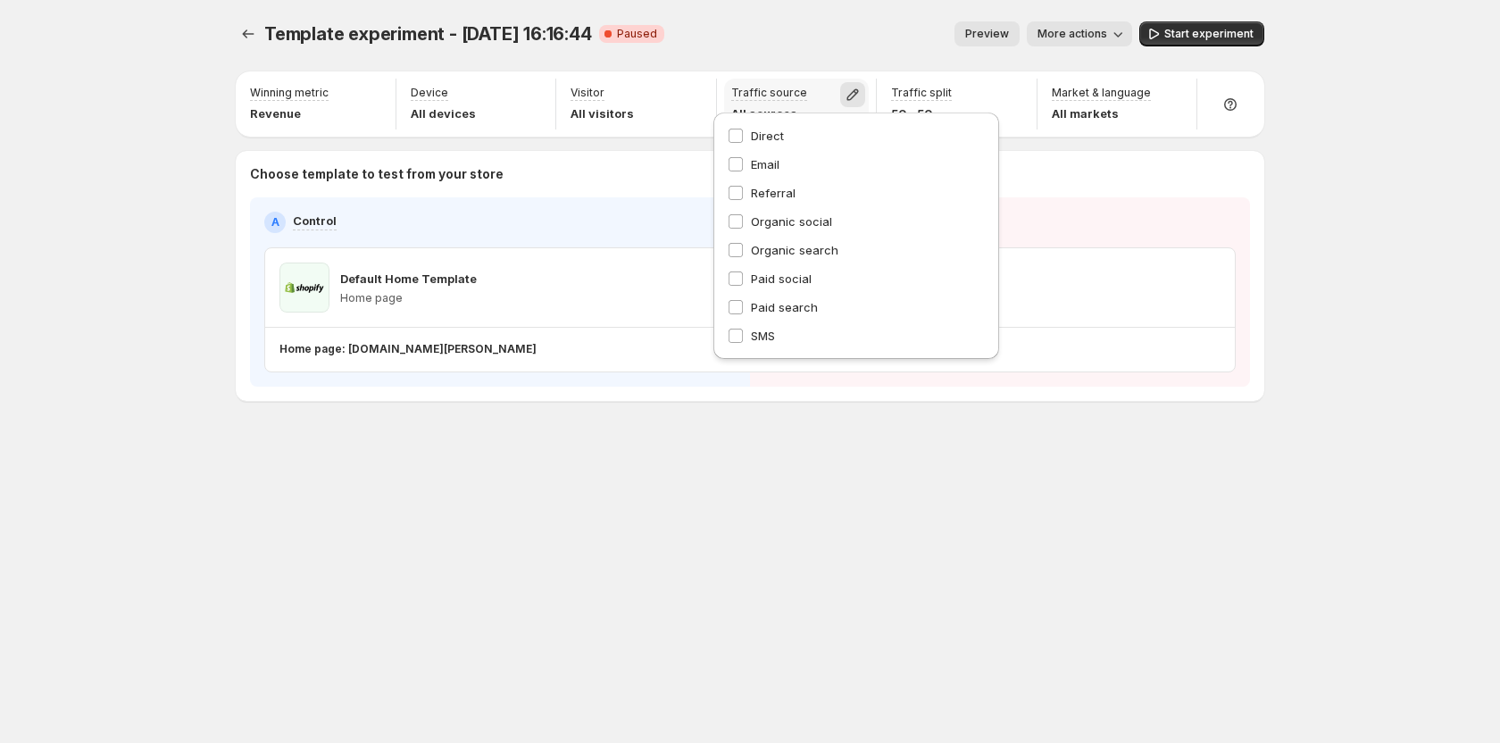
click at [846, 92] on icon "button" at bounding box center [853, 95] width 18 height 18
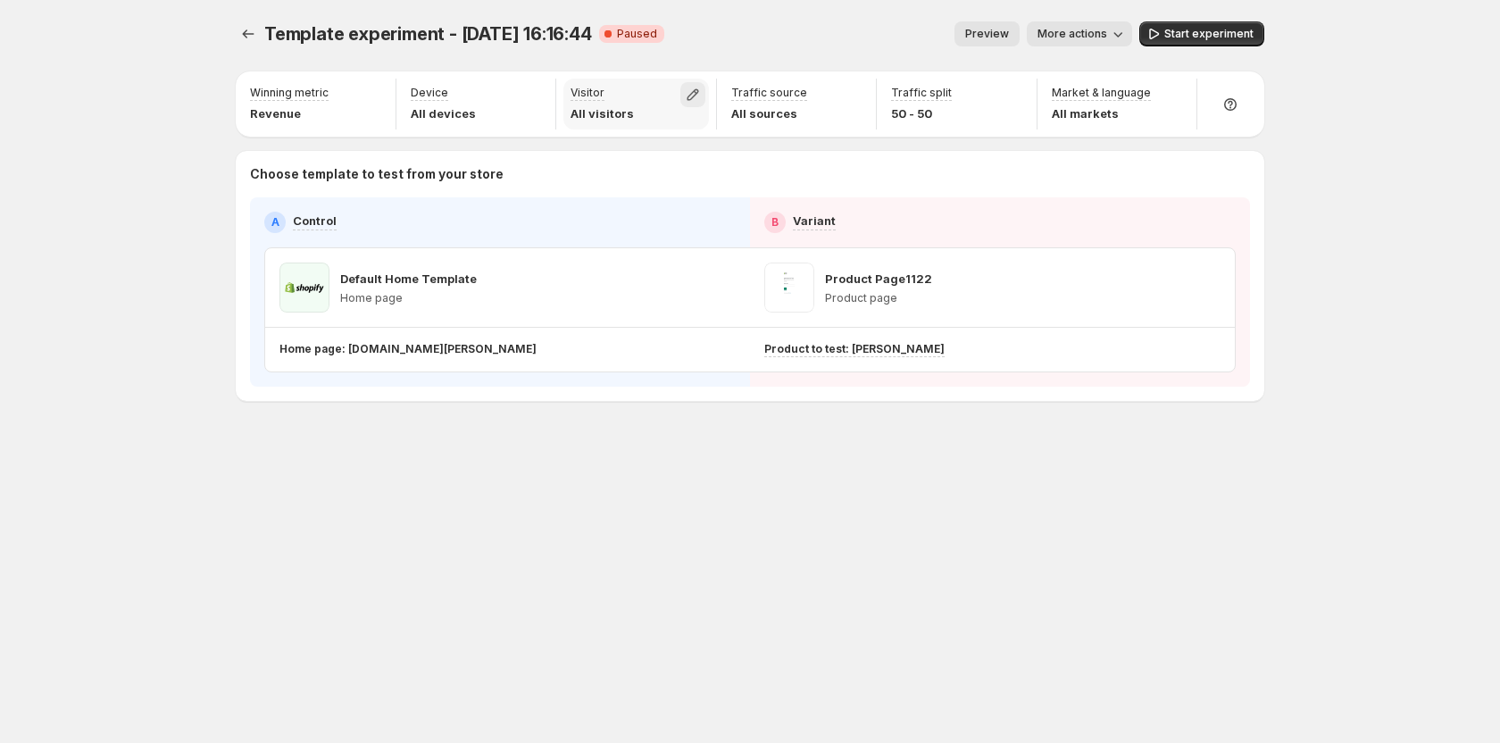
click at [697, 96] on icon "button" at bounding box center [693, 95] width 18 height 18
click at [534, 90] on icon "button" at bounding box center [533, 95] width 12 height 12
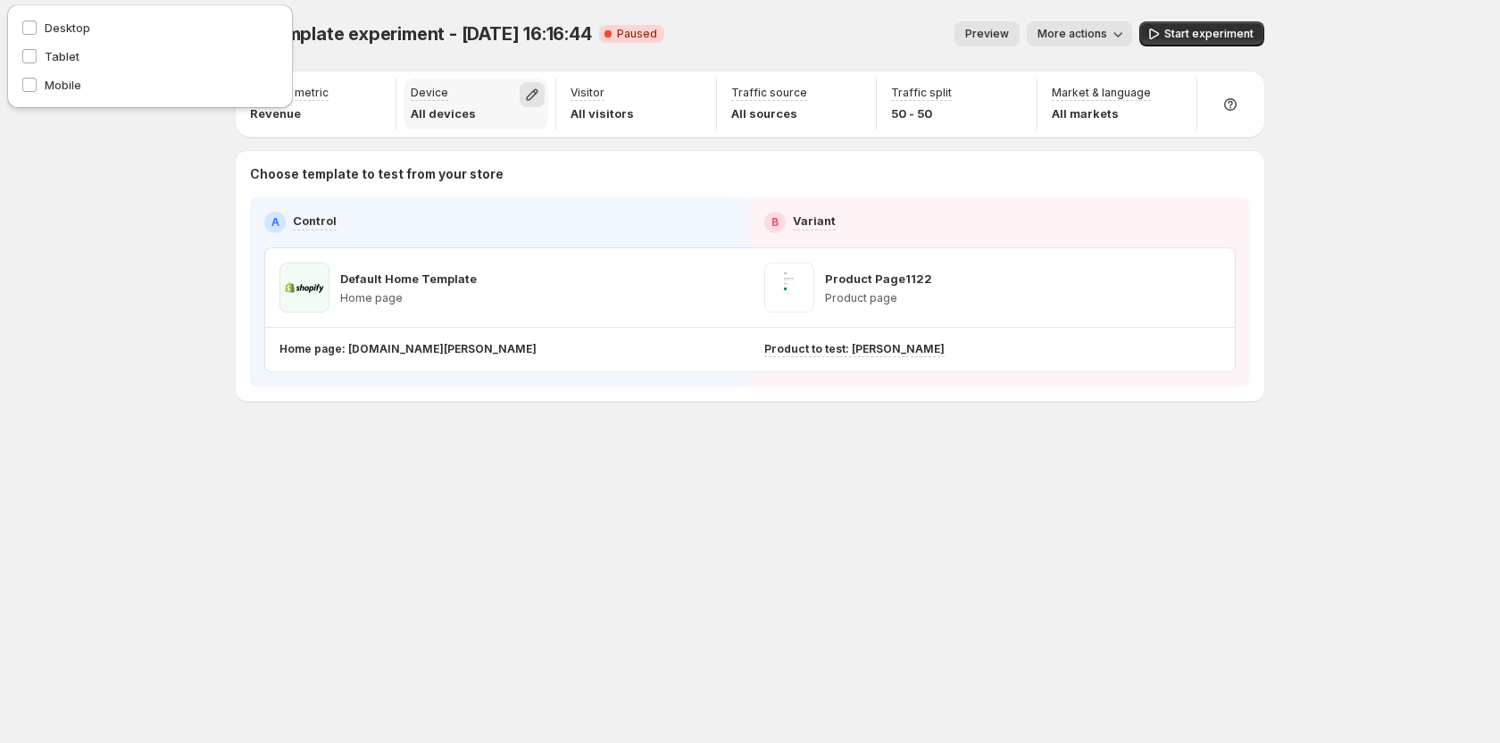
click at [535, 94] on icon "button" at bounding box center [533, 95] width 12 height 12
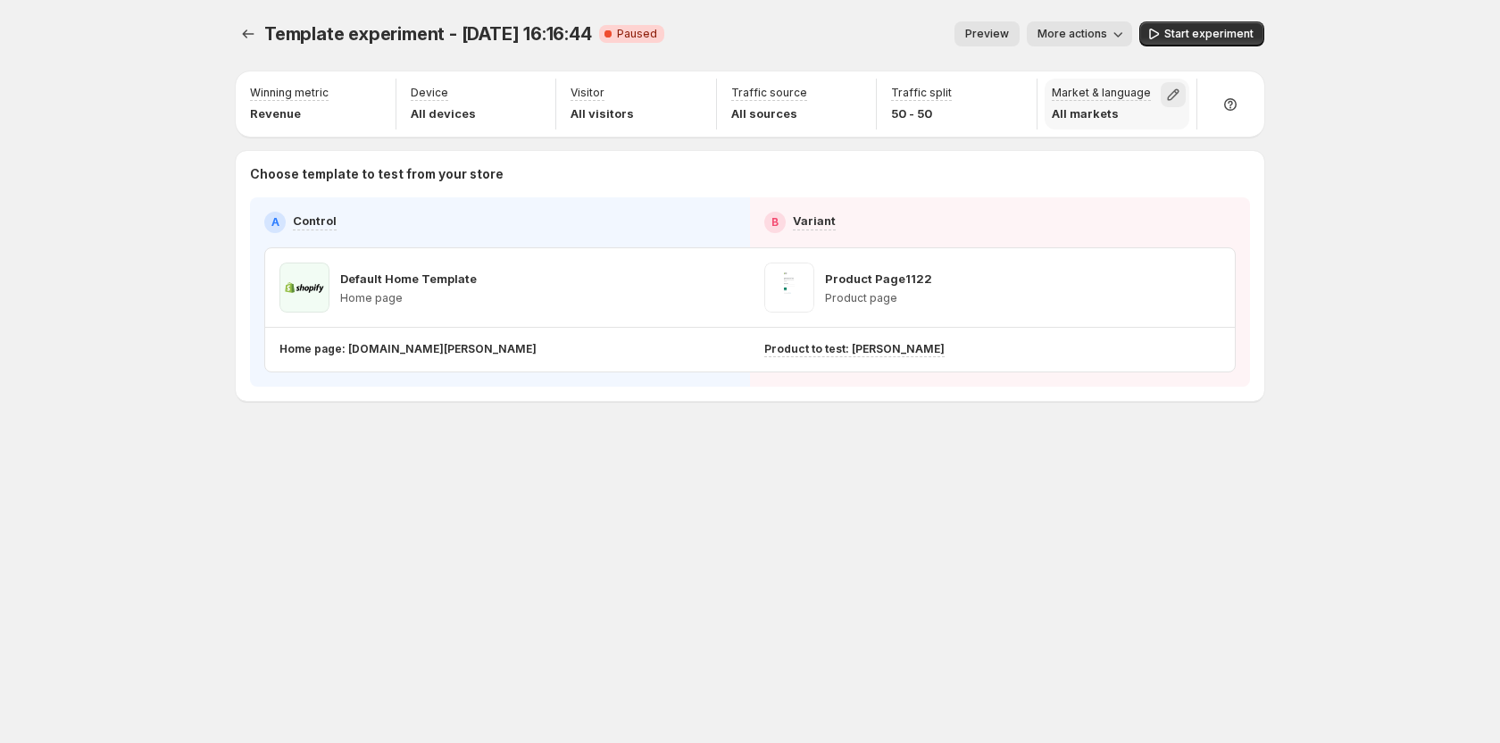
click at [1173, 96] on icon "button" at bounding box center [1173, 95] width 18 height 18
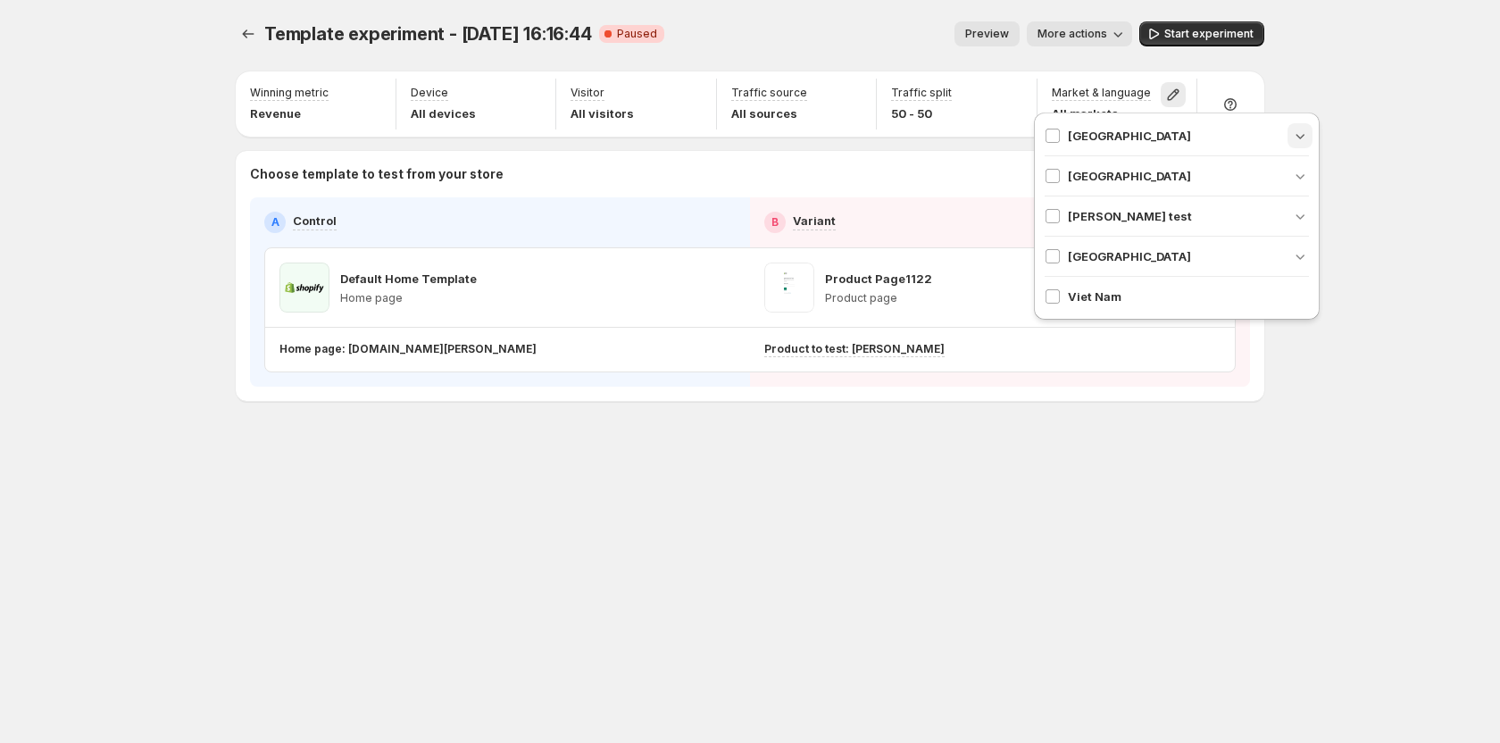
click at [1304, 142] on icon "button" at bounding box center [1300, 136] width 18 height 18
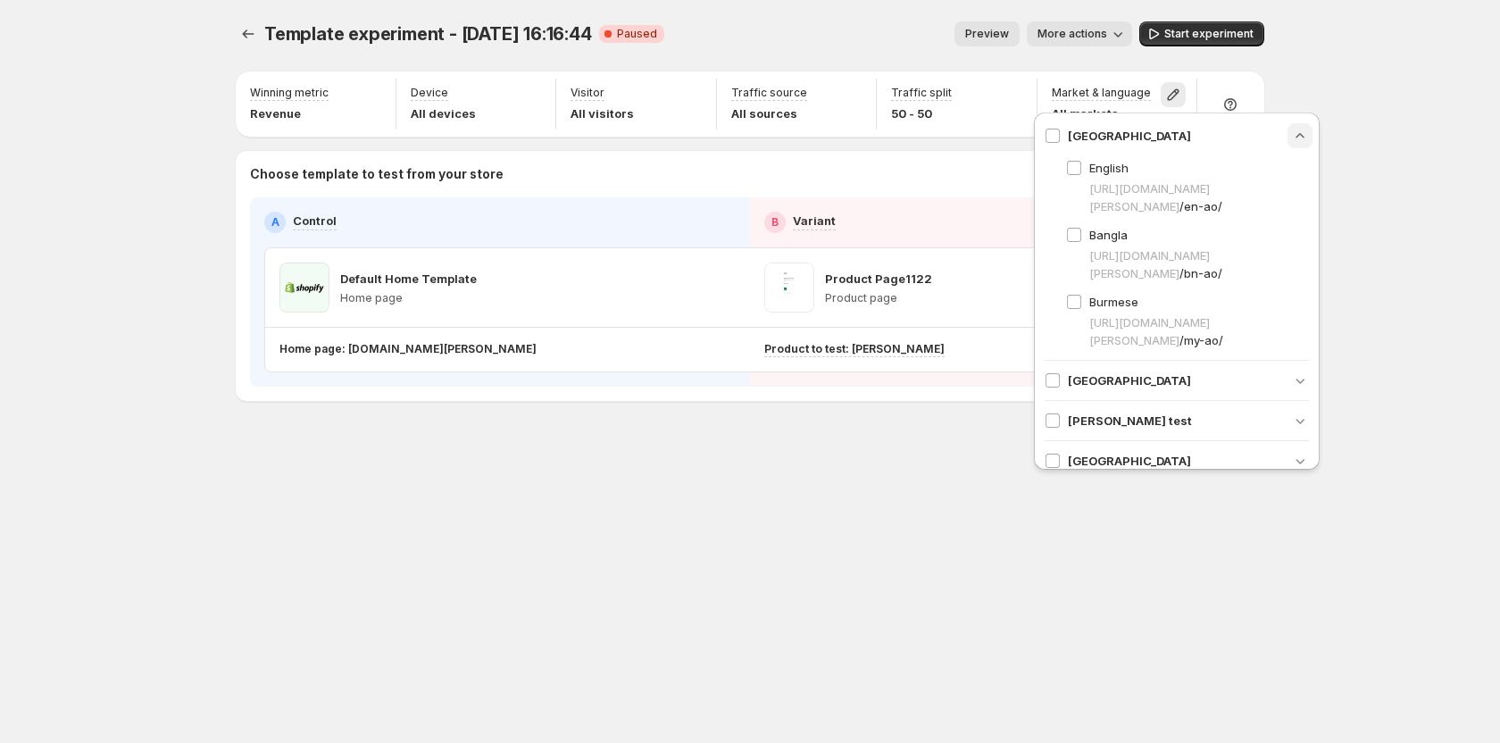
click at [1361, 108] on div "Template experiment - [DATE] 16:16:44. This page is ready Template experiment -…" at bounding box center [750, 371] width 1500 height 743
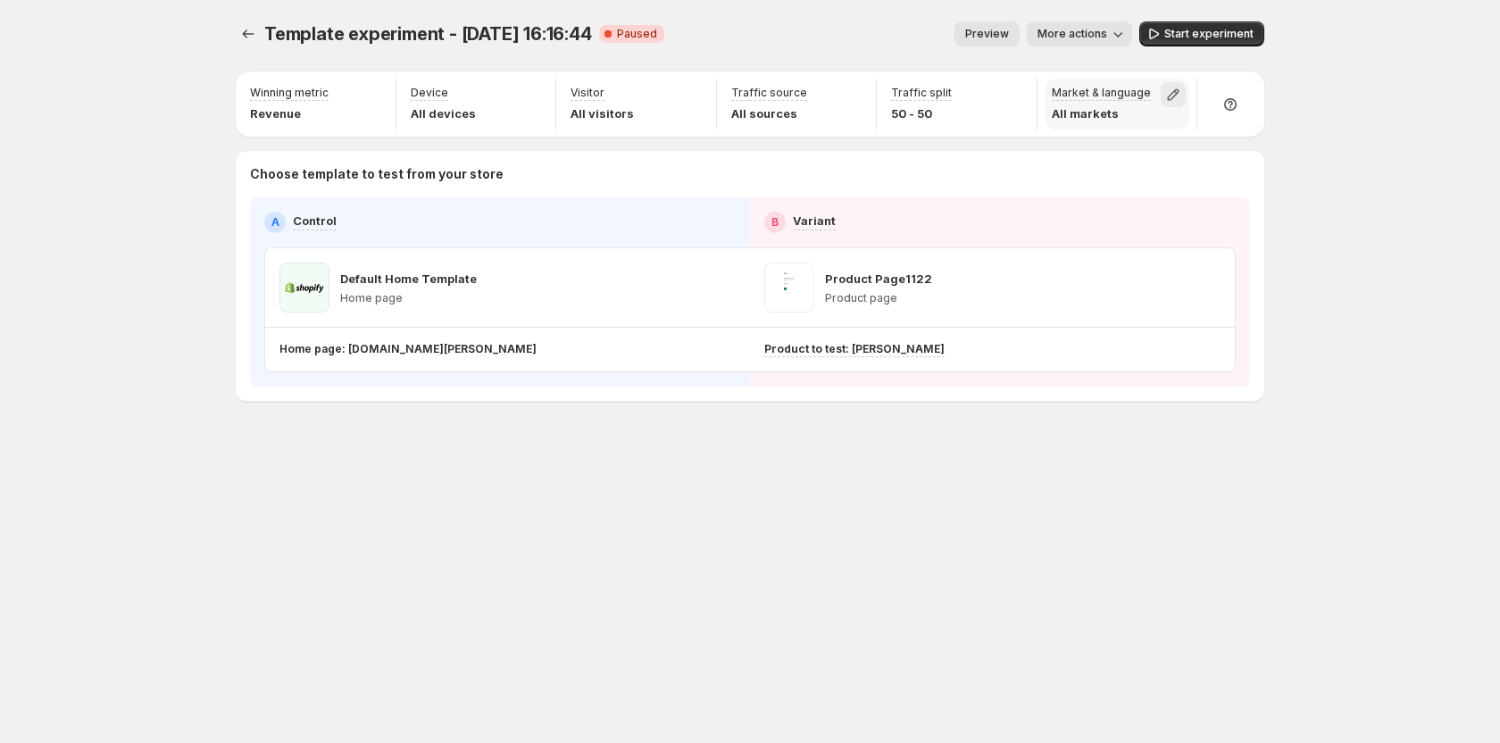
click at [1171, 92] on icon "button" at bounding box center [1173, 95] width 18 height 18
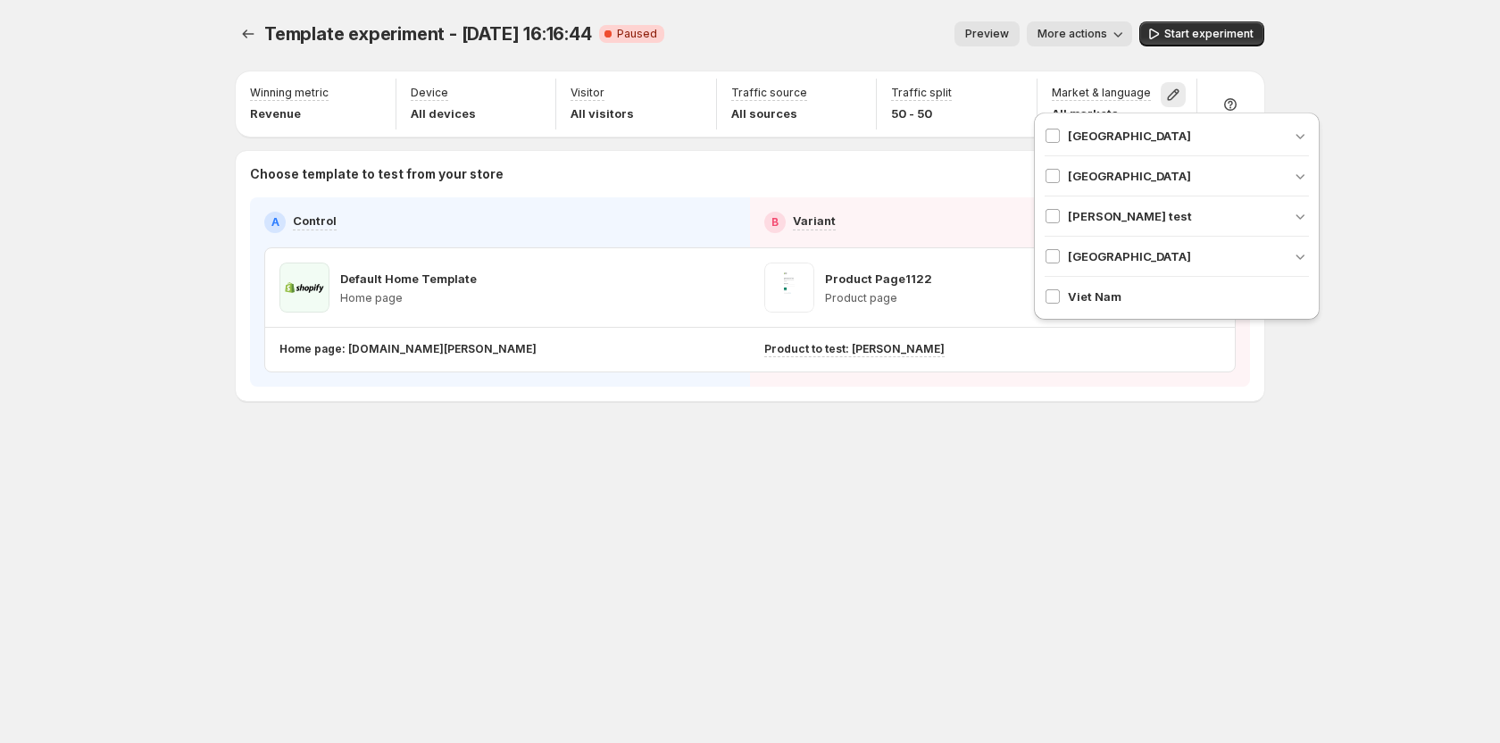
click at [1096, 295] on span "Viet Nam" at bounding box center [1095, 296] width 54 height 18
click at [1073, 298] on span "Viet Nam" at bounding box center [1095, 296] width 54 height 18
click at [1108, 298] on span "Viet Nam" at bounding box center [1095, 296] width 54 height 18
click at [1109, 298] on span "Viet Nam" at bounding box center [1095, 296] width 54 height 18
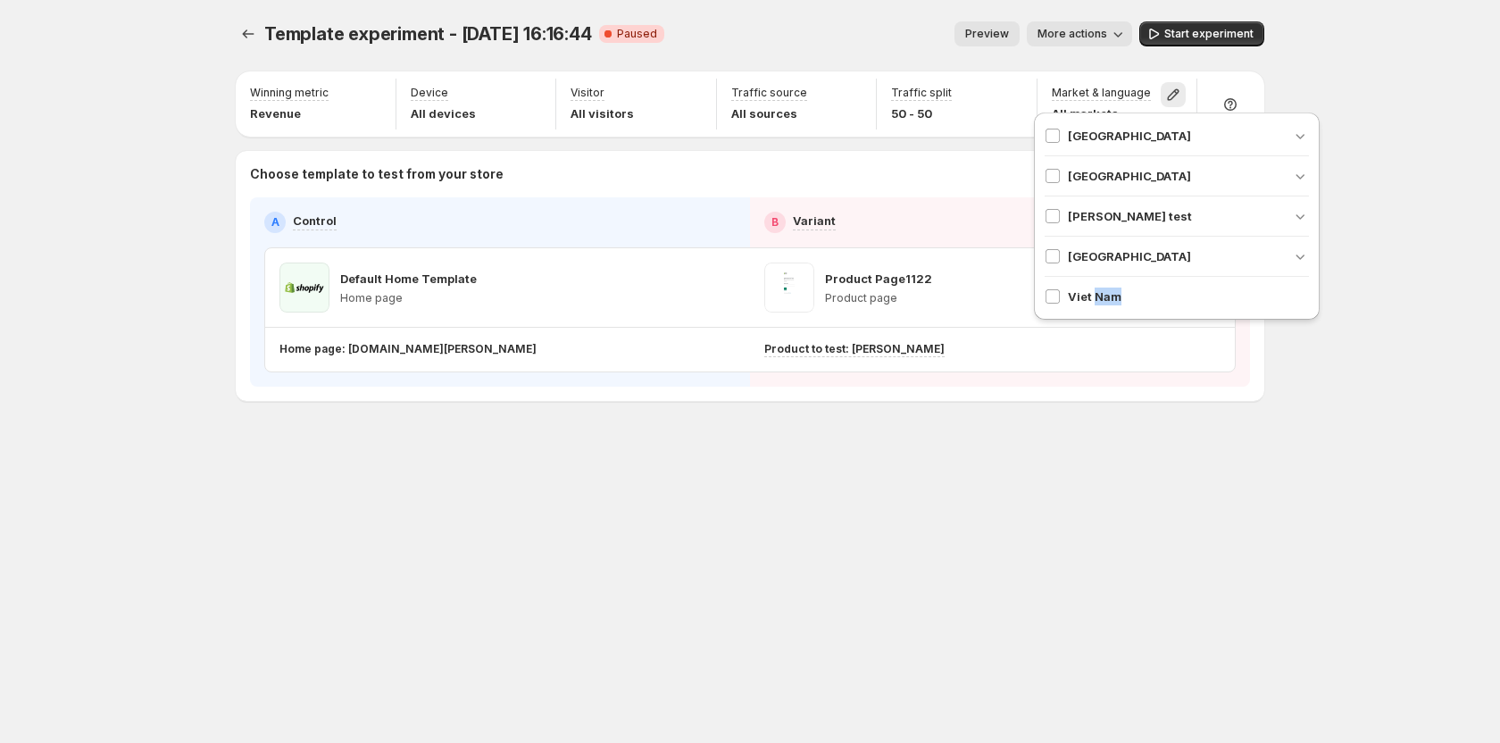
click at [1111, 298] on span "Viet Nam" at bounding box center [1095, 296] width 54 height 18
drag, startPoint x: 1112, startPoint y: 298, endPoint x: 1160, endPoint y: 298, distance: 47.3
click at [1117, 298] on span "Viet Nam" at bounding box center [1095, 296] width 54 height 18
click at [1170, 303] on div "Viet Nam" at bounding box center [1177, 296] width 264 height 18
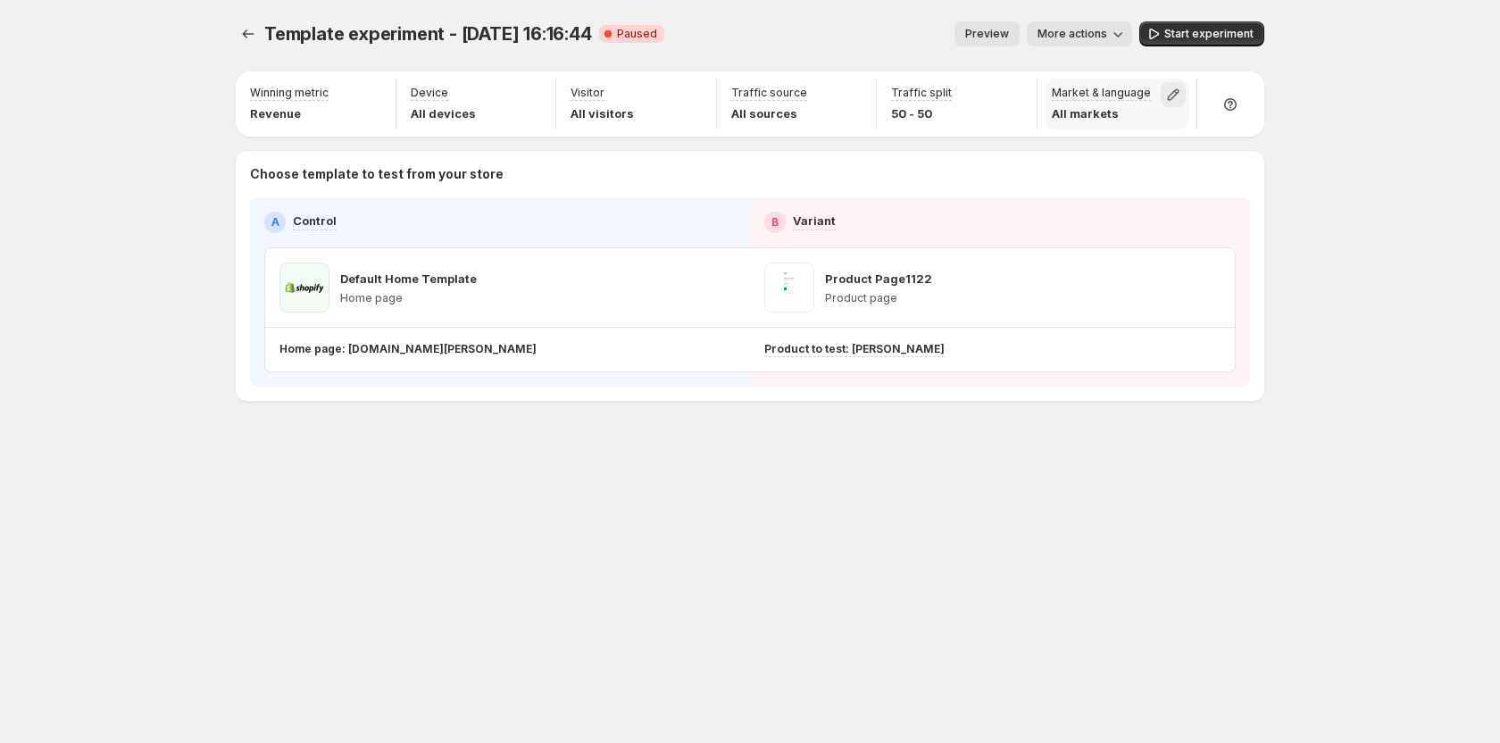
click at [1176, 90] on icon "button" at bounding box center [1174, 95] width 12 height 12
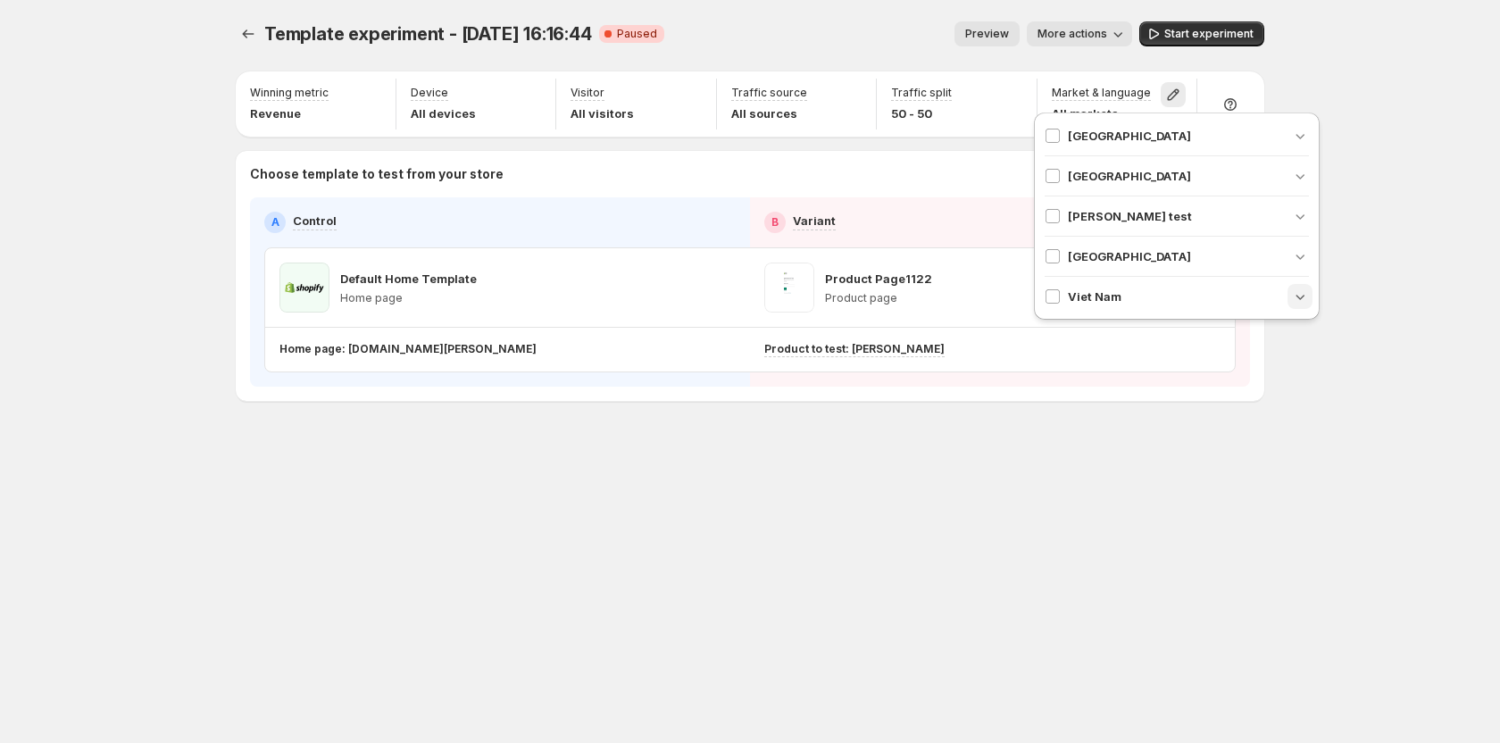
click at [1300, 293] on icon "button" at bounding box center [1300, 296] width 18 height 18
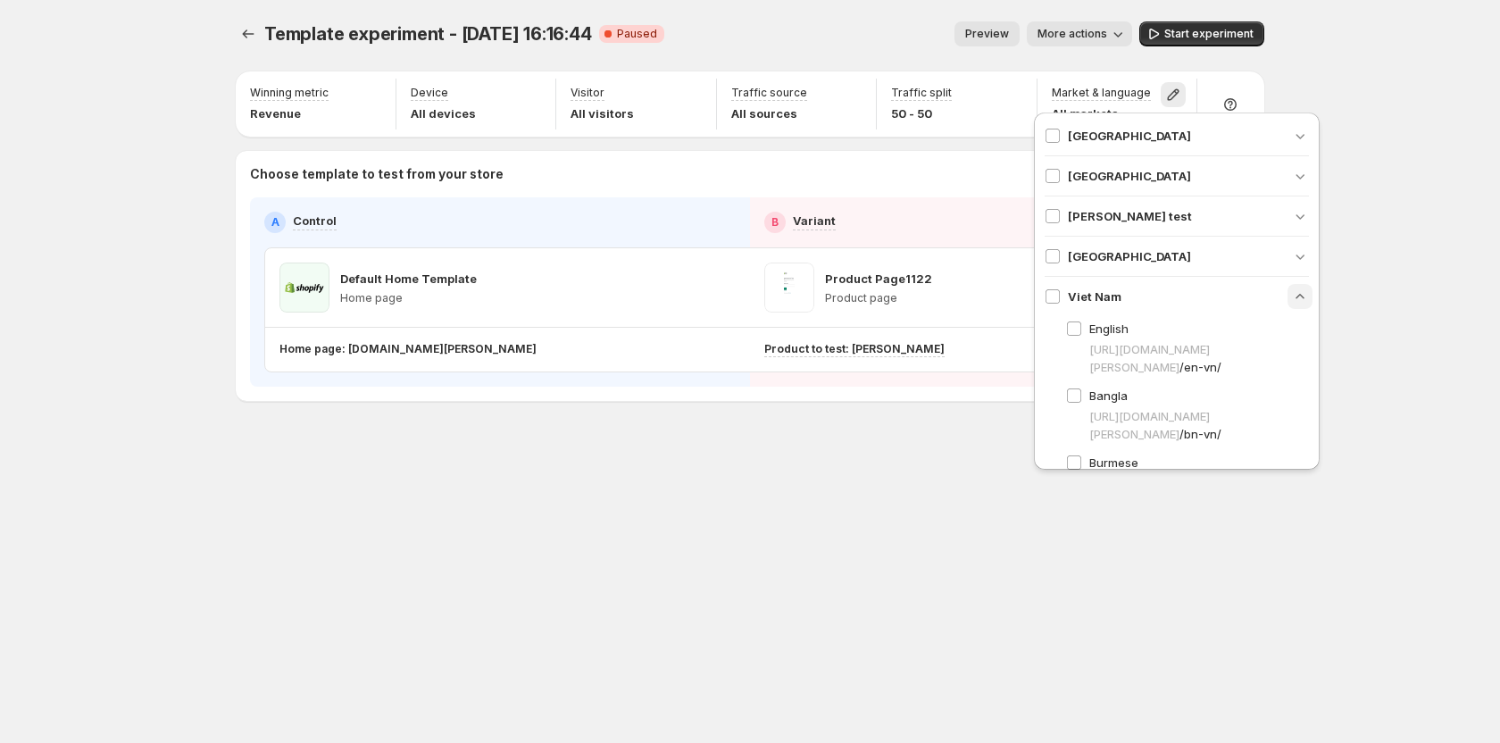
scroll to position [54, 0]
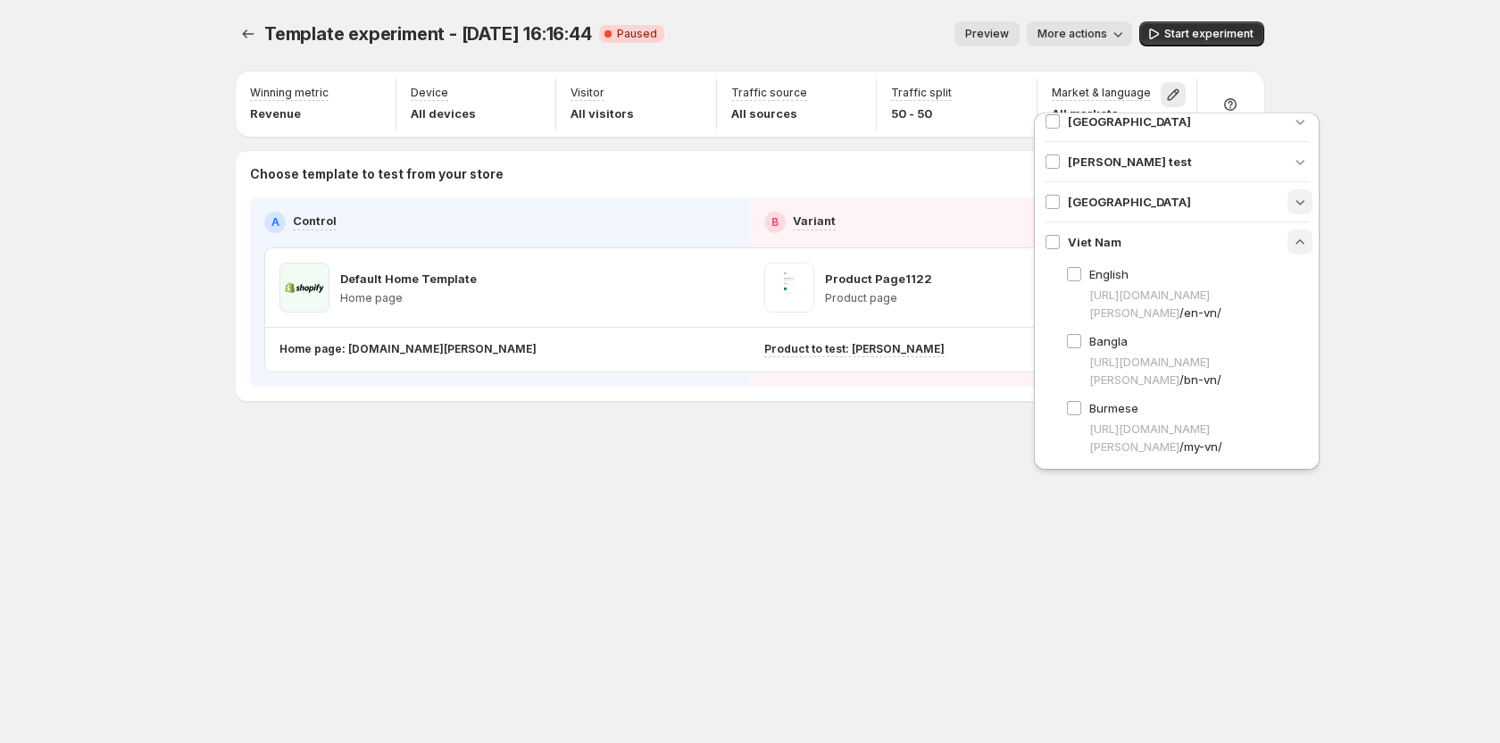
click at [1287, 190] on button "button" at bounding box center [1299, 201] width 25 height 25
click at [1287, 199] on button "button" at bounding box center [1299, 201] width 25 height 25
click at [1291, 237] on icon "button" at bounding box center [1300, 242] width 18 height 18
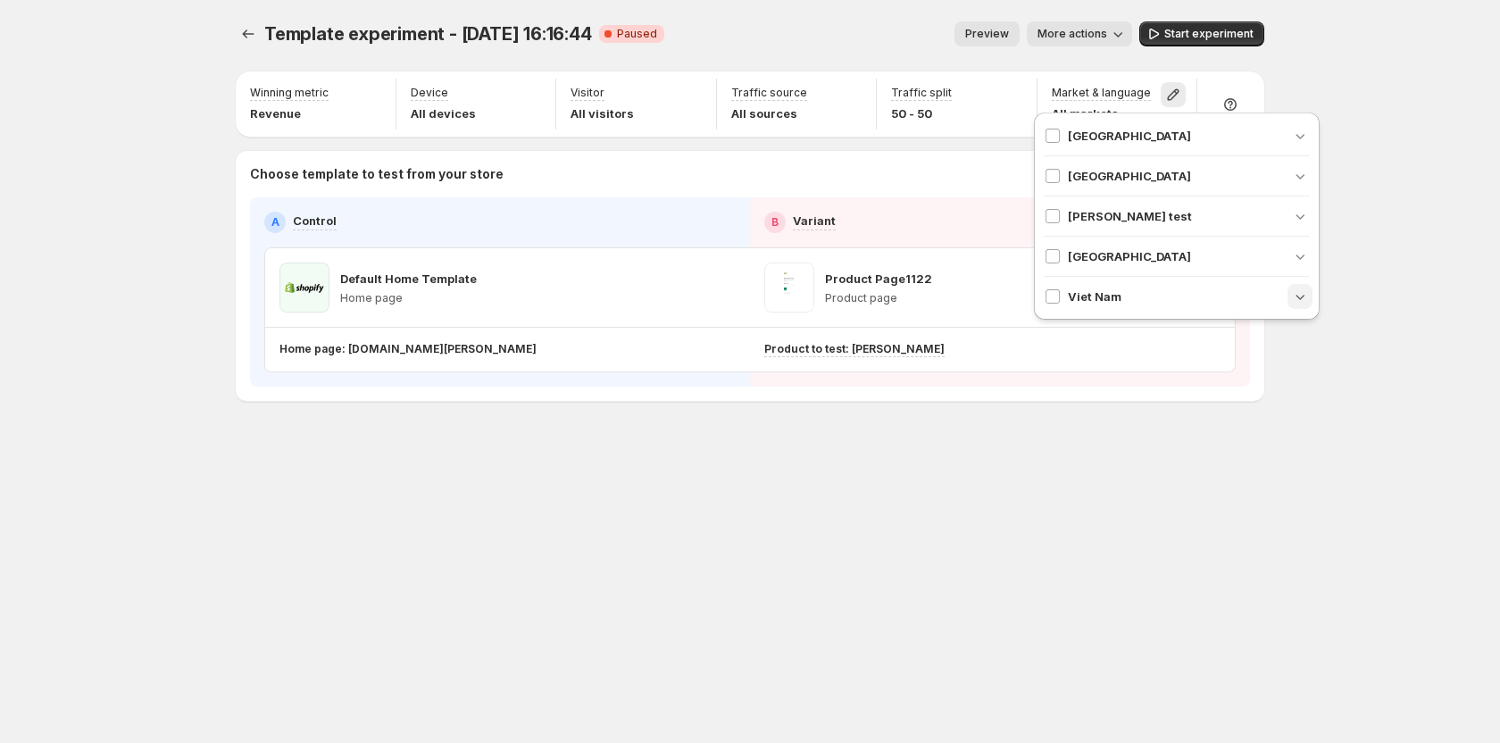
scroll to position [0, 0]
click at [987, 154] on div "Choose template to test from your store A Control B Variant Default Home Templa…" at bounding box center [750, 276] width 1029 height 250
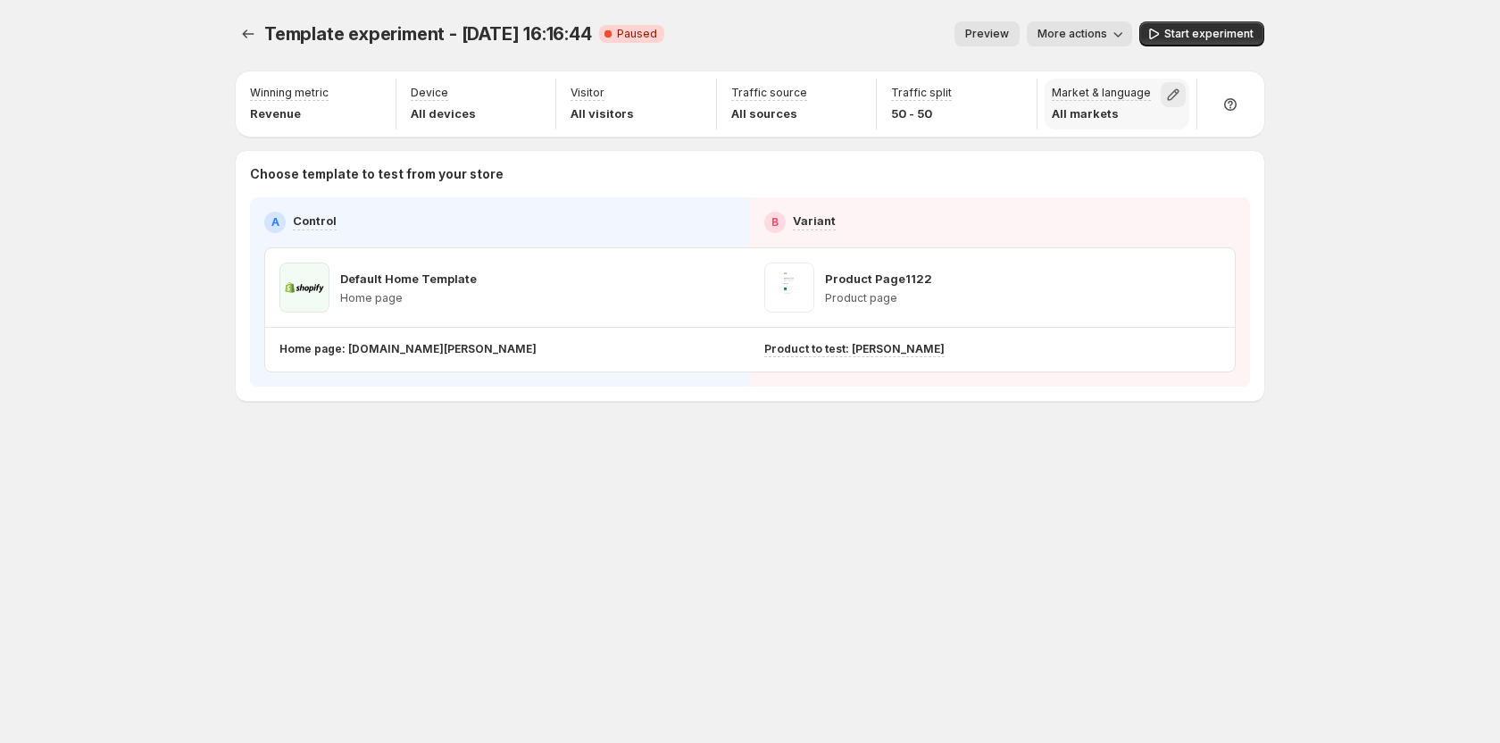
click at [1178, 87] on icon "button" at bounding box center [1173, 95] width 18 height 18
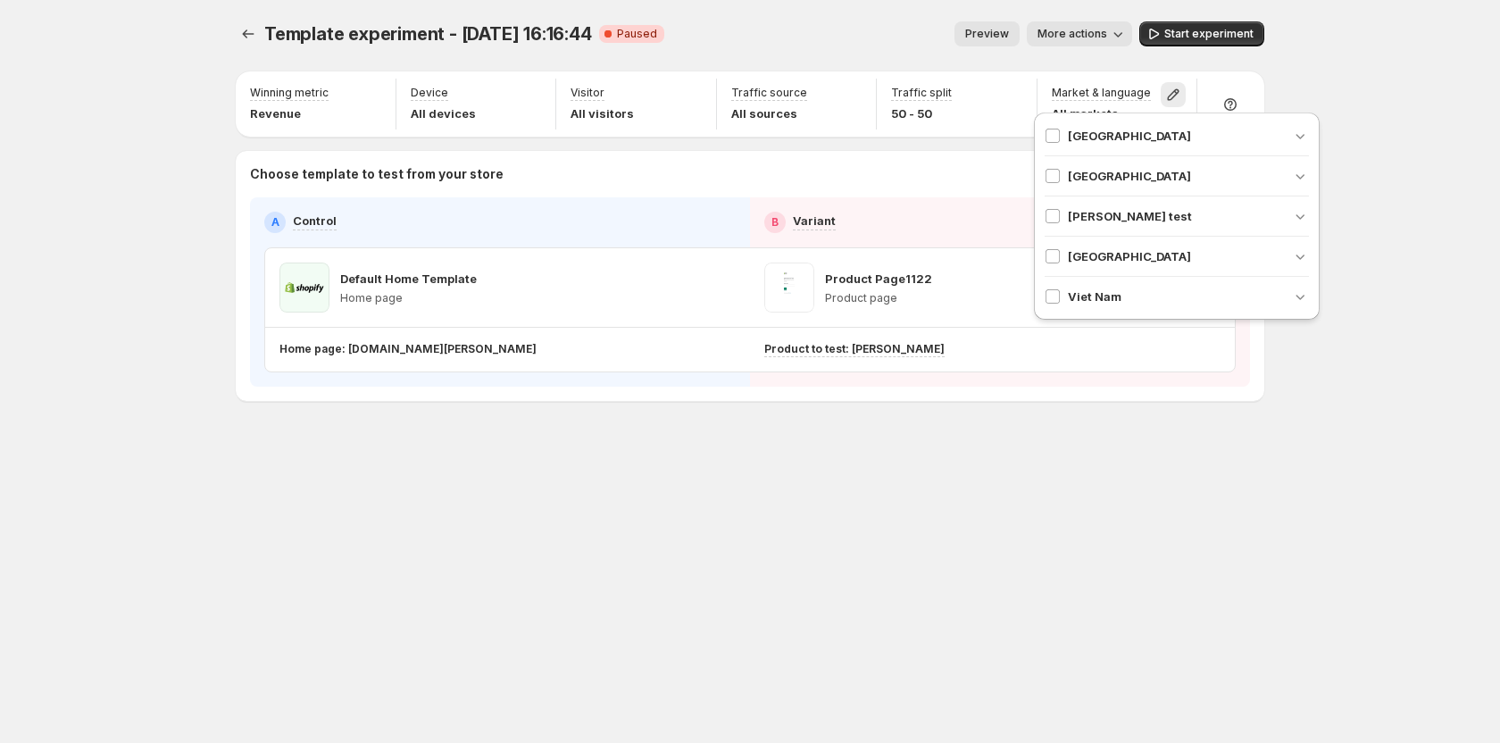
click at [1410, 75] on div "Template experiment - [DATE] 16:16:44. This page is ready Template experiment -…" at bounding box center [750, 371] width 1500 height 743
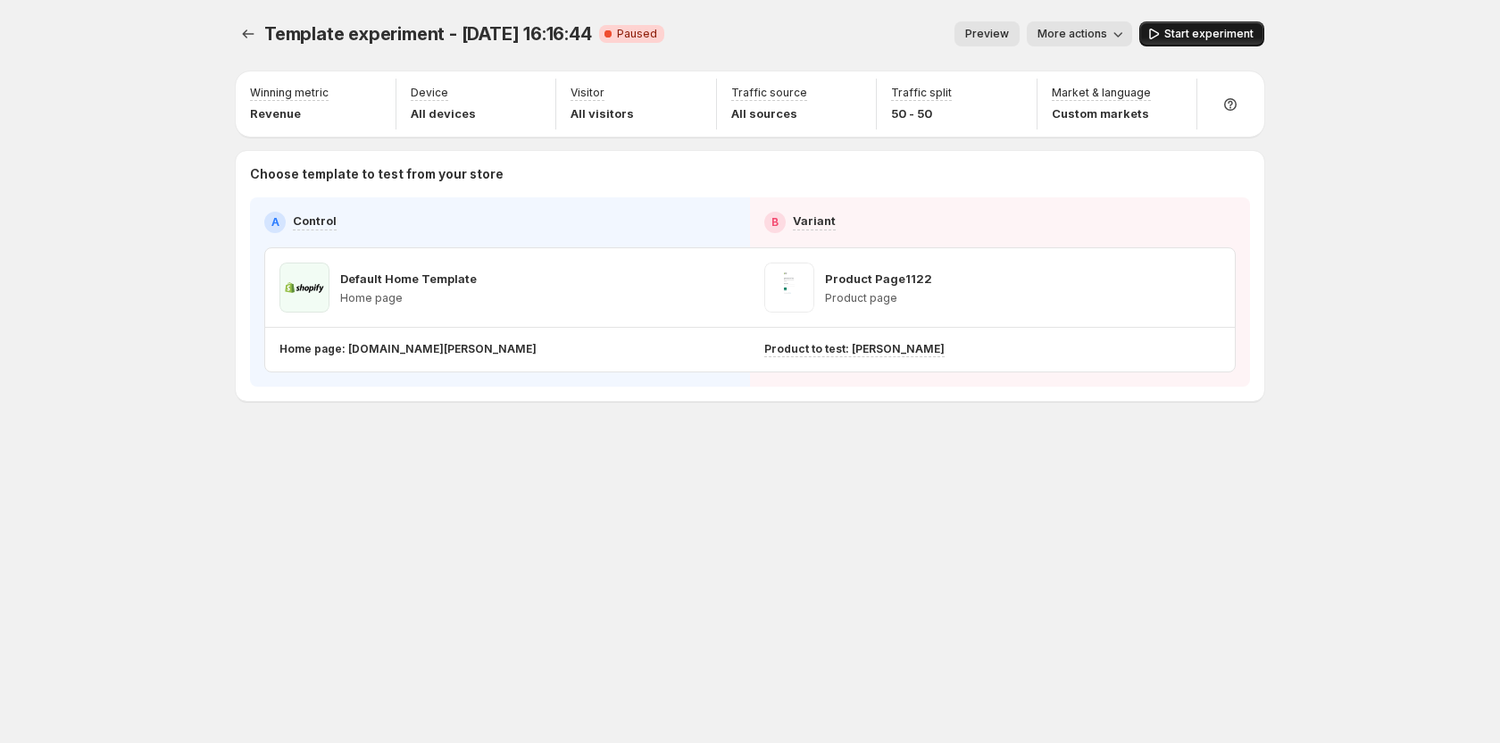
click at [1237, 33] on span "Start experiment" at bounding box center [1208, 34] width 89 height 14
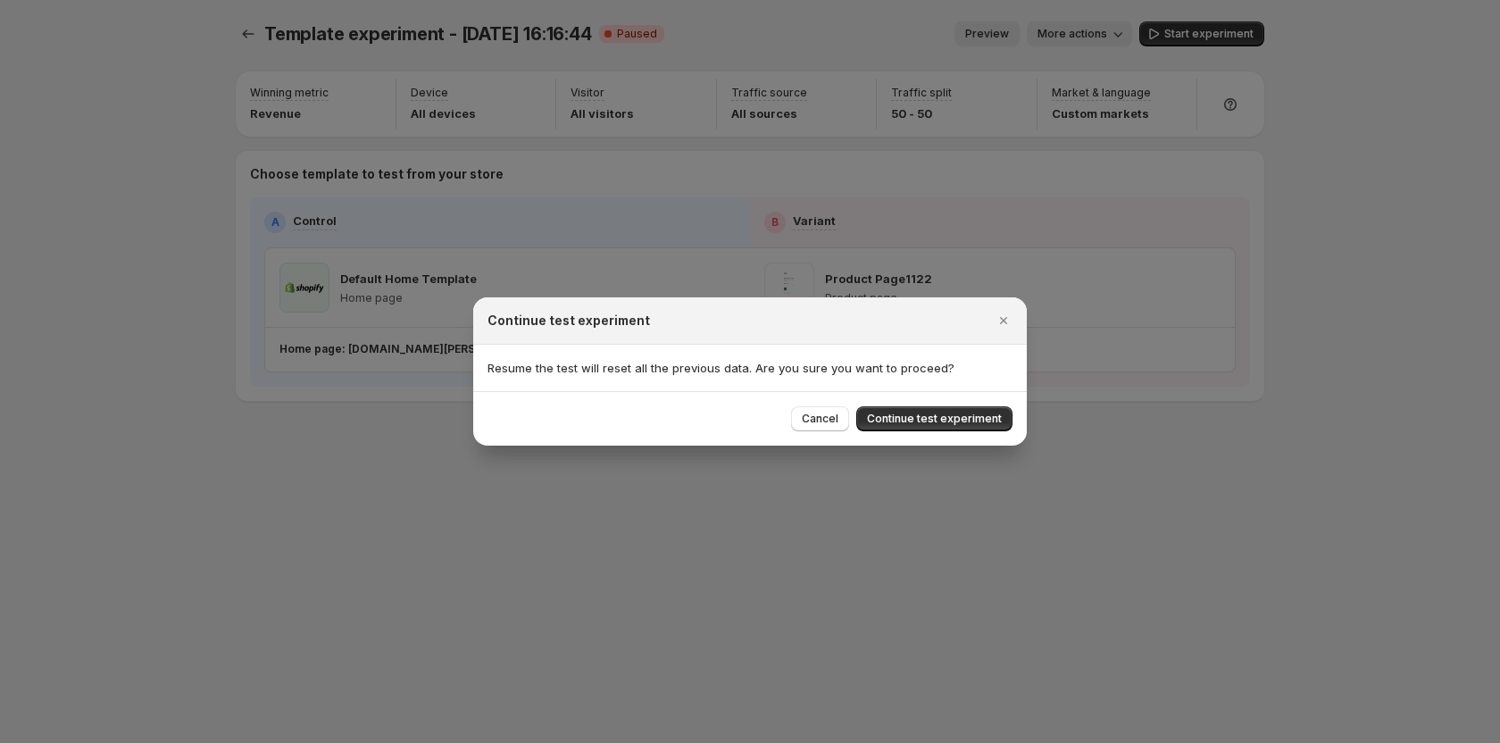
click at [952, 439] on div "Cancel Continue test experiment" at bounding box center [750, 418] width 554 height 54
click at [954, 429] on button "Continue test experiment" at bounding box center [934, 418] width 156 height 25
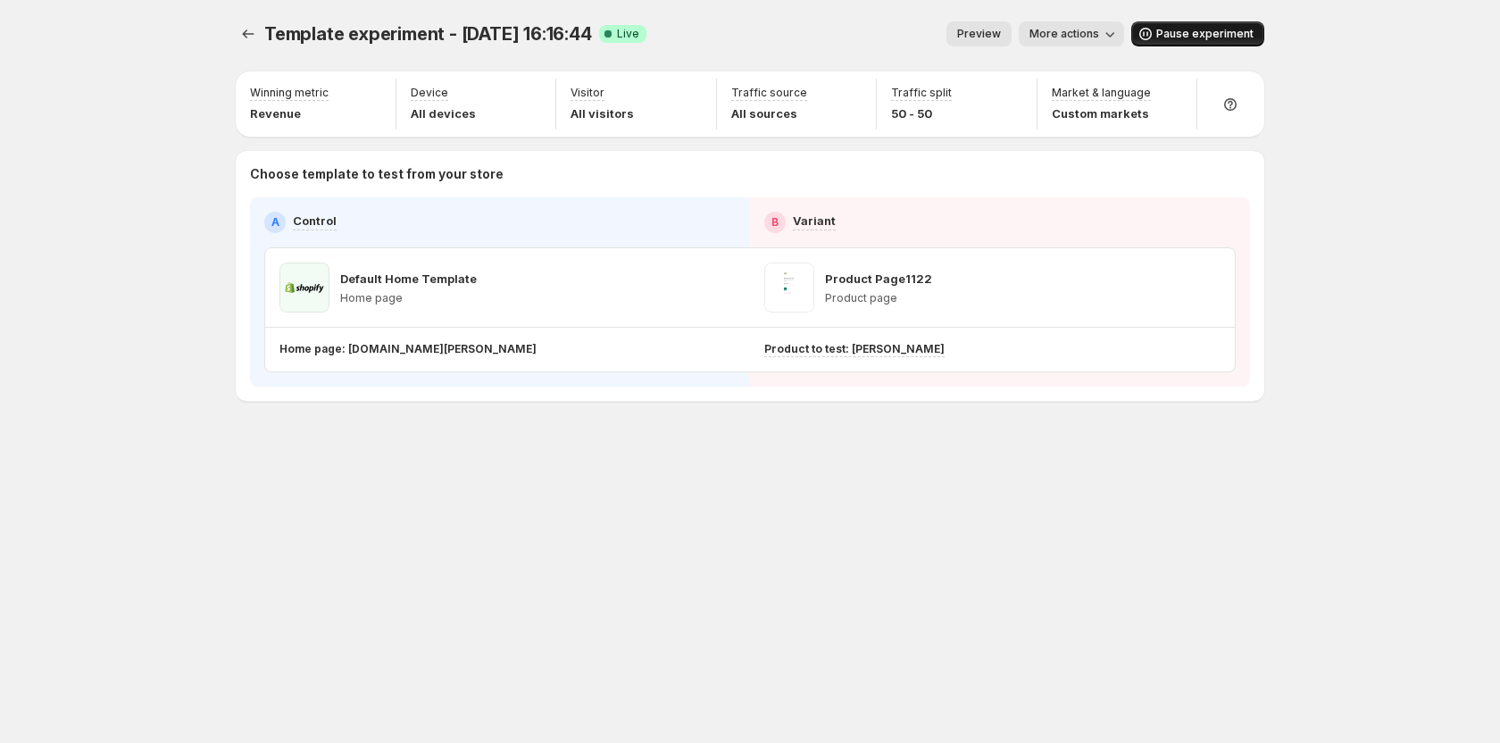
click at [1201, 36] on span "Pause experiment" at bounding box center [1204, 34] width 97 height 14
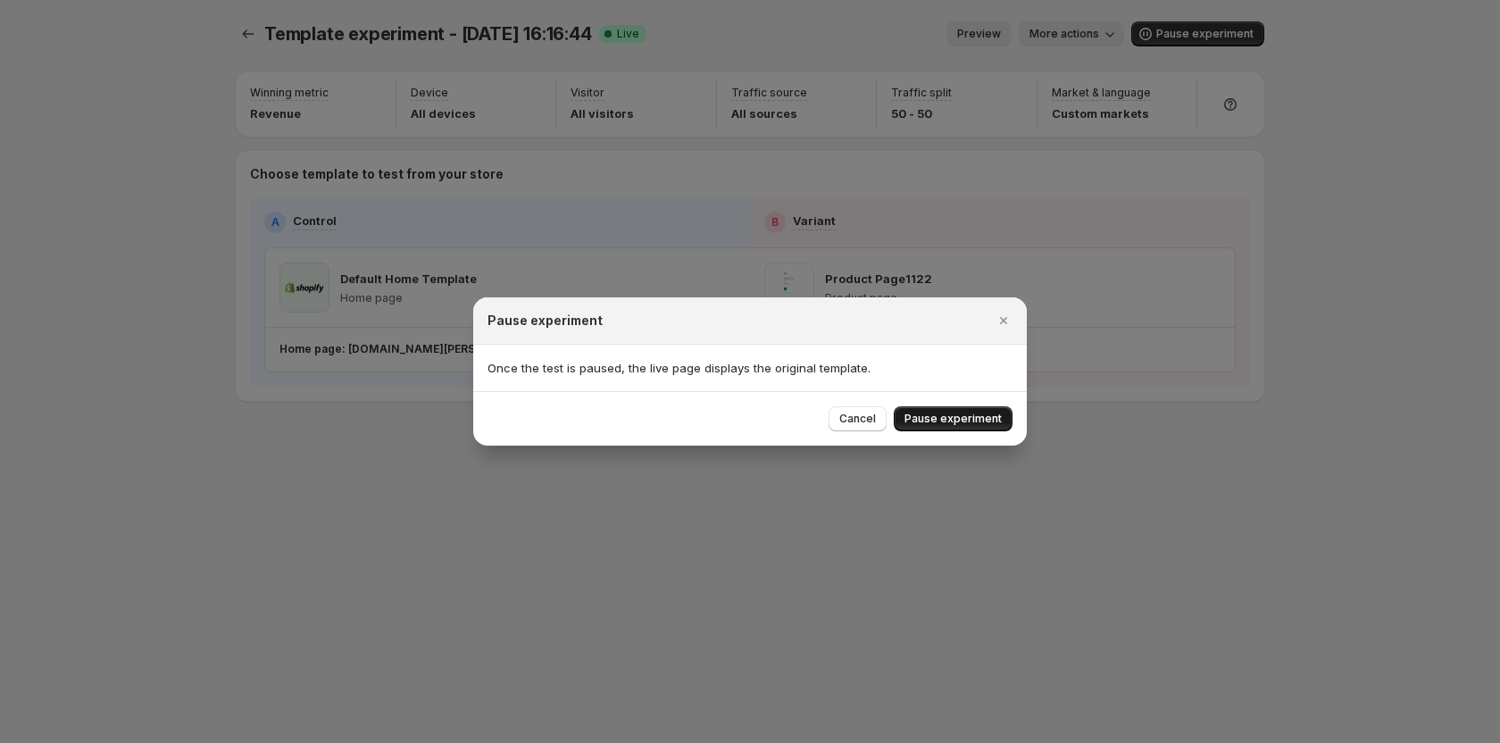
click at [984, 418] on span "Pause experiment" at bounding box center [952, 419] width 97 height 14
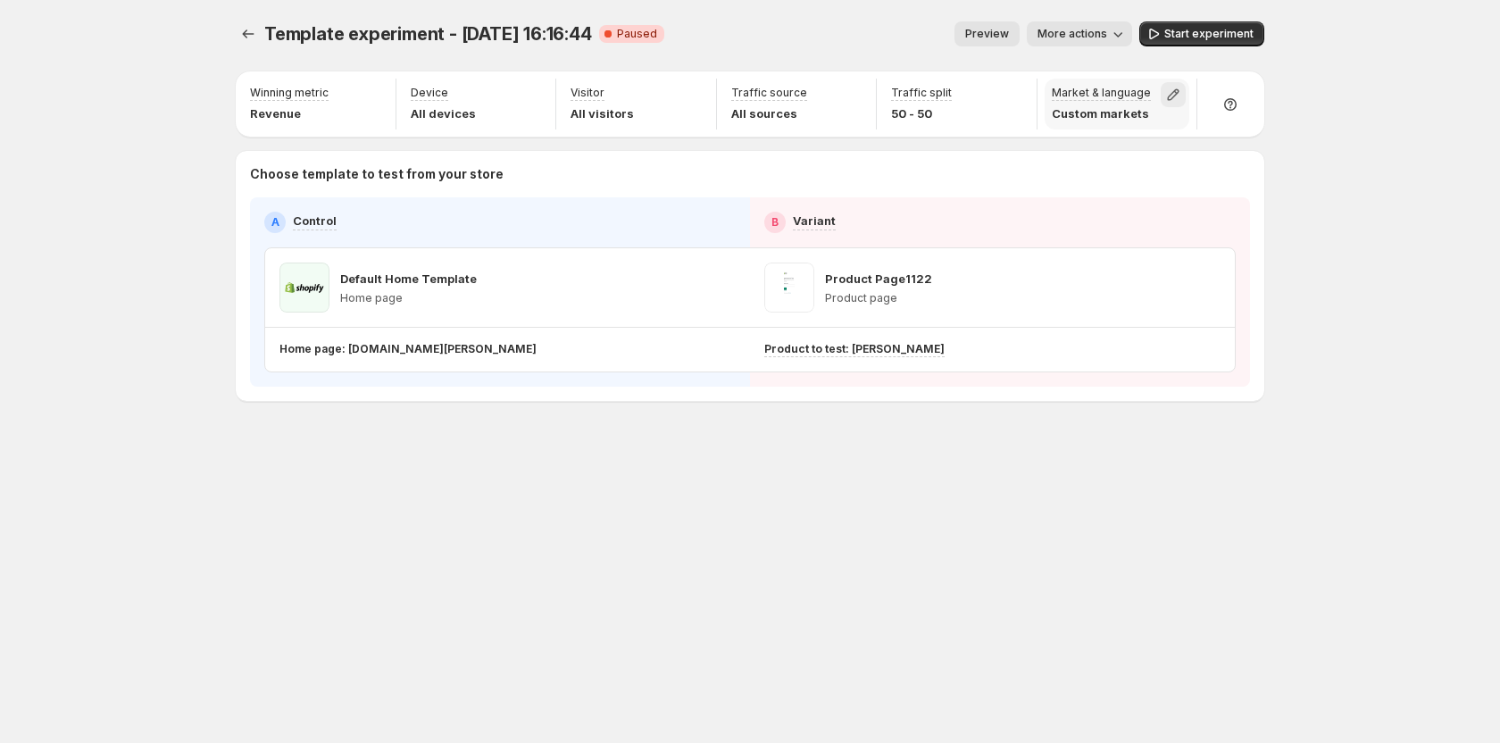
click at [1169, 93] on icon "button" at bounding box center [1173, 95] width 18 height 18
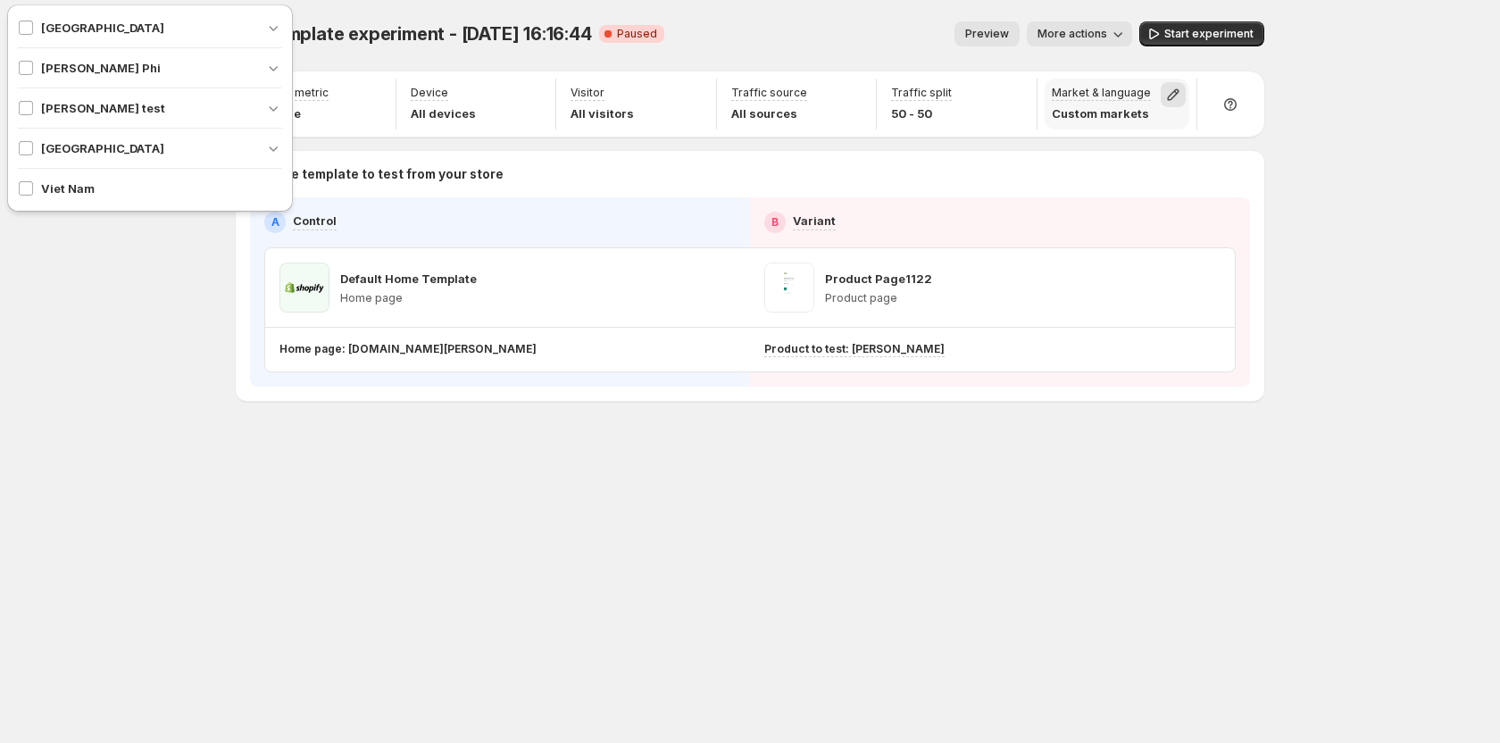
click at [1169, 93] on icon "button" at bounding box center [1173, 95] width 18 height 18
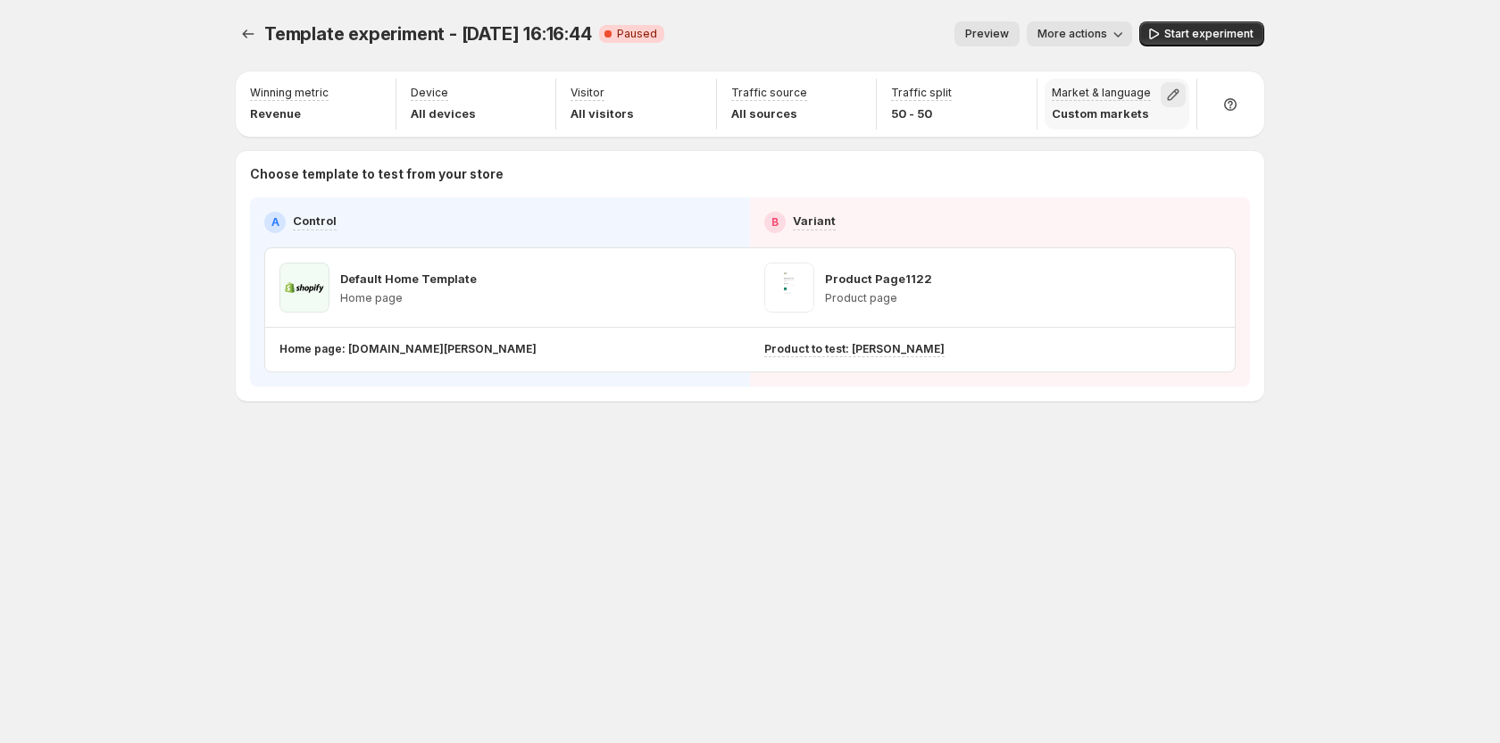
click at [1169, 93] on icon "button" at bounding box center [1173, 95] width 18 height 18
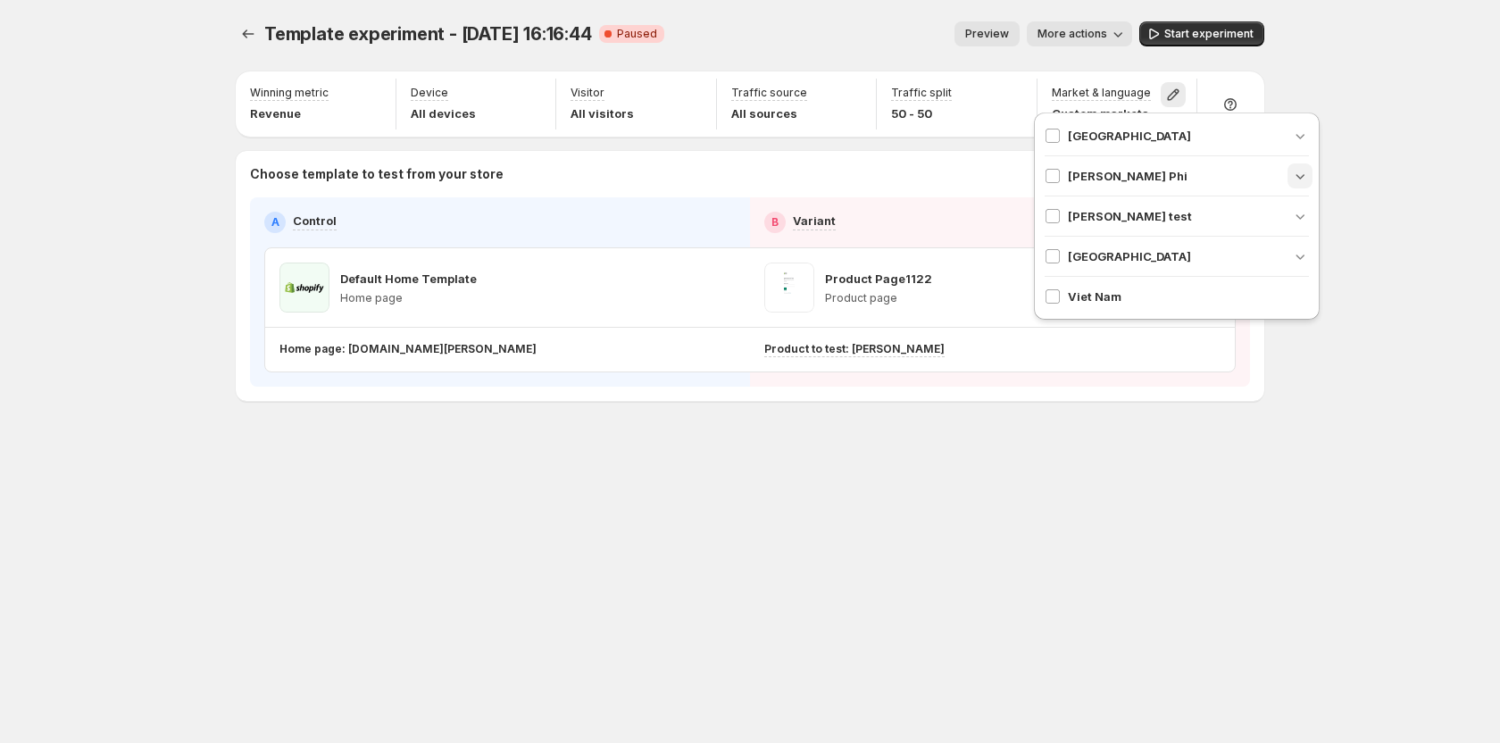
click at [1304, 171] on icon "button" at bounding box center [1300, 176] width 18 height 18
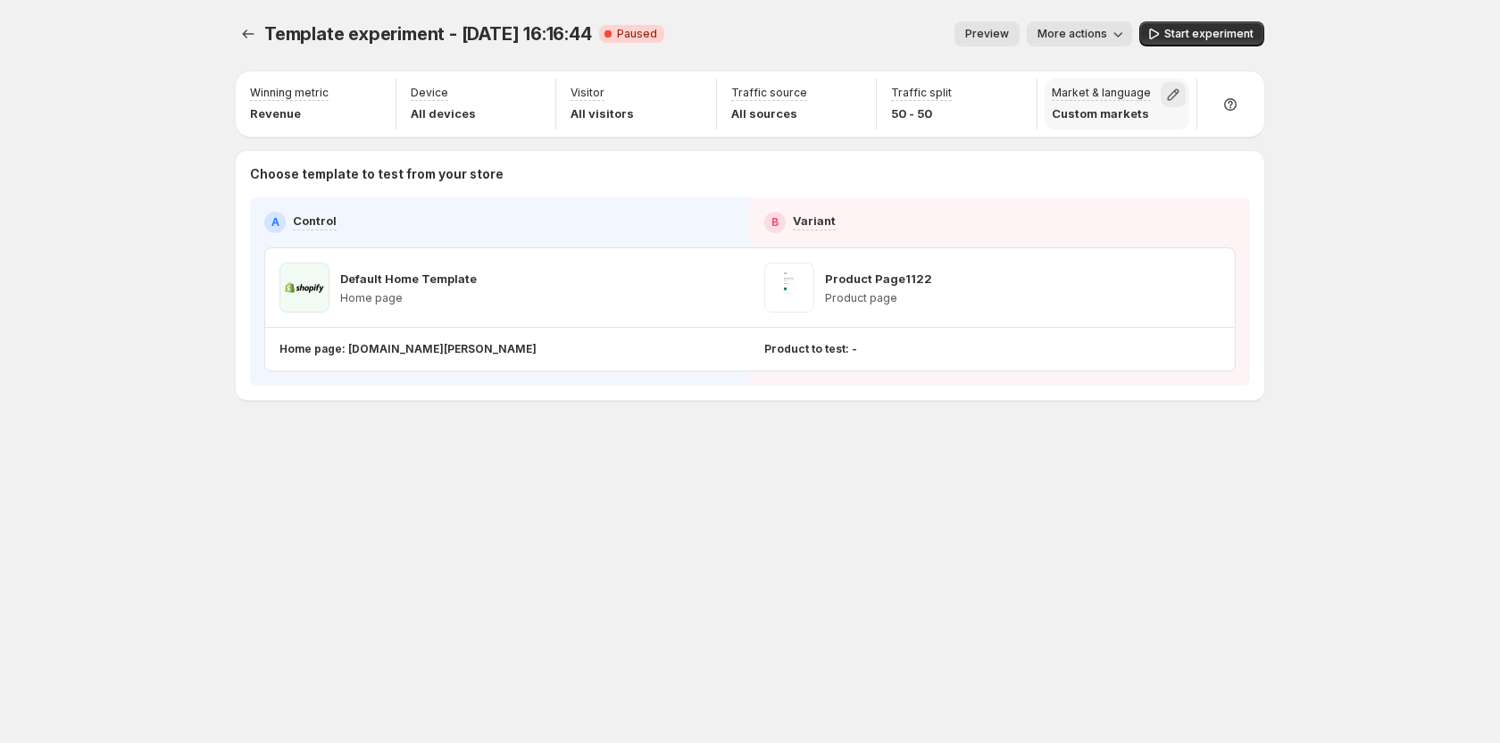
click at [1170, 87] on icon "button" at bounding box center [1173, 95] width 18 height 18
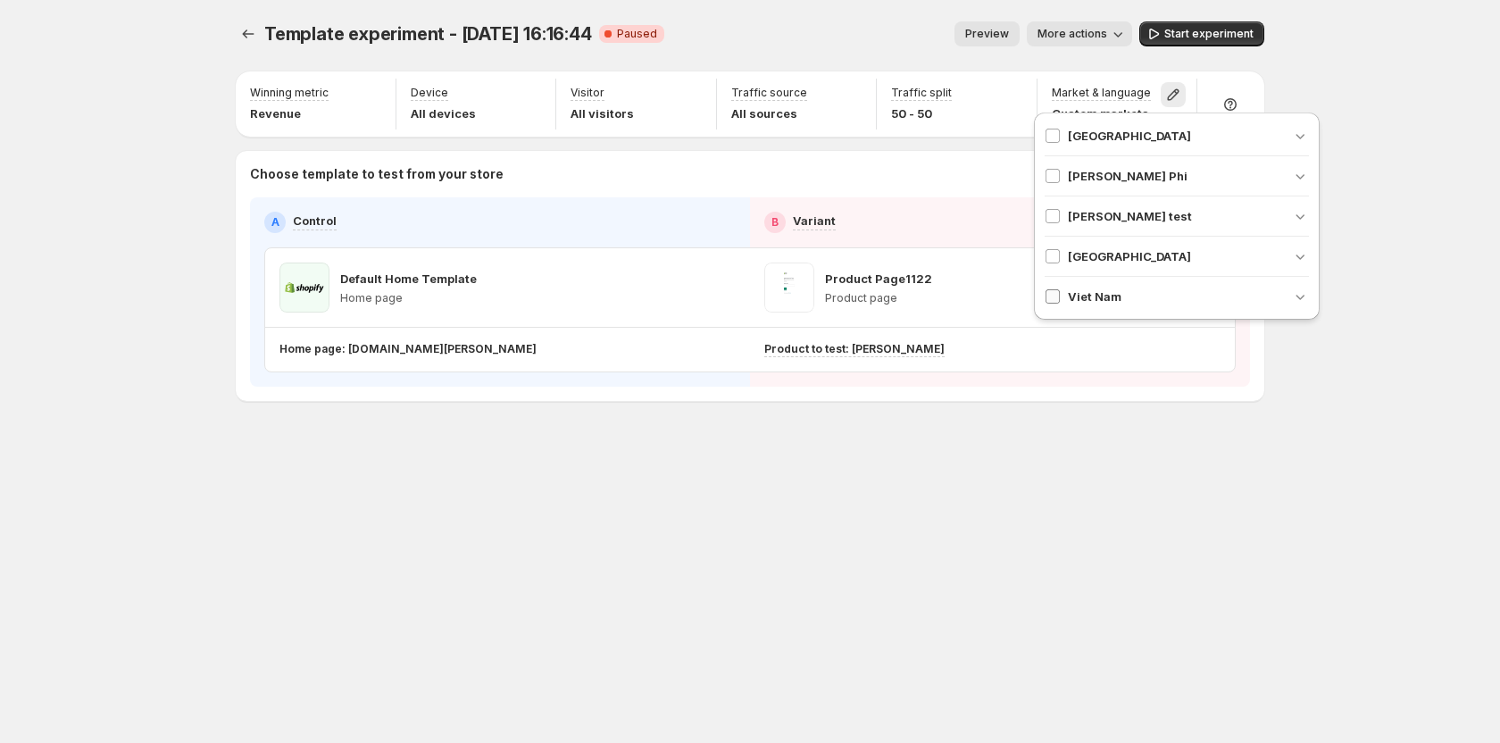
click at [1054, 304] on span at bounding box center [1053, 296] width 16 height 16
click at [1293, 299] on icon "button" at bounding box center [1300, 296] width 18 height 18
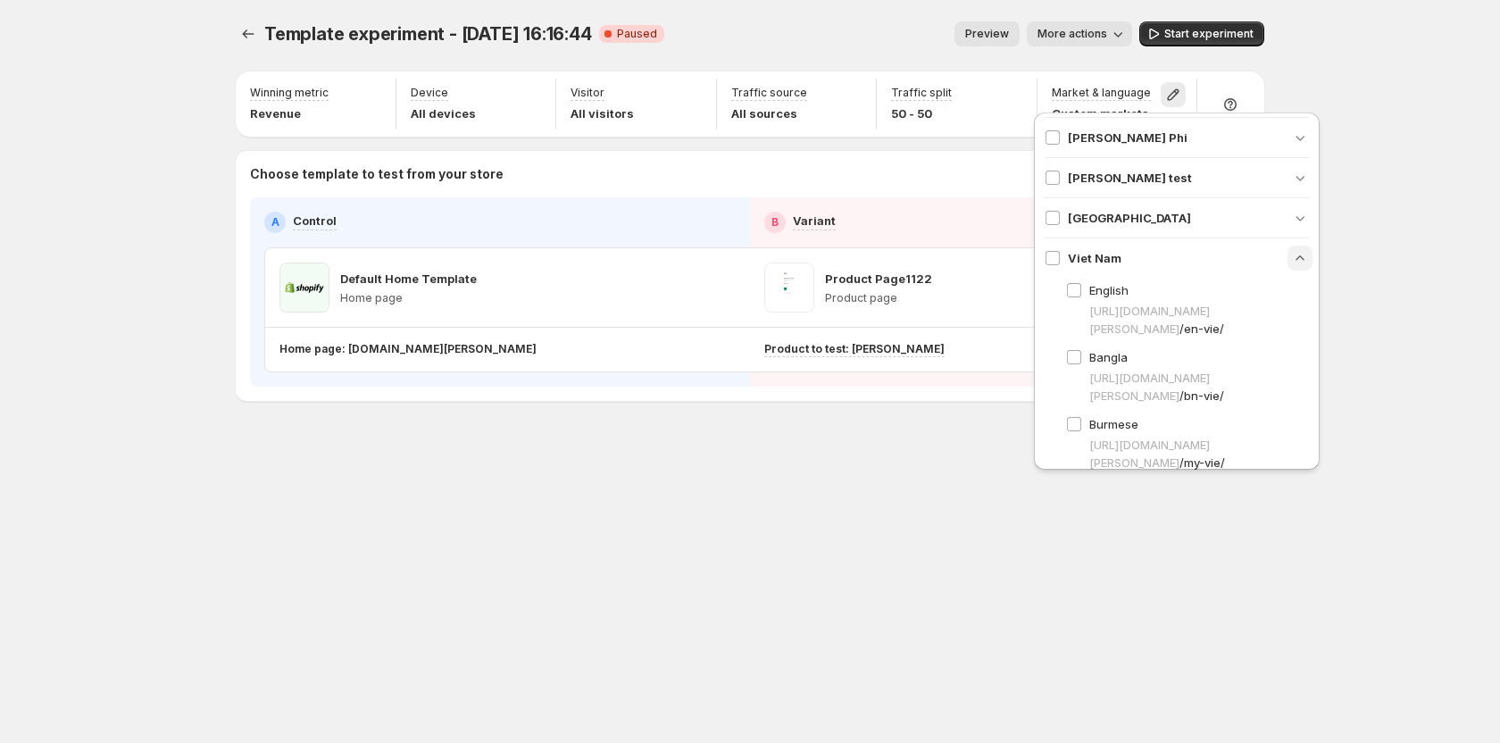
scroll to position [54, 0]
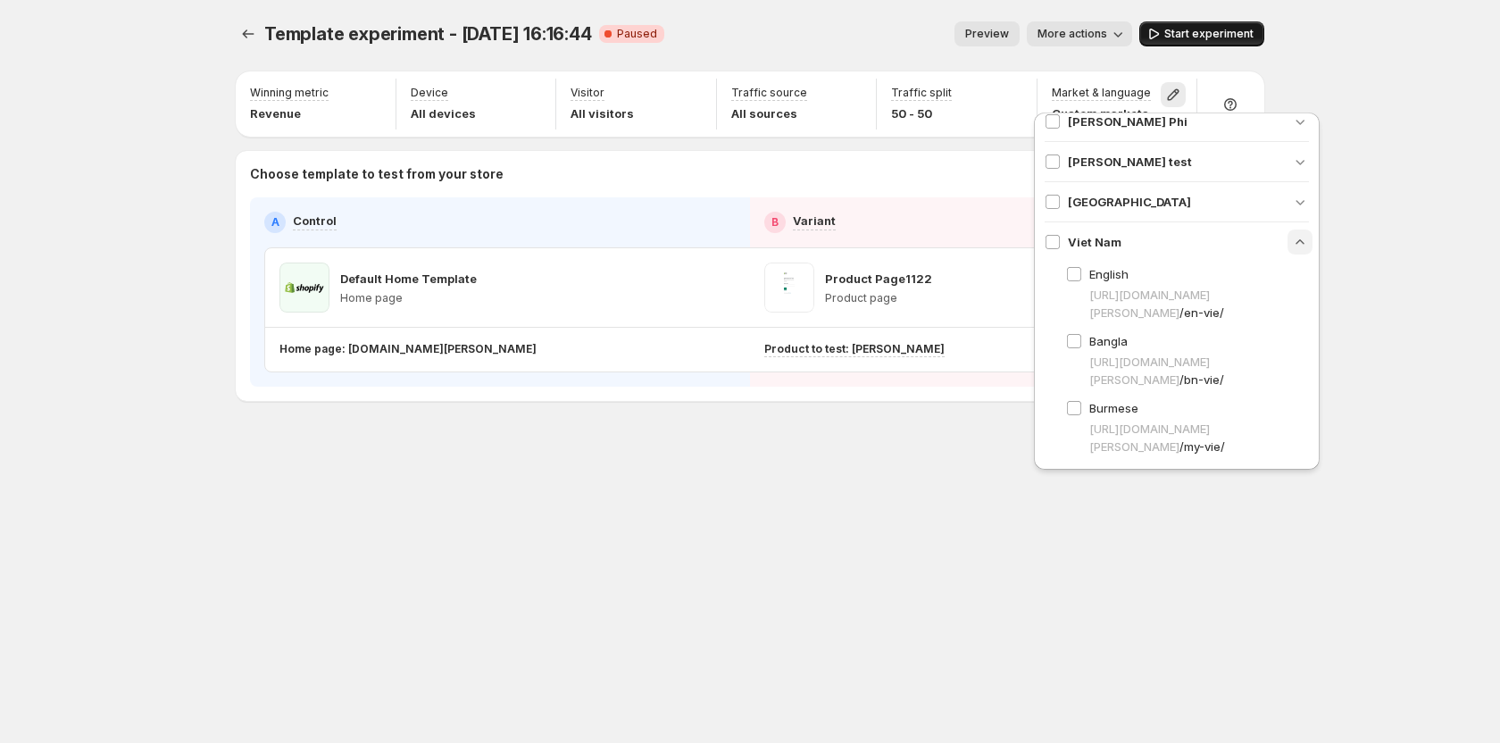
click at [1228, 35] on span "Start experiment" at bounding box center [1208, 34] width 89 height 14
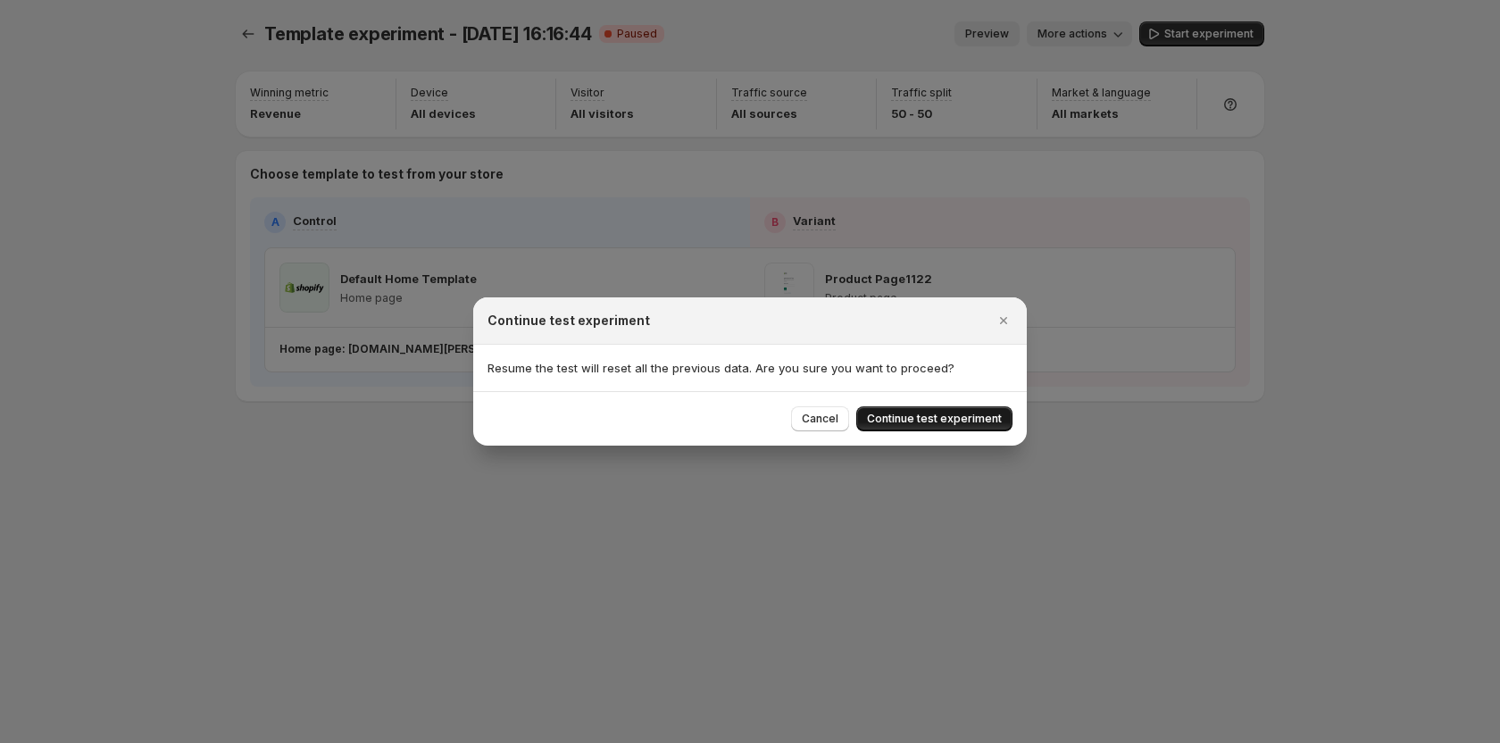
click at [981, 412] on span "Continue test experiment" at bounding box center [934, 419] width 135 height 14
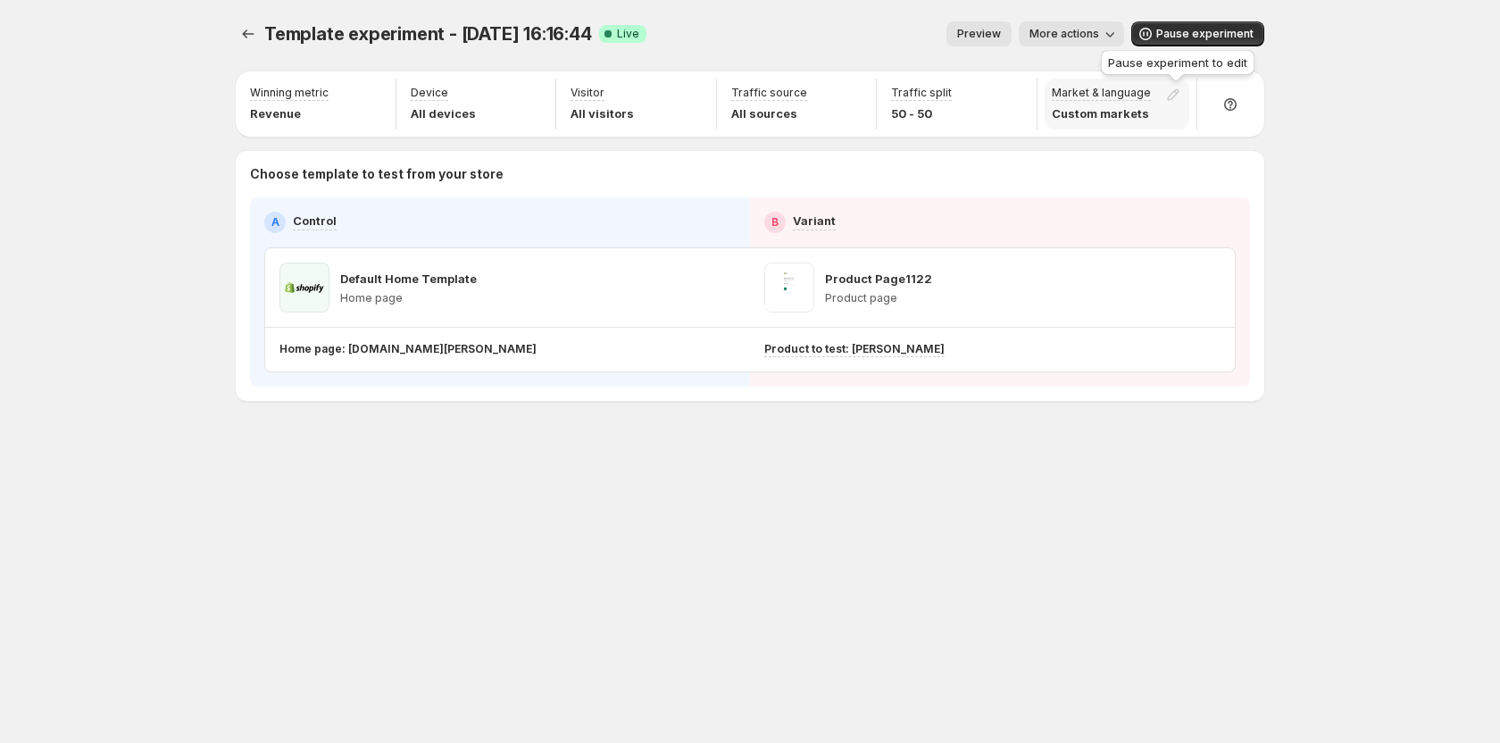
click at [1167, 95] on div at bounding box center [1176, 97] width 25 height 22
click at [1202, 25] on button "Pause experiment" at bounding box center [1197, 33] width 133 height 25
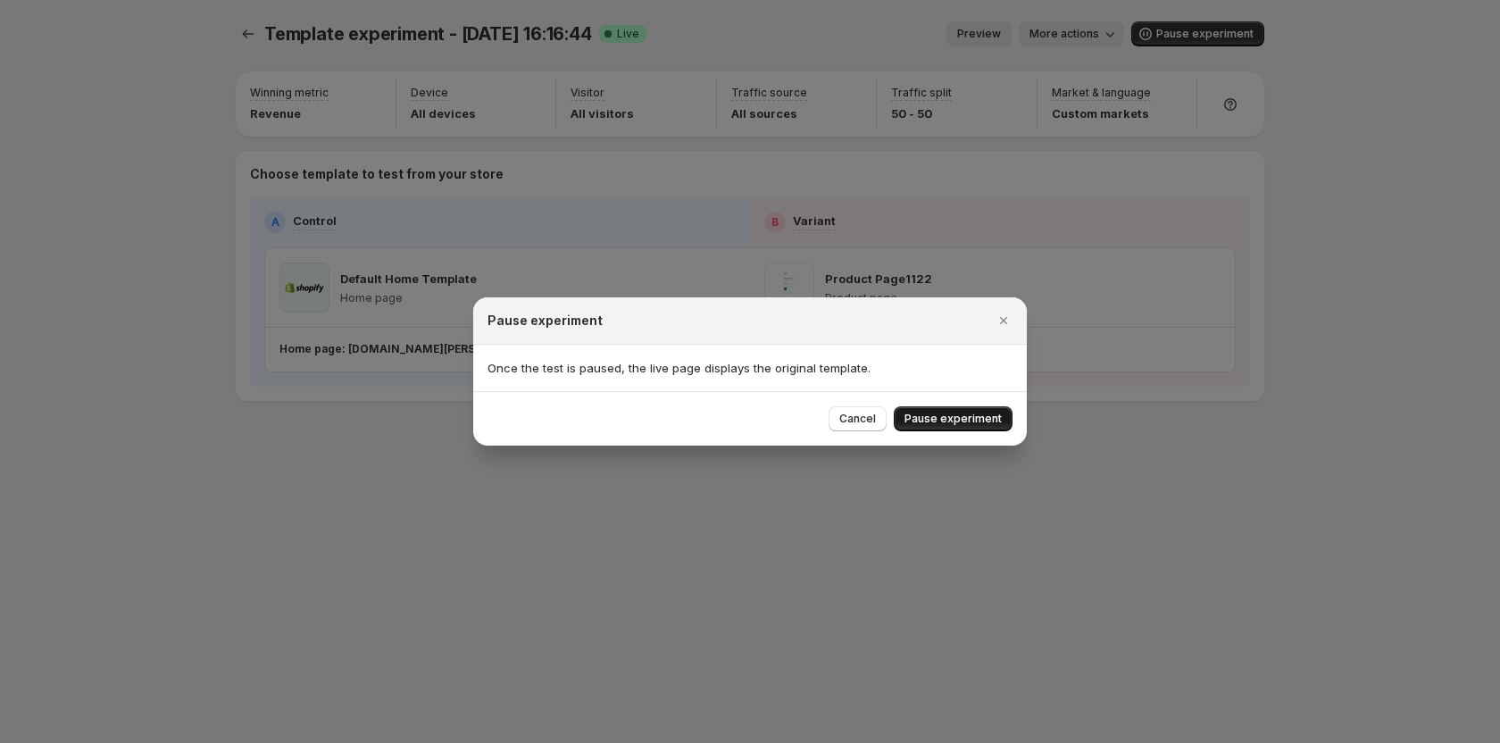
click at [979, 412] on button "Pause experiment" at bounding box center [953, 418] width 119 height 25
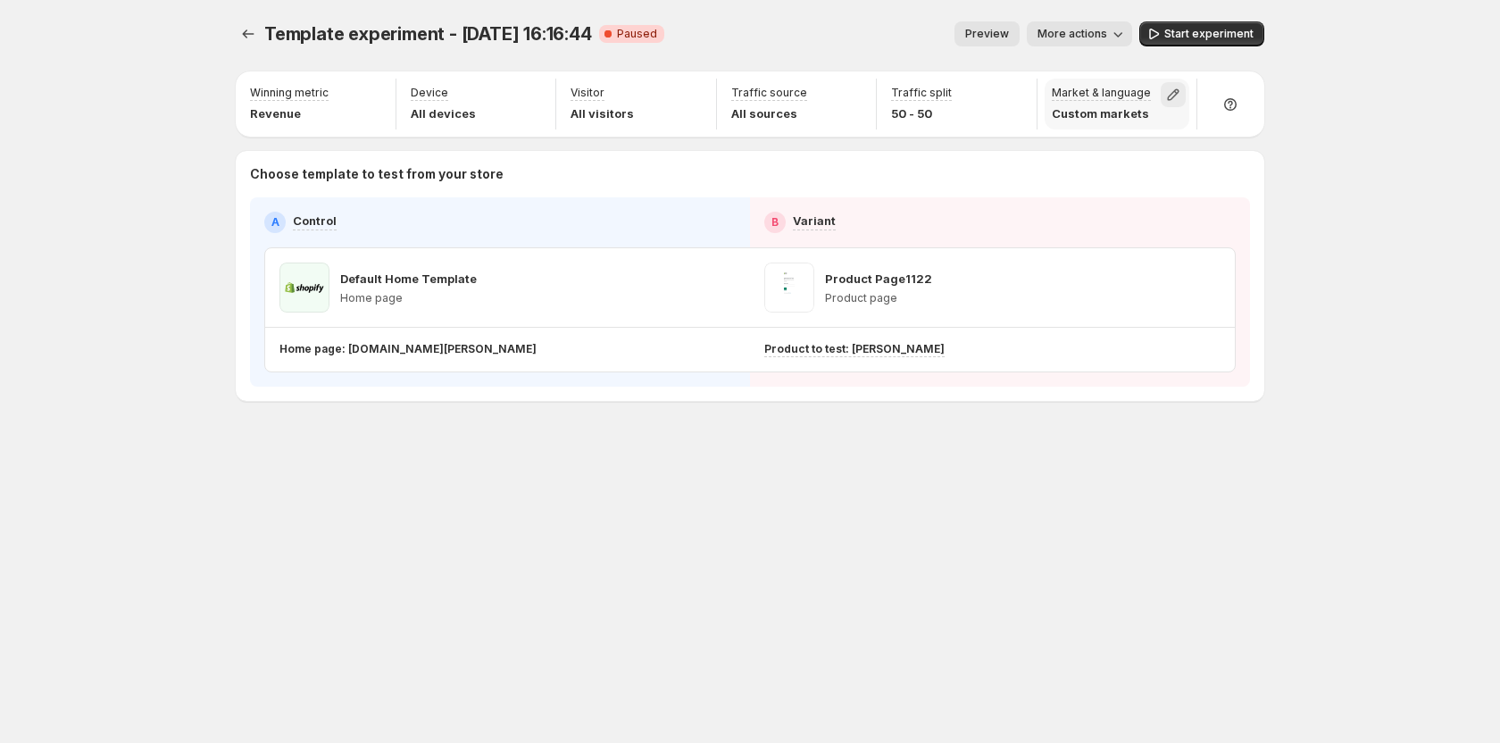
click at [1173, 91] on icon "button" at bounding box center [1173, 95] width 18 height 18
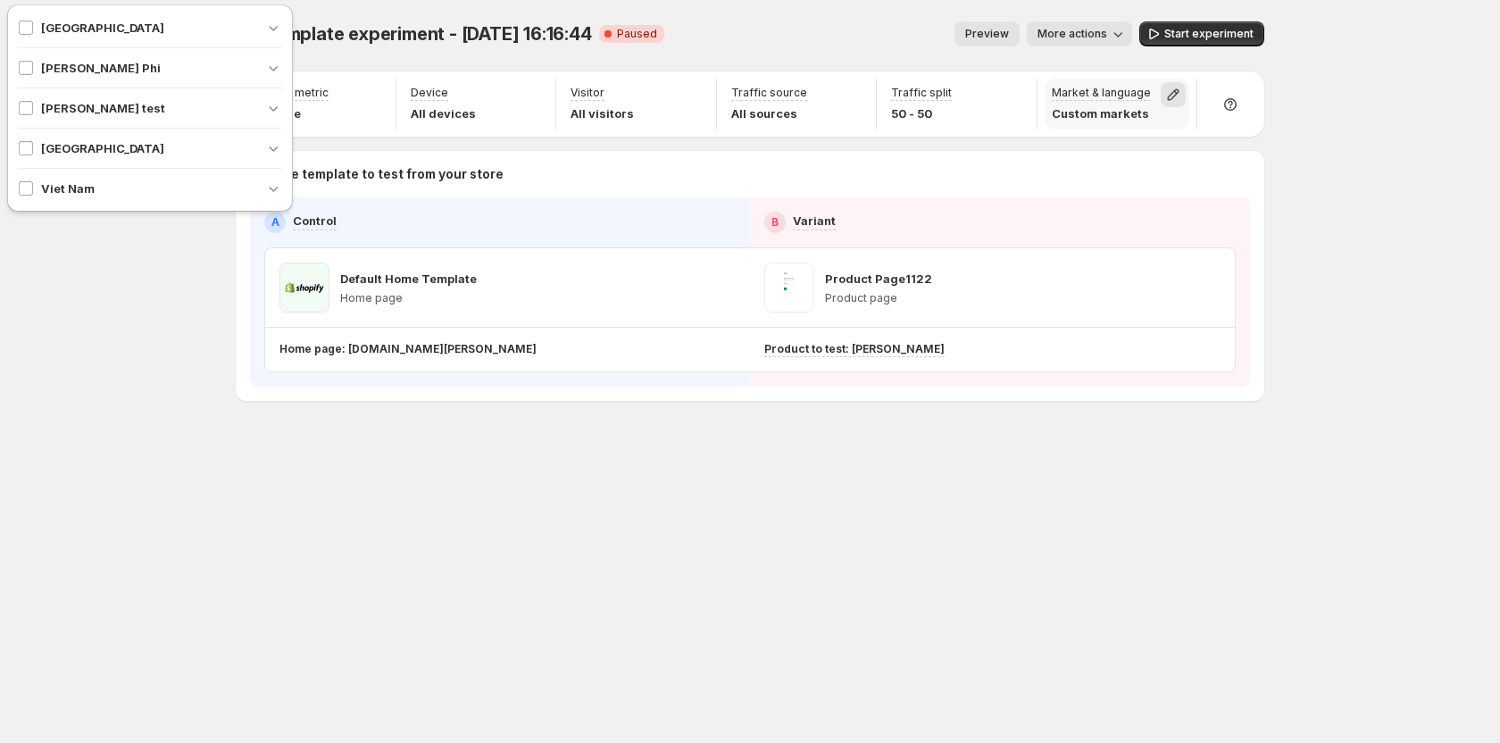
click at [1173, 91] on icon "button" at bounding box center [1173, 95] width 18 height 18
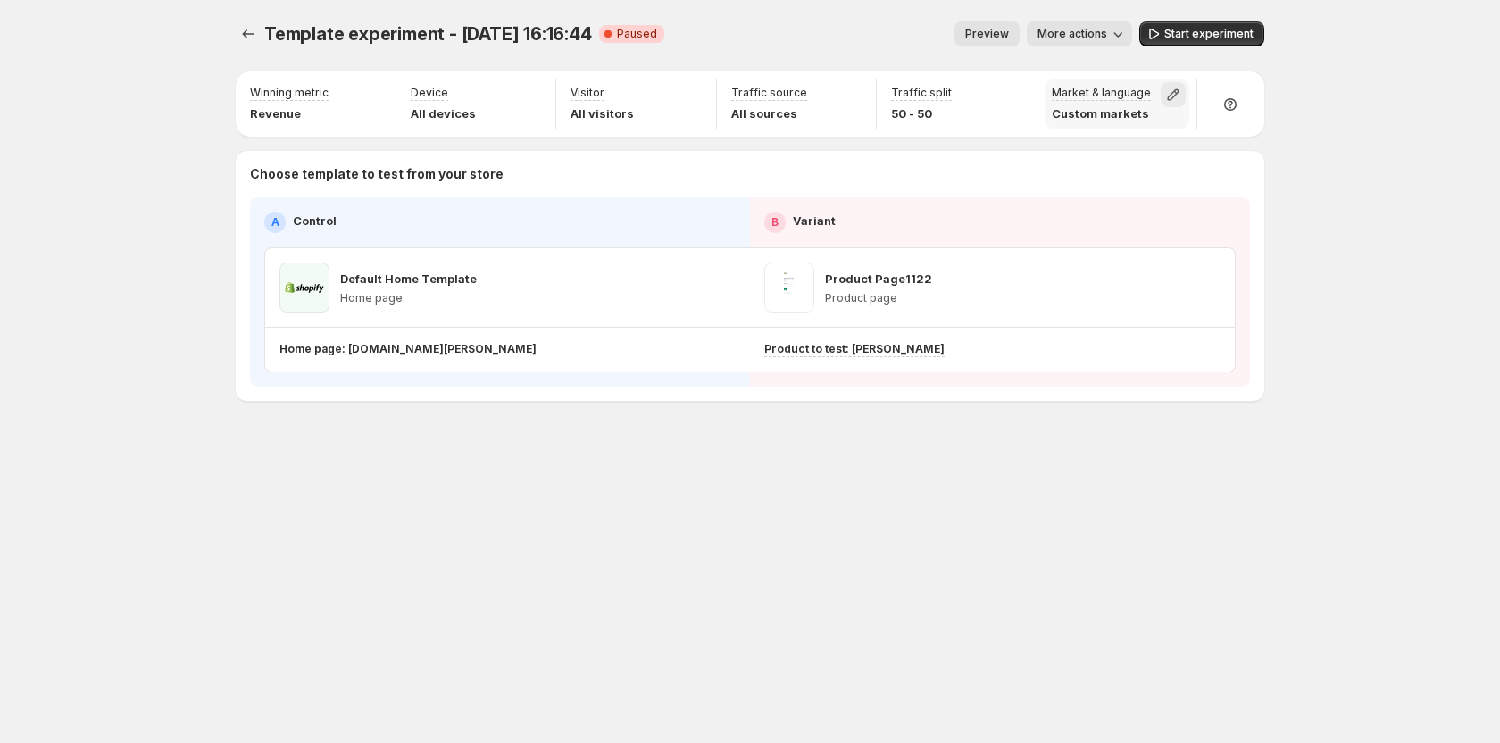
click at [1173, 91] on icon "button" at bounding box center [1173, 95] width 18 height 18
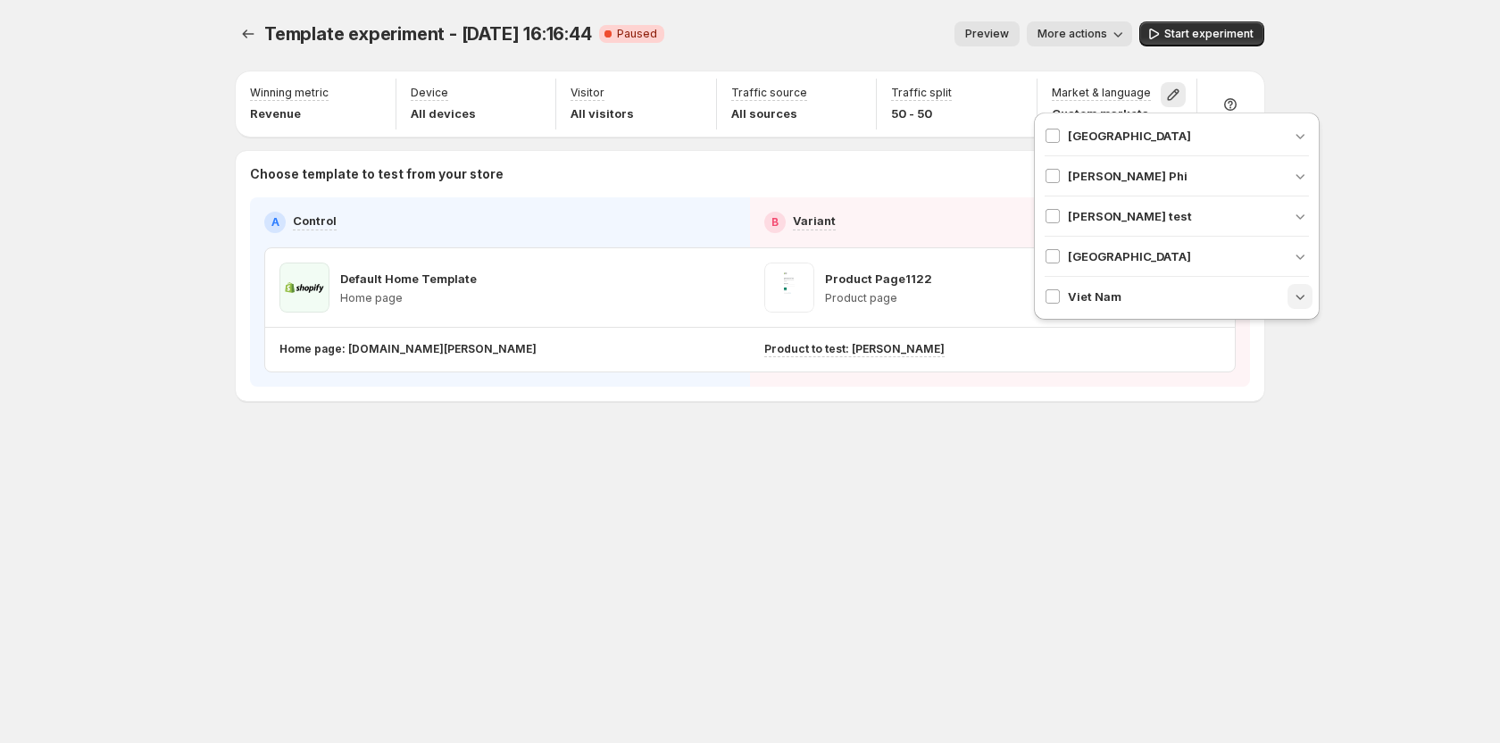
click at [1295, 293] on icon "button" at bounding box center [1300, 296] width 18 height 18
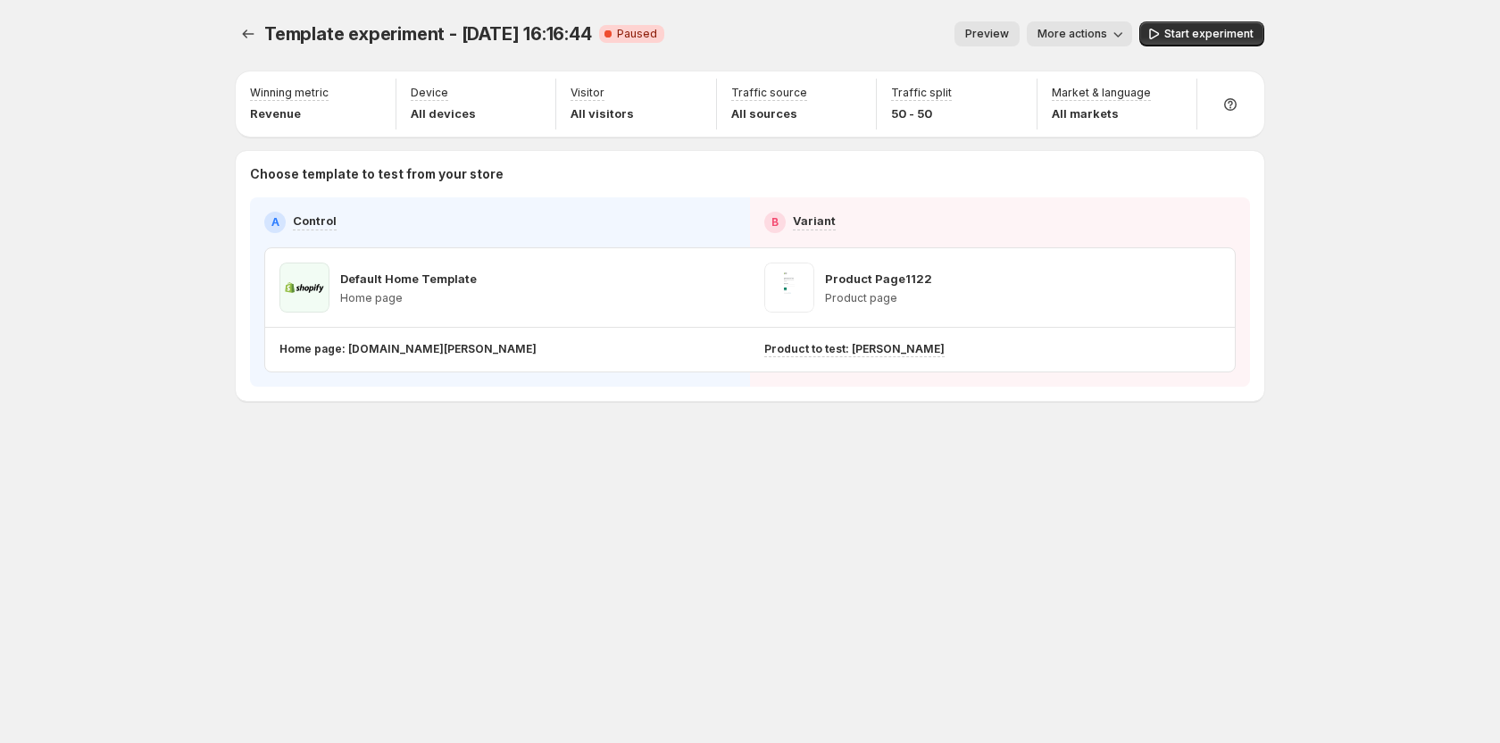
click at [1172, 160] on div "Choose template to test from your store A Control B Variant Default Home Templa…" at bounding box center [750, 276] width 1029 height 250
click at [1175, 93] on icon "button" at bounding box center [1173, 95] width 18 height 18
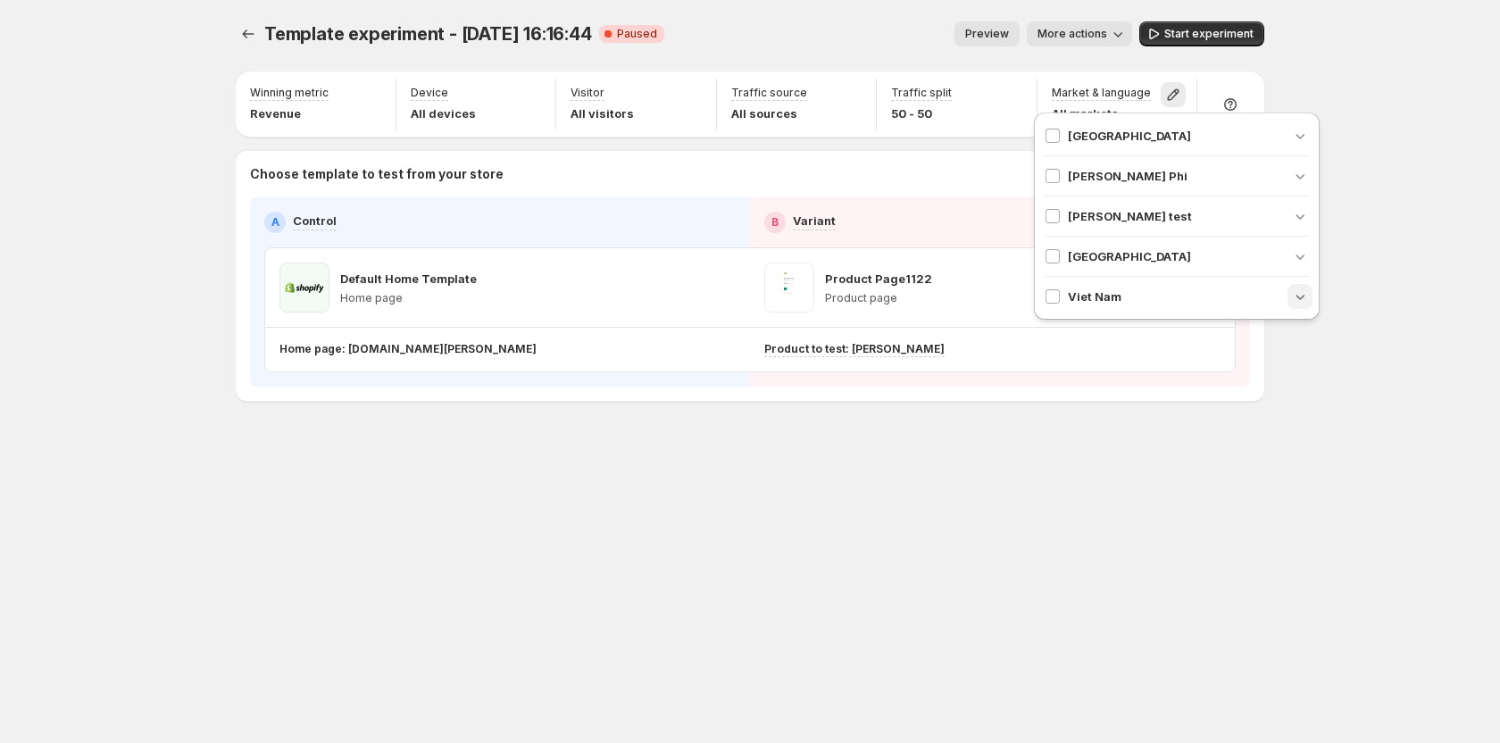
click at [1300, 290] on icon "button" at bounding box center [1300, 296] width 18 height 18
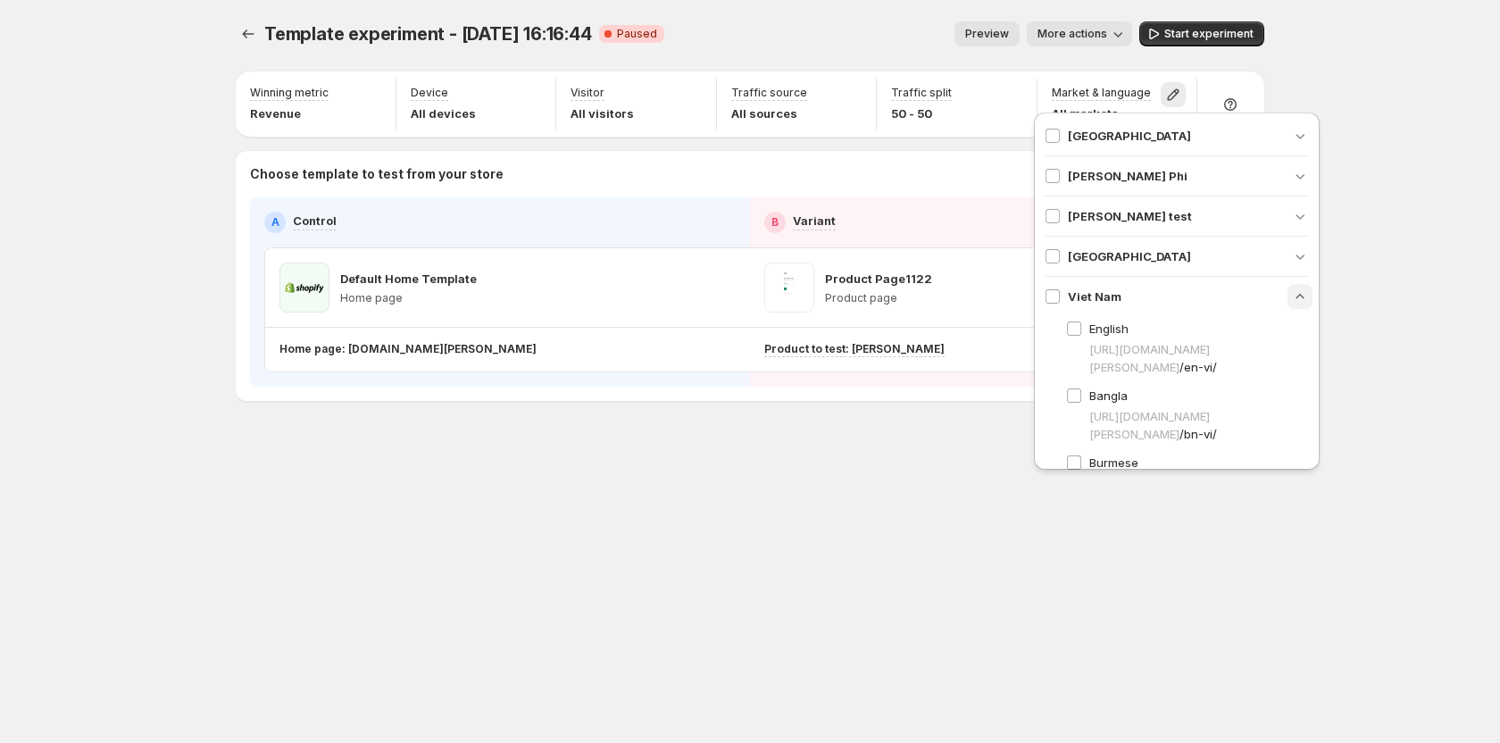
scroll to position [54, 0]
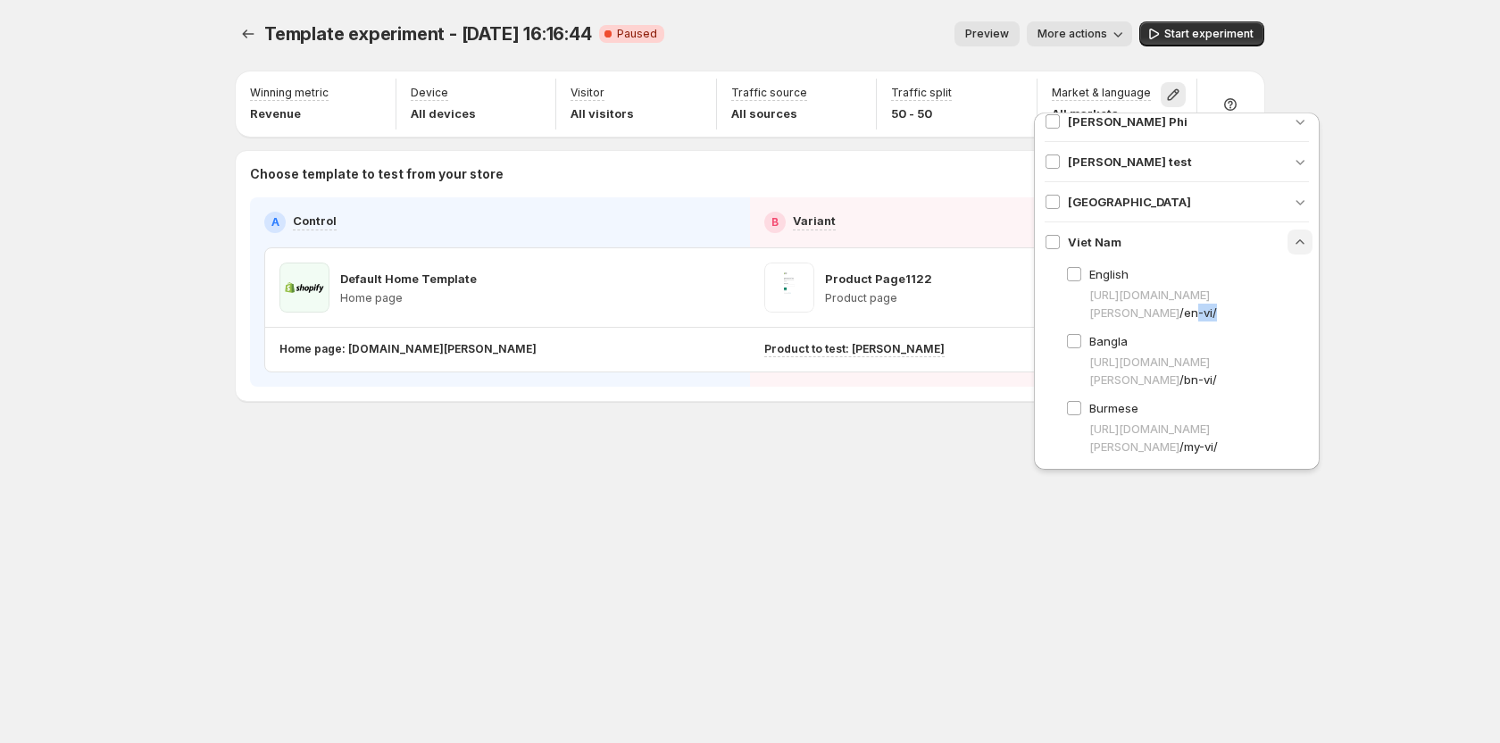
drag, startPoint x: 1224, startPoint y: 315, endPoint x: 1270, endPoint y: 323, distance: 47.1
click at [1270, 323] on ul "English [URL][DOMAIN_NAME][PERSON_NAME] /en-vi/ Bangla [URL][DOMAIN_NAME][PERSO…" at bounding box center [1187, 360] width 243 height 190
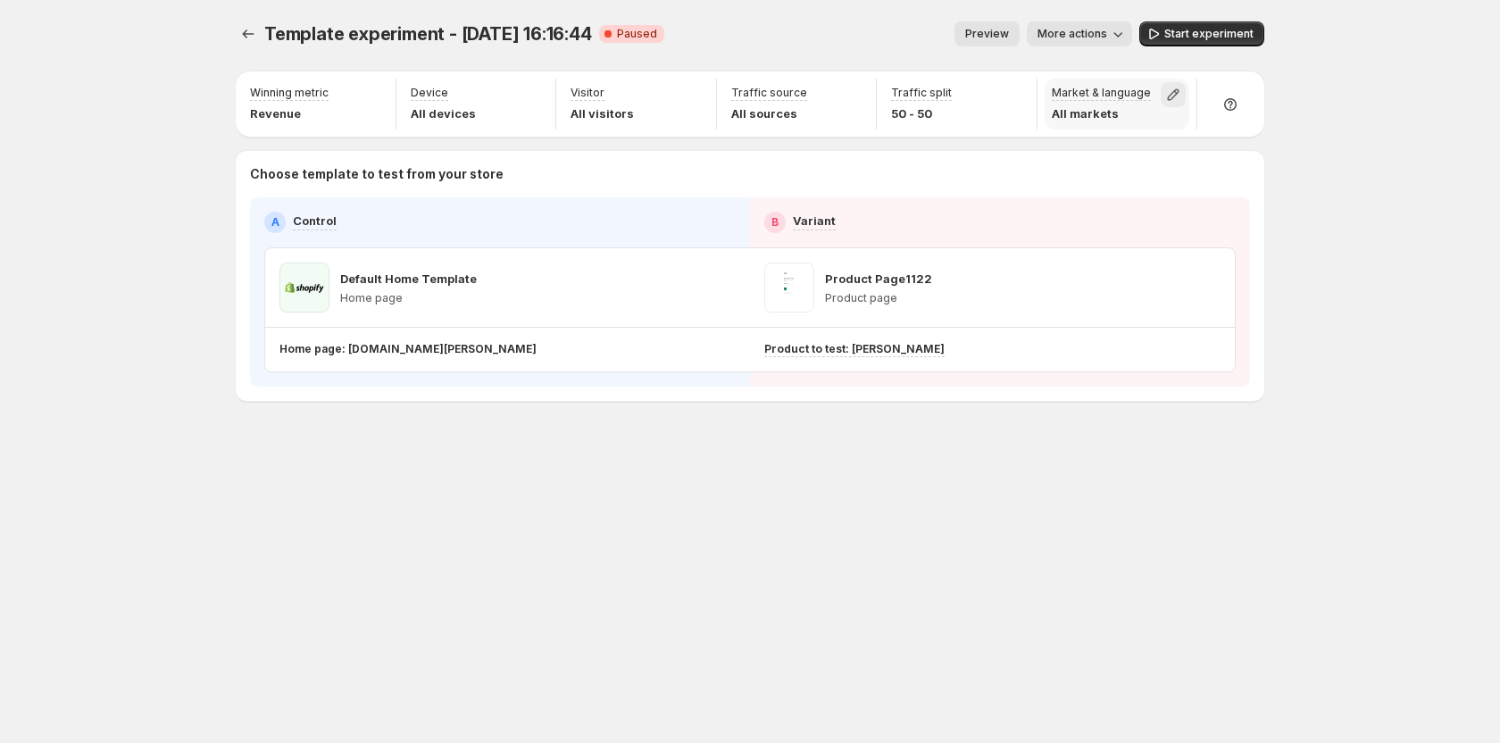
click at [1175, 97] on icon "button" at bounding box center [1173, 95] width 18 height 18
click at [1044, 133] on div "[GEOGRAPHIC_DATA]" at bounding box center [1177, 135] width 286 height 46
click at [1375, 213] on div "Template experiment - [DATE] 16:16:44. This page is ready Template experiment -…" at bounding box center [750, 371] width 1500 height 743
